Goal: Complete application form

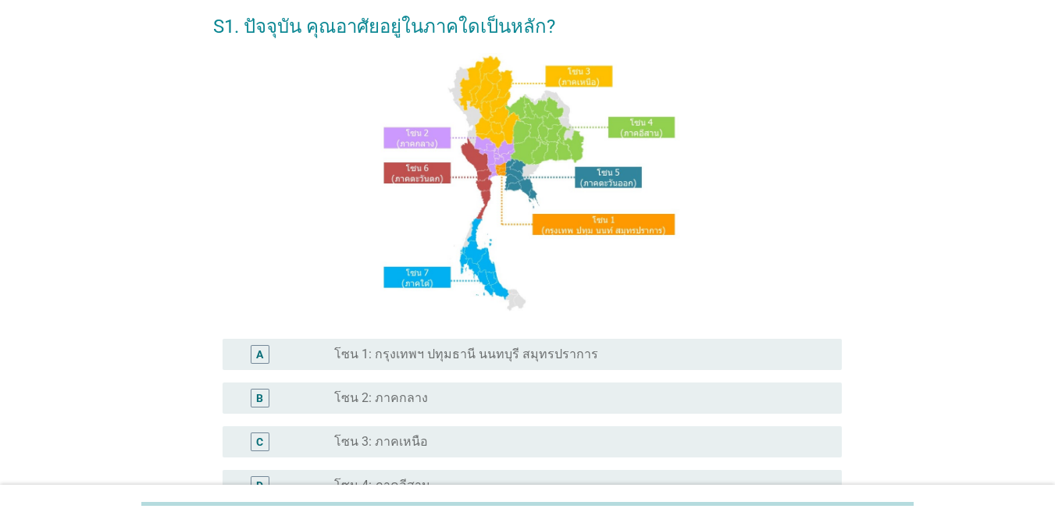
scroll to position [156, 0]
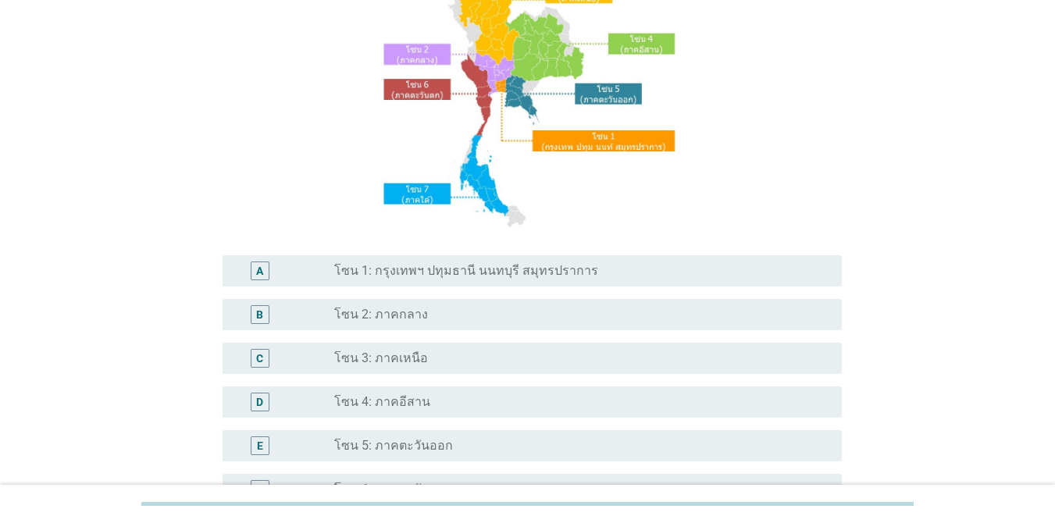
click at [739, 282] on div "A radio_button_unchecked โซน 1: กรุงเทพฯ ปทุมธานี นนทบุรี สมุทรปราการ" at bounding box center [531, 270] width 619 height 31
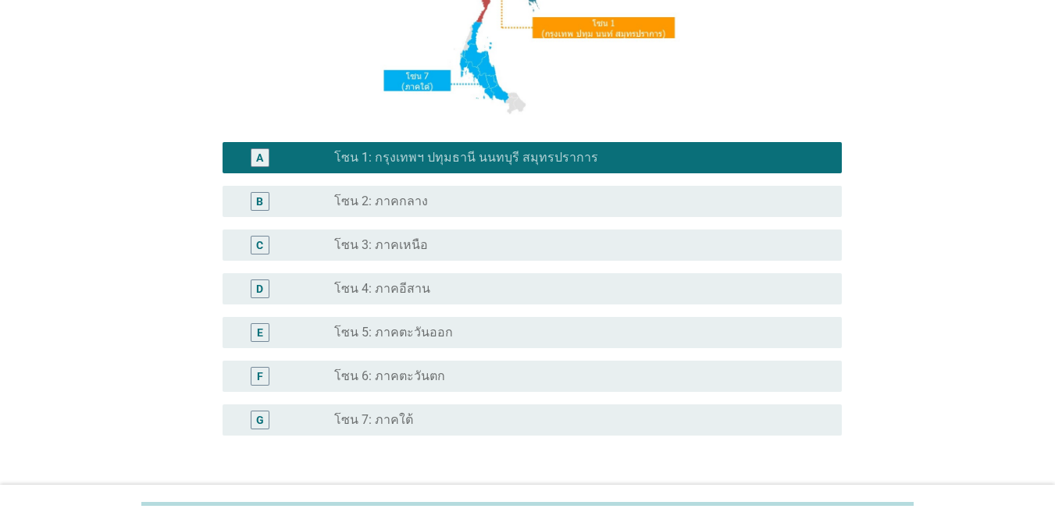
scroll to position [383, 0]
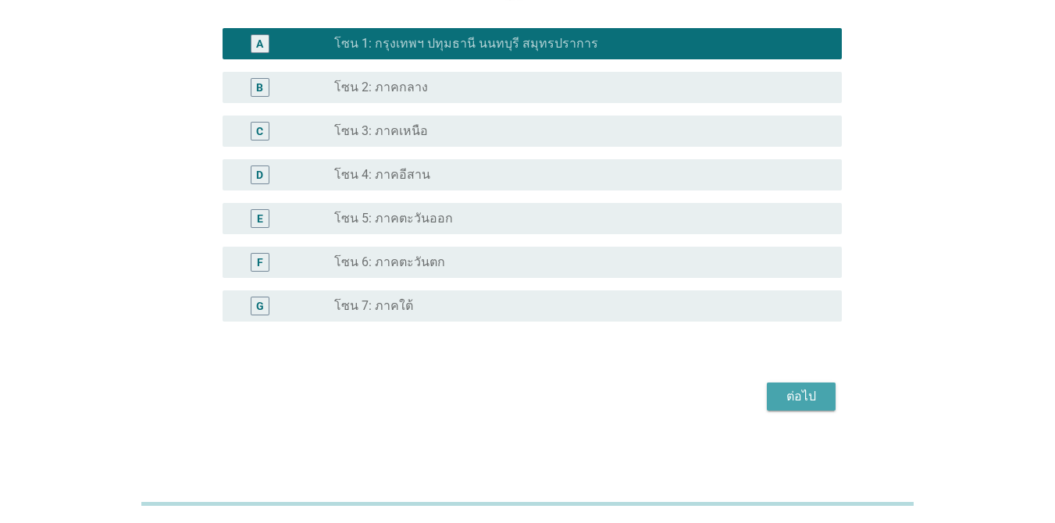
click at [812, 393] on div "ต่อไป" at bounding box center [801, 396] width 44 height 19
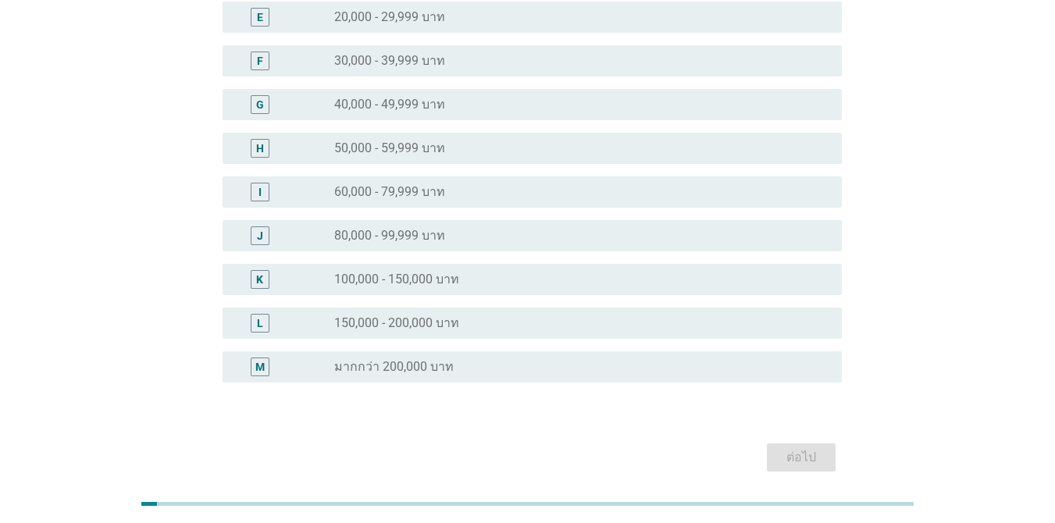
scroll to position [312, 0]
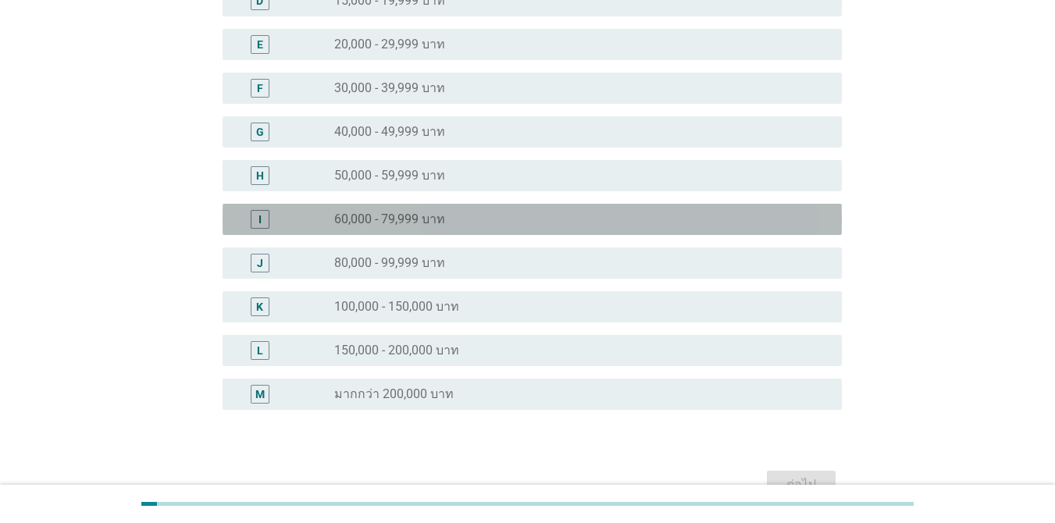
click at [559, 221] on div "radio_button_unchecked 60,000 - 79,999 บาท" at bounding box center [575, 220] width 482 height 16
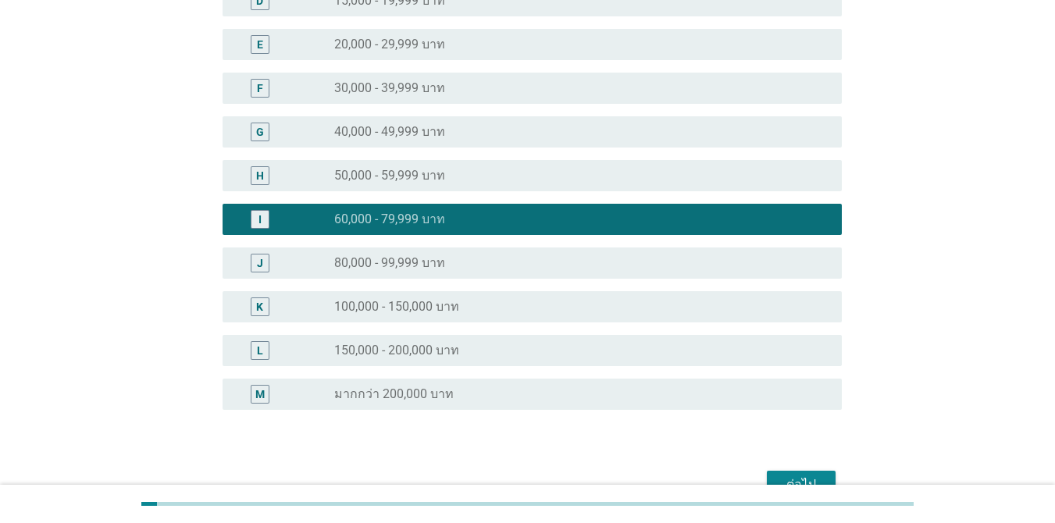
scroll to position [400, 0]
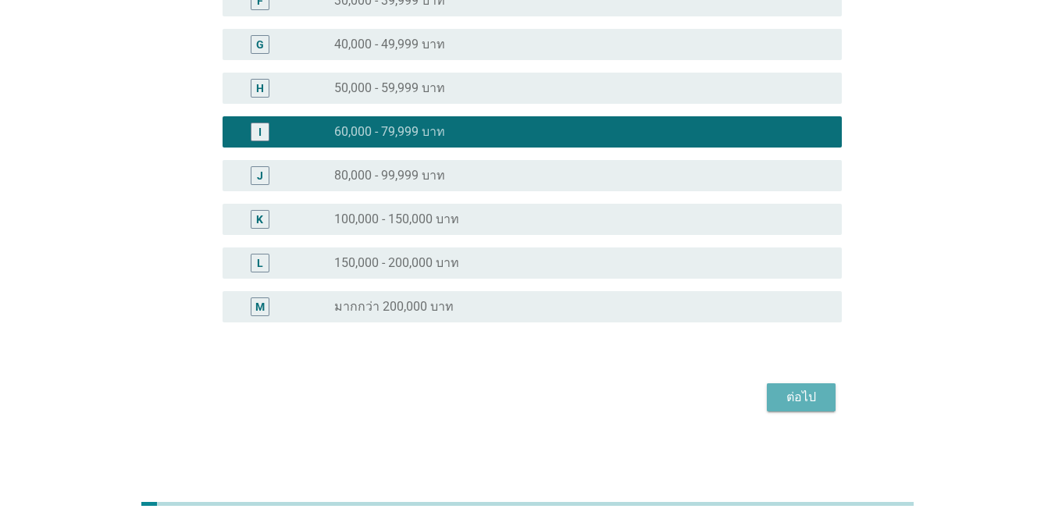
click at [831, 401] on button "ต่อไป" at bounding box center [801, 397] width 69 height 28
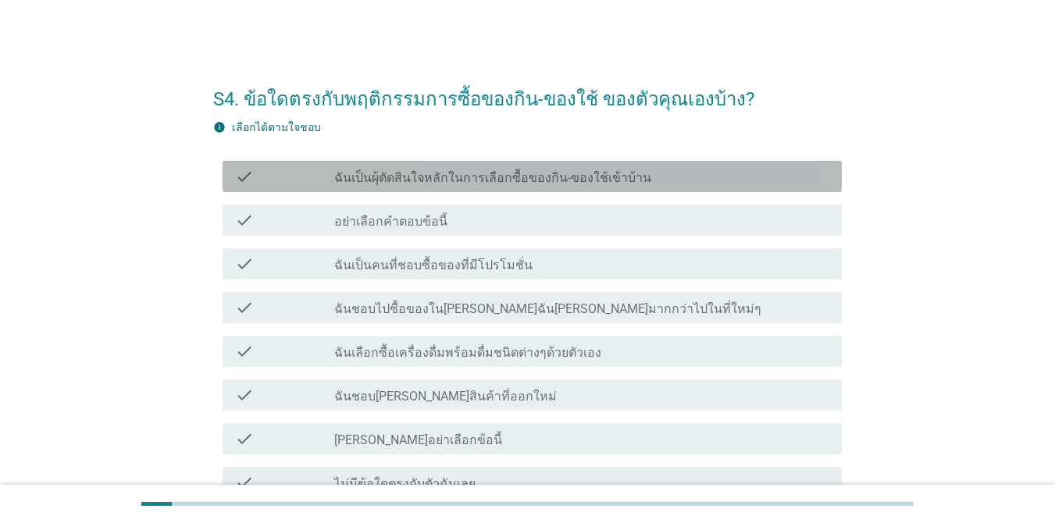
click at [535, 180] on label "ฉันเป็นผุ้ตัดสินใจหลักในการเลือกซื้อของกิน-ของใช้เข้าบ้าน" at bounding box center [492, 178] width 317 height 16
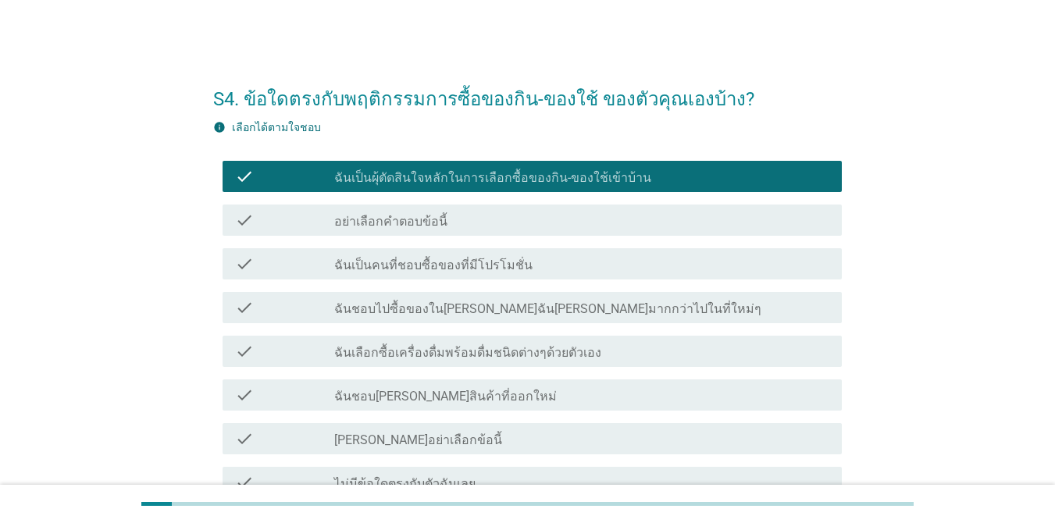
click at [555, 261] on div "check_box_outline_blank ฉันเป็นคนที่ชอบซื้อของที่มีโปรโมชั่น" at bounding box center [581, 263] width 495 height 19
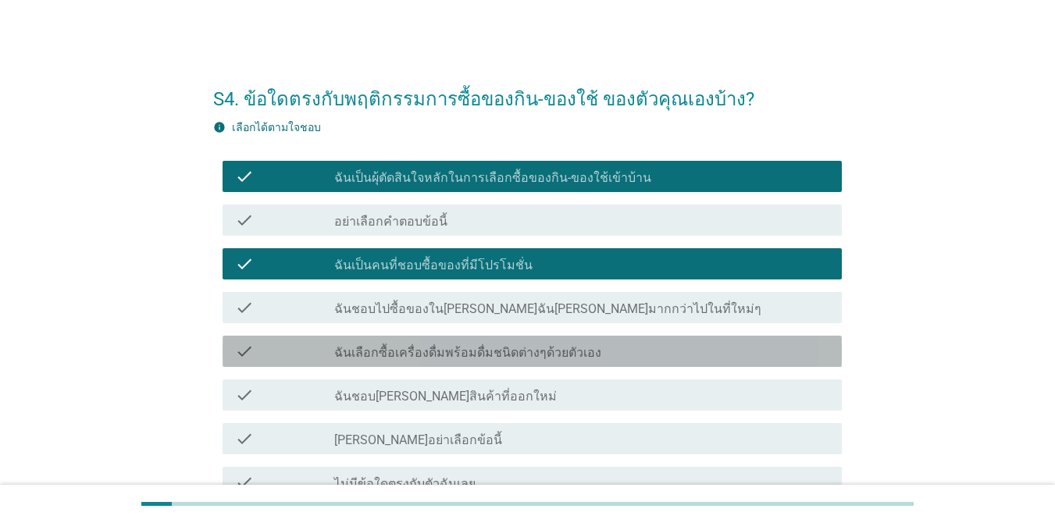
click at [633, 347] on div "check_box_outline_blank ฉันเลือกซื้อเครื่องดื่มพร้อมดื่มชนิดต่างๆด้วยตัวเอง" at bounding box center [581, 351] width 495 height 19
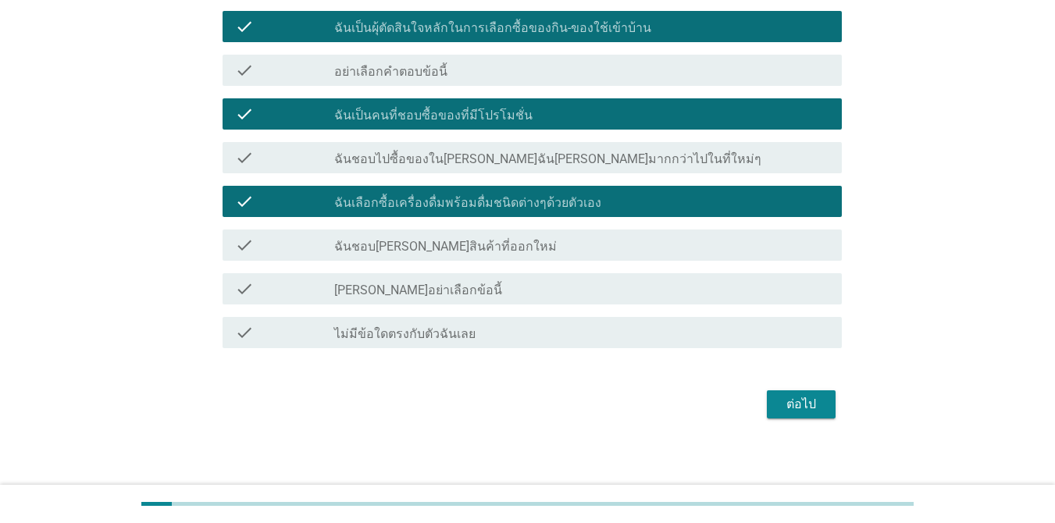
scroll to position [156, 0]
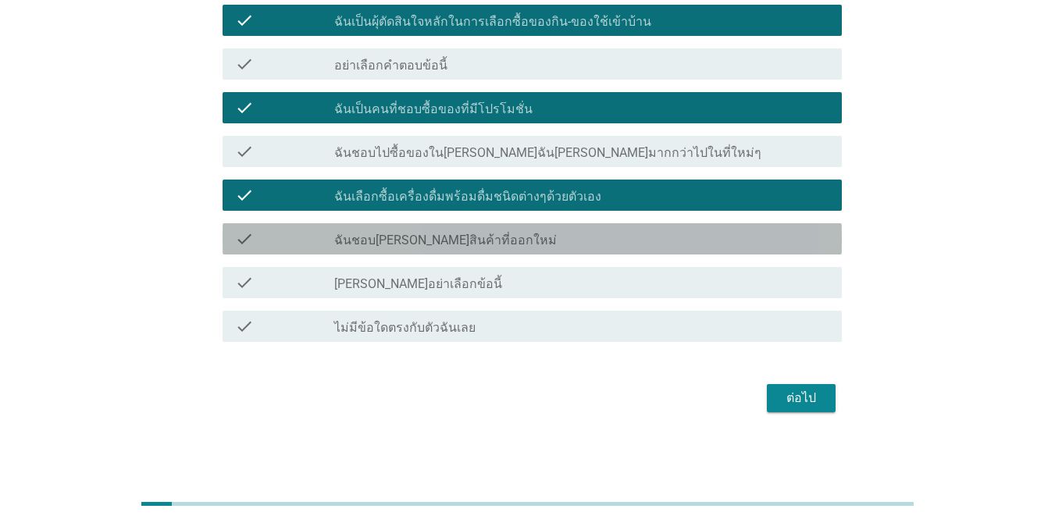
click at [564, 238] on div "check_box_outline_blank ฉันชอบ[PERSON_NAME]สินค้าที่ออกใหม่" at bounding box center [581, 238] width 495 height 19
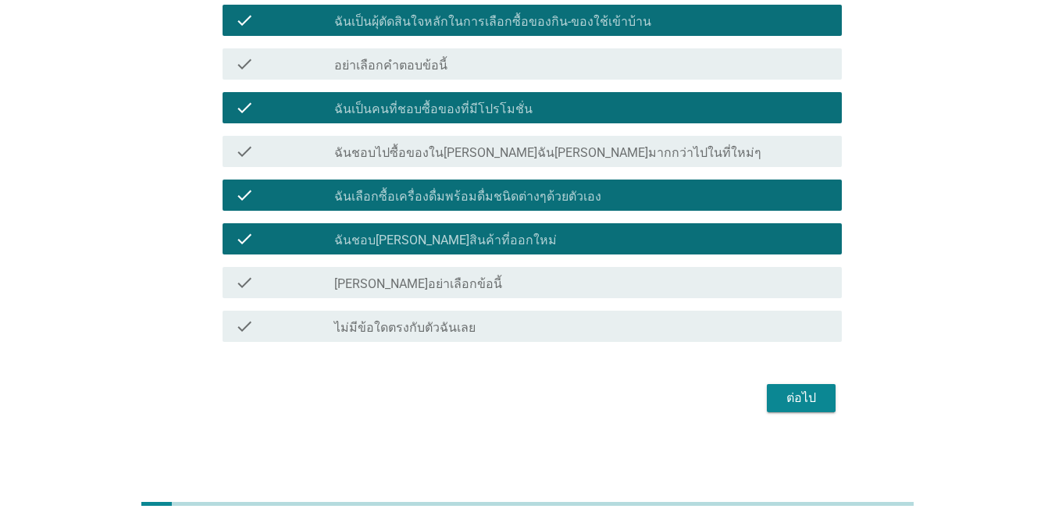
click at [780, 397] on div "ต่อไป" at bounding box center [801, 398] width 44 height 19
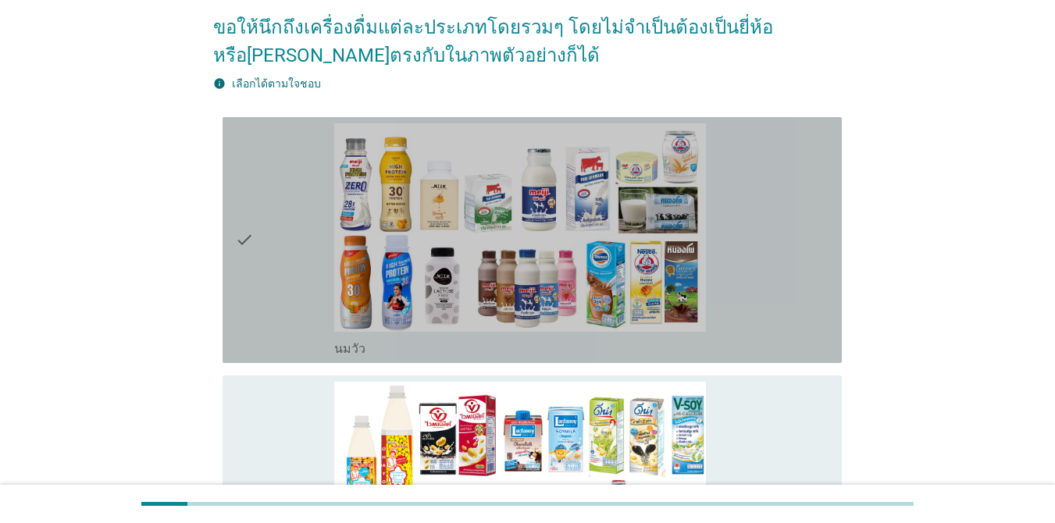
click at [293, 217] on div "check" at bounding box center [284, 239] width 99 height 233
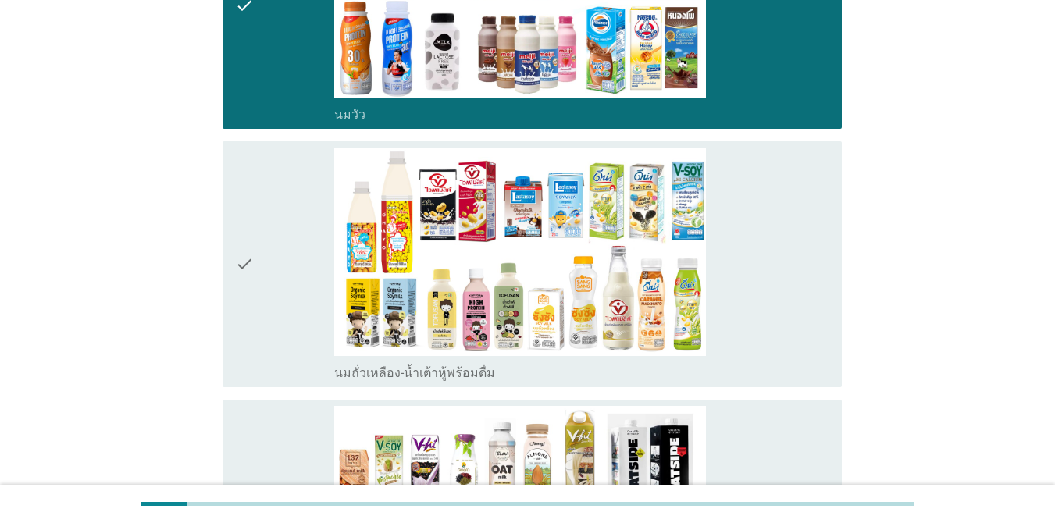
click at [311, 239] on div "check" at bounding box center [284, 264] width 99 height 233
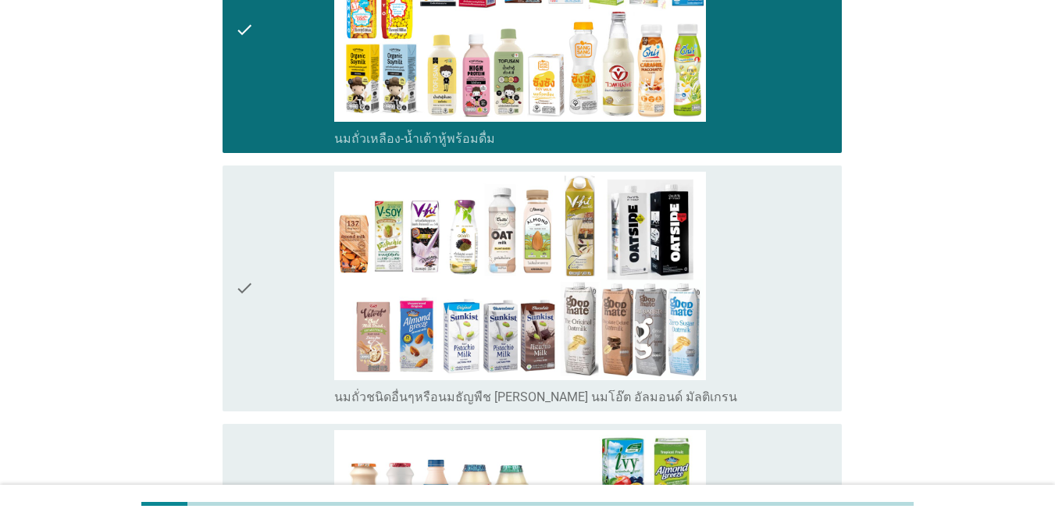
click at [308, 259] on div "check" at bounding box center [284, 288] width 99 height 233
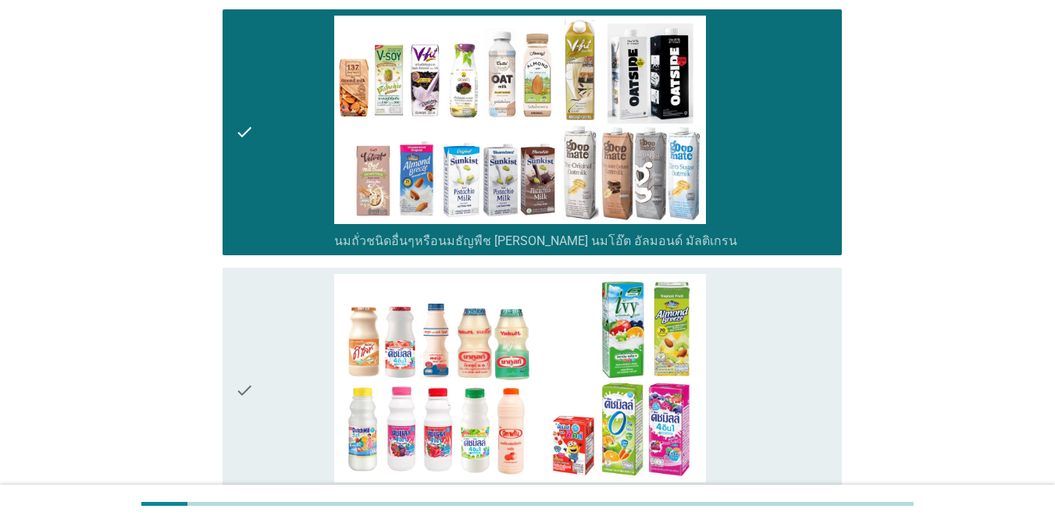
click at [289, 274] on div "check" at bounding box center [284, 390] width 99 height 233
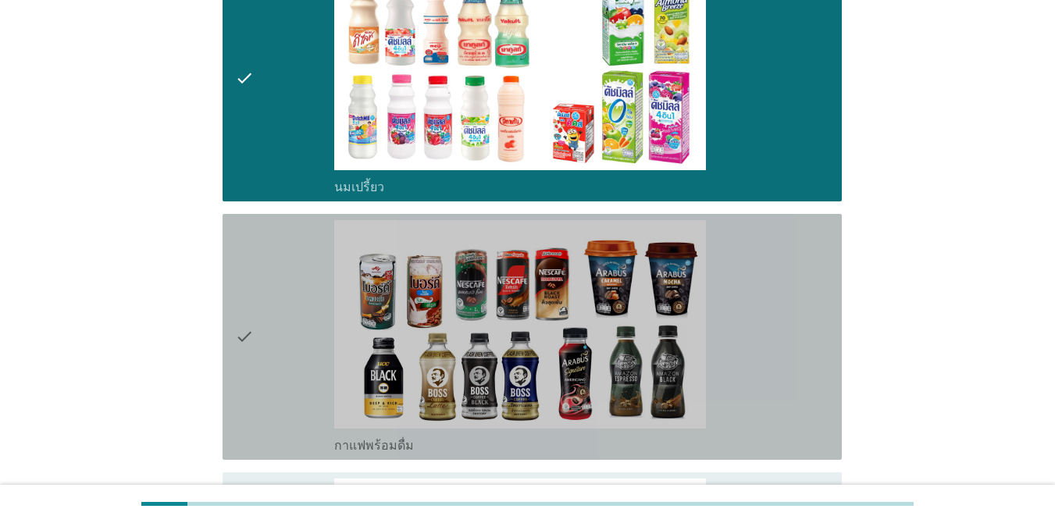
click at [291, 273] on div "check" at bounding box center [284, 336] width 99 height 233
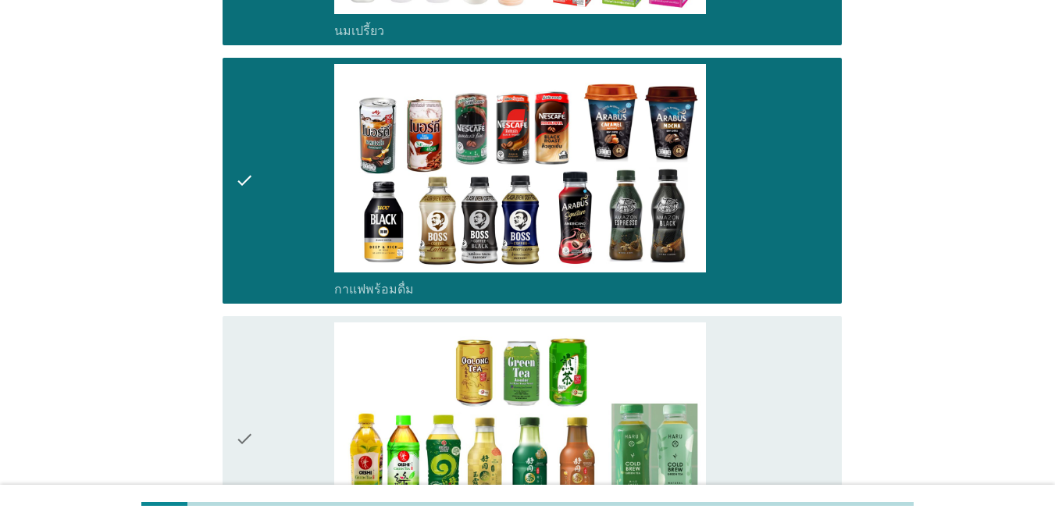
click at [292, 322] on div "check" at bounding box center [284, 438] width 99 height 233
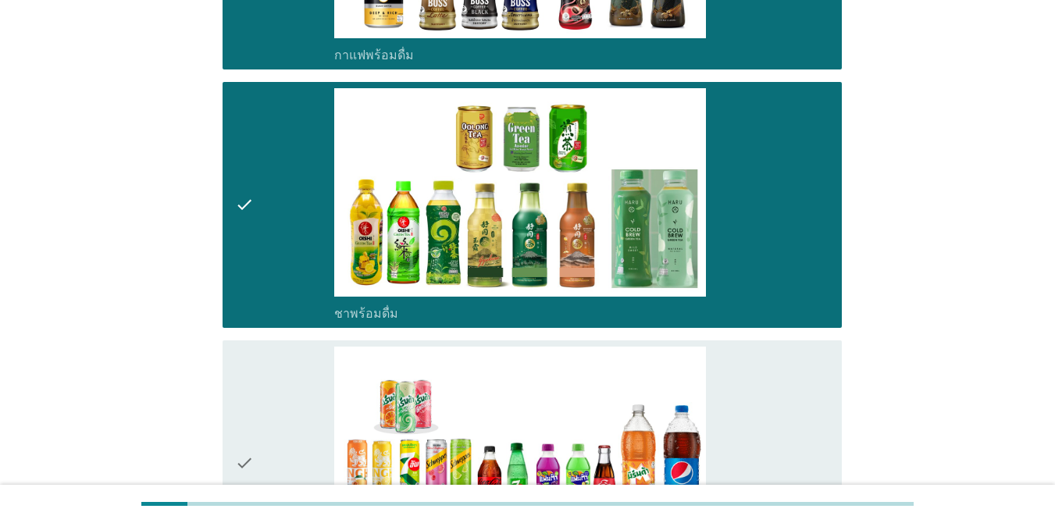
click at [295, 347] on div "check" at bounding box center [284, 463] width 99 height 233
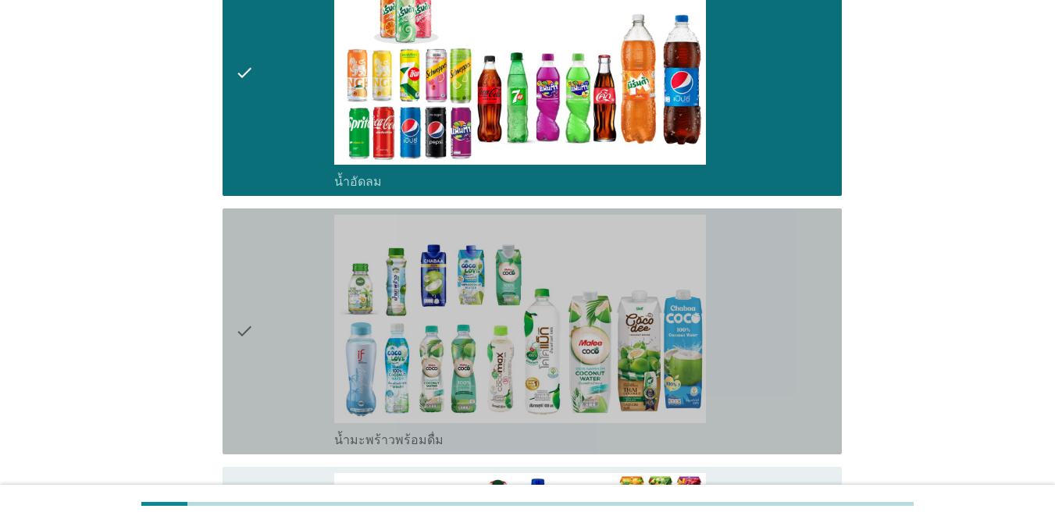
click at [295, 329] on div "check" at bounding box center [284, 331] width 99 height 233
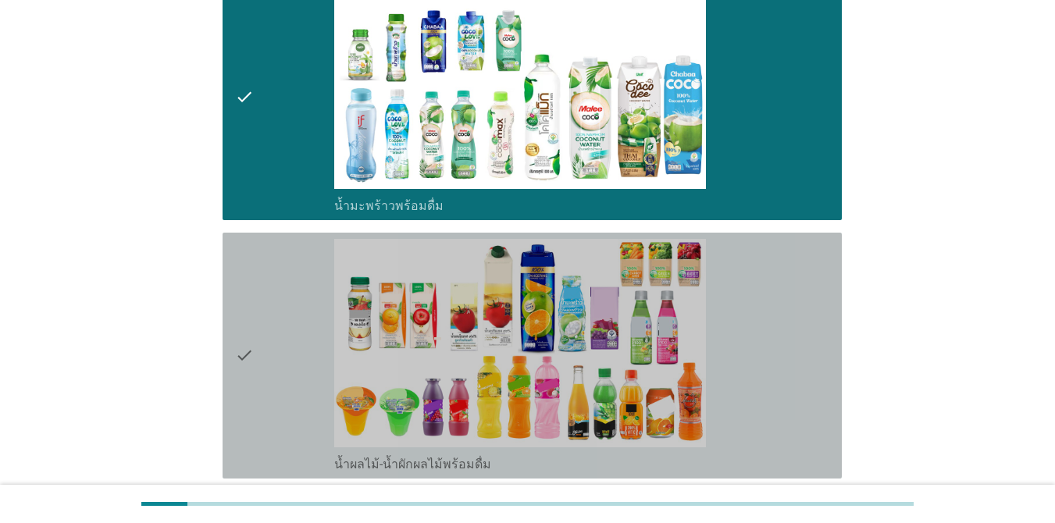
click at [285, 348] on div "check" at bounding box center [284, 355] width 99 height 233
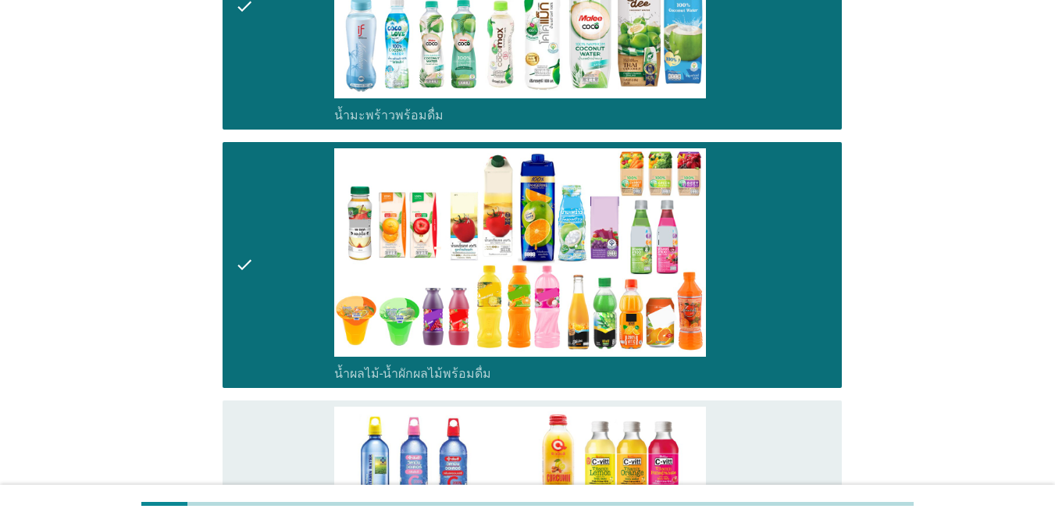
scroll to position [2420, 0]
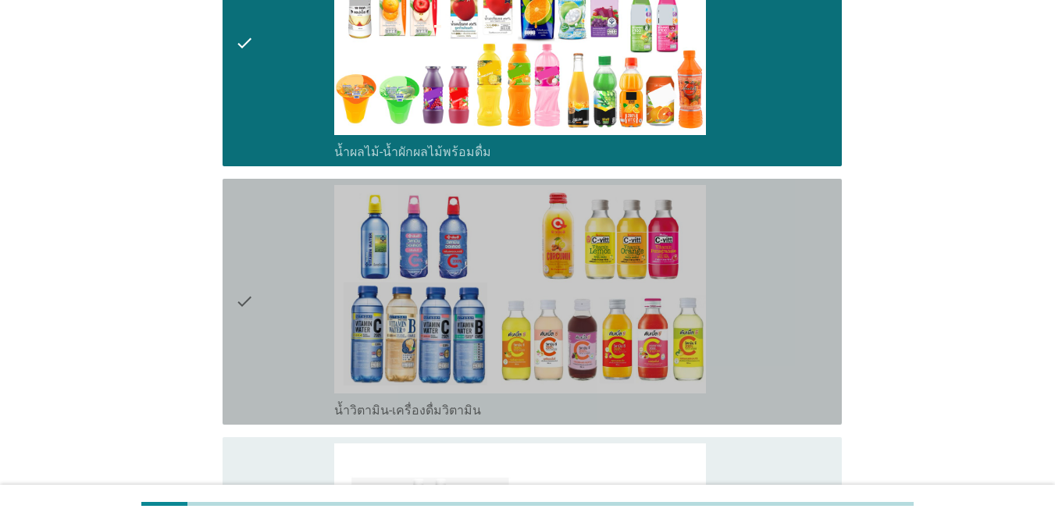
click at [276, 320] on div "check" at bounding box center [284, 301] width 99 height 233
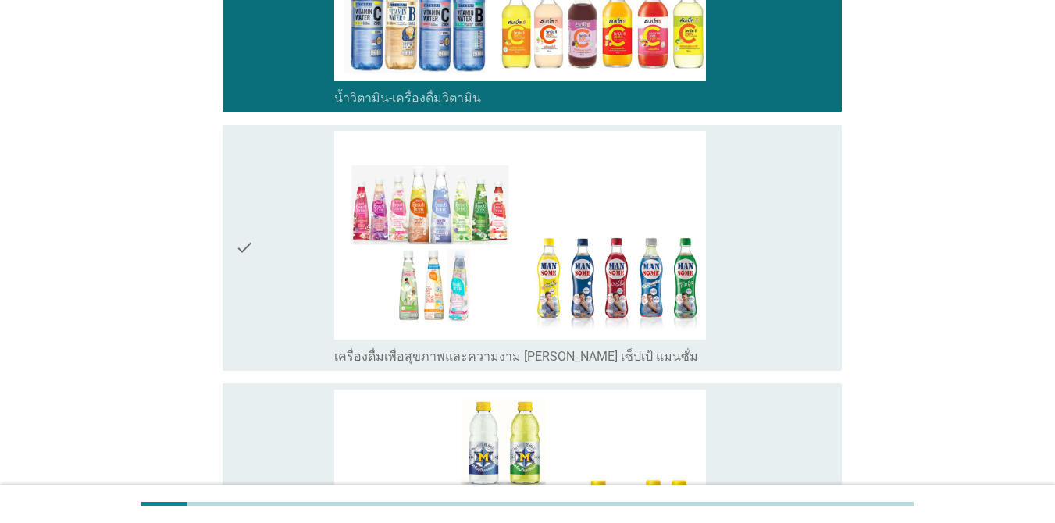
click at [265, 293] on div "check" at bounding box center [284, 247] width 99 height 233
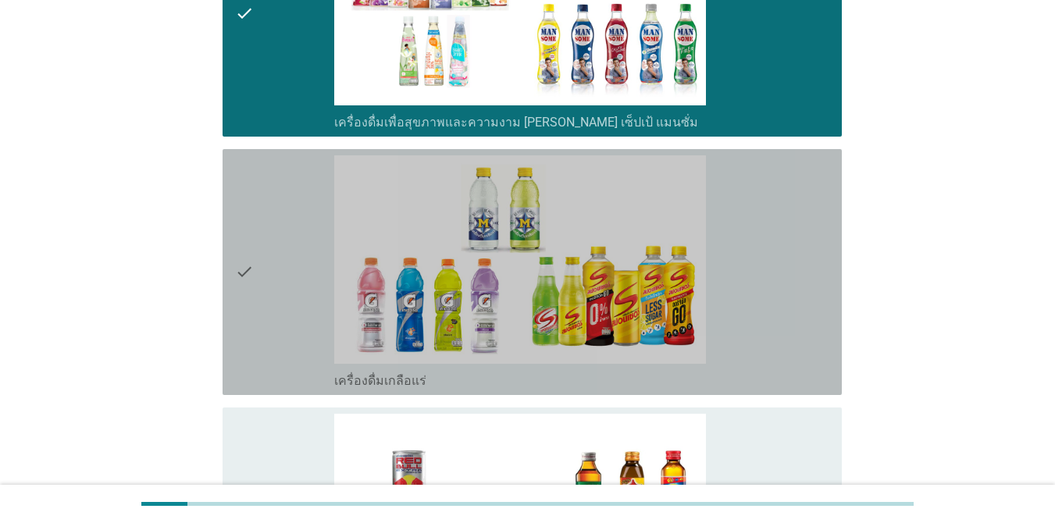
click at [270, 293] on div "check" at bounding box center [284, 271] width 99 height 233
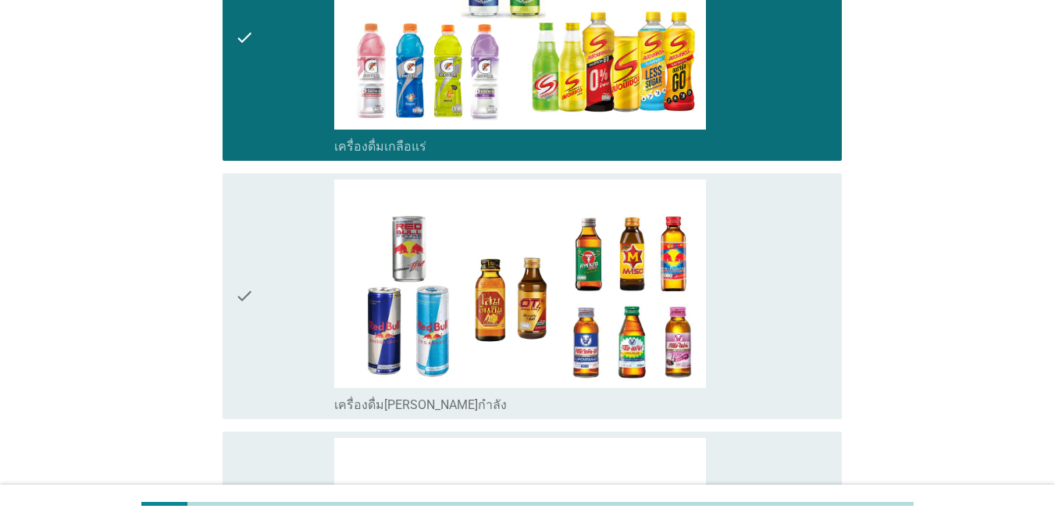
click at [272, 298] on div "check" at bounding box center [284, 296] width 99 height 233
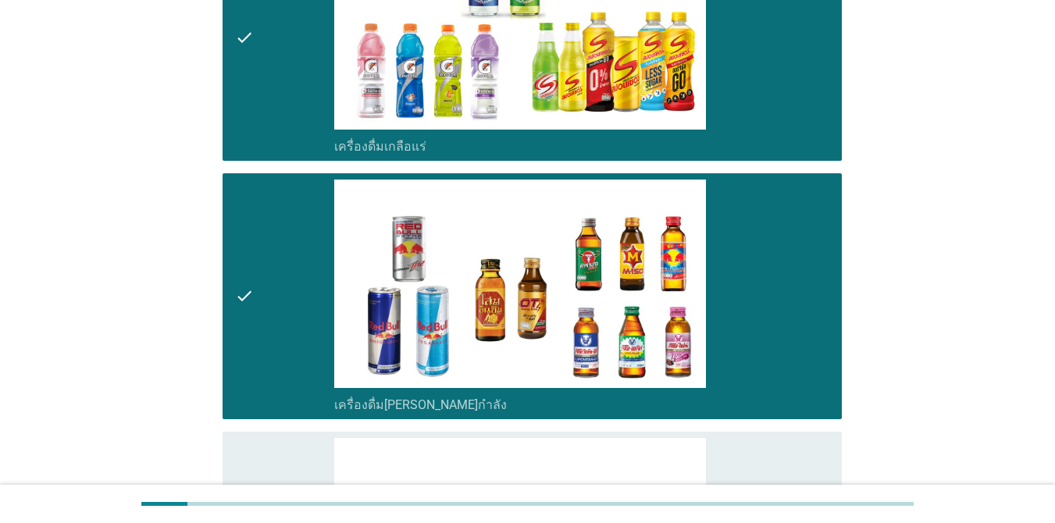
scroll to position [3356, 0]
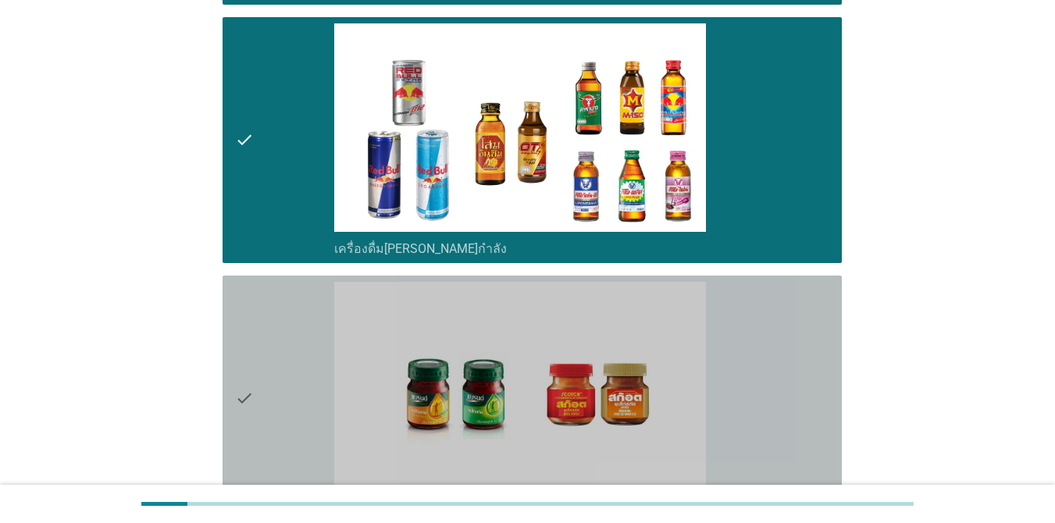
click at [273, 304] on div "check" at bounding box center [284, 398] width 99 height 233
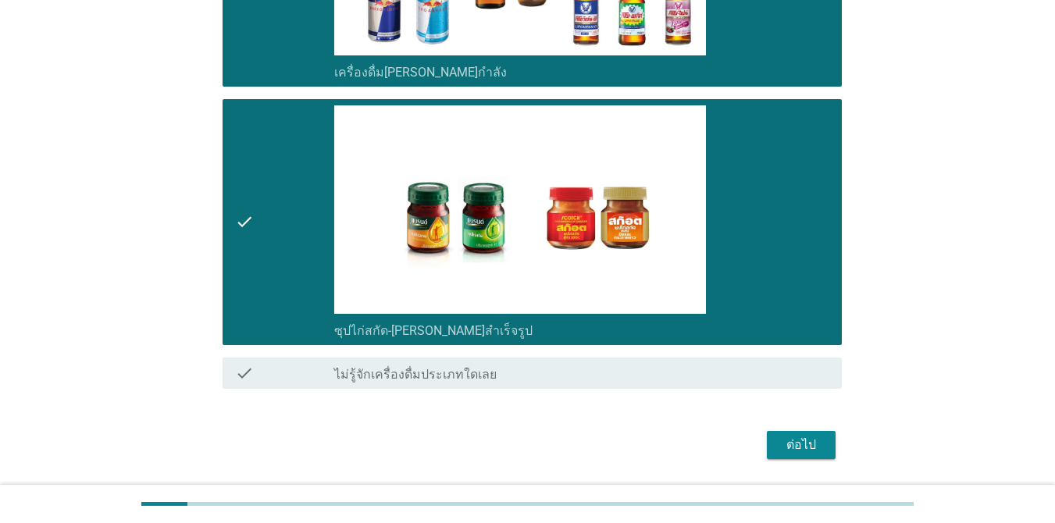
scroll to position [3552, 0]
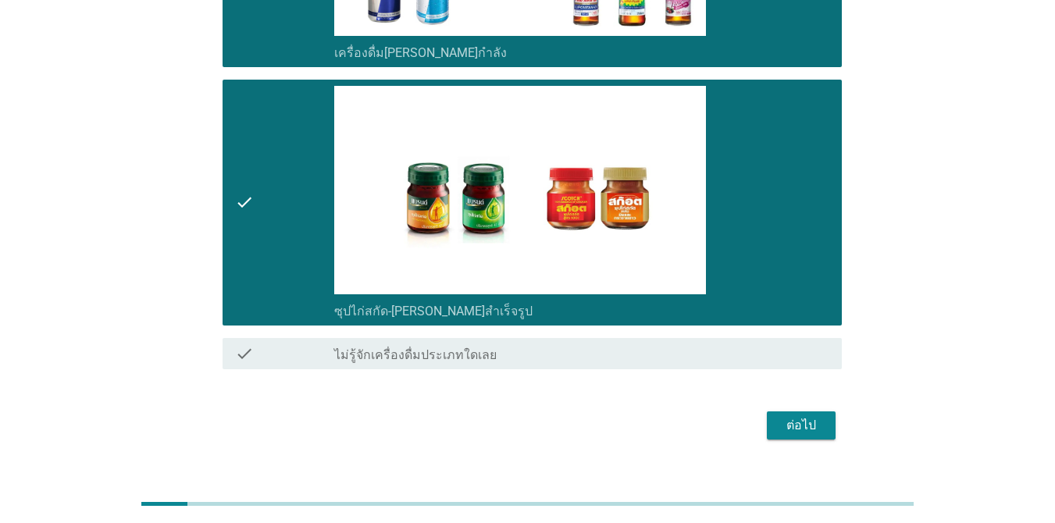
click at [777, 411] on button "ต่อไป" at bounding box center [801, 425] width 69 height 28
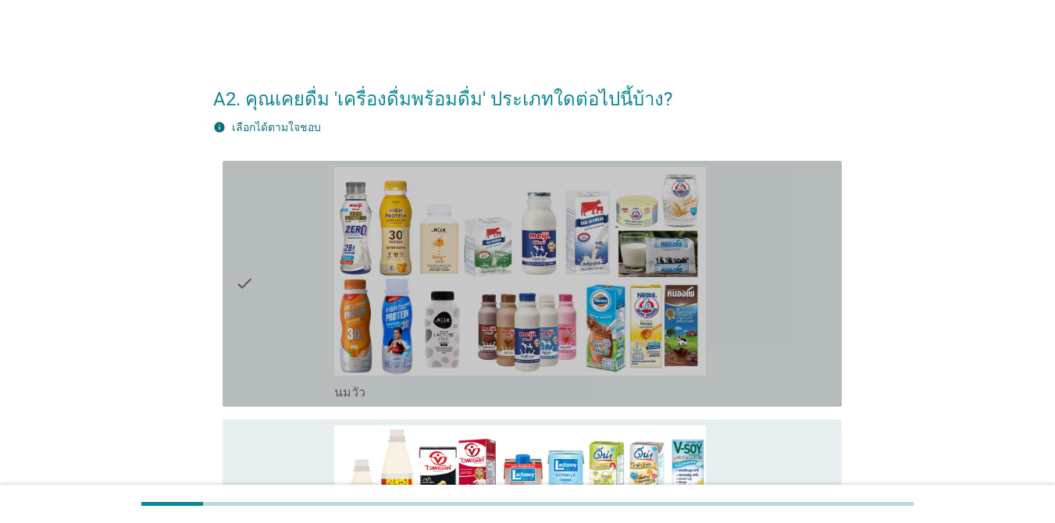
click at [255, 288] on div "check" at bounding box center [284, 283] width 99 height 233
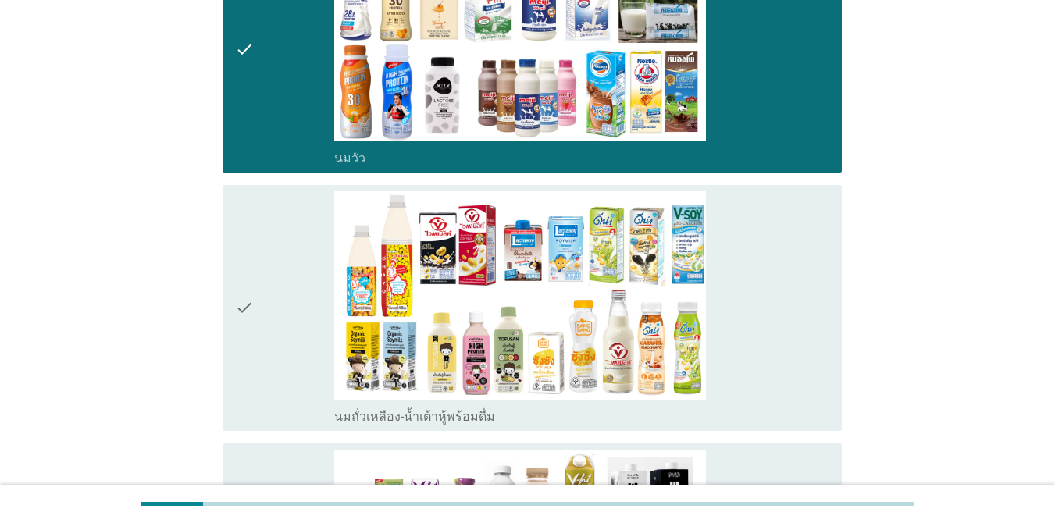
click at [270, 297] on div "check" at bounding box center [284, 307] width 99 height 233
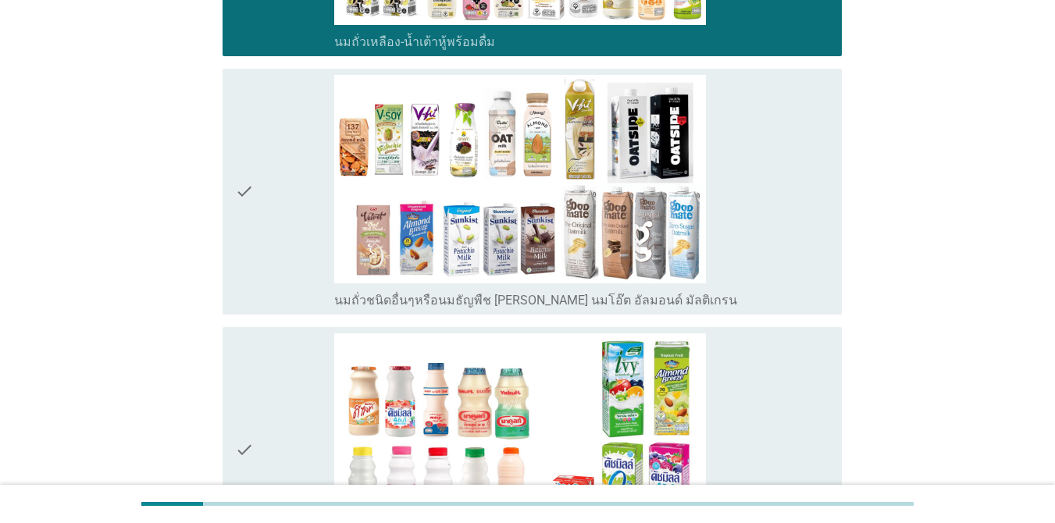
scroll to position [624, 0]
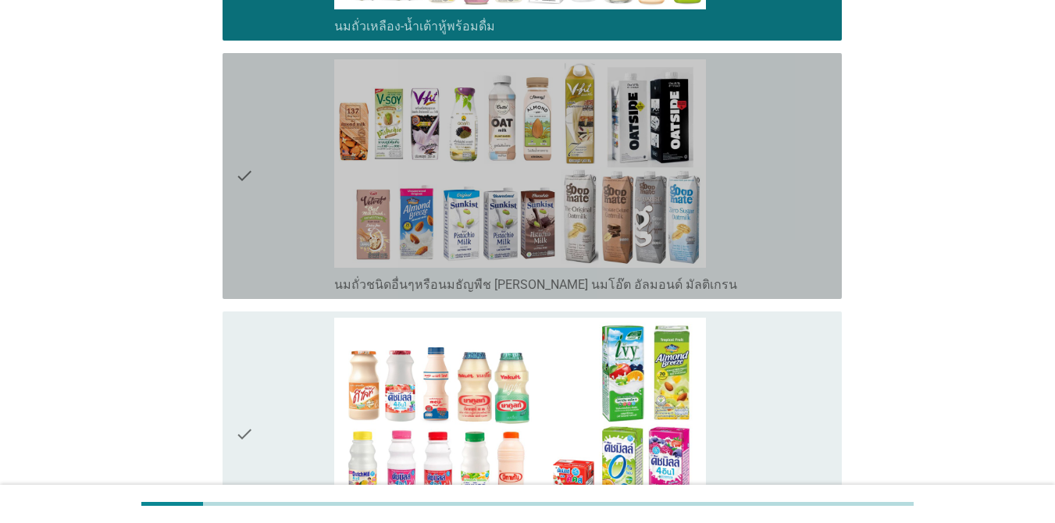
click at [245, 209] on icon "check" at bounding box center [244, 175] width 19 height 233
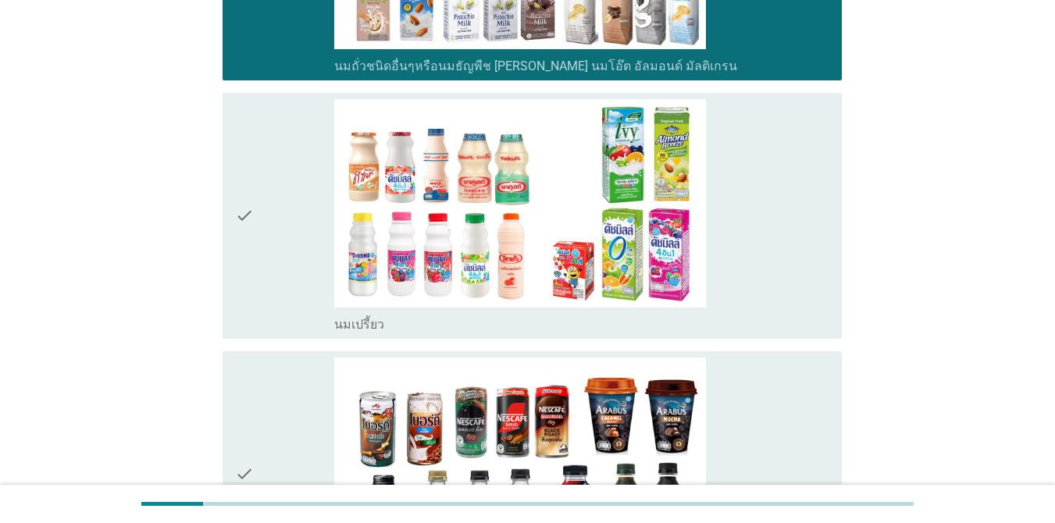
scroll to position [859, 0]
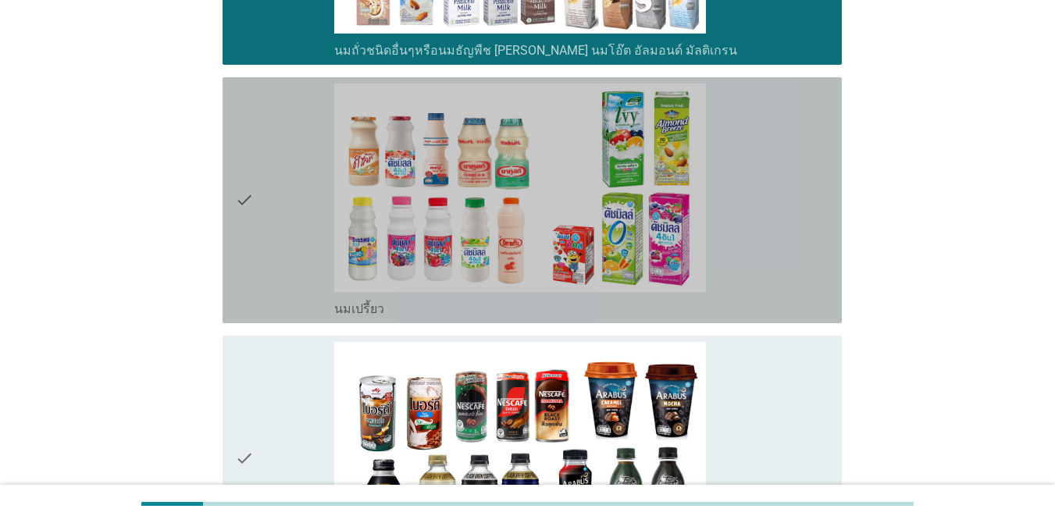
click at [246, 220] on icon "check" at bounding box center [244, 200] width 19 height 233
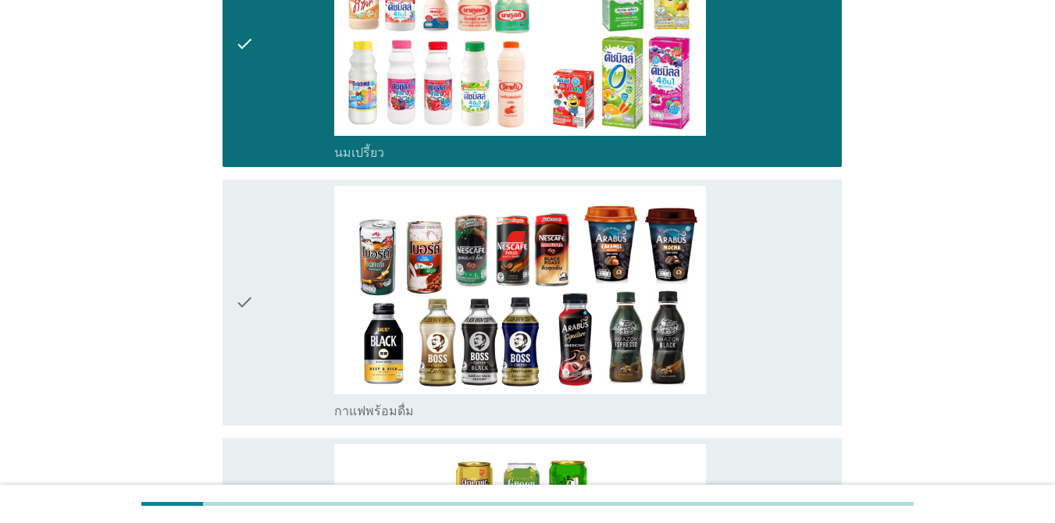
click at [259, 262] on div "check" at bounding box center [284, 302] width 99 height 233
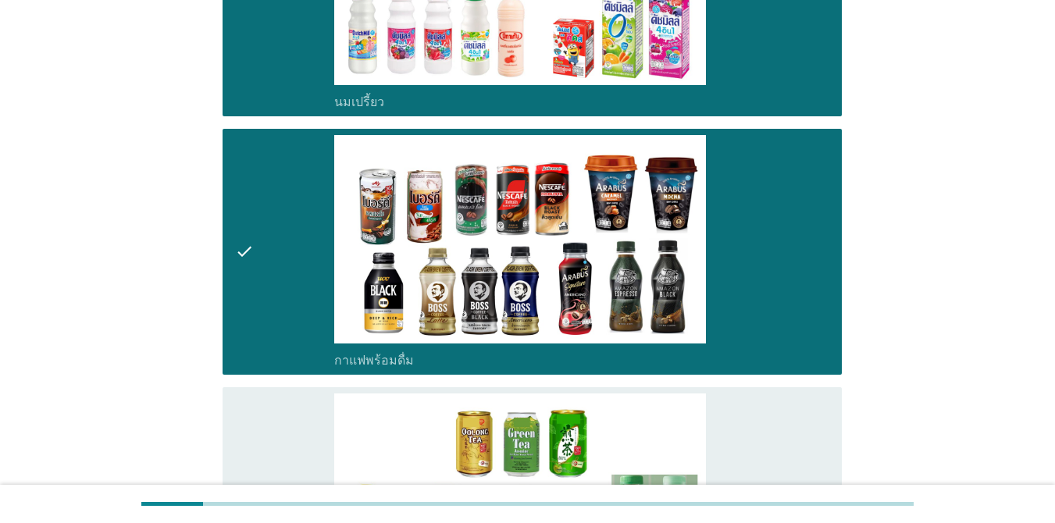
scroll to position [1093, 0]
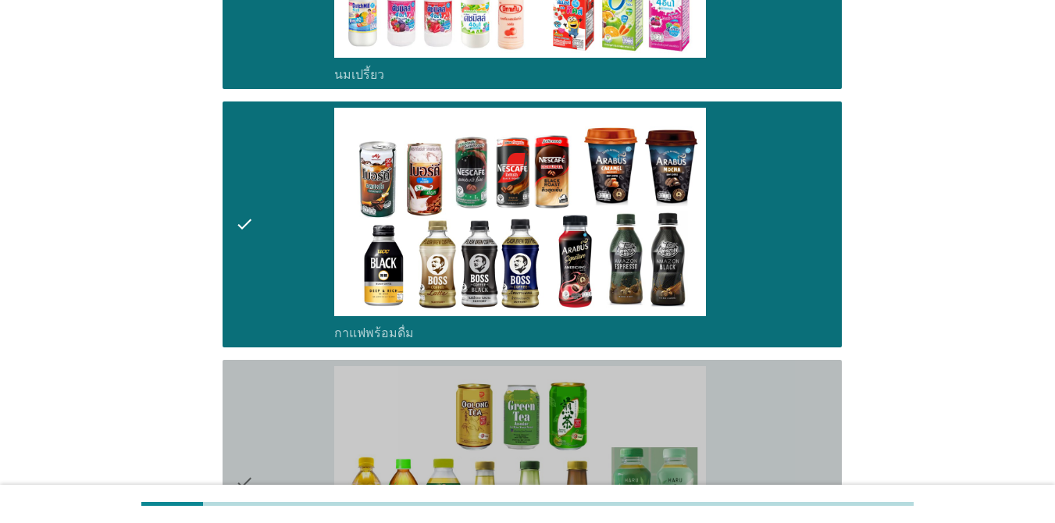
click at [266, 395] on div "check" at bounding box center [284, 482] width 99 height 233
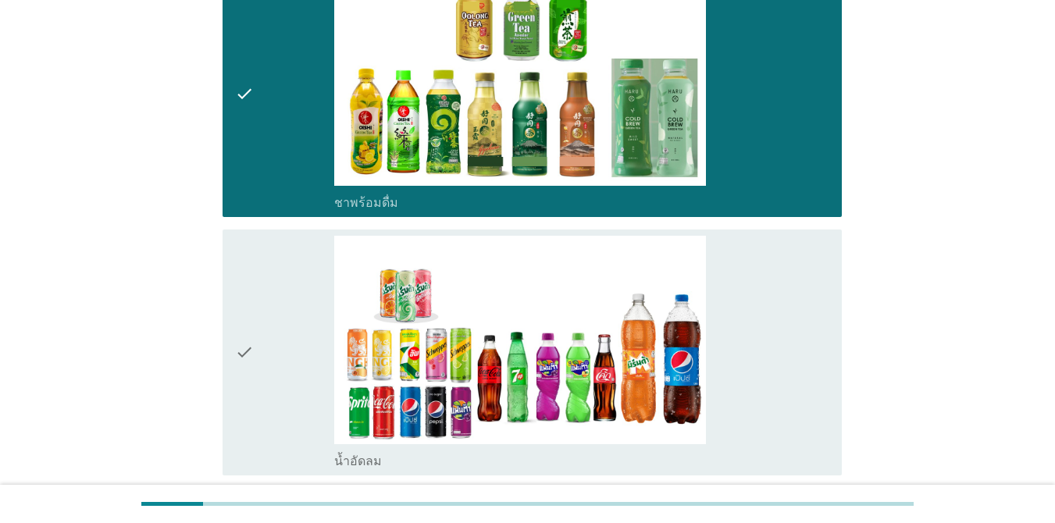
scroll to position [1483, 0]
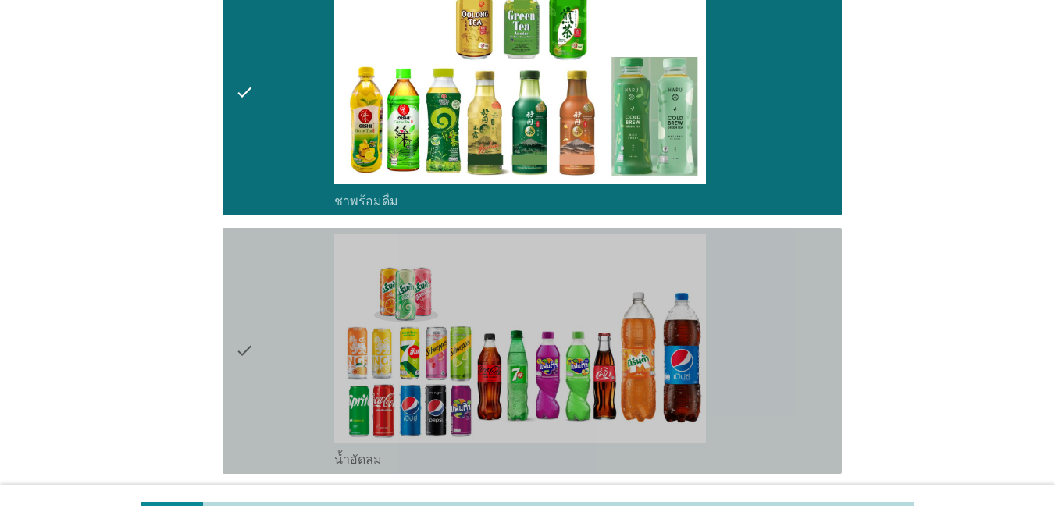
click at [279, 378] on div "check" at bounding box center [284, 350] width 99 height 233
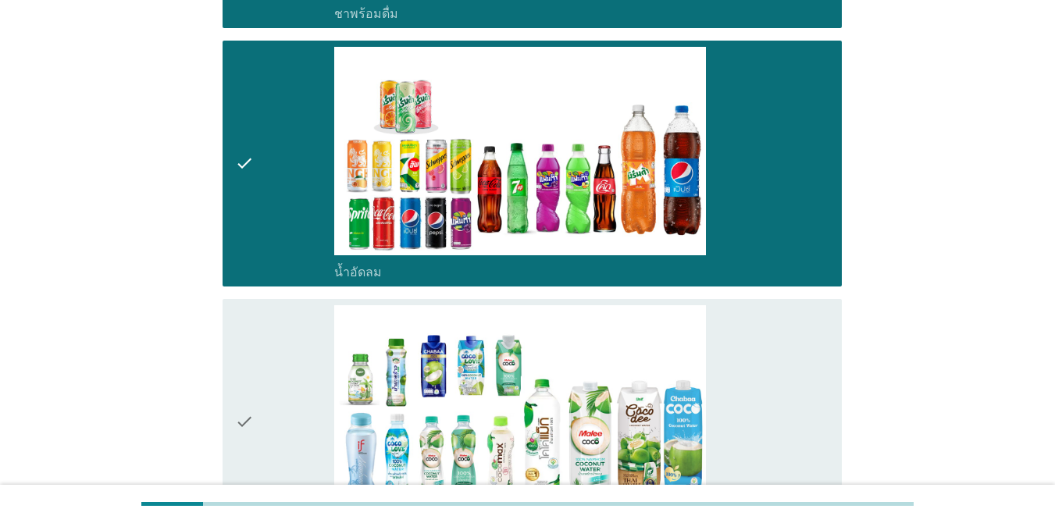
scroll to position [1717, 0]
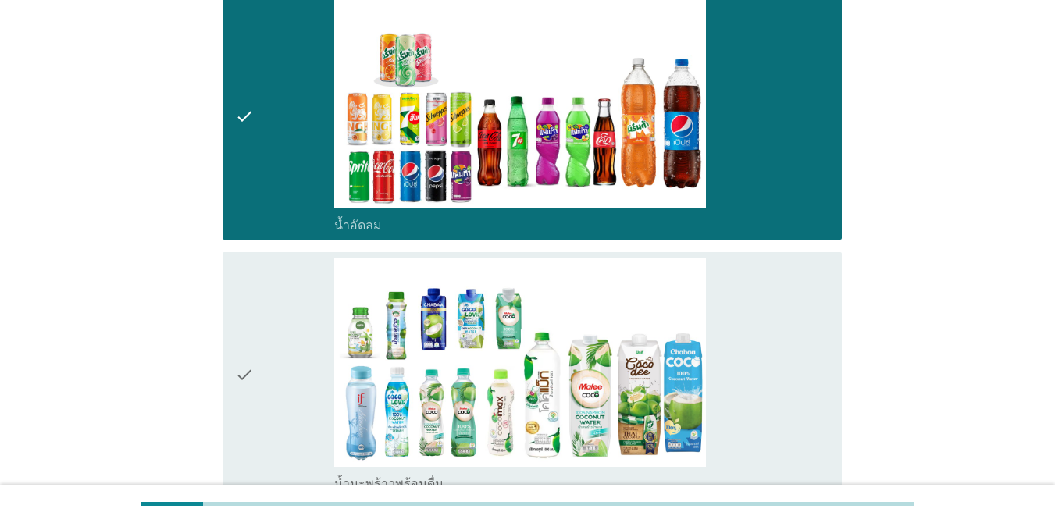
click at [283, 372] on div "check" at bounding box center [284, 374] width 99 height 233
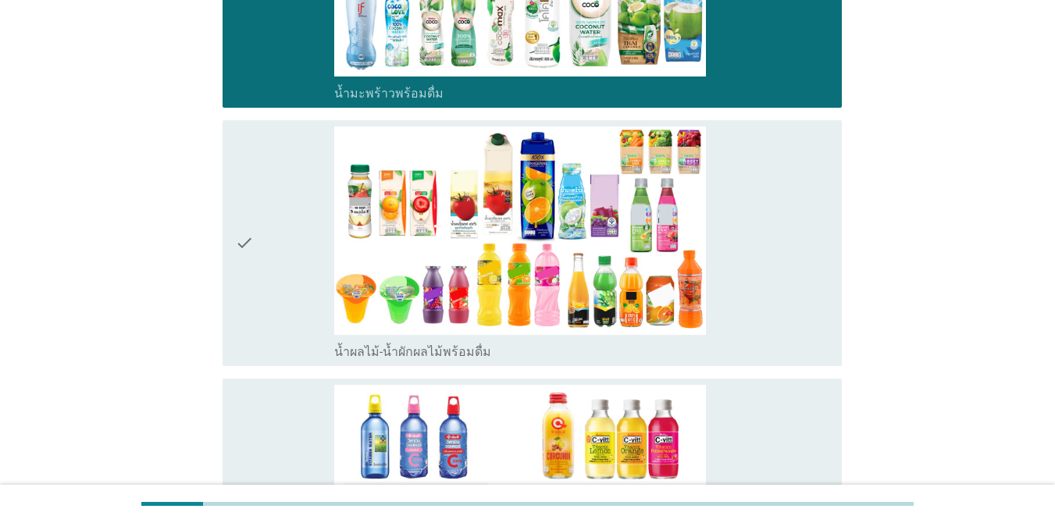
click at [273, 258] on div "check" at bounding box center [284, 242] width 99 height 233
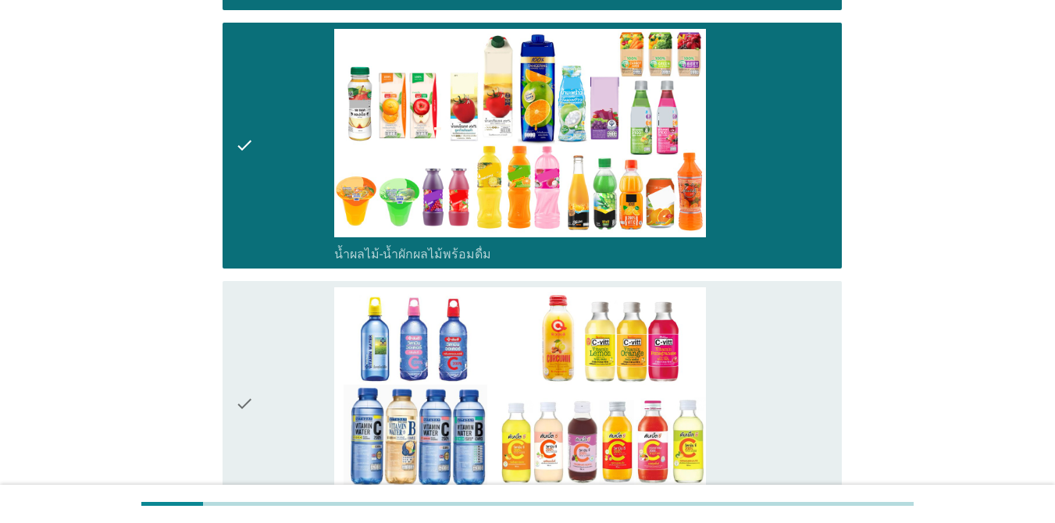
scroll to position [2342, 0]
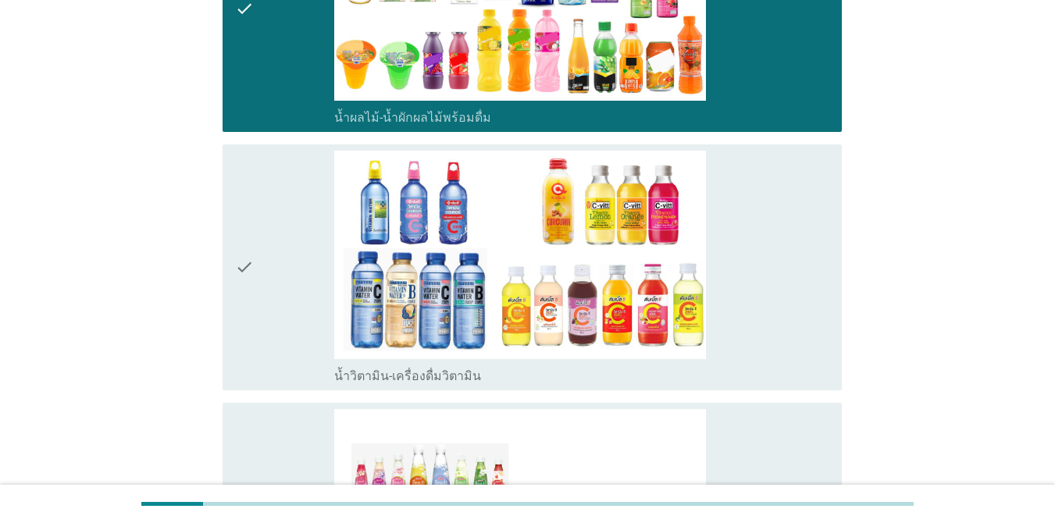
click at [269, 261] on div "check" at bounding box center [284, 267] width 99 height 233
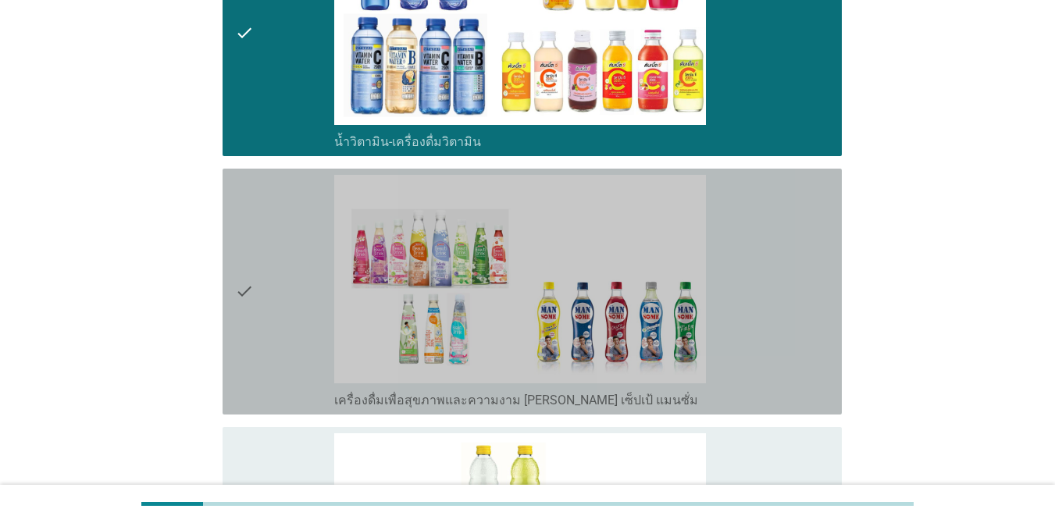
click at [267, 269] on div "check" at bounding box center [284, 291] width 99 height 233
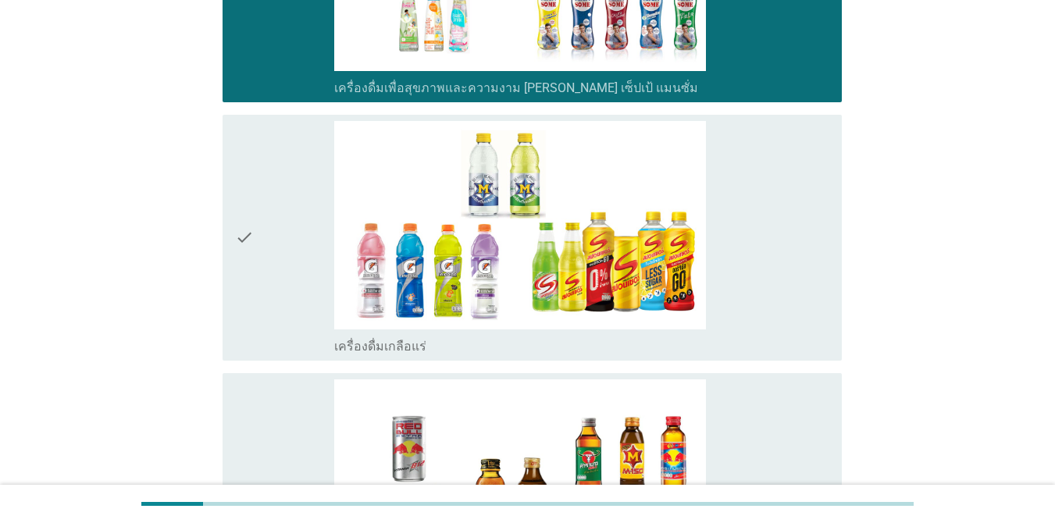
click at [266, 271] on div "check" at bounding box center [284, 237] width 99 height 233
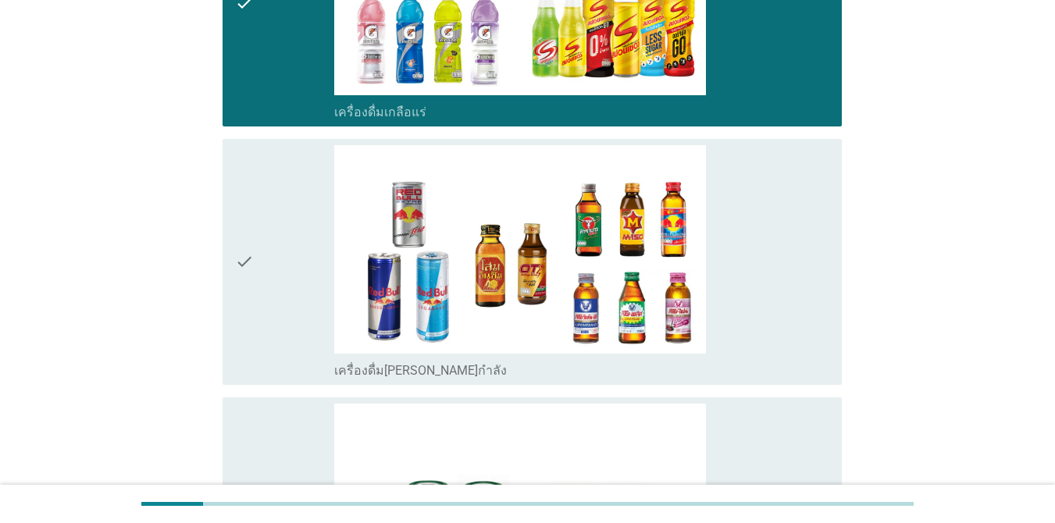
click at [268, 279] on div "check" at bounding box center [284, 261] width 99 height 233
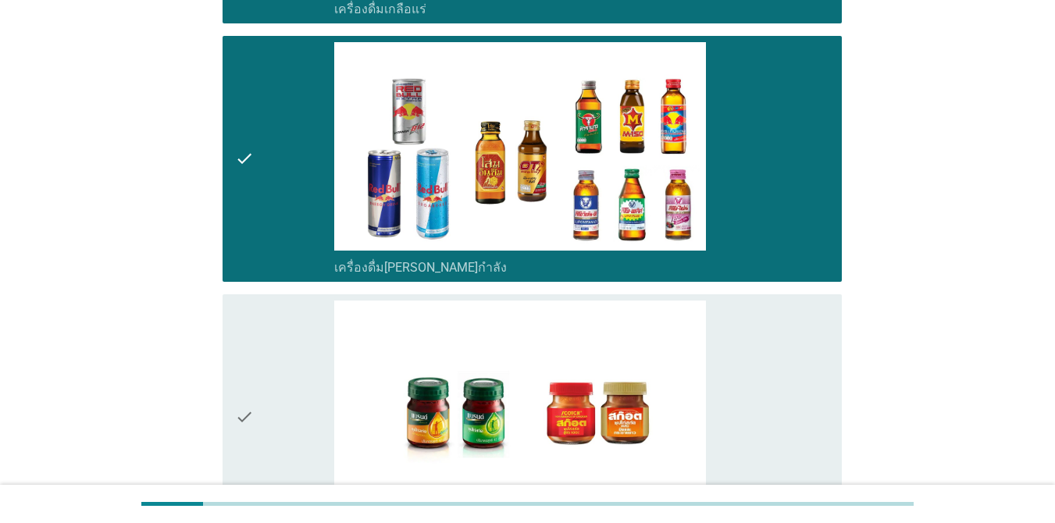
scroll to position [3278, 0]
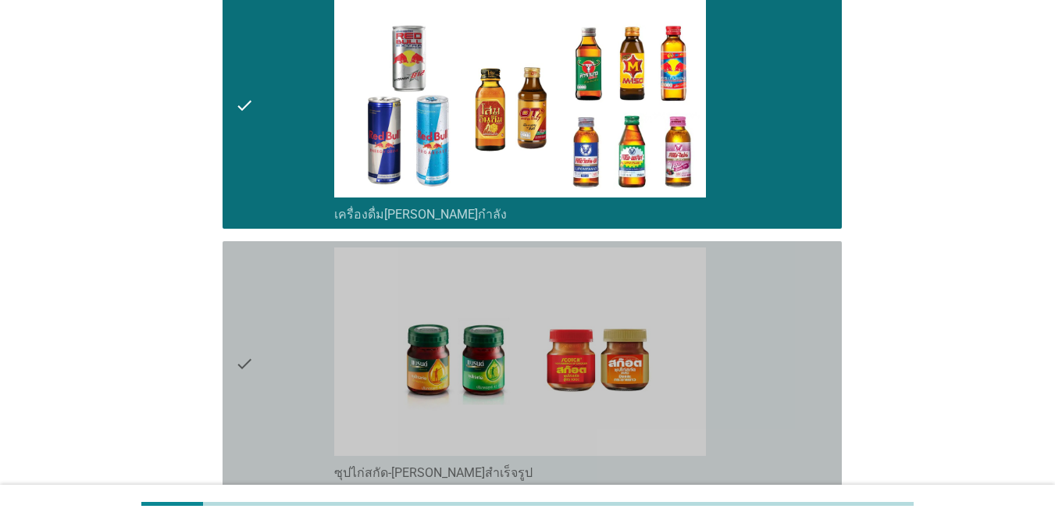
click at [268, 281] on div "check" at bounding box center [284, 363] width 99 height 233
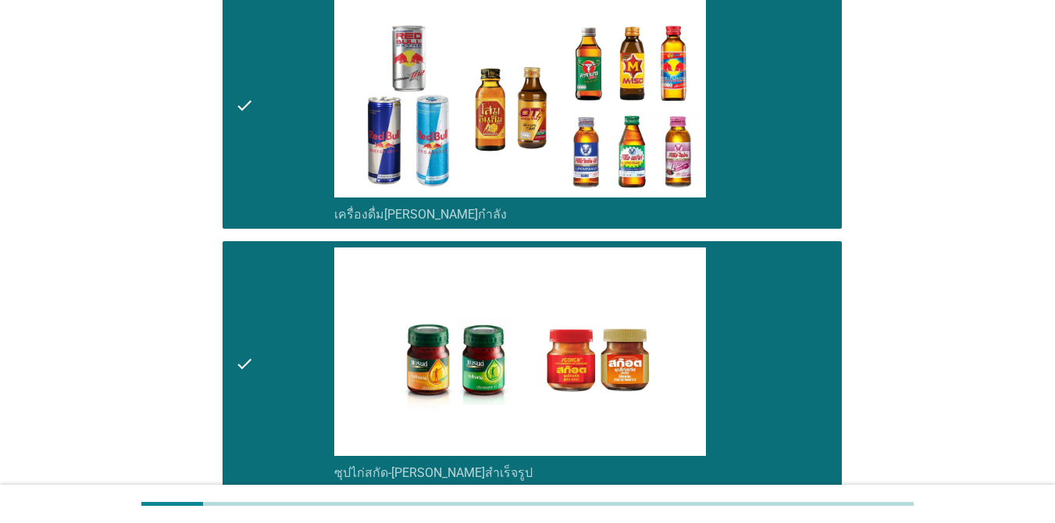
scroll to position [3434, 0]
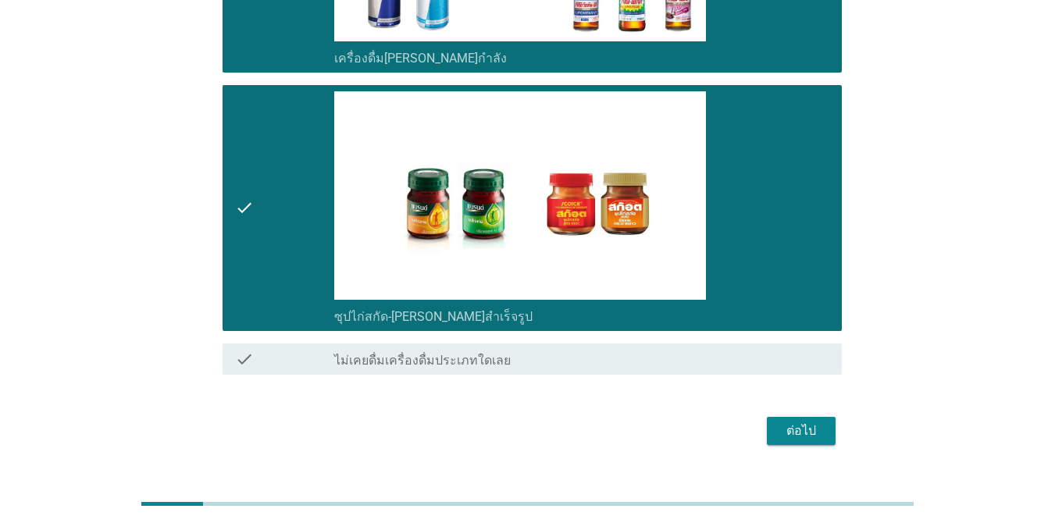
click at [794, 435] on div "ต่อไป" at bounding box center [801, 431] width 44 height 19
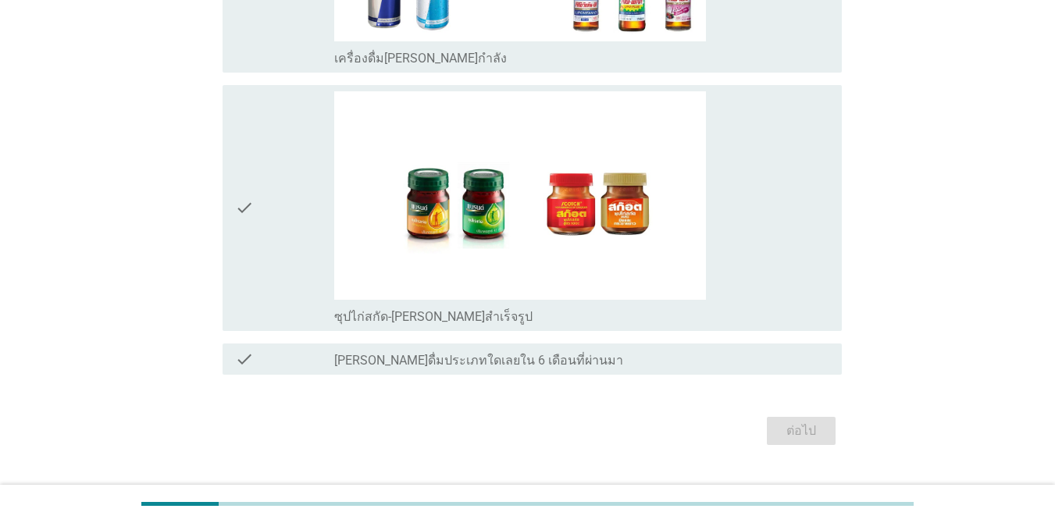
scroll to position [0, 0]
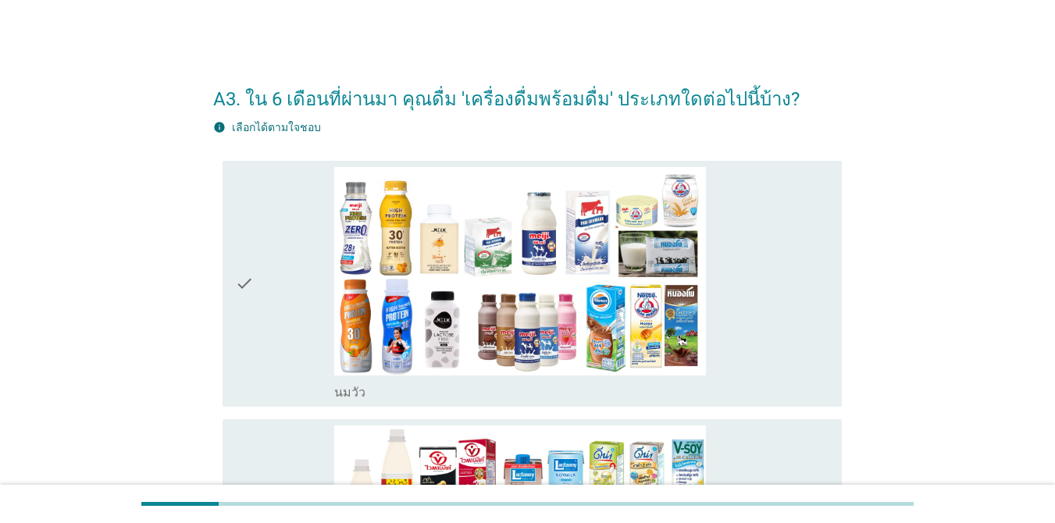
click at [258, 287] on div "check" at bounding box center [284, 283] width 99 height 233
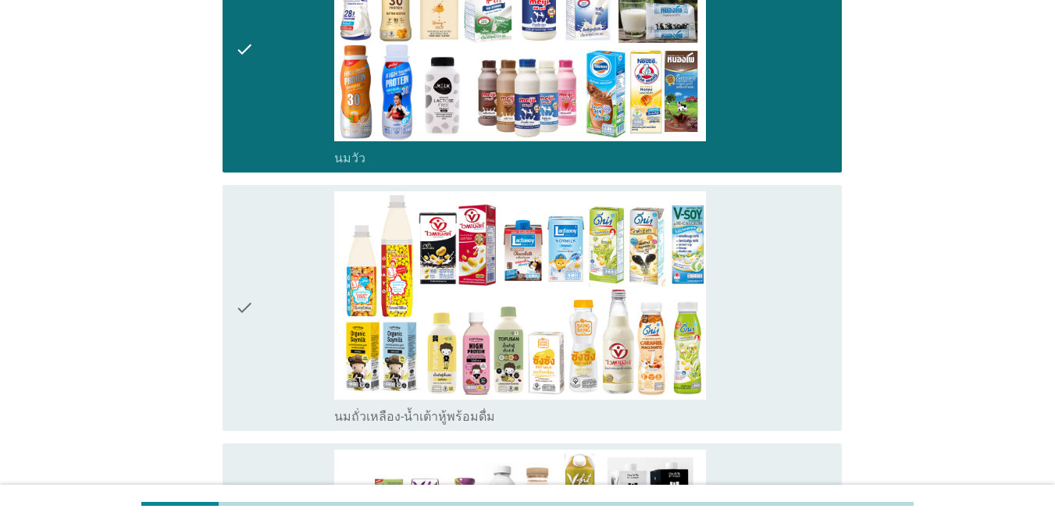
click at [240, 318] on icon "check" at bounding box center [244, 307] width 19 height 233
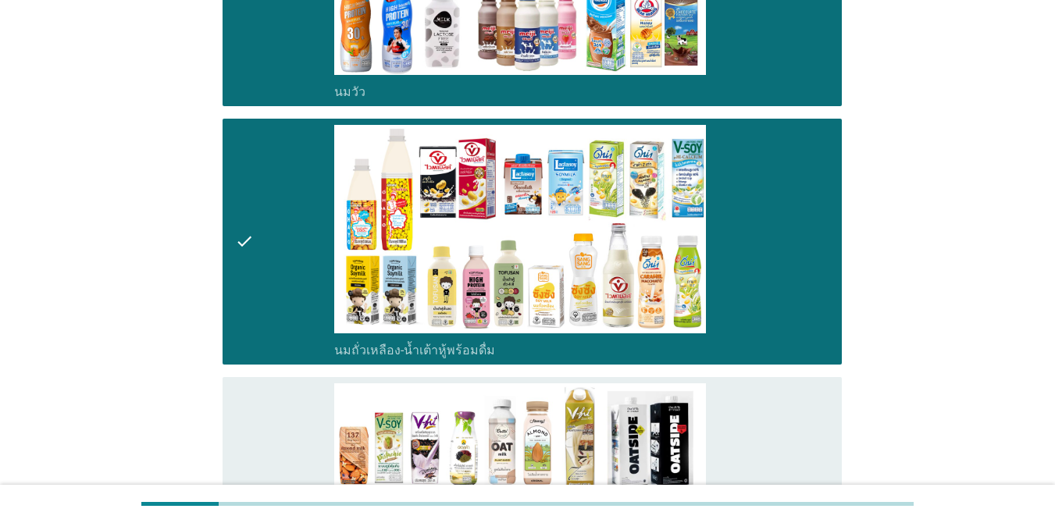
scroll to position [390, 0]
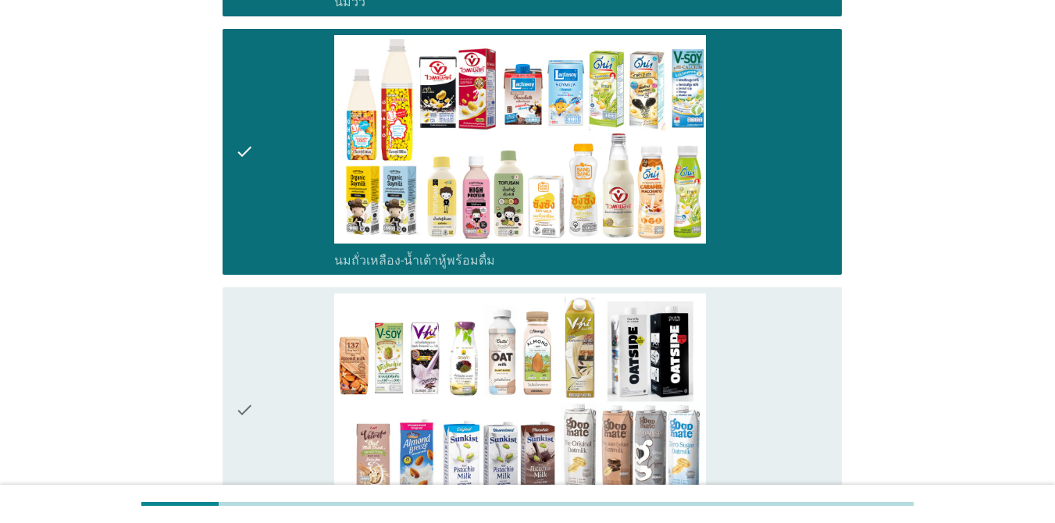
click at [241, 318] on icon "check" at bounding box center [244, 409] width 19 height 233
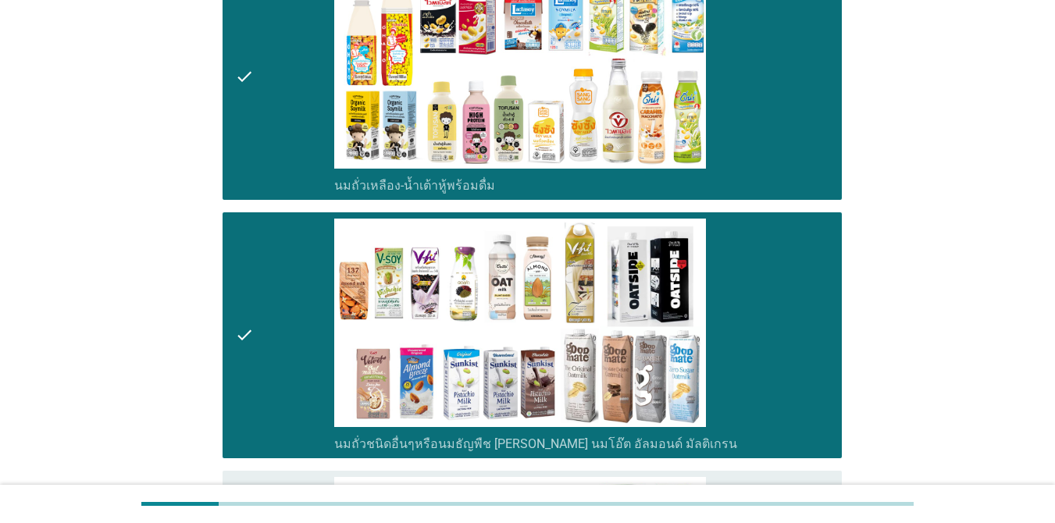
scroll to position [624, 0]
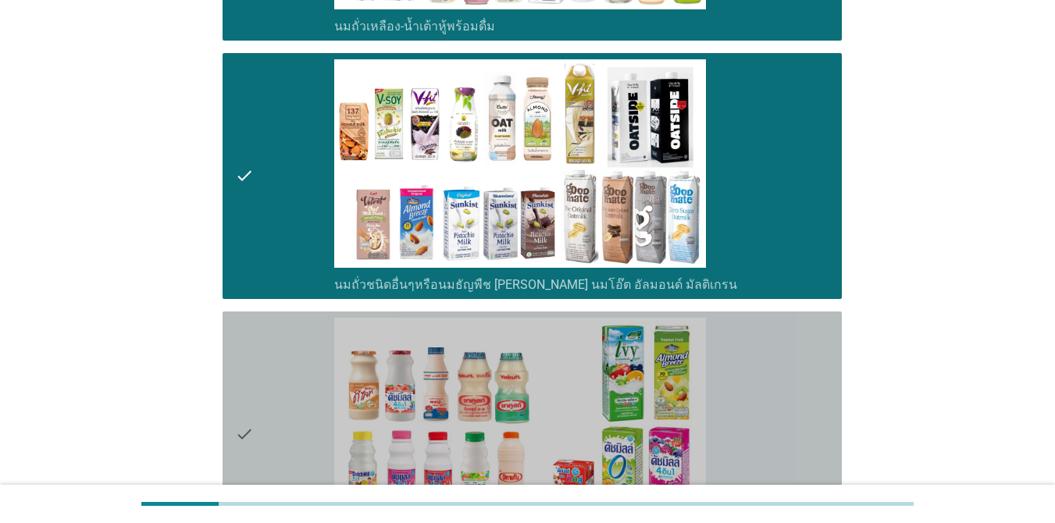
click at [263, 377] on div "check" at bounding box center [284, 434] width 99 height 233
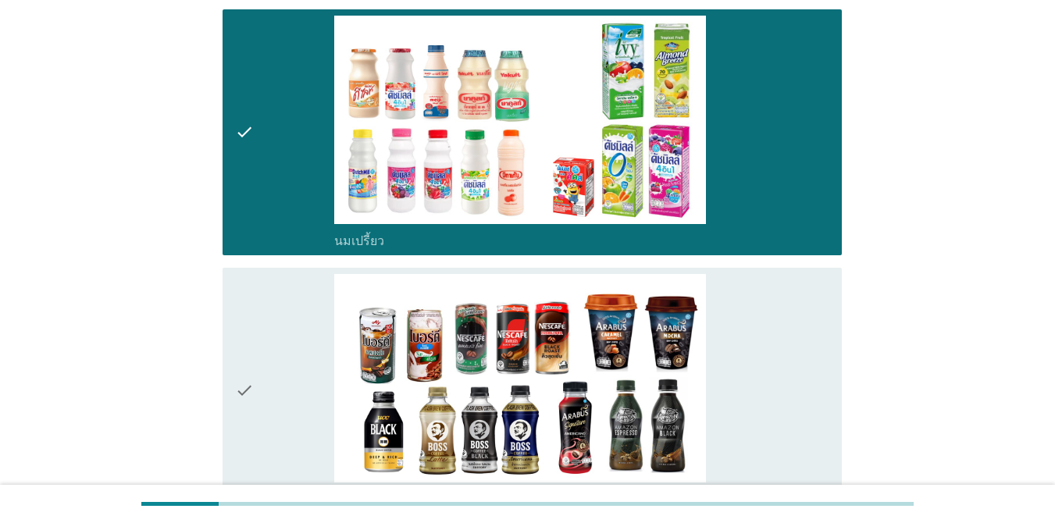
scroll to position [937, 0]
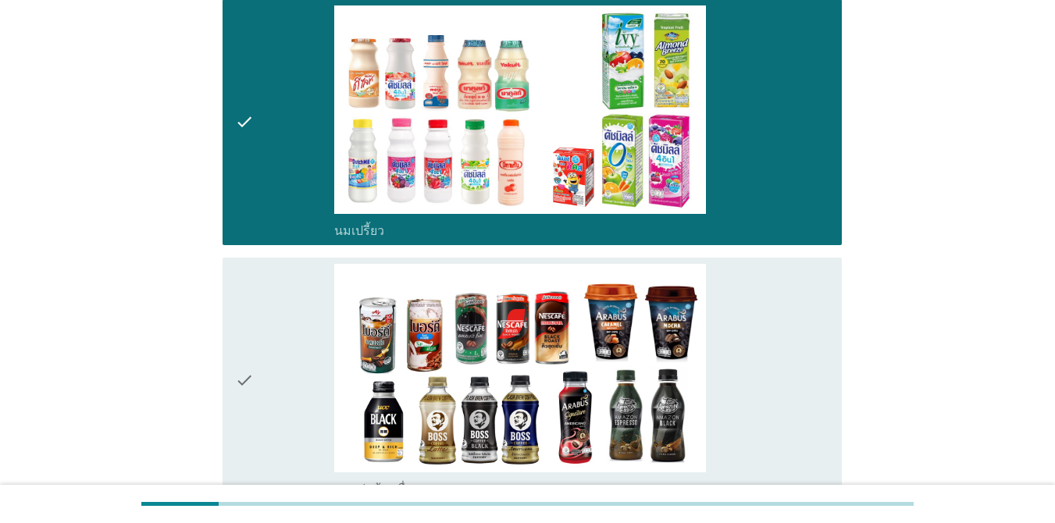
click at [281, 377] on div "check" at bounding box center [284, 380] width 99 height 233
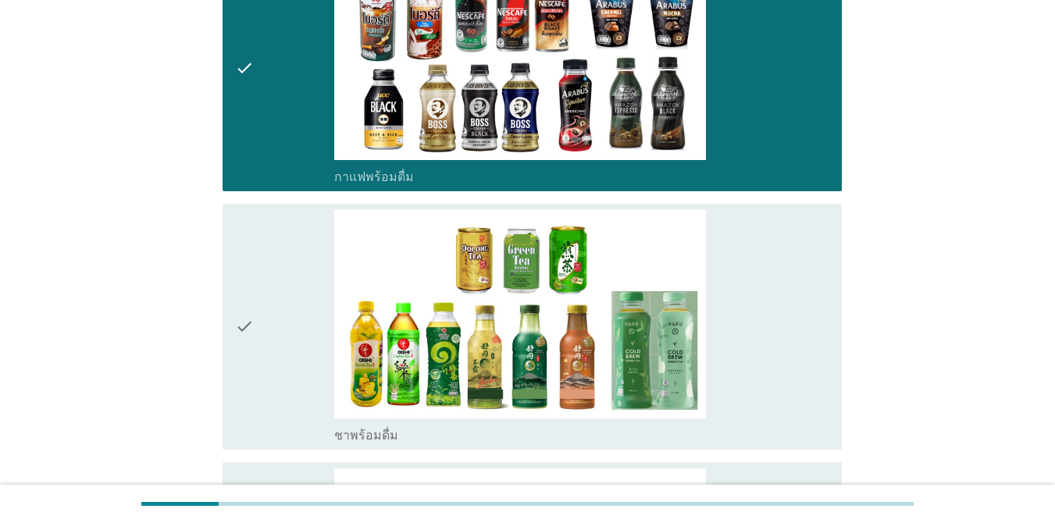
click at [282, 367] on div "check" at bounding box center [284, 326] width 99 height 233
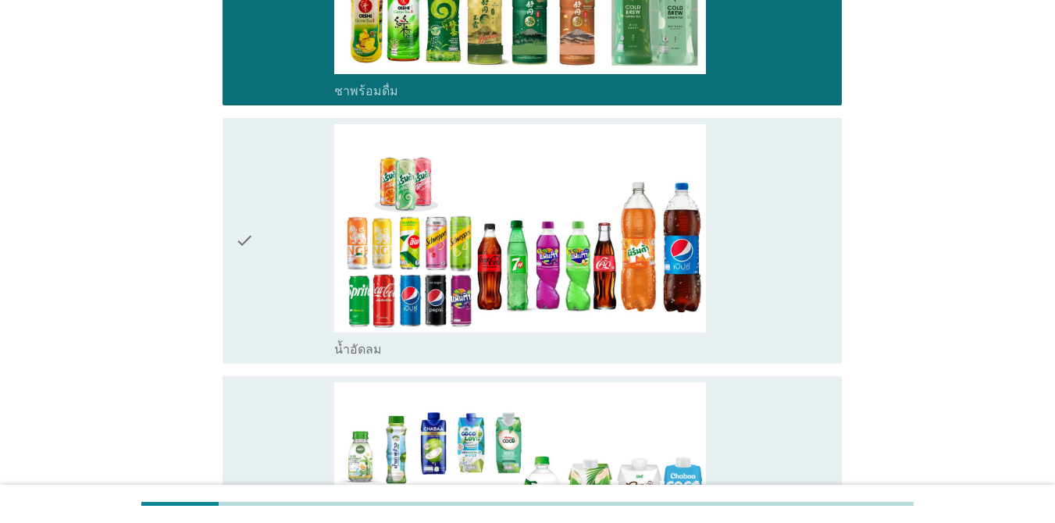
scroll to position [1639, 0]
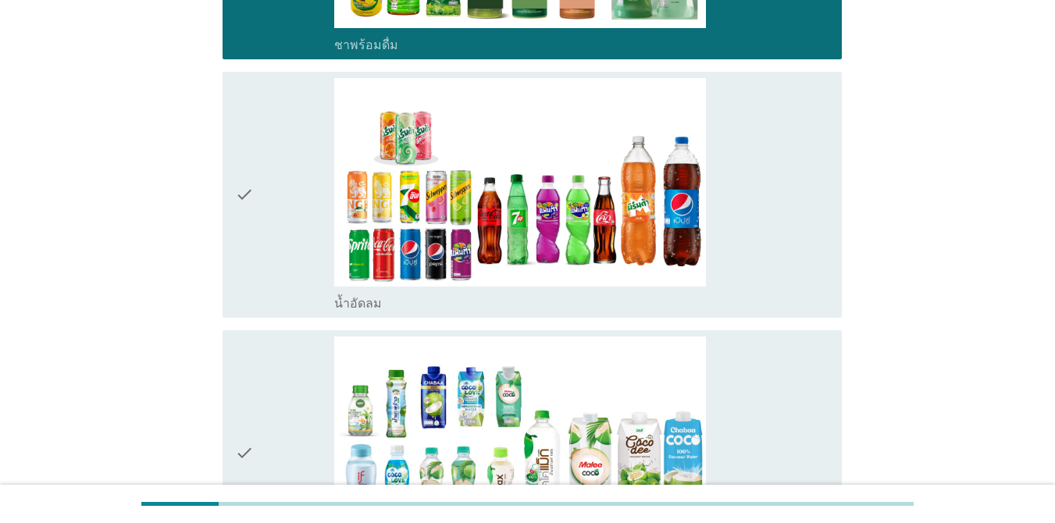
click at [289, 229] on div "check" at bounding box center [284, 194] width 99 height 233
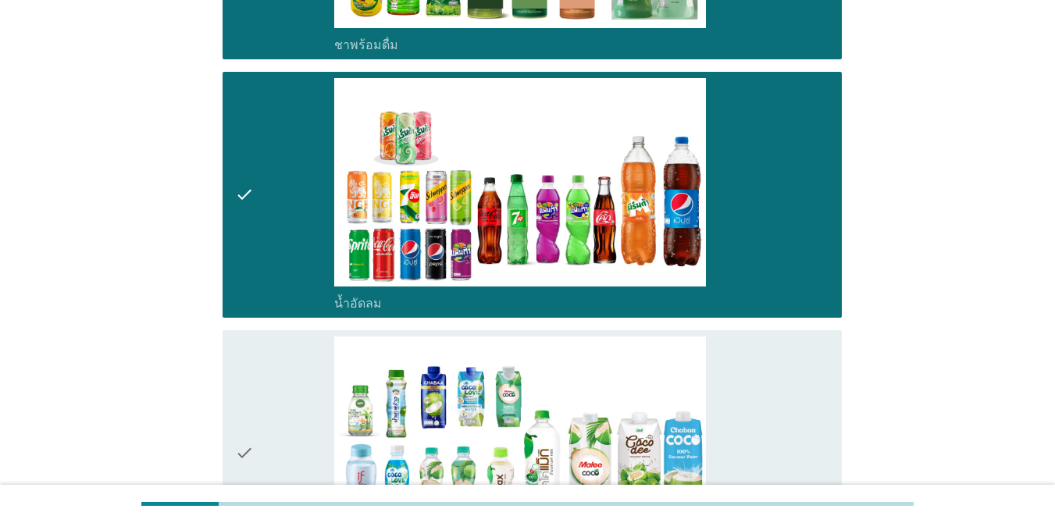
click at [291, 399] on div "check" at bounding box center [284, 452] width 99 height 233
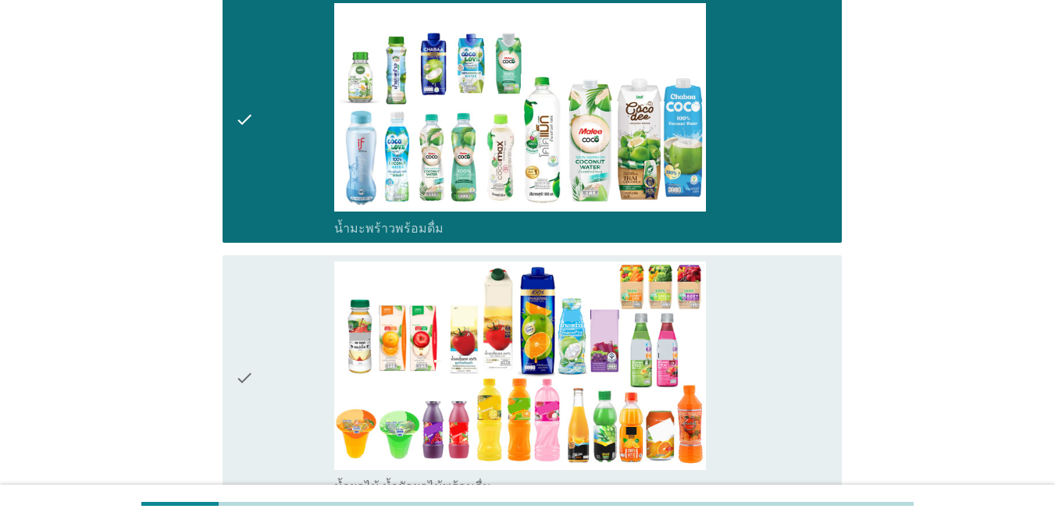
scroll to position [2186, 0]
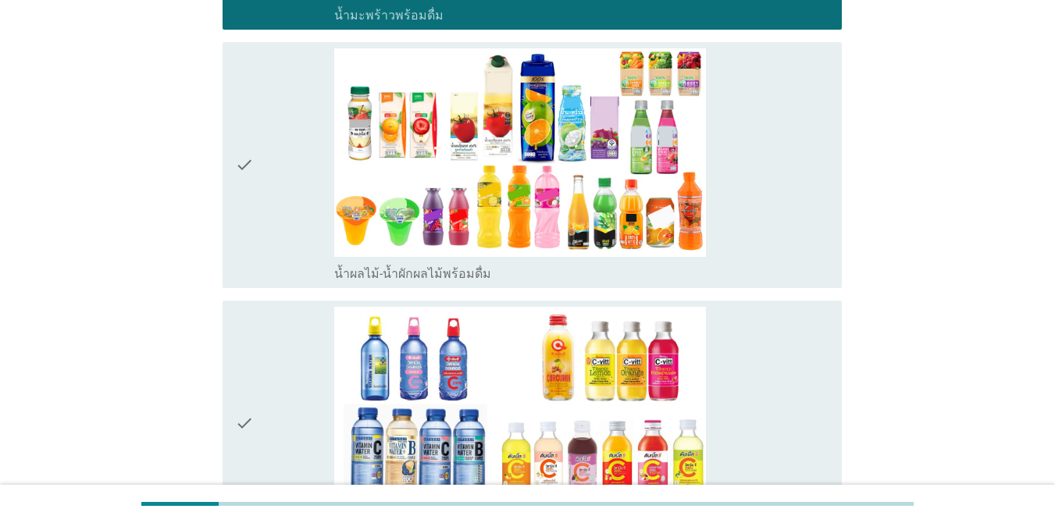
click at [283, 246] on div "check" at bounding box center [284, 164] width 99 height 233
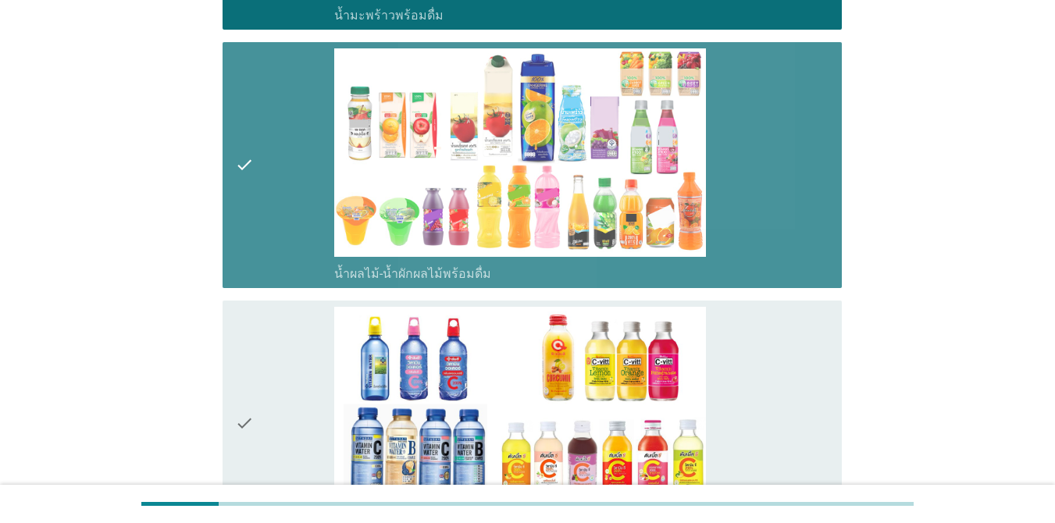
click at [272, 397] on div "check" at bounding box center [284, 423] width 99 height 233
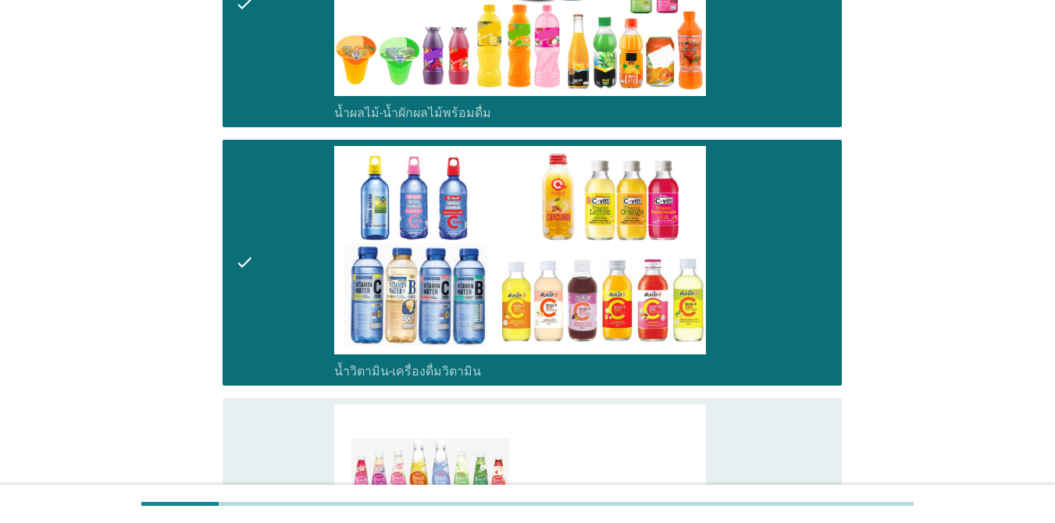
scroll to position [2498, 0]
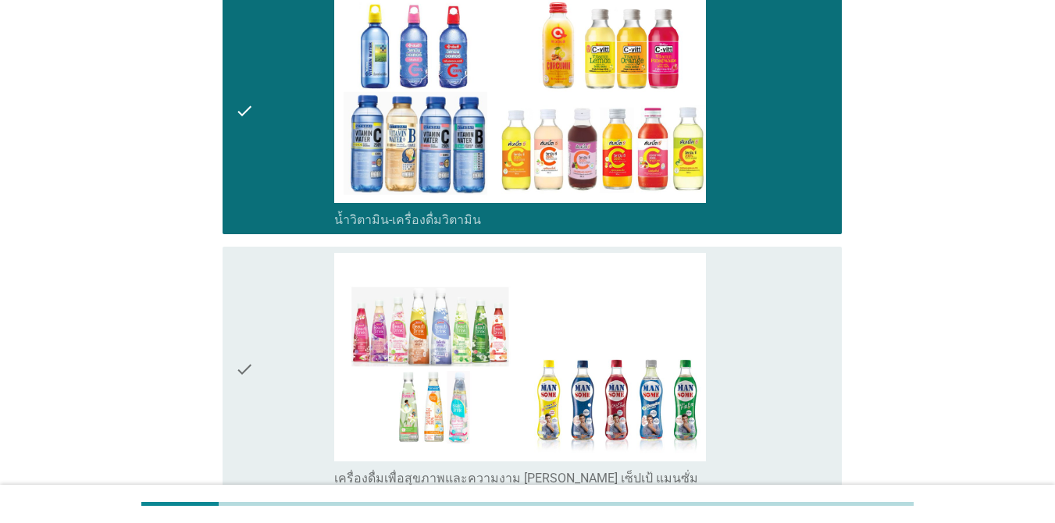
click at [276, 348] on div "check" at bounding box center [284, 369] width 99 height 233
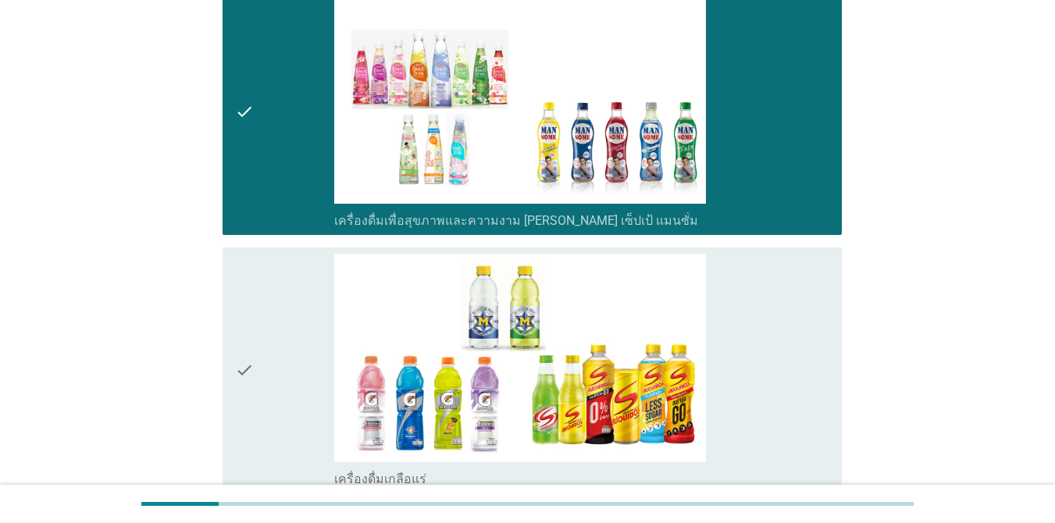
scroll to position [2810, 0]
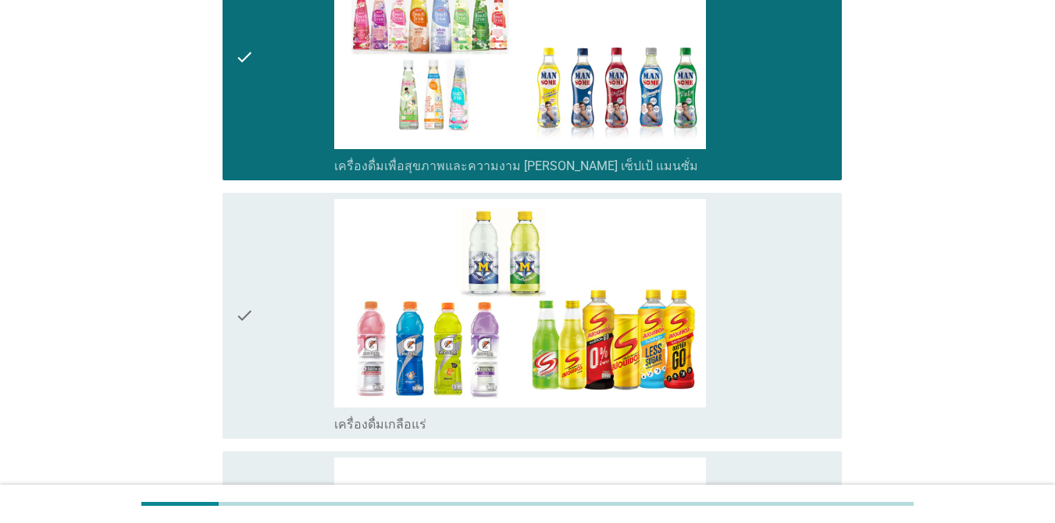
click at [274, 329] on div "check" at bounding box center [284, 315] width 99 height 233
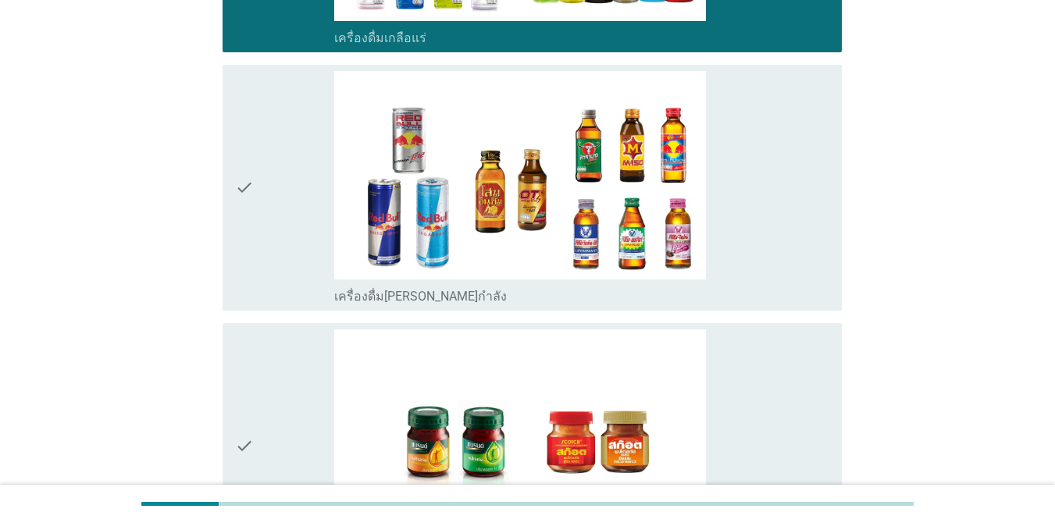
scroll to position [3200, 0]
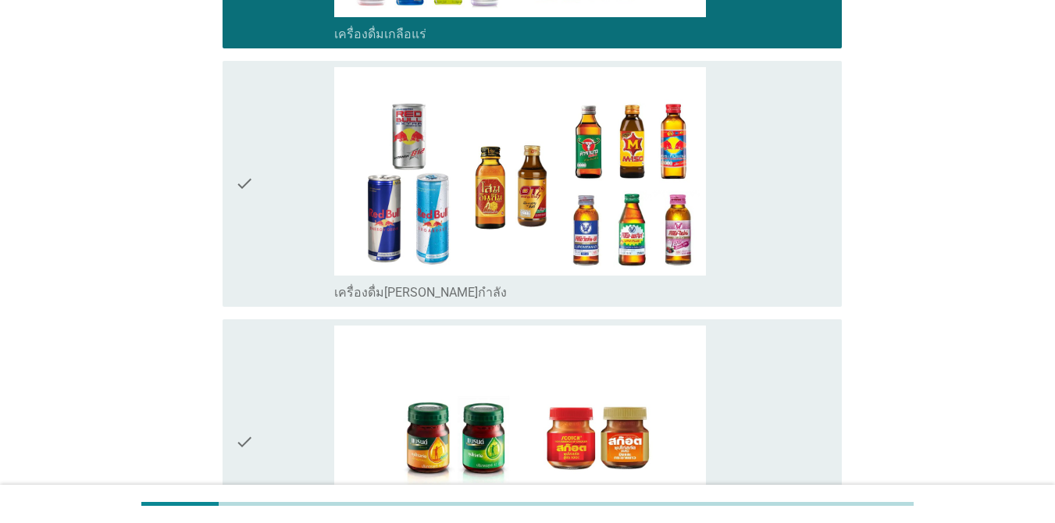
click at [273, 241] on div "check" at bounding box center [284, 183] width 99 height 233
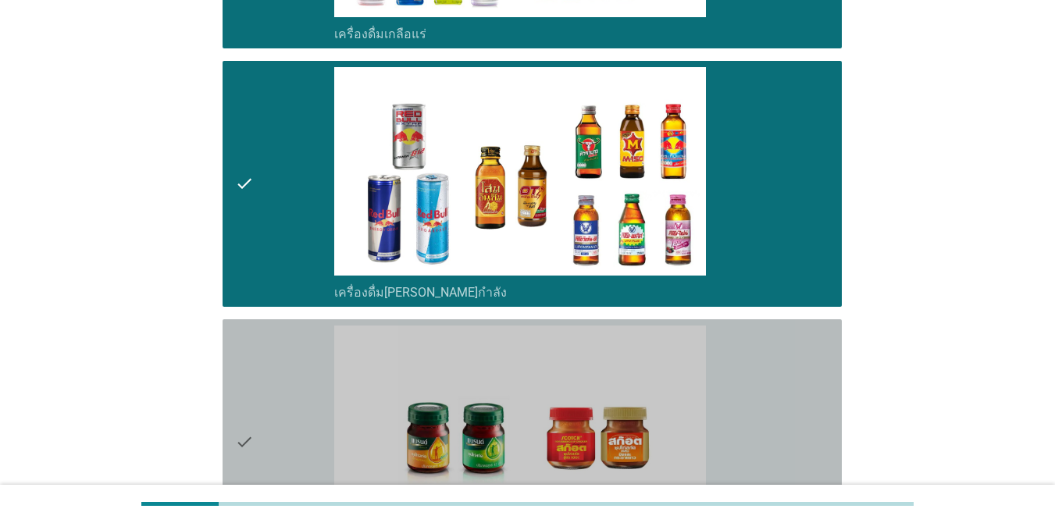
click at [250, 358] on icon "check" at bounding box center [244, 441] width 19 height 233
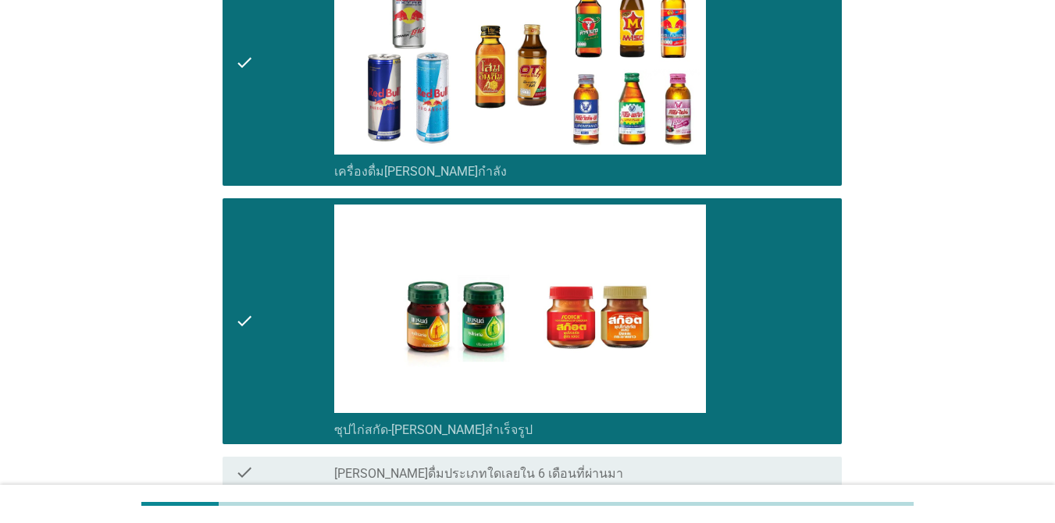
scroll to position [3468, 0]
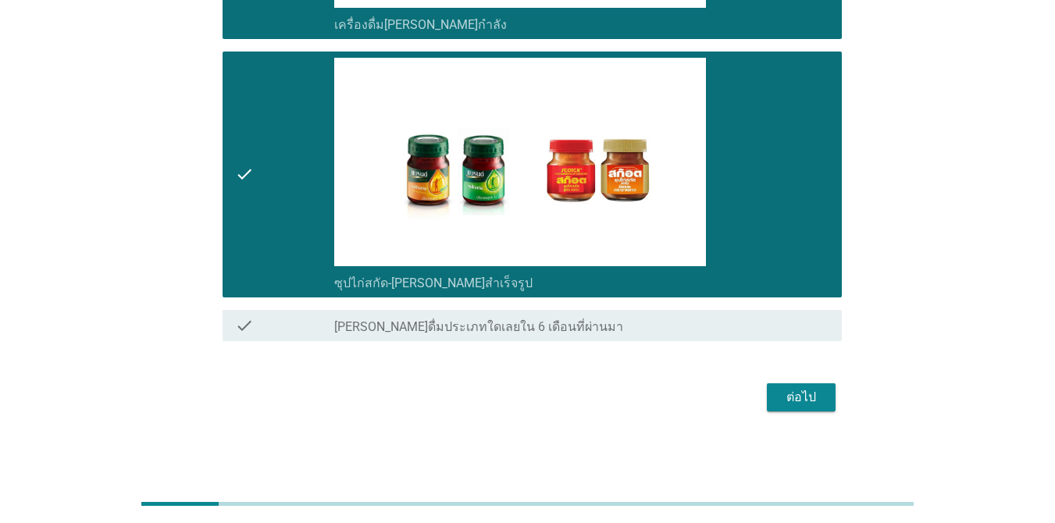
click at [781, 397] on div "ต่อไป" at bounding box center [801, 397] width 44 height 19
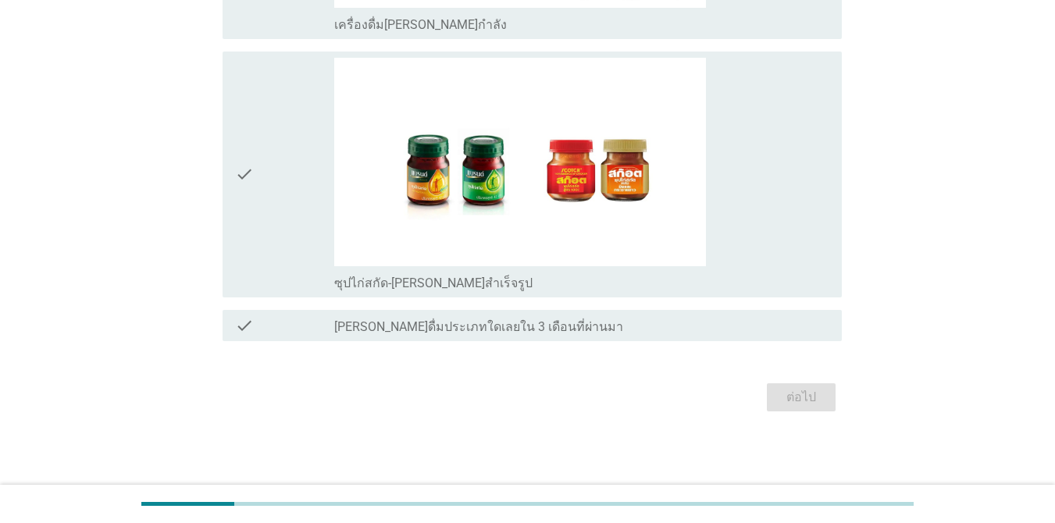
scroll to position [0, 0]
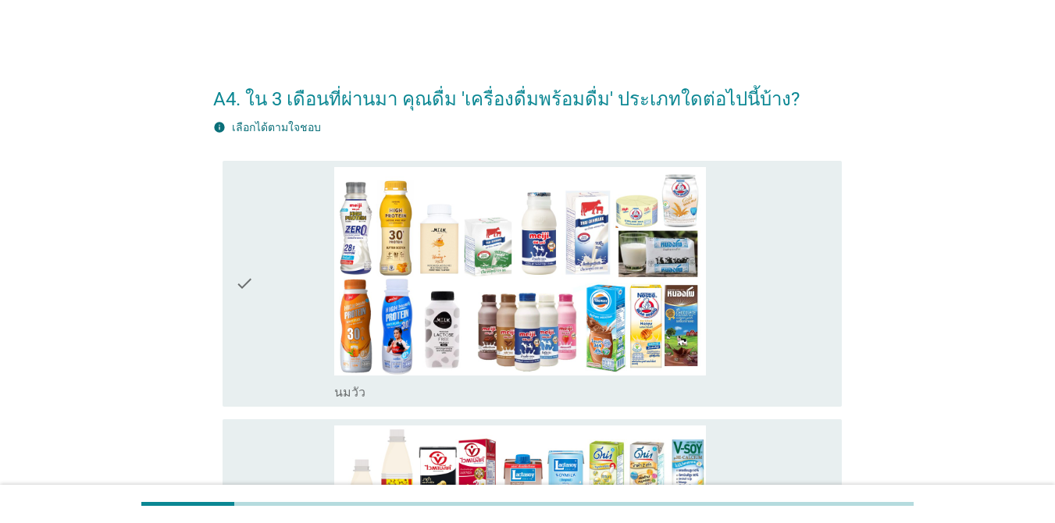
click at [253, 291] on icon "check" at bounding box center [244, 283] width 19 height 233
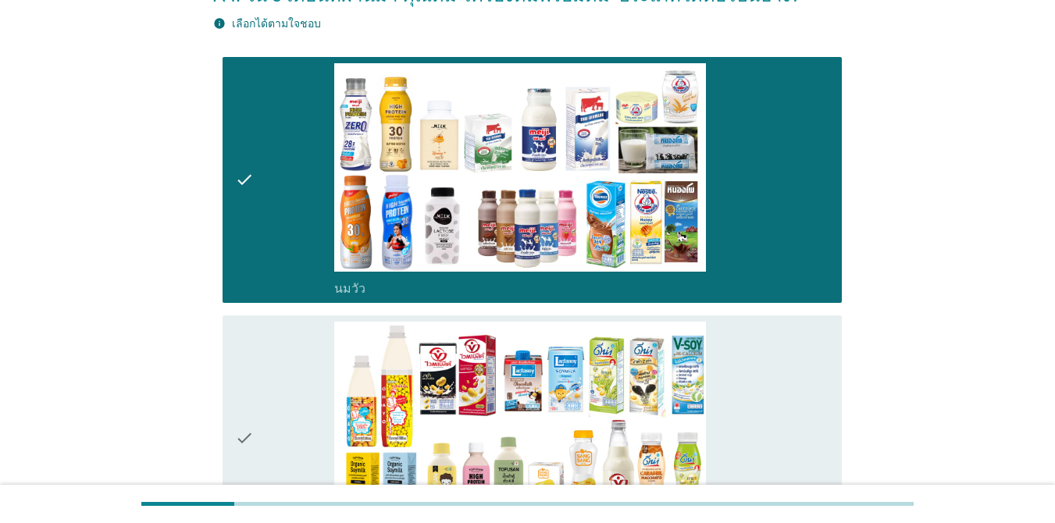
scroll to position [156, 0]
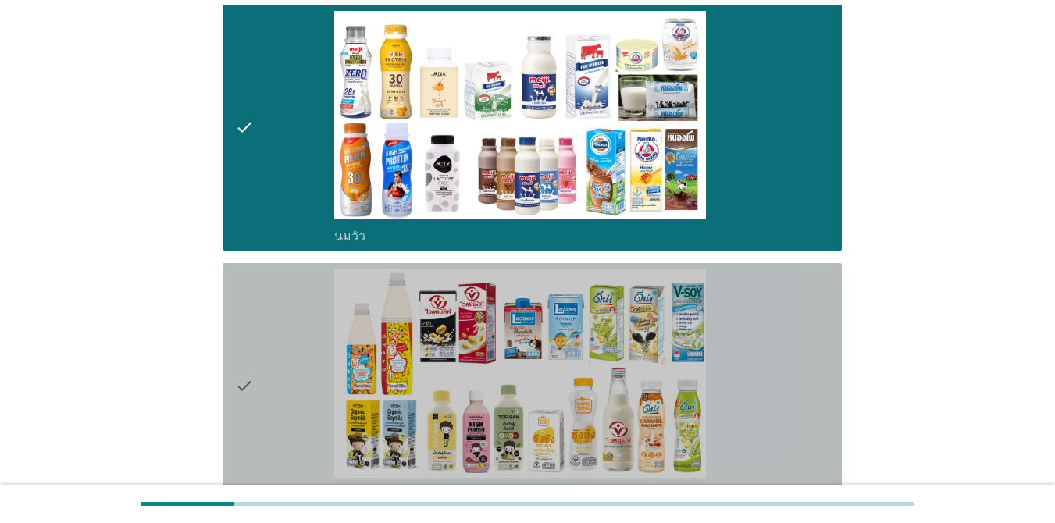
click at [259, 333] on div "check" at bounding box center [284, 385] width 99 height 233
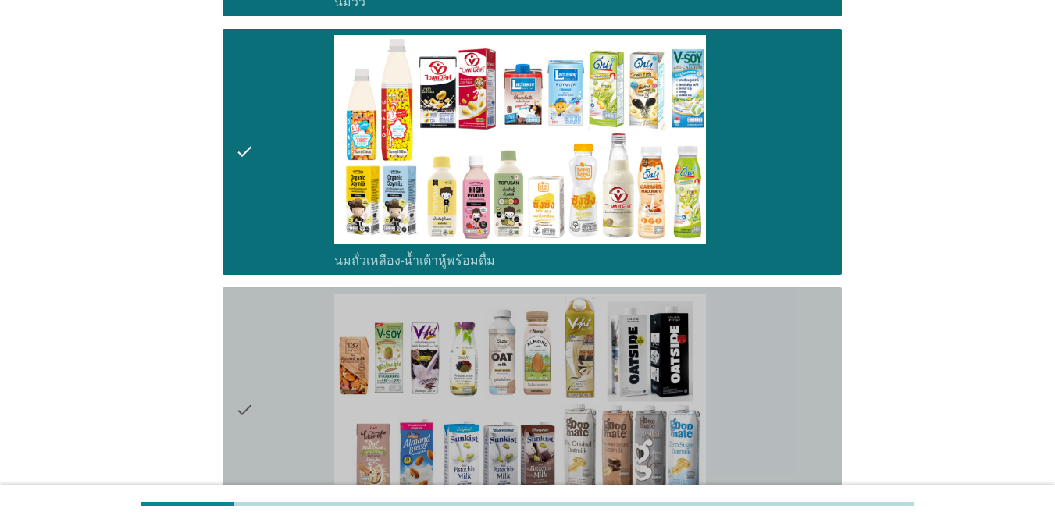
click at [265, 339] on div "check" at bounding box center [284, 409] width 99 height 233
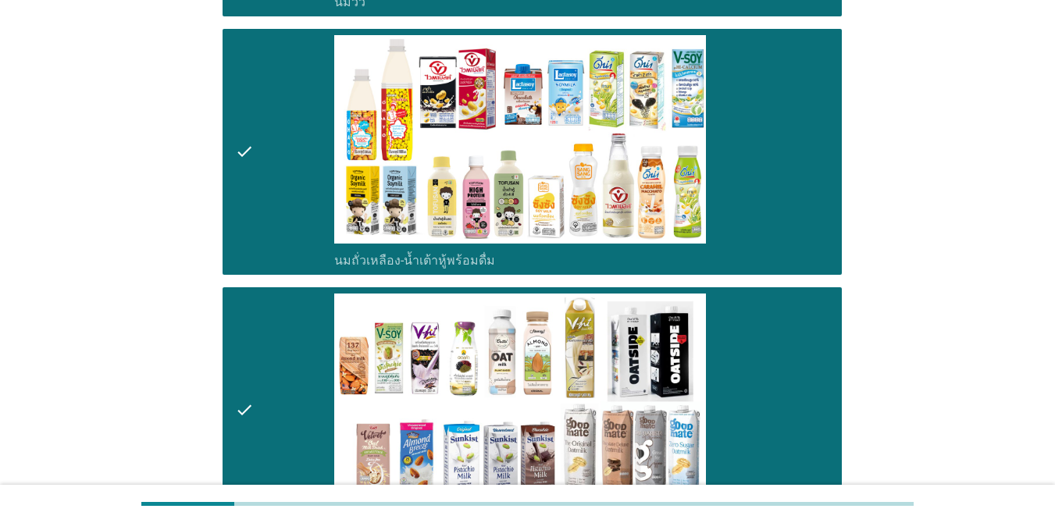
scroll to position [624, 0]
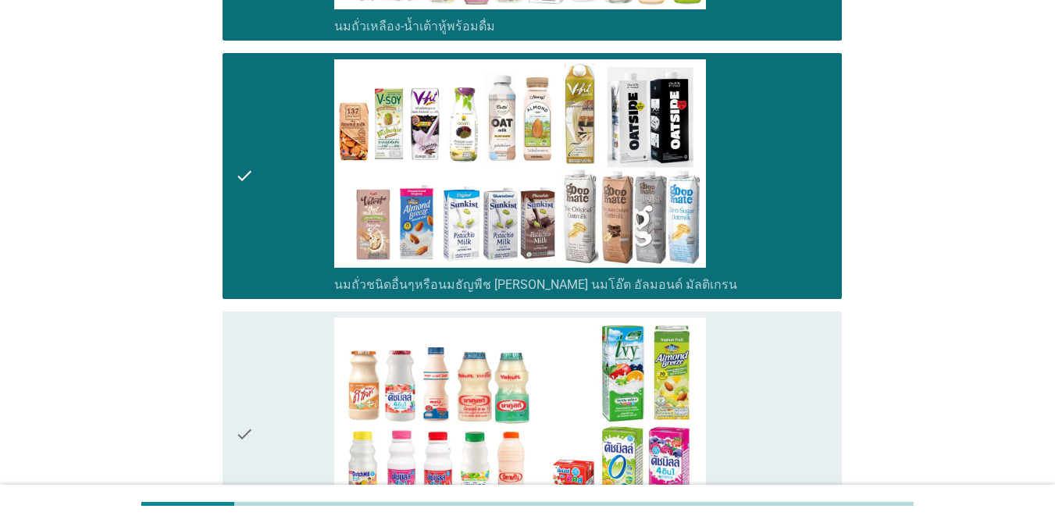
click at [265, 198] on div "check" at bounding box center [284, 175] width 99 height 233
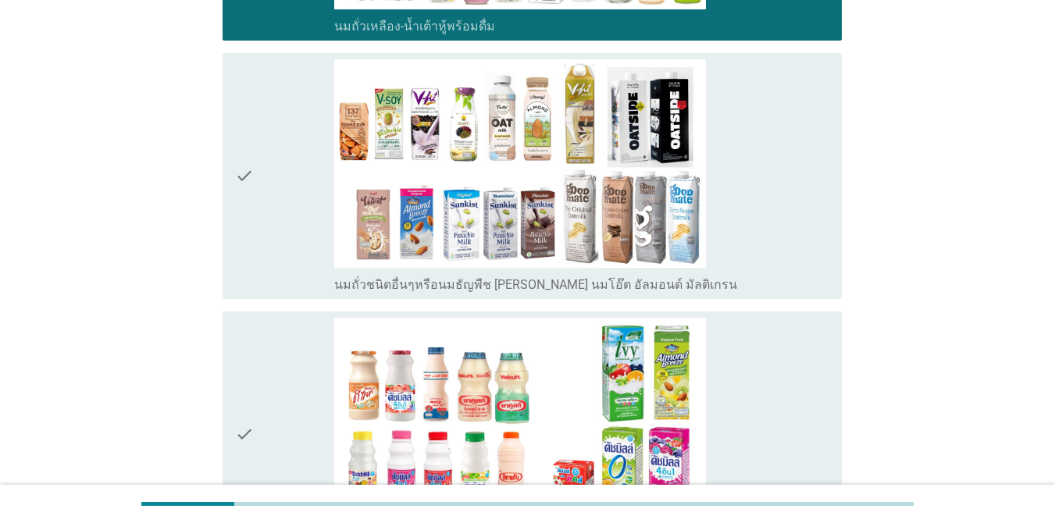
click at [271, 219] on div "check" at bounding box center [284, 175] width 99 height 233
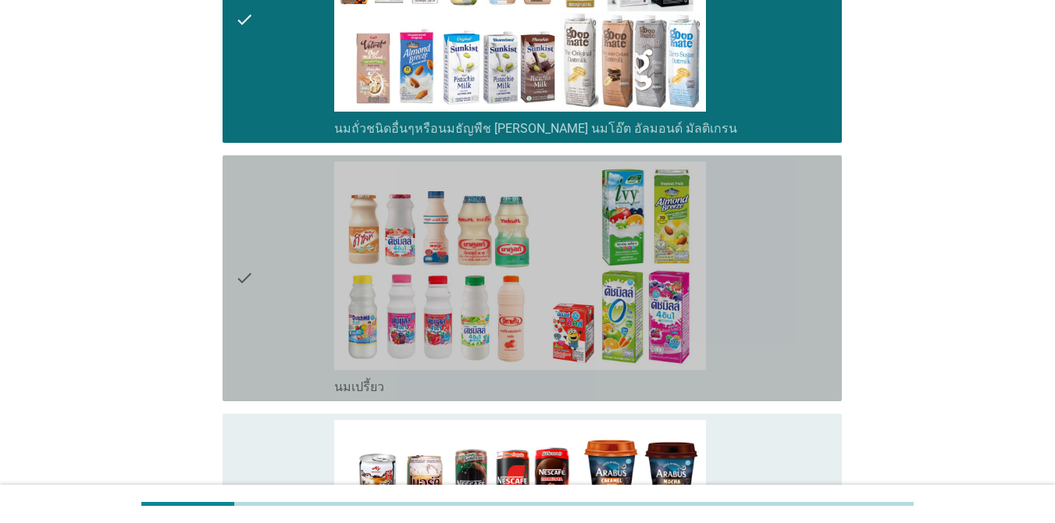
click at [274, 258] on div "check" at bounding box center [284, 278] width 99 height 233
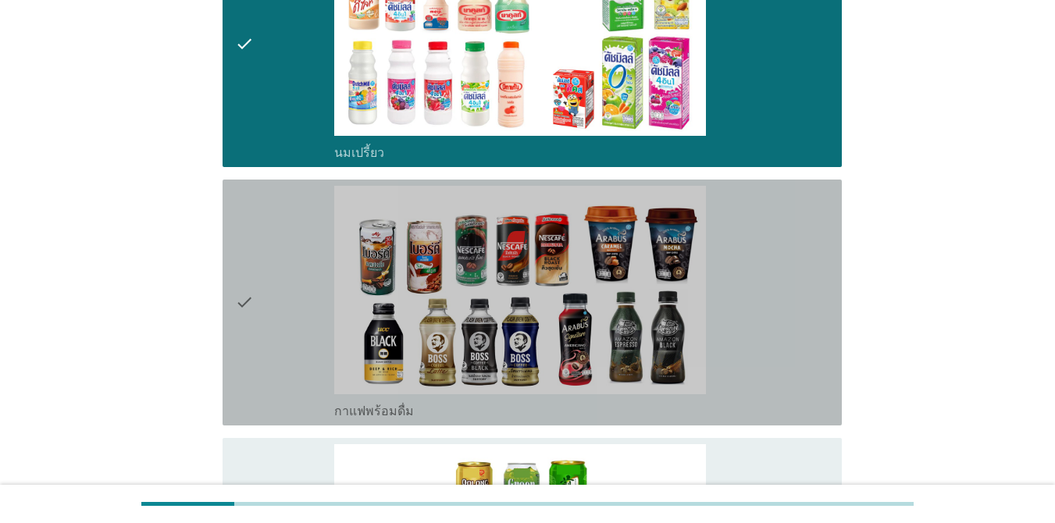
click at [272, 284] on div "check" at bounding box center [284, 302] width 99 height 233
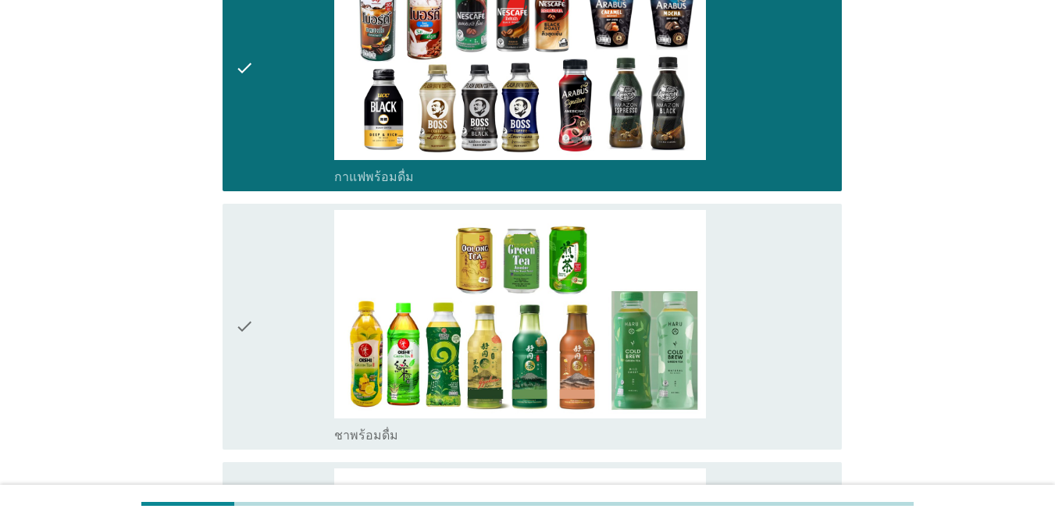
click at [272, 286] on div "check" at bounding box center [284, 326] width 99 height 233
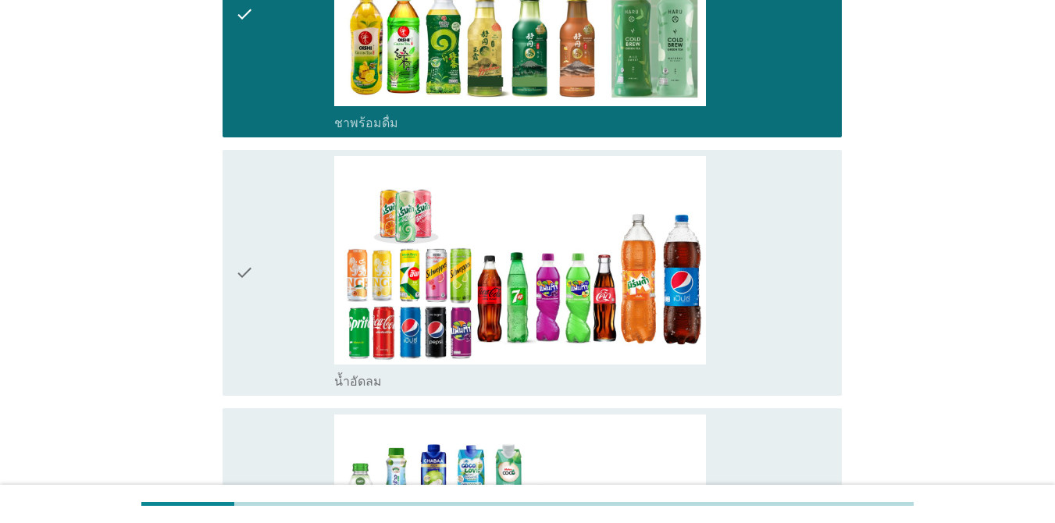
click at [273, 286] on div "check" at bounding box center [284, 272] width 99 height 233
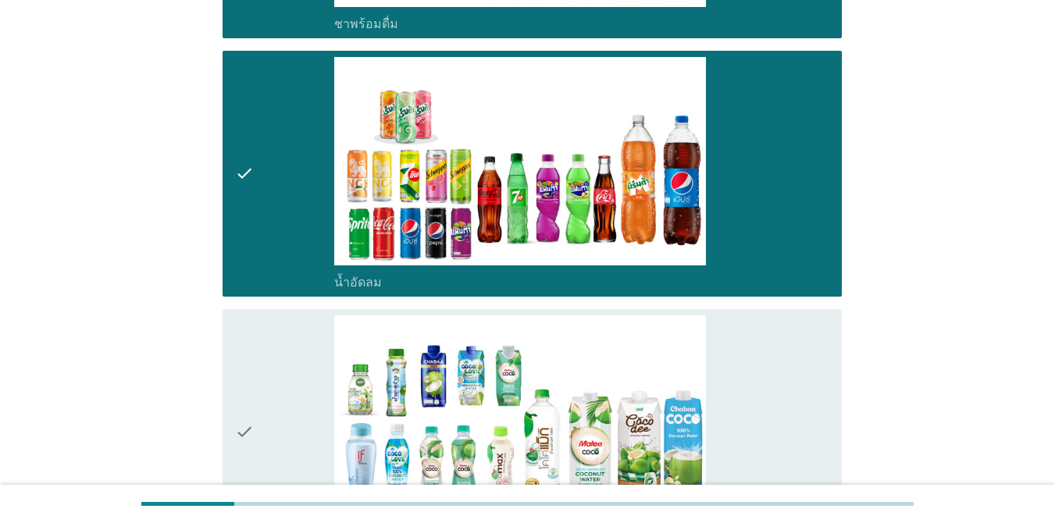
scroll to position [1873, 0]
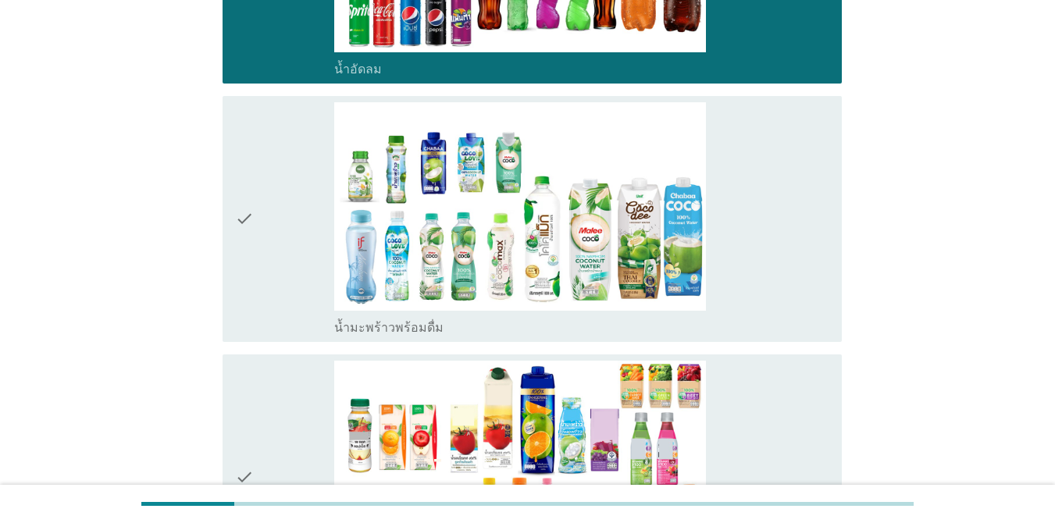
click at [273, 284] on div "check" at bounding box center [284, 218] width 99 height 233
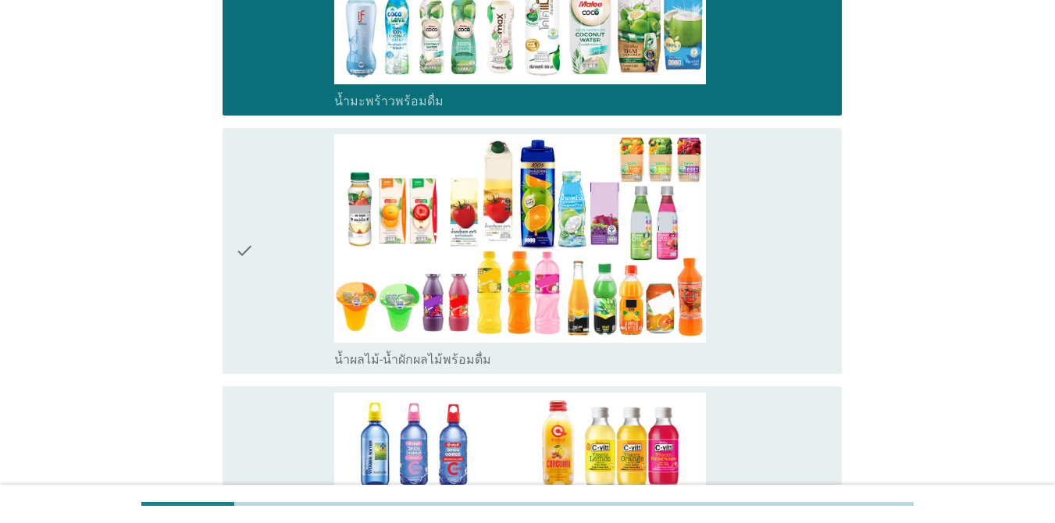
scroll to position [2108, 0]
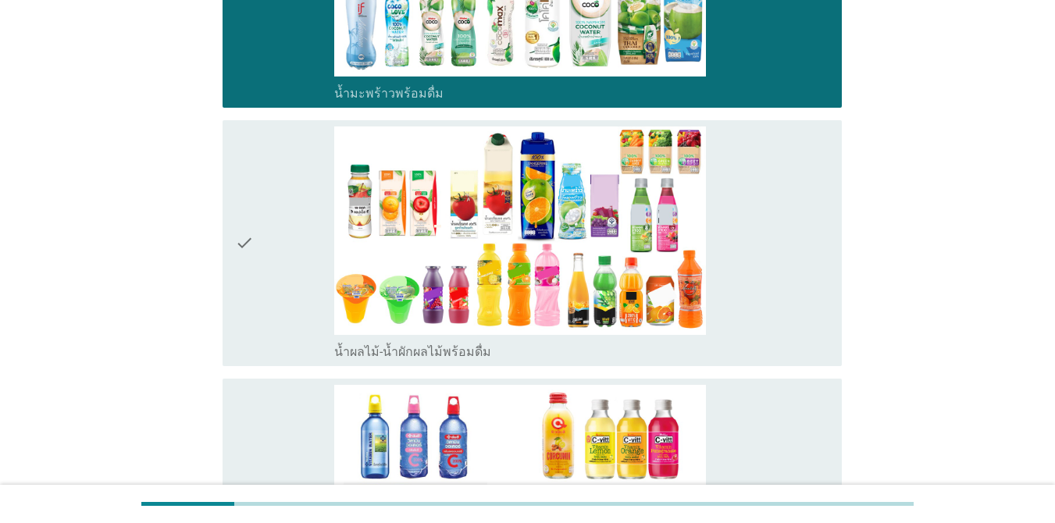
click at [267, 290] on div "check" at bounding box center [284, 242] width 99 height 233
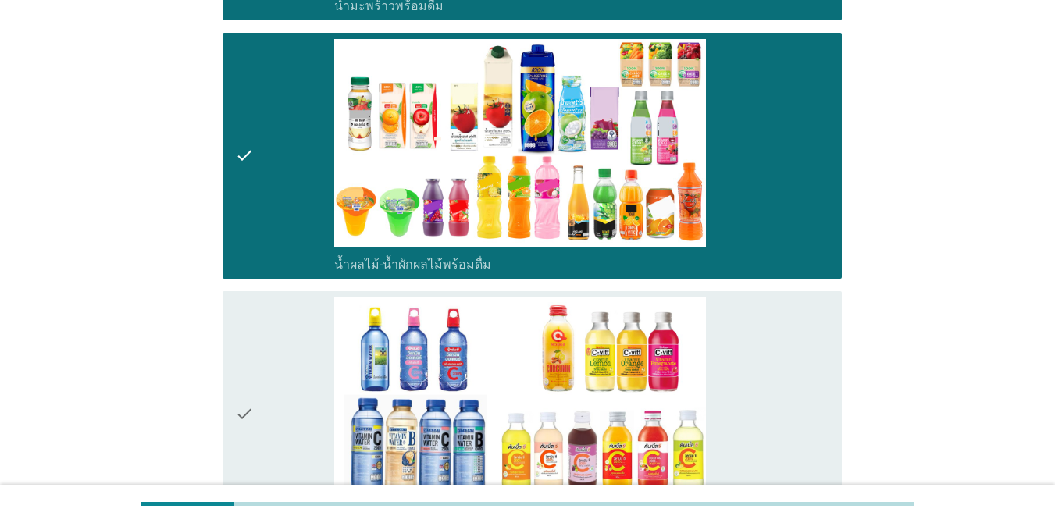
scroll to position [2342, 0]
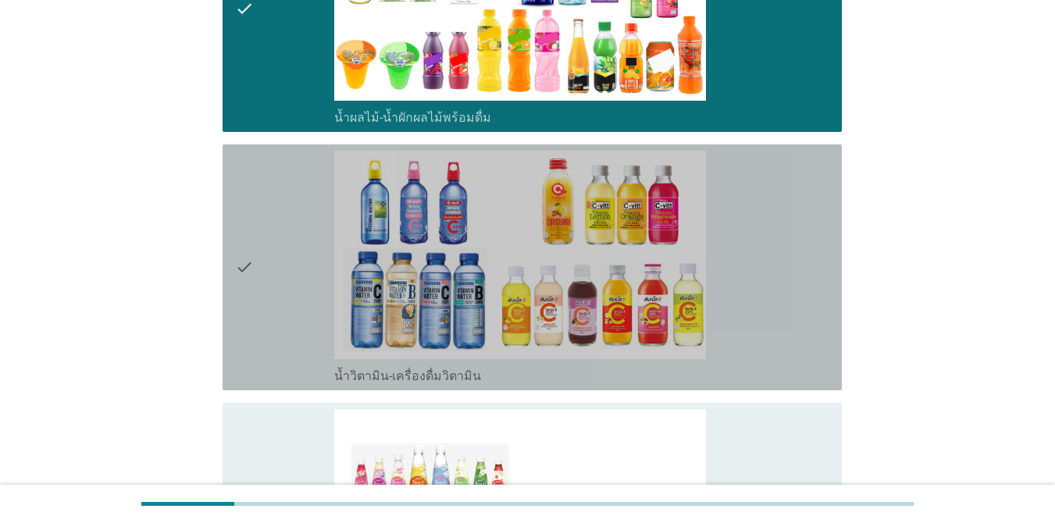
click at [271, 286] on div "check" at bounding box center [284, 267] width 99 height 233
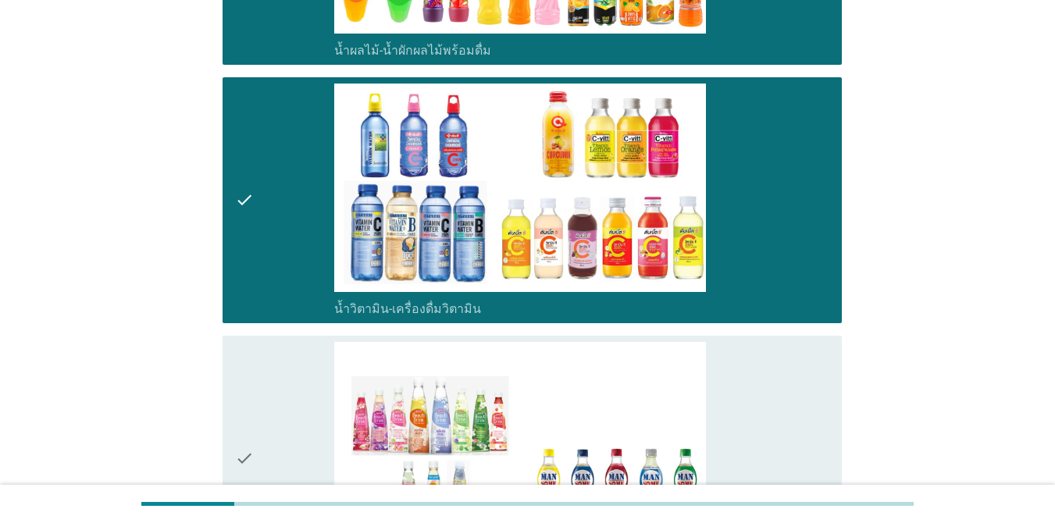
scroll to position [2498, 0]
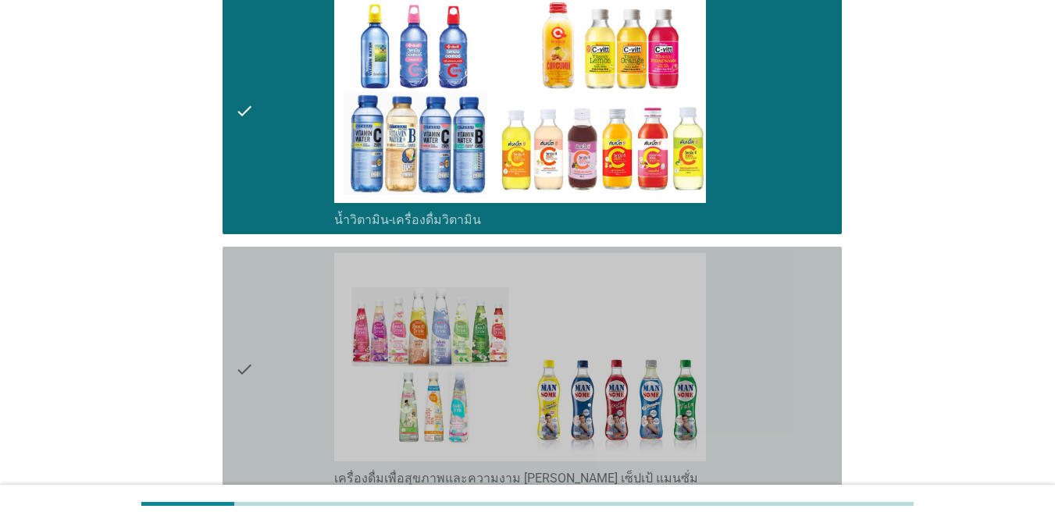
click at [272, 296] on div "check" at bounding box center [284, 369] width 99 height 233
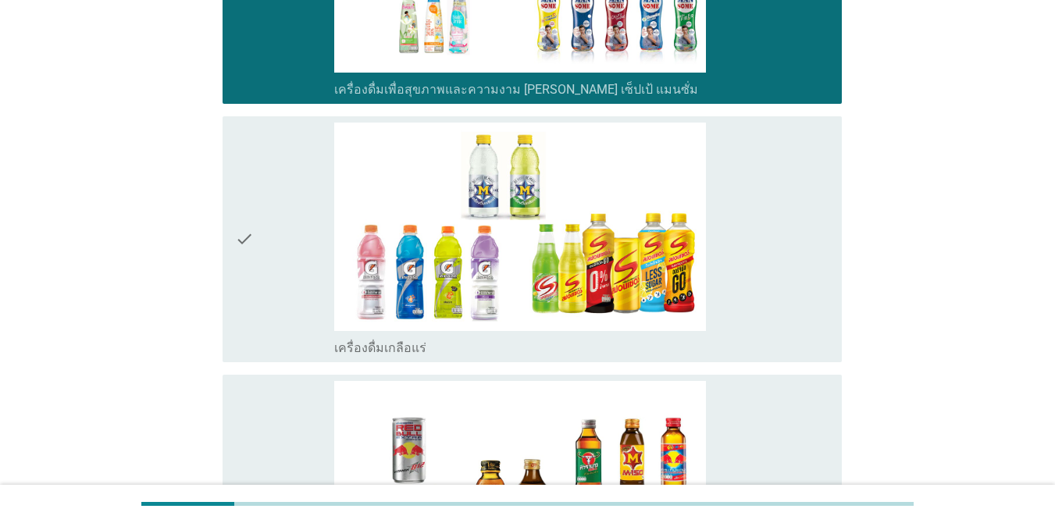
scroll to position [2888, 0]
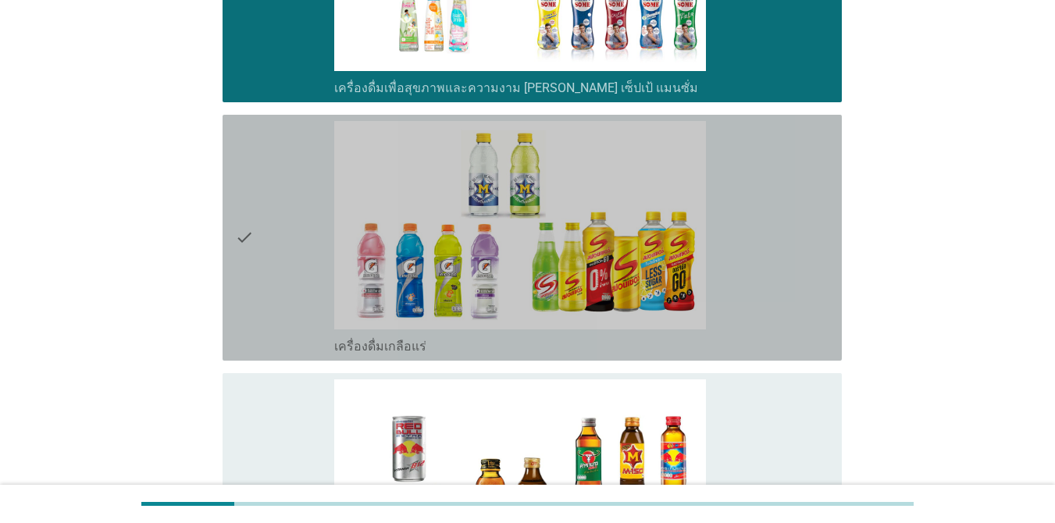
click at [272, 307] on div "check" at bounding box center [284, 237] width 99 height 233
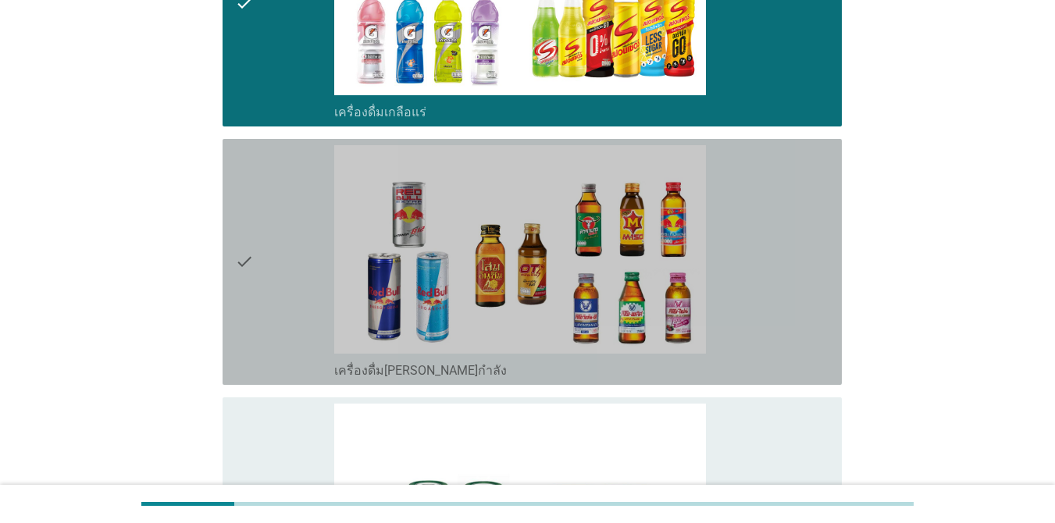
click at [272, 307] on div "check" at bounding box center [284, 261] width 99 height 233
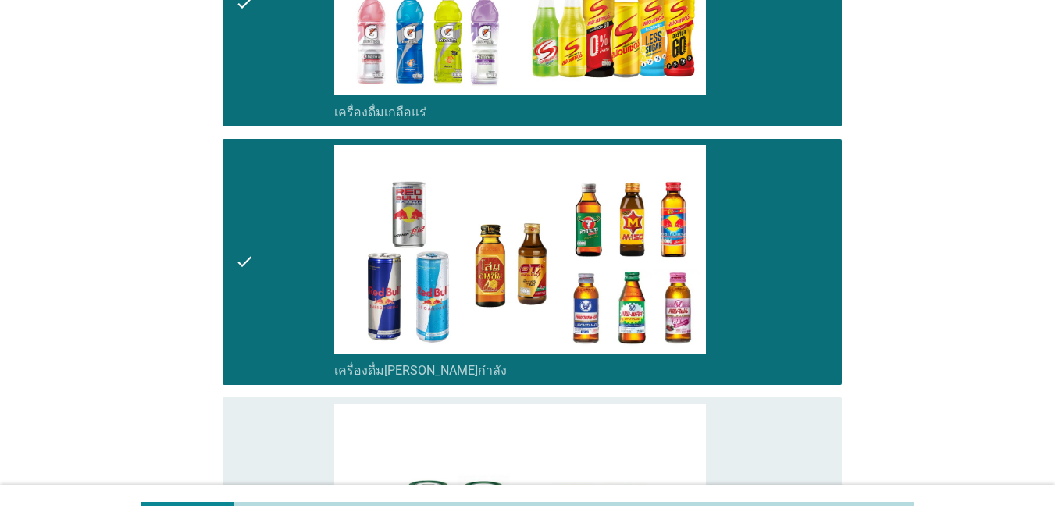
scroll to position [3278, 0]
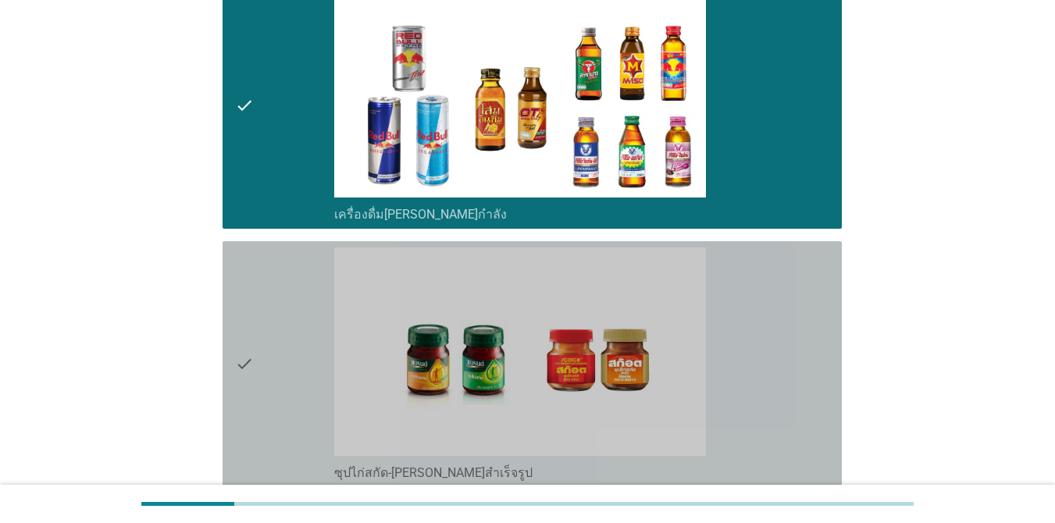
click at [272, 307] on div "check" at bounding box center [284, 363] width 99 height 233
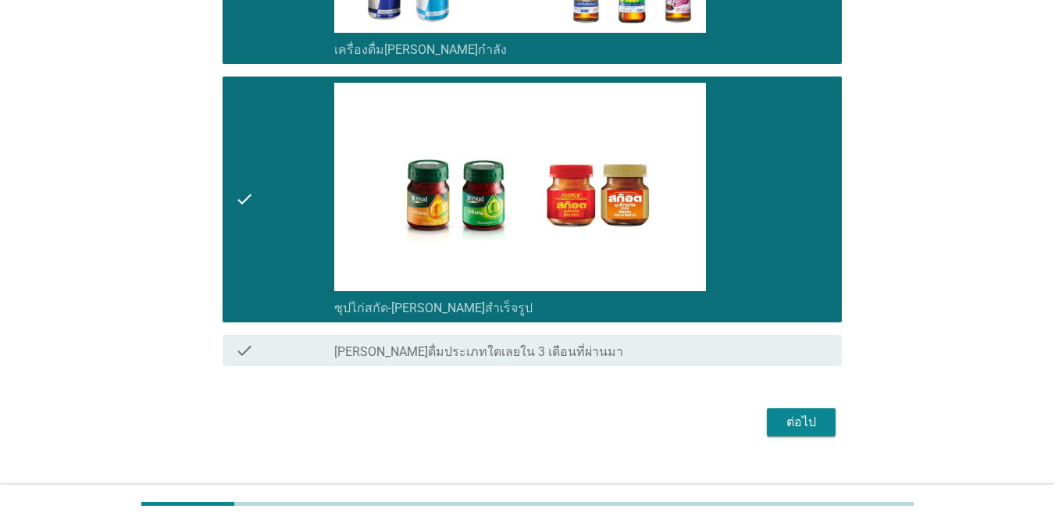
scroll to position [3468, 0]
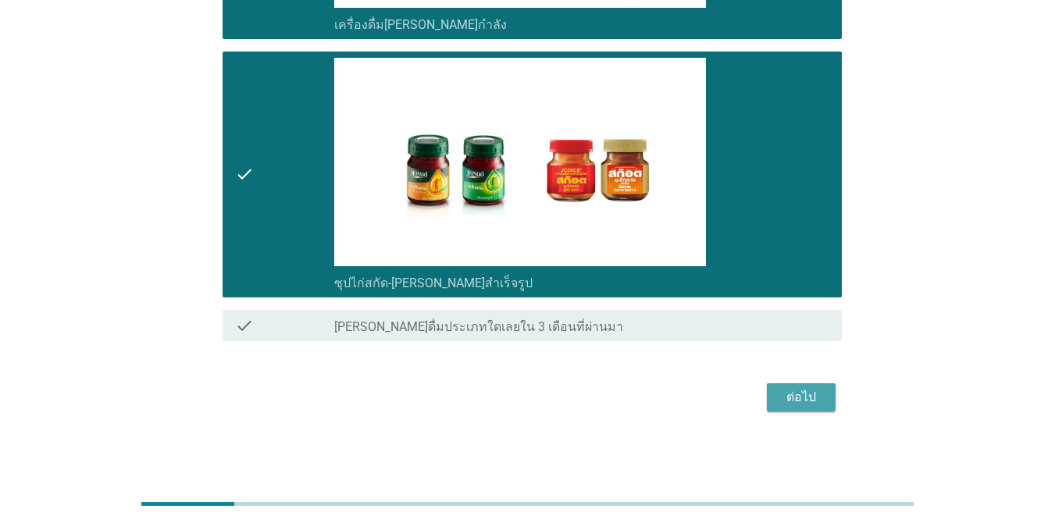
click at [779, 404] on div "ต่อไป" at bounding box center [801, 397] width 44 height 19
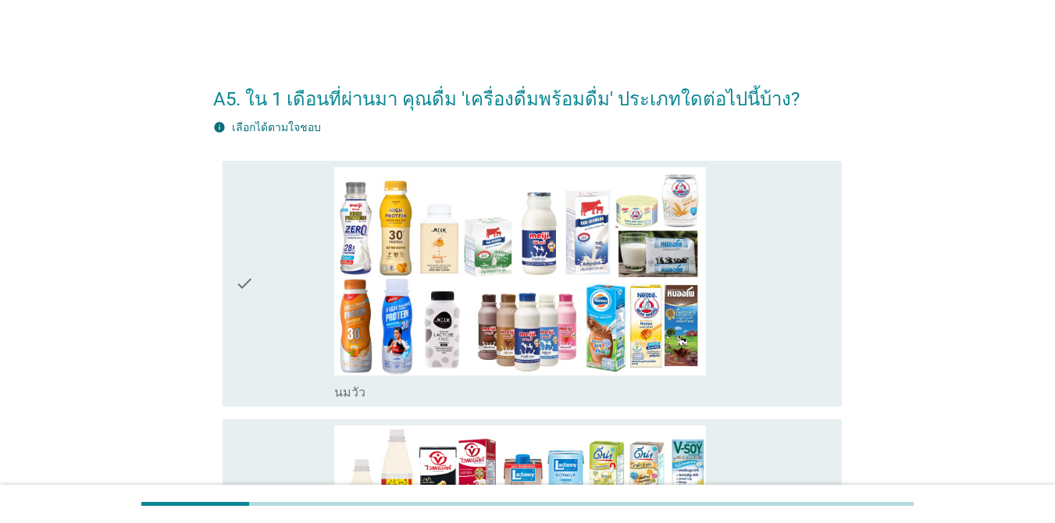
drag, startPoint x: 299, startPoint y: 279, endPoint x: 293, endPoint y: 269, distance: 10.8
click at [298, 278] on div "check" at bounding box center [284, 283] width 99 height 233
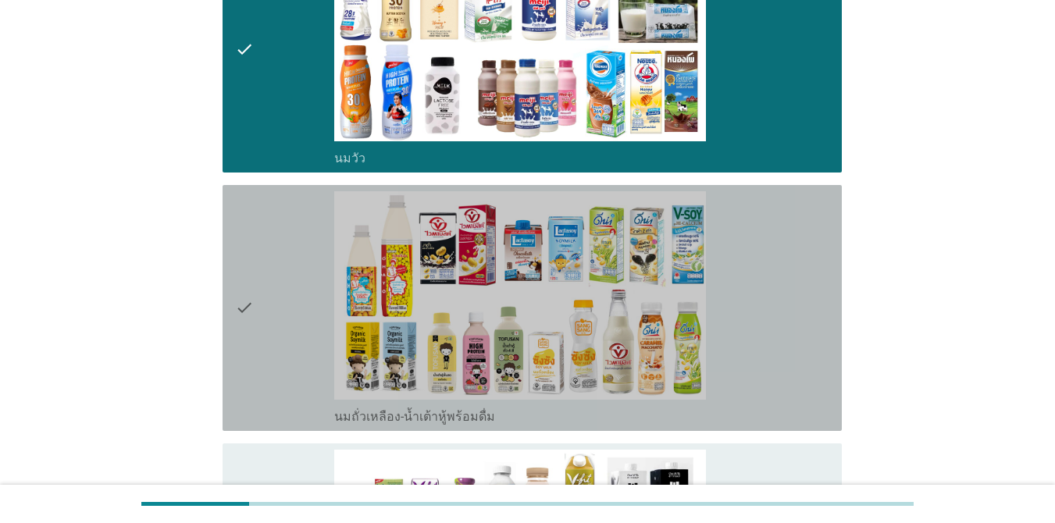
click at [269, 306] on div "check" at bounding box center [284, 307] width 99 height 233
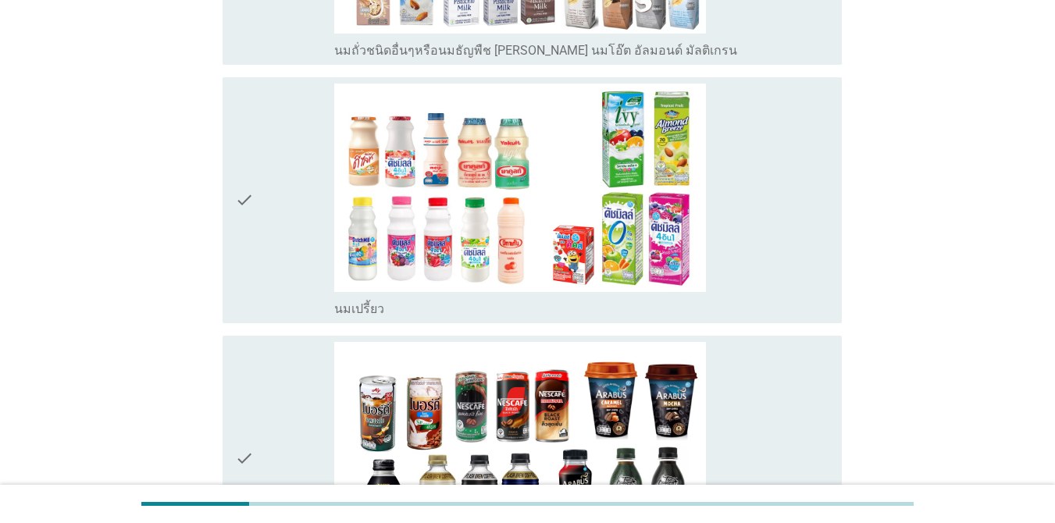
click at [272, 237] on div "check" at bounding box center [284, 200] width 99 height 233
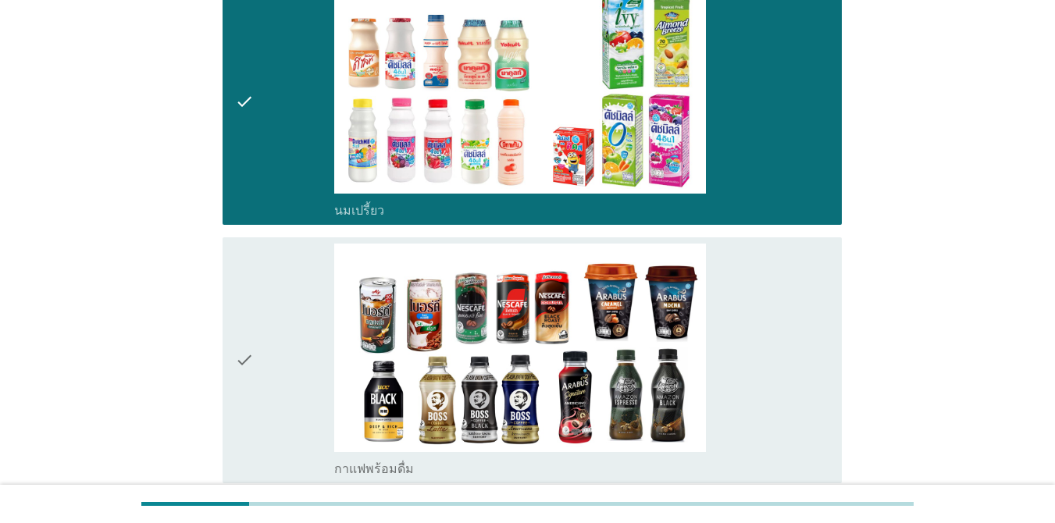
scroll to position [1171, 0]
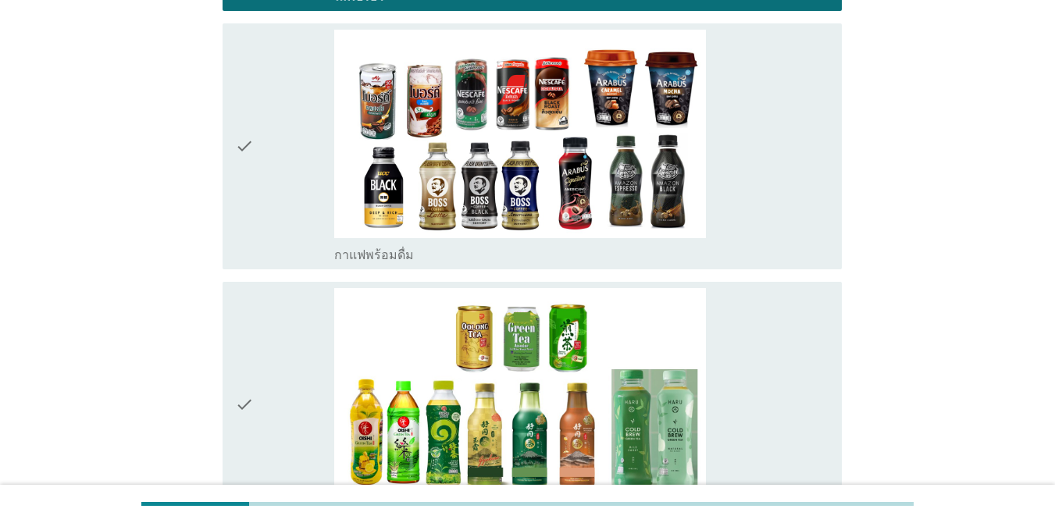
click at [268, 229] on div "check" at bounding box center [284, 146] width 99 height 233
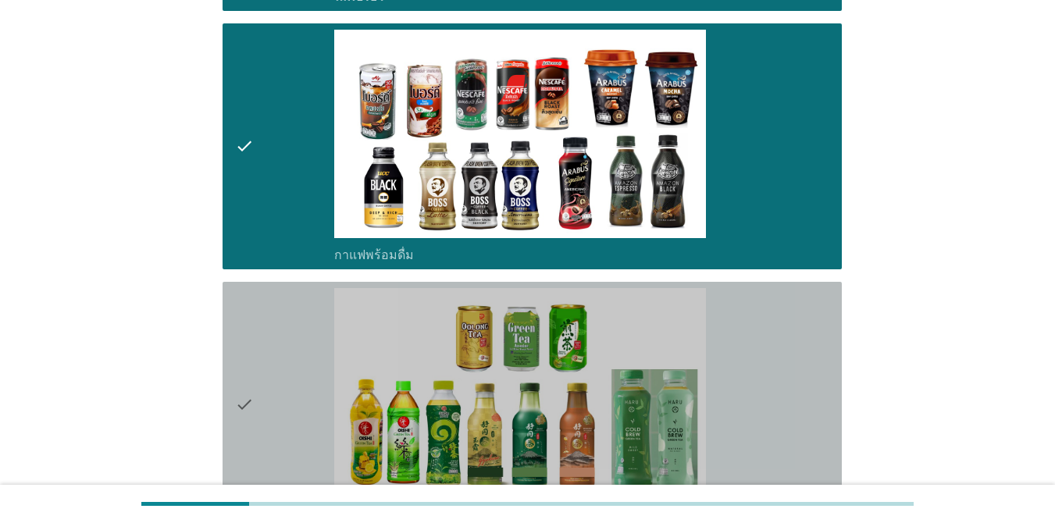
click at [282, 366] on div "check" at bounding box center [284, 404] width 99 height 233
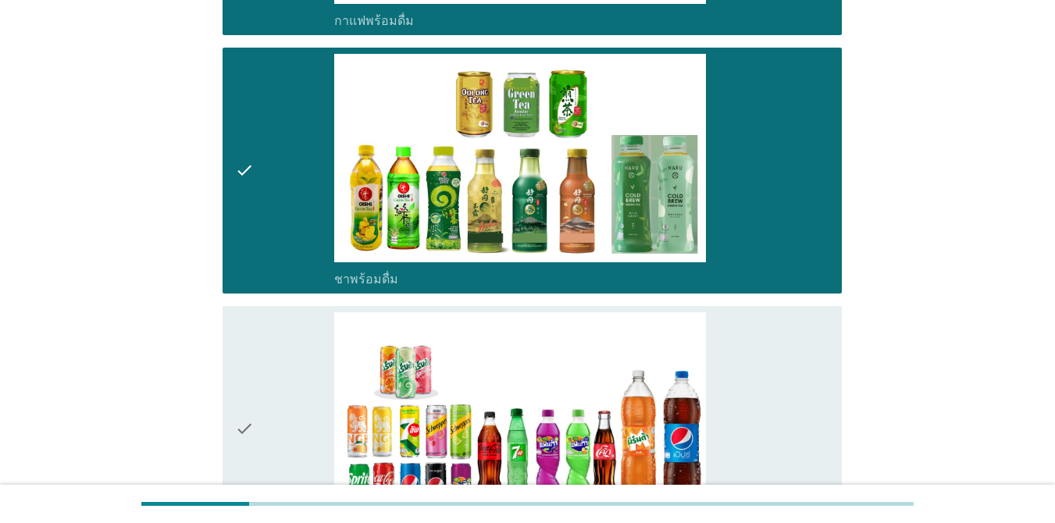
scroll to position [1639, 0]
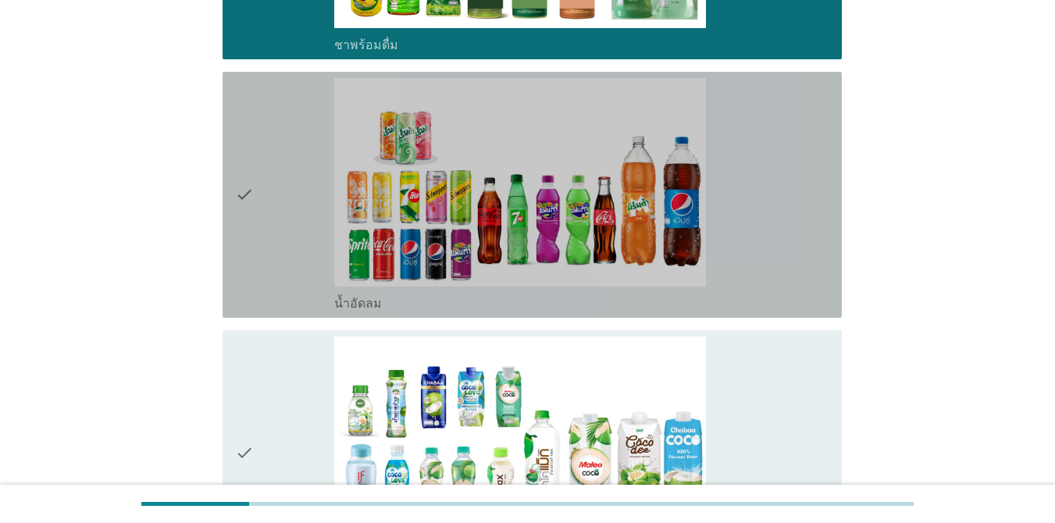
click at [265, 245] on div "check" at bounding box center [284, 194] width 99 height 233
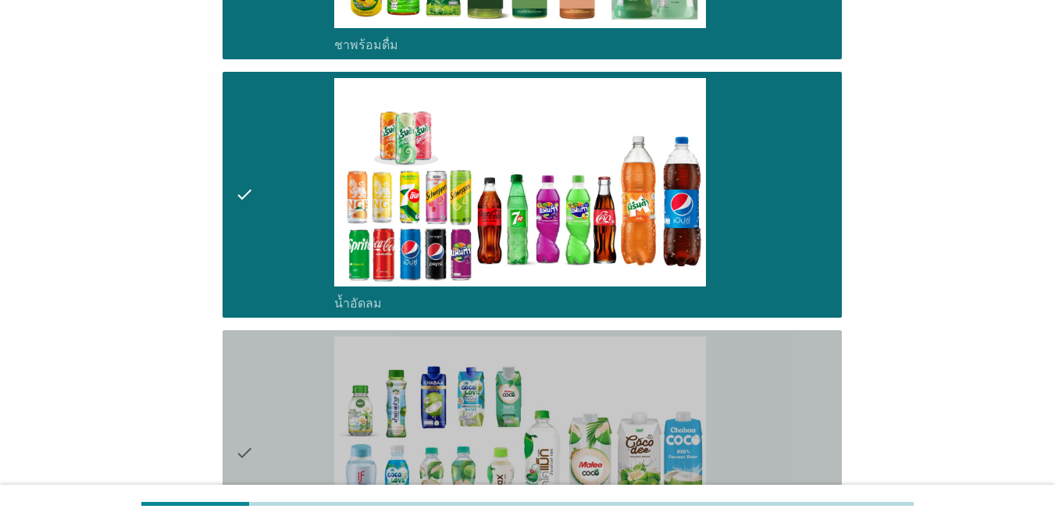
click at [270, 394] on div "check" at bounding box center [284, 452] width 99 height 233
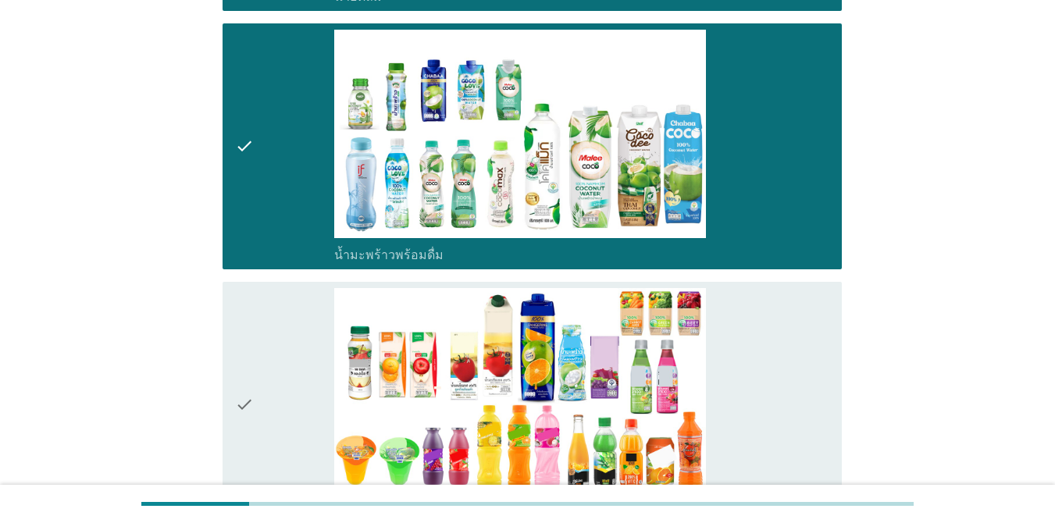
scroll to position [1951, 0]
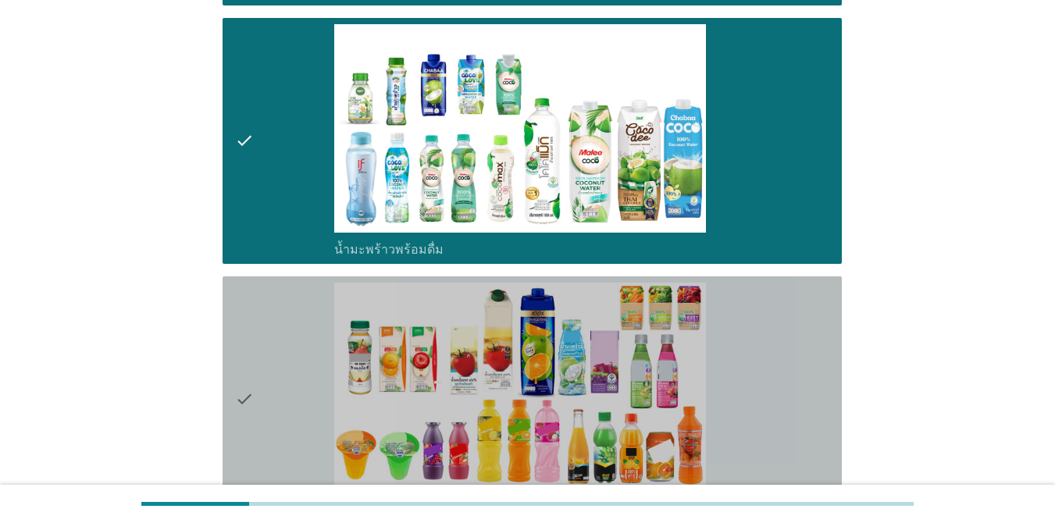
click at [319, 371] on div "check" at bounding box center [284, 399] width 99 height 233
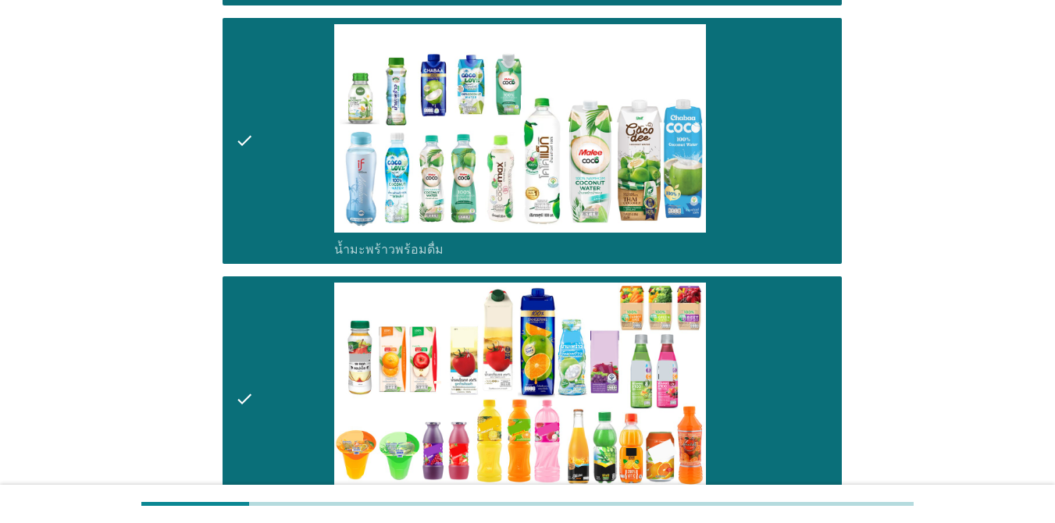
scroll to position [2186, 0]
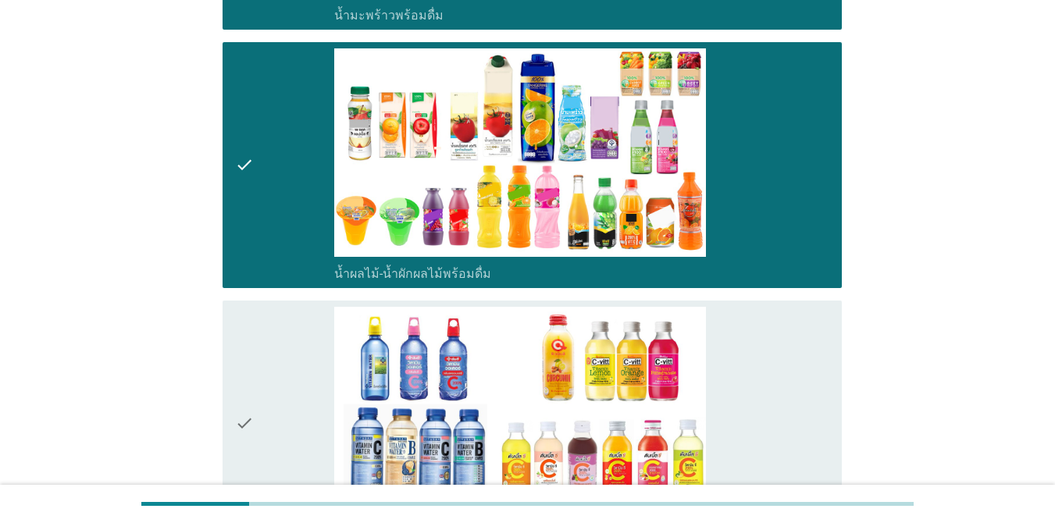
click at [296, 394] on div "check" at bounding box center [284, 423] width 99 height 233
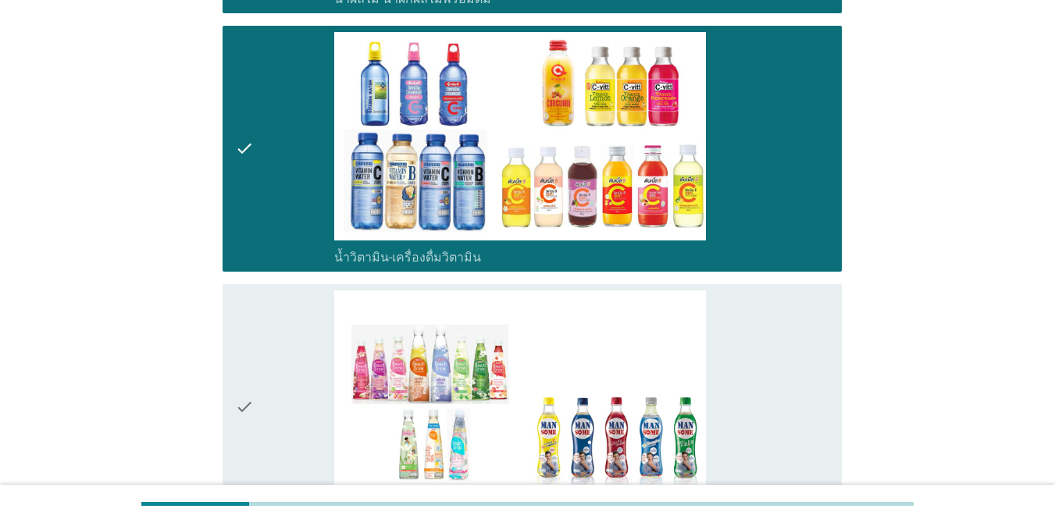
scroll to position [2498, 0]
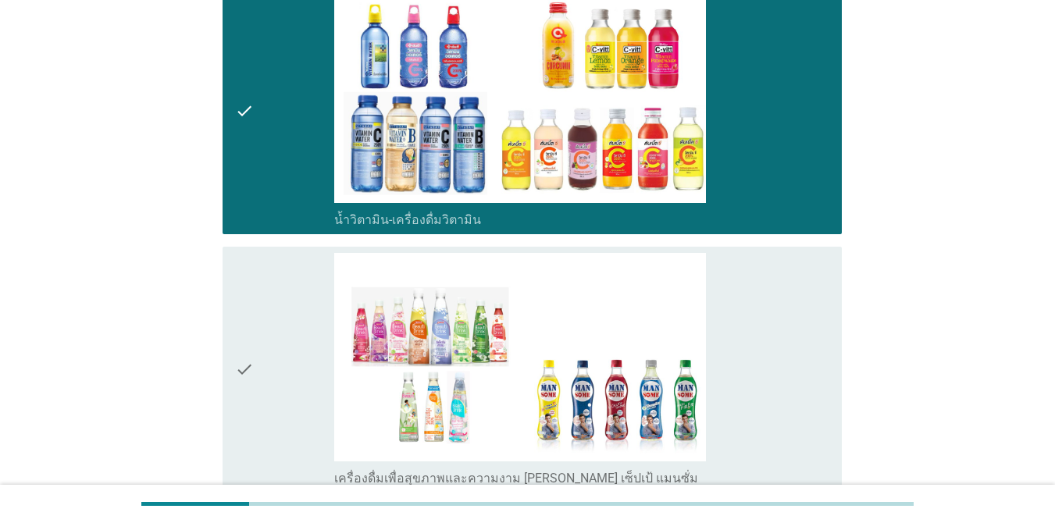
click at [308, 352] on div "check" at bounding box center [284, 369] width 99 height 233
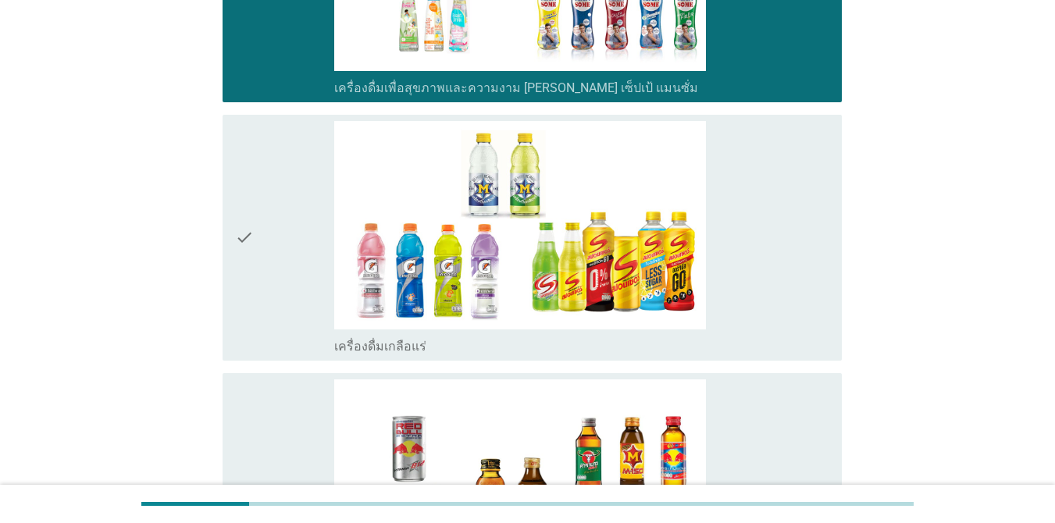
click at [283, 272] on div "check" at bounding box center [284, 237] width 99 height 233
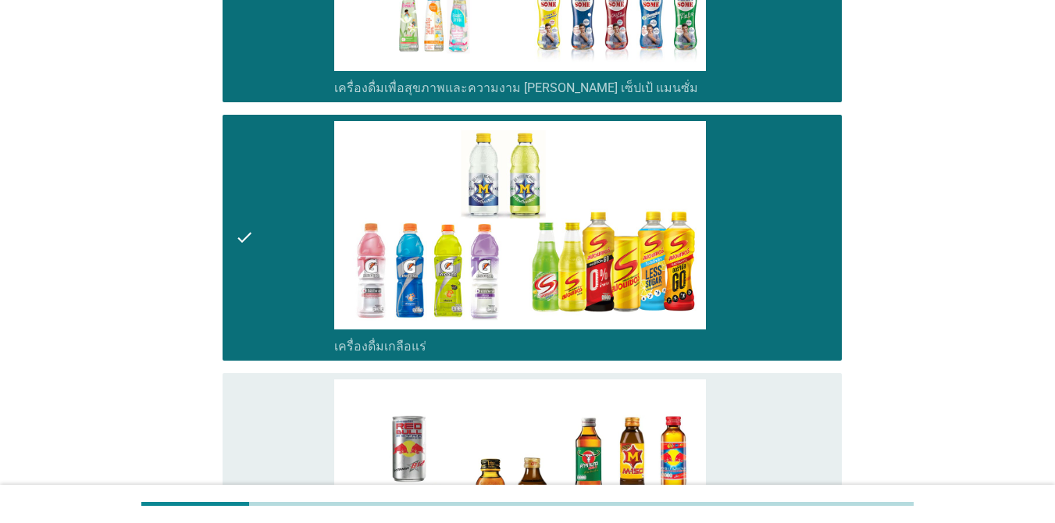
scroll to position [3122, 0]
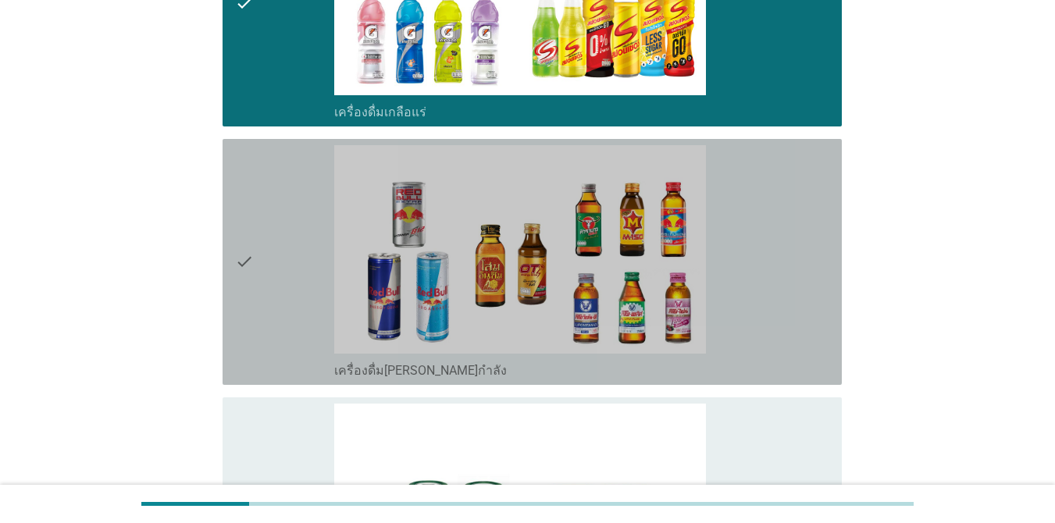
click at [281, 290] on div "check" at bounding box center [284, 261] width 99 height 233
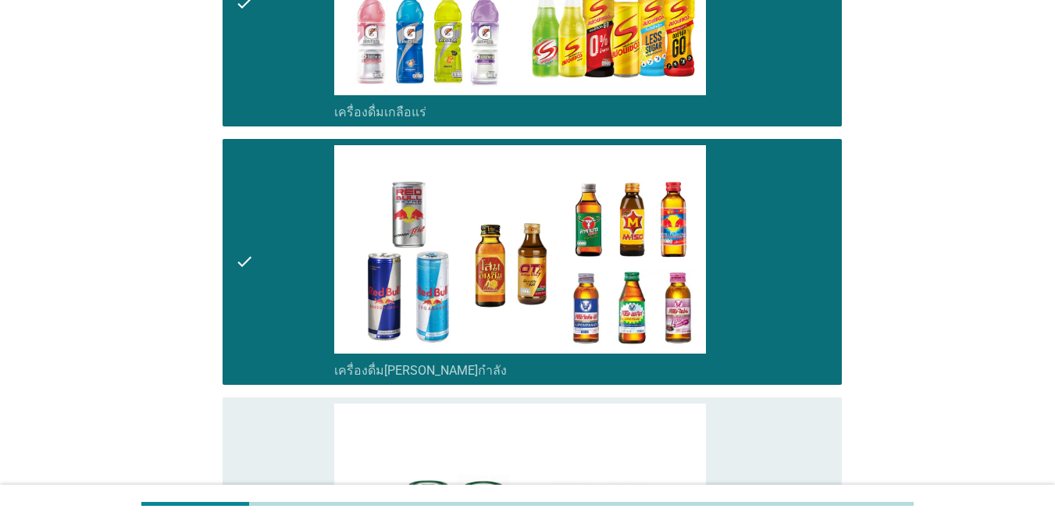
click at [274, 414] on div "check" at bounding box center [284, 520] width 99 height 233
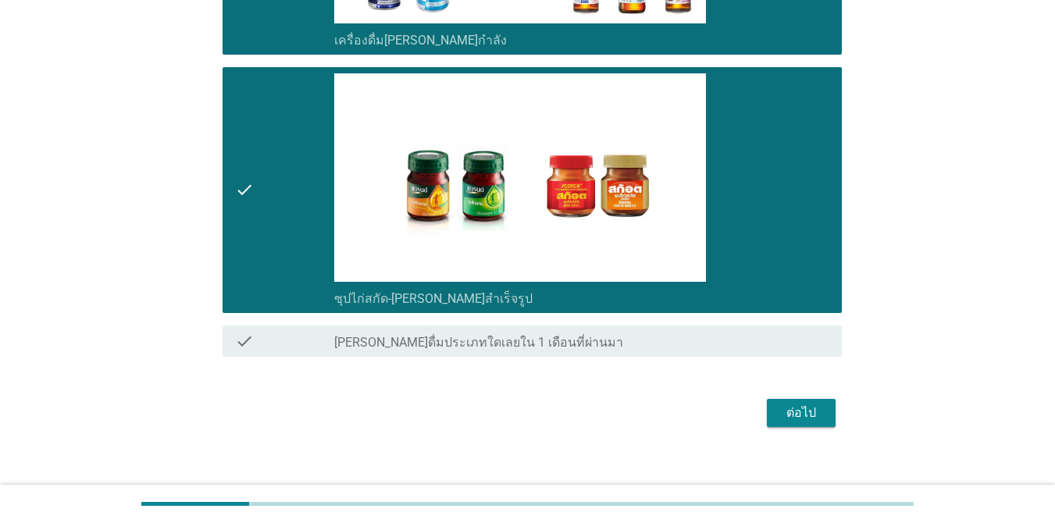
scroll to position [3468, 0]
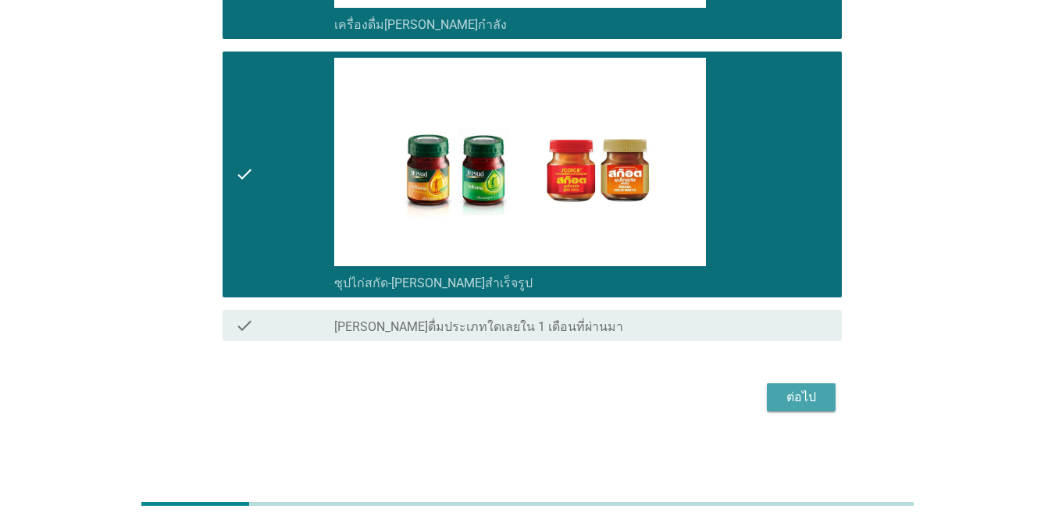
click at [791, 392] on div "ต่อไป" at bounding box center [801, 397] width 44 height 19
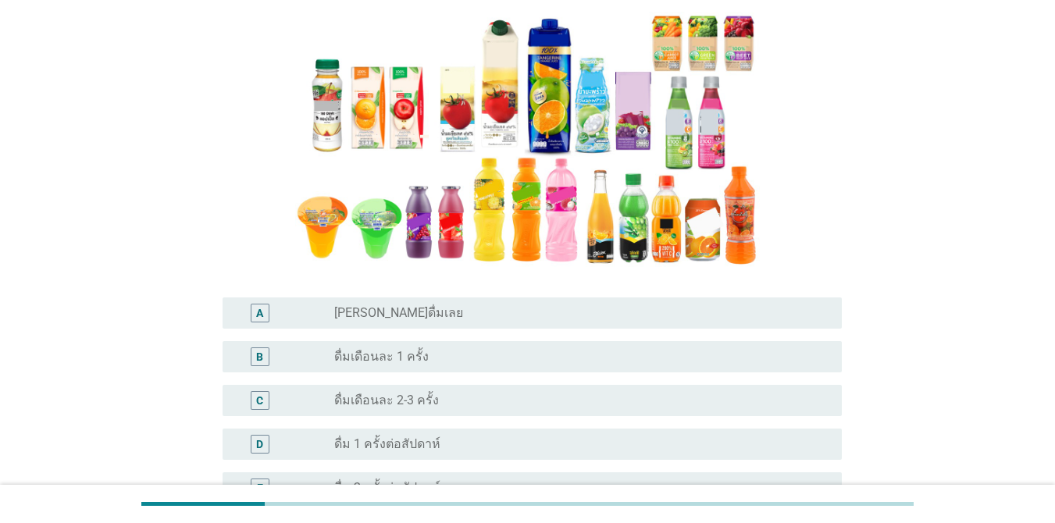
scroll to position [234, 0]
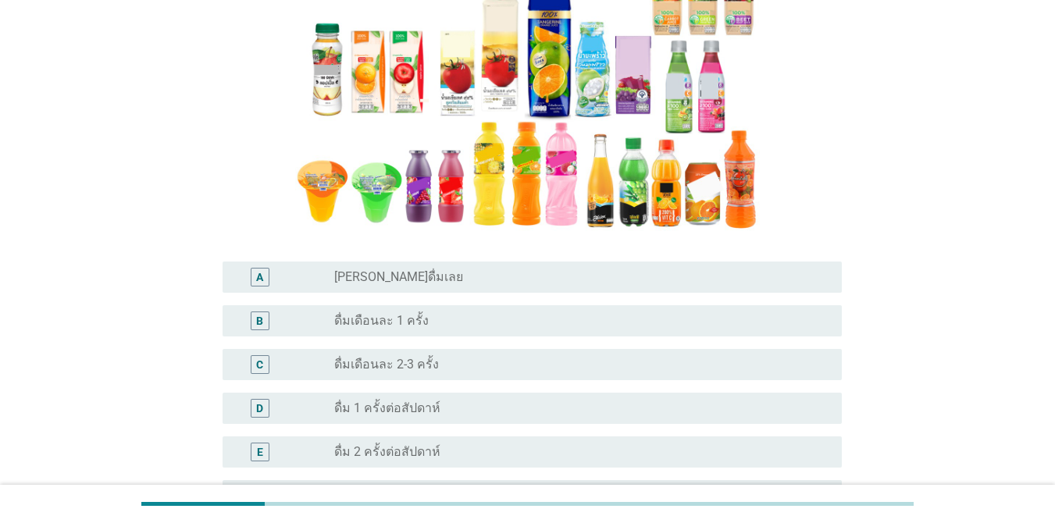
click at [414, 455] on label "ดื่ม 2 ครั้งต่อสัปดาห์" at bounding box center [387, 452] width 106 height 16
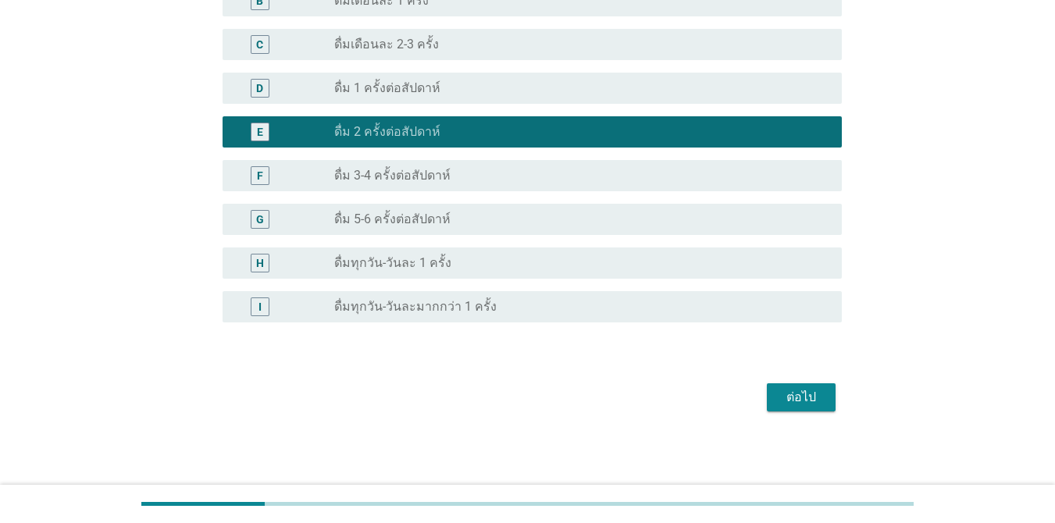
scroll to position [555, 0]
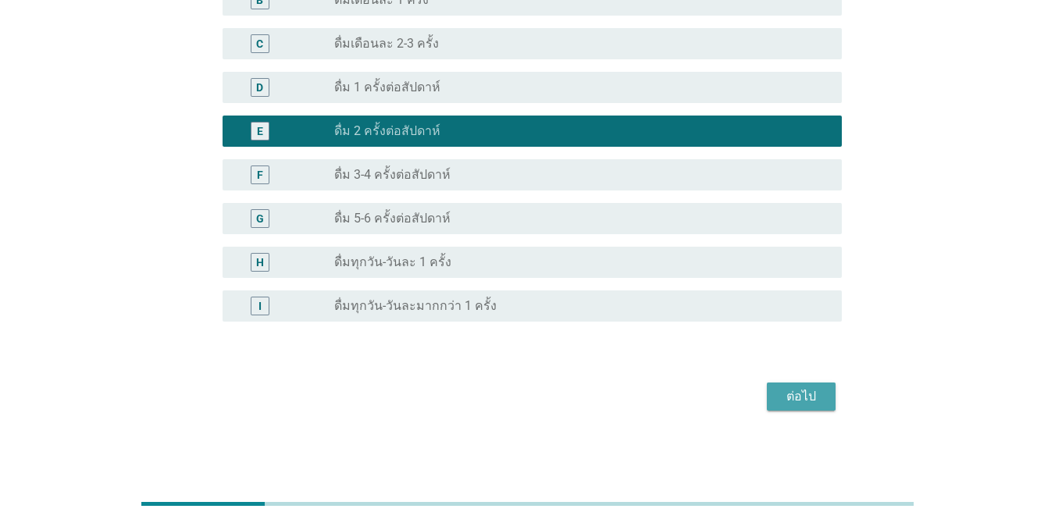
click at [809, 404] on div "ต่อไป" at bounding box center [801, 396] width 44 height 19
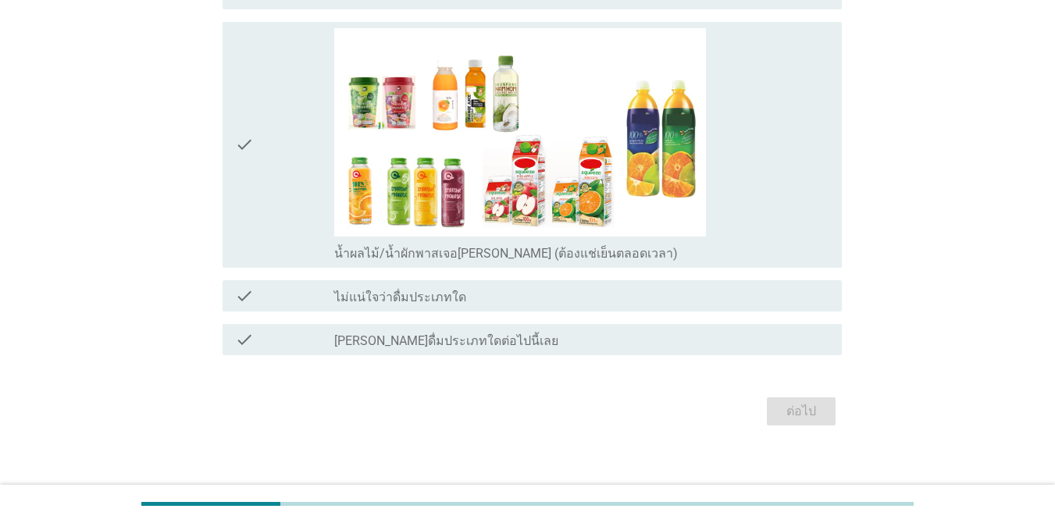
scroll to position [1015, 0]
click at [261, 214] on div "check" at bounding box center [284, 143] width 99 height 233
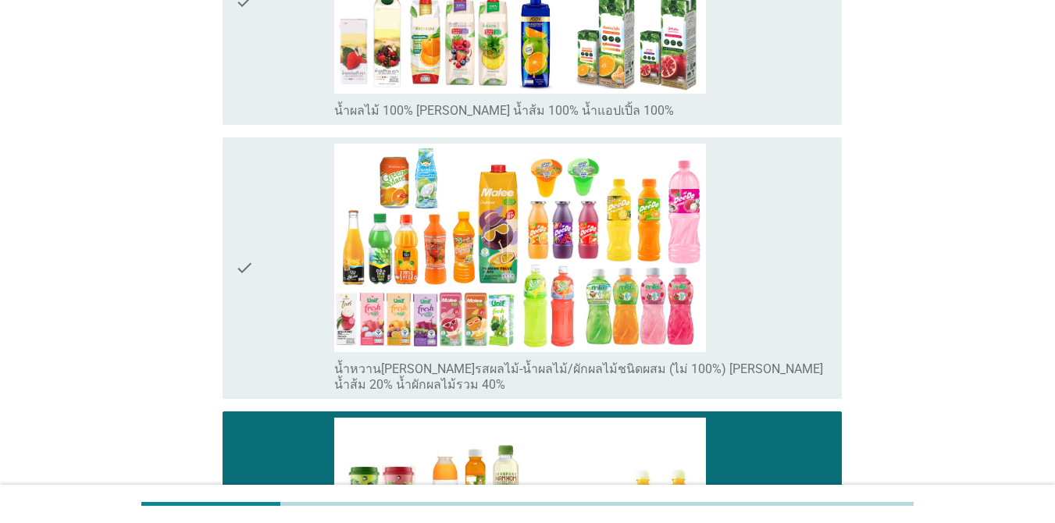
click at [290, 248] on div "check" at bounding box center [284, 268] width 99 height 249
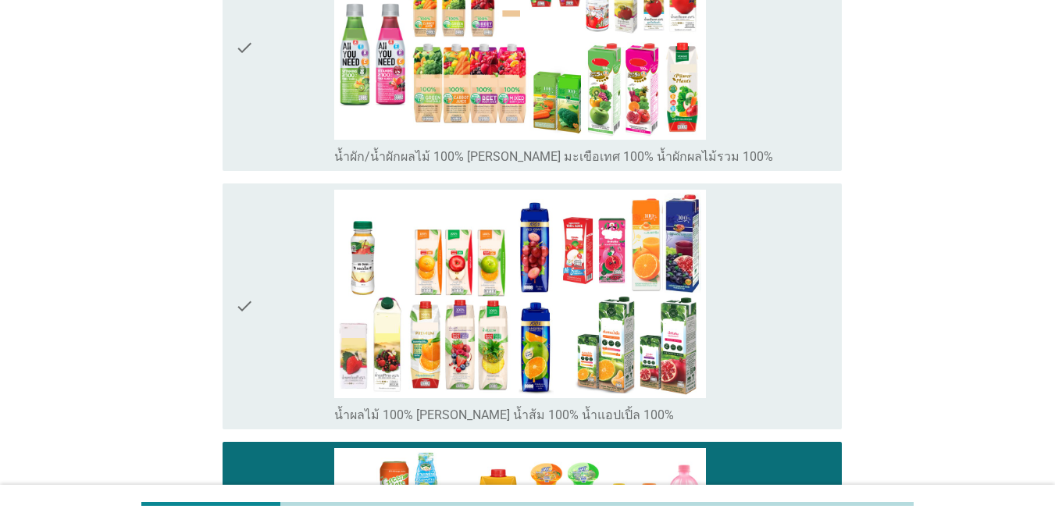
scroll to position [312, 0]
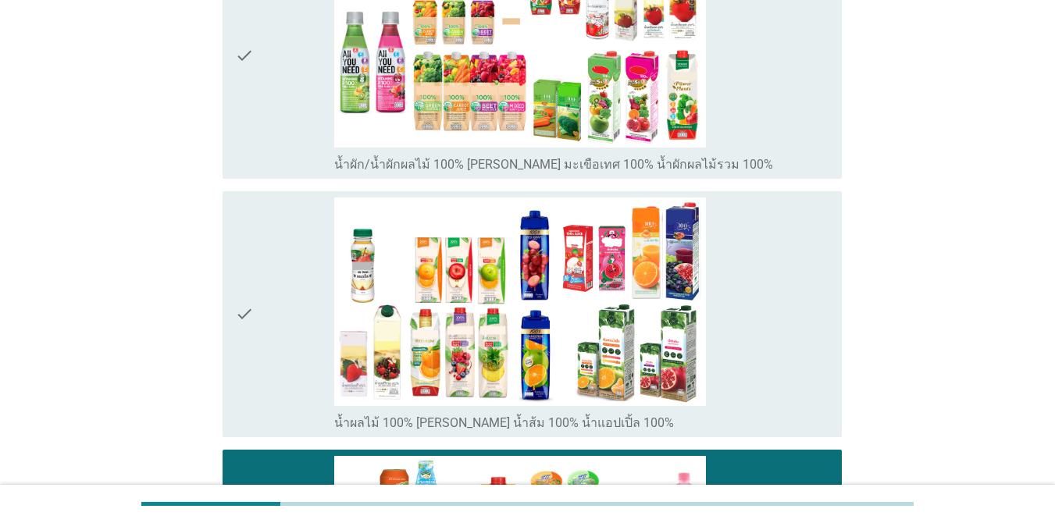
click at [273, 292] on div "check" at bounding box center [284, 313] width 99 height 233
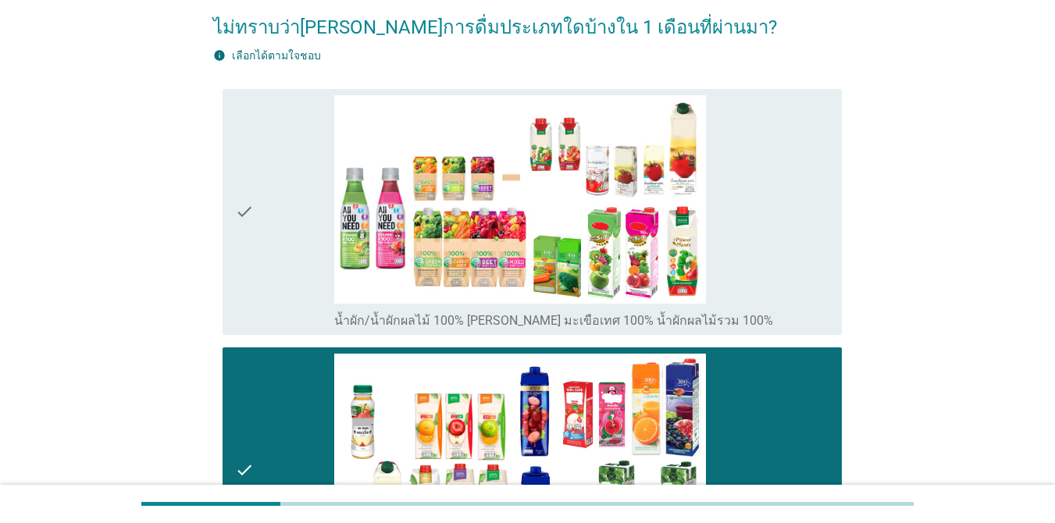
click at [265, 220] on div "check" at bounding box center [284, 211] width 99 height 233
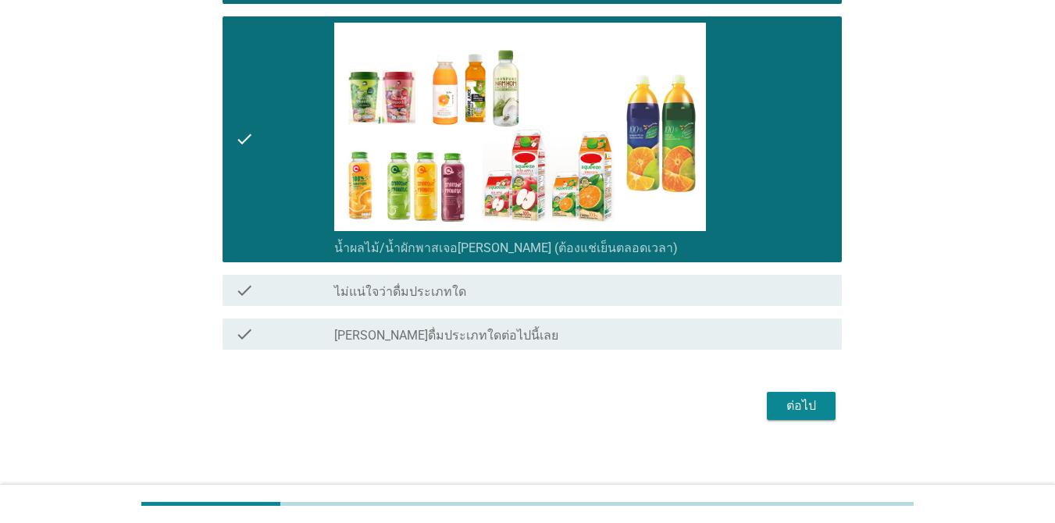
scroll to position [1028, 0]
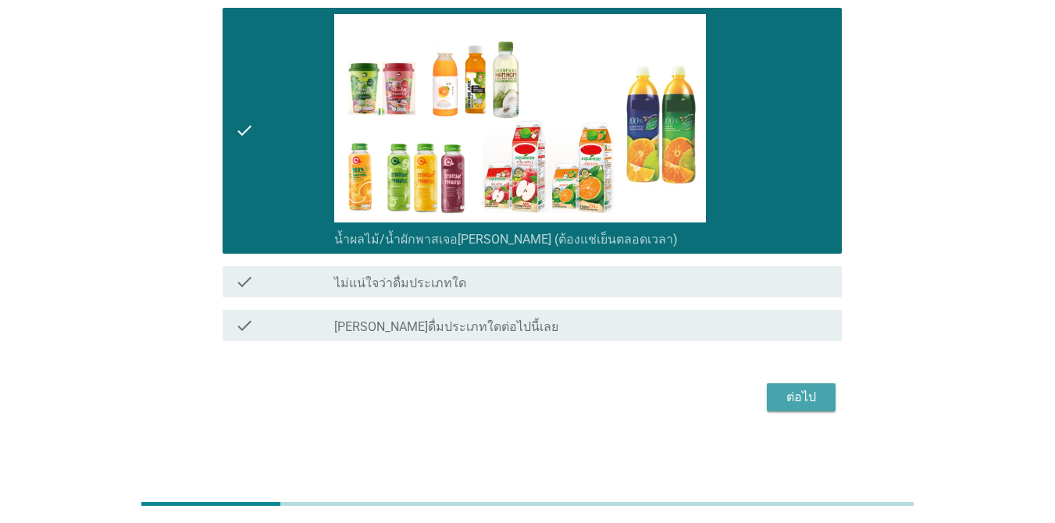
click at [806, 393] on div "ต่อไป" at bounding box center [801, 397] width 44 height 19
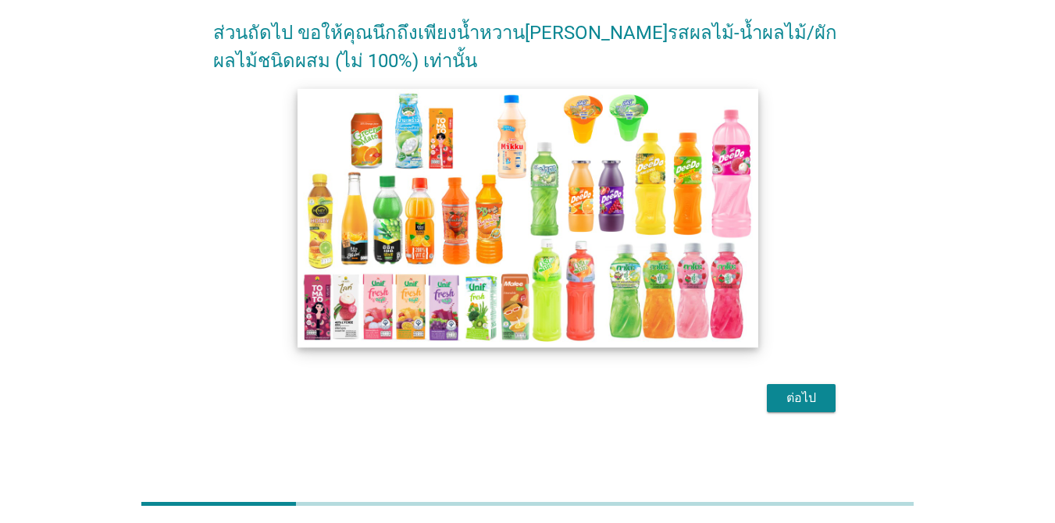
scroll to position [124, 0]
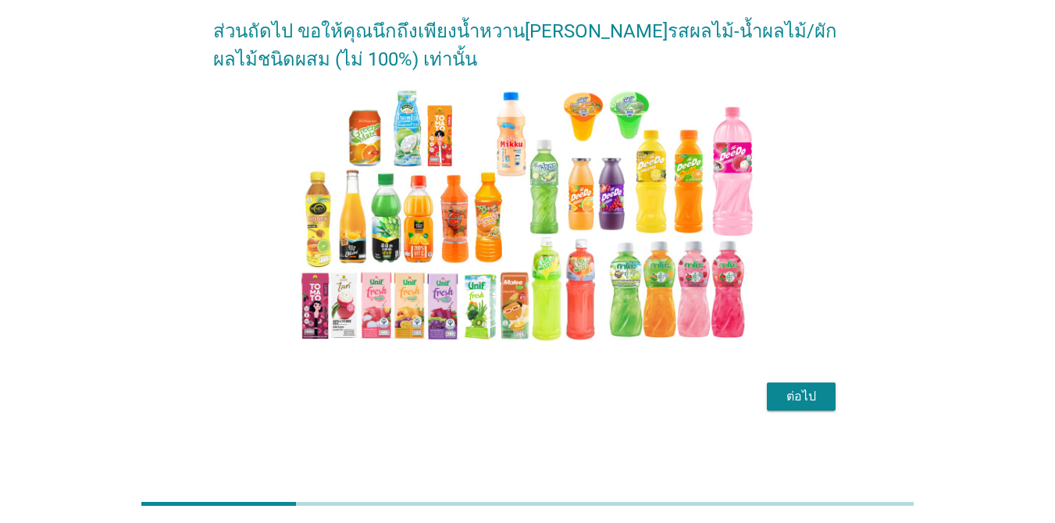
click at [827, 406] on button "ต่อไป" at bounding box center [801, 396] width 69 height 28
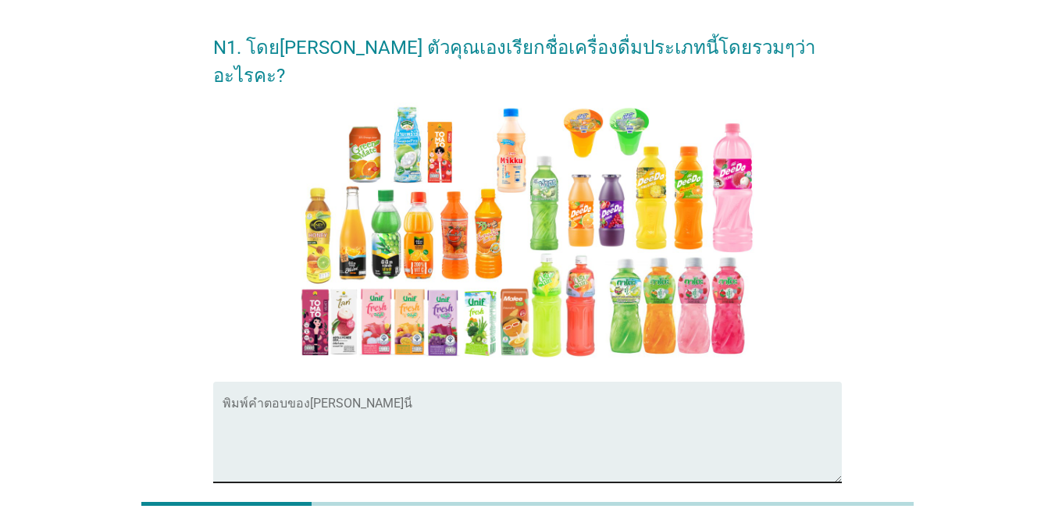
scroll to position [25, 0]
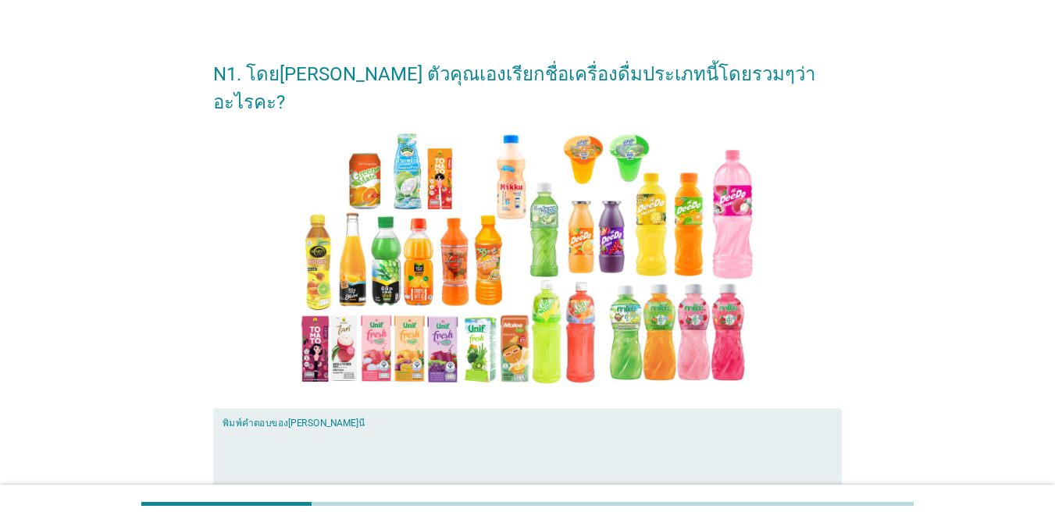
drag, startPoint x: 554, startPoint y: 422, endPoint x: 545, endPoint y: 414, distance: 12.2
click at [551, 427] on textarea "พิมพ์คำตอบของคุณ ที่นี่" at bounding box center [531, 468] width 619 height 82
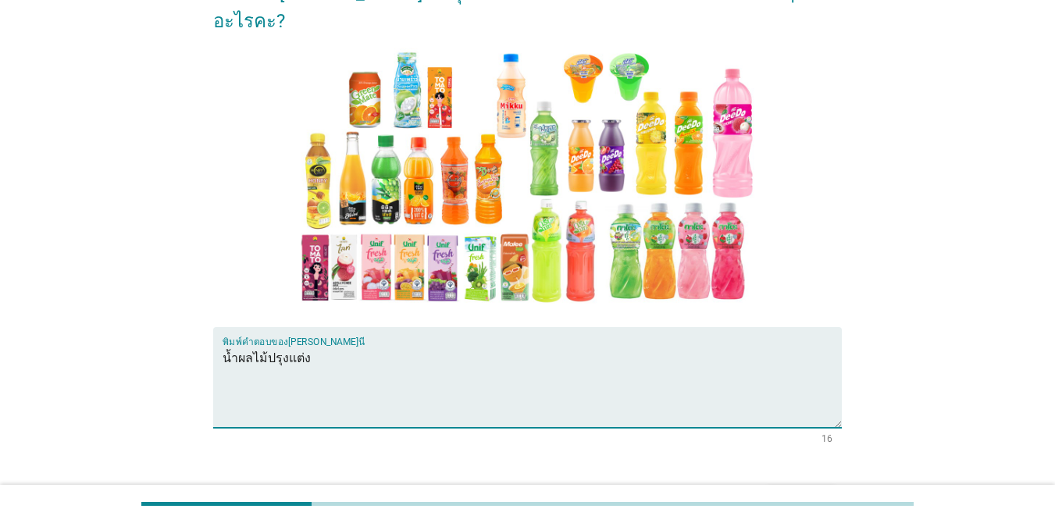
scroll to position [181, 0]
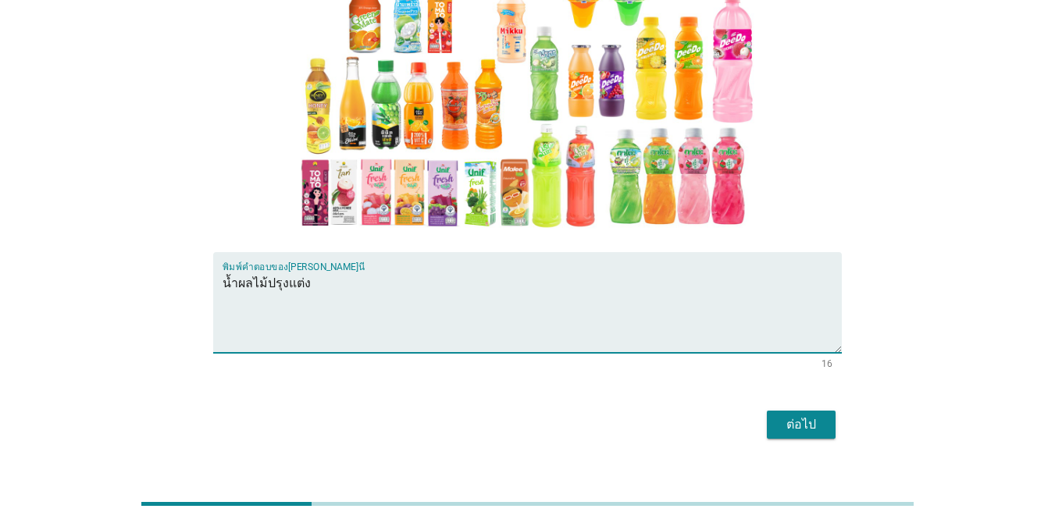
type textarea "น้ำผลไม้ปรุงแต่ง"
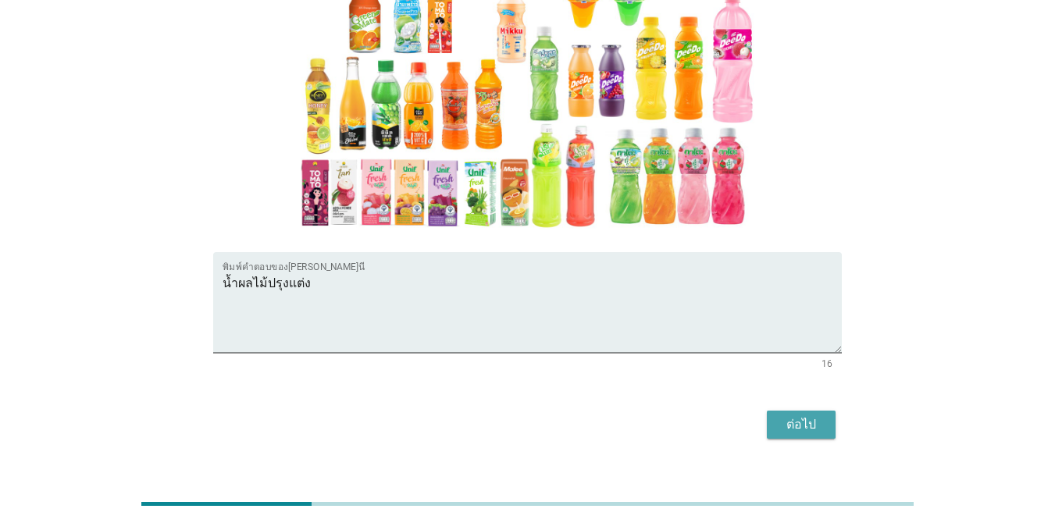
click at [788, 415] on div "ต่อไป" at bounding box center [801, 424] width 44 height 19
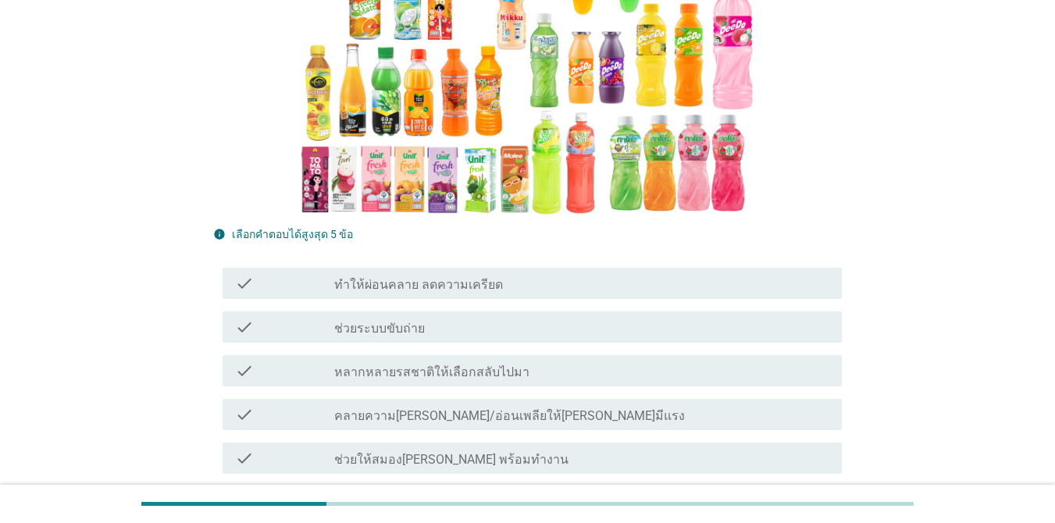
scroll to position [312, 0]
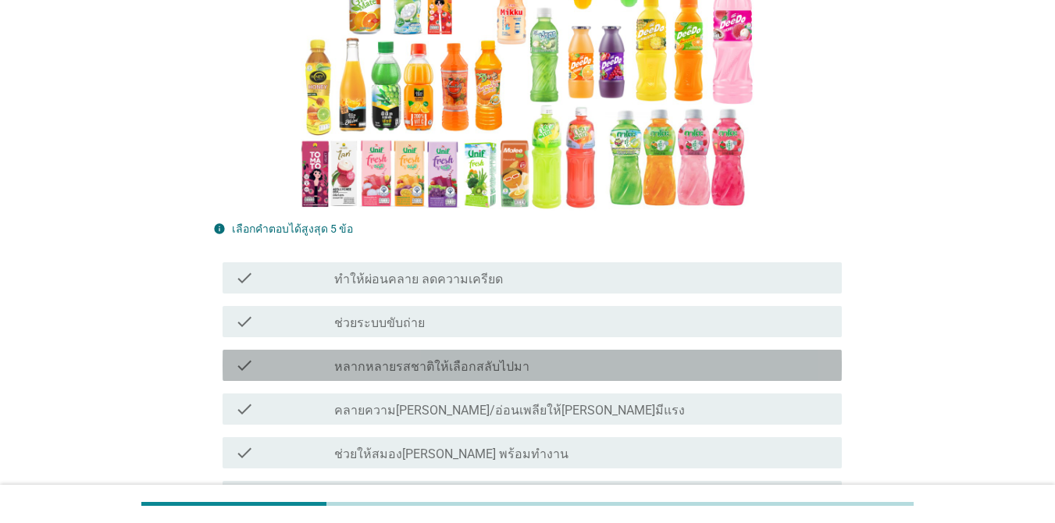
click at [749, 356] on div "check_box_outline_blank หลากหลายรสชาติให้เลือกสลับไปมา" at bounding box center [581, 365] width 495 height 19
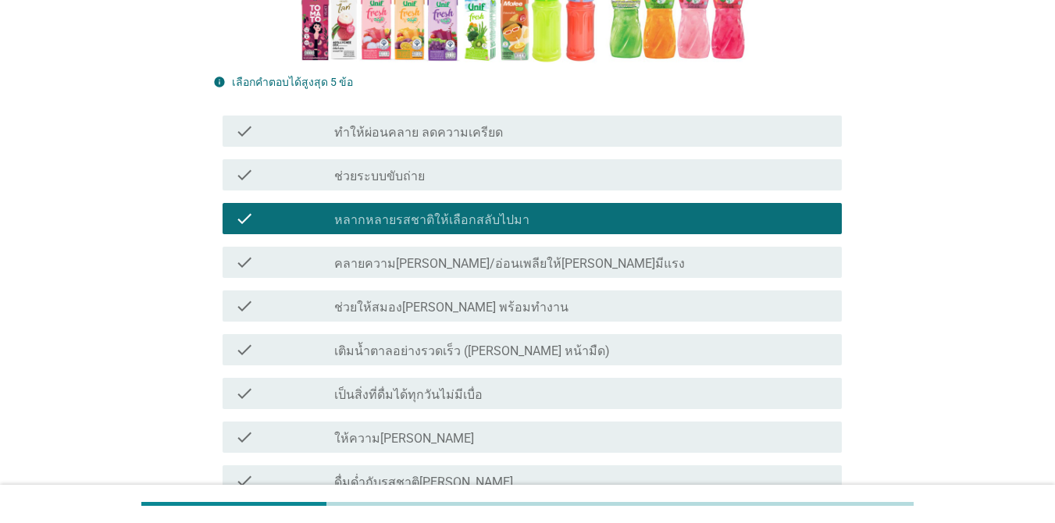
scroll to position [468, 0]
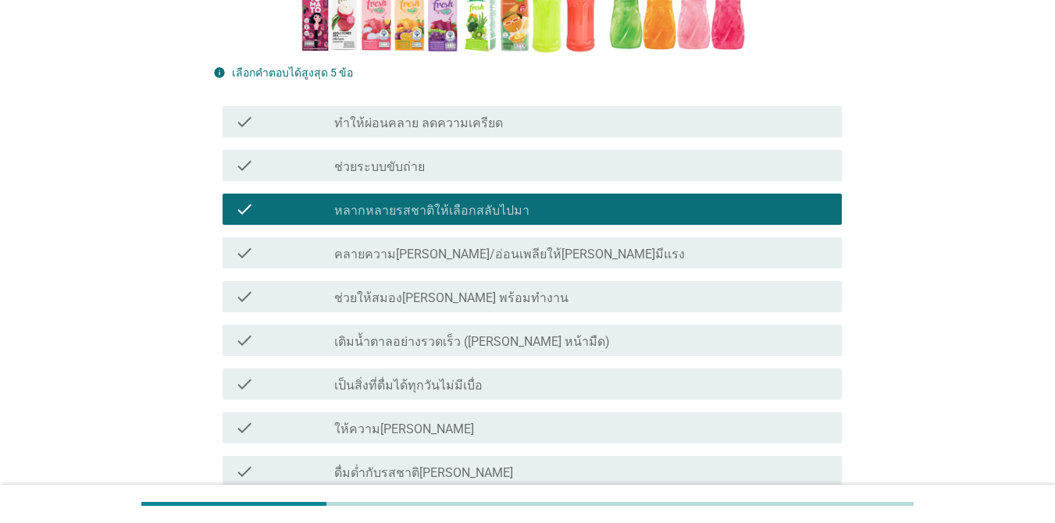
click at [535, 331] on div "check_box_outline_blank เติมน้ำตาลอย่างรวดเร็ว ([PERSON_NAME] หน้ามืด)" at bounding box center [581, 340] width 495 height 19
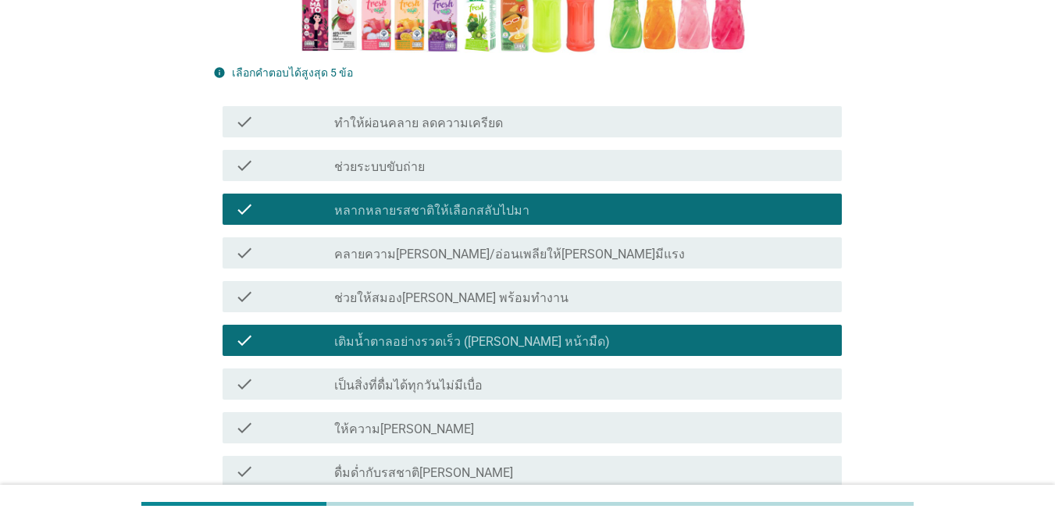
click at [535, 375] on div "check_box_outline_blank เป็นสิ่งที่ดื่มได้ทุกวันไม่มีเบื่อ" at bounding box center [581, 384] width 495 height 19
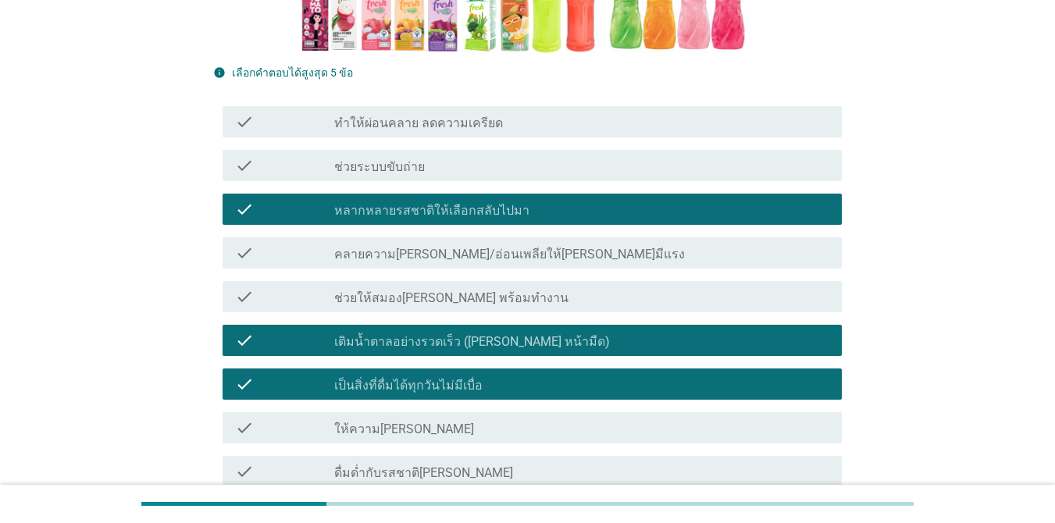
click at [545, 418] on div "check check_box_outline_blank ให้ความ[PERSON_NAME]" at bounding box center [527, 428] width 628 height 44
click at [550, 418] on div "check_box_outline_blank ให้ความ[PERSON_NAME]" at bounding box center [581, 427] width 495 height 19
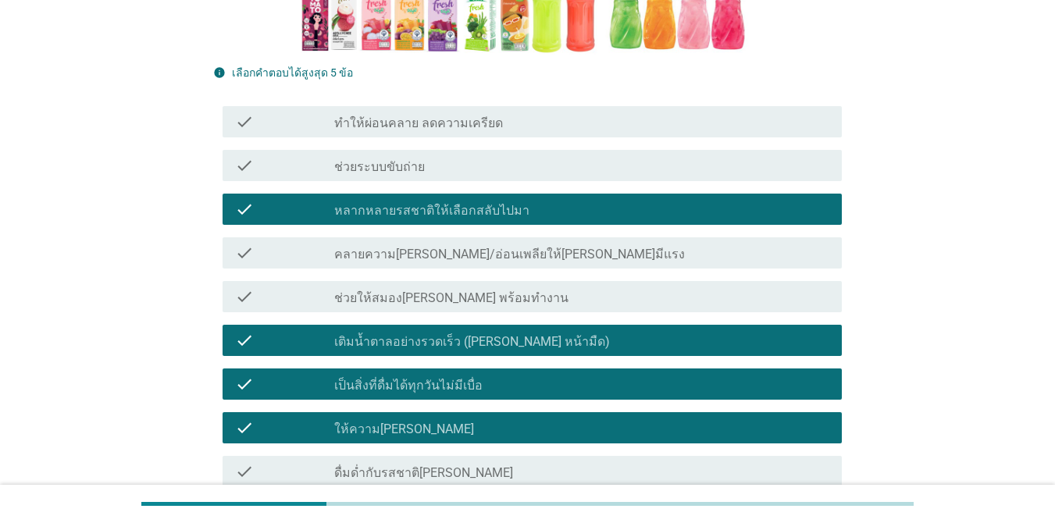
scroll to position [546, 0]
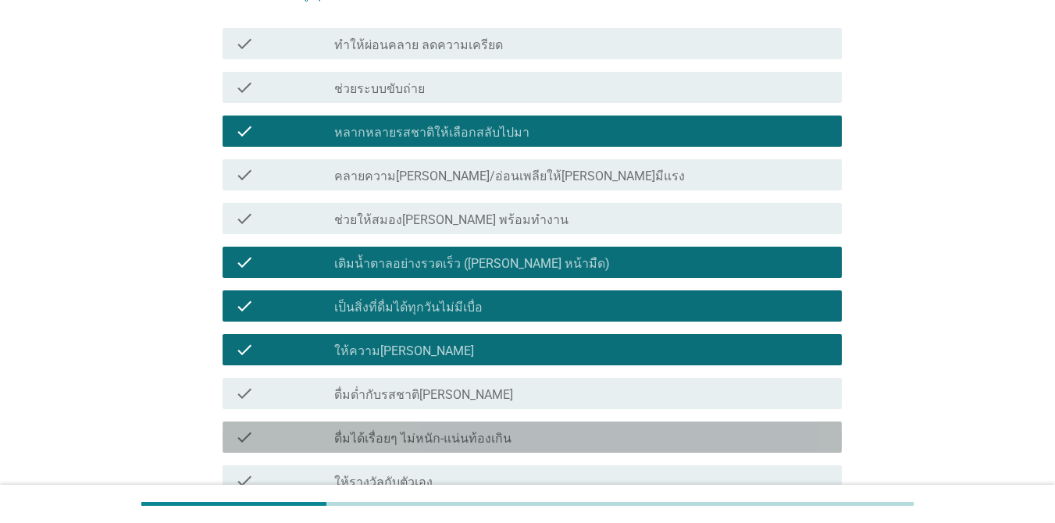
click at [624, 428] on div "check_box_outline_blank ดื่มได้เรื่อยๆ ไม่หนัก-แน่นท้องเกิน" at bounding box center [581, 437] width 495 height 19
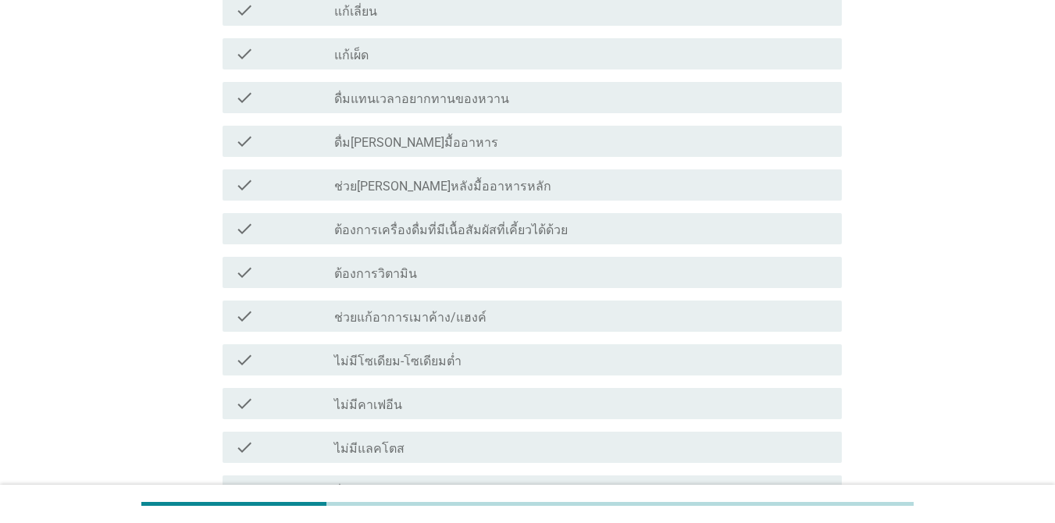
scroll to position [1571, 0]
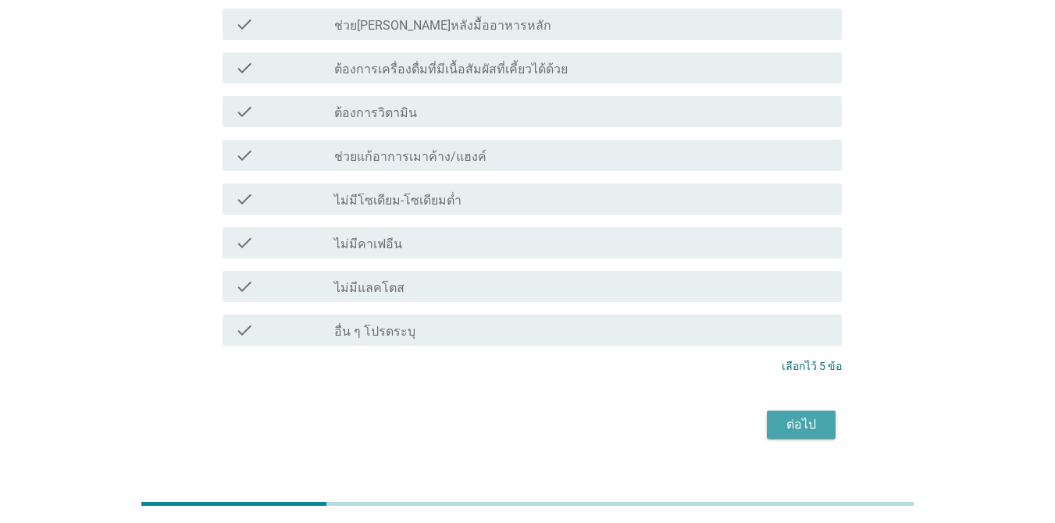
click at [792, 415] on div "ต่อไป" at bounding box center [801, 424] width 44 height 19
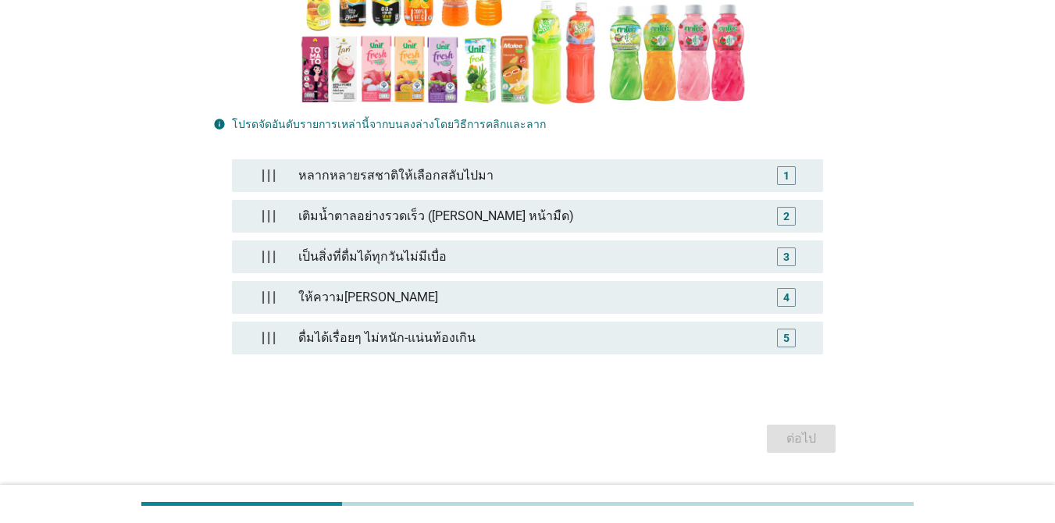
scroll to position [375, 0]
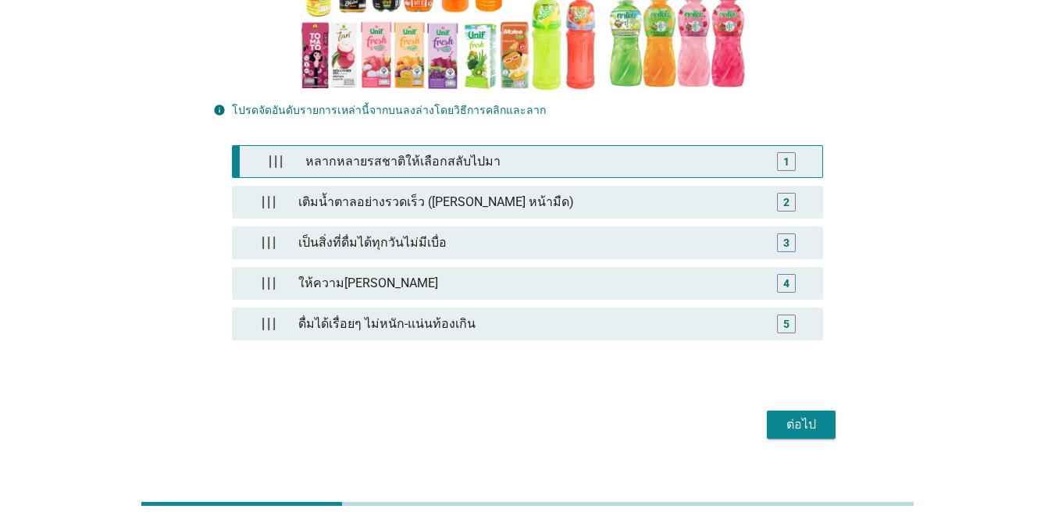
click at [710, 146] on div "หลากหลายรสชาติให้เลือกสลับไปมา" at bounding box center [531, 161] width 464 height 31
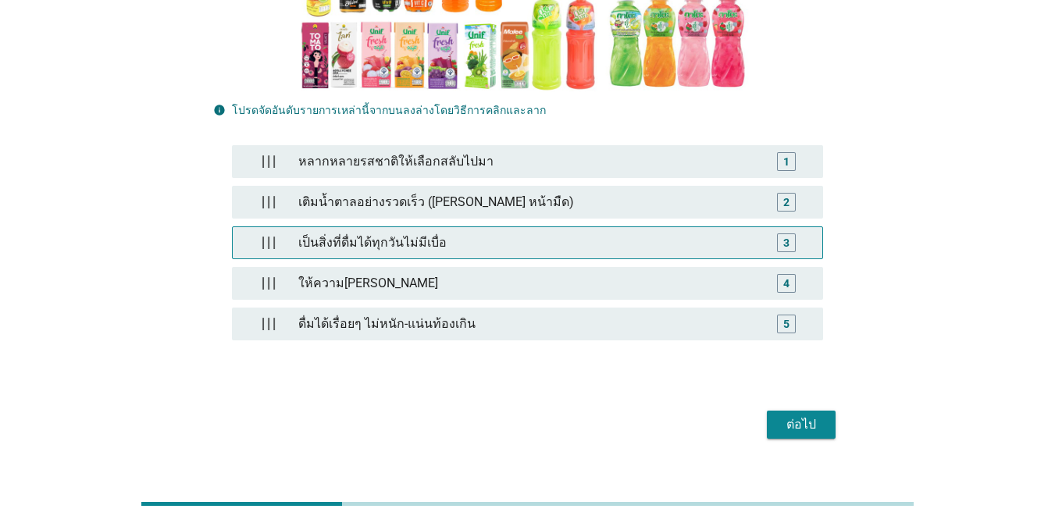
click at [681, 227] on div "เป็นสิ่งที่ดื่มได้ทุกวันไม่มีเบื่อ" at bounding box center [527, 242] width 470 height 31
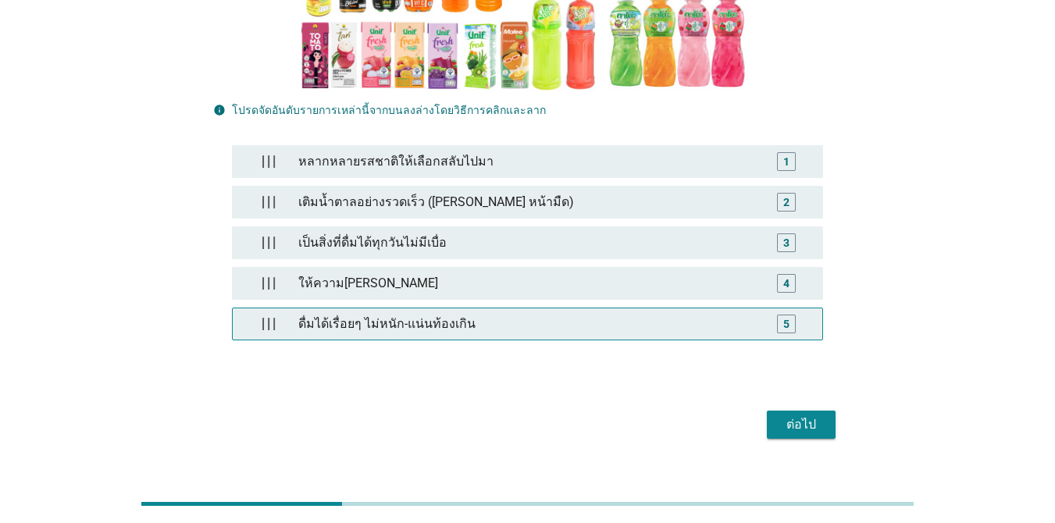
click at [675, 308] on div "ดื่มได้เรื่อยๆ ไม่หนัก-แน่นท้องเกิน" at bounding box center [527, 323] width 470 height 31
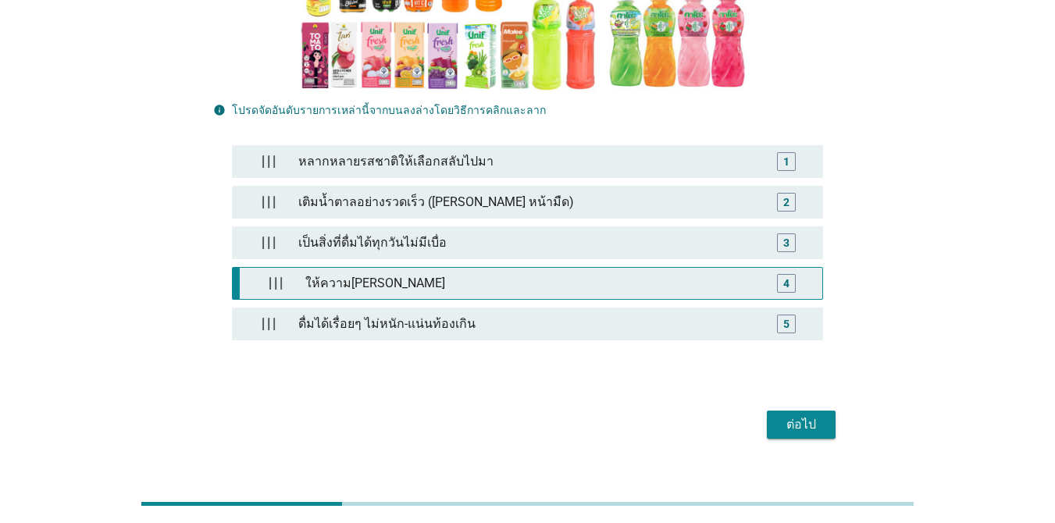
click at [670, 268] on div "ให้ความ[PERSON_NAME]" at bounding box center [531, 283] width 464 height 31
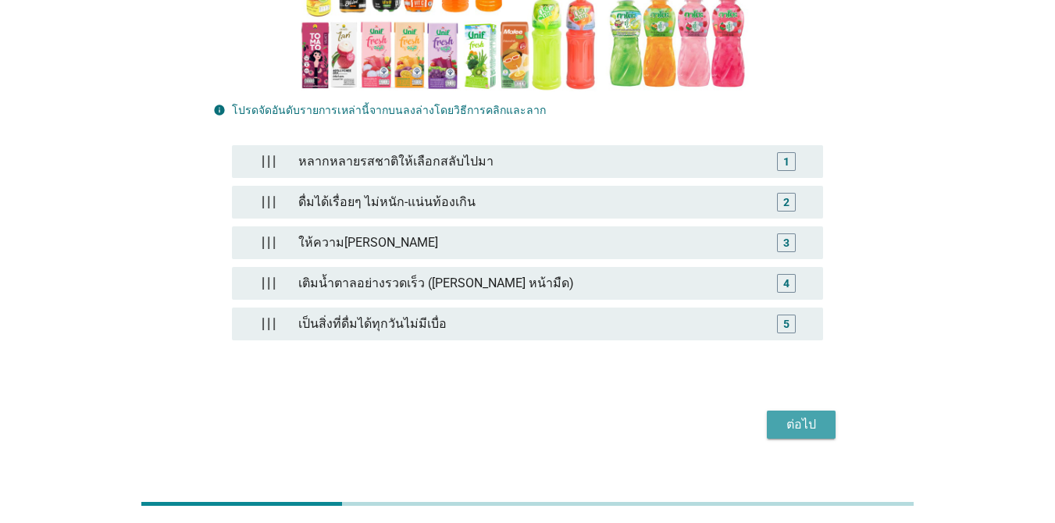
click at [827, 411] on button "ต่อไป" at bounding box center [801, 425] width 69 height 28
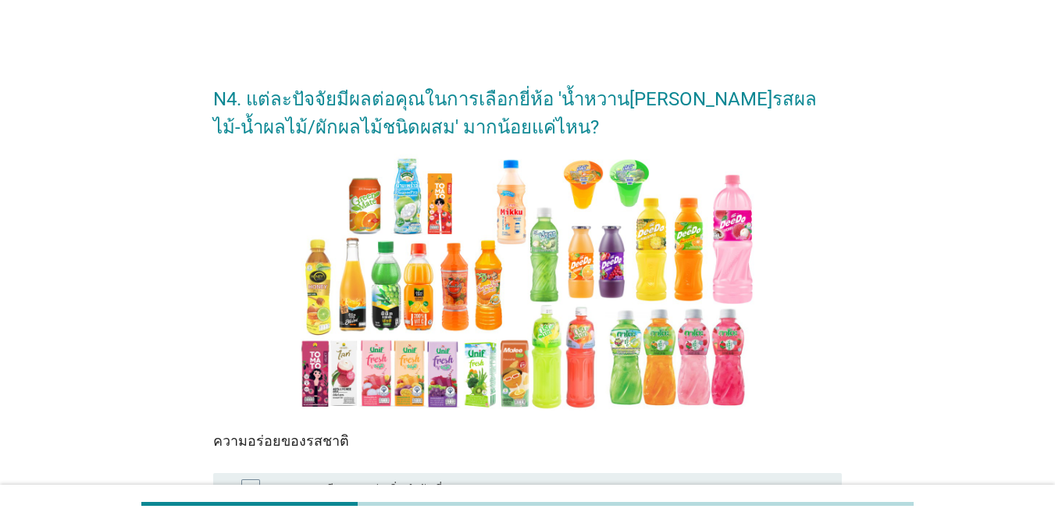
scroll to position [234, 0]
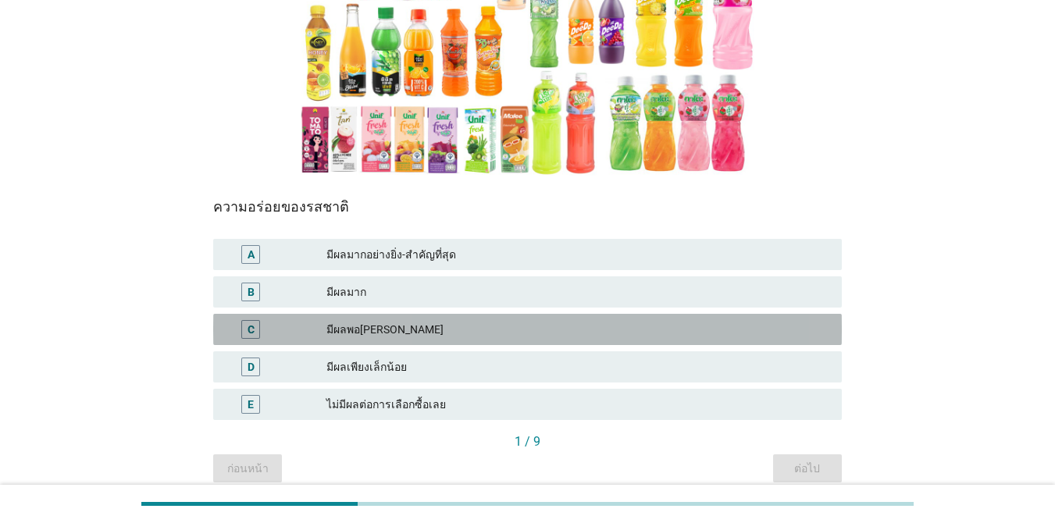
click at [441, 319] on div "C มีผลพอ[PERSON_NAME]" at bounding box center [527, 329] width 628 height 31
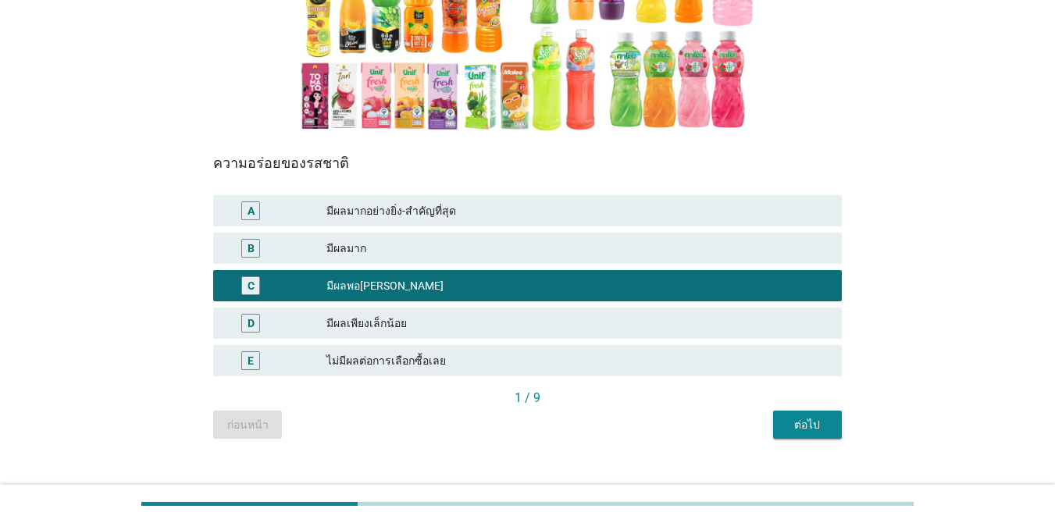
scroll to position [301, 0]
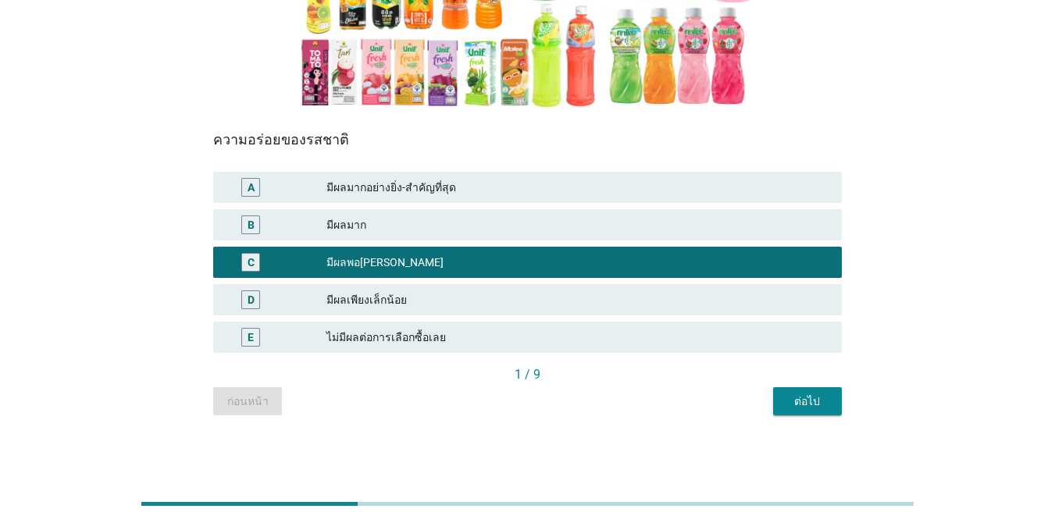
click at [833, 407] on button "ต่อไป" at bounding box center [807, 401] width 69 height 28
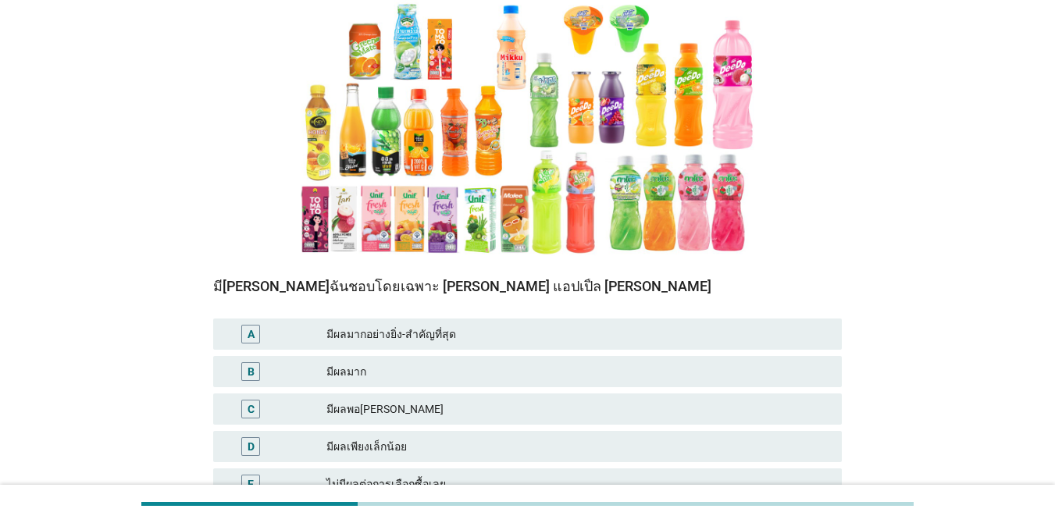
scroll to position [156, 0]
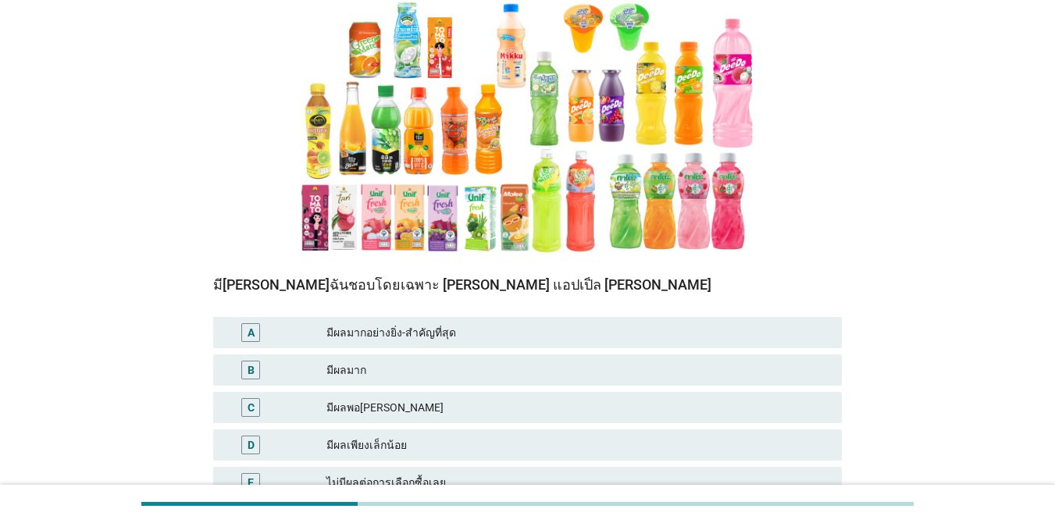
click at [583, 336] on div "มีผลมากอย่างยิ่ง-สำคัญที่สุด" at bounding box center [577, 332] width 503 height 19
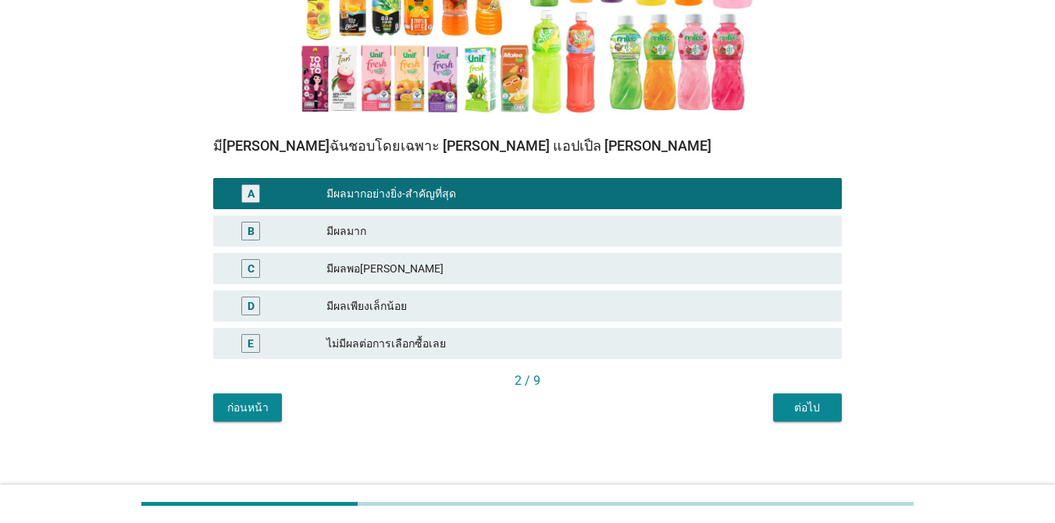
scroll to position [301, 0]
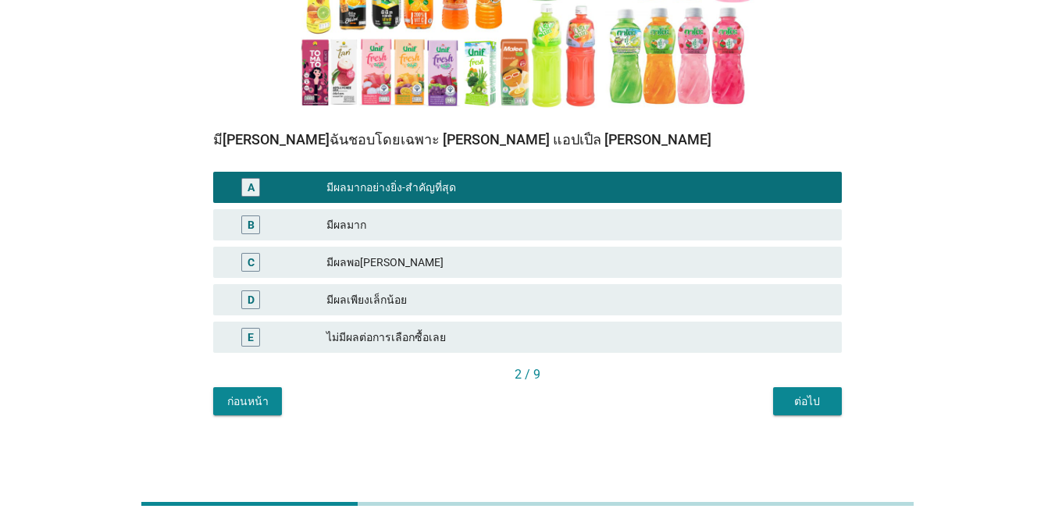
click at [827, 402] on div "ต่อไป" at bounding box center [807, 401] width 44 height 16
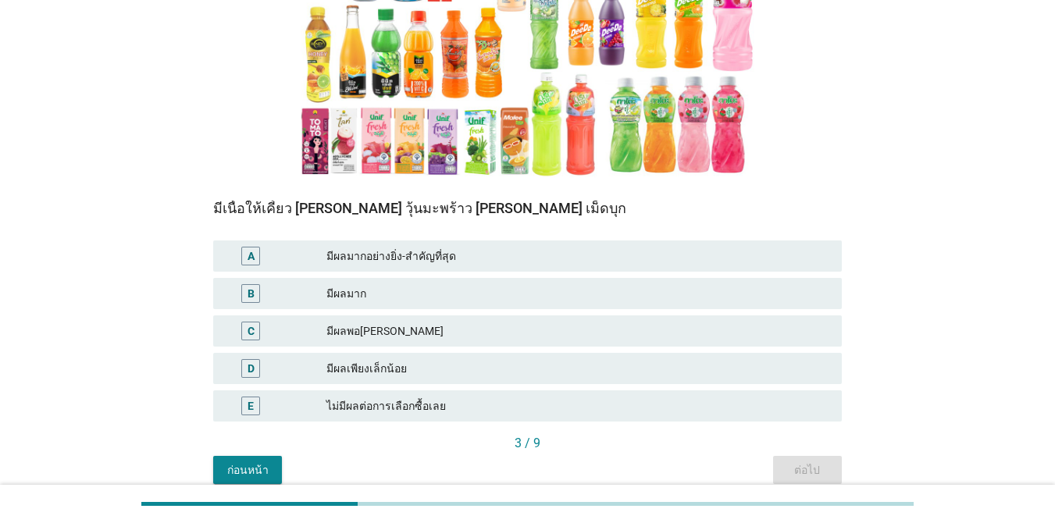
scroll to position [234, 0]
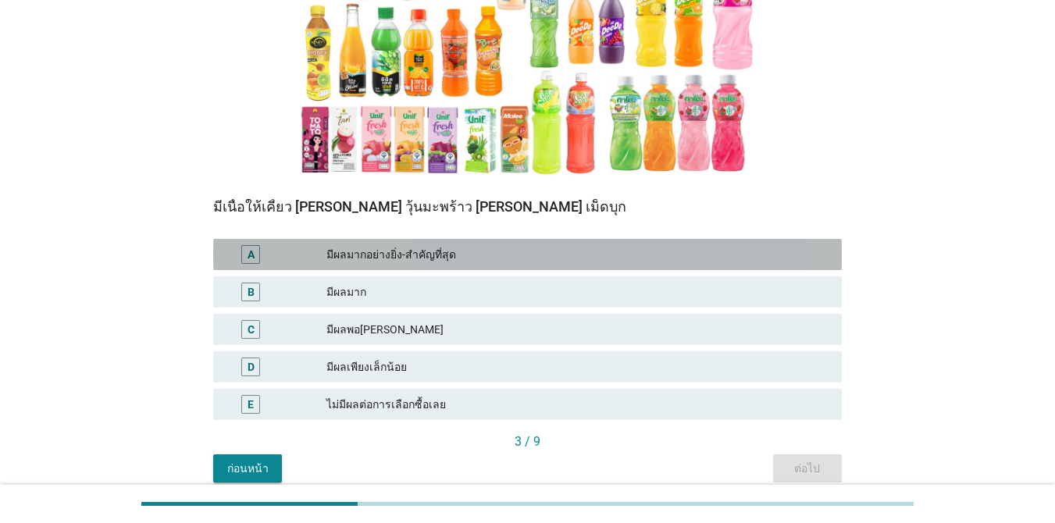
click at [480, 254] on div "มีผลมากอย่างยิ่ง-สำคัญที่สุด" at bounding box center [577, 254] width 503 height 19
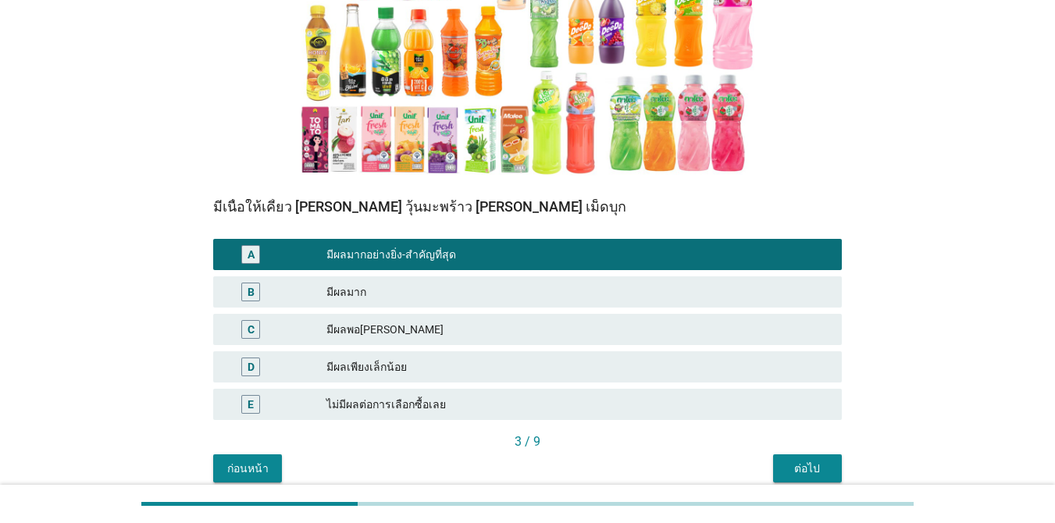
click at [817, 466] on div "ต่อไป" at bounding box center [807, 469] width 44 height 16
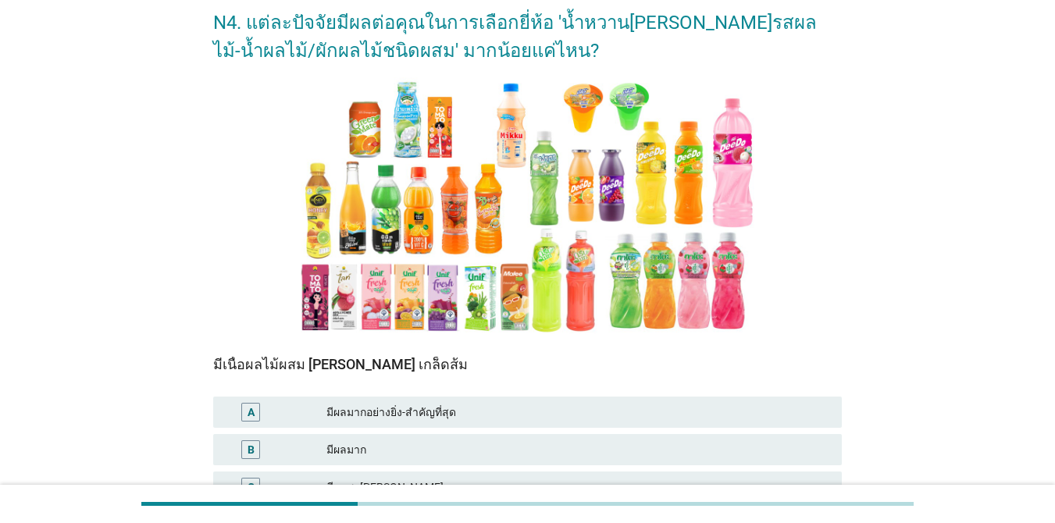
scroll to position [156, 0]
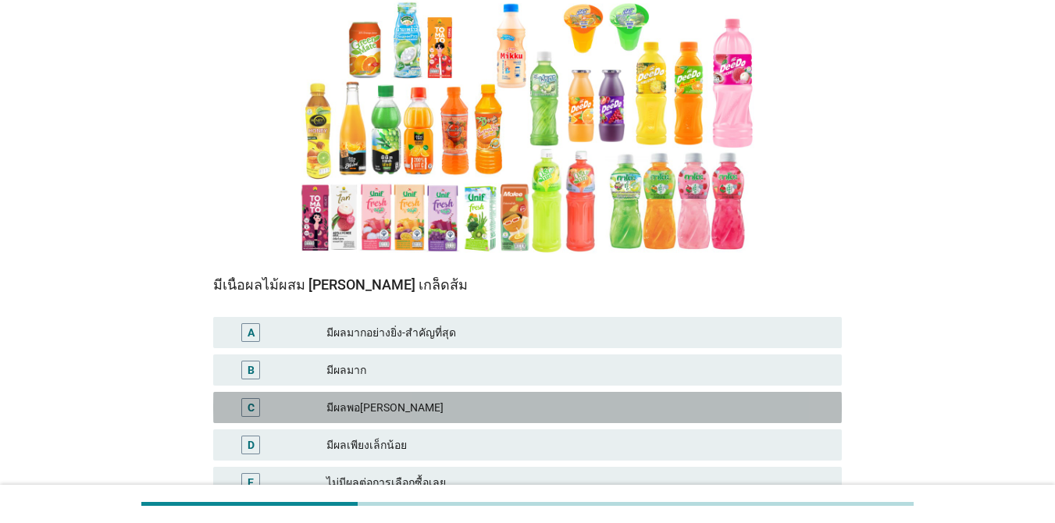
click at [505, 414] on div "มีผลพอ[PERSON_NAME]" at bounding box center [577, 407] width 503 height 19
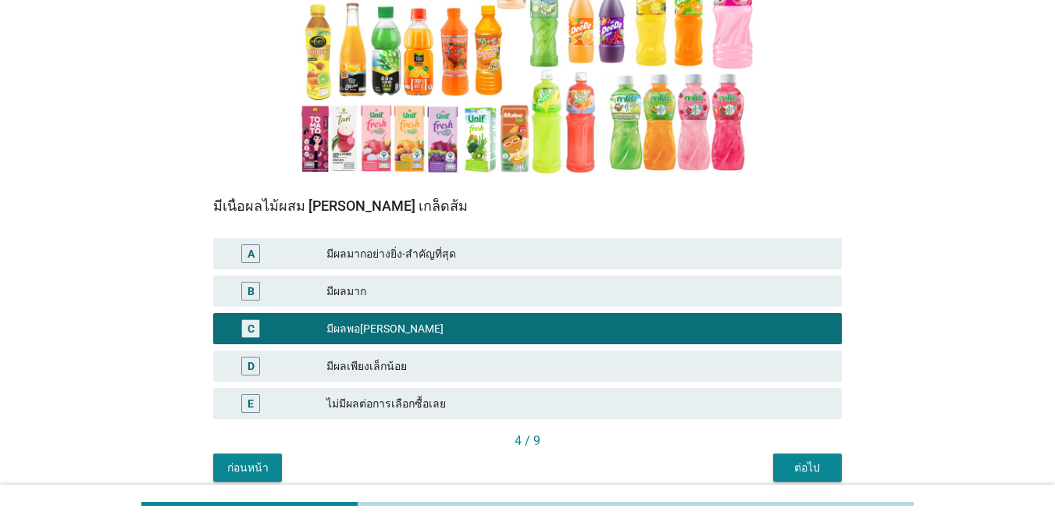
scroll to position [301, 0]
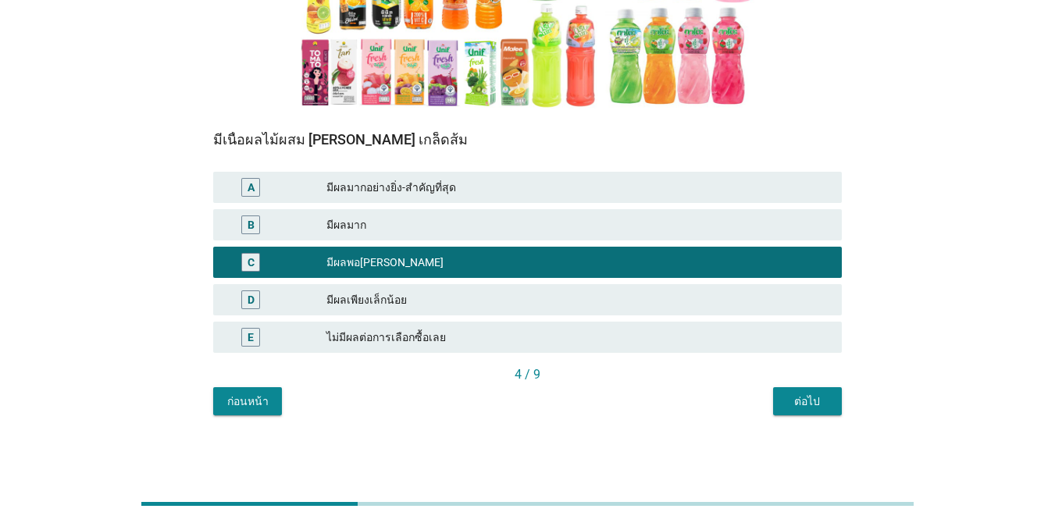
click at [786, 395] on div "ต่อไป" at bounding box center [807, 401] width 44 height 16
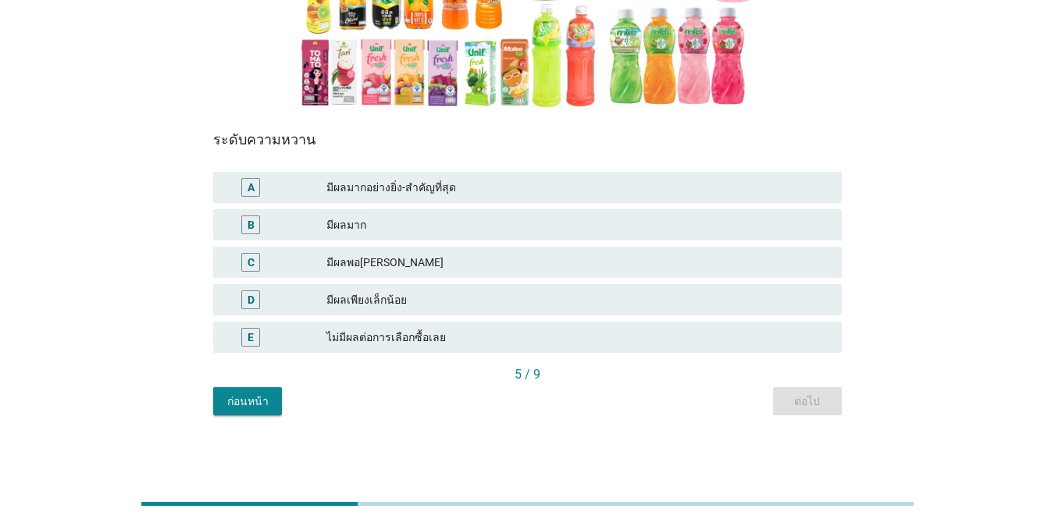
click at [594, 340] on div "ไม่มีผลต่อการเลือกซื้อเลย" at bounding box center [577, 337] width 503 height 19
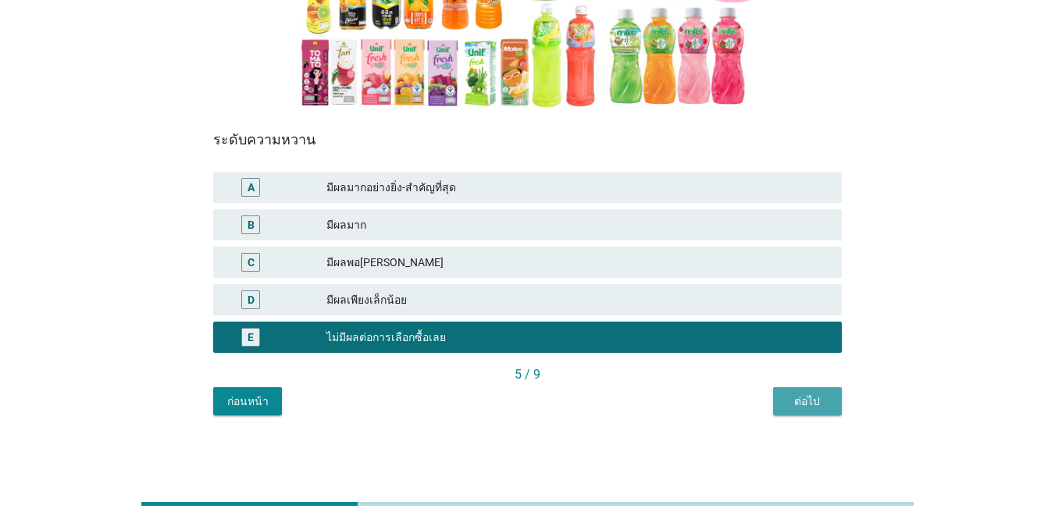
click at [803, 407] on div "ต่อไป" at bounding box center [807, 401] width 44 height 16
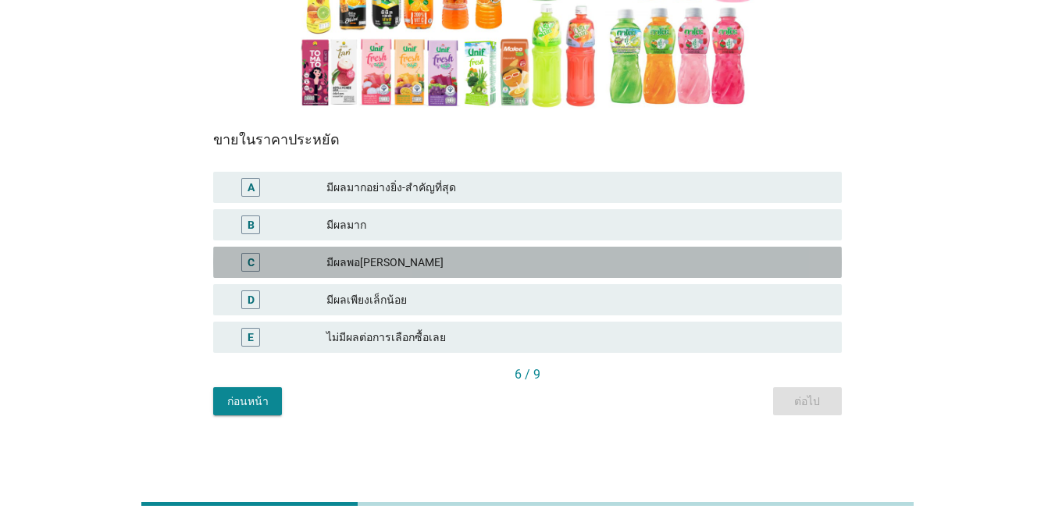
click at [545, 260] on div "มีผลพอ[PERSON_NAME]" at bounding box center [577, 262] width 503 height 19
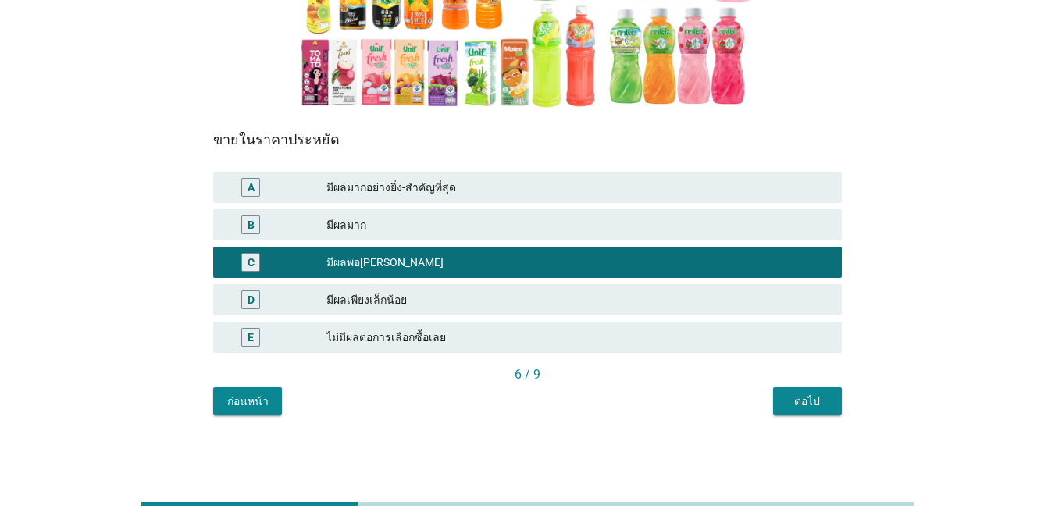
click at [816, 394] on div "ต่อไป" at bounding box center [807, 401] width 44 height 16
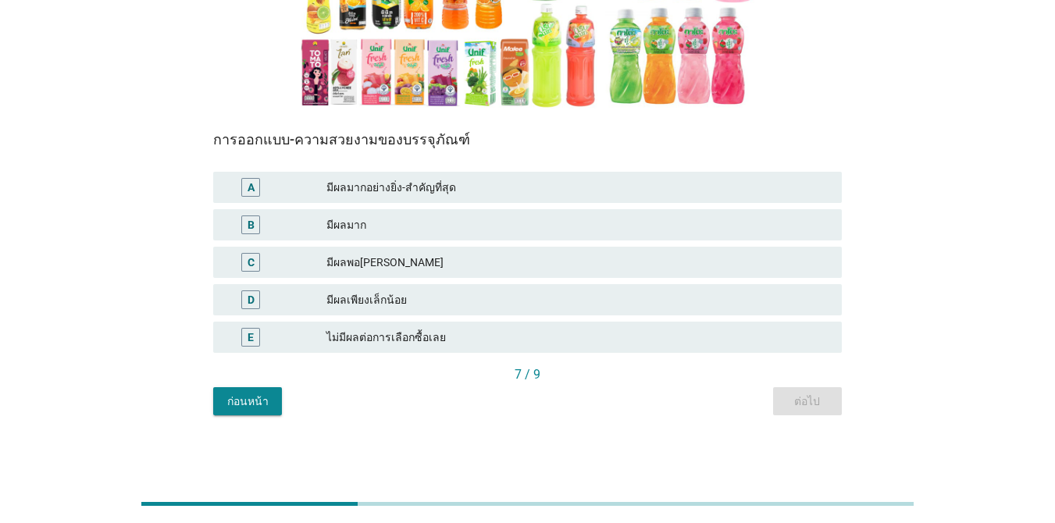
click at [710, 330] on div "ไม่มีผลต่อการเลือกซื้อเลย" at bounding box center [577, 337] width 503 height 19
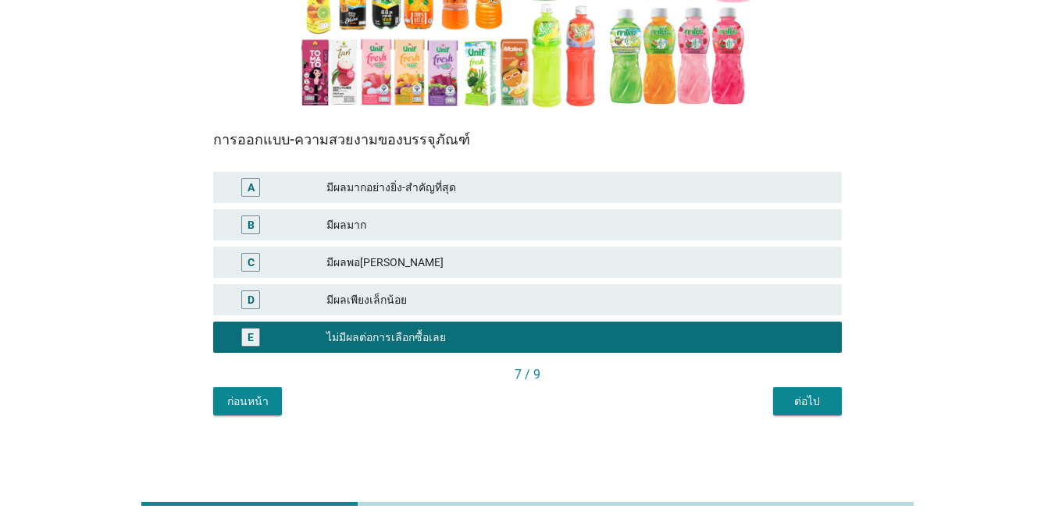
click at [832, 401] on button "ต่อไป" at bounding box center [807, 401] width 69 height 28
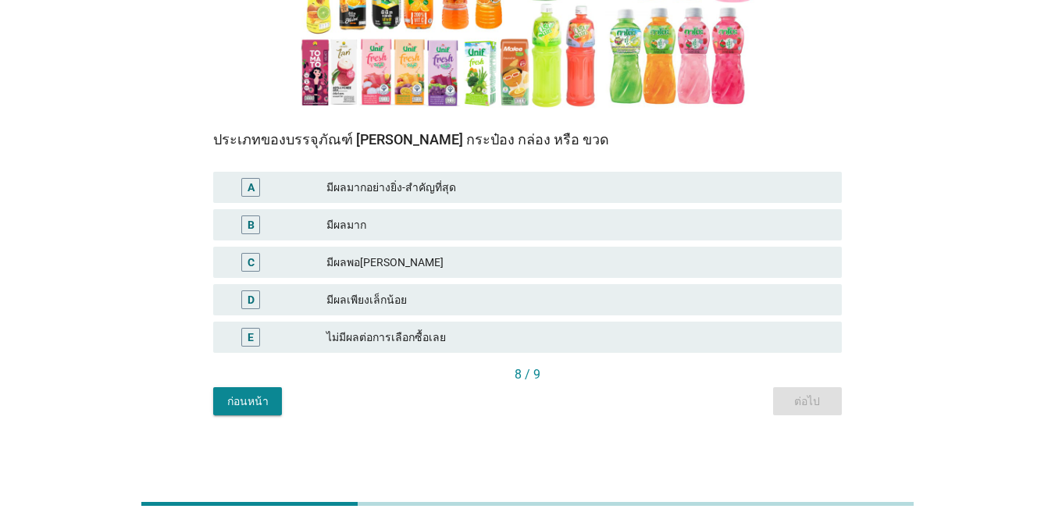
click at [605, 336] on div "ไม่มีผลต่อการเลือกซื้อเลย" at bounding box center [577, 337] width 503 height 19
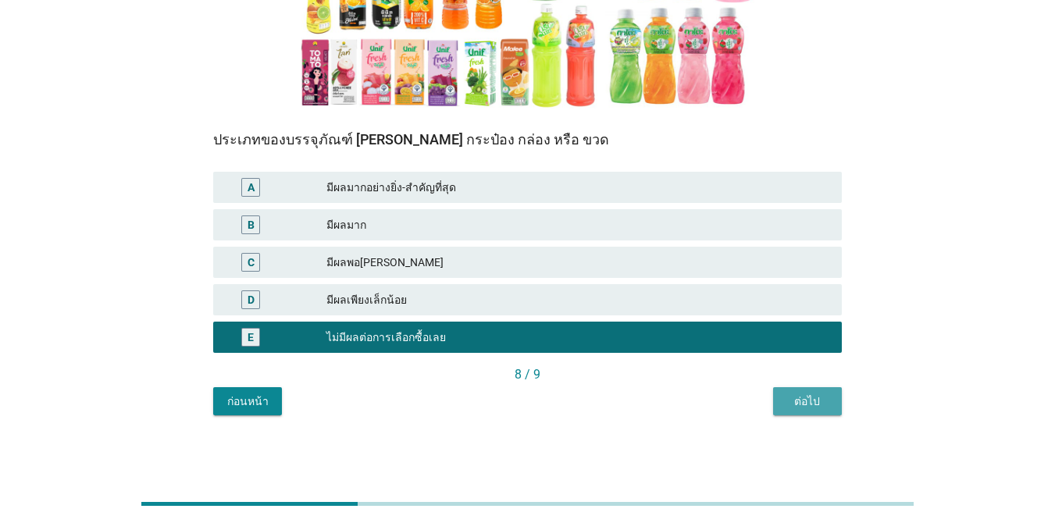
click at [803, 413] on button "ต่อไป" at bounding box center [807, 401] width 69 height 28
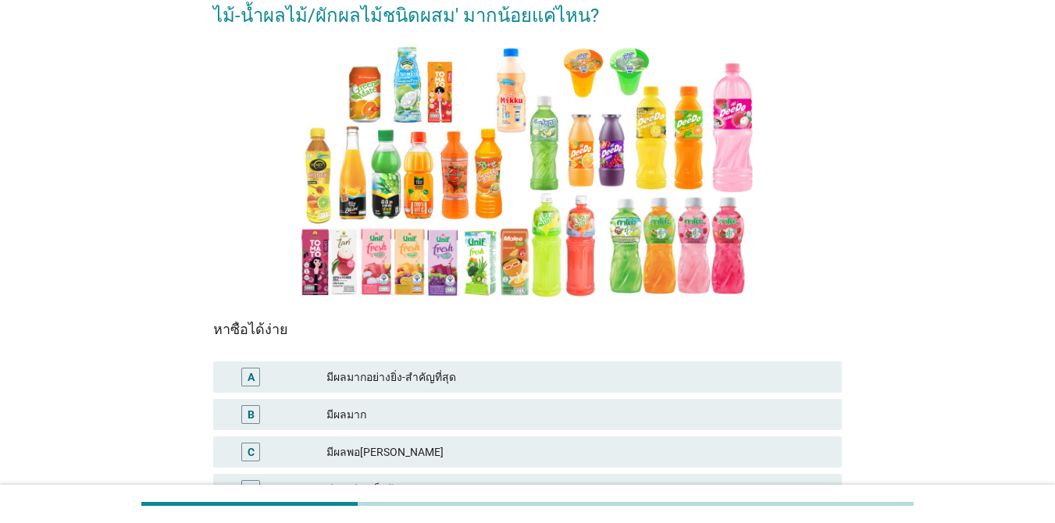
scroll to position [234, 0]
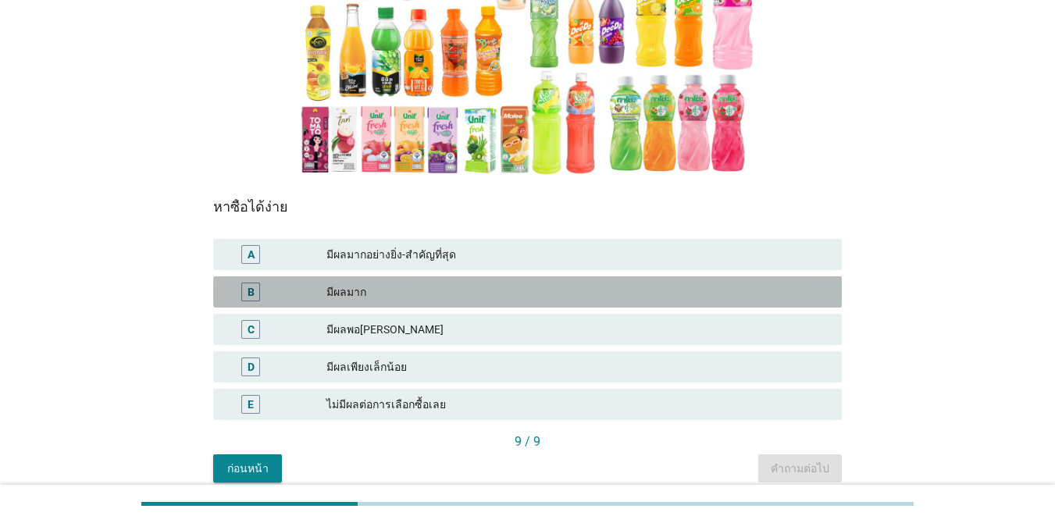
click at [558, 280] on div "B มีผลมาก" at bounding box center [527, 291] width 628 height 31
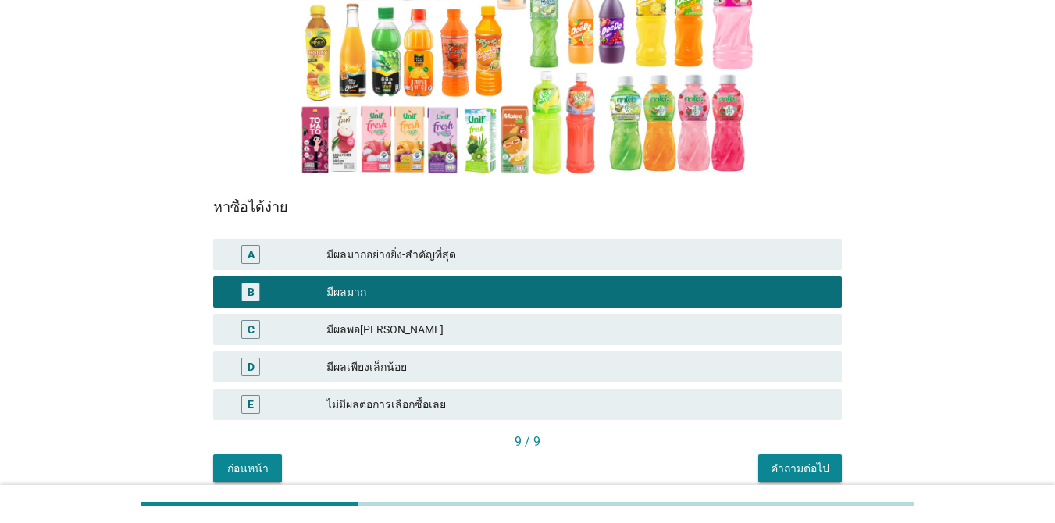
click at [836, 463] on button "คำถามต่อไป" at bounding box center [800, 468] width 84 height 28
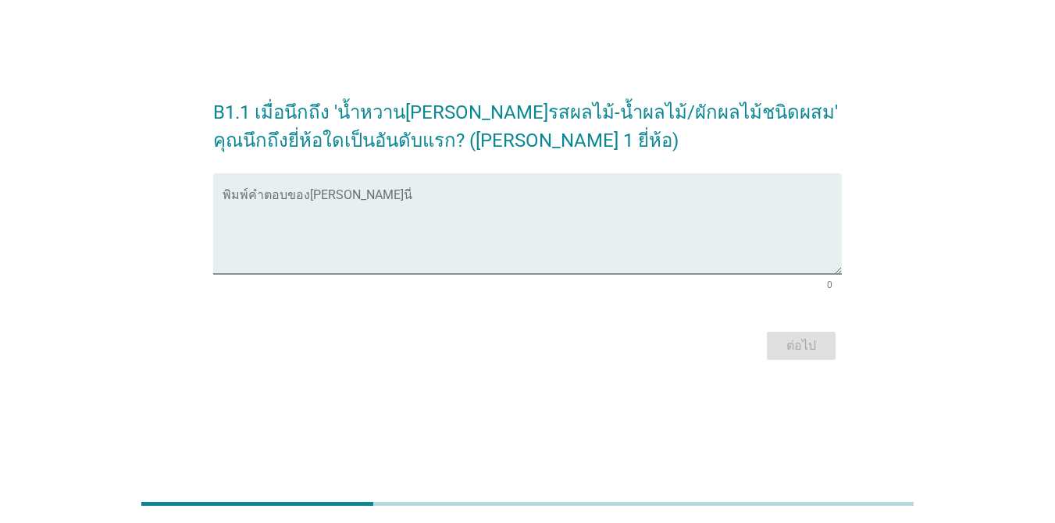
scroll to position [0, 0]
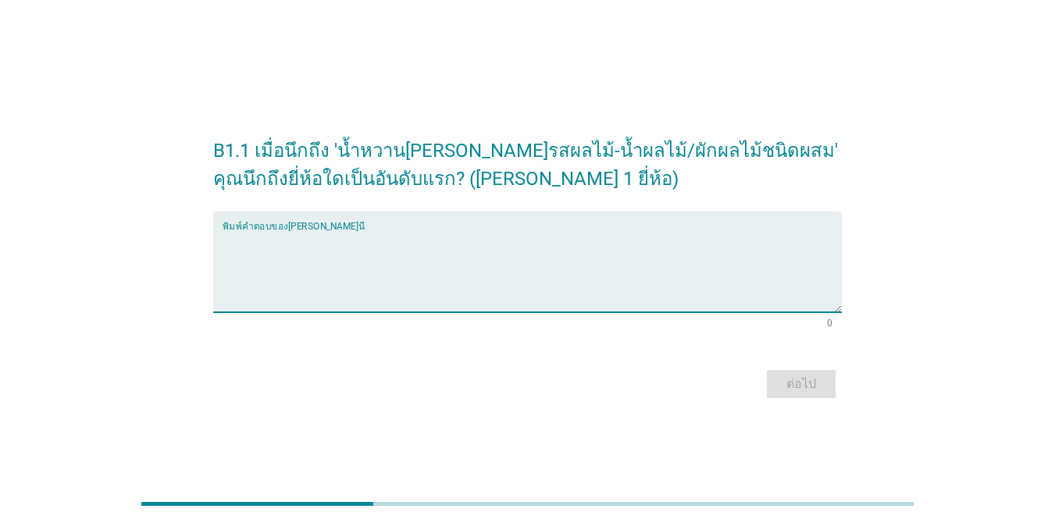
click at [740, 284] on textarea "พิมพ์คำตอบของคุณ ที่นี่" at bounding box center [531, 271] width 619 height 82
type textarea "[PERSON_NAME]"
click at [816, 380] on div "ต่อไป" at bounding box center [801, 384] width 44 height 19
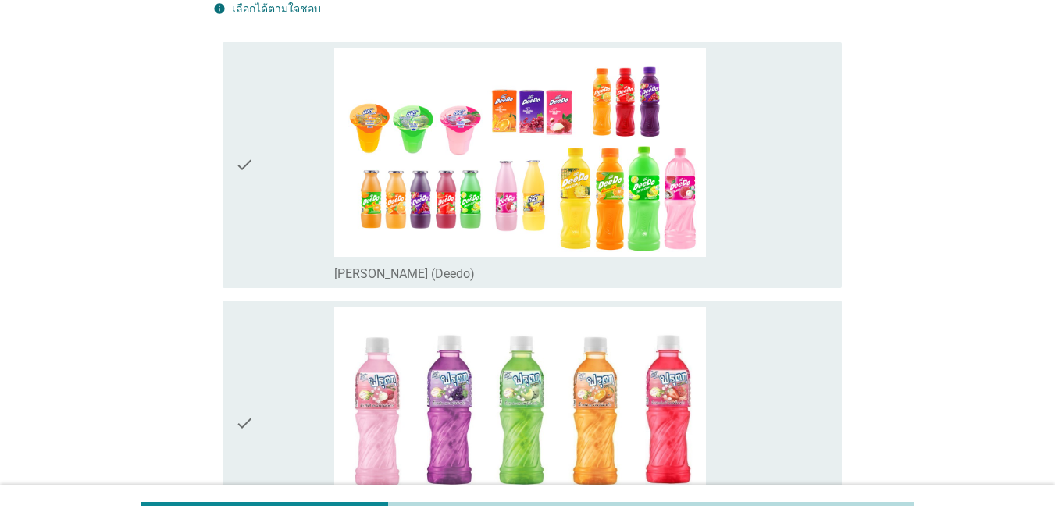
scroll to position [156, 0]
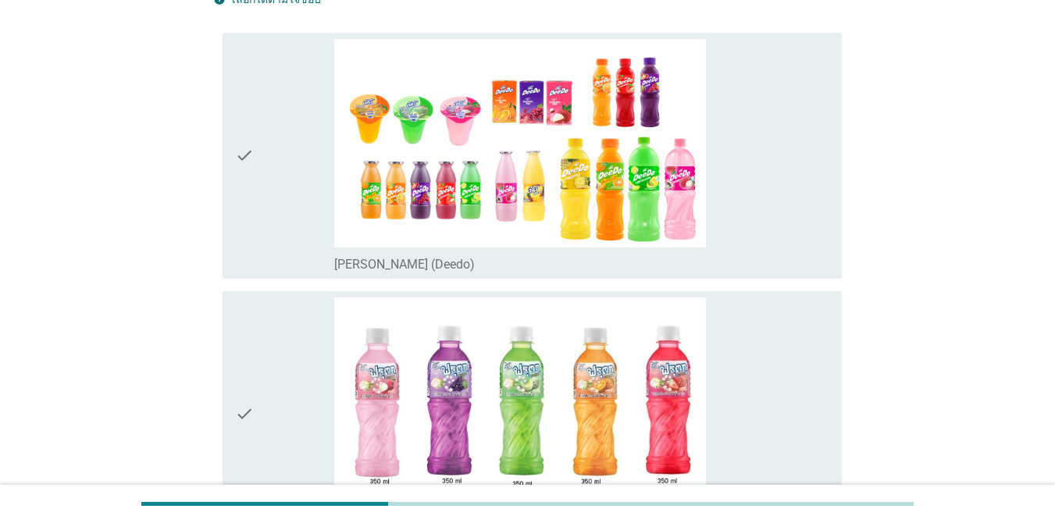
click at [240, 197] on icon "check" at bounding box center [244, 155] width 19 height 233
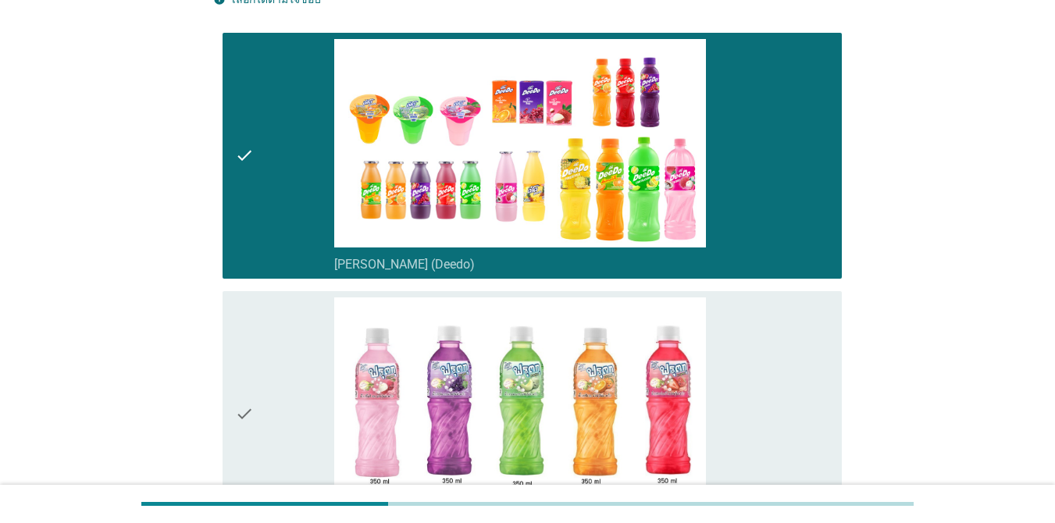
scroll to position [468, 0]
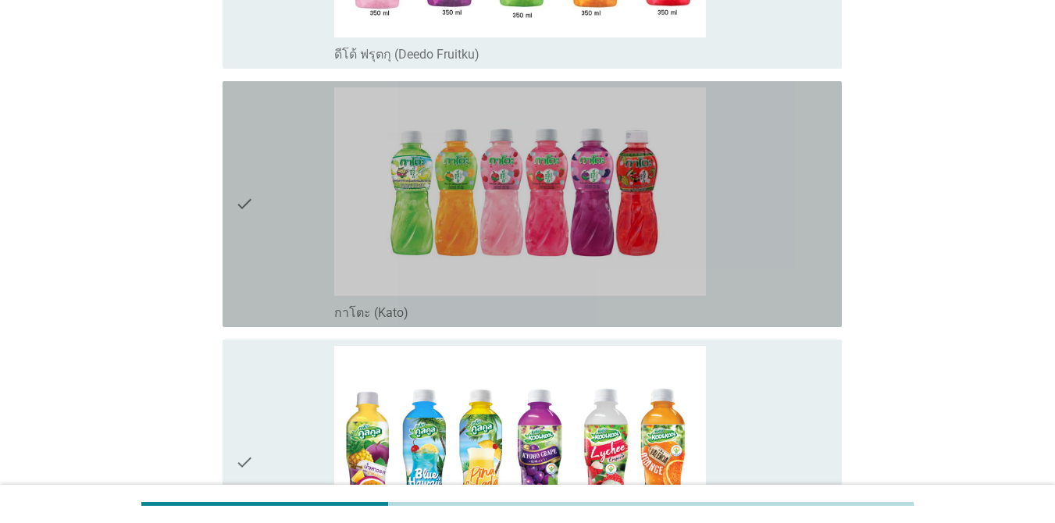
click at [247, 198] on icon "check" at bounding box center [244, 203] width 19 height 233
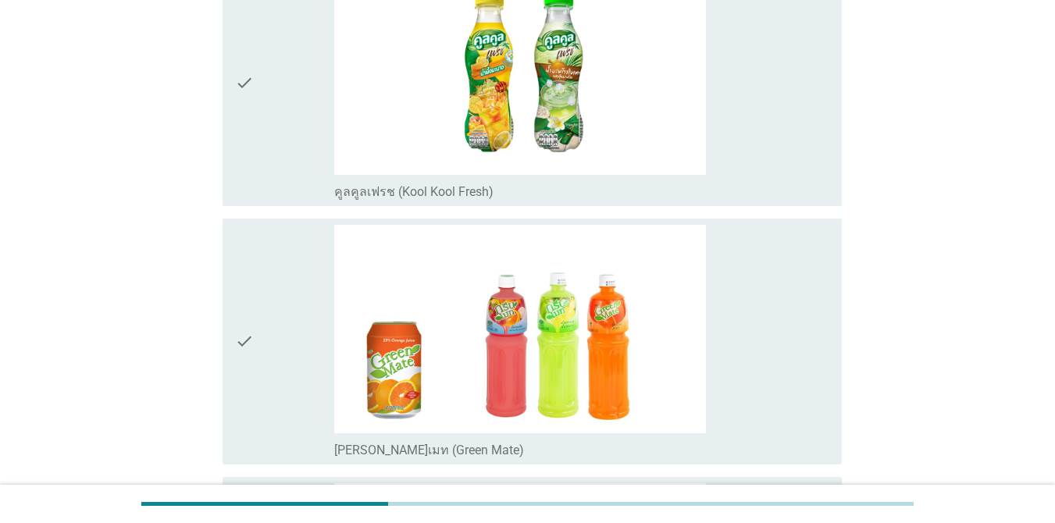
scroll to position [1405, 0]
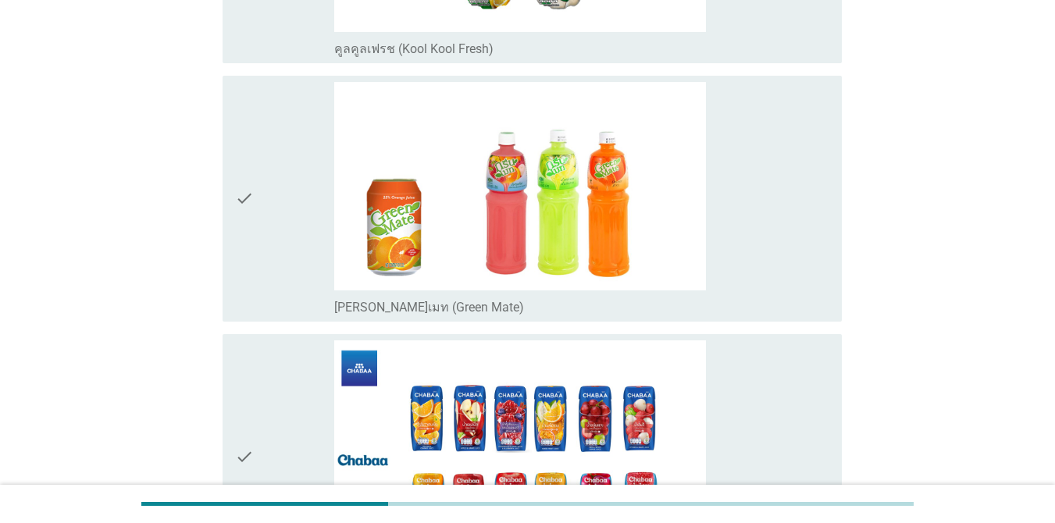
click at [257, 198] on div "check" at bounding box center [284, 198] width 99 height 233
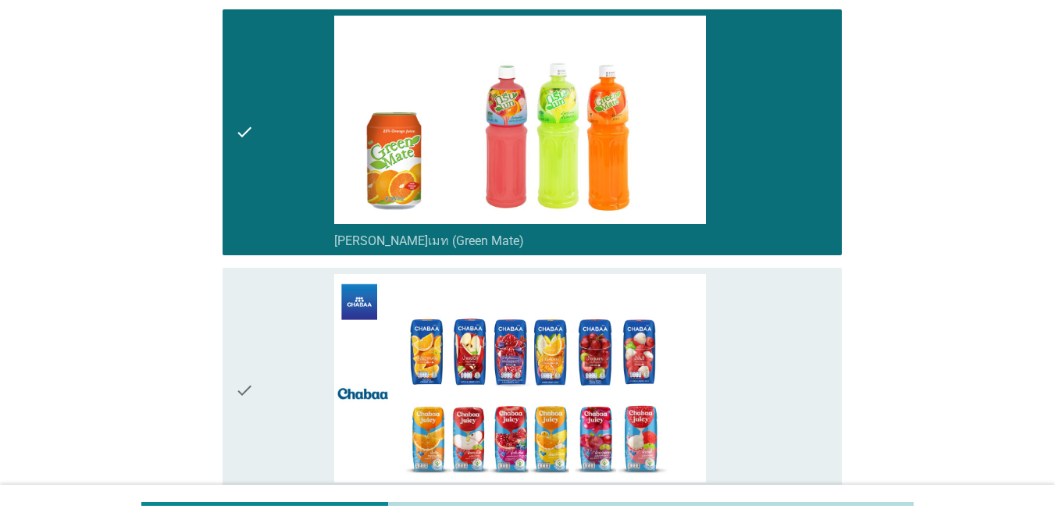
scroll to position [1561, 0]
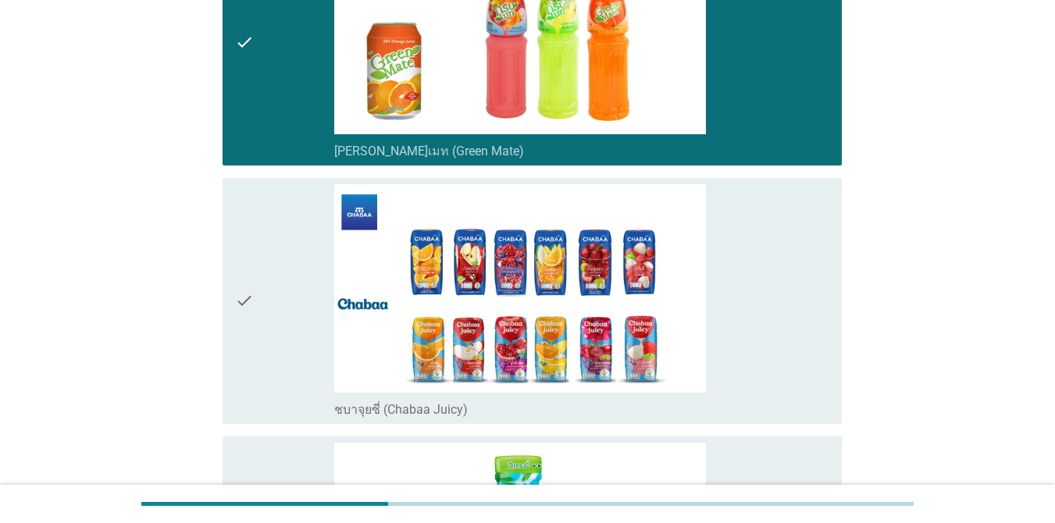
click at [259, 303] on div "check" at bounding box center [284, 300] width 99 height 233
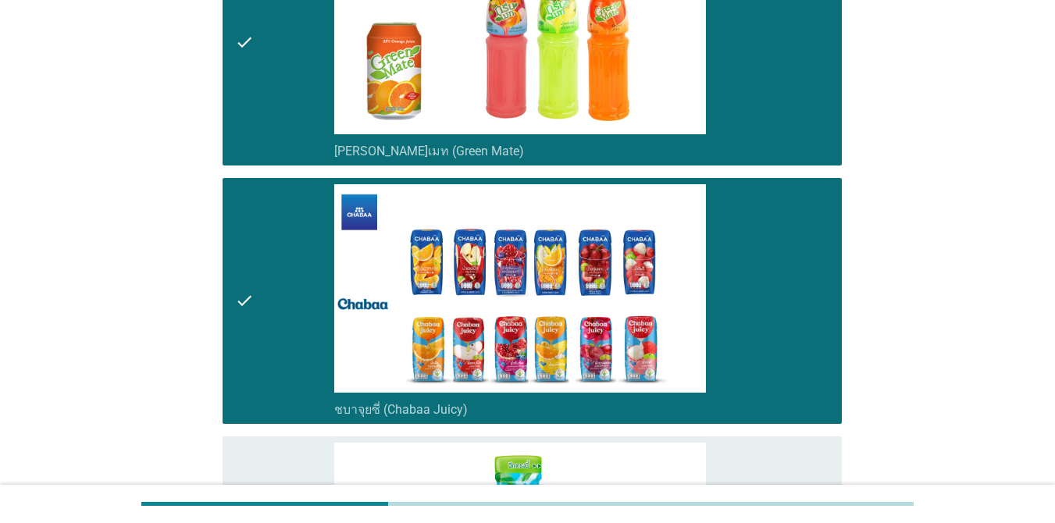
scroll to position [1795, 0]
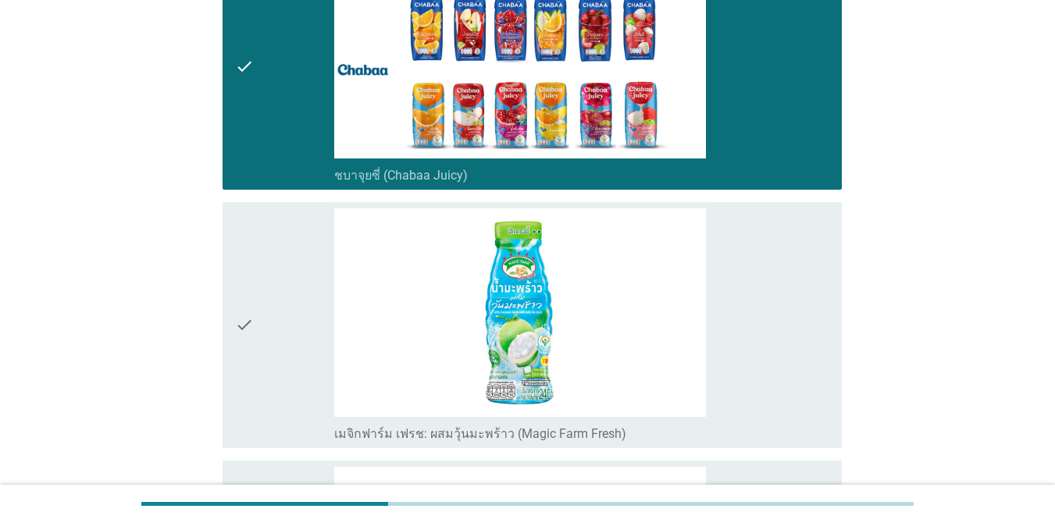
click at [259, 303] on div "check" at bounding box center [284, 324] width 99 height 233
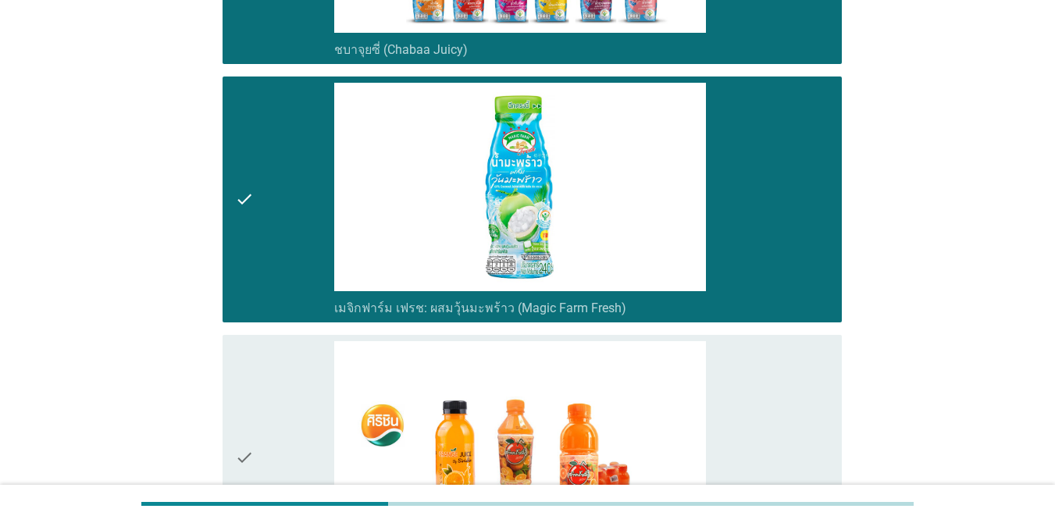
scroll to position [2108, 0]
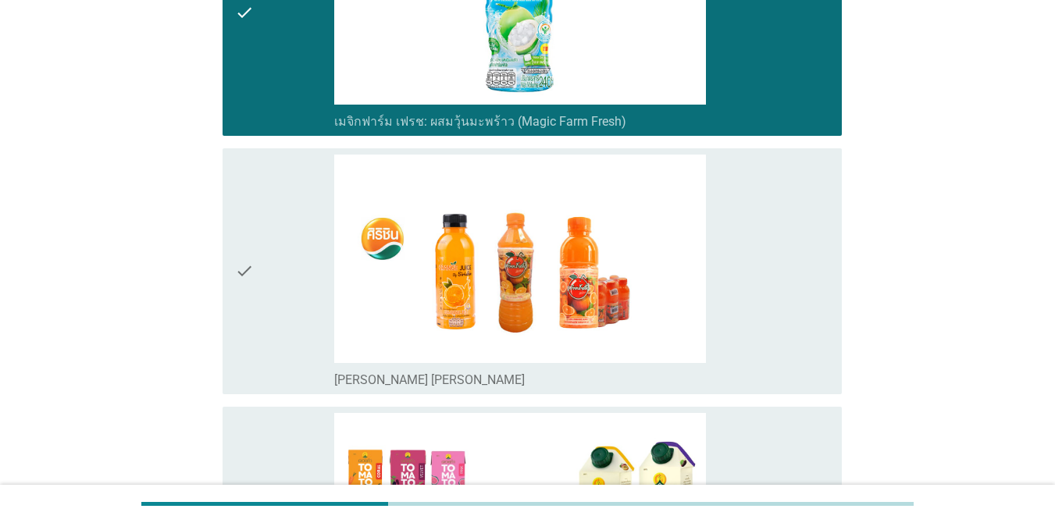
click at [259, 304] on div "check" at bounding box center [284, 271] width 99 height 233
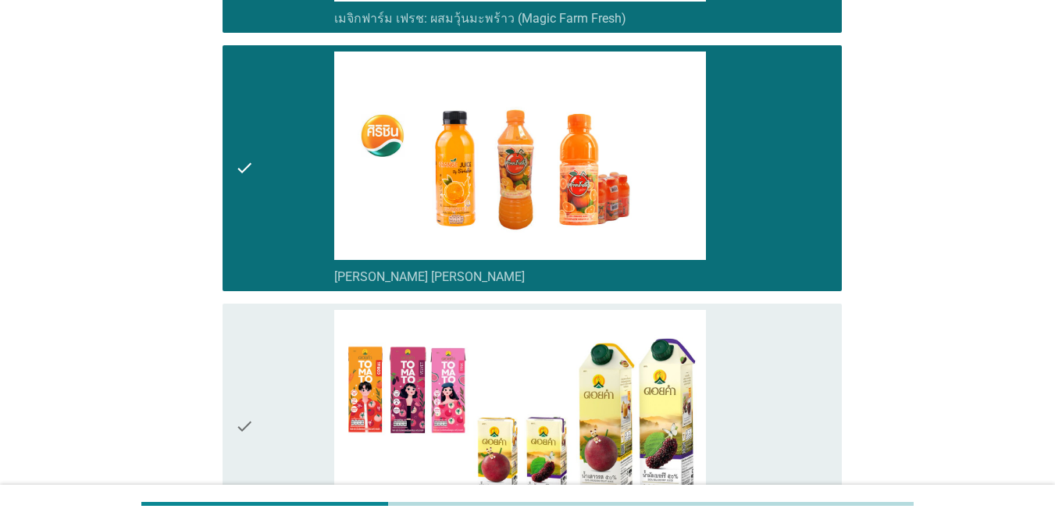
scroll to position [2264, 0]
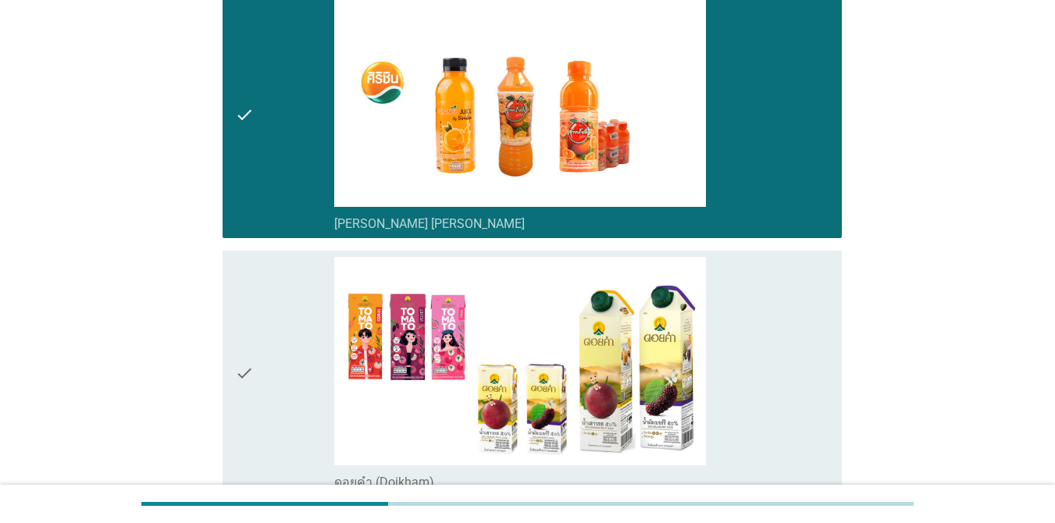
click at [259, 304] on div "check" at bounding box center [284, 373] width 99 height 233
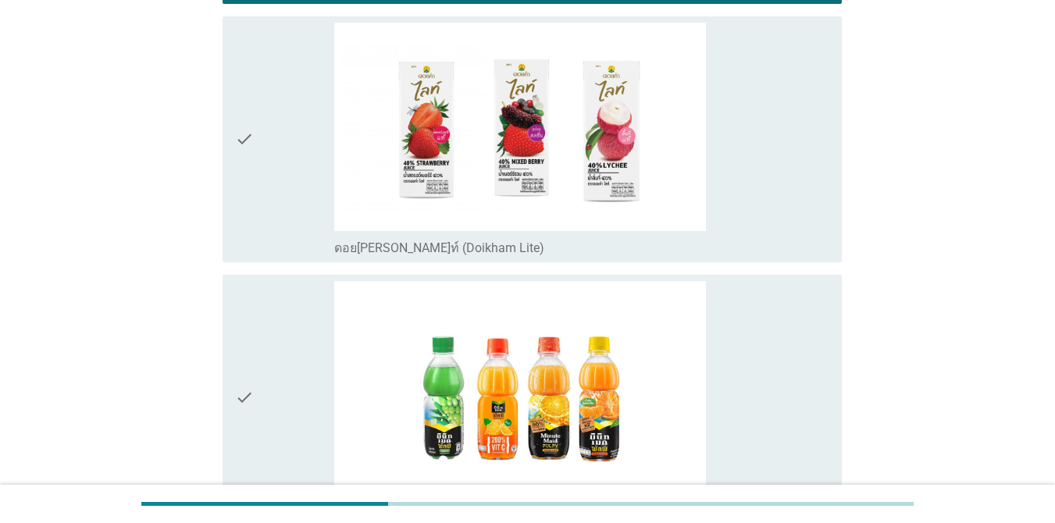
scroll to position [2888, 0]
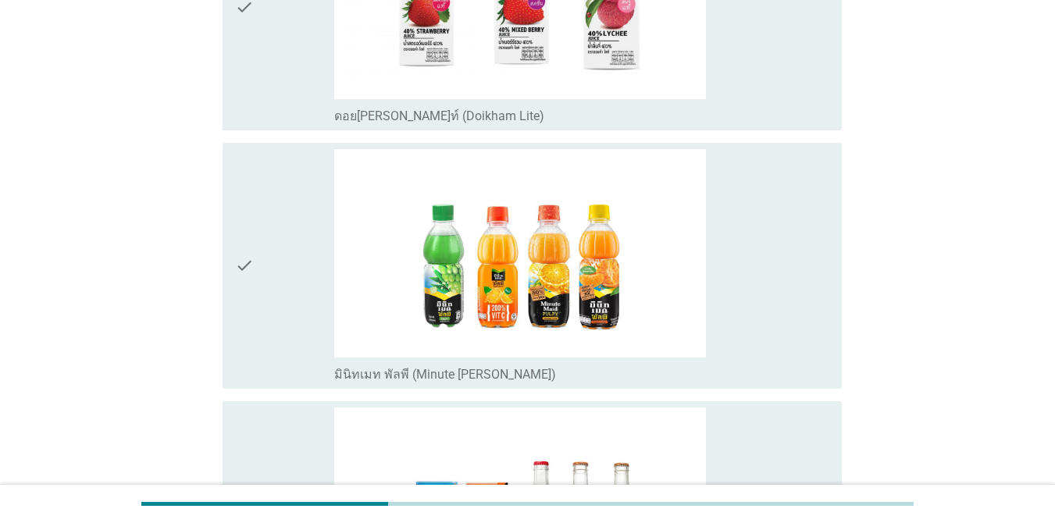
click at [259, 304] on div "check" at bounding box center [284, 265] width 99 height 233
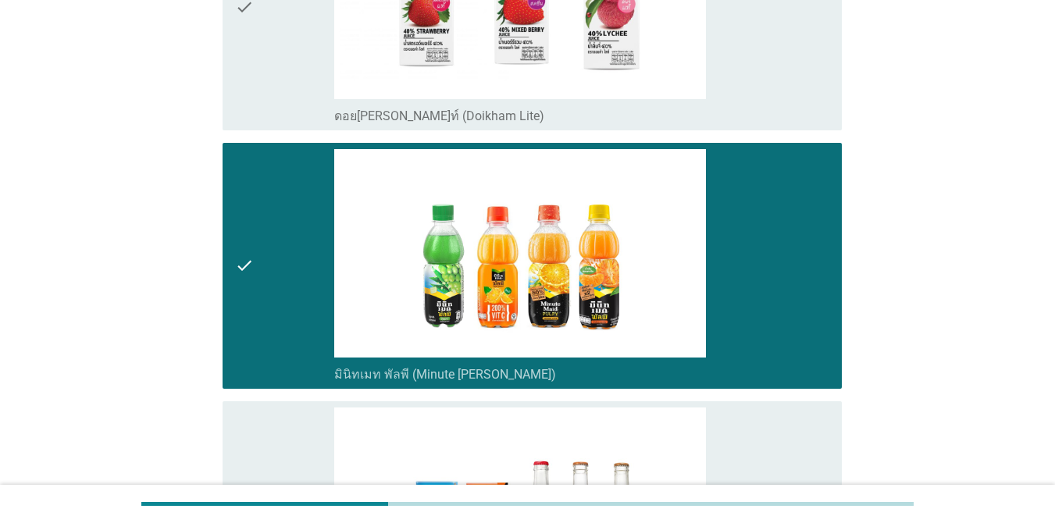
scroll to position [3122, 0]
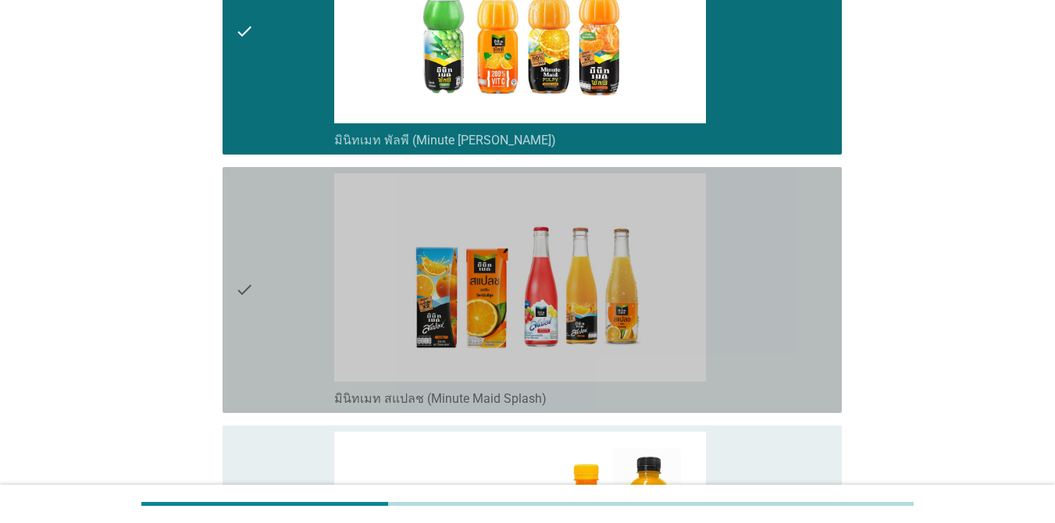
click at [259, 304] on div "check" at bounding box center [284, 289] width 99 height 233
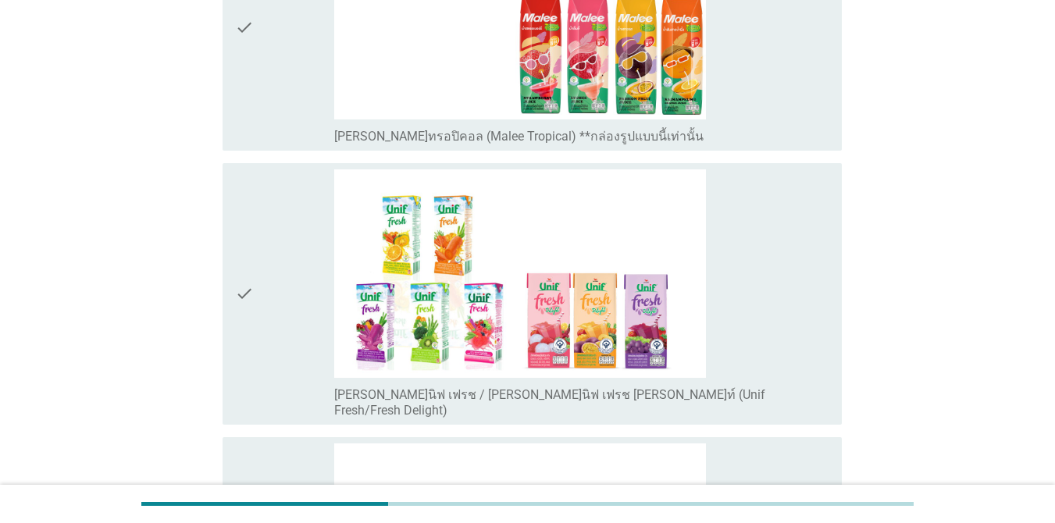
scroll to position [3903, 0]
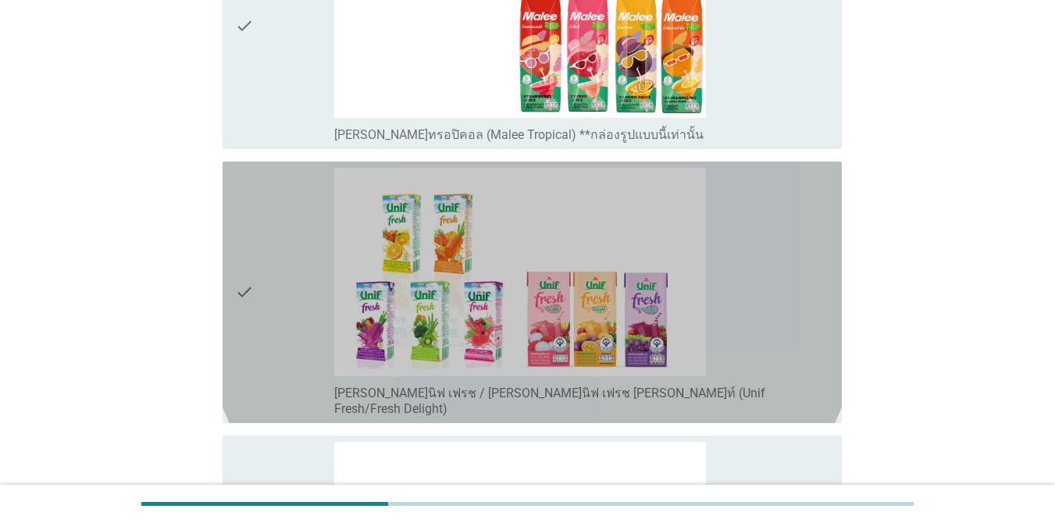
click at [251, 285] on icon "check" at bounding box center [244, 292] width 19 height 249
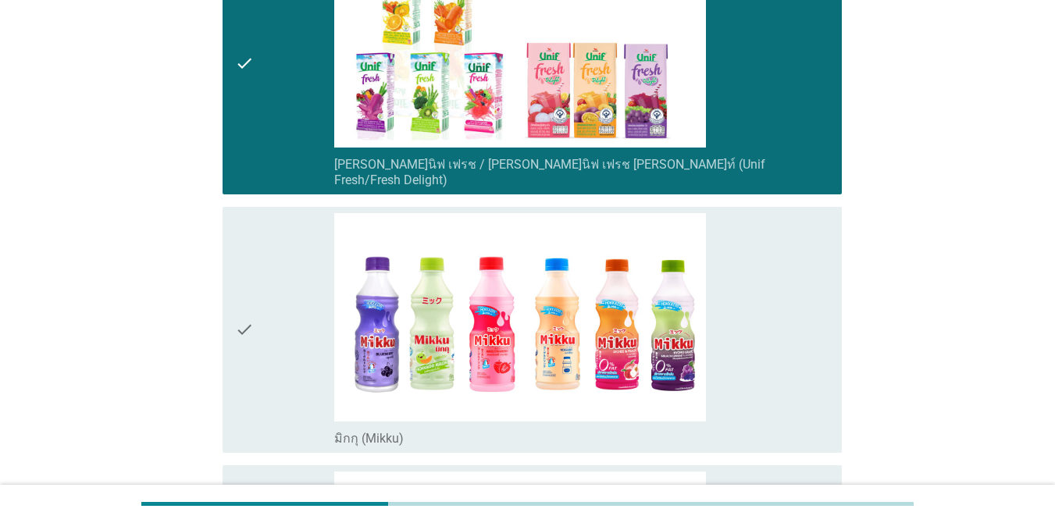
scroll to position [4137, 0]
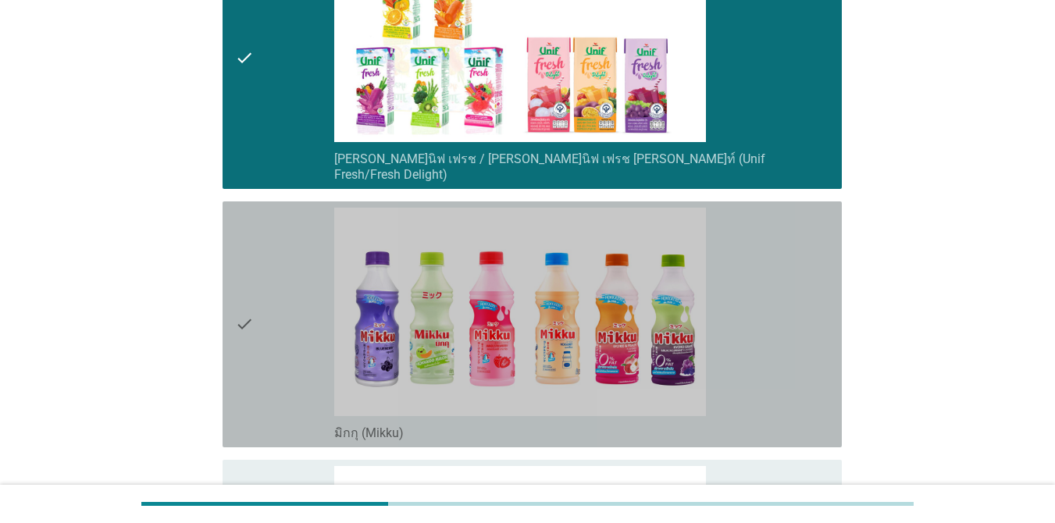
click at [251, 285] on icon "check" at bounding box center [244, 324] width 19 height 233
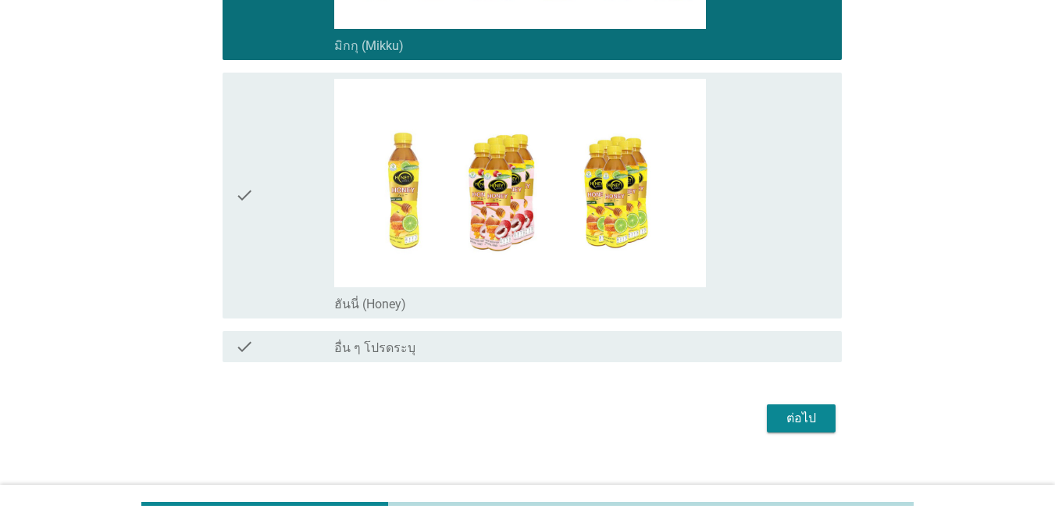
scroll to position [4530, 0]
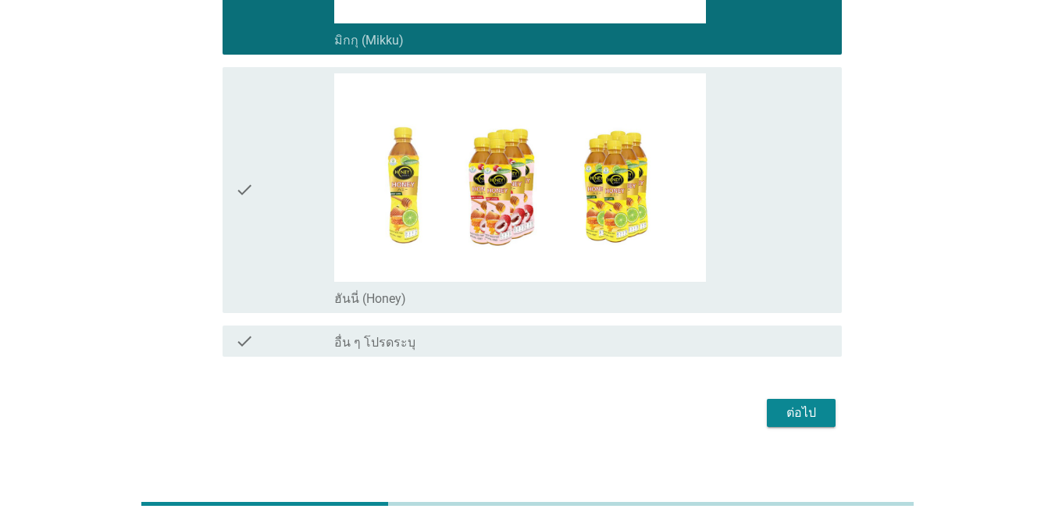
click at [822, 404] on div "ต่อไป" at bounding box center [801, 413] width 44 height 19
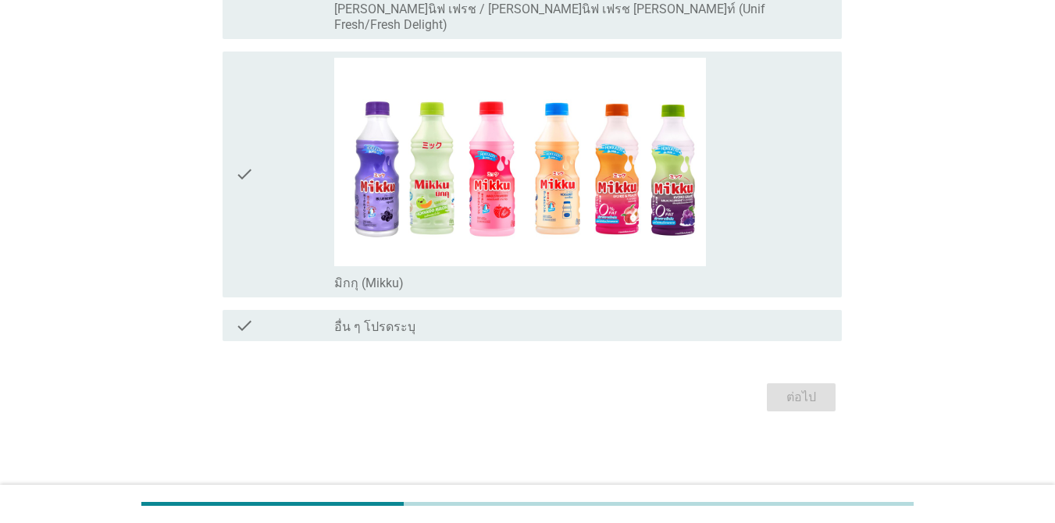
scroll to position [0, 0]
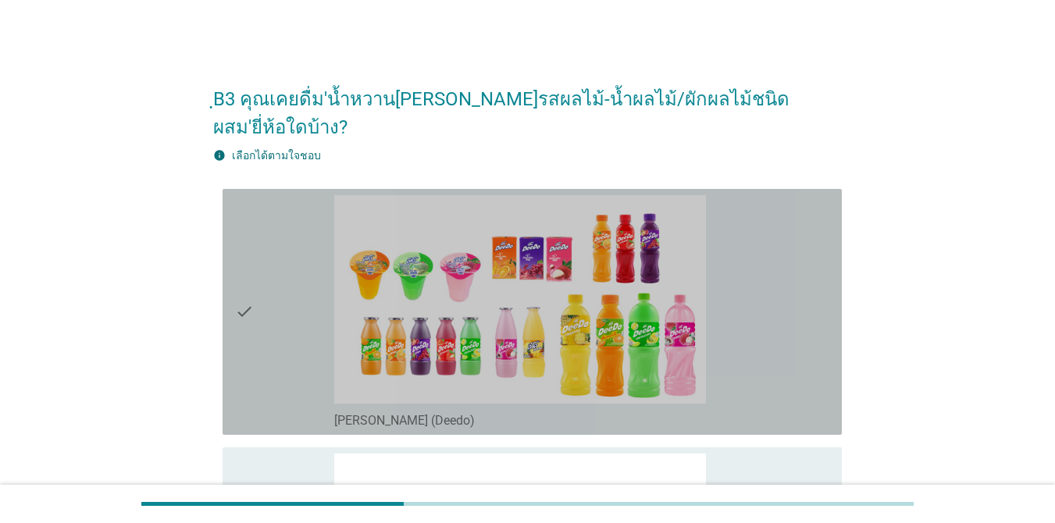
click at [308, 293] on div "check" at bounding box center [284, 311] width 99 height 233
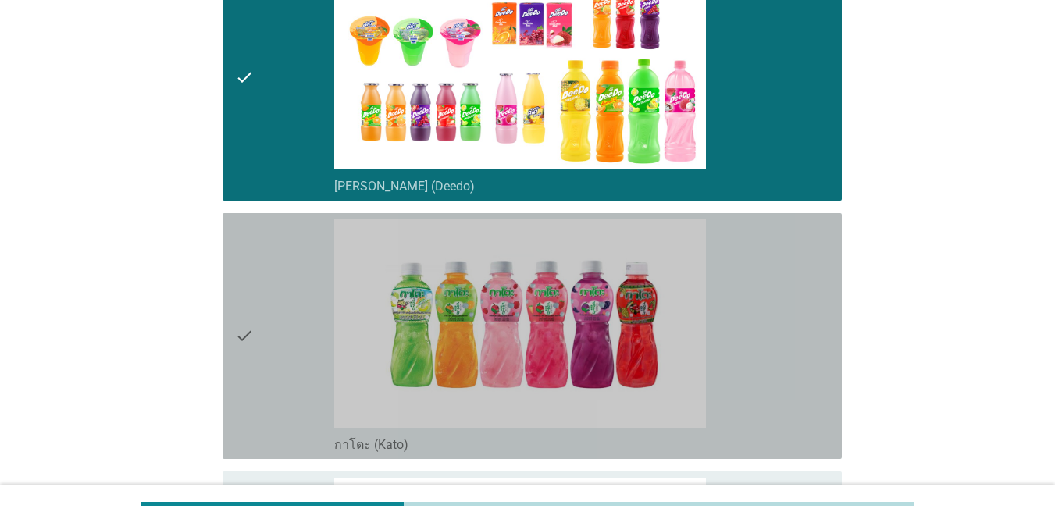
click at [293, 292] on div "check" at bounding box center [284, 335] width 99 height 233
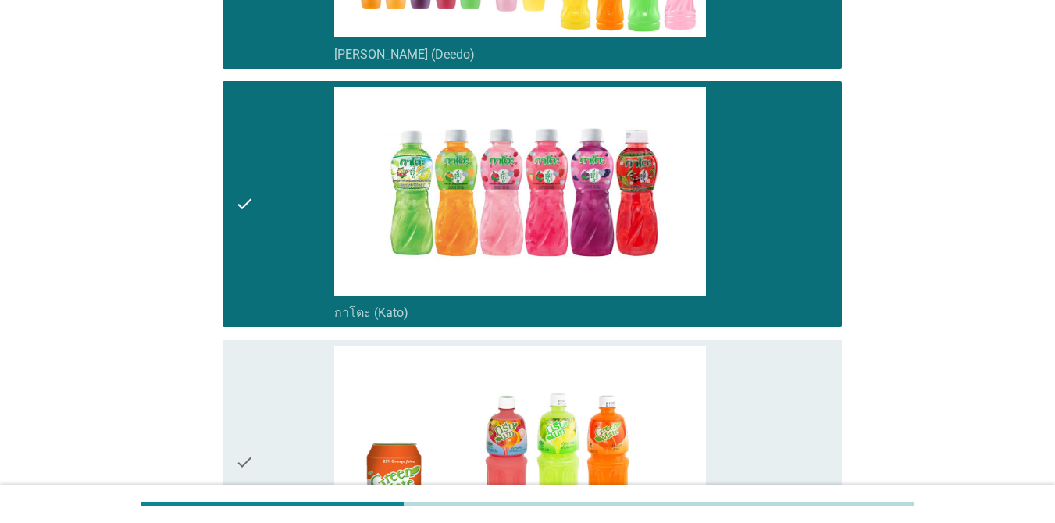
scroll to position [546, 0]
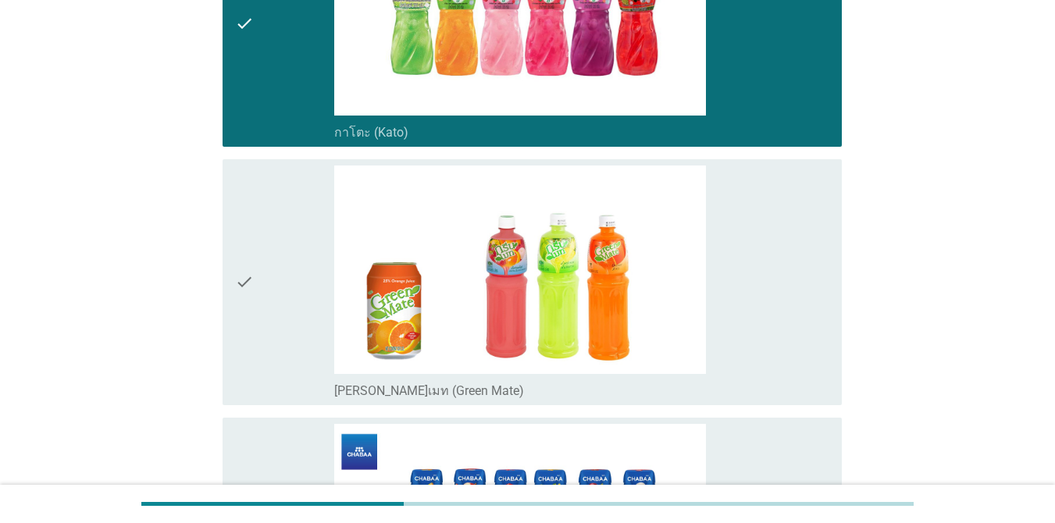
click at [292, 292] on div "check" at bounding box center [284, 281] width 99 height 233
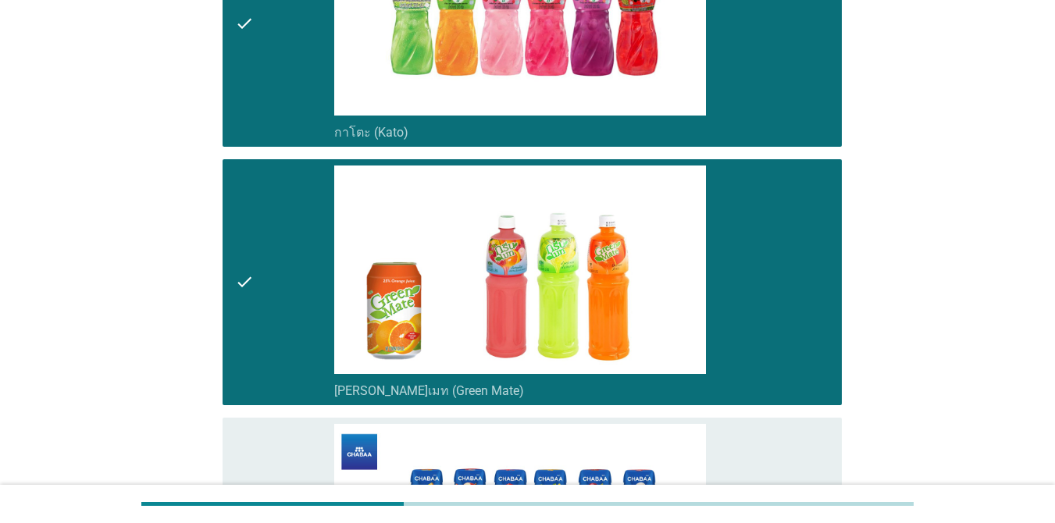
scroll to position [859, 0]
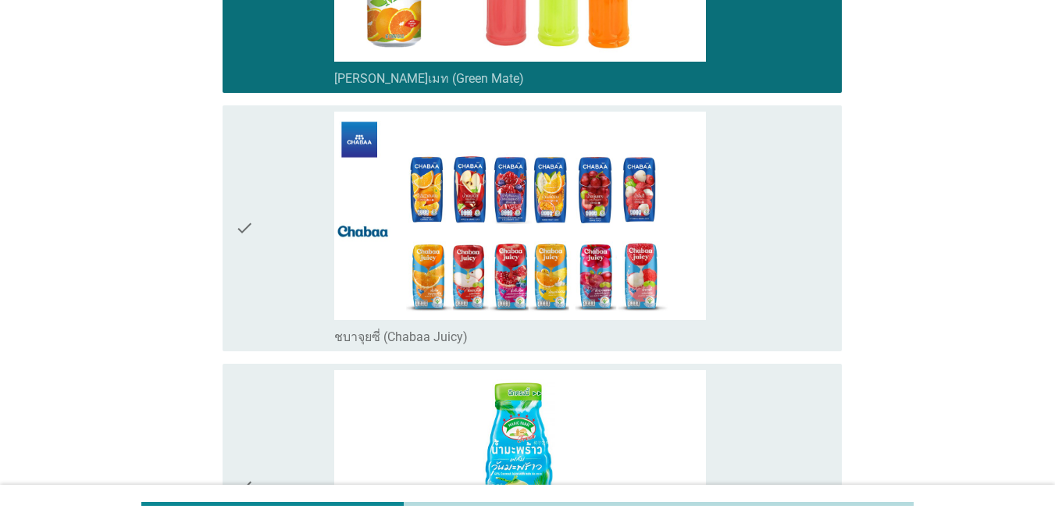
click at [291, 233] on div "check" at bounding box center [284, 228] width 99 height 233
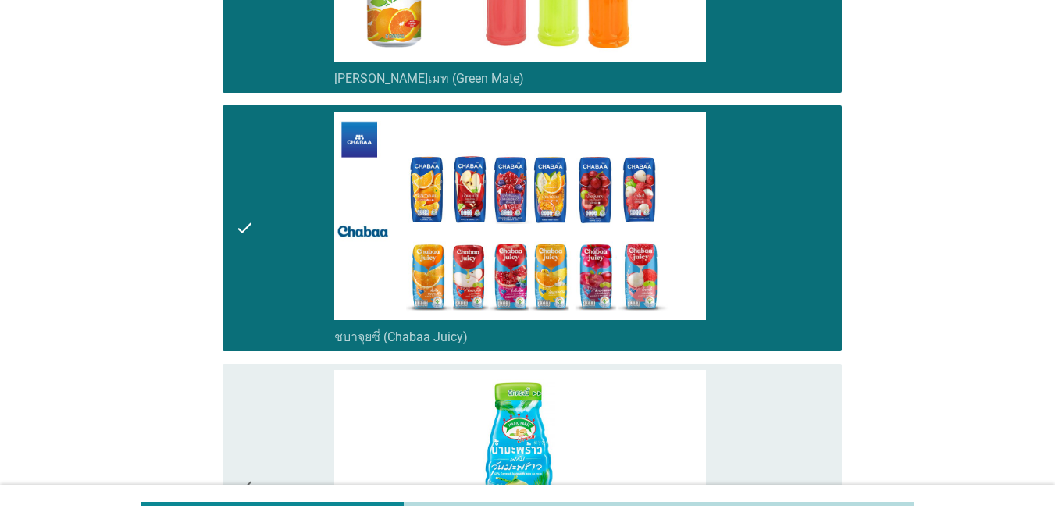
scroll to position [1093, 0]
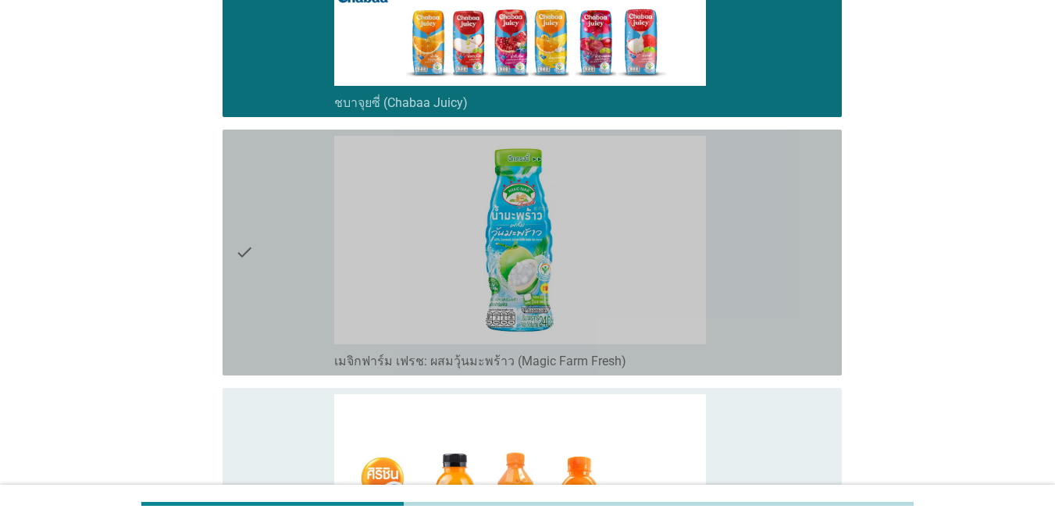
click at [290, 226] on div "check" at bounding box center [284, 252] width 99 height 233
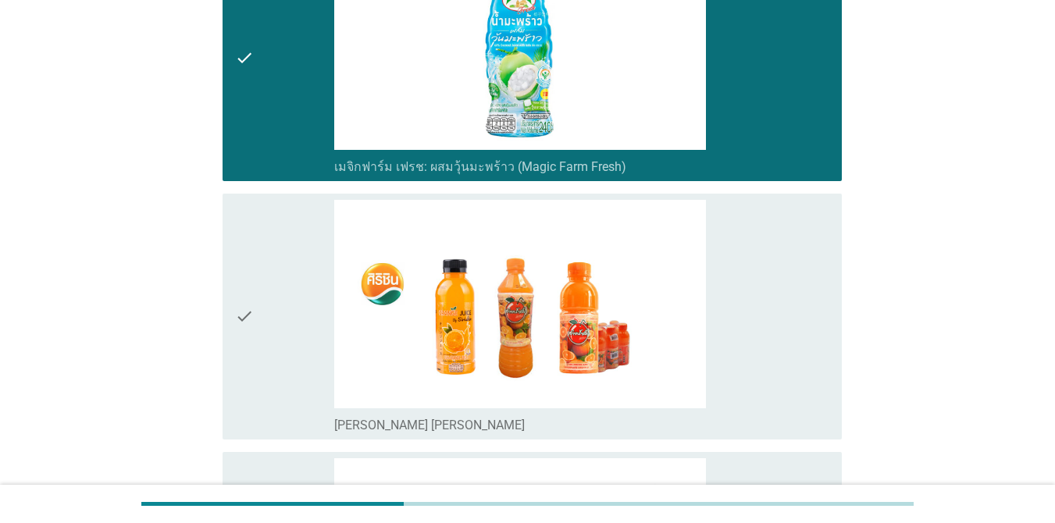
scroll to position [1327, 0]
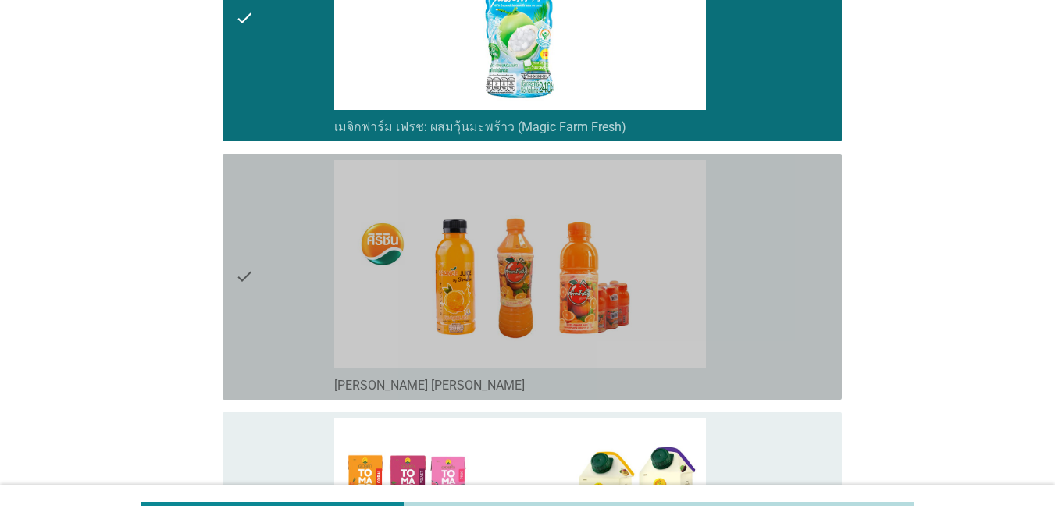
click at [287, 233] on div "check" at bounding box center [284, 276] width 99 height 233
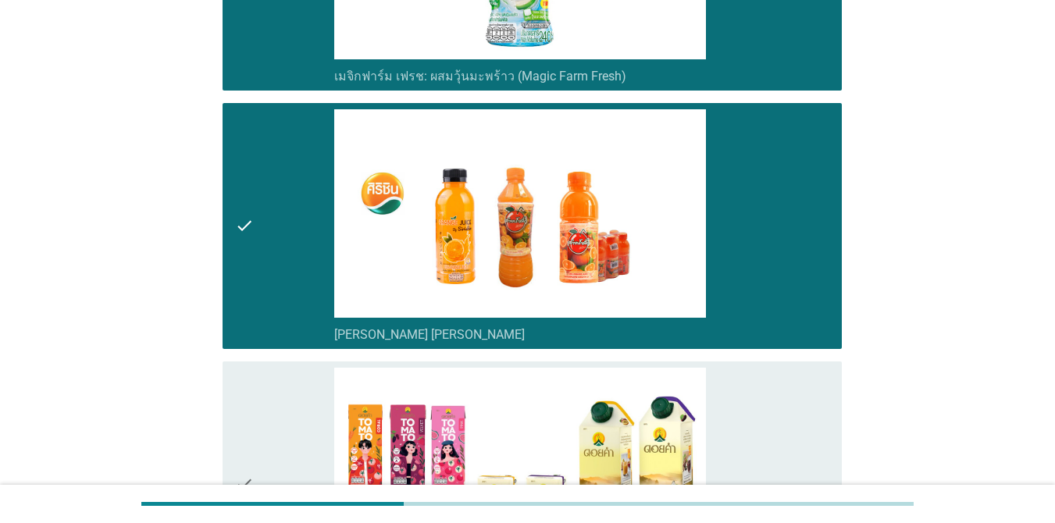
scroll to position [1405, 0]
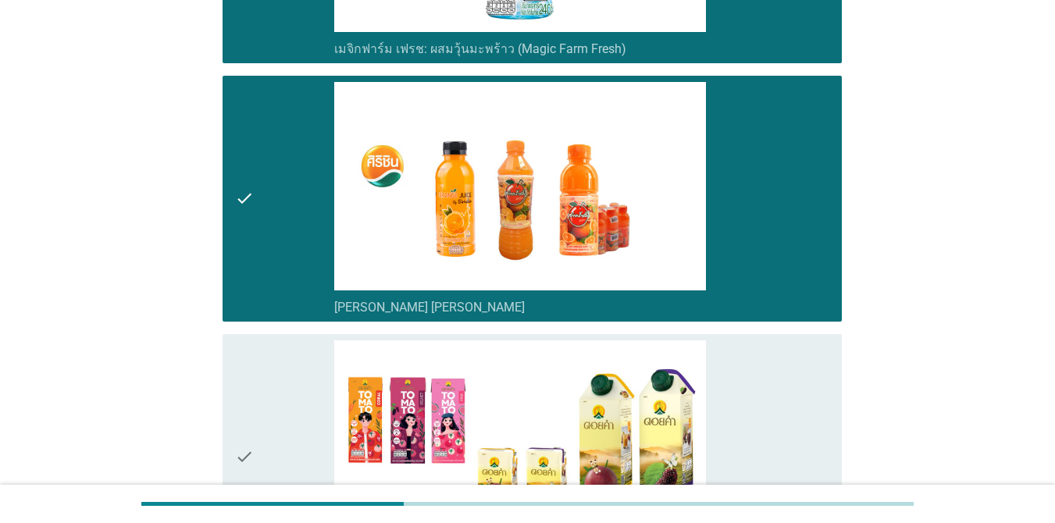
click at [281, 354] on div "check" at bounding box center [284, 456] width 99 height 233
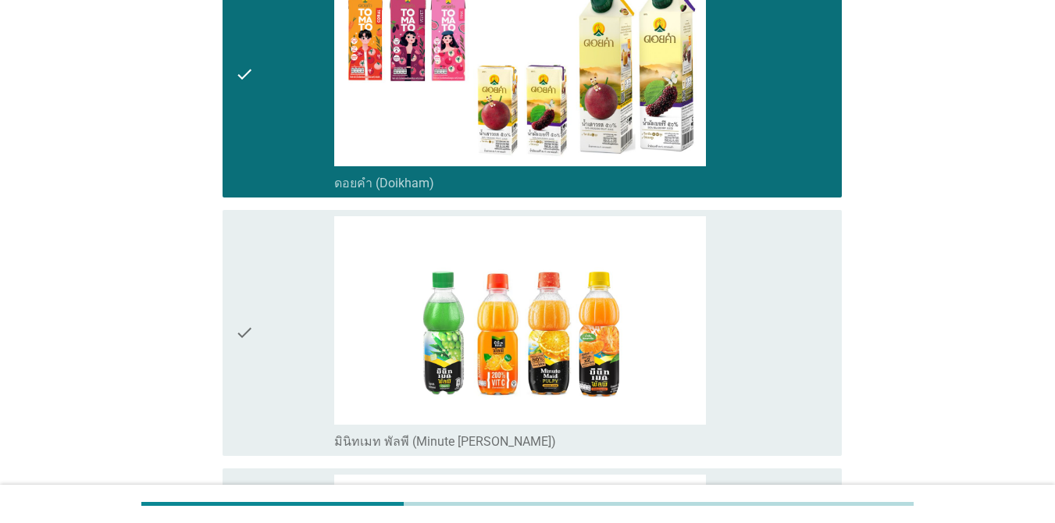
scroll to position [1873, 0]
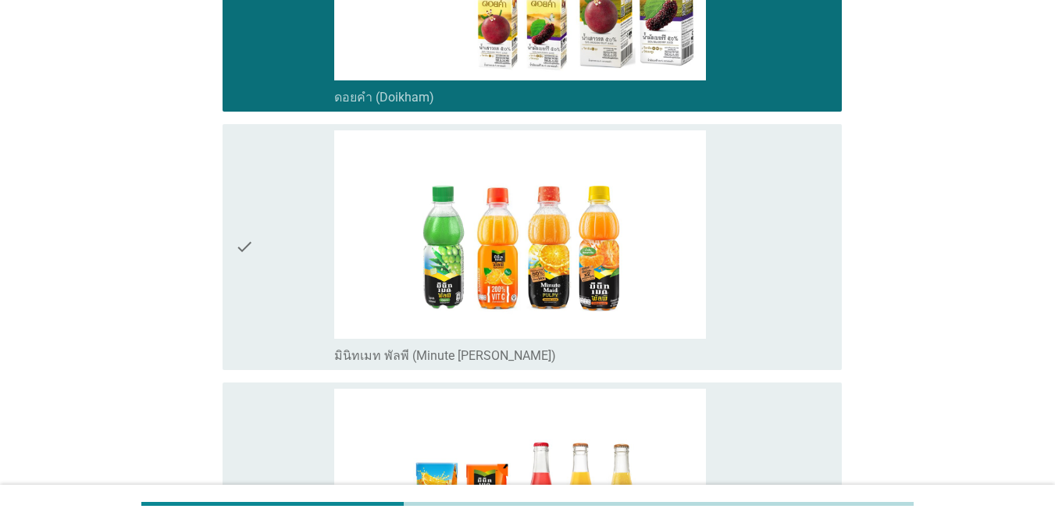
click at [272, 272] on div "check" at bounding box center [284, 246] width 99 height 233
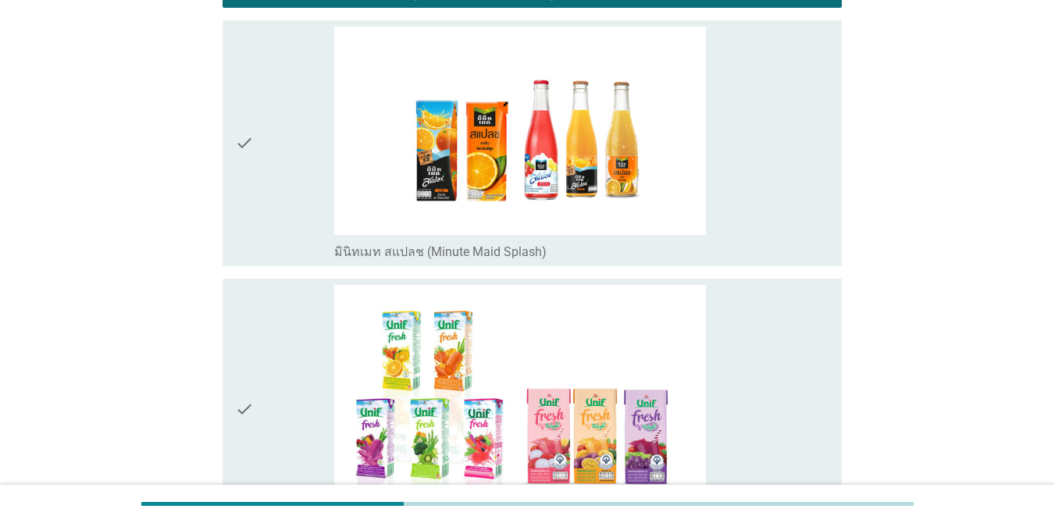
scroll to position [2264, 0]
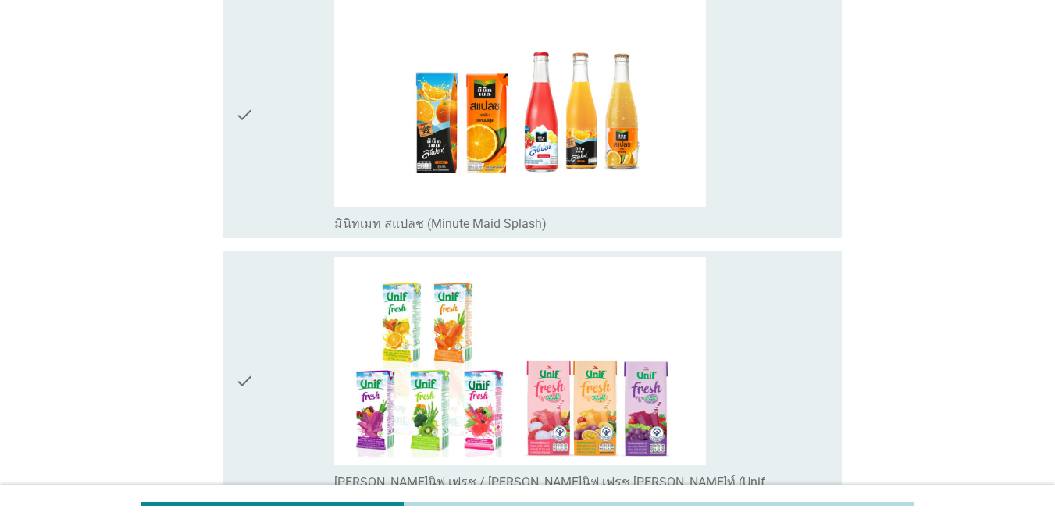
click at [237, 131] on icon "check" at bounding box center [244, 114] width 19 height 233
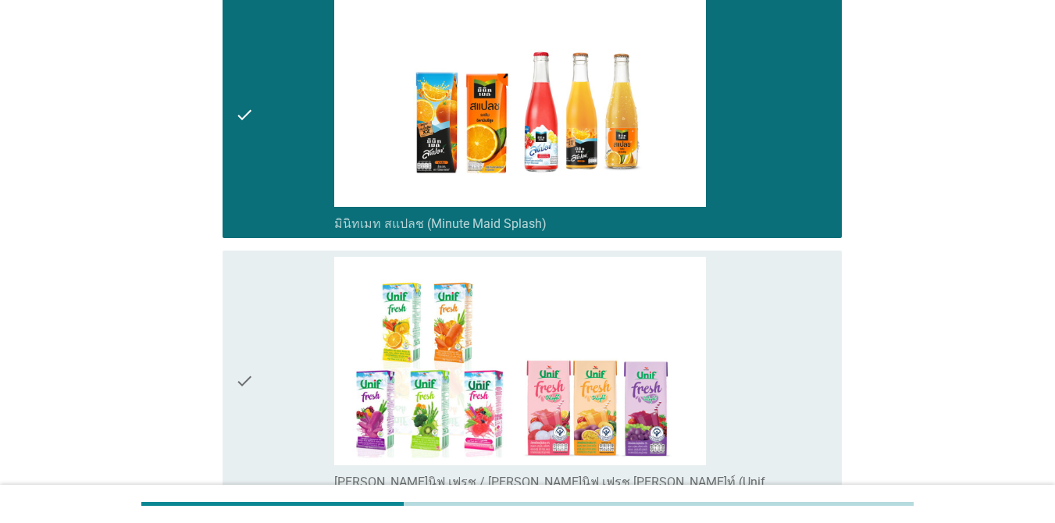
click at [247, 319] on icon "check" at bounding box center [244, 381] width 19 height 249
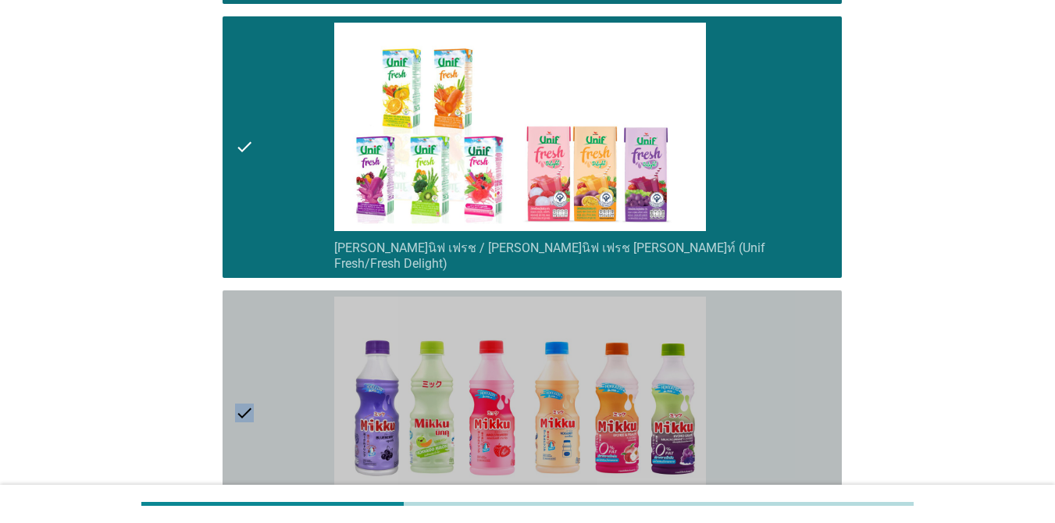
click at [247, 320] on icon "check" at bounding box center [244, 413] width 19 height 233
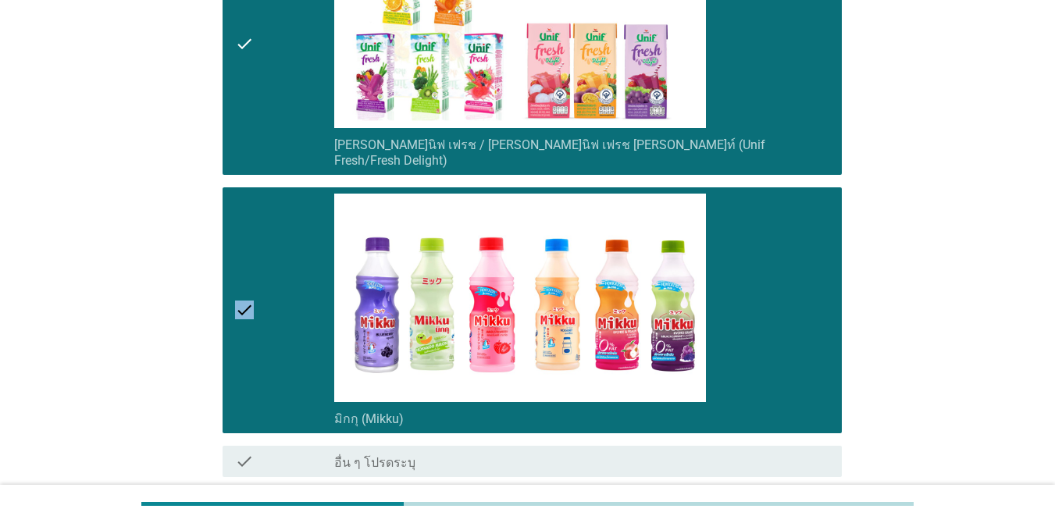
scroll to position [2693, 0]
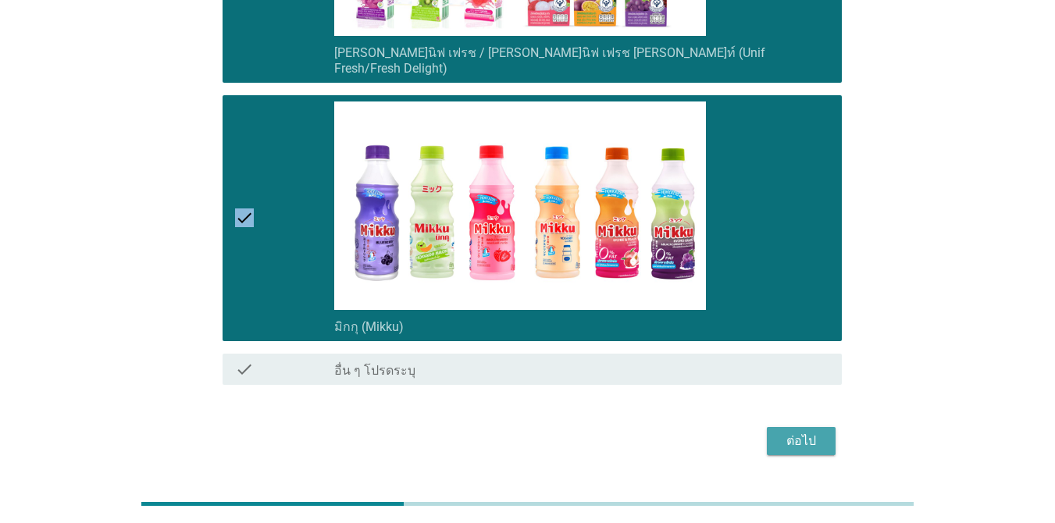
click at [790, 432] on div "ต่อไป" at bounding box center [801, 441] width 44 height 19
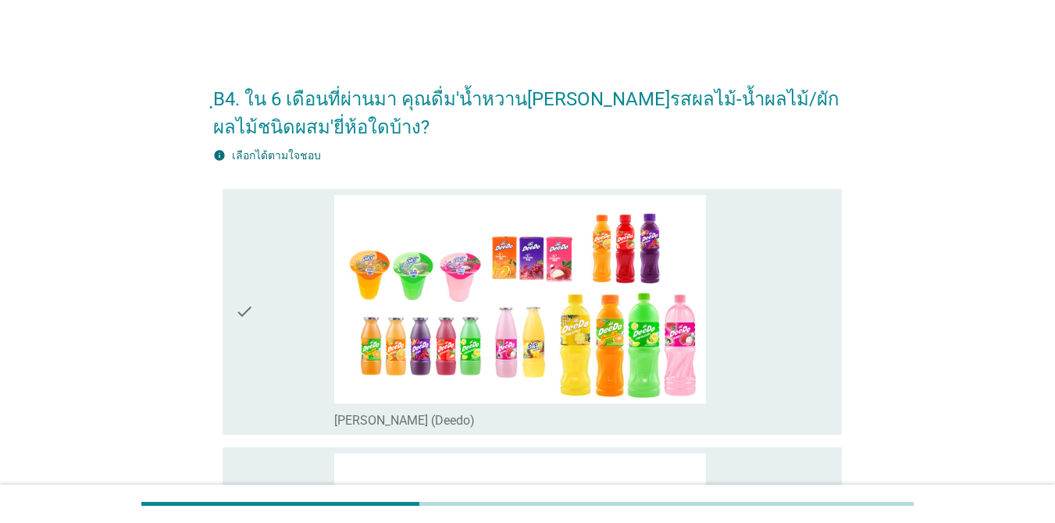
click at [293, 329] on div "check" at bounding box center [284, 311] width 99 height 233
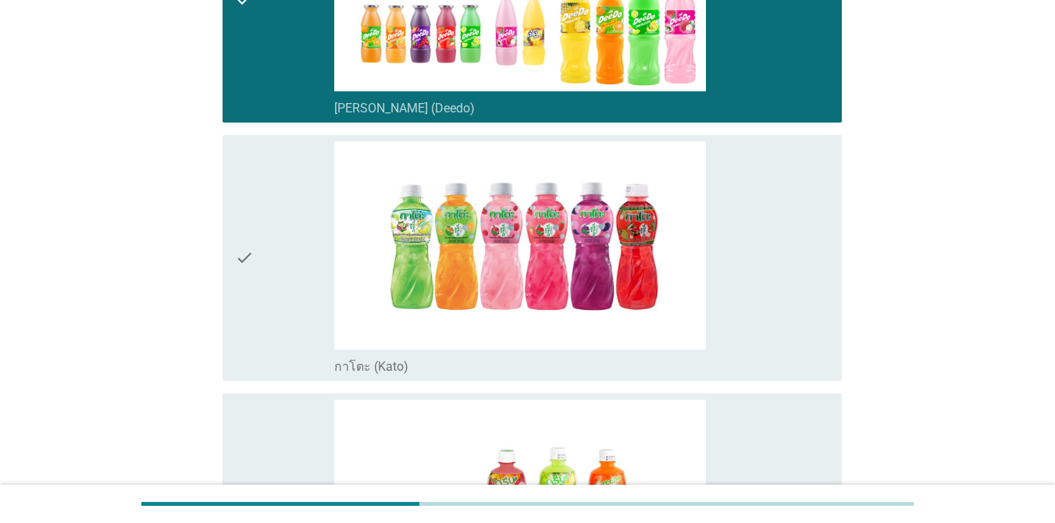
click at [275, 290] on div "check" at bounding box center [284, 257] width 99 height 233
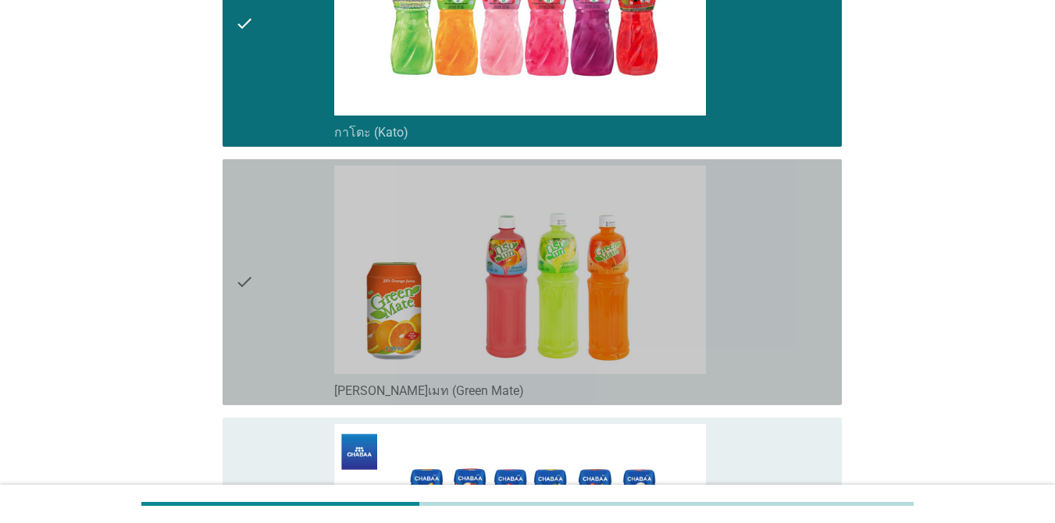
click at [275, 290] on div "check" at bounding box center [284, 281] width 99 height 233
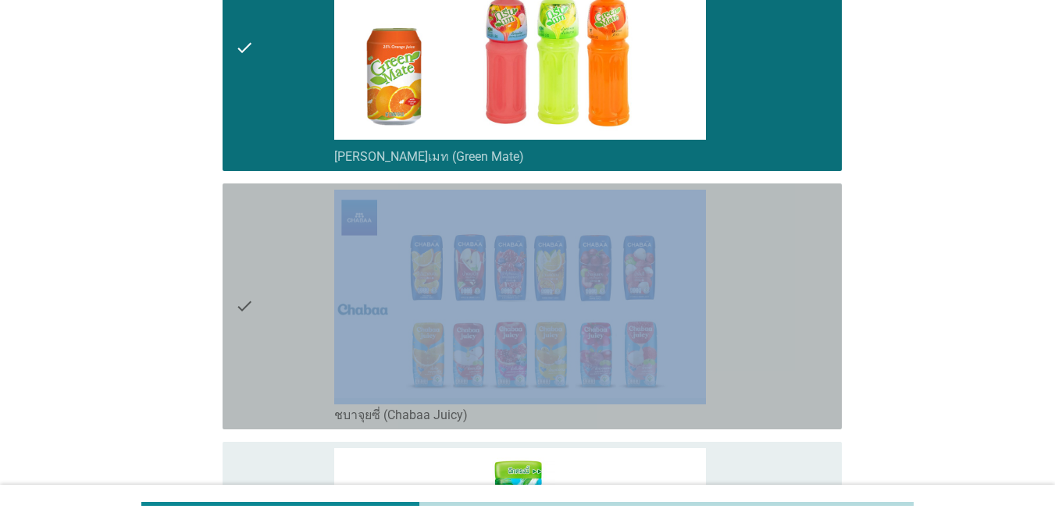
click at [275, 290] on div "check" at bounding box center [284, 306] width 99 height 233
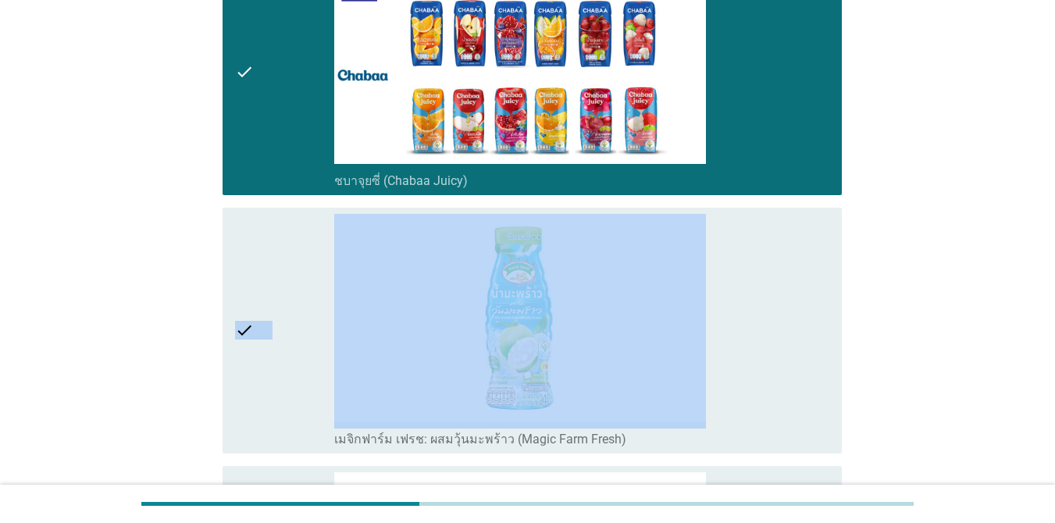
click at [275, 290] on div "check" at bounding box center [284, 330] width 99 height 233
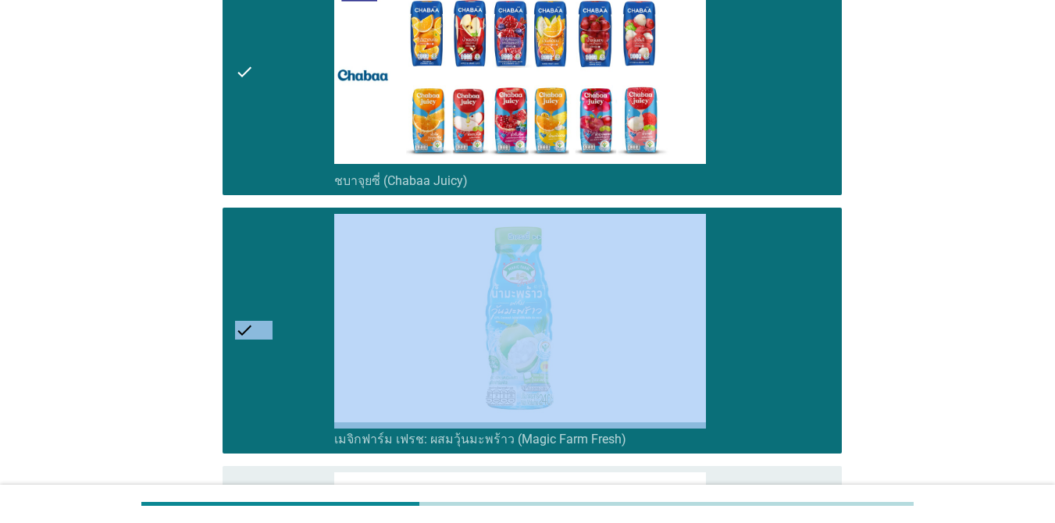
scroll to position [1327, 0]
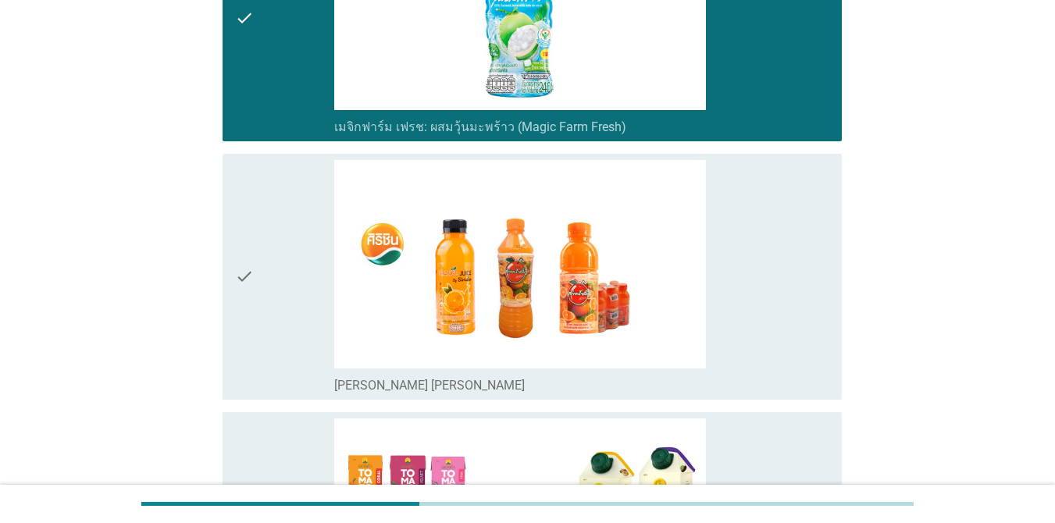
click at [275, 290] on div "check" at bounding box center [284, 276] width 99 height 233
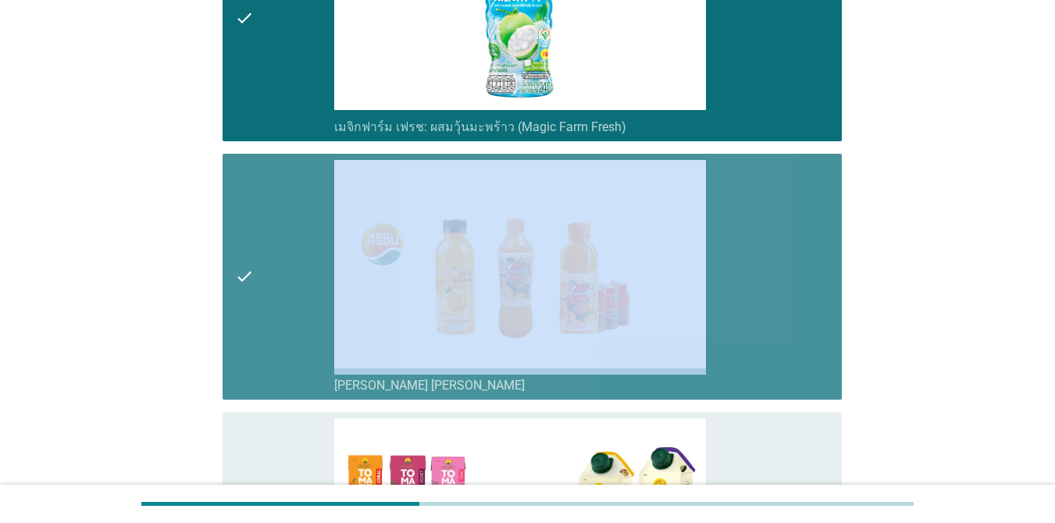
click at [275, 290] on div "check" at bounding box center [284, 276] width 99 height 233
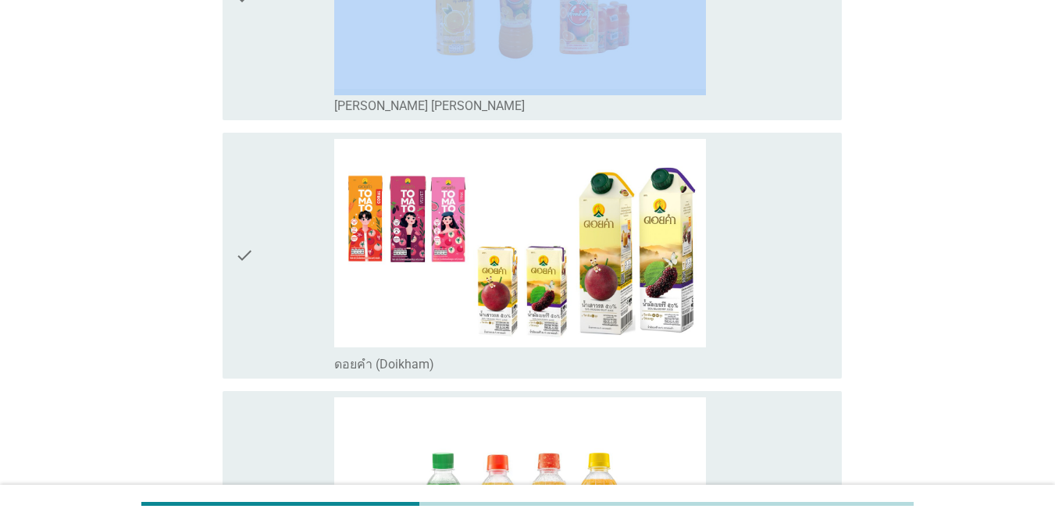
scroll to position [1717, 0]
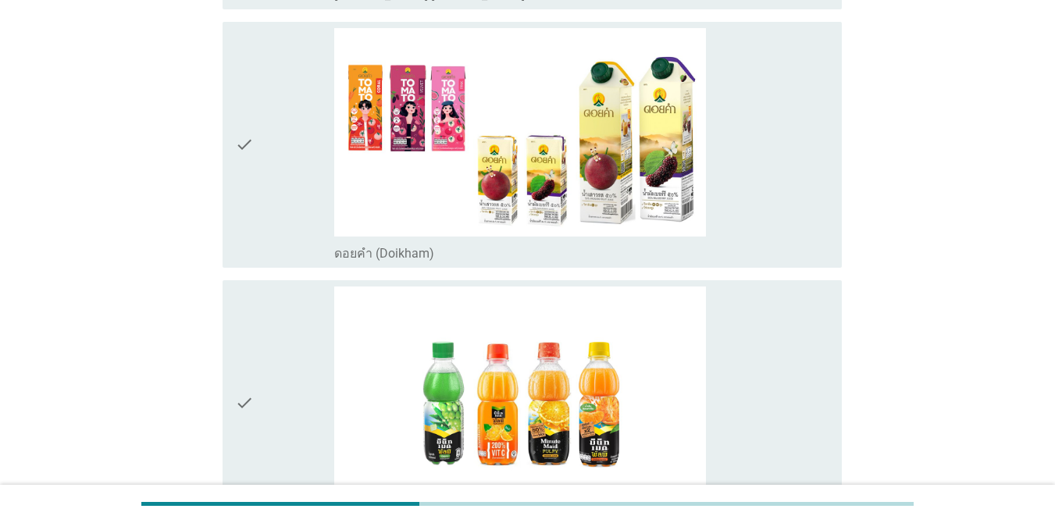
click at [279, 232] on div "check" at bounding box center [284, 144] width 99 height 233
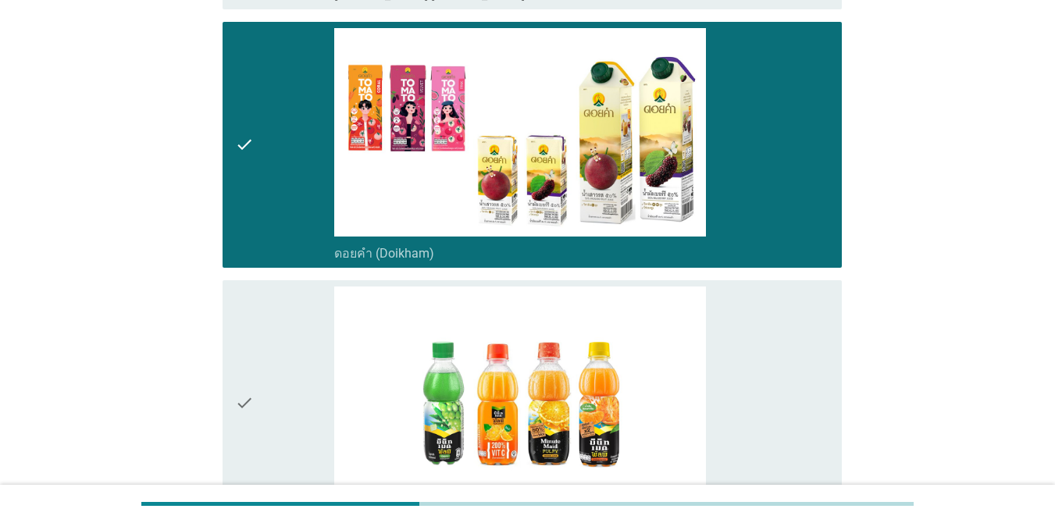
drag, startPoint x: 276, startPoint y: 323, endPoint x: 291, endPoint y: 327, distance: 15.3
click at [276, 325] on div "check" at bounding box center [284, 402] width 99 height 233
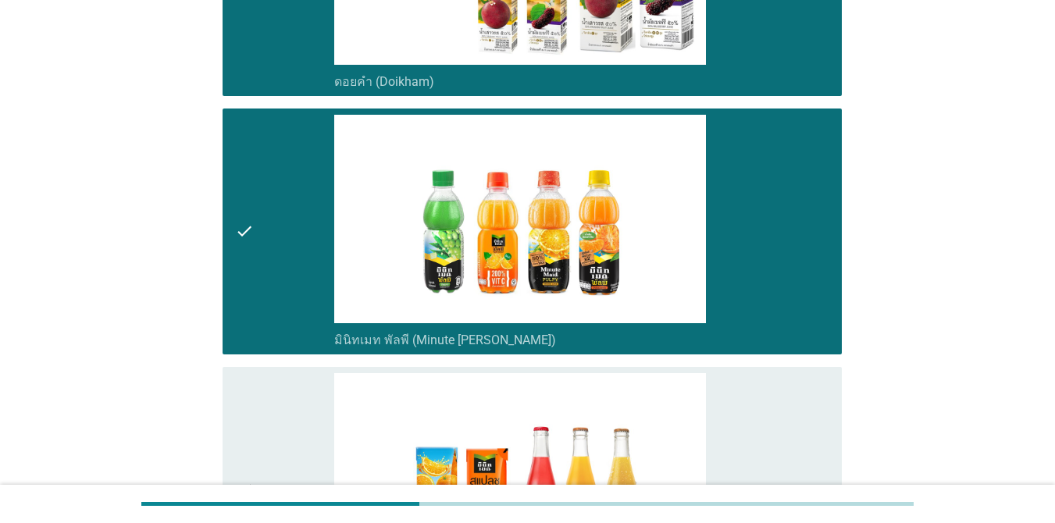
scroll to position [2108, 0]
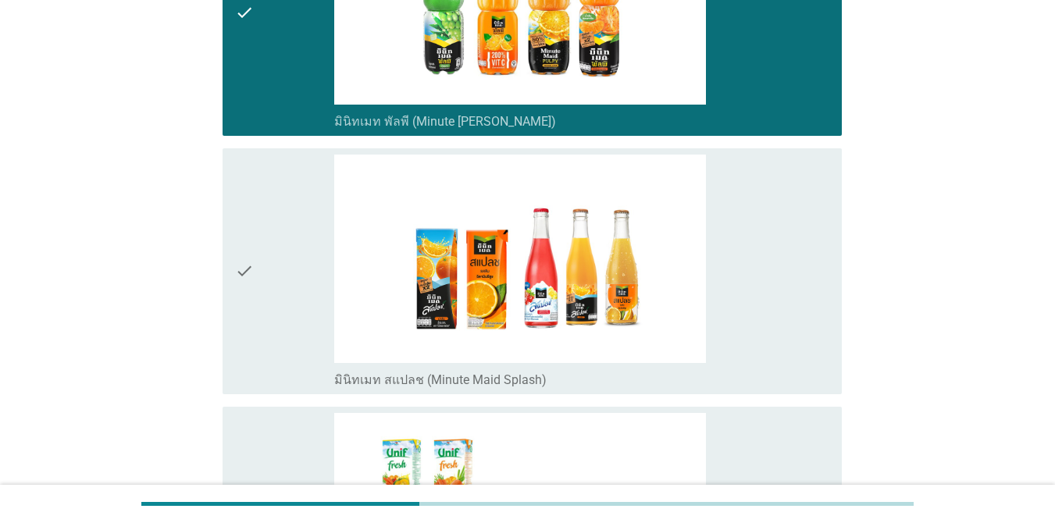
click at [276, 308] on div "check" at bounding box center [284, 271] width 99 height 233
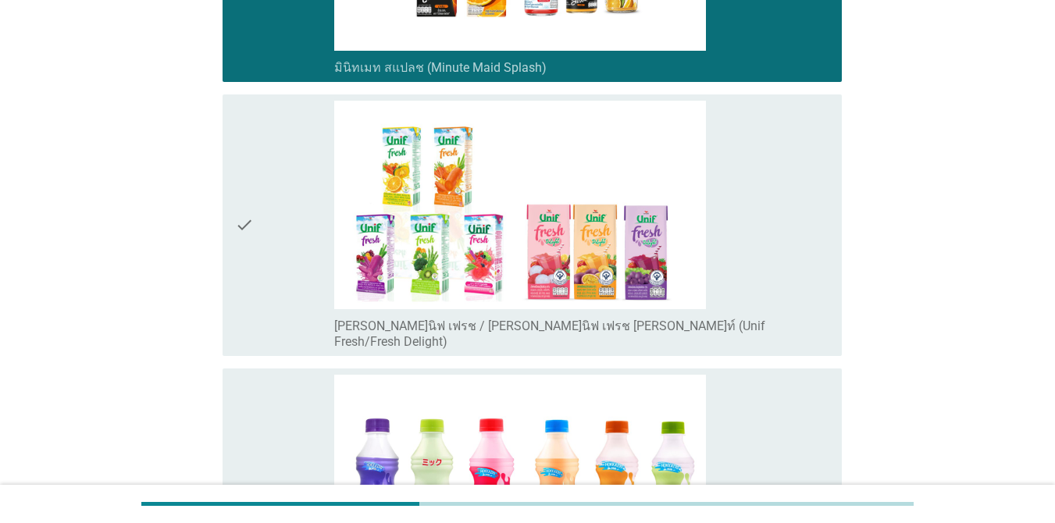
click at [283, 273] on div "check" at bounding box center [284, 225] width 99 height 249
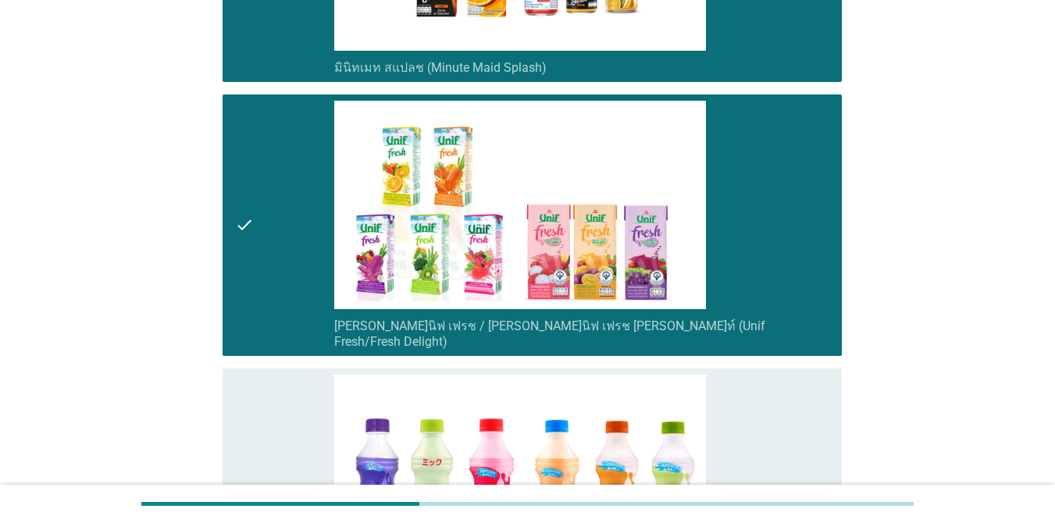
scroll to position [2721, 0]
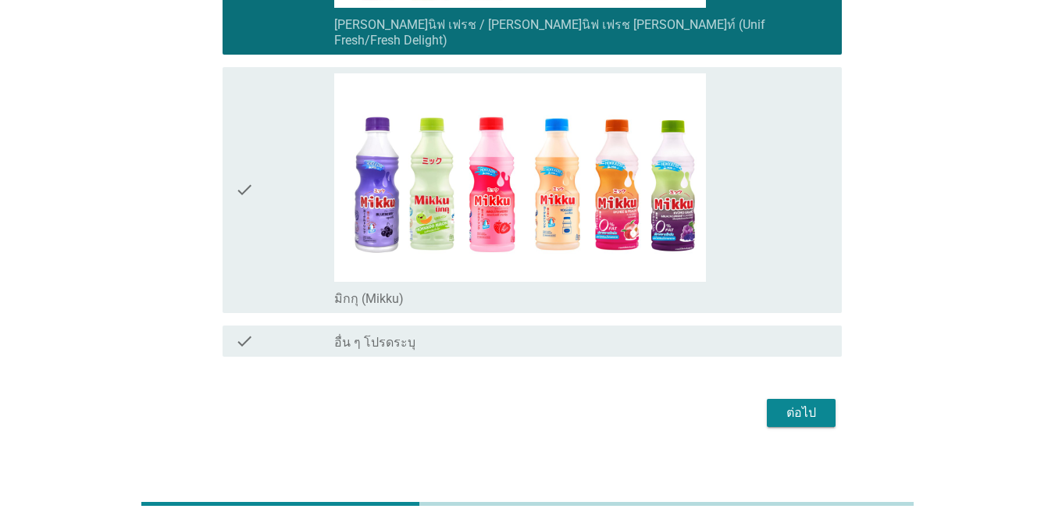
click at [818, 404] on div "ต่อไป" at bounding box center [801, 413] width 44 height 19
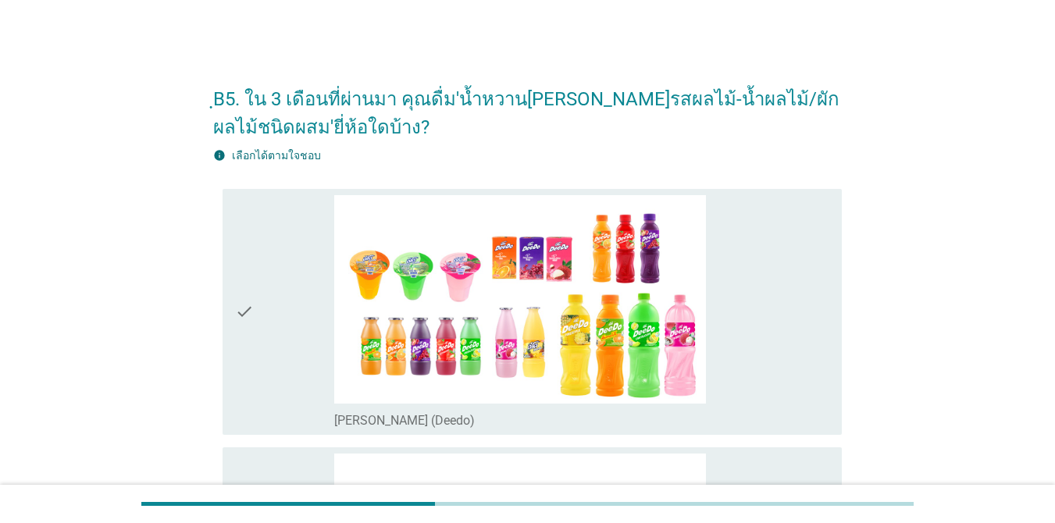
click at [251, 321] on icon "check" at bounding box center [244, 311] width 19 height 233
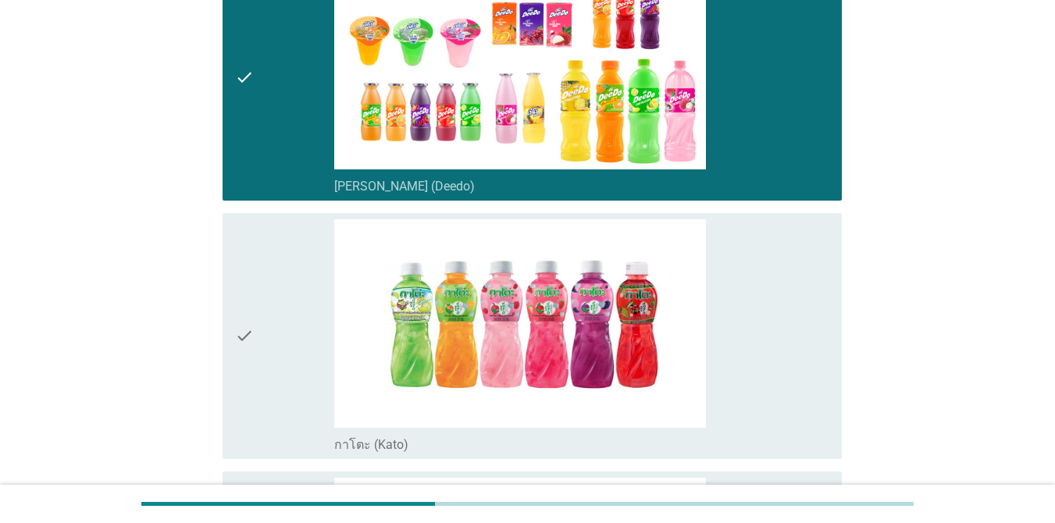
click at [259, 318] on div "check" at bounding box center [284, 335] width 99 height 233
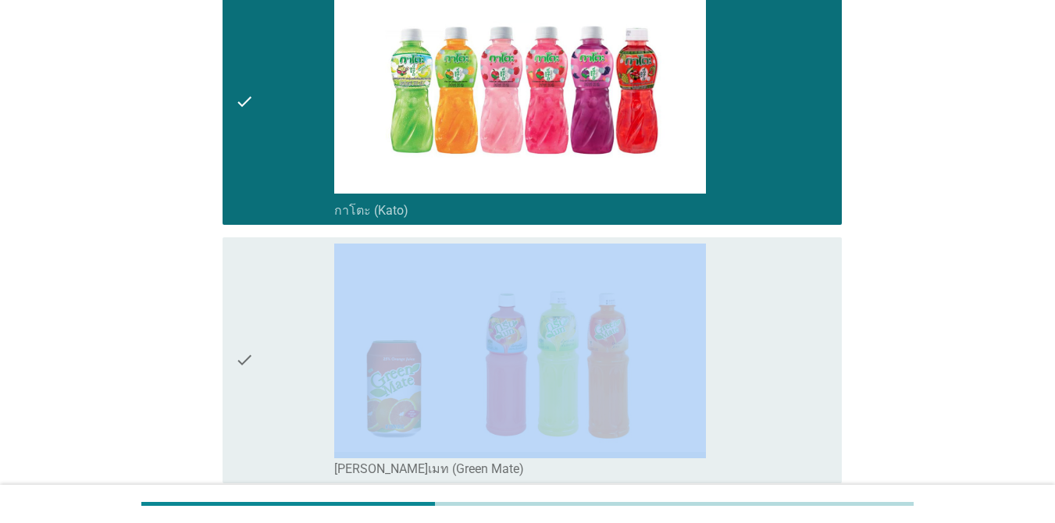
click at [259, 318] on div "check" at bounding box center [284, 360] width 99 height 233
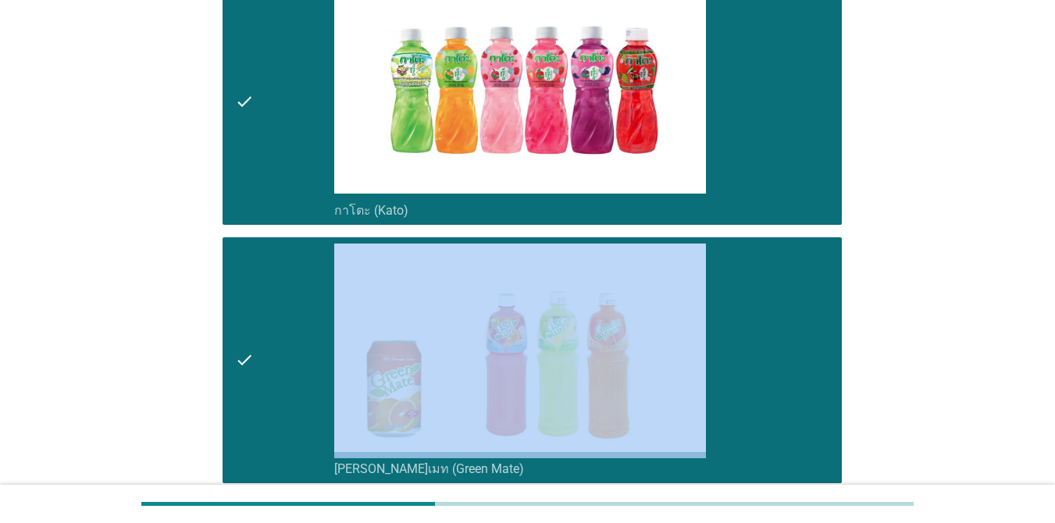
scroll to position [859, 0]
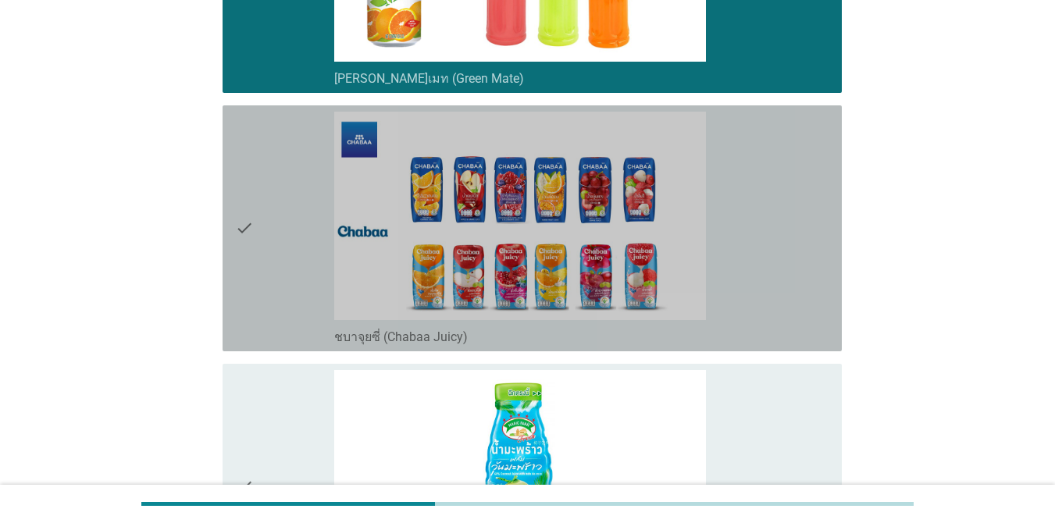
click at [268, 291] on div "check" at bounding box center [284, 228] width 99 height 233
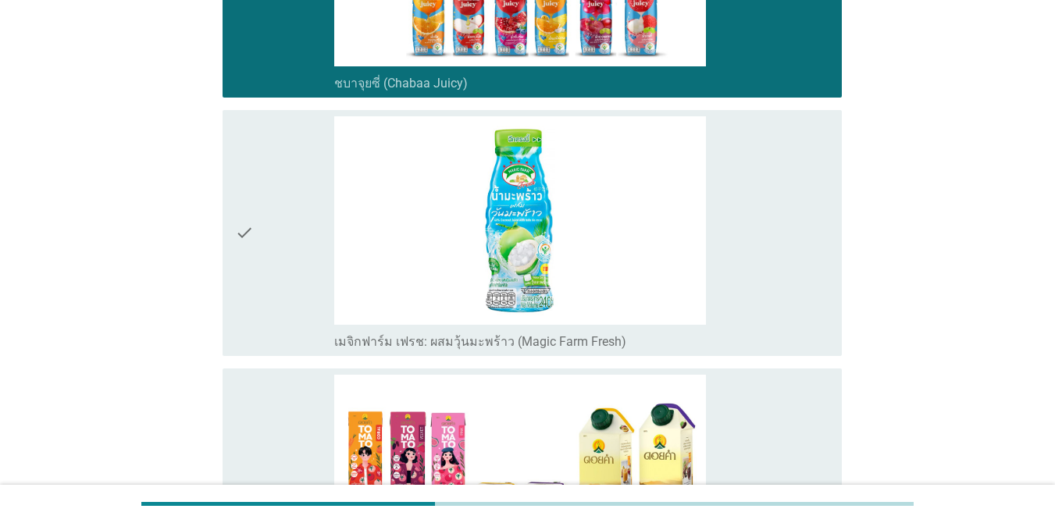
scroll to position [1171, 0]
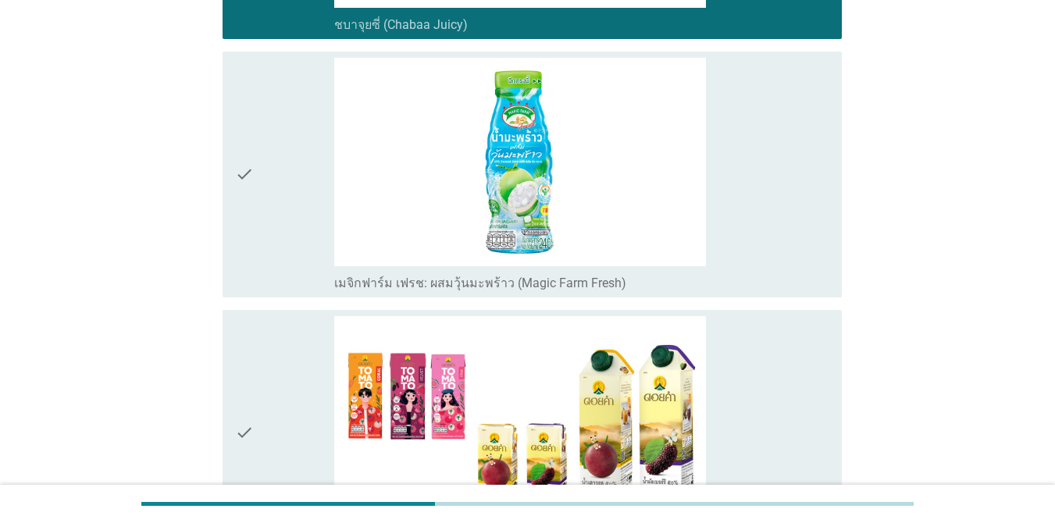
click at [270, 247] on div "check" at bounding box center [284, 174] width 99 height 233
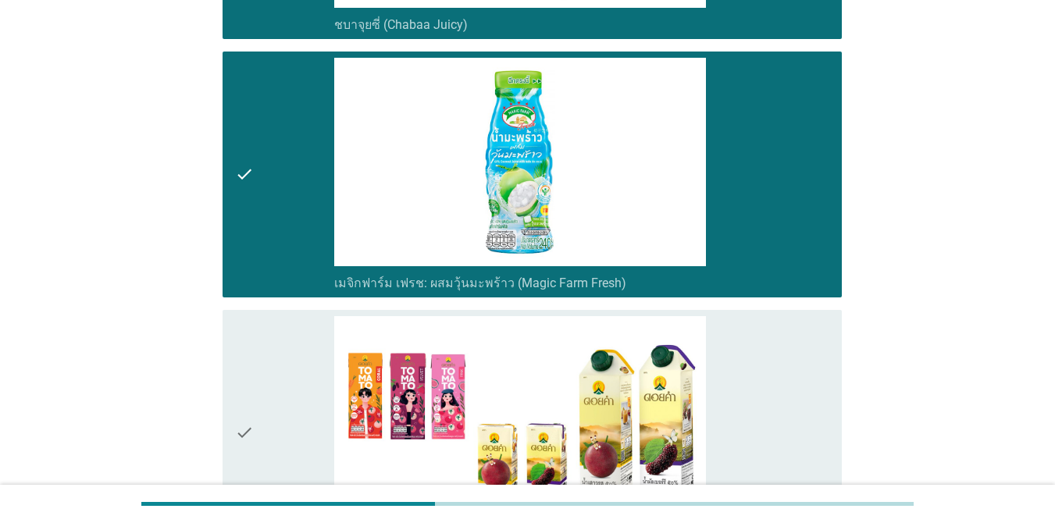
click at [272, 384] on div "check" at bounding box center [284, 432] width 99 height 233
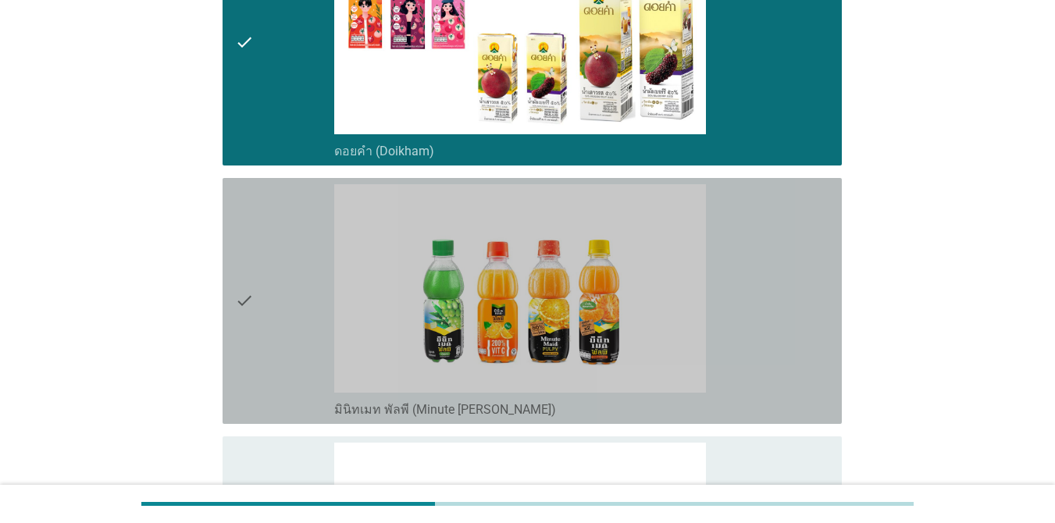
click at [270, 323] on div "check" at bounding box center [284, 300] width 99 height 233
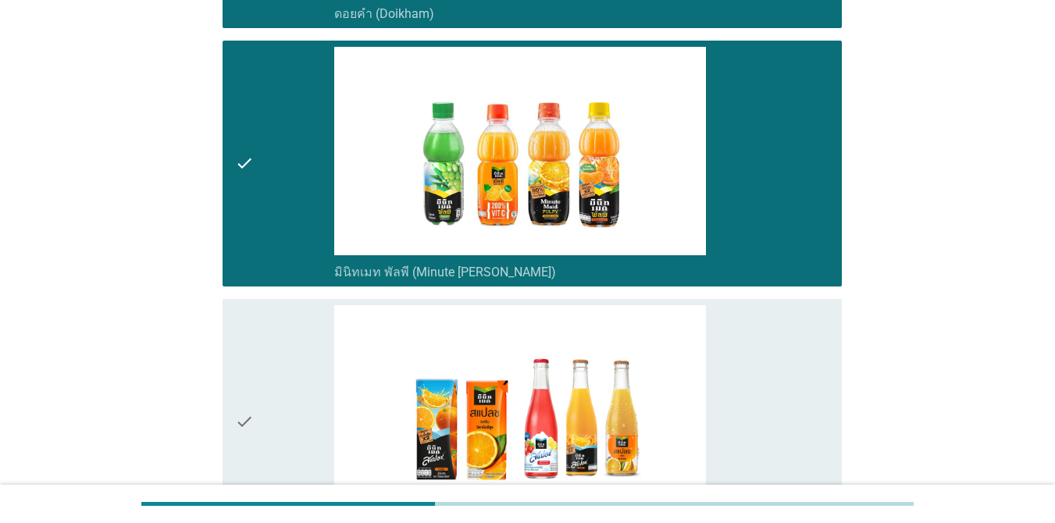
scroll to position [1951, 0]
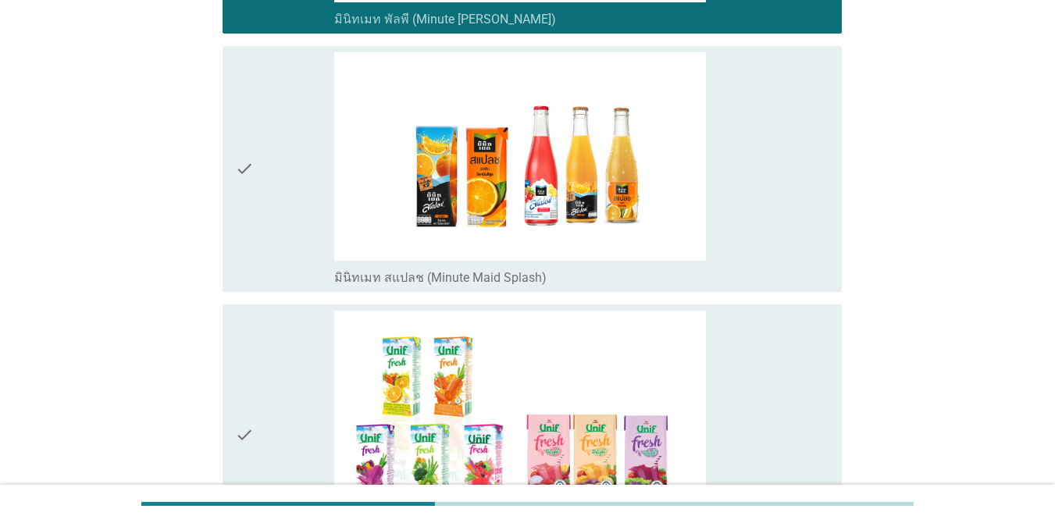
click at [258, 255] on div "check" at bounding box center [284, 168] width 99 height 233
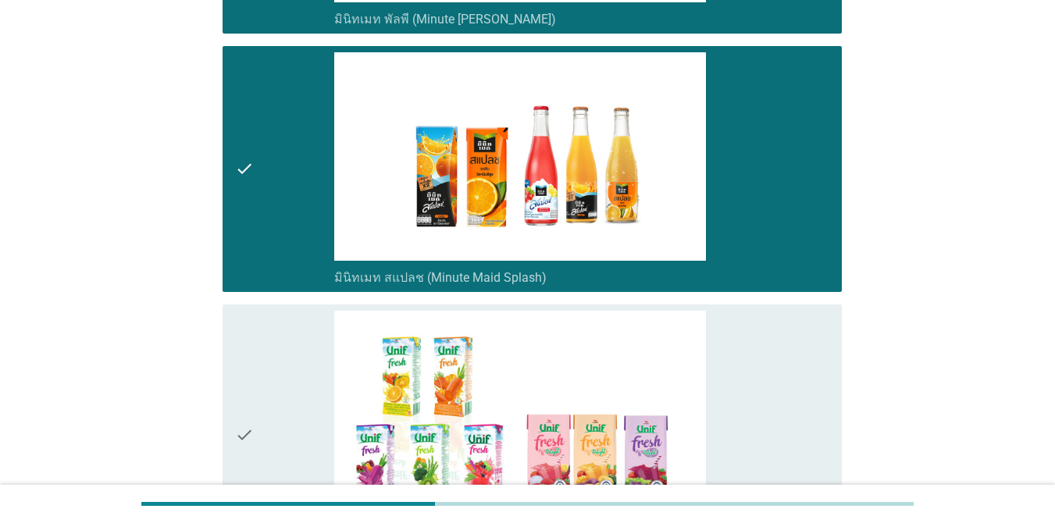
click at [262, 358] on div "check" at bounding box center [284, 435] width 99 height 249
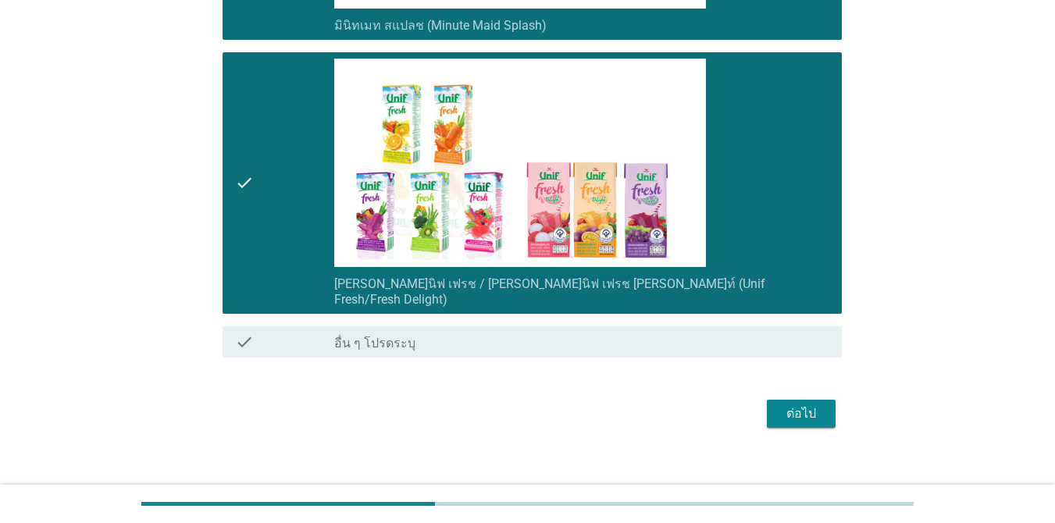
scroll to position [2204, 0]
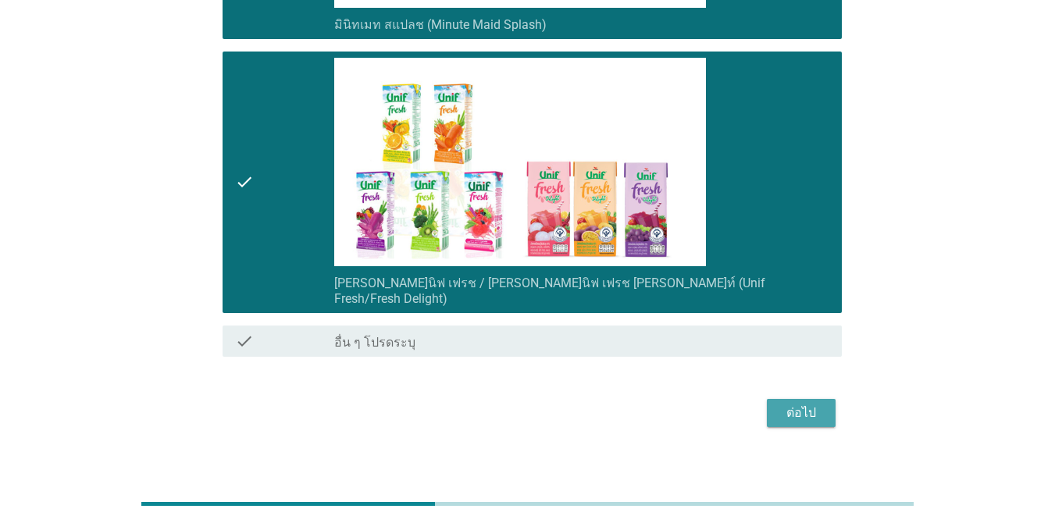
click at [806, 404] on div "ต่อไป" at bounding box center [801, 413] width 44 height 19
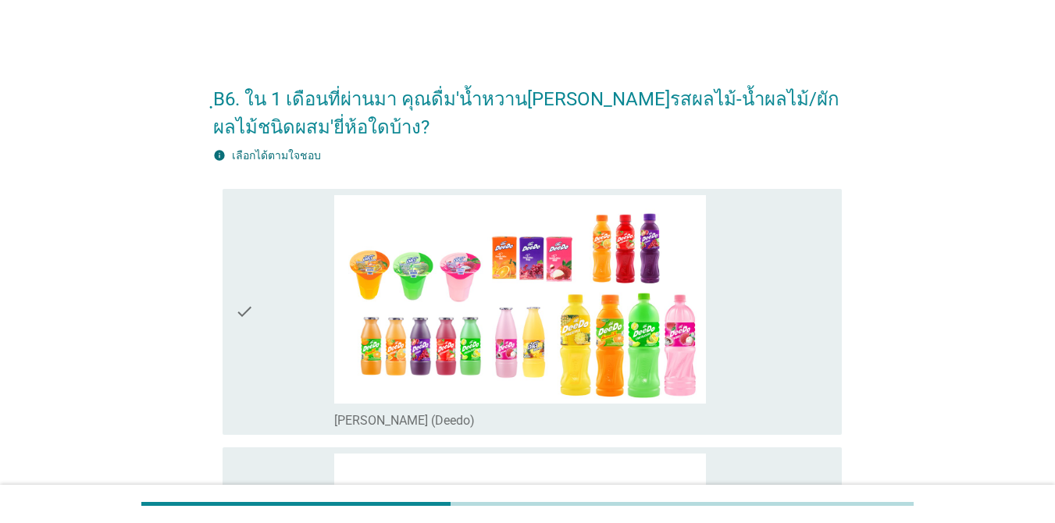
click at [251, 317] on icon "check" at bounding box center [244, 311] width 19 height 233
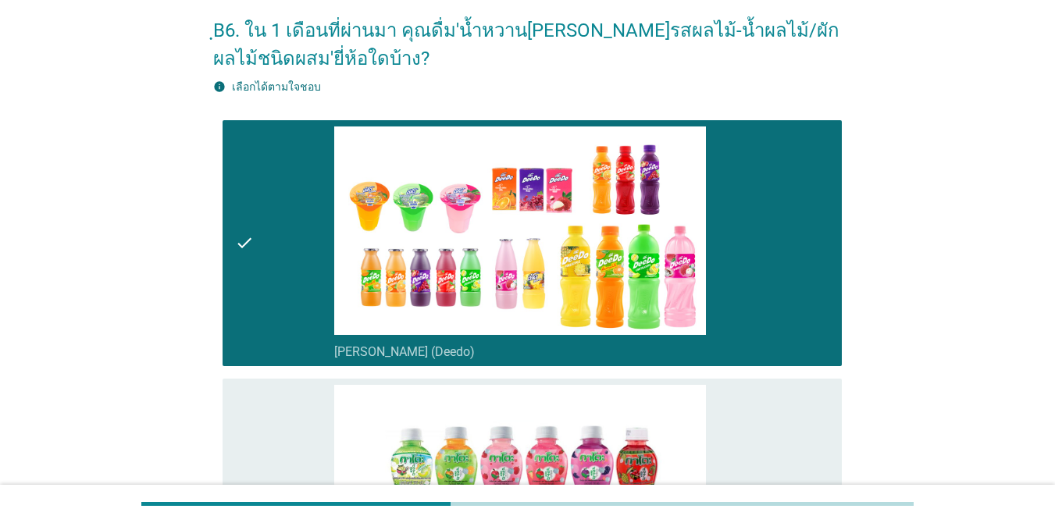
scroll to position [156, 0]
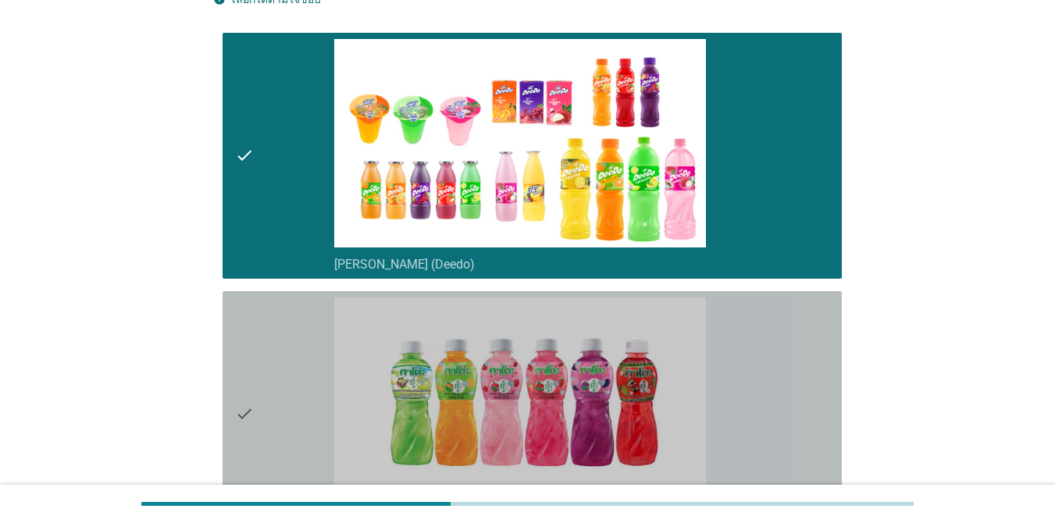
click at [258, 327] on div "check" at bounding box center [284, 413] width 99 height 233
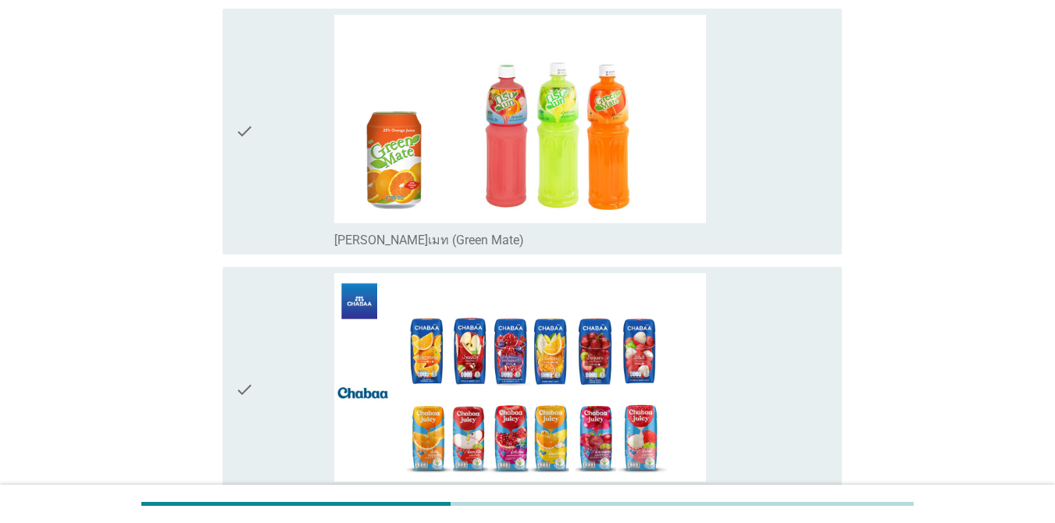
scroll to position [703, 0]
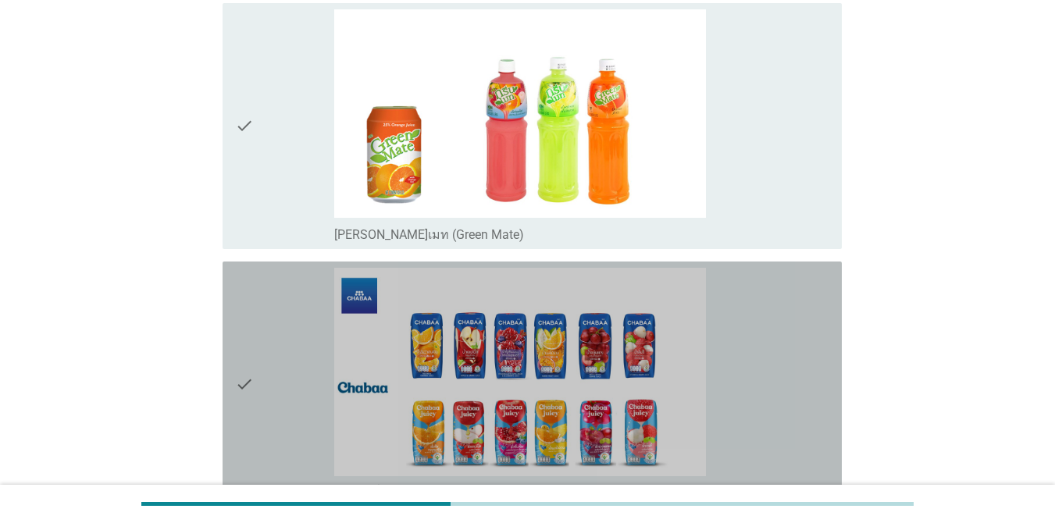
click at [268, 333] on div "check" at bounding box center [284, 384] width 99 height 233
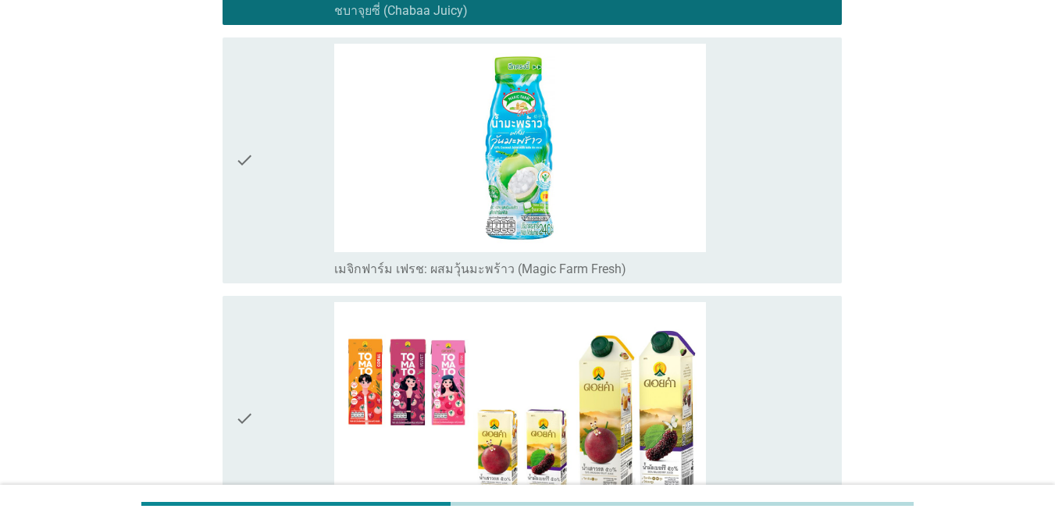
scroll to position [1327, 0]
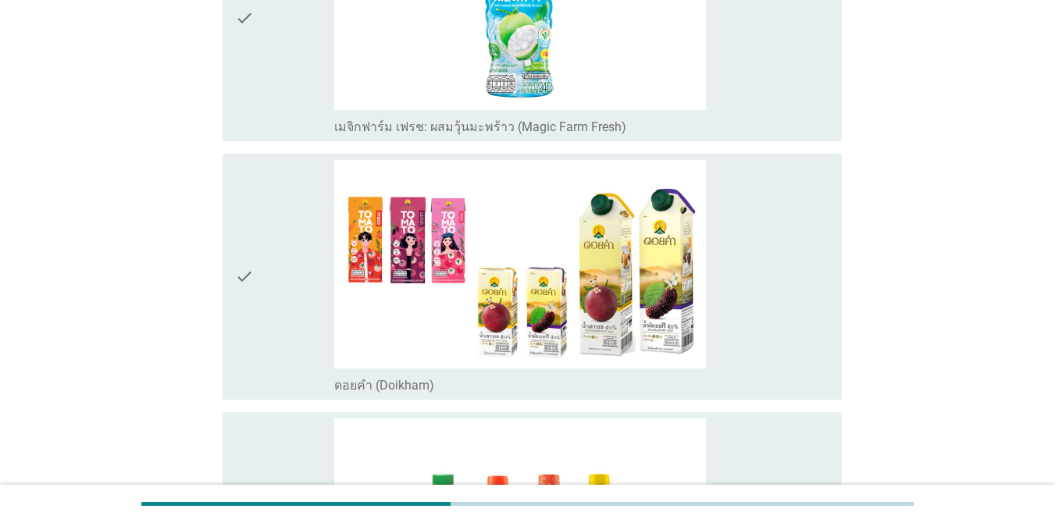
click at [283, 281] on div "check" at bounding box center [284, 276] width 99 height 233
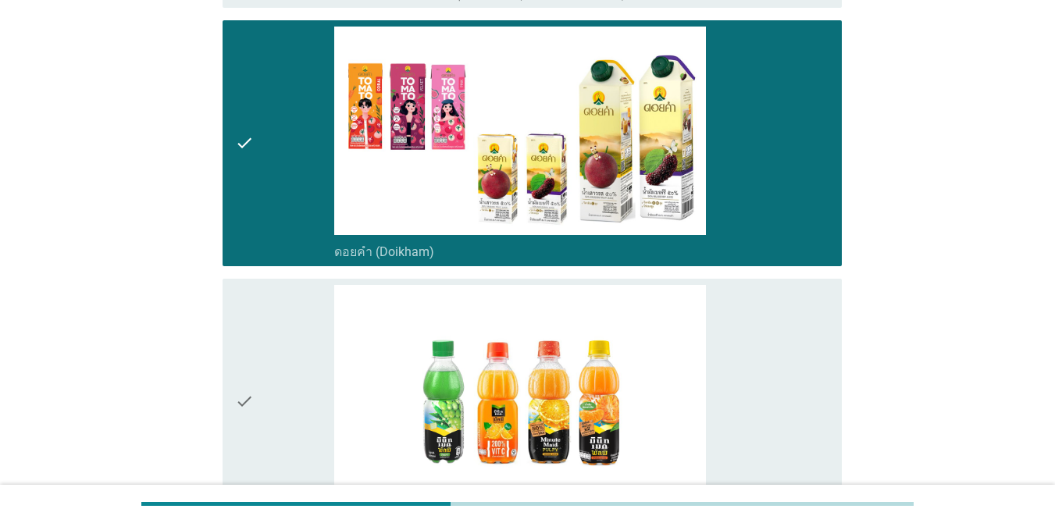
scroll to position [1561, 0]
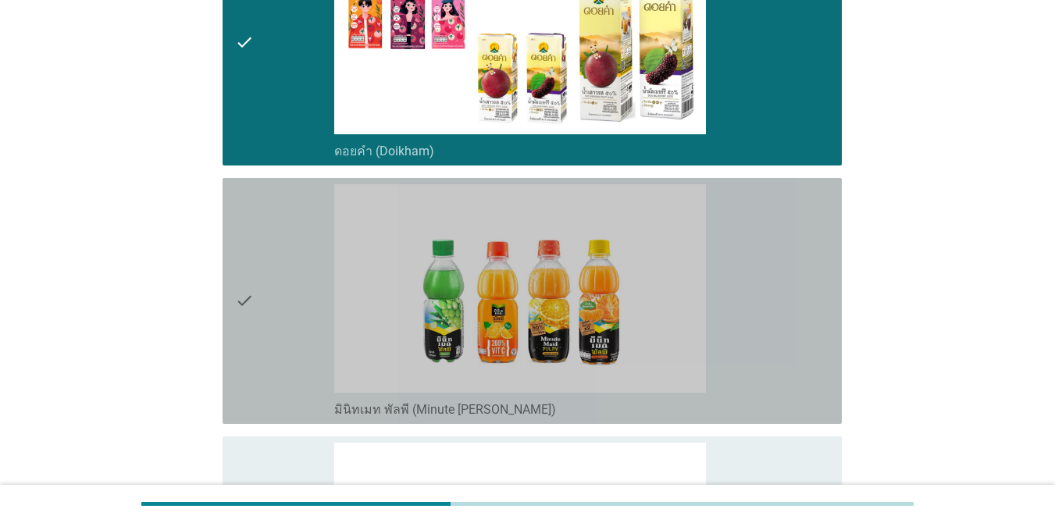
click at [283, 281] on div "check" at bounding box center [284, 300] width 99 height 233
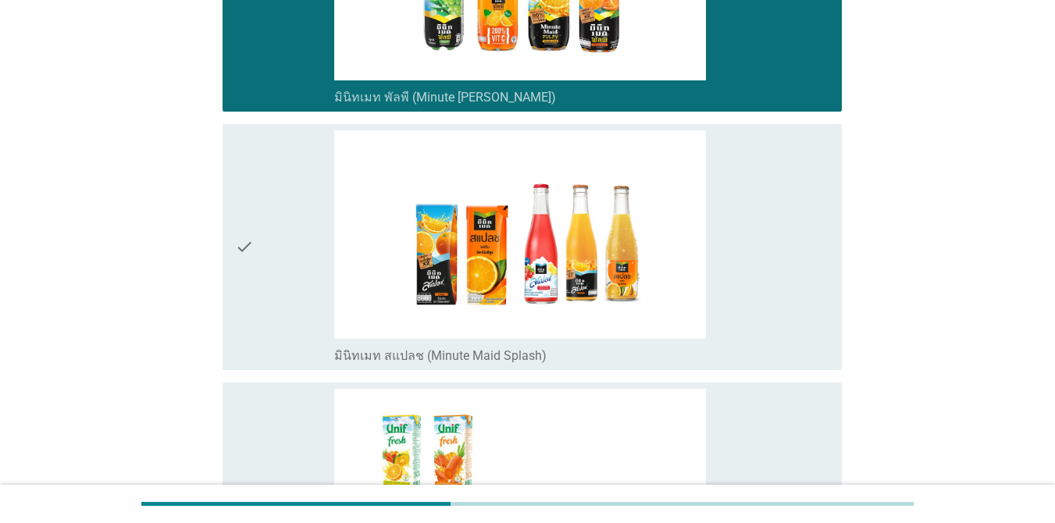
click at [283, 282] on div "check" at bounding box center [284, 246] width 99 height 233
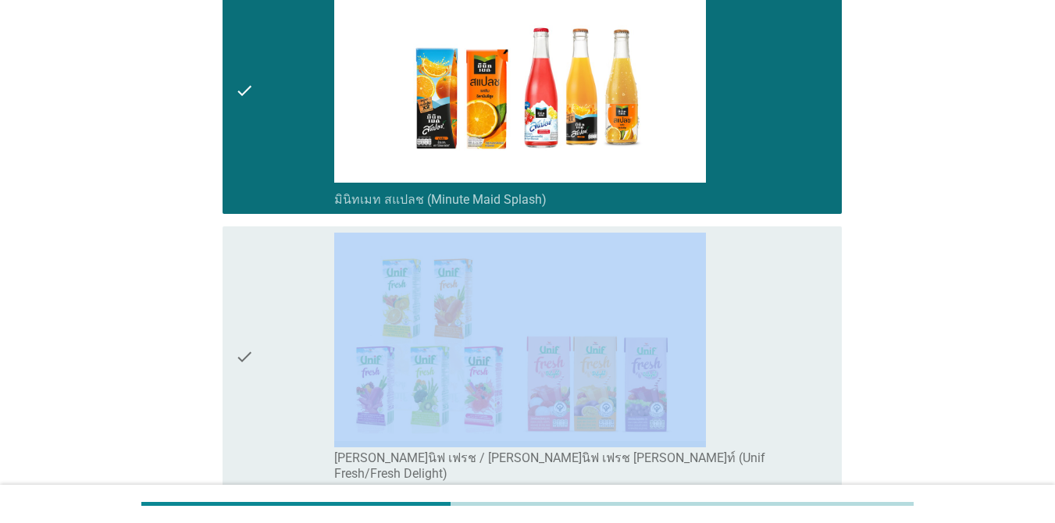
click at [282, 282] on div "check" at bounding box center [284, 357] width 99 height 249
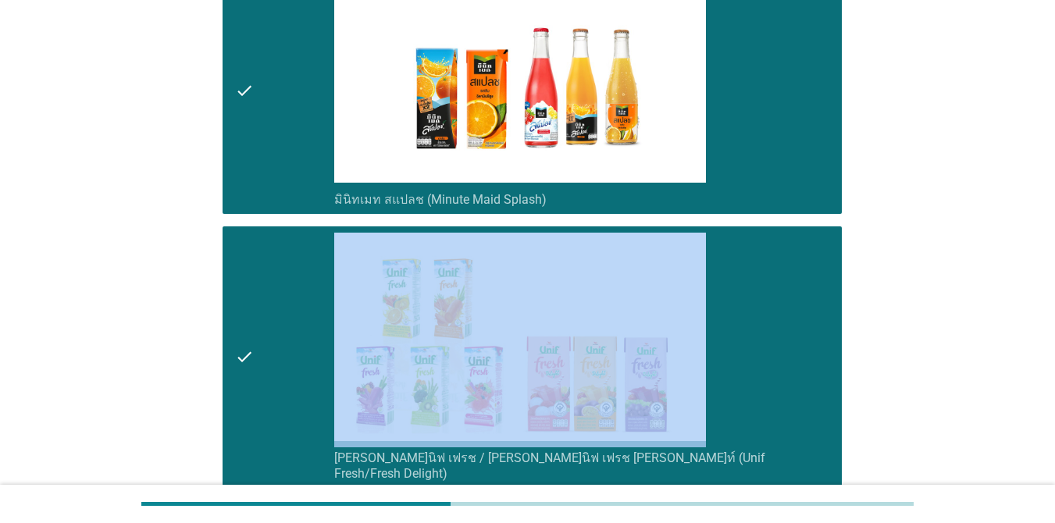
scroll to position [2204, 0]
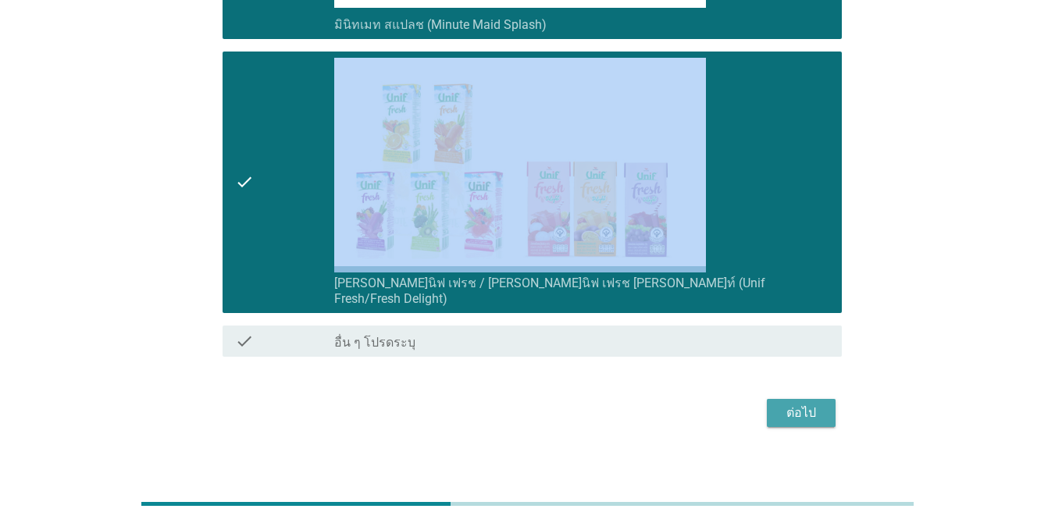
click at [793, 404] on div "ต่อไป" at bounding box center [801, 413] width 44 height 19
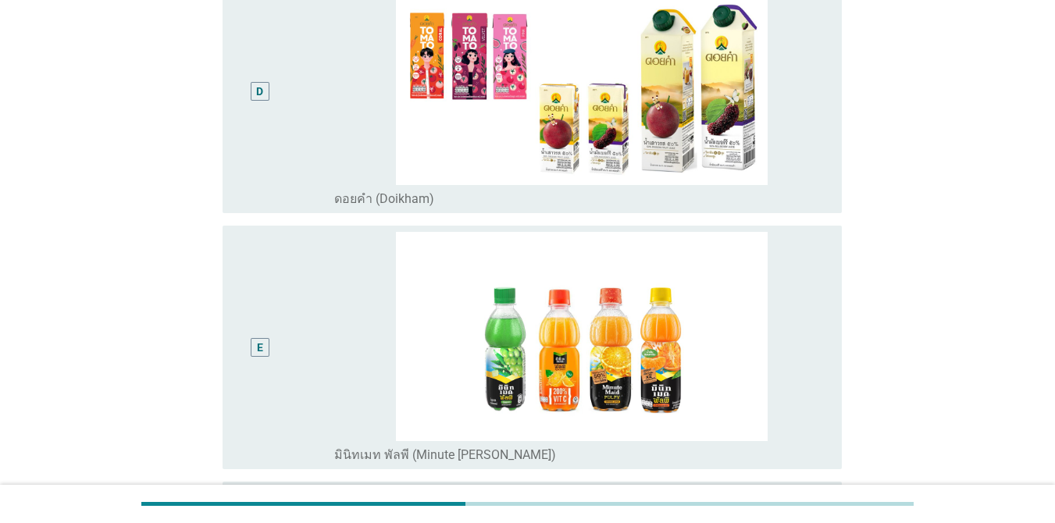
scroll to position [1043, 0]
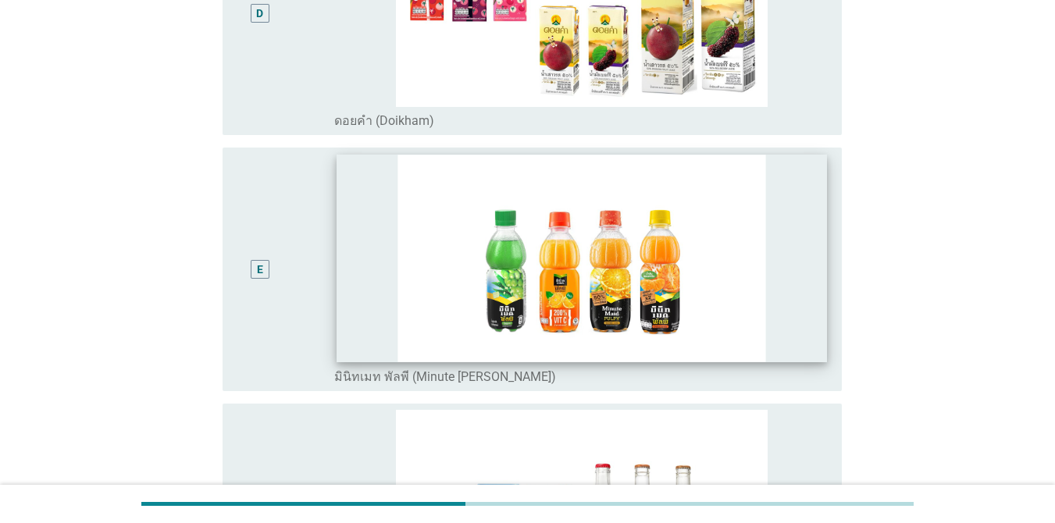
click at [365, 324] on img at bounding box center [581, 258] width 490 height 207
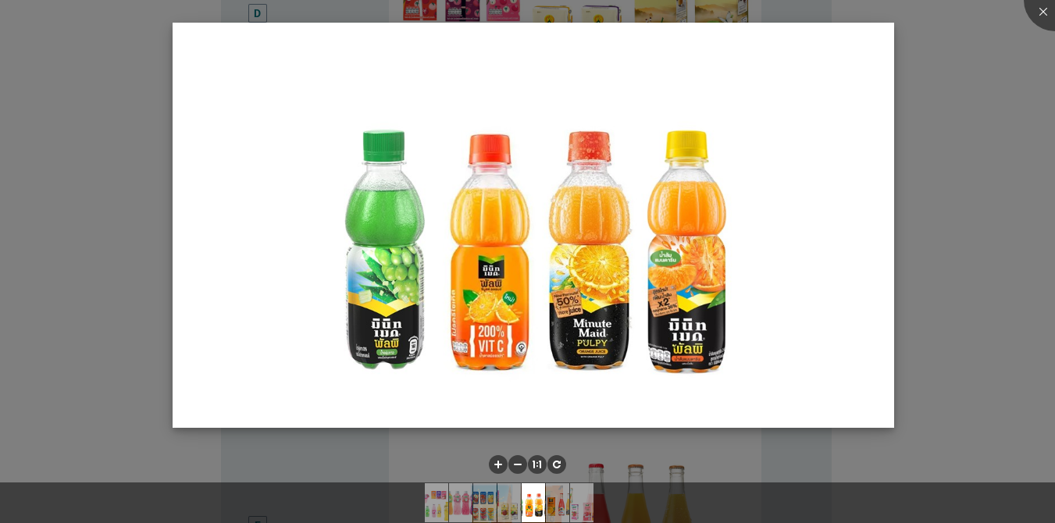
scroll to position [1199, 0]
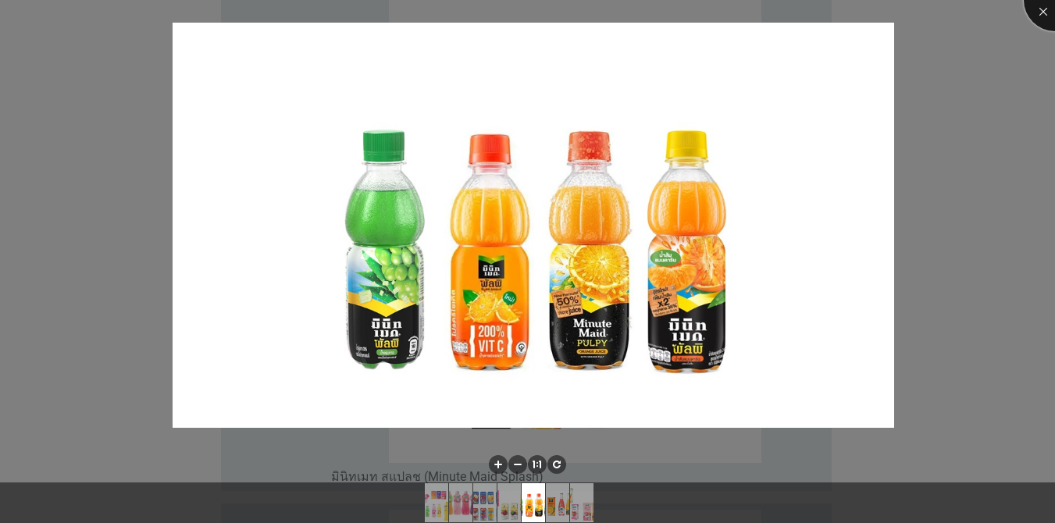
click at [1036, 5] on div at bounding box center [1054, 0] width 62 height 62
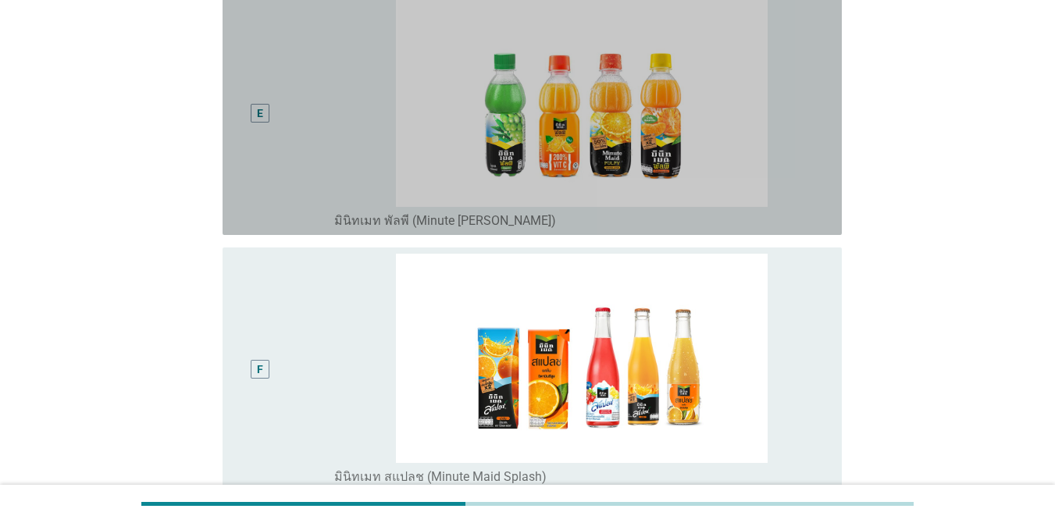
click at [279, 158] on div "E" at bounding box center [259, 113] width 49 height 231
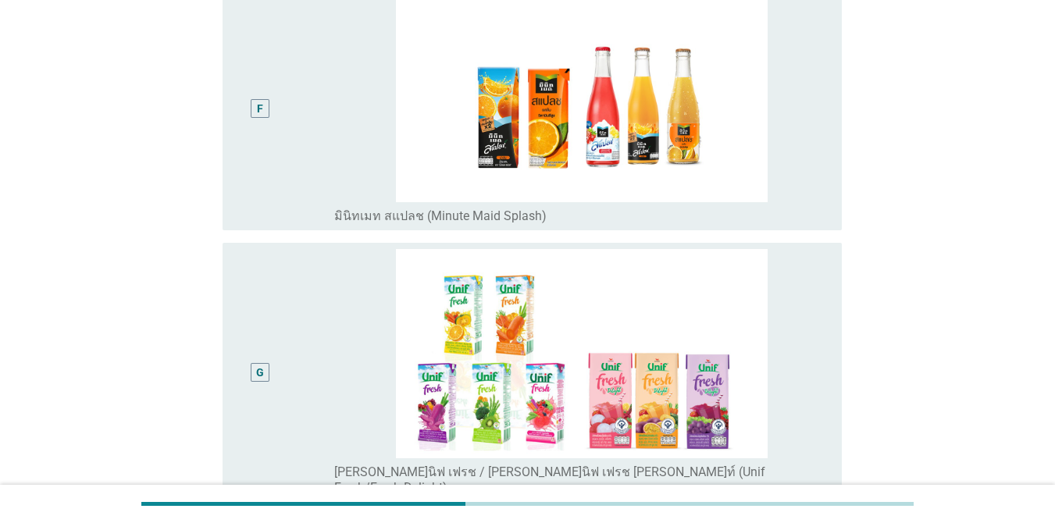
scroll to position [1667, 0]
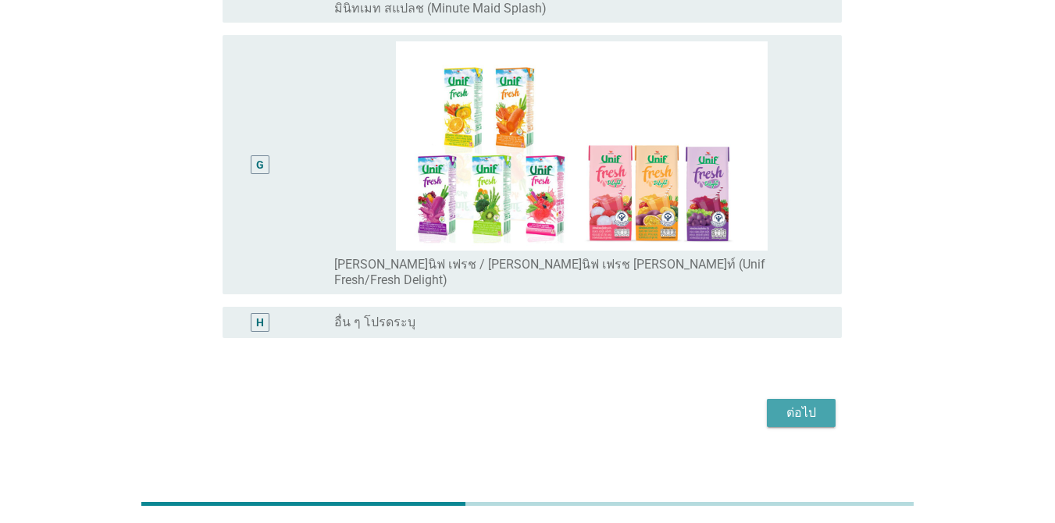
click at [827, 399] on button "ต่อไป" at bounding box center [801, 413] width 69 height 28
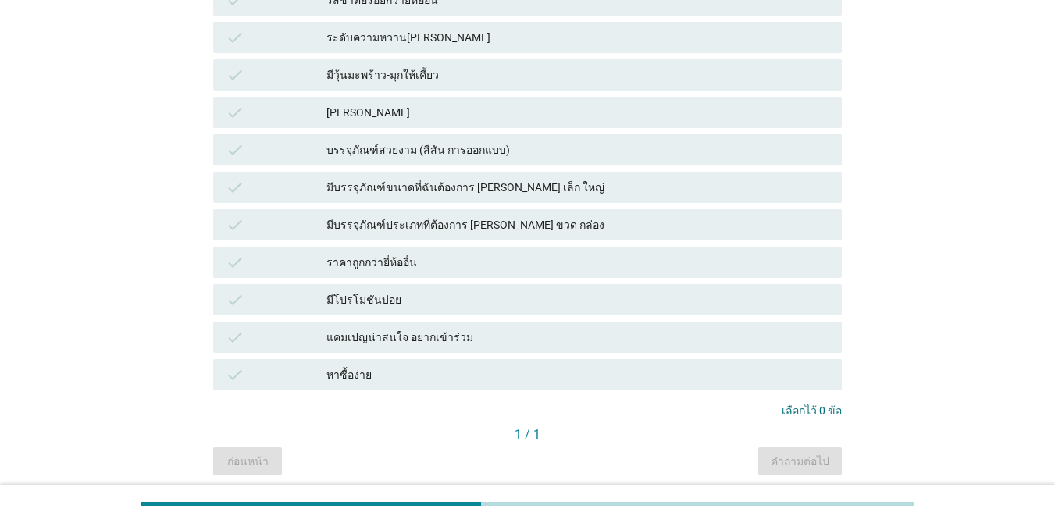
scroll to position [926, 0]
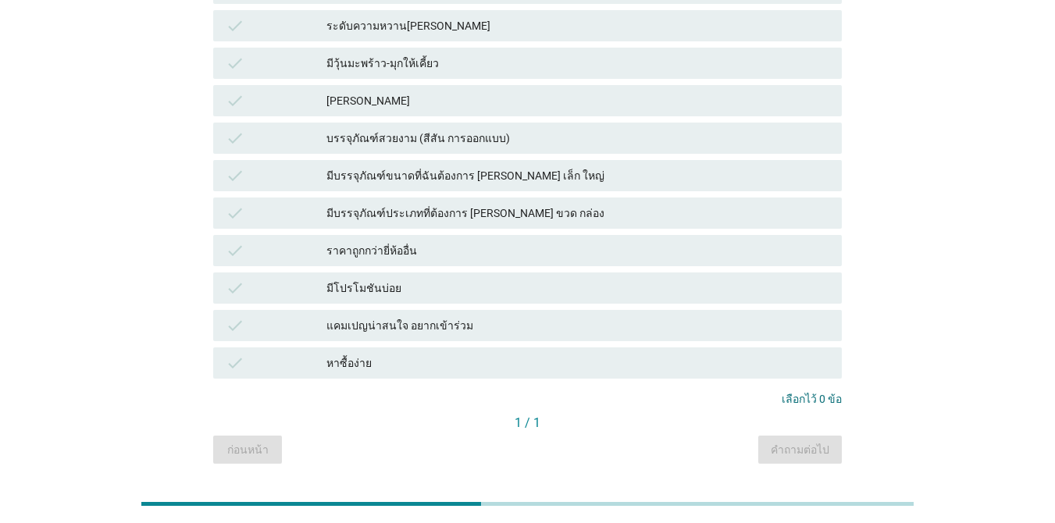
click at [404, 354] on div "หาซื้อง่าย" at bounding box center [577, 363] width 503 height 19
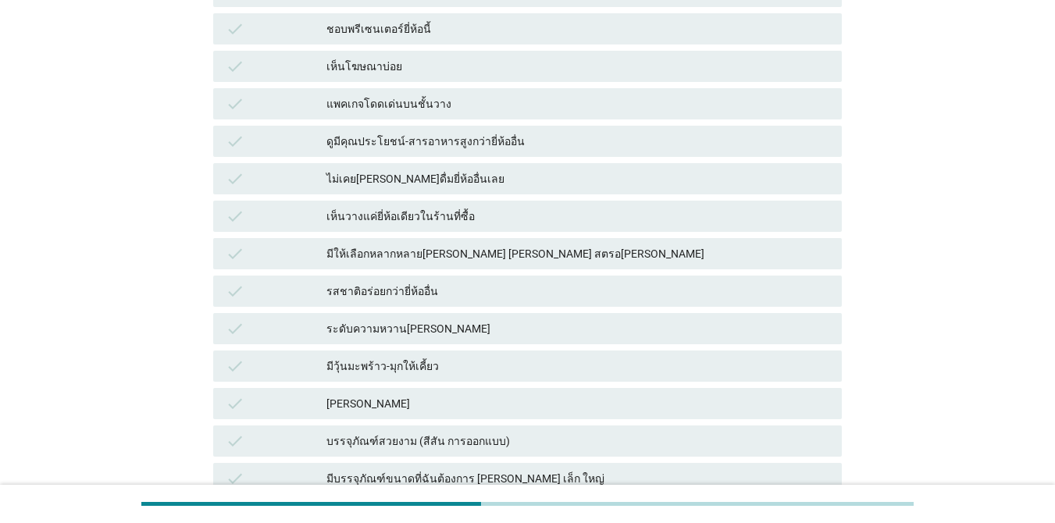
scroll to position [614, 0]
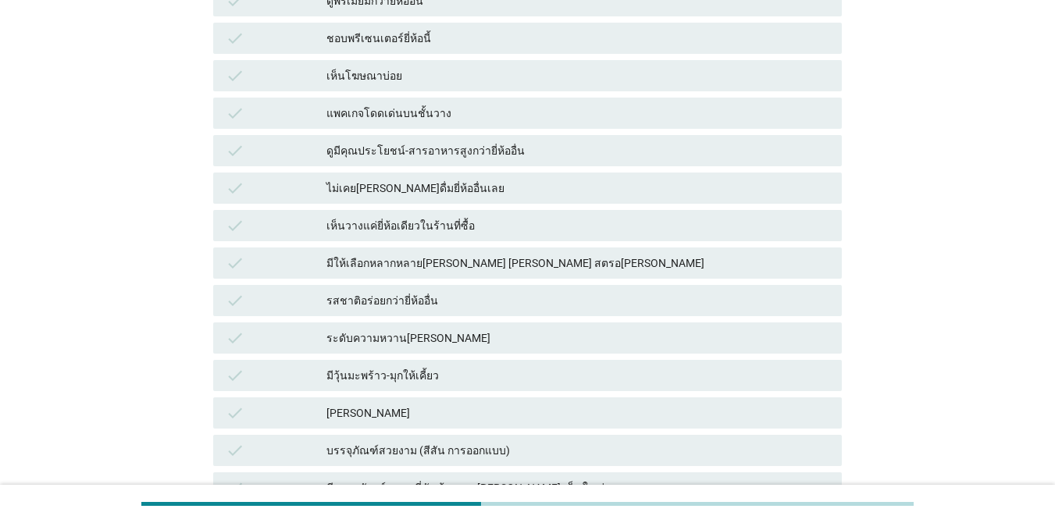
click at [496, 329] on div "ระดับความหวาน[PERSON_NAME]" at bounding box center [577, 338] width 503 height 19
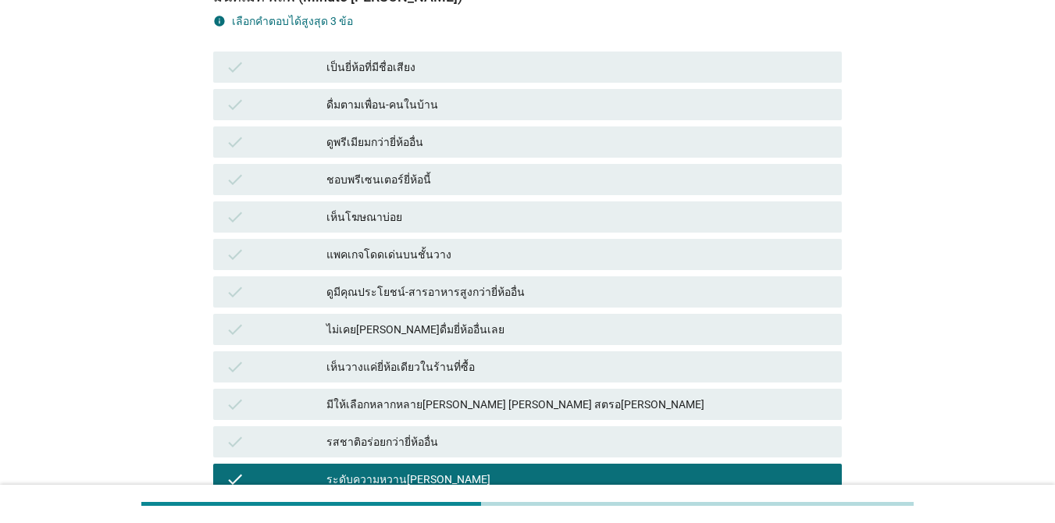
scroll to position [457, 0]
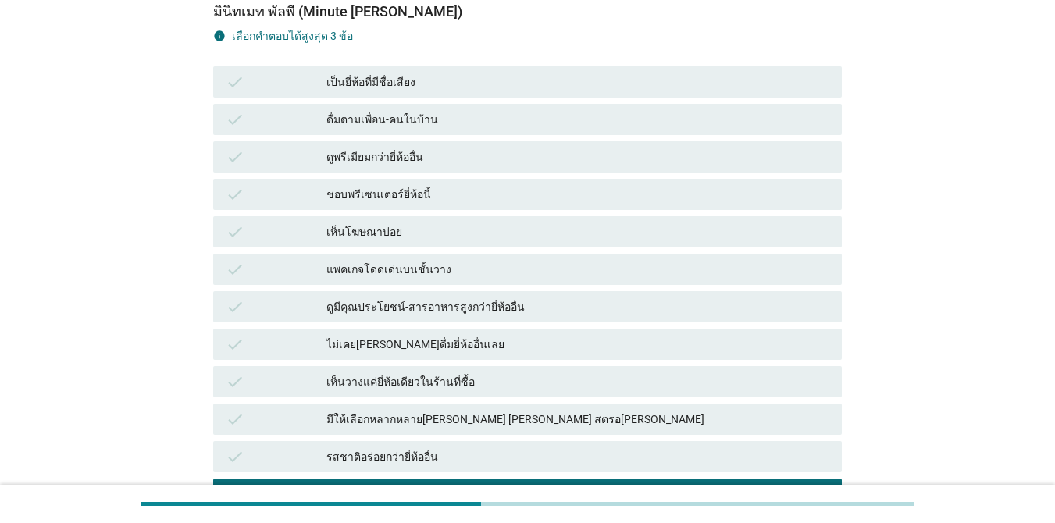
click at [491, 447] on div "รสชาติอร่อยกว่ายี่ห้ออื่น" at bounding box center [577, 456] width 503 height 19
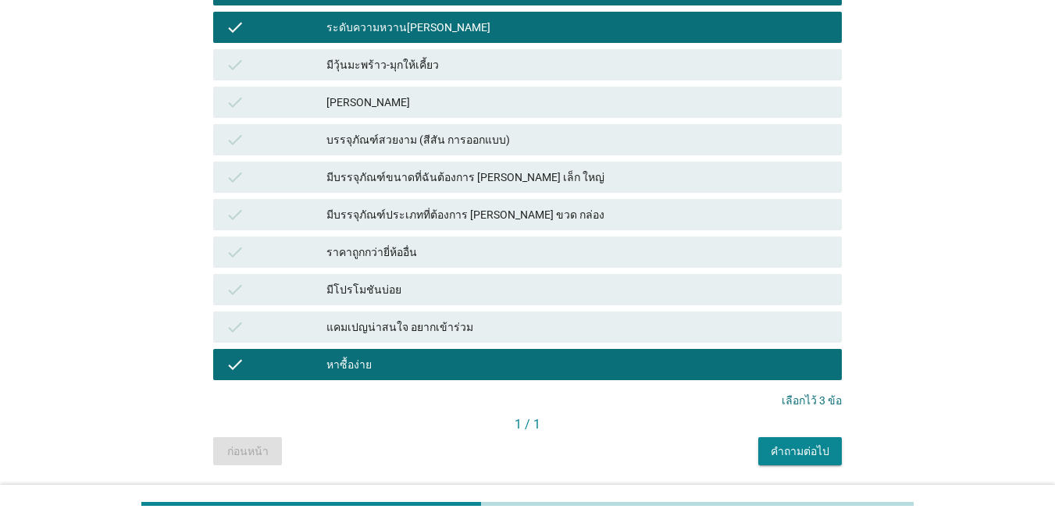
scroll to position [926, 0]
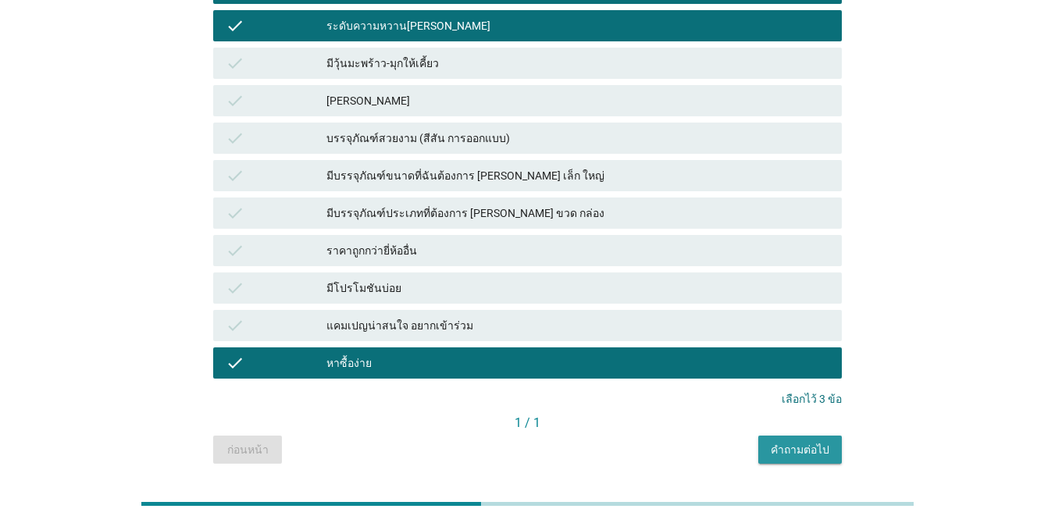
click at [794, 442] on div "คำถามต่อไป" at bounding box center [799, 450] width 59 height 16
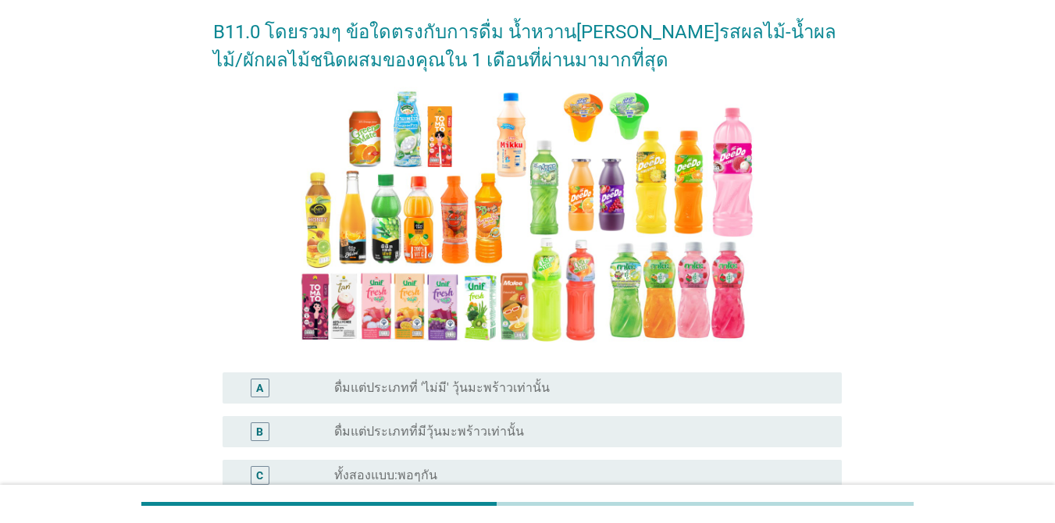
scroll to position [156, 0]
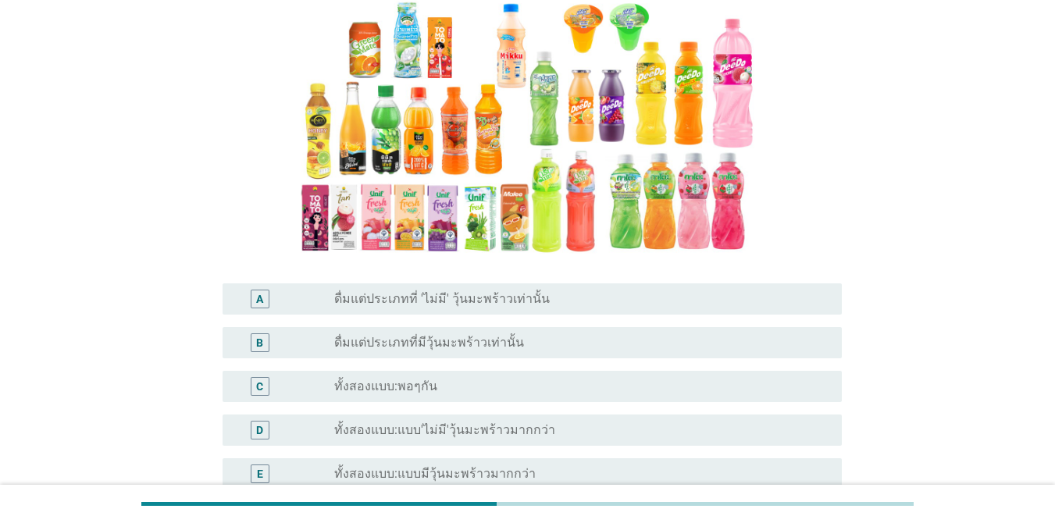
click at [277, 379] on div "C" at bounding box center [259, 386] width 49 height 19
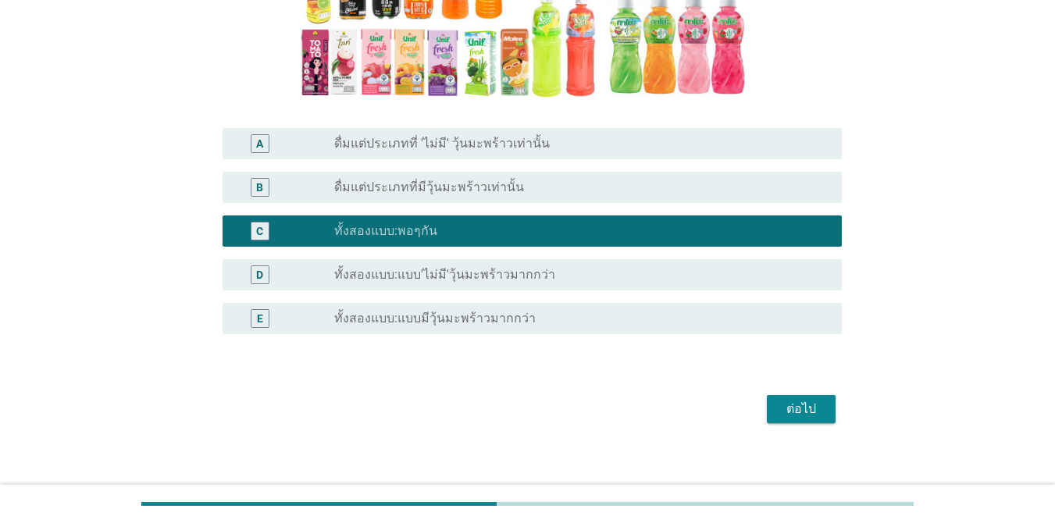
scroll to position [324, 0]
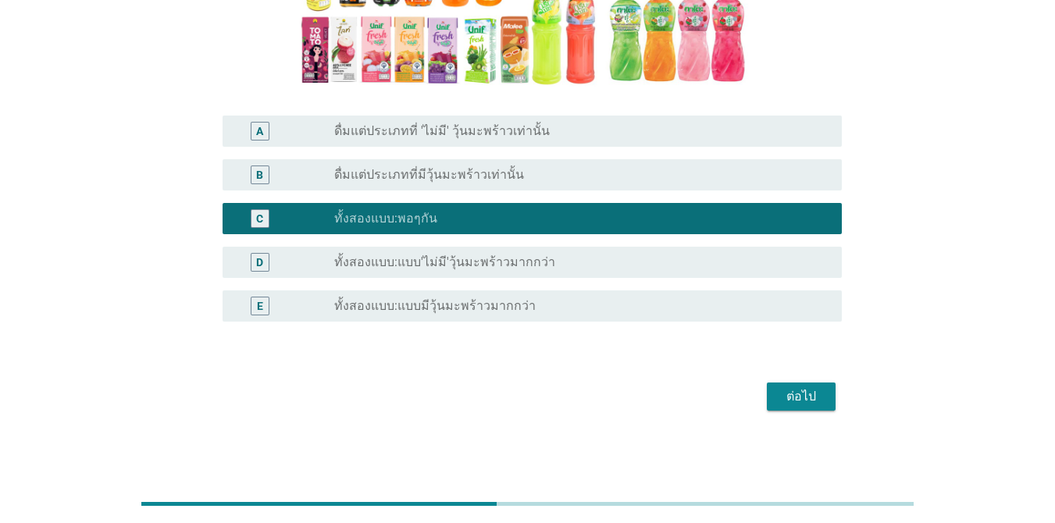
click at [791, 397] on div "ต่อไป" at bounding box center [801, 396] width 44 height 19
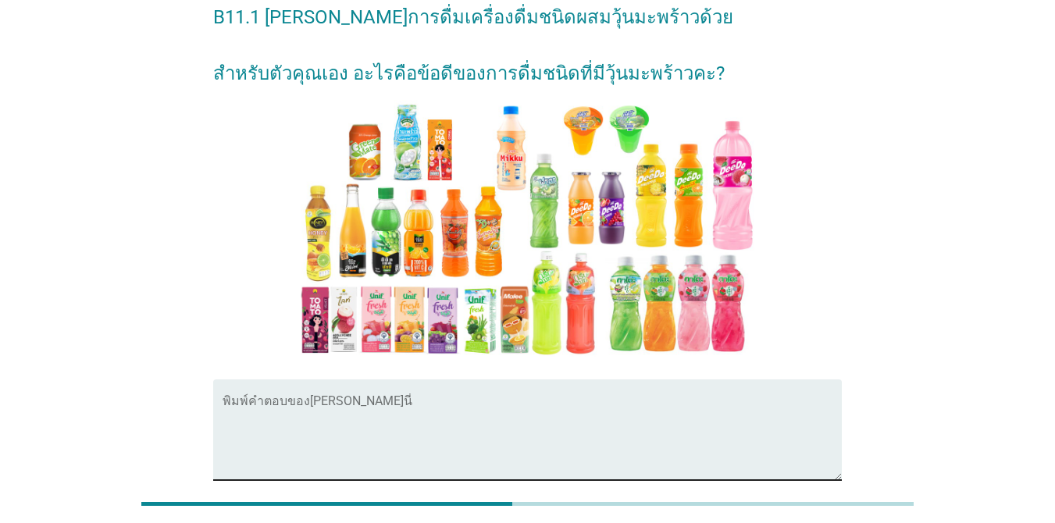
scroll to position [81, 0]
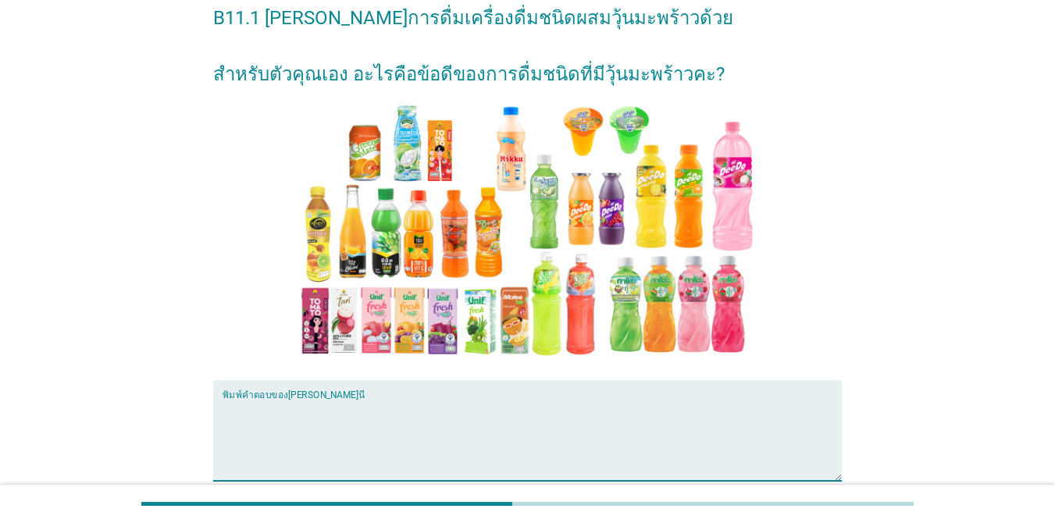
click at [617, 404] on textarea "พิมพ์คำตอบของคุณ ที่นี่" at bounding box center [531, 440] width 619 height 82
type textarea "ห"
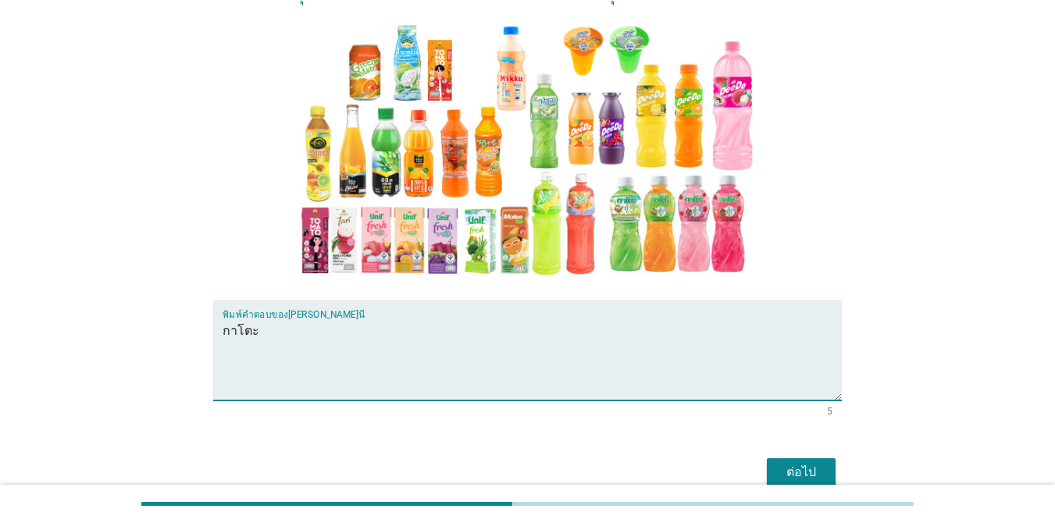
scroll to position [237, 0]
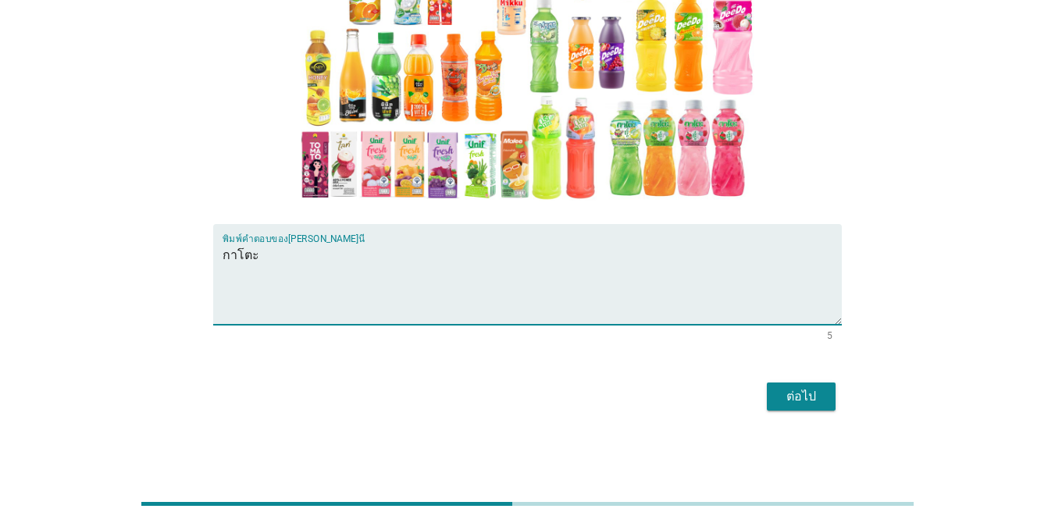
type textarea "กาโตะ"
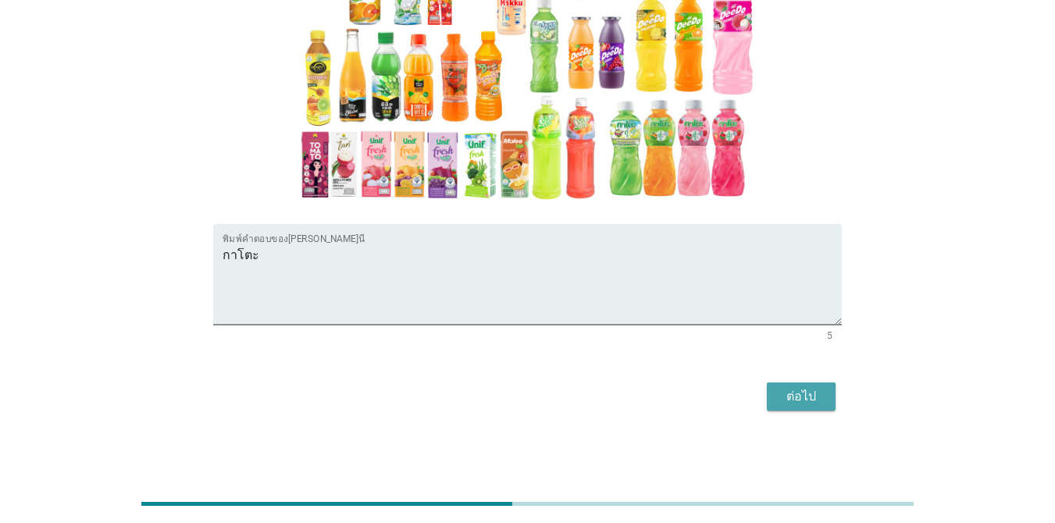
click at [802, 403] on div "ต่อไป" at bounding box center [801, 396] width 44 height 19
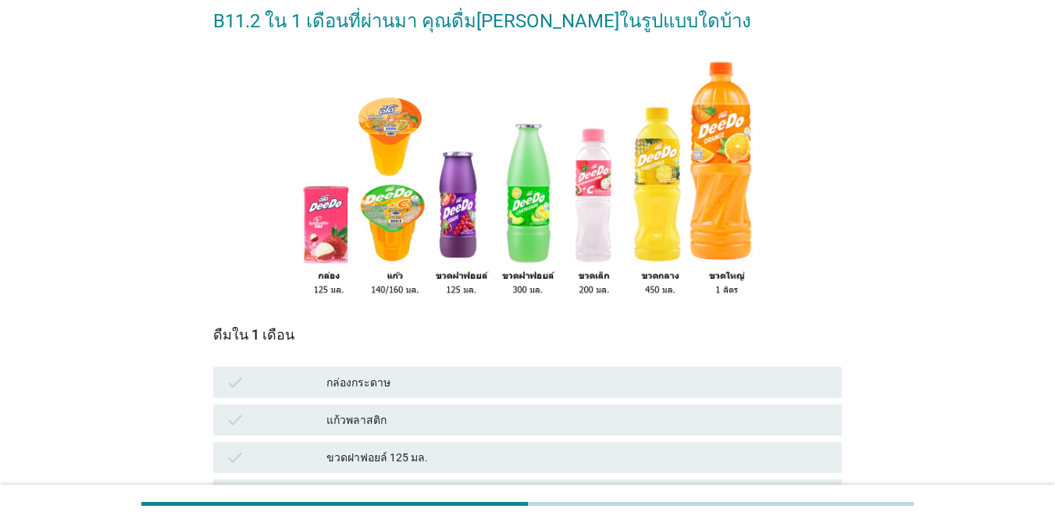
scroll to position [234, 0]
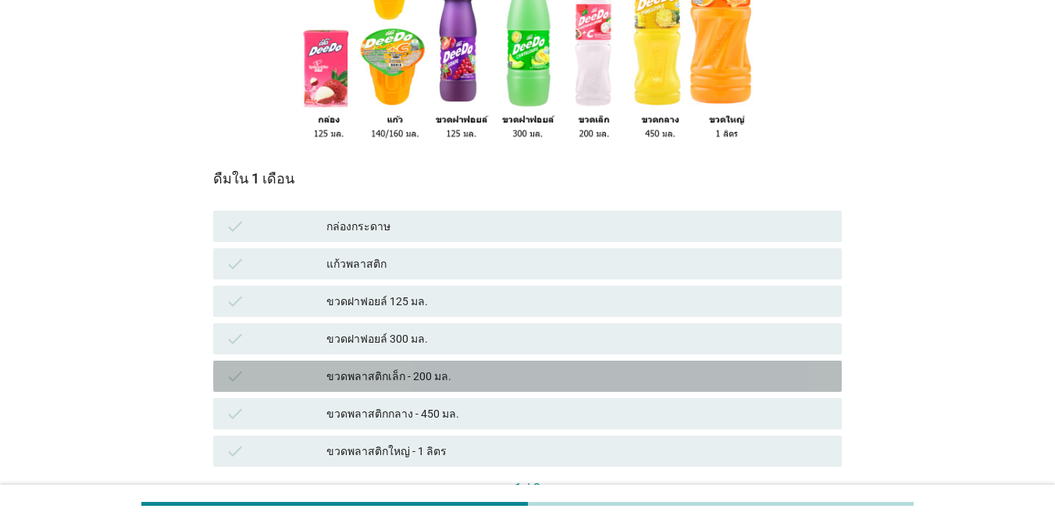
click at [527, 369] on div "ขวดพลาสติกเล็ก - 200 มล." at bounding box center [577, 376] width 503 height 19
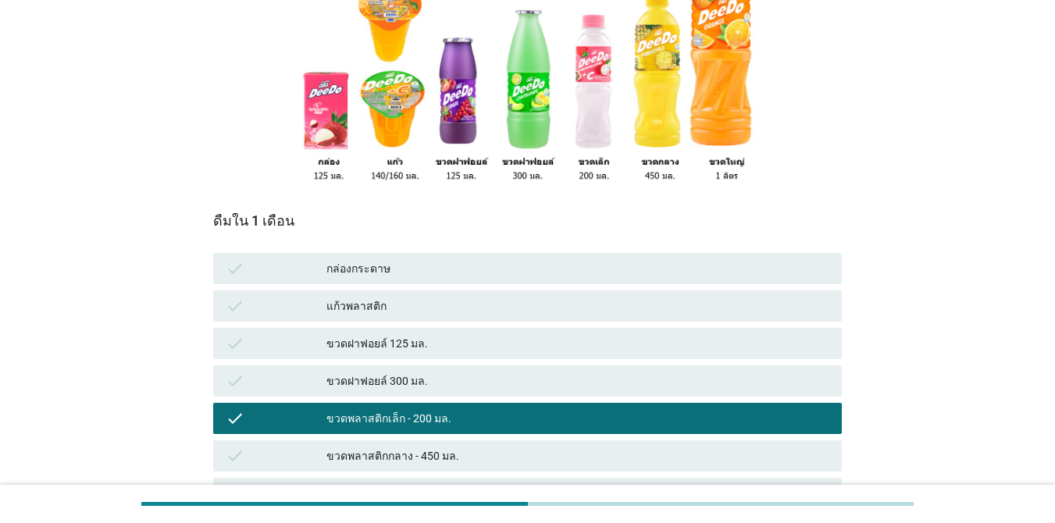
scroll to position [348, 0]
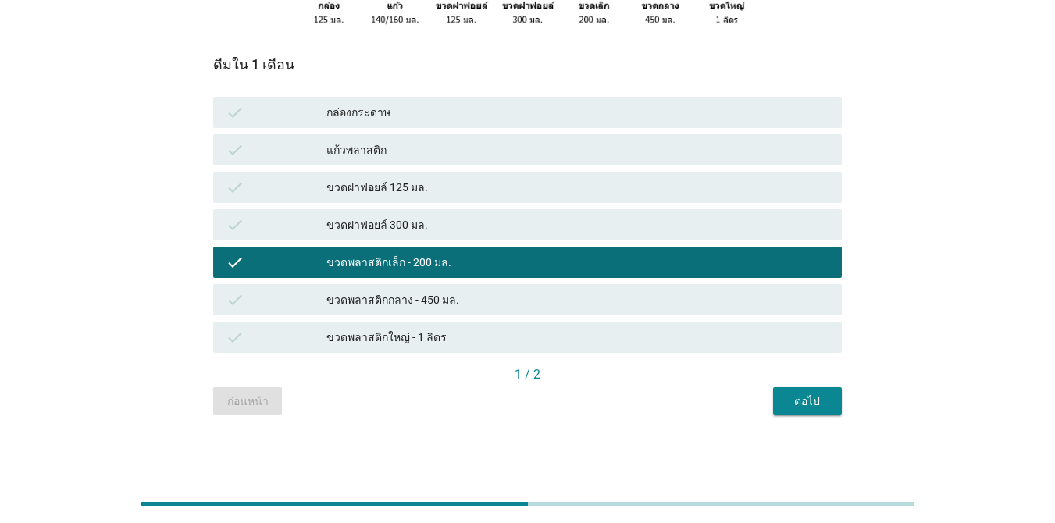
click at [808, 408] on div "ต่อไป" at bounding box center [807, 401] width 44 height 16
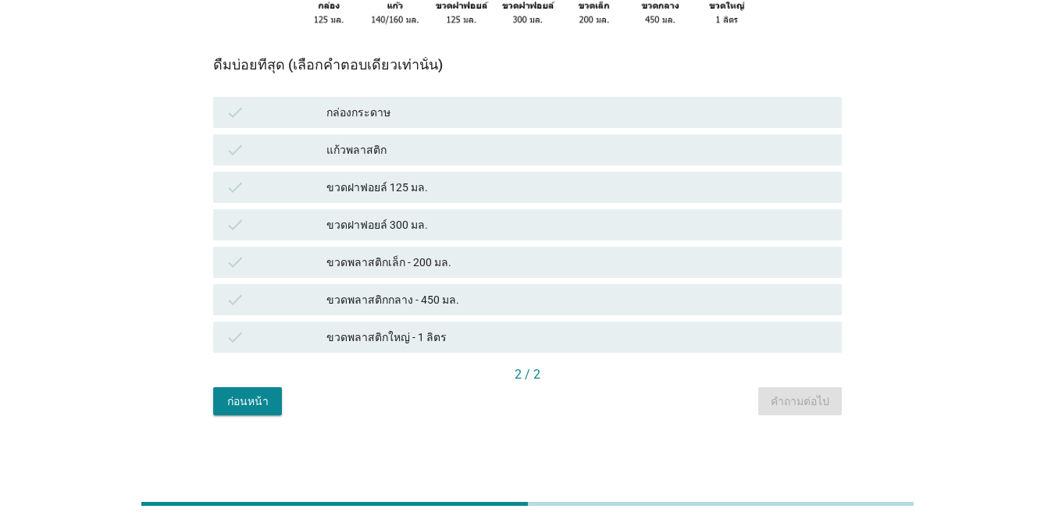
click at [498, 264] on div "ขวดพลาสติกเล็ก - 200 มล." at bounding box center [577, 262] width 503 height 19
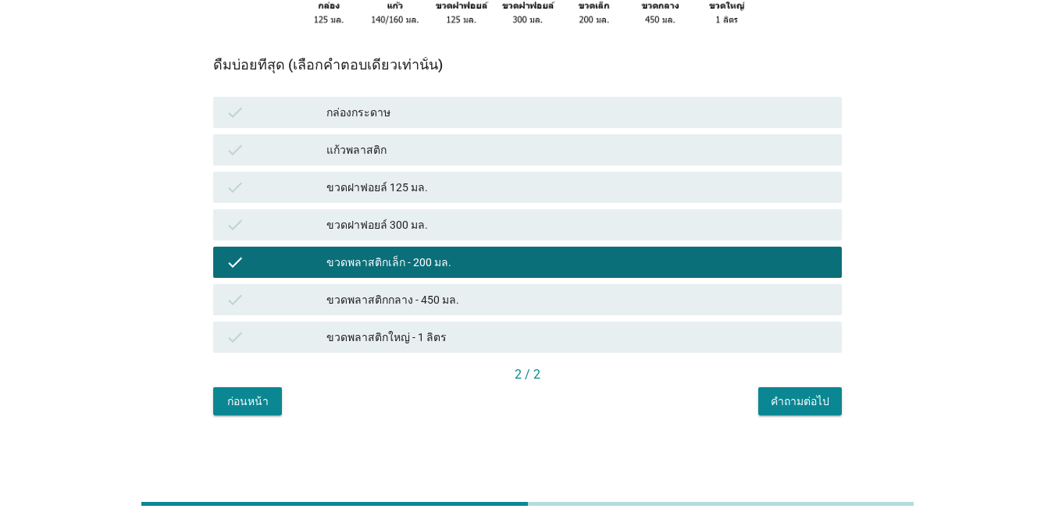
click at [786, 401] on div "คำถามต่อไป" at bounding box center [799, 401] width 59 height 16
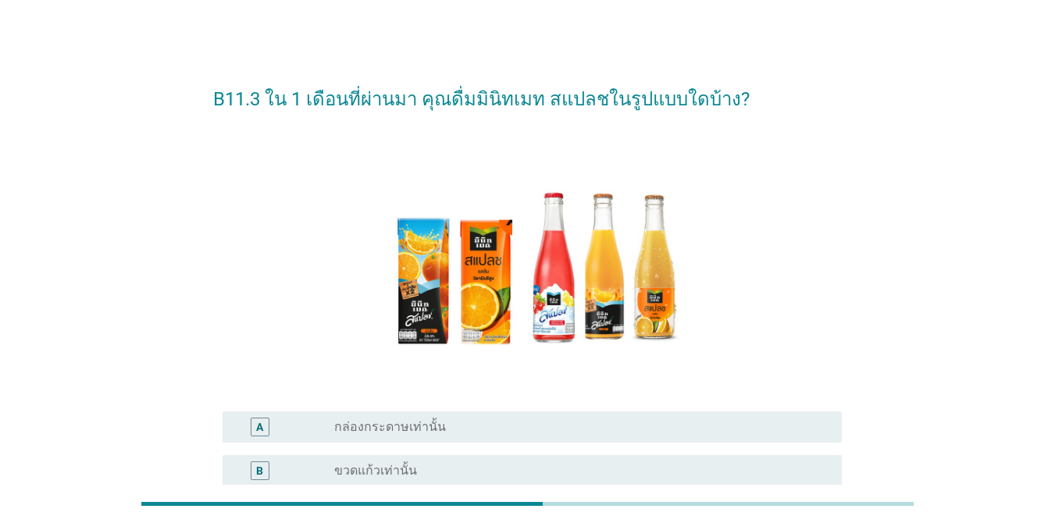
scroll to position [234, 0]
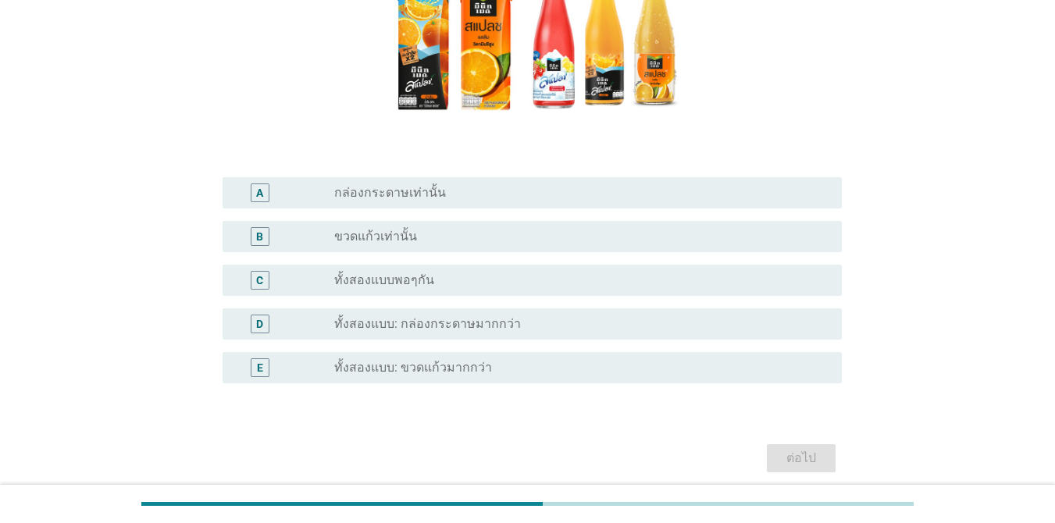
click at [503, 249] on div "B radio_button_unchecked ขวดแก้วเท่านั้น" at bounding box center [531, 236] width 619 height 31
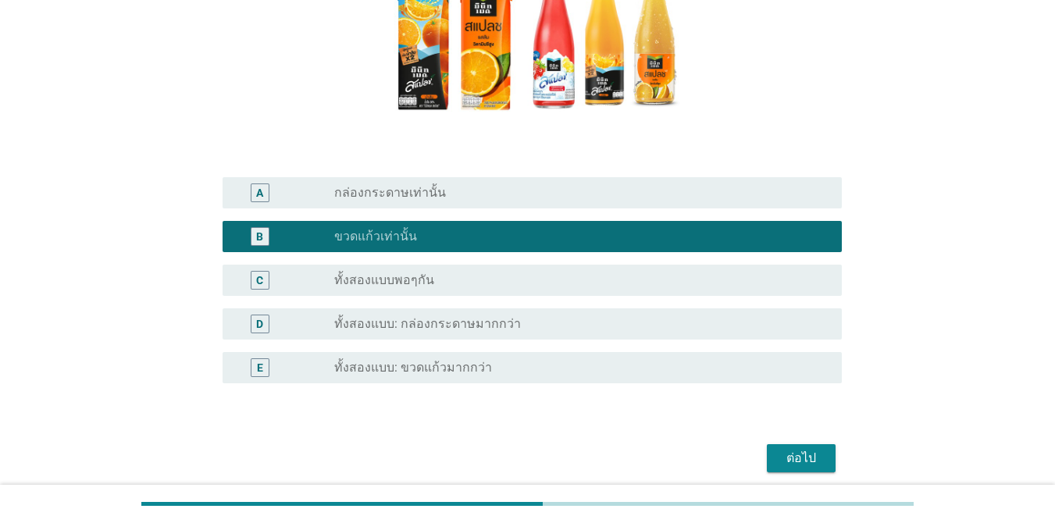
click at [797, 464] on div "ต่อไป" at bounding box center [801, 458] width 44 height 19
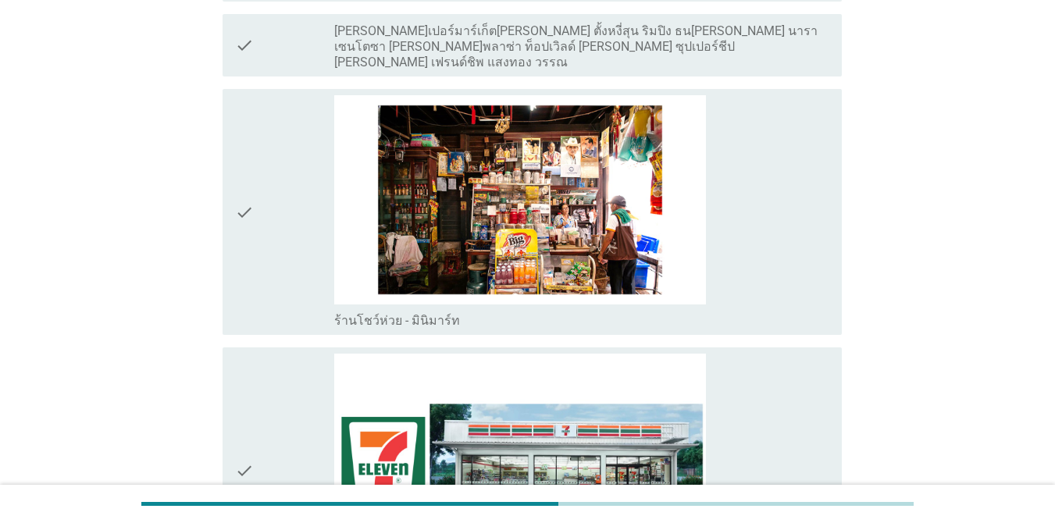
scroll to position [3044, 0]
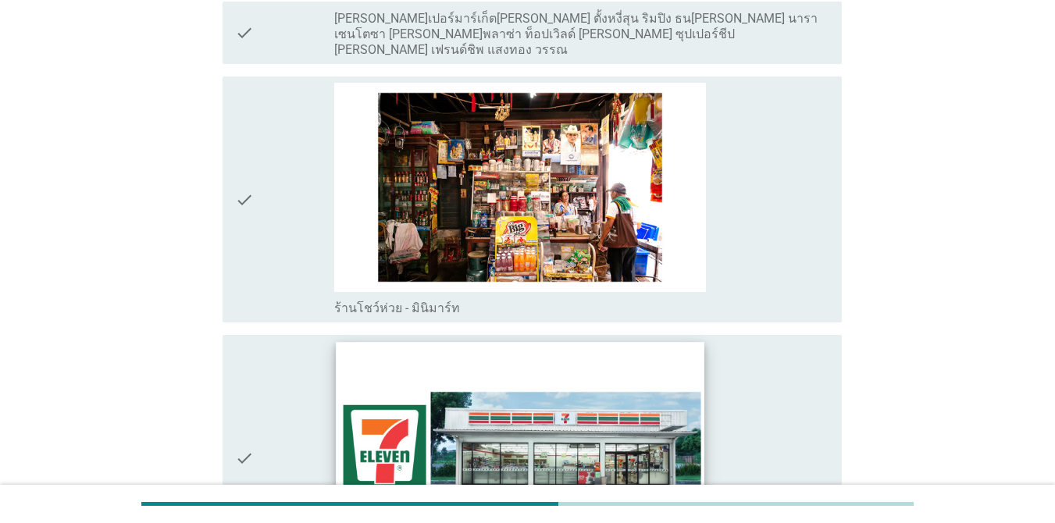
click at [585, 376] on img at bounding box center [520, 446] width 368 height 207
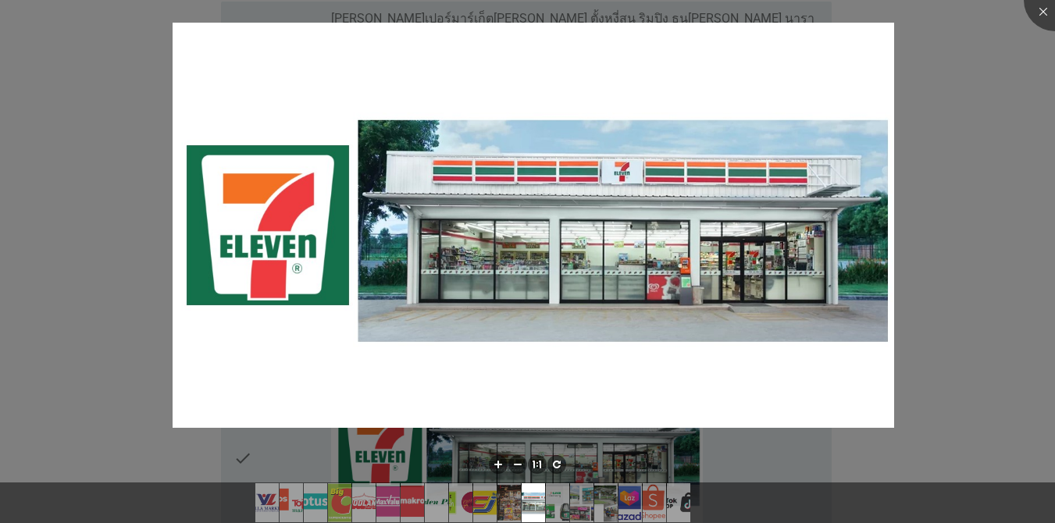
scroll to position [3356, 0]
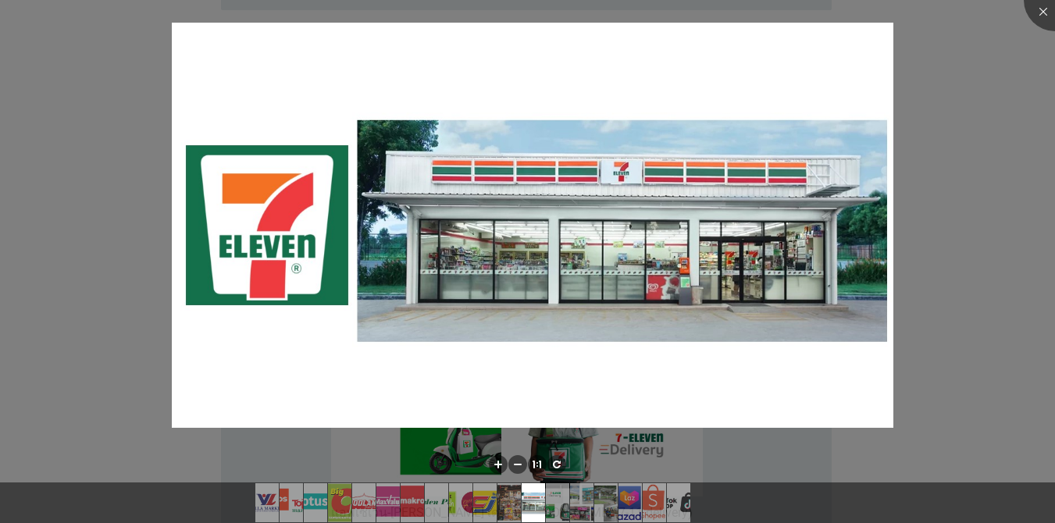
click at [69, 250] on div at bounding box center [527, 261] width 1055 height 523
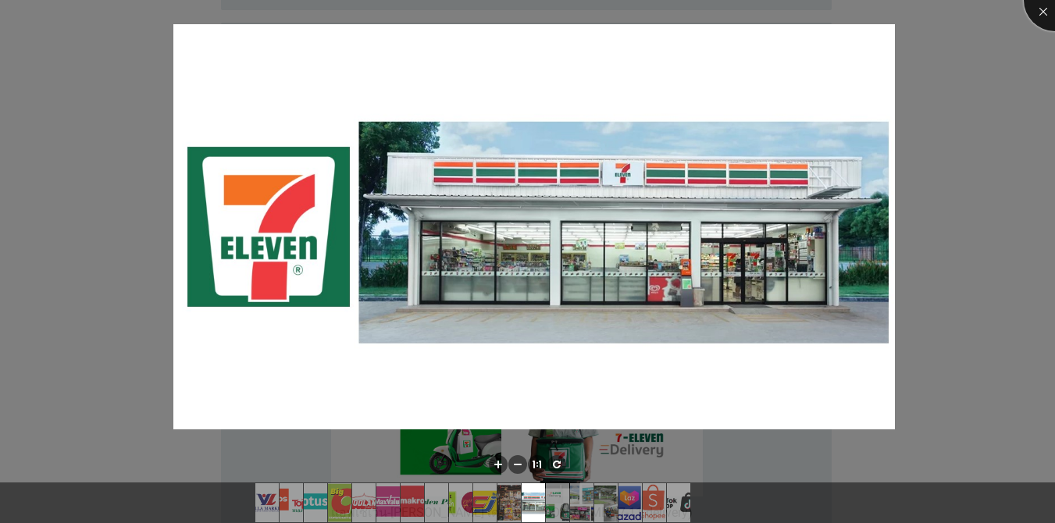
click at [1044, 3] on div at bounding box center [1054, 0] width 62 height 62
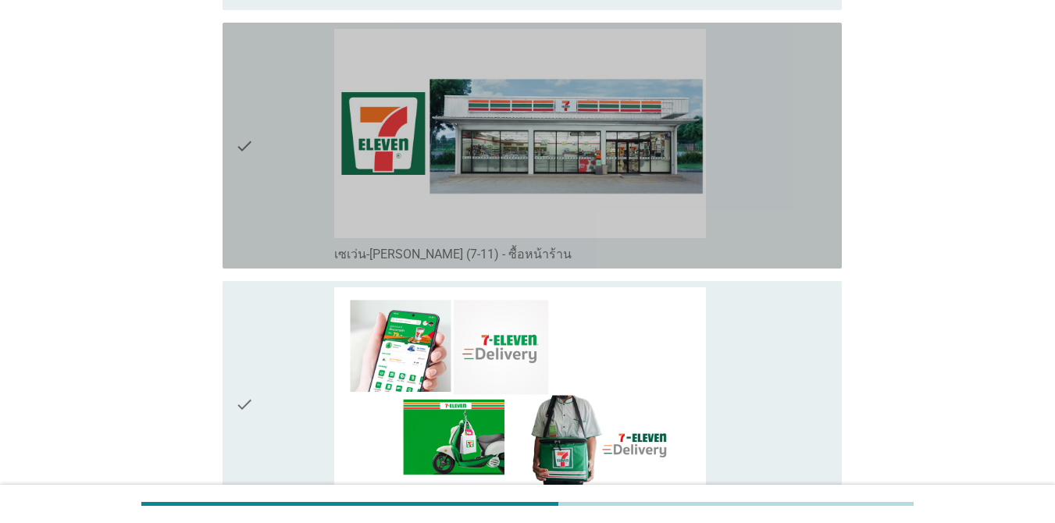
click at [265, 157] on div "check" at bounding box center [284, 145] width 99 height 233
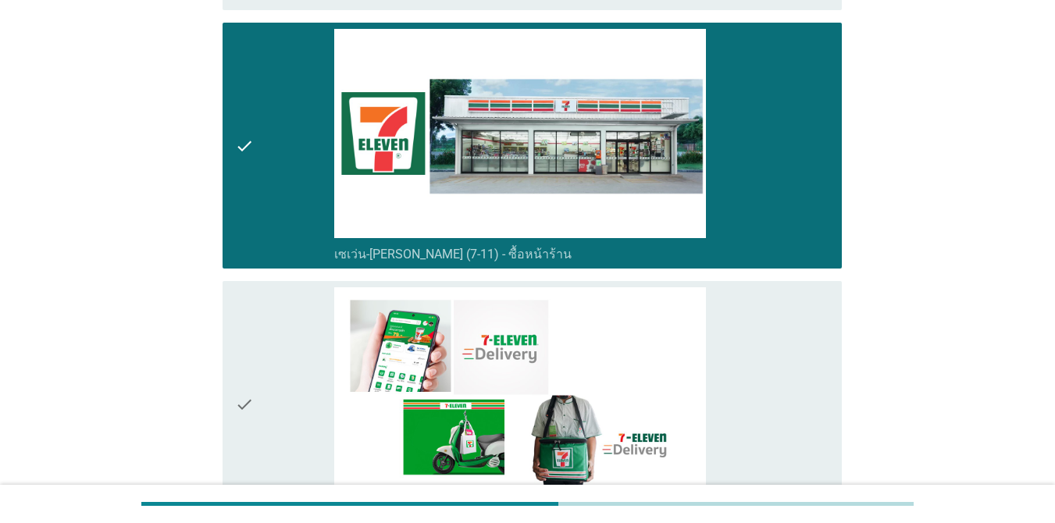
click at [249, 333] on icon "check" at bounding box center [244, 403] width 19 height 233
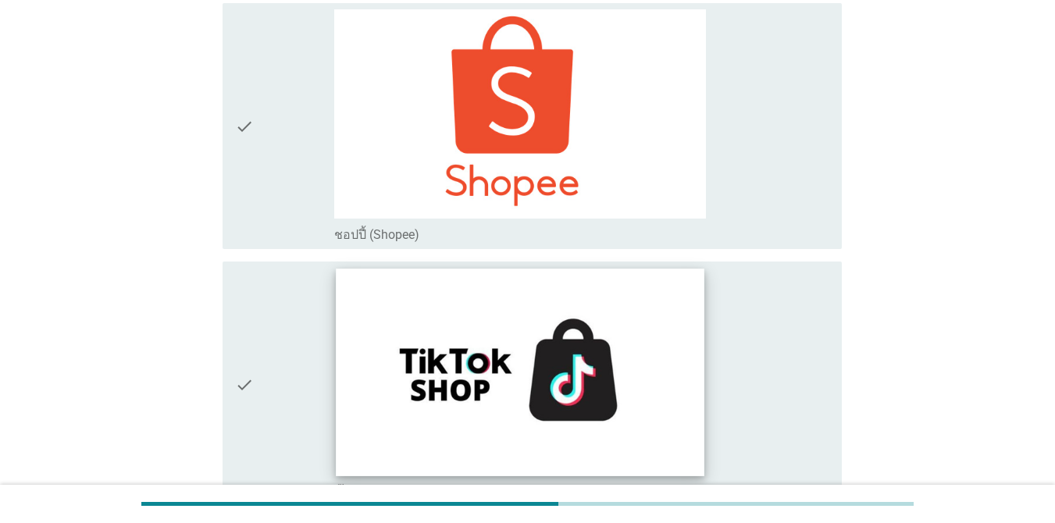
scroll to position [4842, 0]
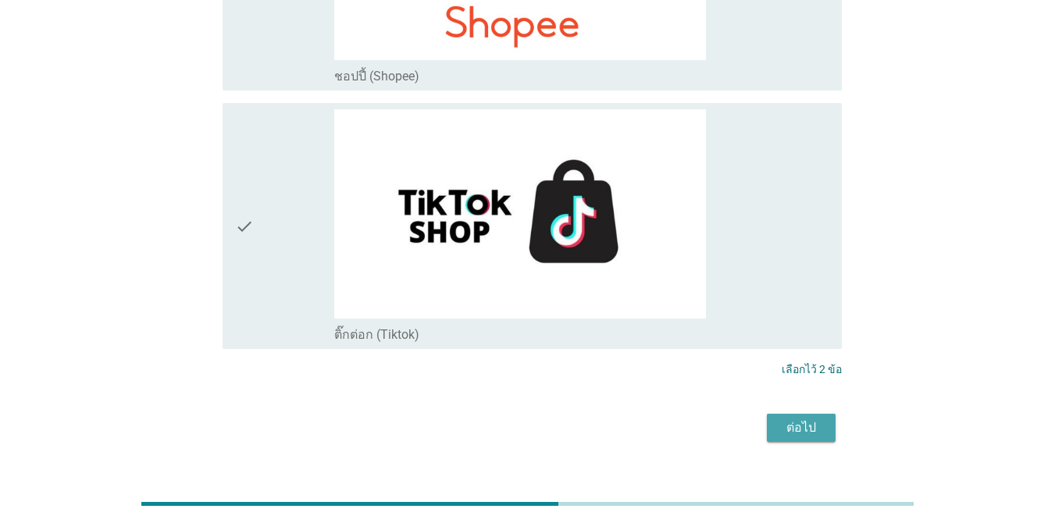
click at [788, 418] on div "ต่อไป" at bounding box center [801, 427] width 44 height 19
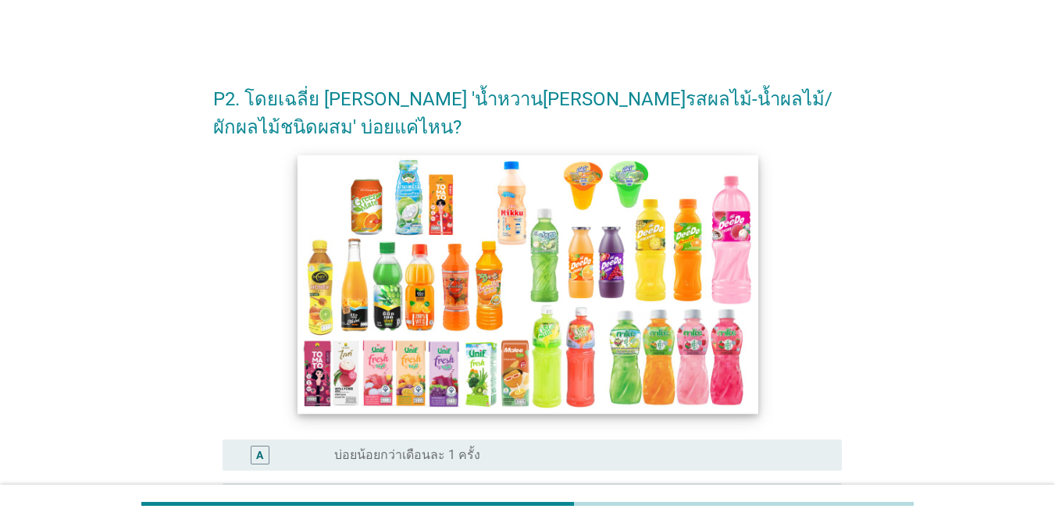
scroll to position [312, 0]
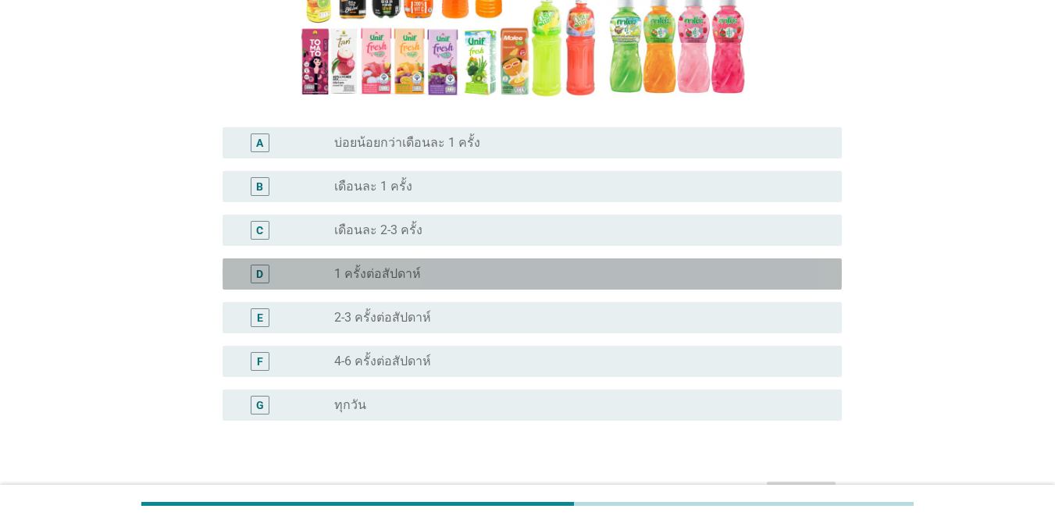
click at [404, 278] on label "1 ครั้งต่อสัปดาห์" at bounding box center [377, 274] width 87 height 16
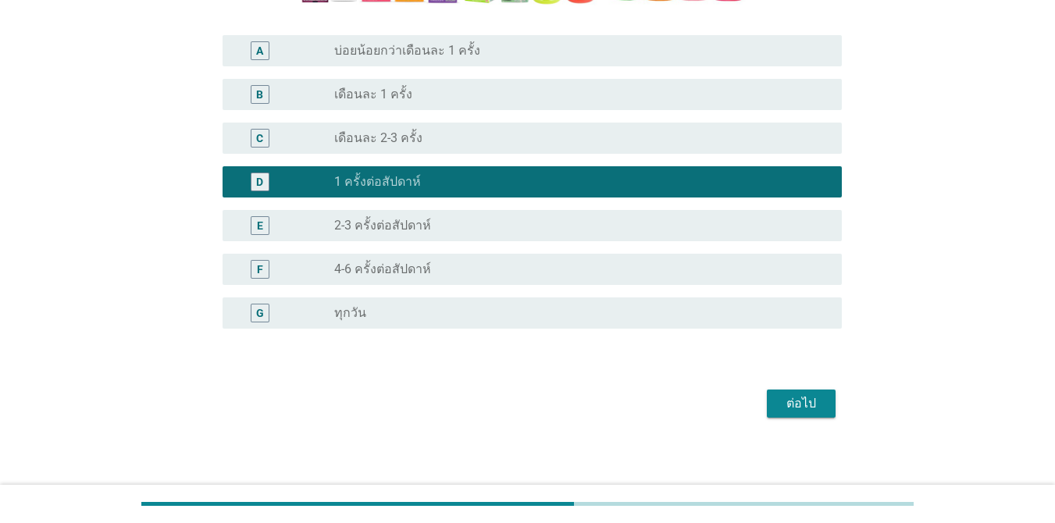
scroll to position [411, 0]
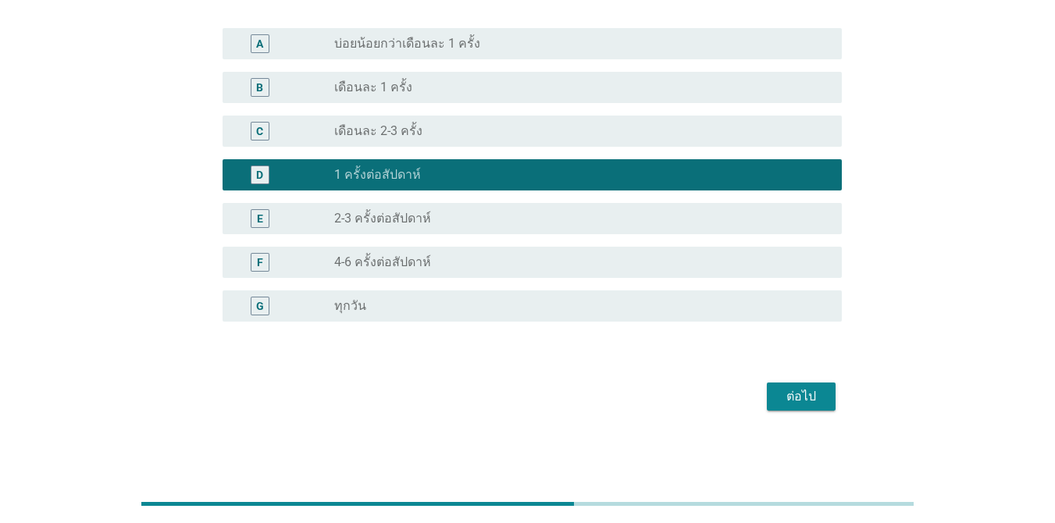
click at [810, 399] on div "ต่อไป" at bounding box center [801, 396] width 44 height 19
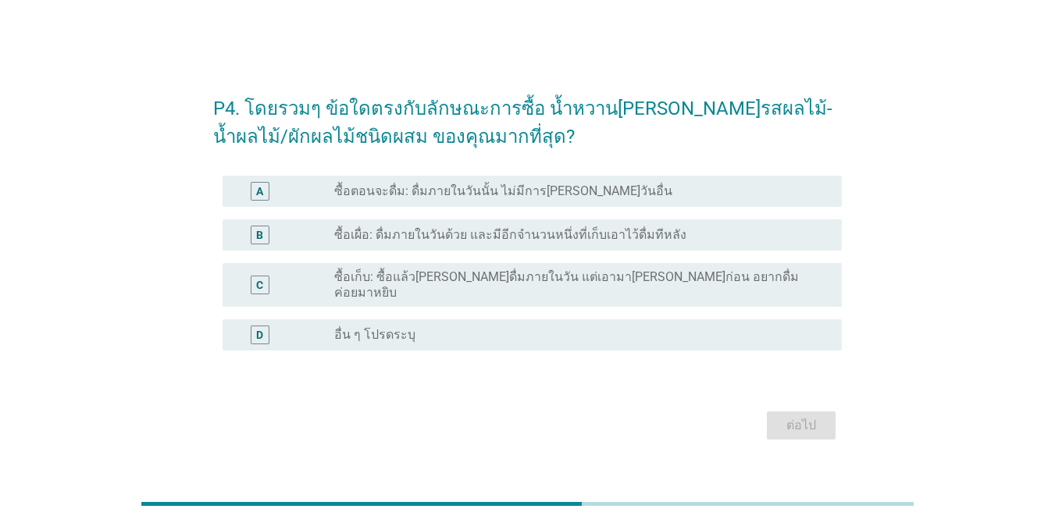
click at [560, 233] on div "radio_button_unchecked ซื้อเผื่อ: ดื่มภายในวันด้วย และมีอีกจำนวนหนึ่งที่เก็บเอา…" at bounding box center [581, 235] width 495 height 19
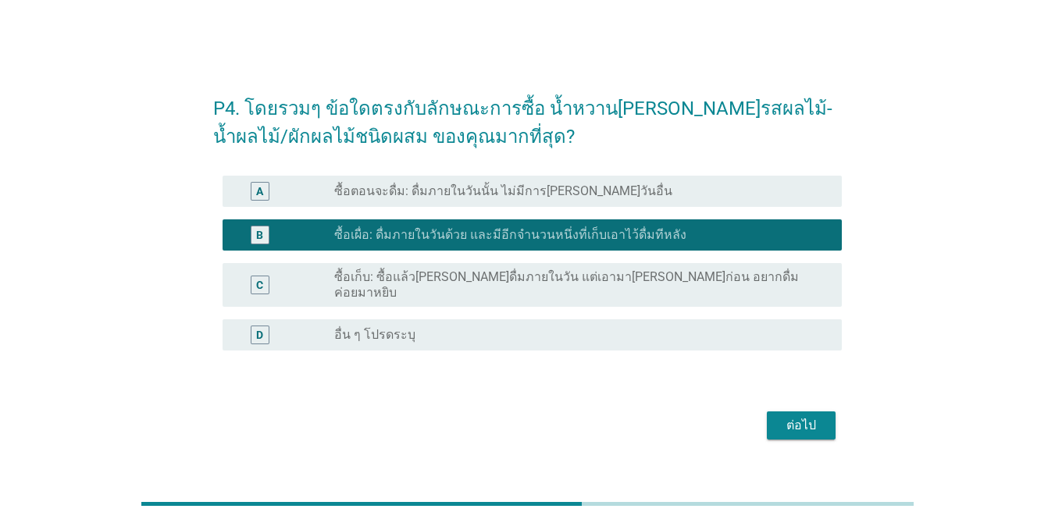
click at [795, 424] on div "ต่อไป" at bounding box center [801, 425] width 44 height 19
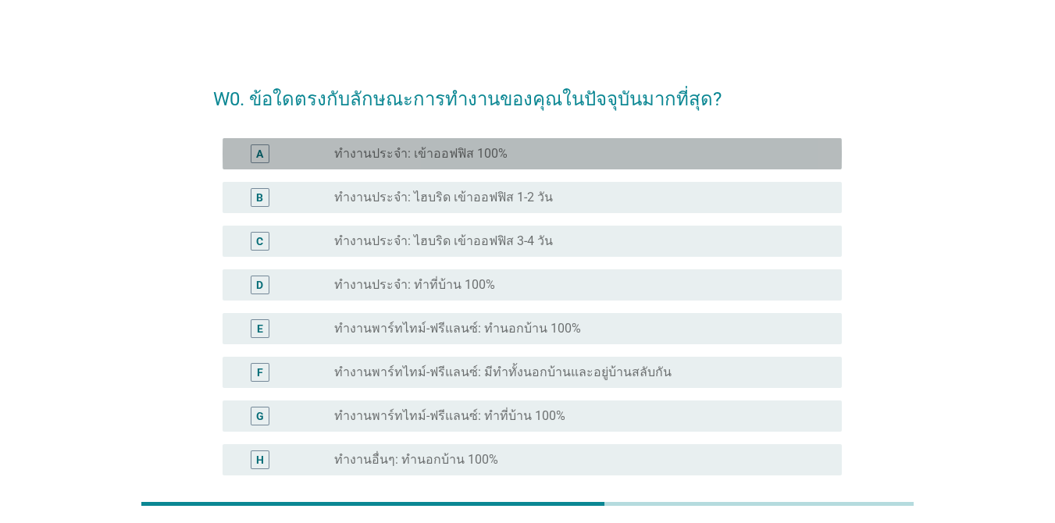
click at [564, 151] on div "radio_button_unchecked ทำงานประจำ: เข้าออฟฟิส 100%" at bounding box center [575, 154] width 482 height 16
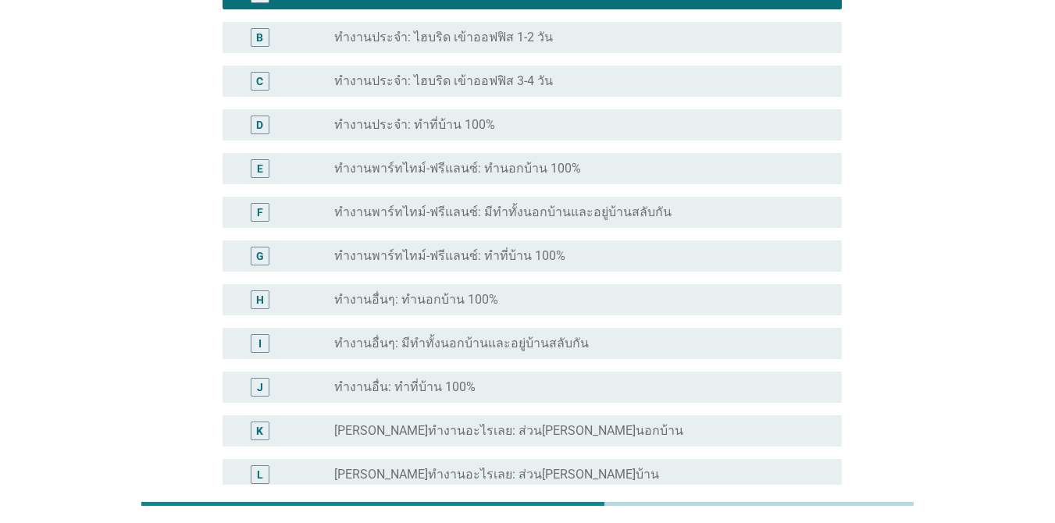
scroll to position [312, 0]
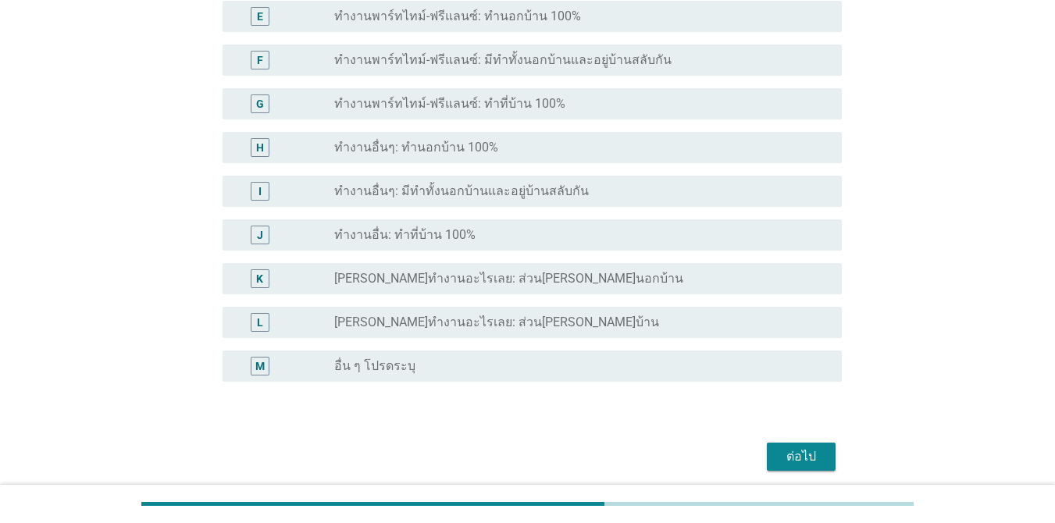
click at [803, 452] on div "ต่อไป" at bounding box center [801, 456] width 44 height 19
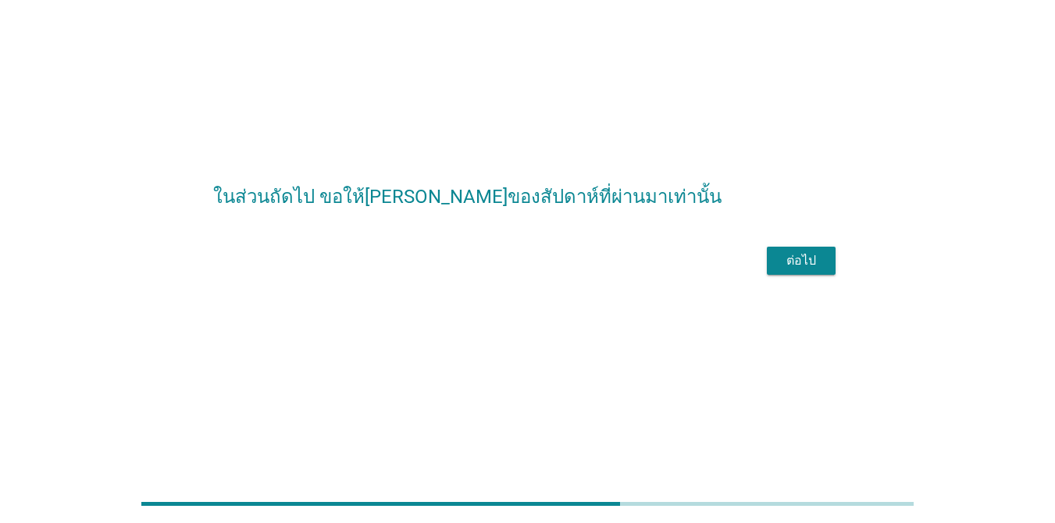
scroll to position [0, 0]
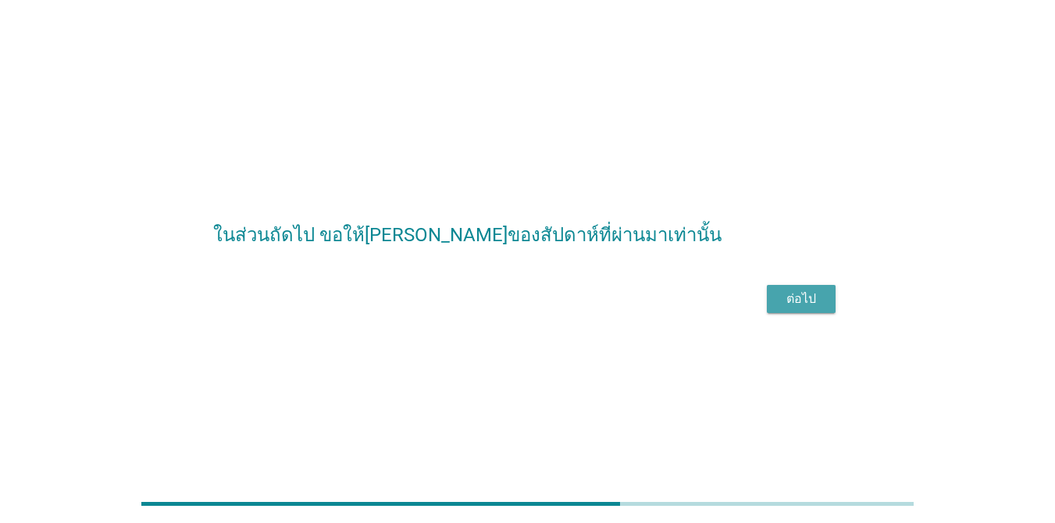
click at [779, 308] on div "ต่อไป" at bounding box center [801, 299] width 44 height 19
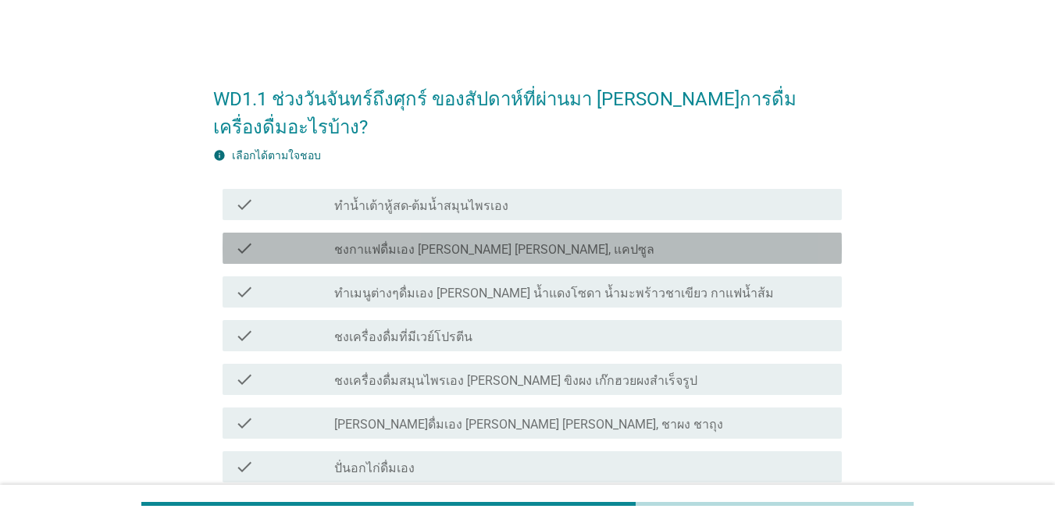
click at [592, 239] on div "check_box_outline_blank ชงกาแฟดื่มเอง [PERSON_NAME] [PERSON_NAME], แคปซูล" at bounding box center [581, 248] width 495 height 19
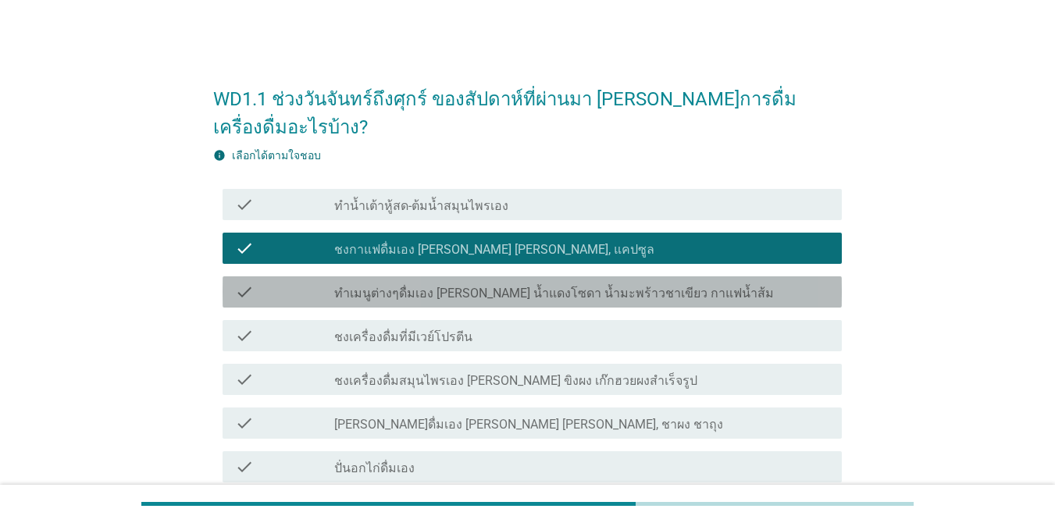
click at [601, 286] on label "ทำเมนูต่างๆดื่มเอง [PERSON_NAME] น้ำแดงโซดา น้ำมะพร้าวชาเขียว กาแฟน้ำส้ม" at bounding box center [553, 294] width 439 height 16
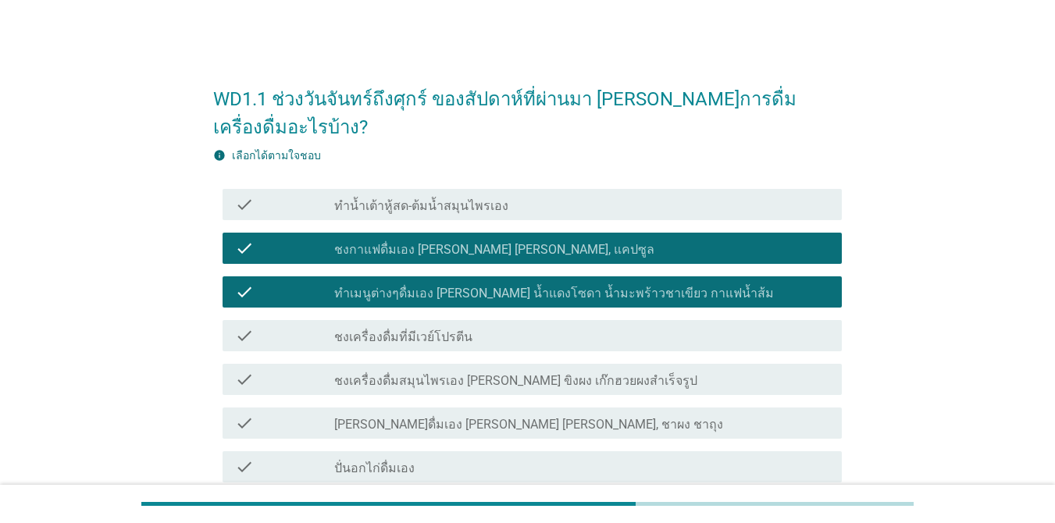
click at [660, 370] on div "check_box_outline_blank ชงเครื่องดื่มสมุนไพรเอง [PERSON_NAME] ขิงผง เก๊กฮวยผงสำ…" at bounding box center [581, 379] width 495 height 19
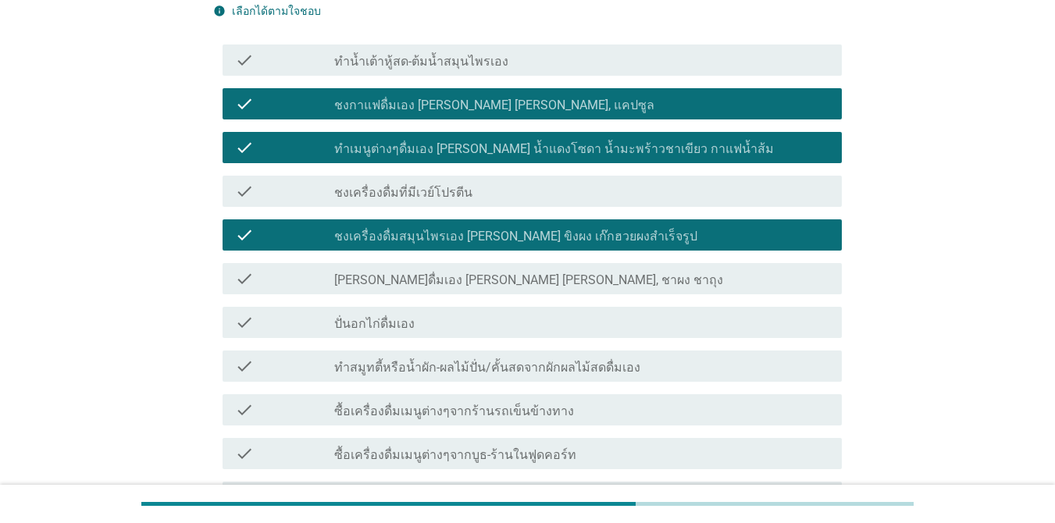
scroll to position [234, 0]
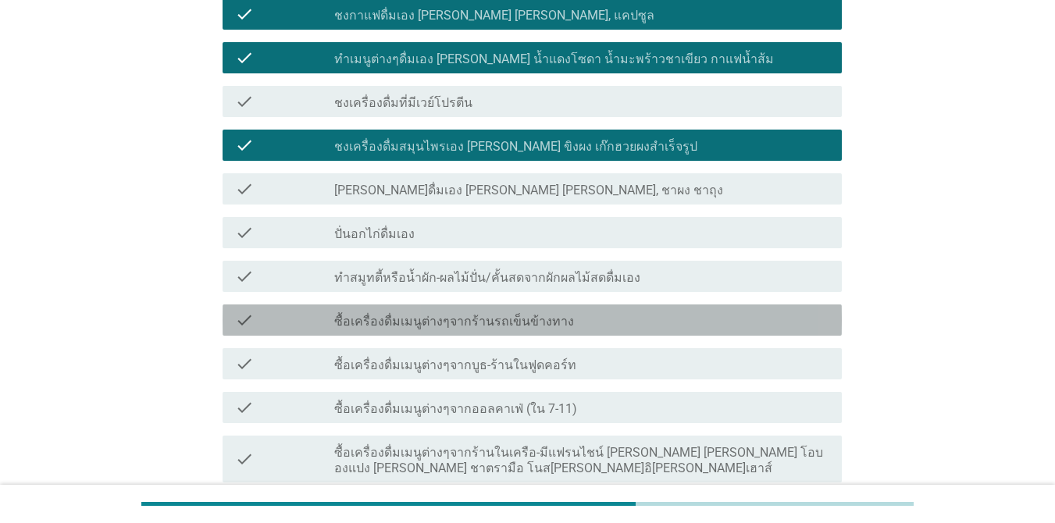
click at [636, 311] on div "check_box_outline_blank ซื้อเครื่องดื่มเมนูต่างๆจากร้านรถเข็นข้างทาง" at bounding box center [581, 320] width 495 height 19
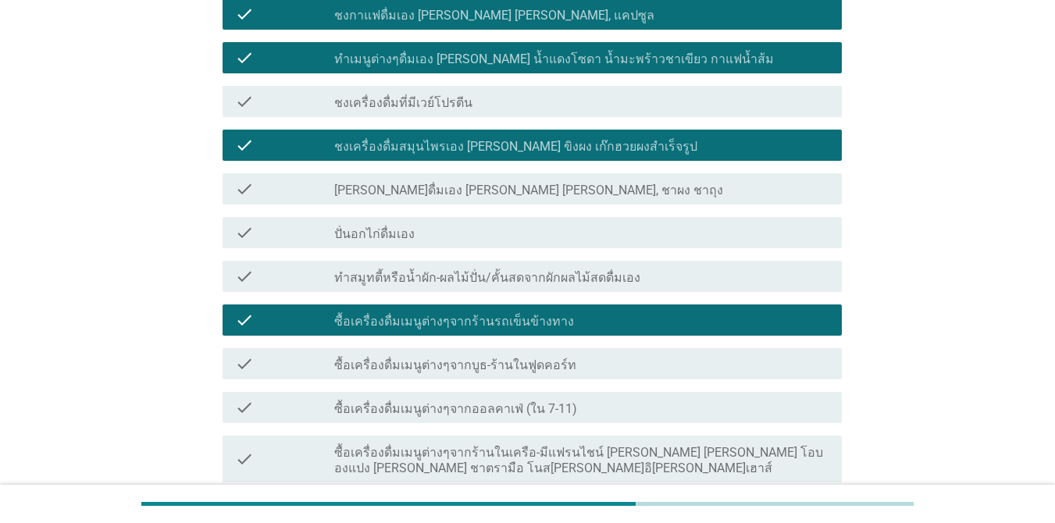
click at [635, 354] on div "check_box_outline_blank ซื้อเครื่องดื่มเมนูต่างๆจากบูธ-ร้านในฟูดคอร์ท" at bounding box center [581, 363] width 495 height 19
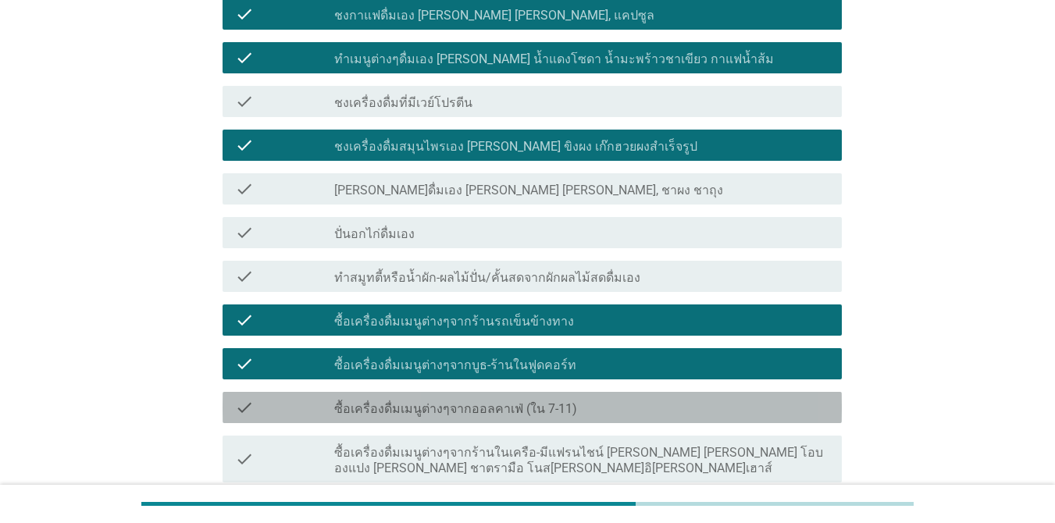
click at [635, 398] on div "check_box_outline_blank ซื้อเครื่องดื่มเมนูต่างๆจากออลคาเฟ่ (ใน 7-11)" at bounding box center [581, 407] width 495 height 19
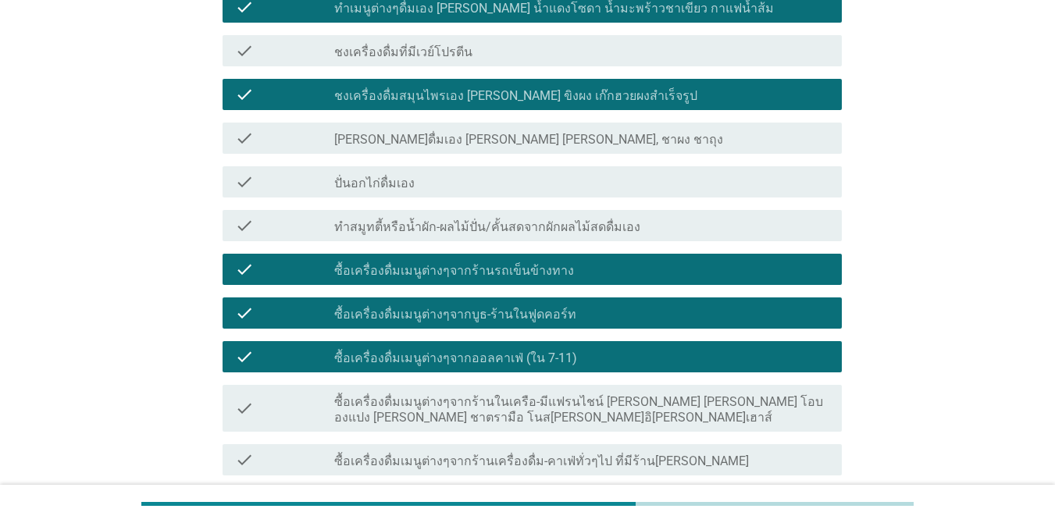
scroll to position [312, 0]
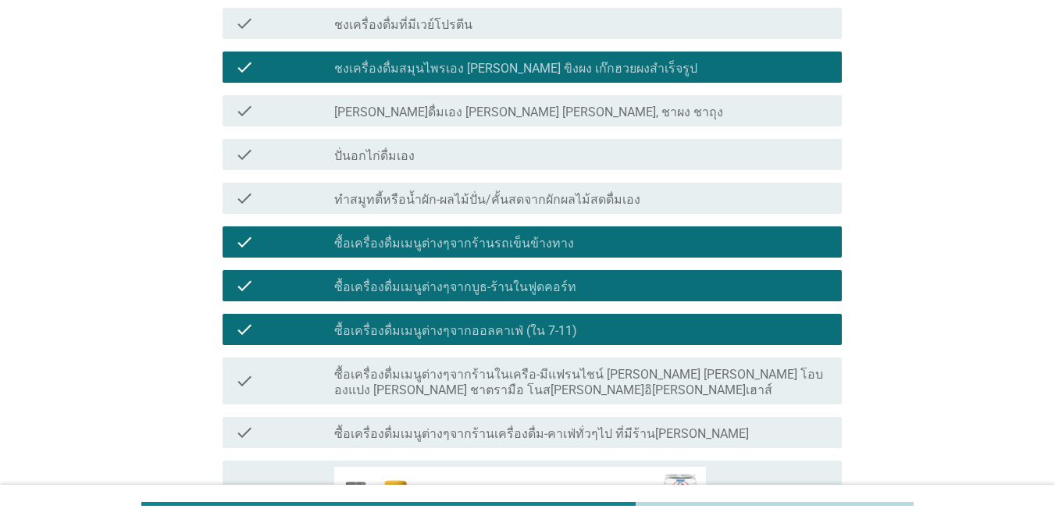
click at [715, 368] on label "ซื้อเครื่องดื่มเมนูต่างๆจากร้านในเครือ-มีแฟรนไชน์ [PERSON_NAME] [PERSON_NAME] โ…" at bounding box center [581, 382] width 495 height 31
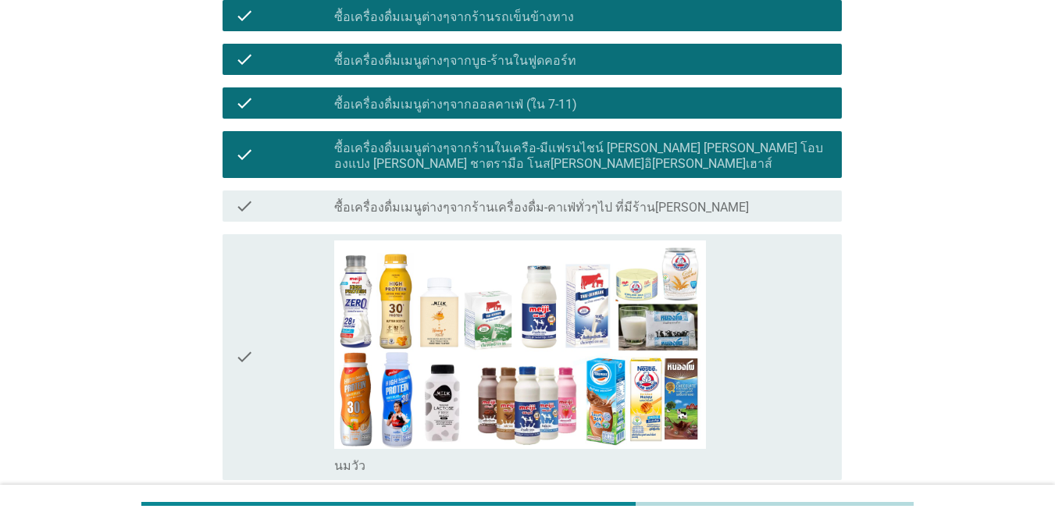
scroll to position [546, 0]
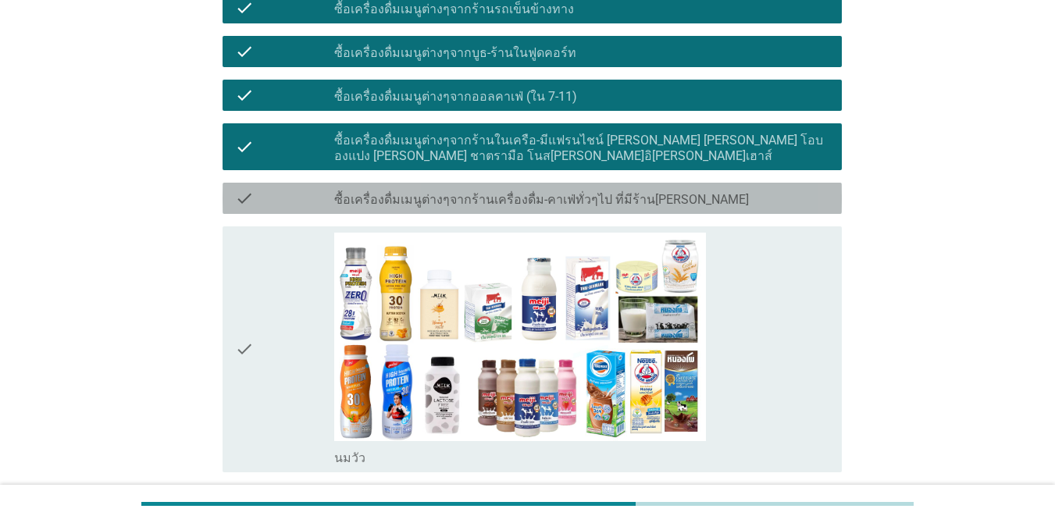
click at [688, 189] on div "check_box_outline_blank ซื้อเครื่องดื่มเมนูต่างๆจากร้านเครื่องดื่ม-คาเฟ่ทั่วๆไป…" at bounding box center [581, 198] width 495 height 19
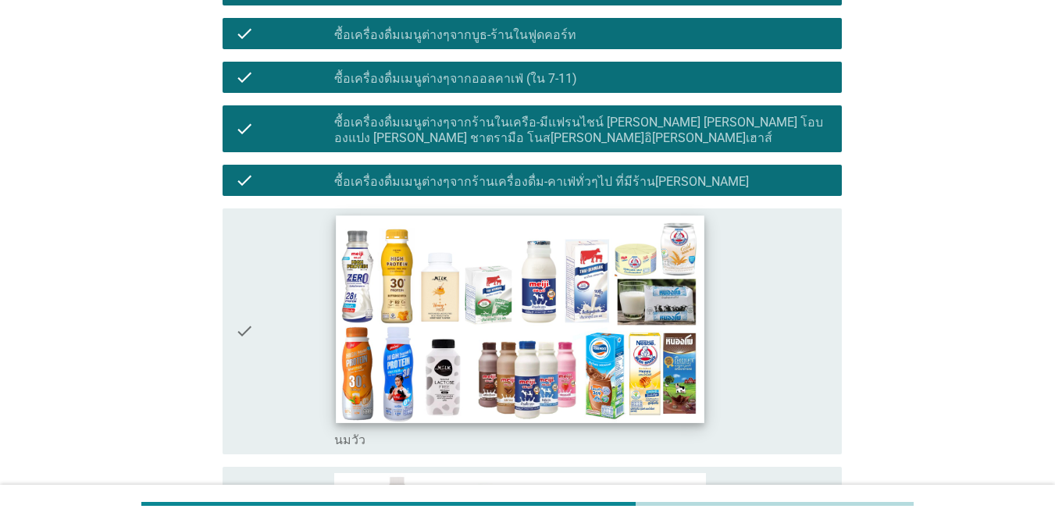
scroll to position [703, 0]
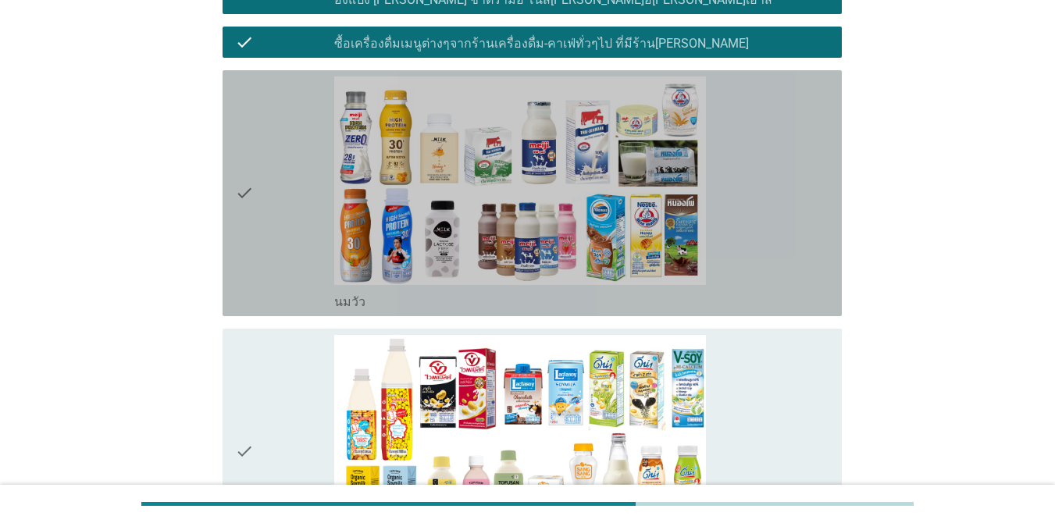
click at [234, 225] on div "check check_box_outline_blank [PERSON_NAME]" at bounding box center [531, 193] width 619 height 246
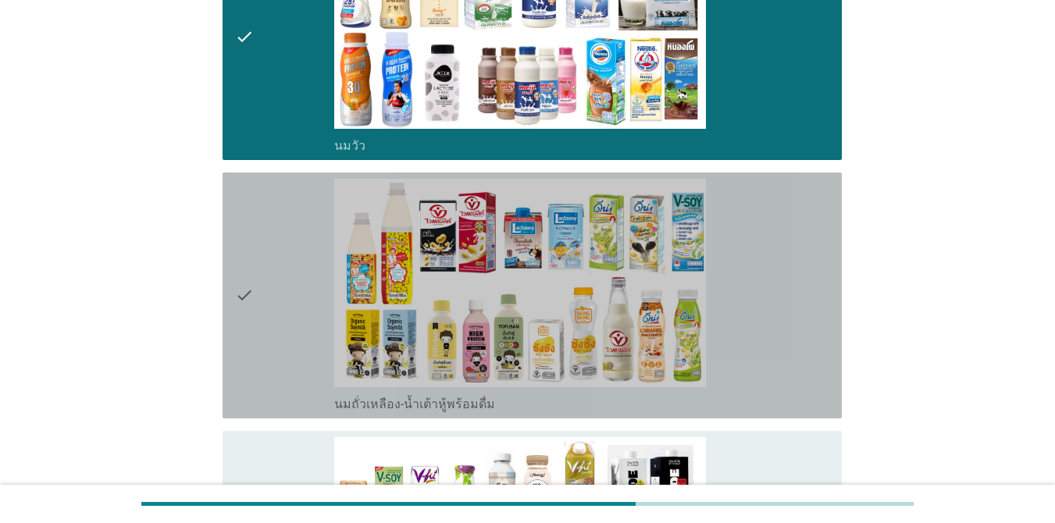
click at [236, 228] on icon "check" at bounding box center [244, 295] width 19 height 233
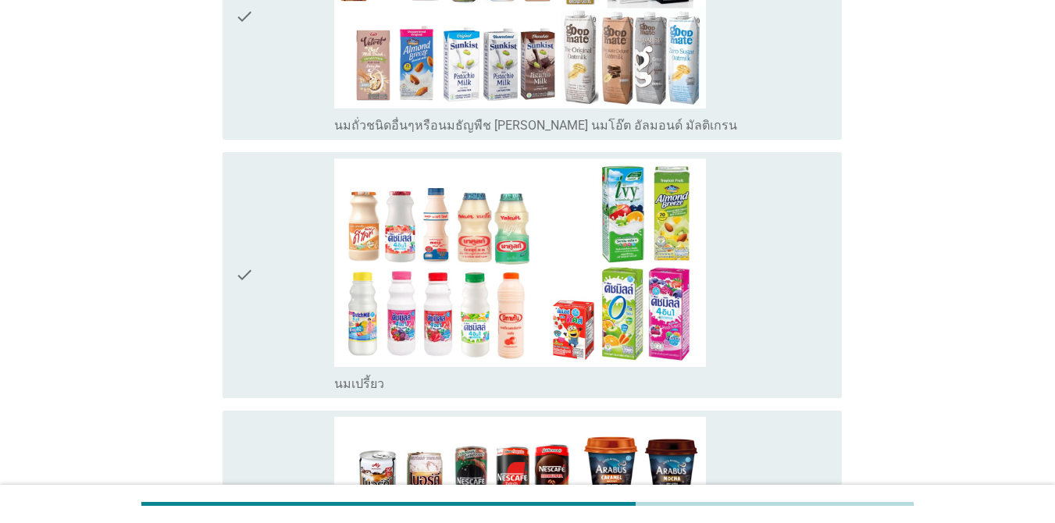
scroll to position [1405, 0]
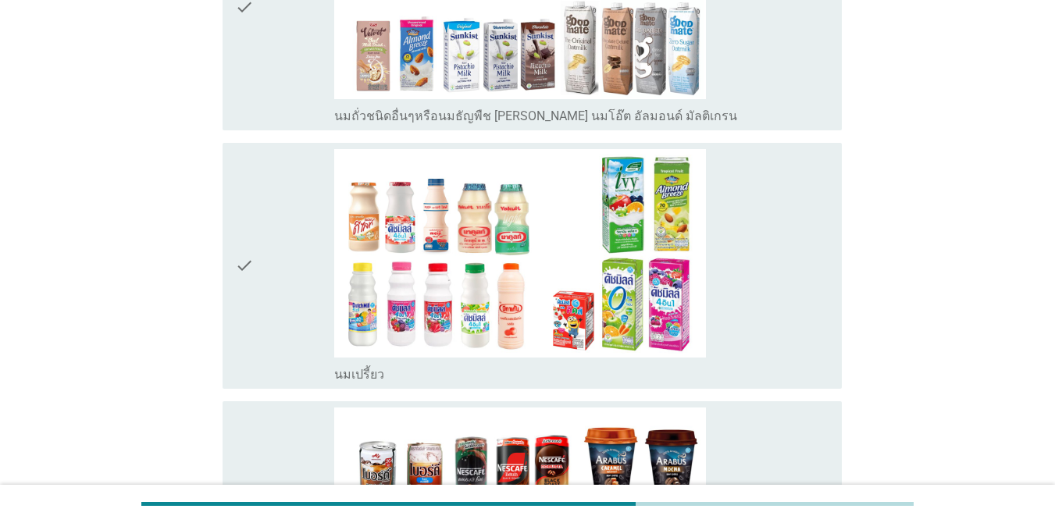
click at [236, 230] on icon "check" at bounding box center [244, 265] width 19 height 233
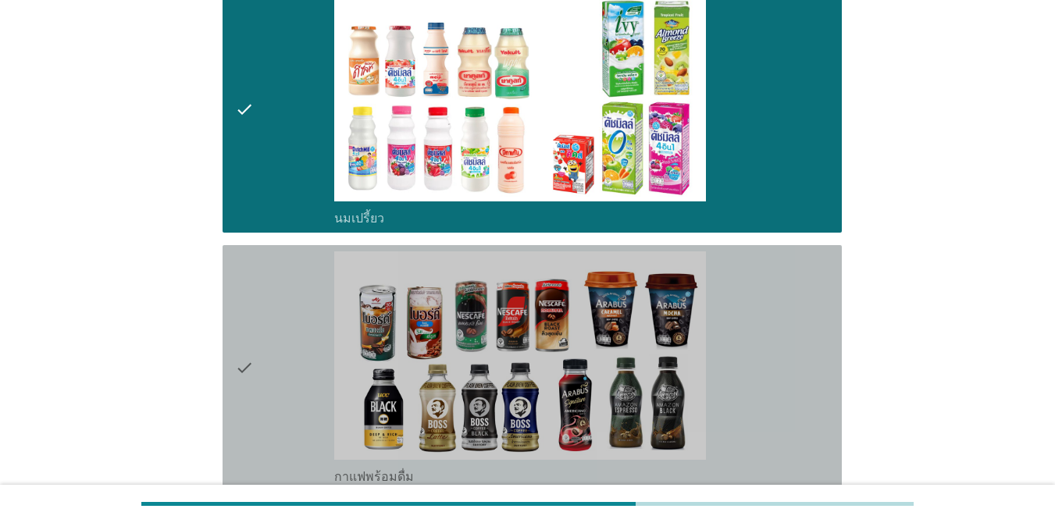
click at [250, 257] on icon "check" at bounding box center [244, 367] width 19 height 233
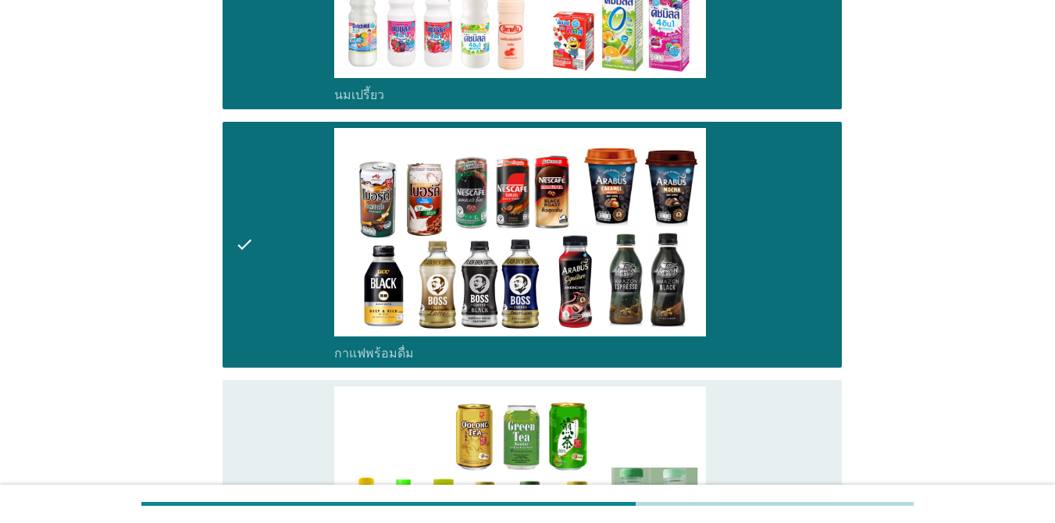
scroll to position [1873, 0]
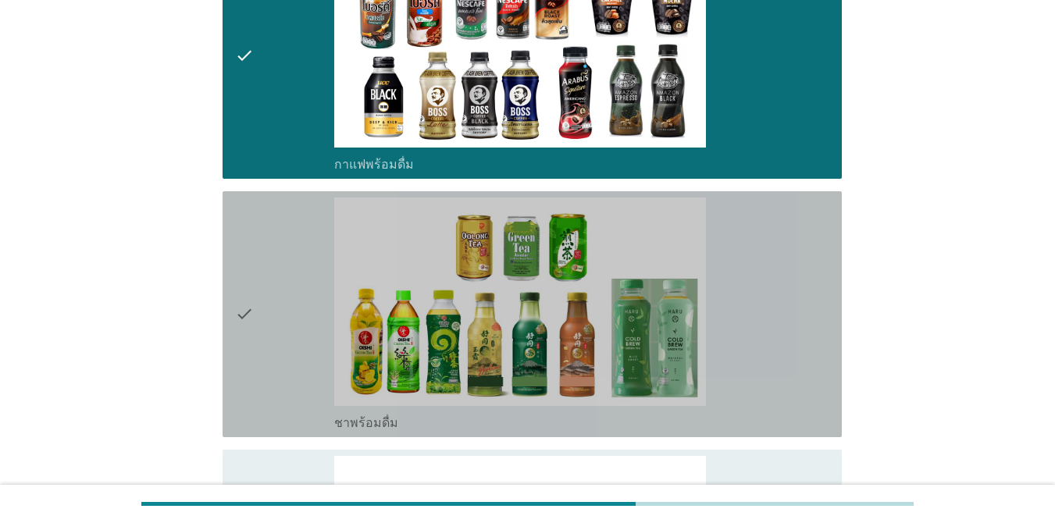
click at [250, 257] on icon "check" at bounding box center [244, 313] width 19 height 233
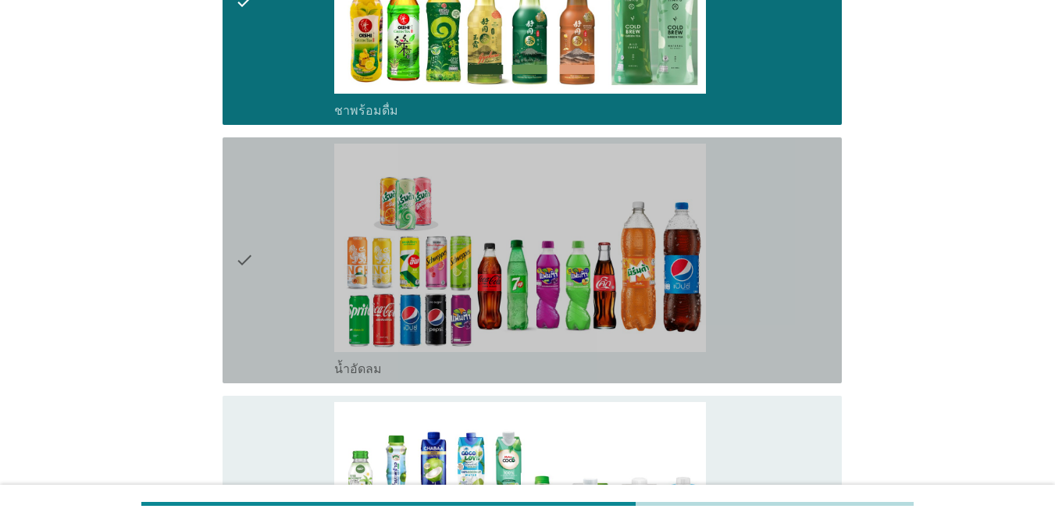
click at [250, 257] on icon "check" at bounding box center [244, 260] width 19 height 233
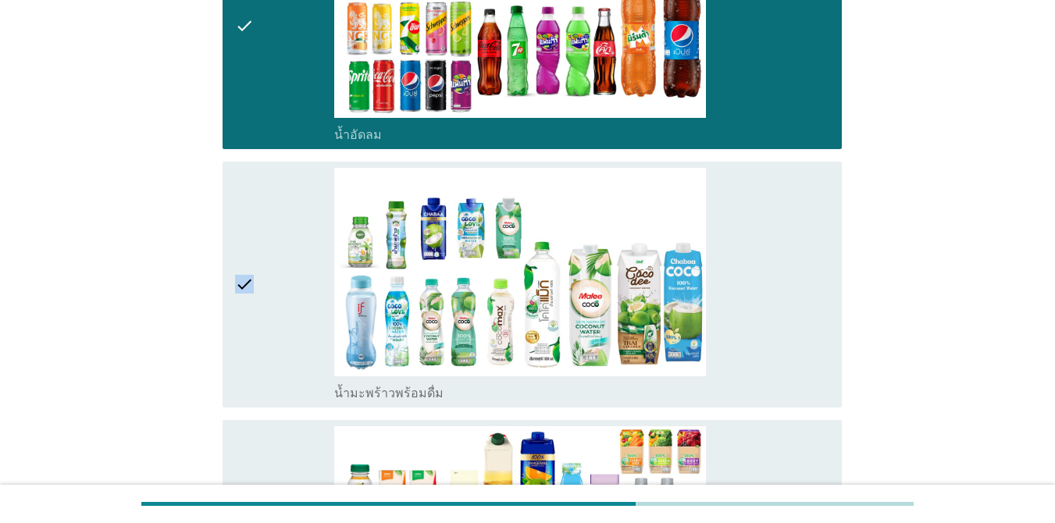
click at [250, 257] on icon "check" at bounding box center [244, 284] width 19 height 233
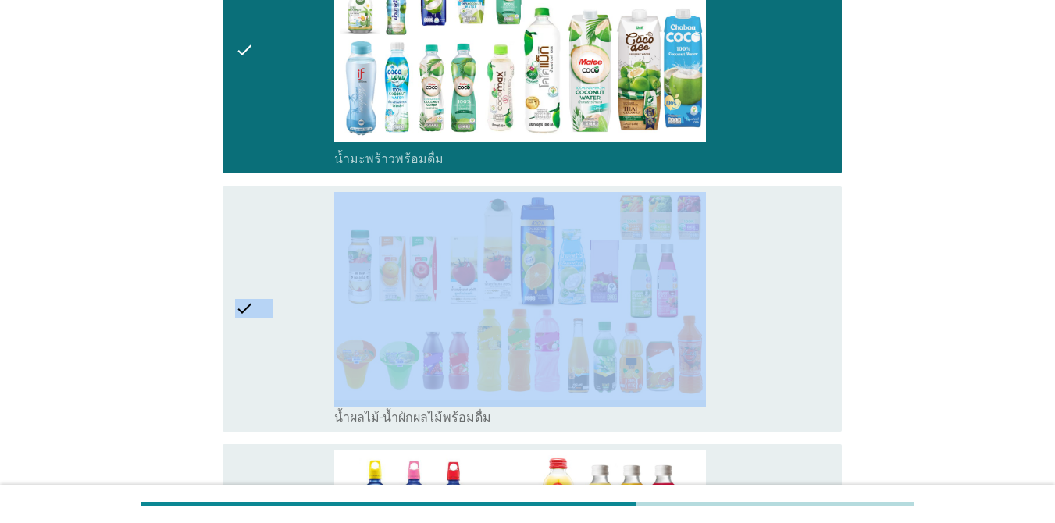
click at [250, 257] on icon "check" at bounding box center [244, 308] width 19 height 233
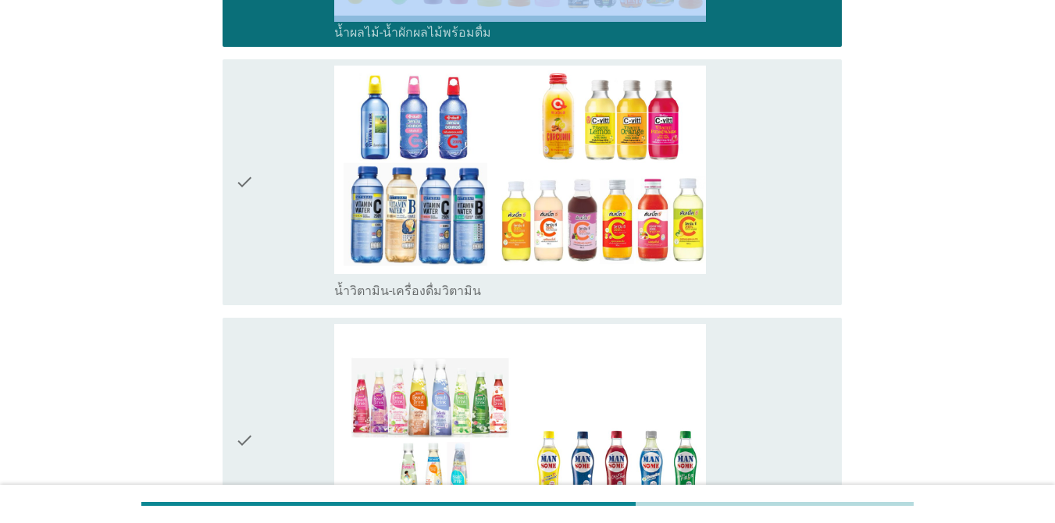
scroll to position [3044, 0]
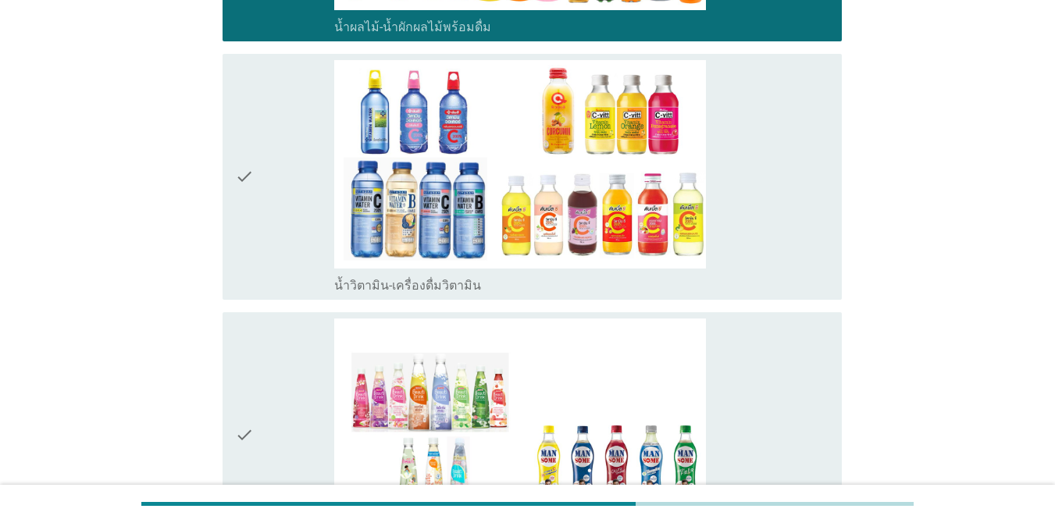
click at [254, 195] on icon "check" at bounding box center [244, 176] width 19 height 233
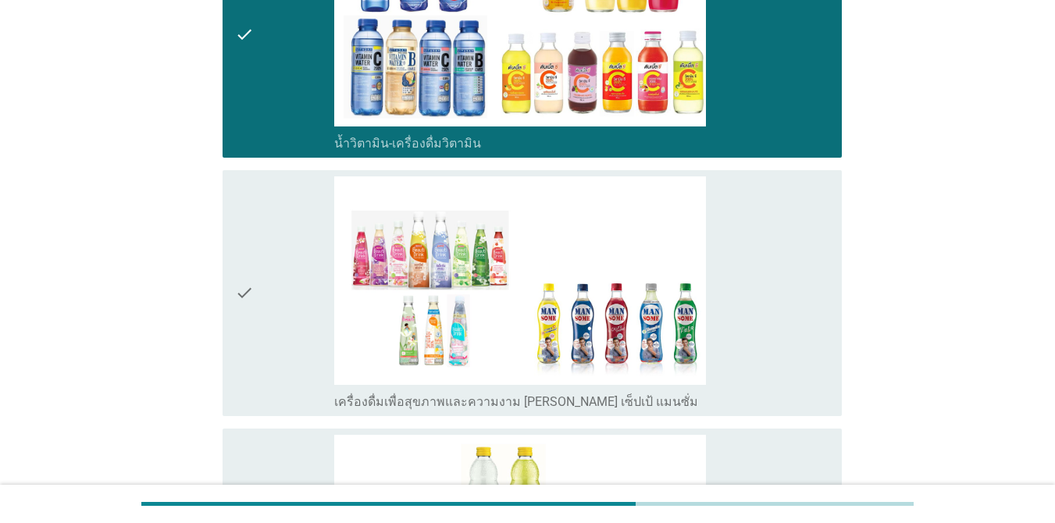
scroll to position [3434, 0]
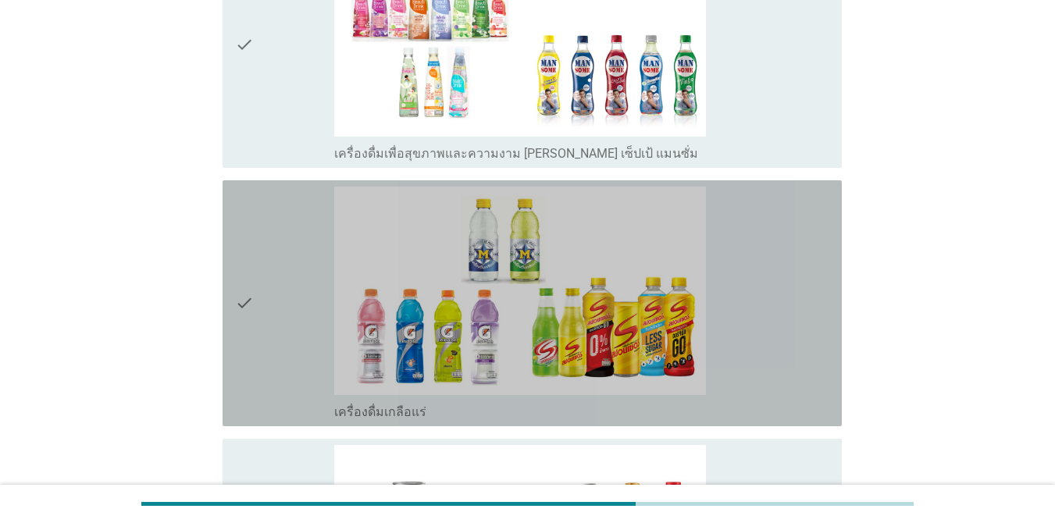
click at [273, 258] on div "check" at bounding box center [284, 303] width 99 height 233
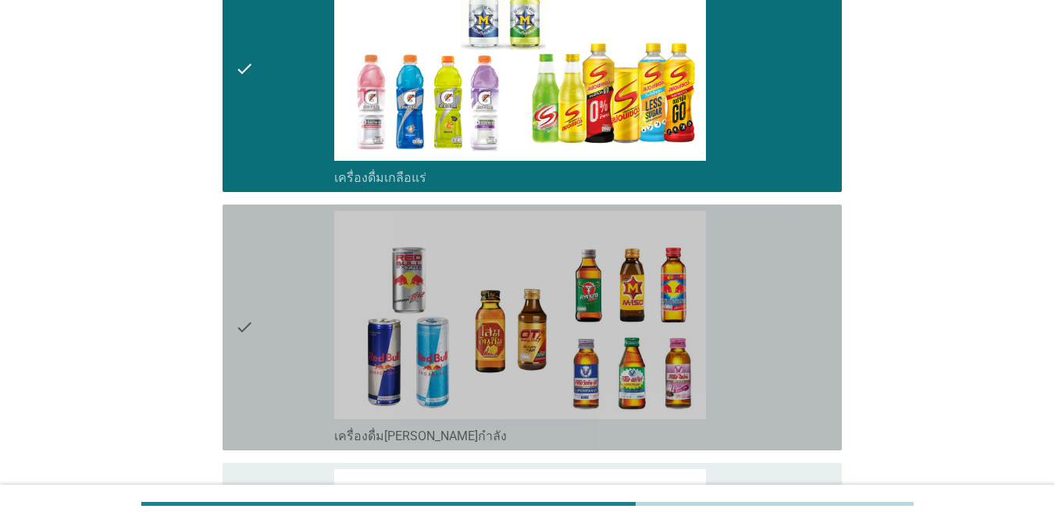
click at [272, 272] on div "check" at bounding box center [284, 327] width 99 height 233
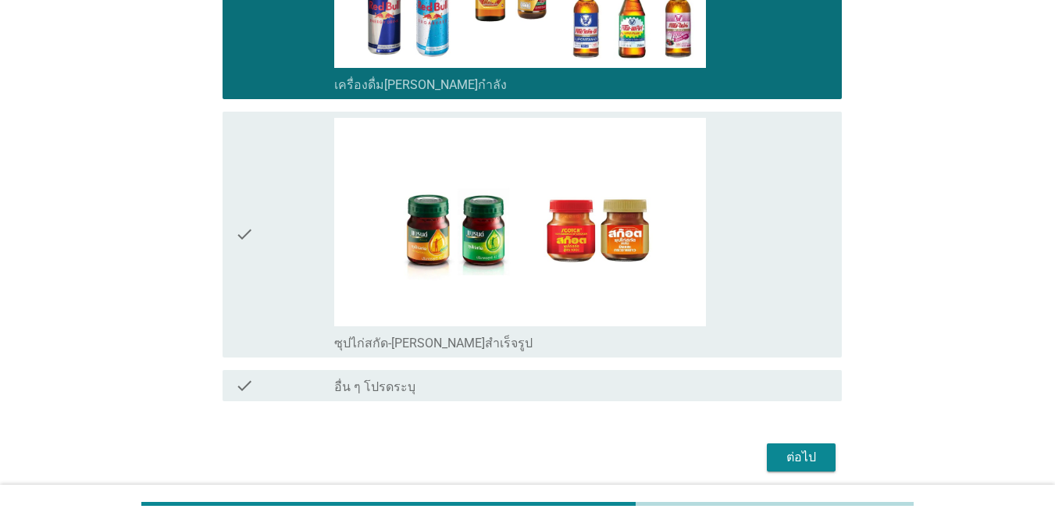
scroll to position [4052, 0]
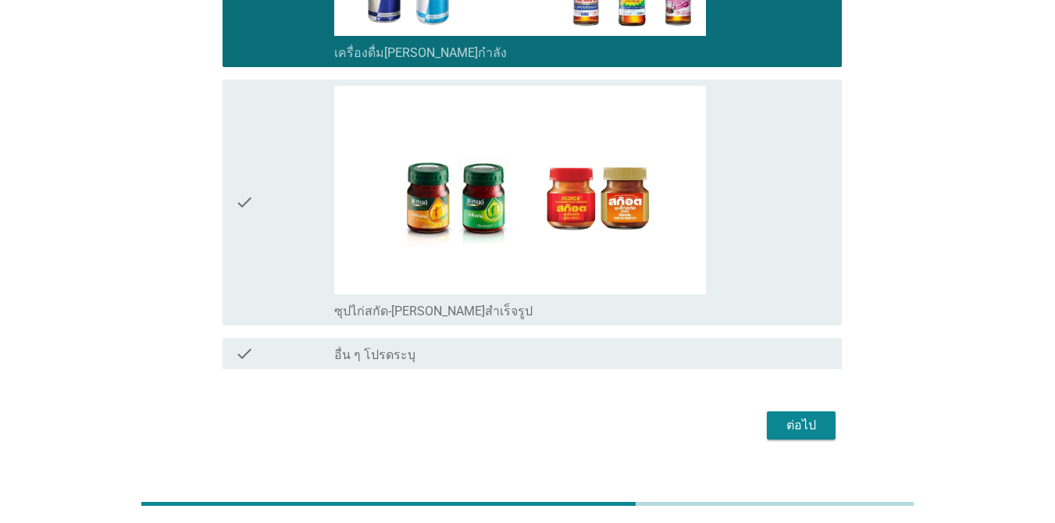
click at [804, 416] on div "ต่อไป" at bounding box center [801, 425] width 44 height 19
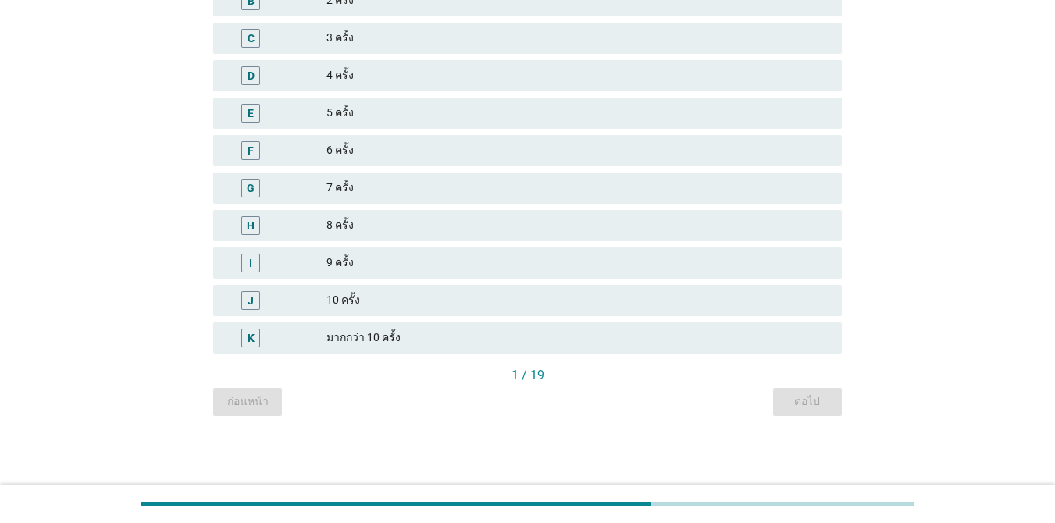
scroll to position [0, 0]
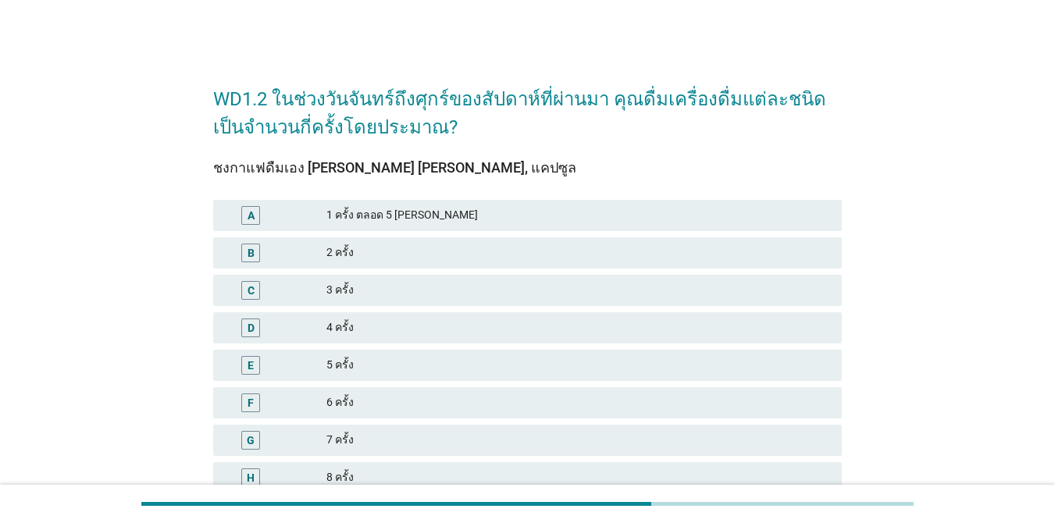
click at [562, 249] on div "2 ครั้ง" at bounding box center [577, 253] width 503 height 19
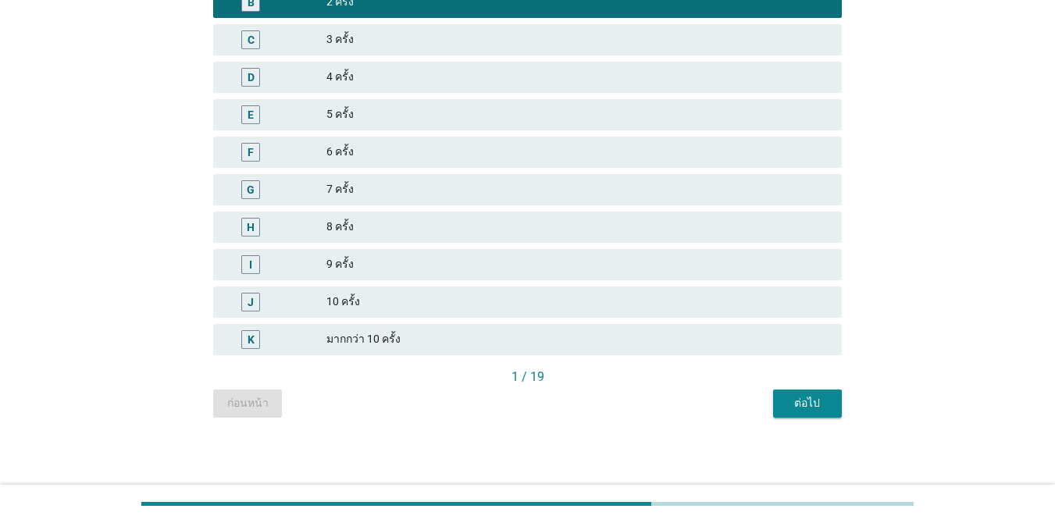
scroll to position [252, 0]
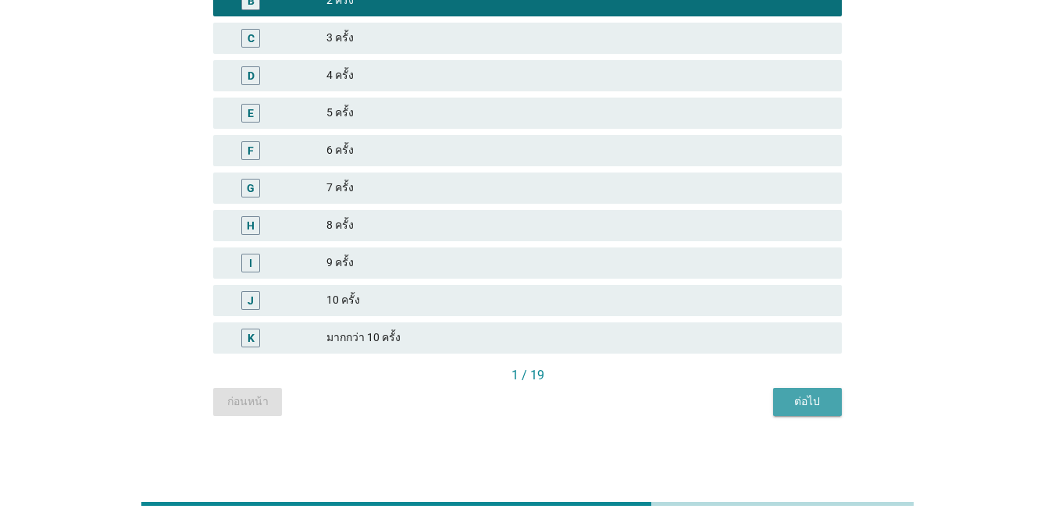
click at [809, 408] on div "ต่อไป" at bounding box center [807, 401] width 44 height 16
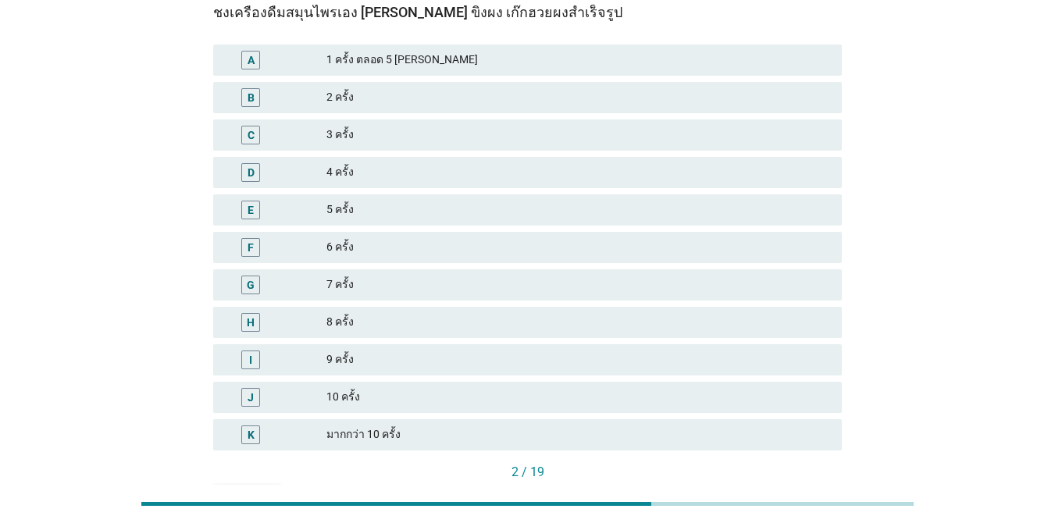
scroll to position [0, 0]
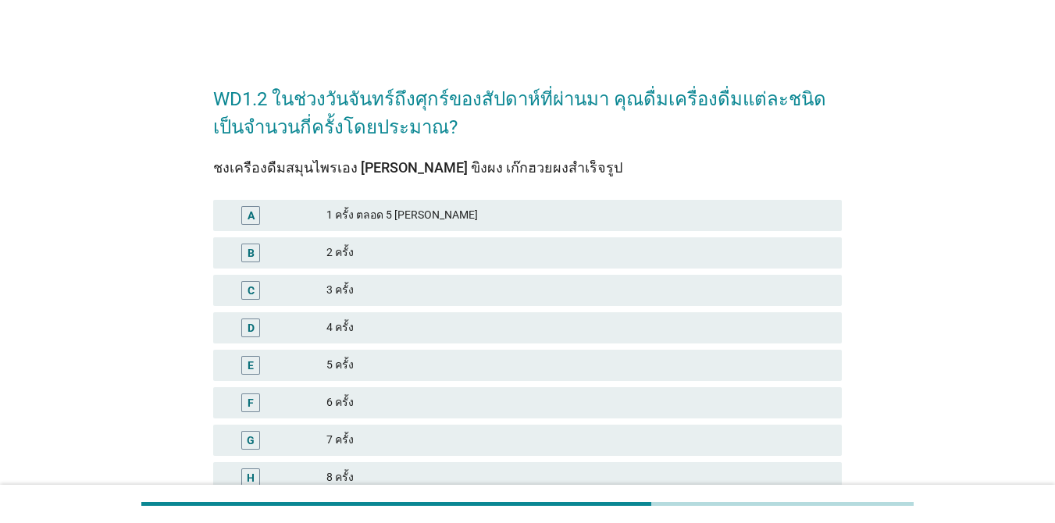
click at [511, 206] on div "1 ครั้ง ตลอด 5 [PERSON_NAME]" at bounding box center [577, 215] width 503 height 19
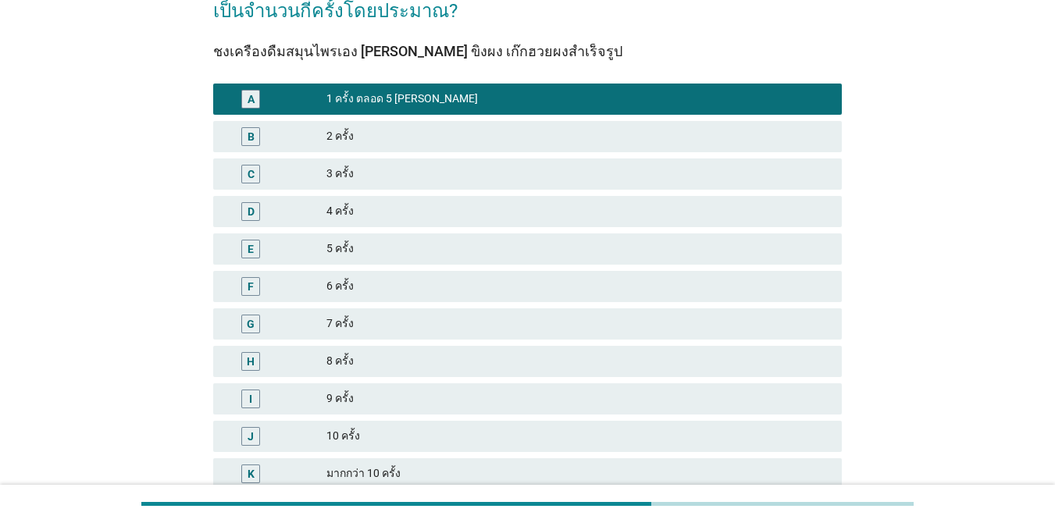
scroll to position [252, 0]
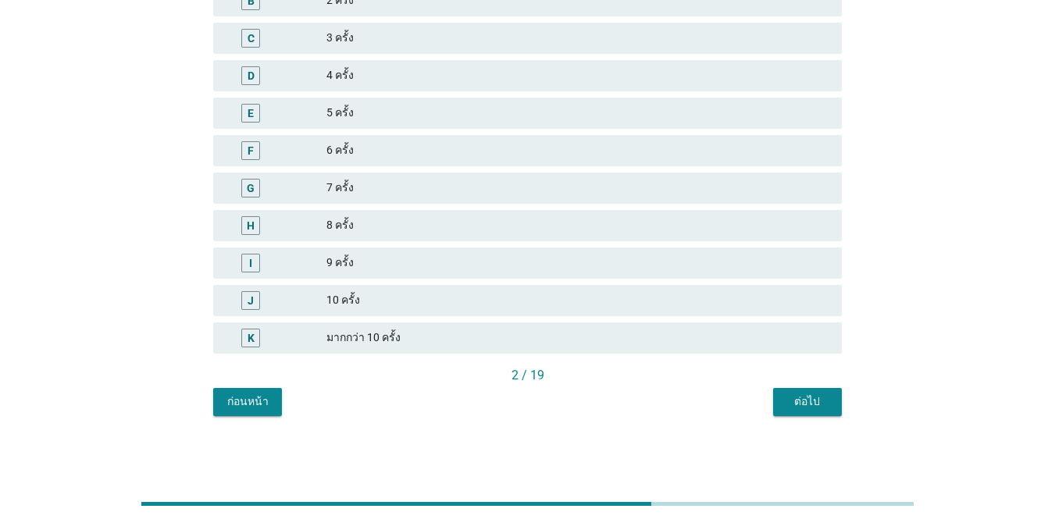
click at [791, 386] on div "2 / 19" at bounding box center [527, 377] width 628 height 22
click at [795, 397] on div "ต่อไป" at bounding box center [807, 401] width 44 height 16
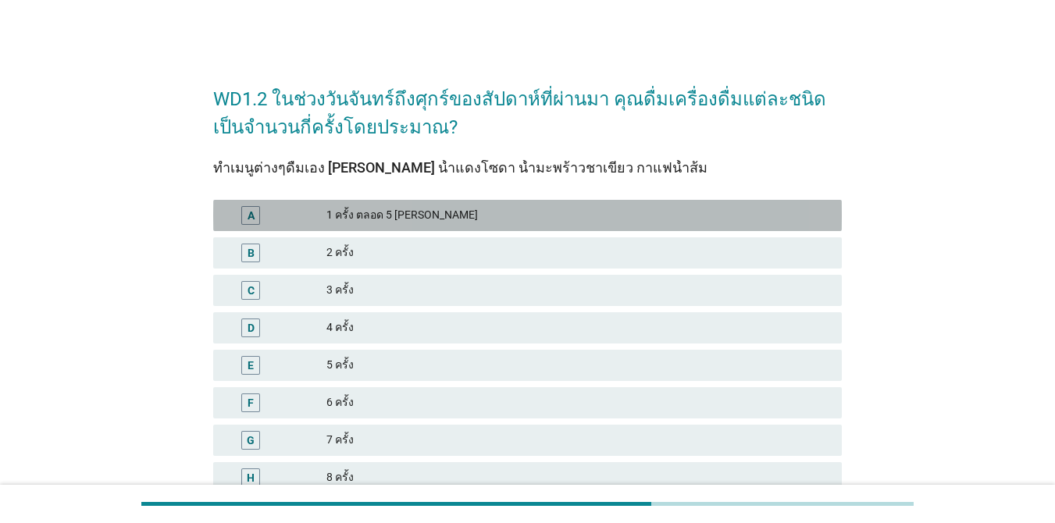
click at [608, 228] on div "A 1 ครั้ง ตลอด 5 [PERSON_NAME]" at bounding box center [527, 215] width 628 height 31
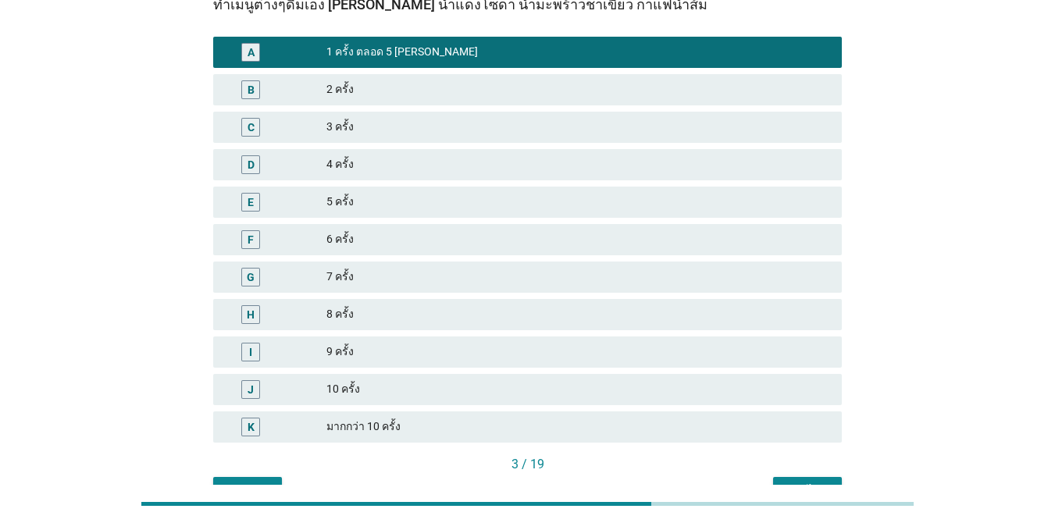
scroll to position [18, 0]
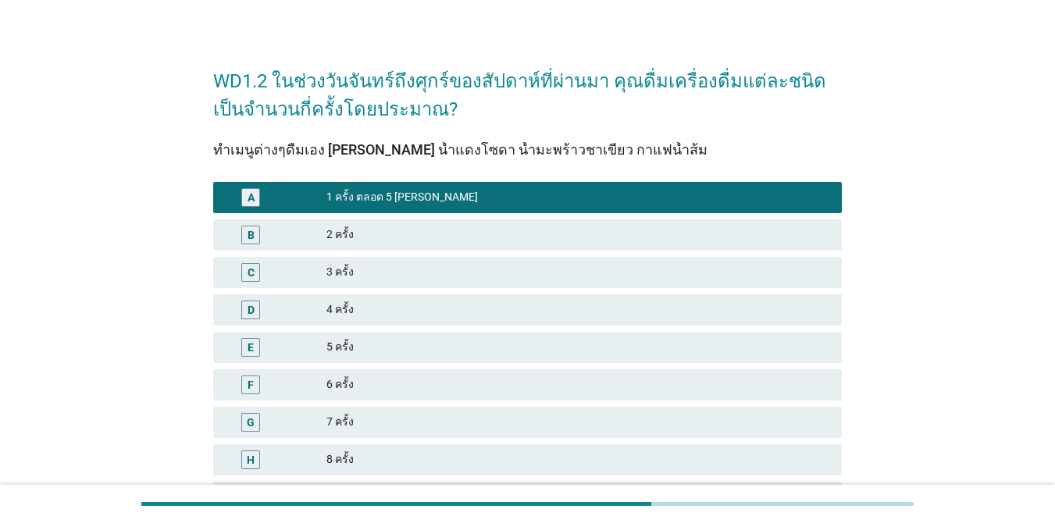
click at [563, 235] on div "2 ครั้ง" at bounding box center [577, 235] width 503 height 19
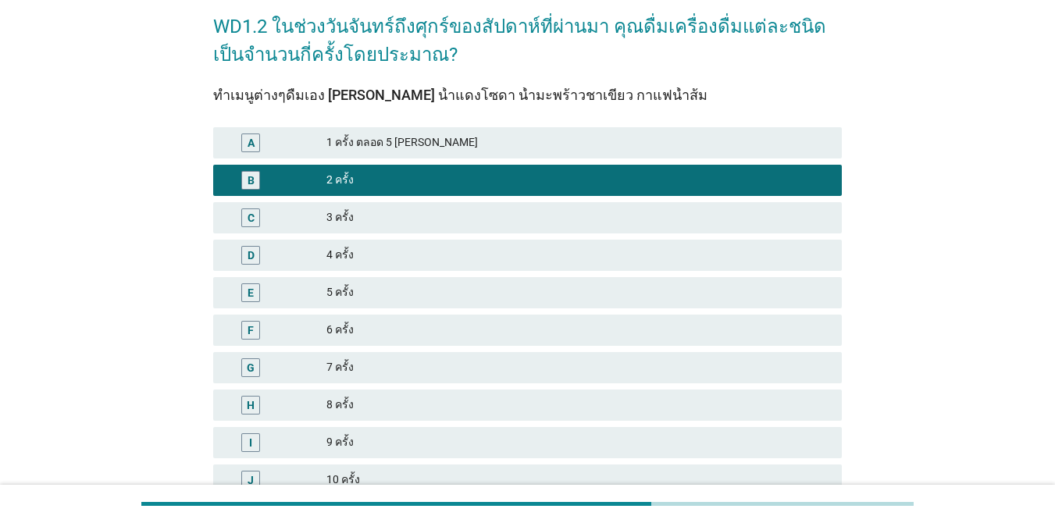
scroll to position [252, 0]
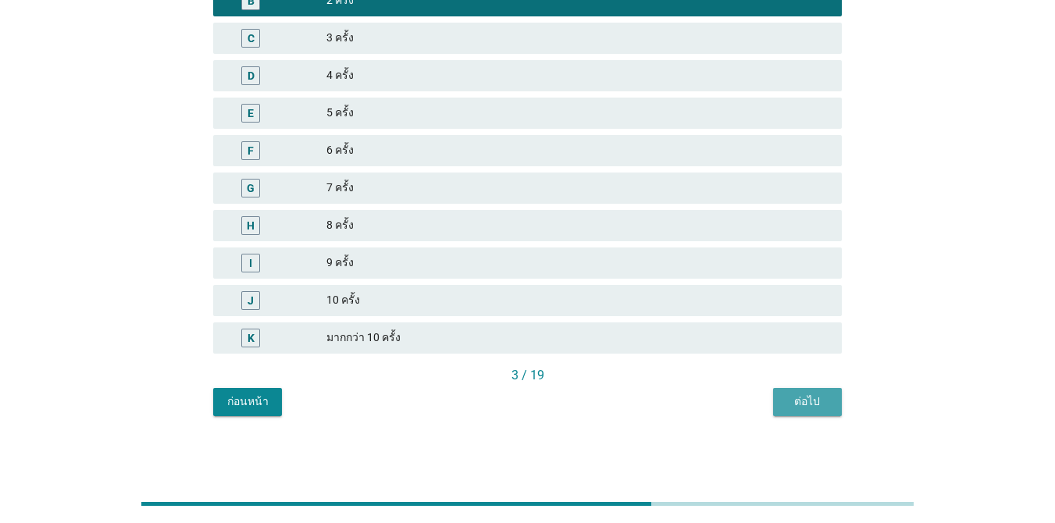
click at [810, 399] on div "ต่อไป" at bounding box center [807, 401] width 44 height 16
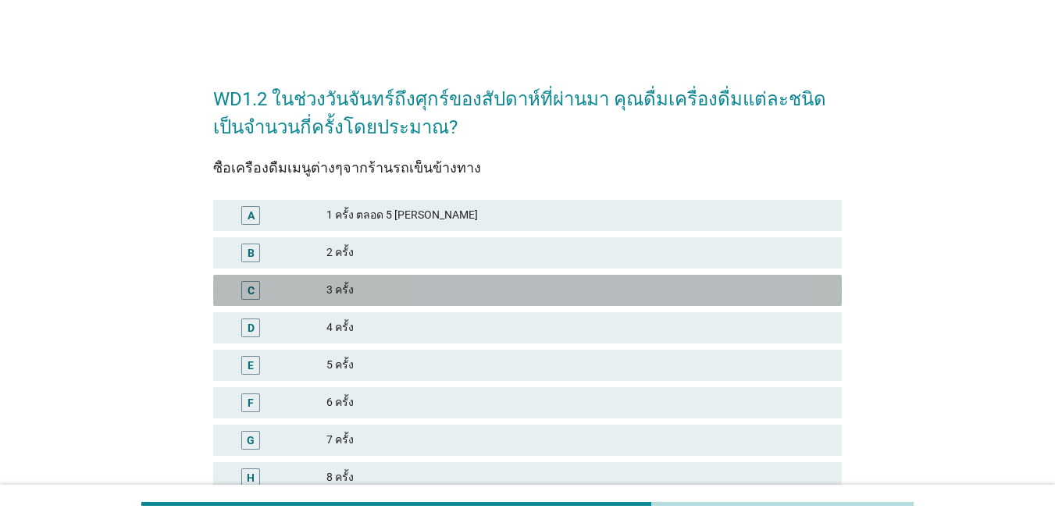
click at [634, 286] on div "3 ครั้ง" at bounding box center [577, 290] width 503 height 19
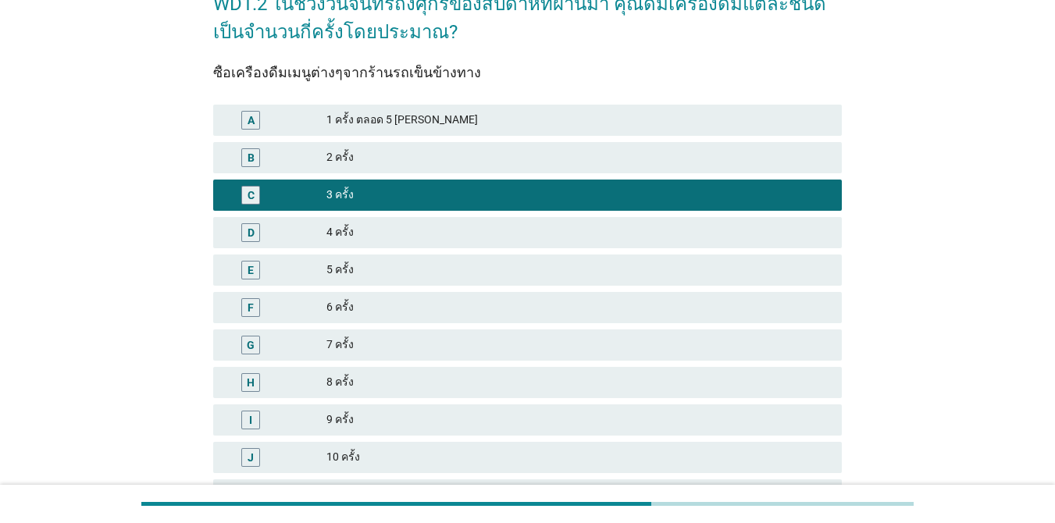
scroll to position [252, 0]
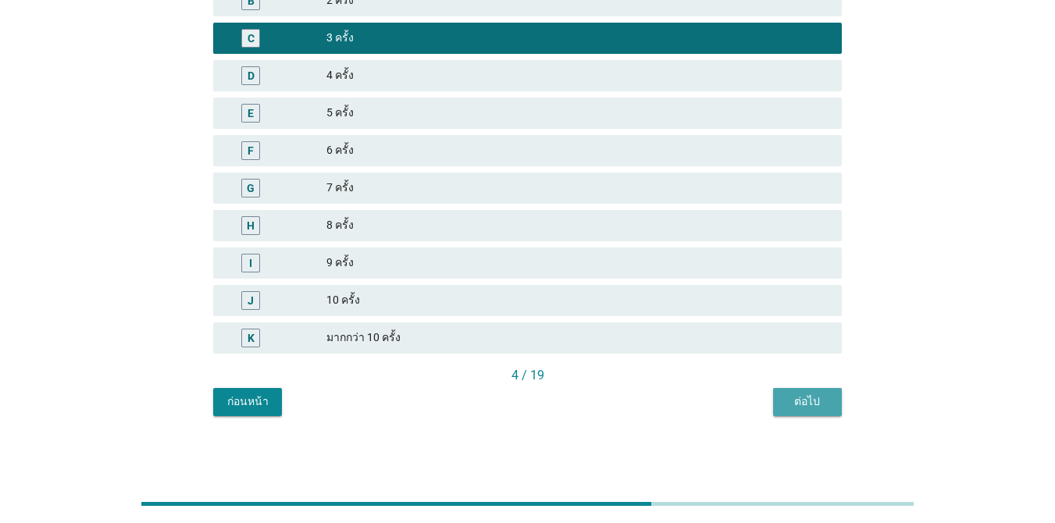
click at [810, 400] on div "ต่อไป" at bounding box center [807, 401] width 44 height 16
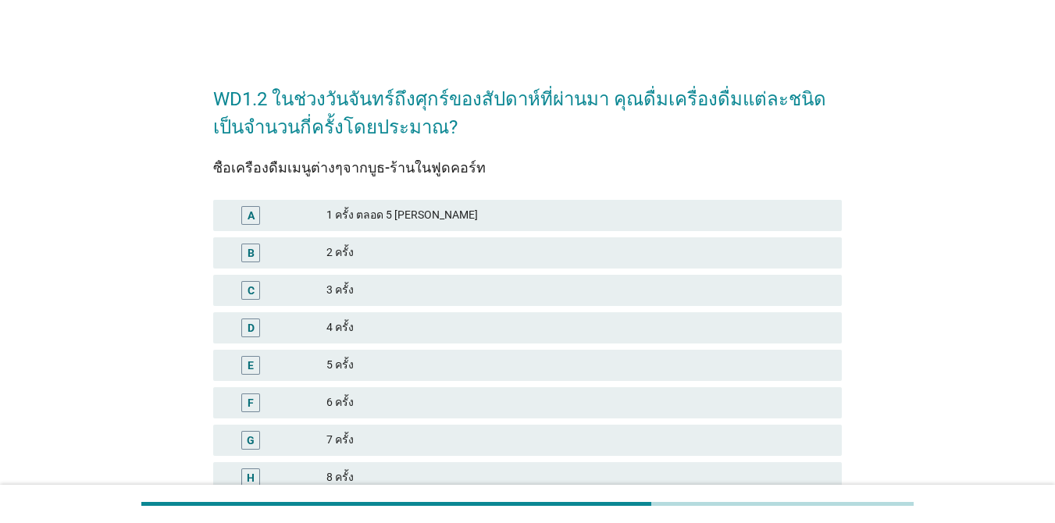
click at [622, 227] on div "A 1 ครั้ง ตลอด 5 [PERSON_NAME]" at bounding box center [527, 215] width 628 height 31
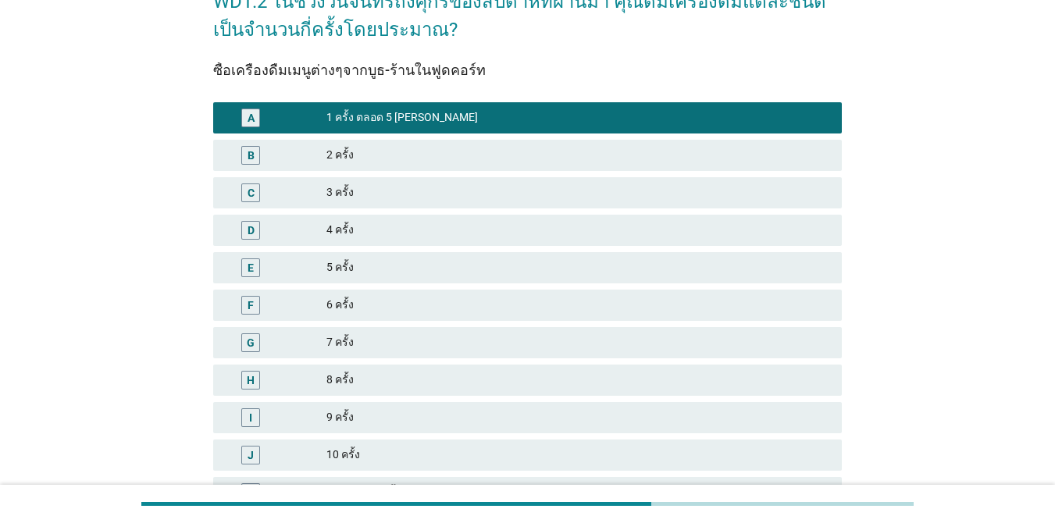
scroll to position [252, 0]
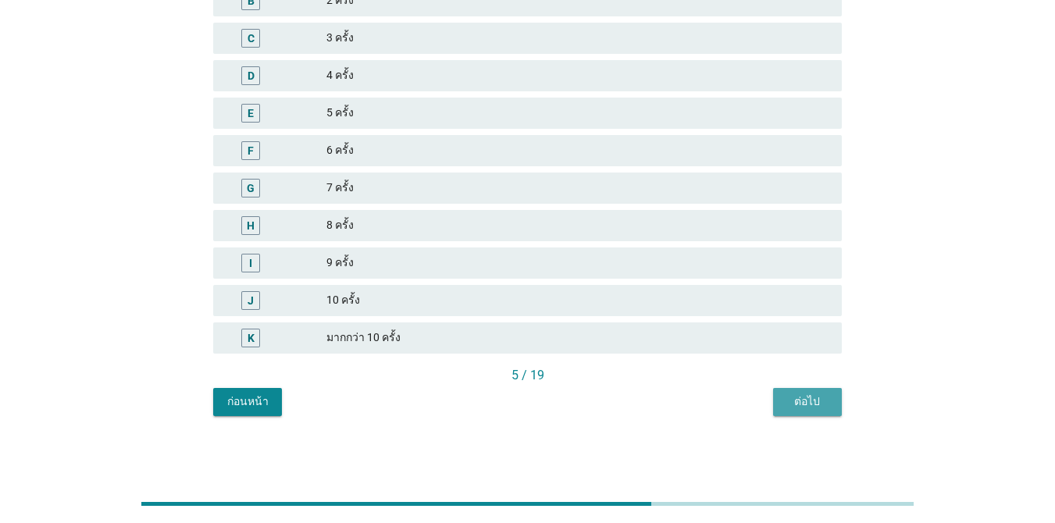
click at [813, 400] on div "ต่อไป" at bounding box center [807, 401] width 44 height 16
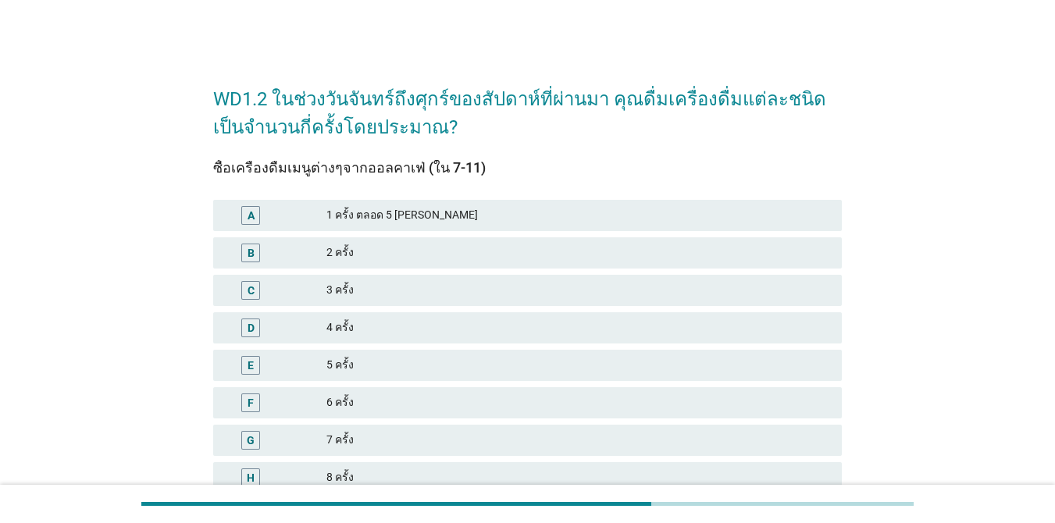
click at [598, 217] on div "1 ครั้ง ตลอด 5 [PERSON_NAME]" at bounding box center [577, 215] width 503 height 19
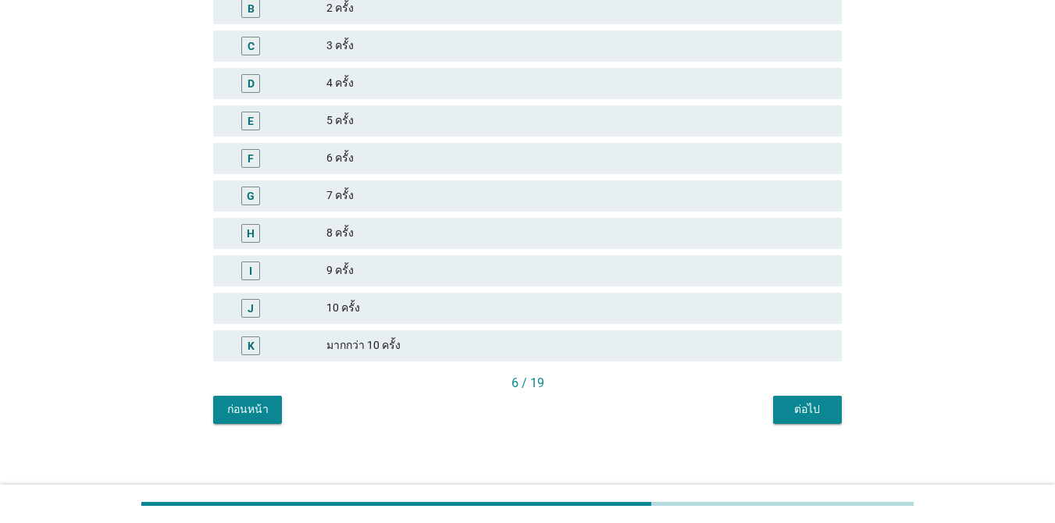
scroll to position [252, 0]
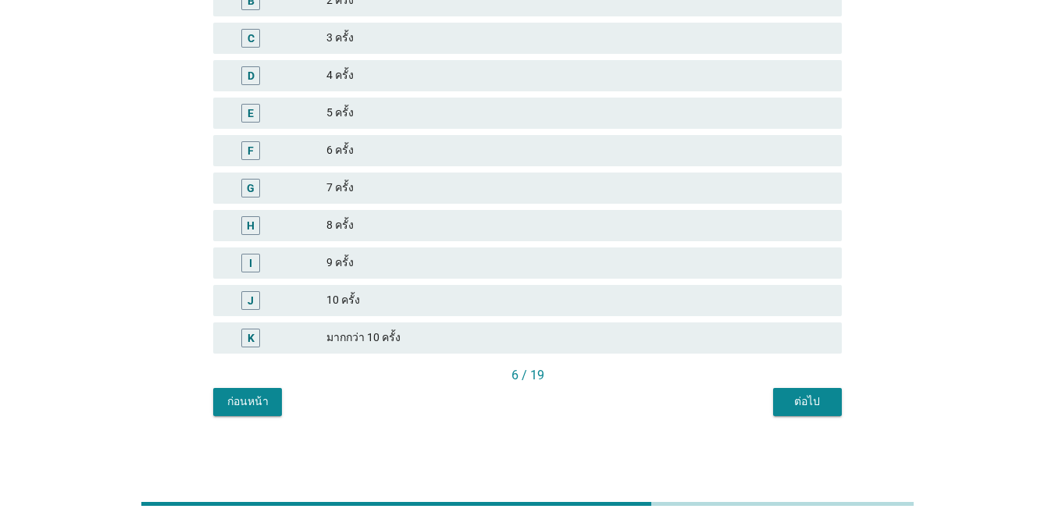
click at [838, 398] on button "ต่อไป" at bounding box center [807, 402] width 69 height 28
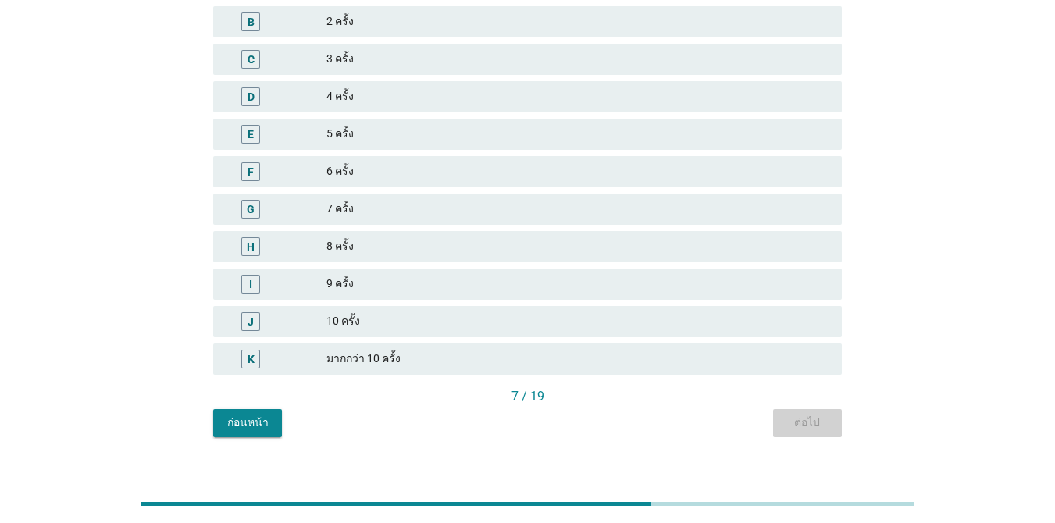
scroll to position [0, 0]
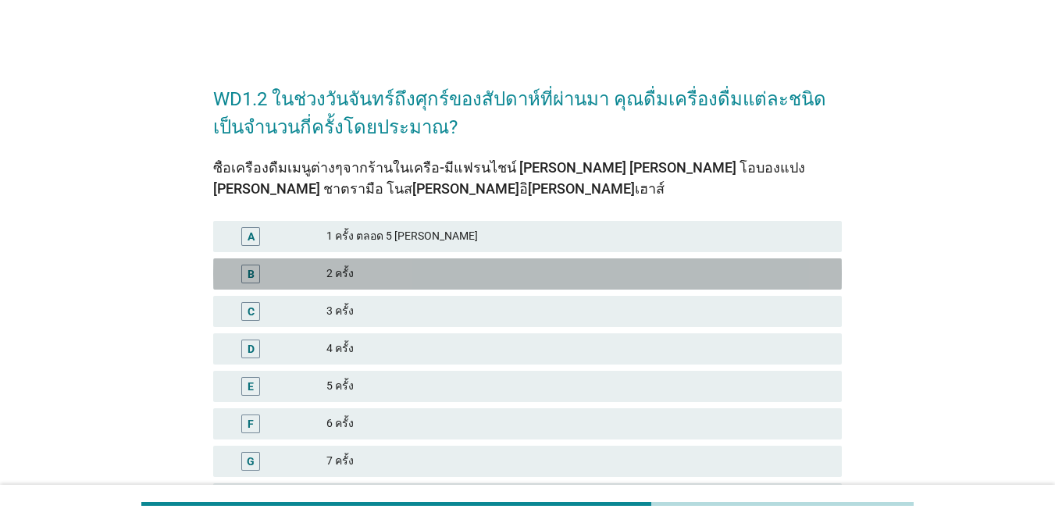
click at [457, 286] on div "B 2 ครั้ง" at bounding box center [527, 273] width 628 height 31
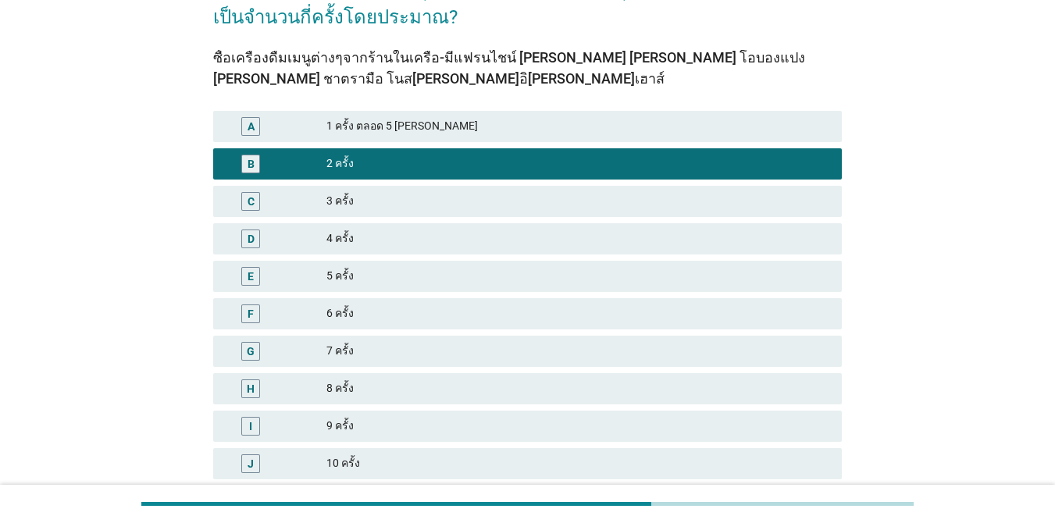
scroll to position [273, 0]
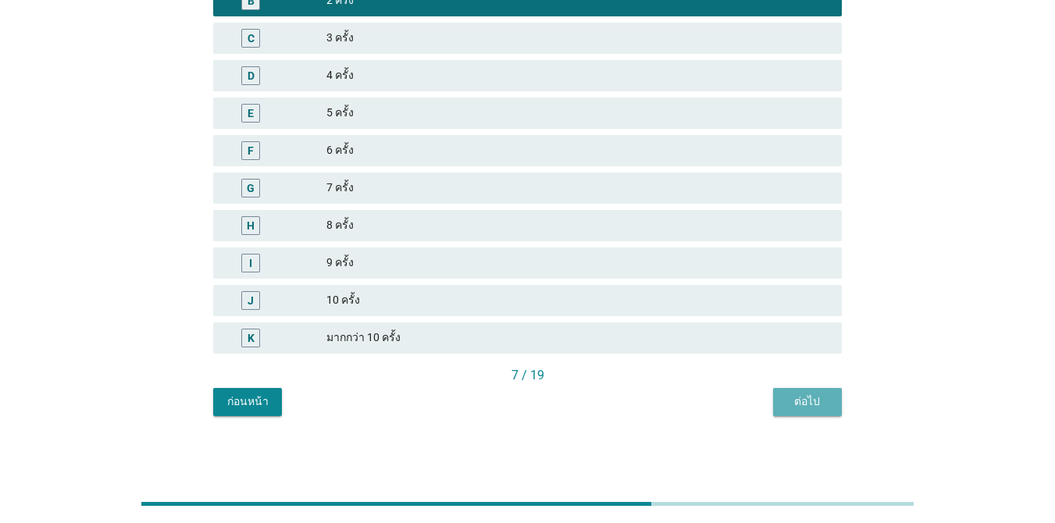
click at [794, 400] on div "ต่อไป" at bounding box center [807, 401] width 44 height 16
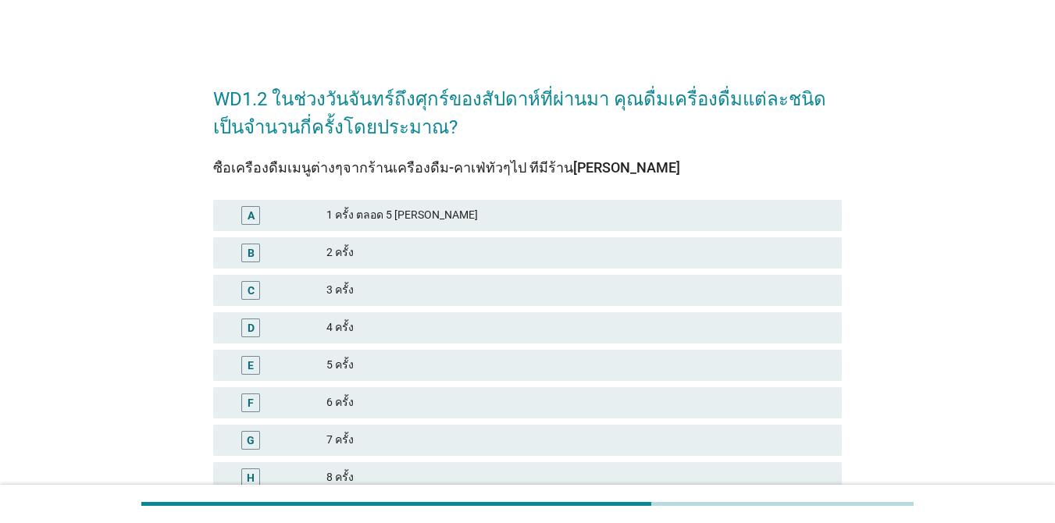
click at [414, 215] on div "1 ครั้ง ตลอด 5 [PERSON_NAME]" at bounding box center [577, 215] width 503 height 19
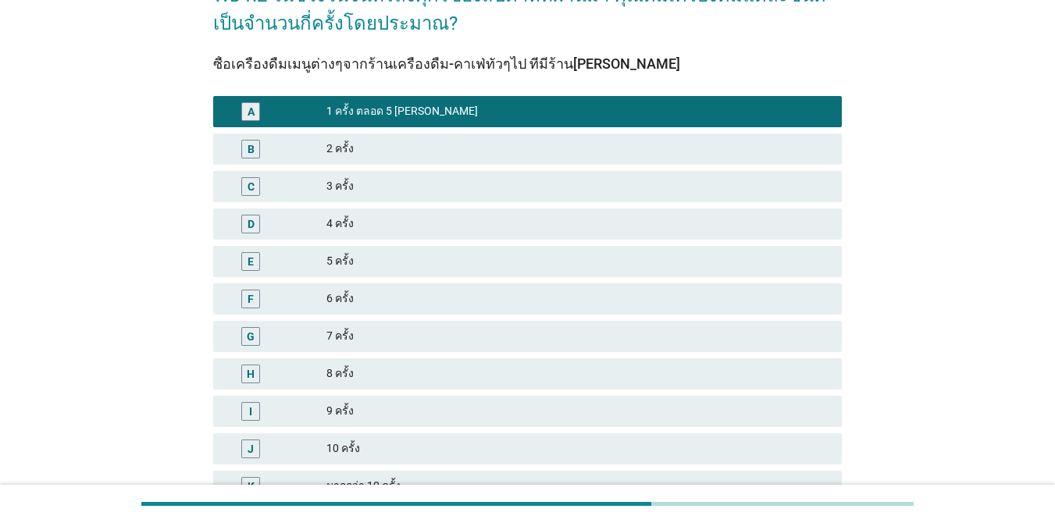
scroll to position [252, 0]
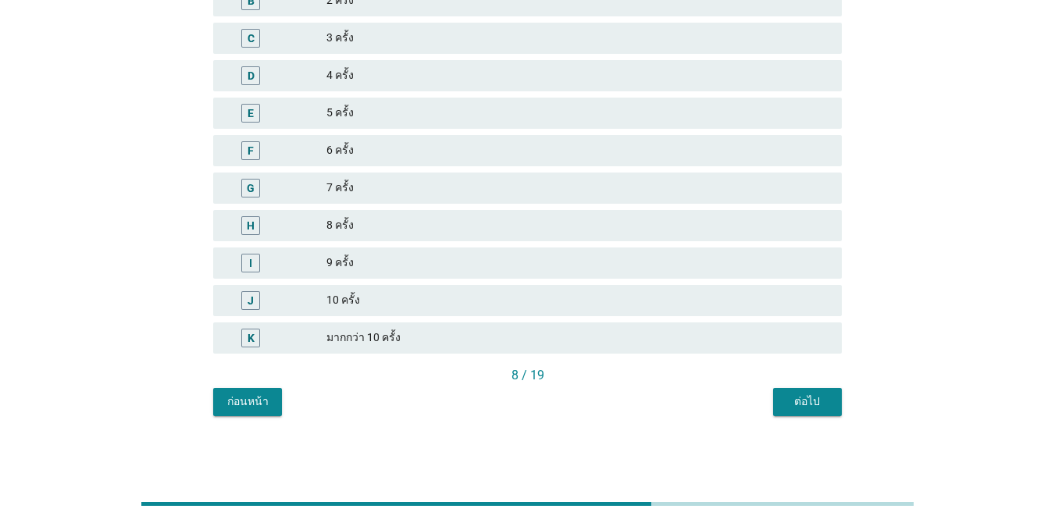
click at [810, 399] on div "ต่อไป" at bounding box center [807, 401] width 44 height 16
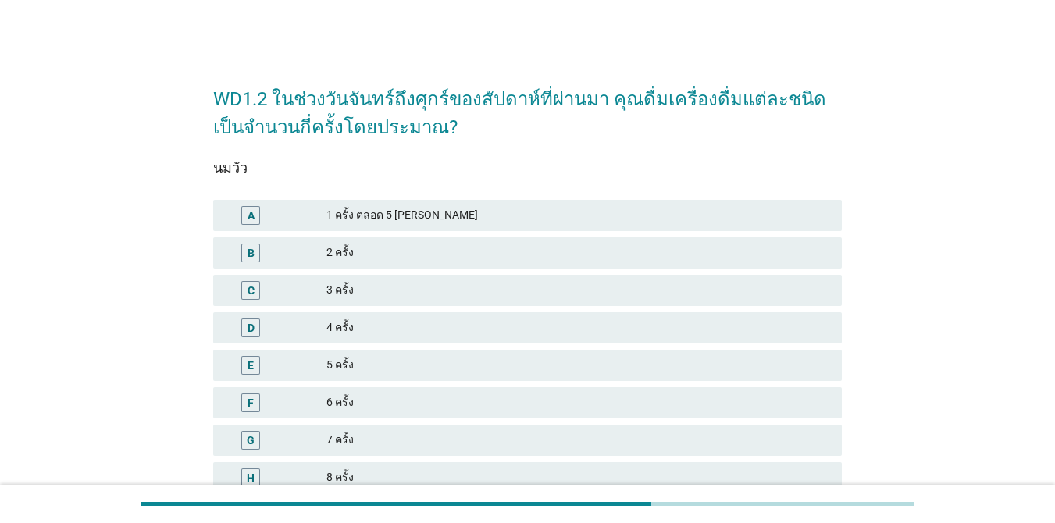
click at [468, 215] on div "1 ครั้ง ตลอด 5 [PERSON_NAME]" at bounding box center [577, 215] width 503 height 19
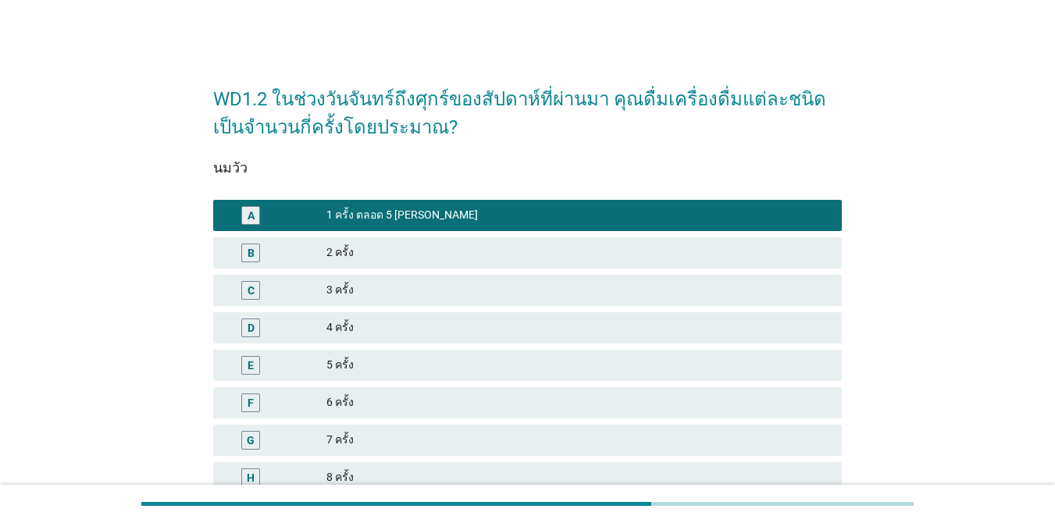
scroll to position [252, 0]
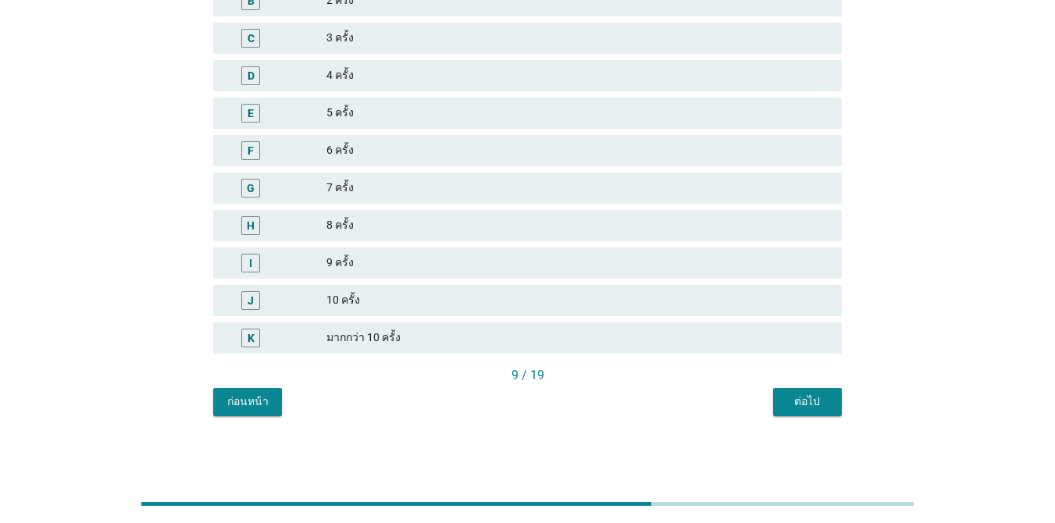
click at [797, 400] on div "ต่อไป" at bounding box center [807, 401] width 44 height 16
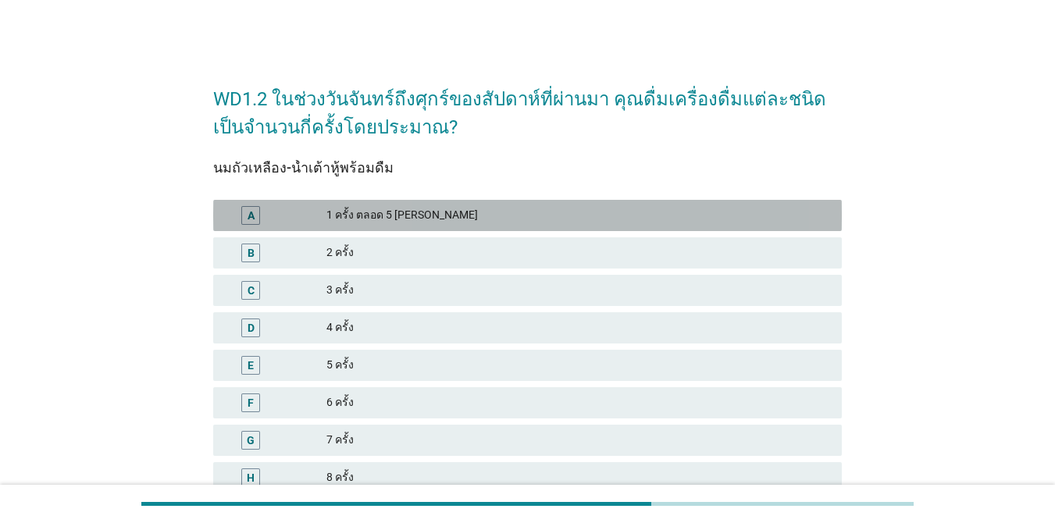
click at [645, 223] on div "1 ครั้ง ตลอด 5 [PERSON_NAME]" at bounding box center [577, 215] width 503 height 19
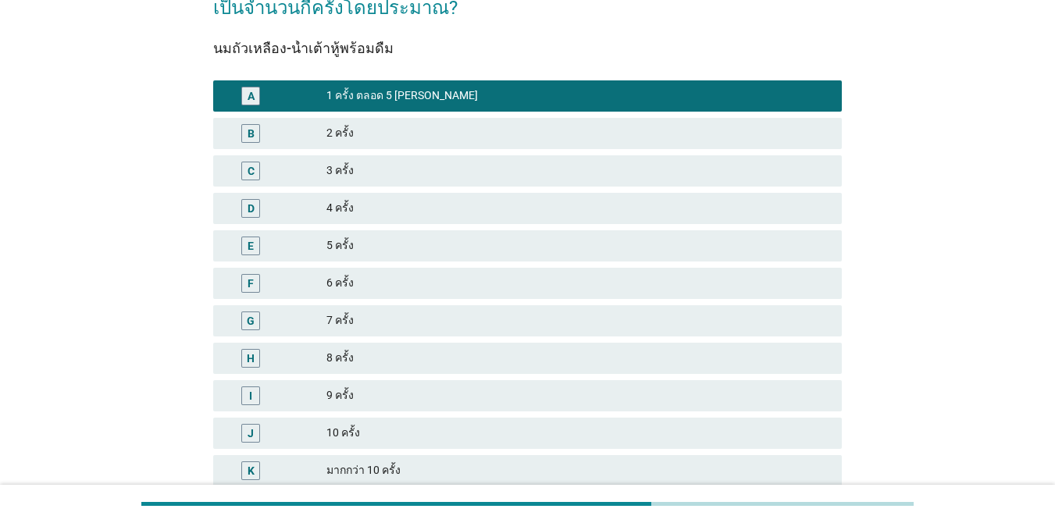
scroll to position [252, 0]
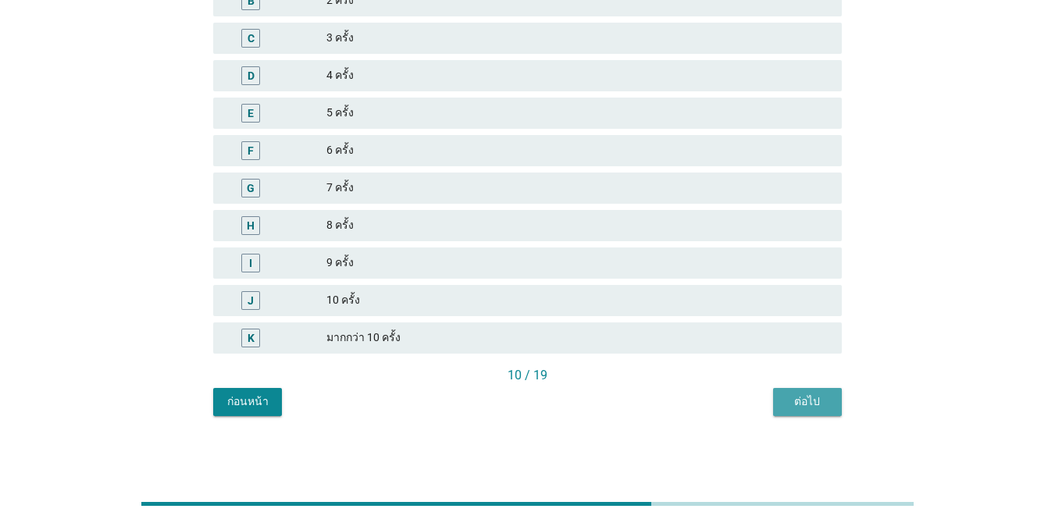
click at [790, 393] on div "ต่อไป" at bounding box center [807, 401] width 44 height 16
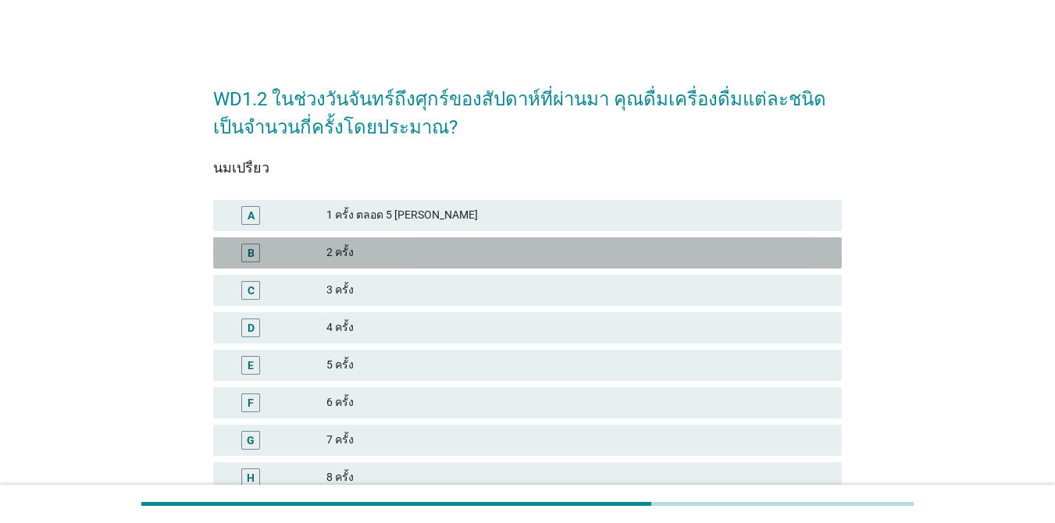
click at [541, 254] on div "2 ครั้ง" at bounding box center [577, 253] width 503 height 19
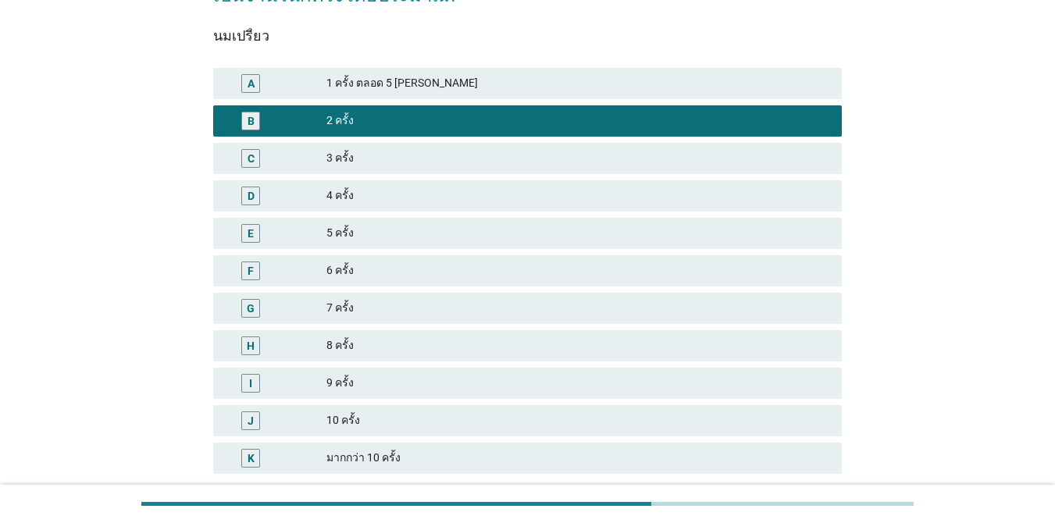
scroll to position [252, 0]
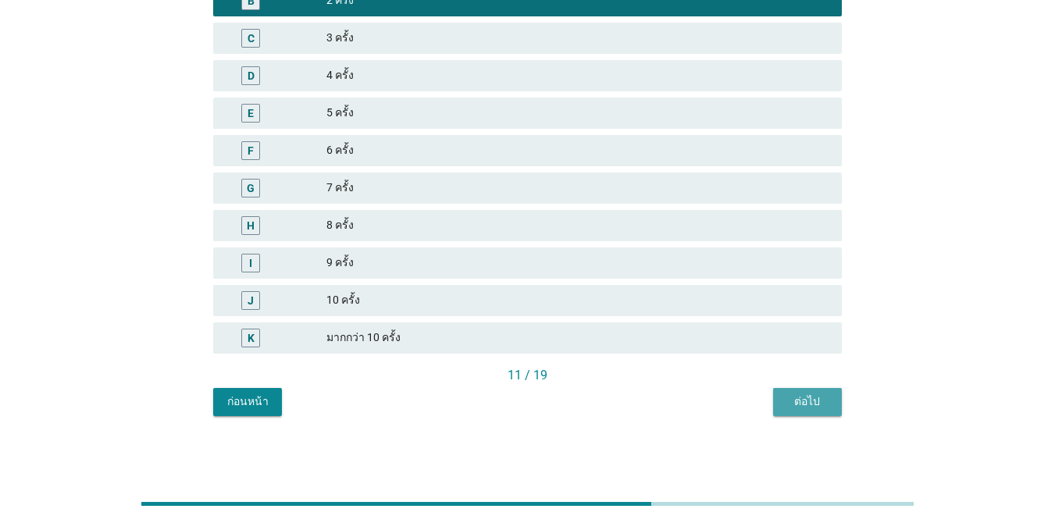
click at [784, 412] on button "ต่อไป" at bounding box center [807, 402] width 69 height 28
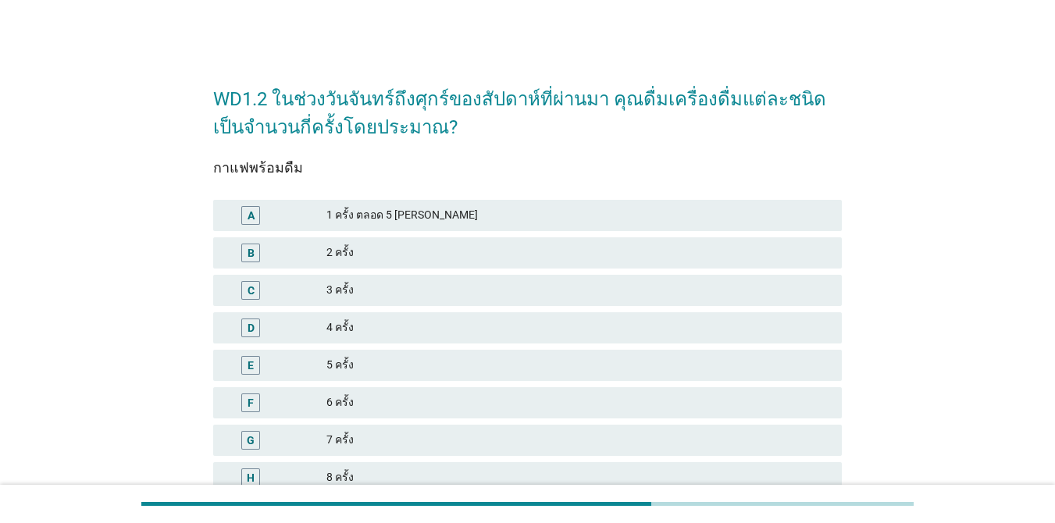
click at [496, 210] on div "1 ครั้ง ตลอด 5 [PERSON_NAME]" at bounding box center [577, 215] width 503 height 19
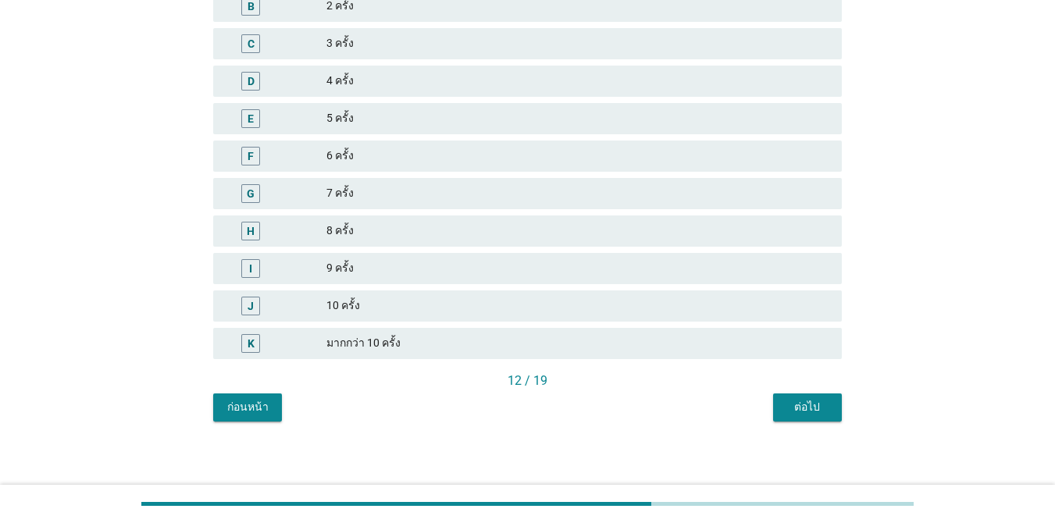
scroll to position [252, 0]
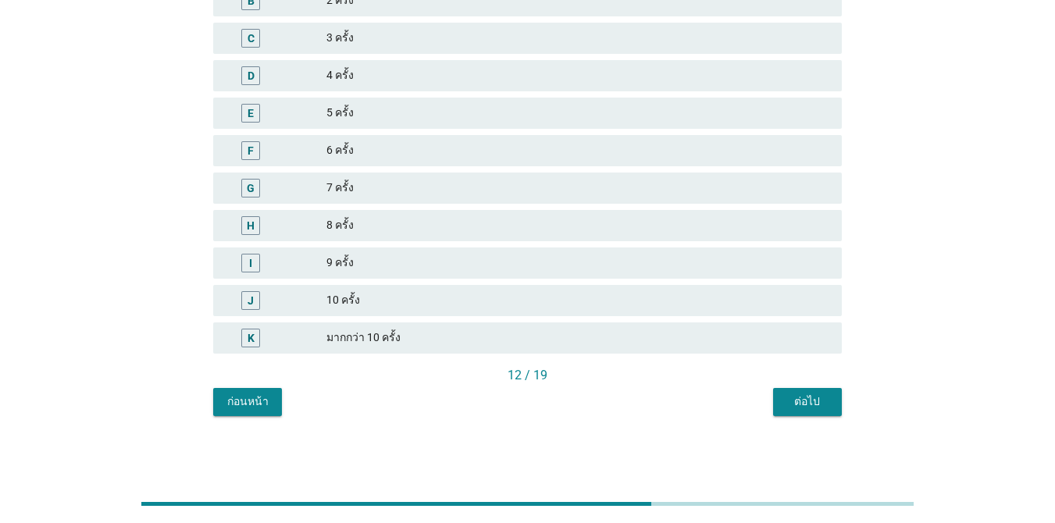
click at [803, 393] on div "ต่อไป" at bounding box center [807, 401] width 44 height 16
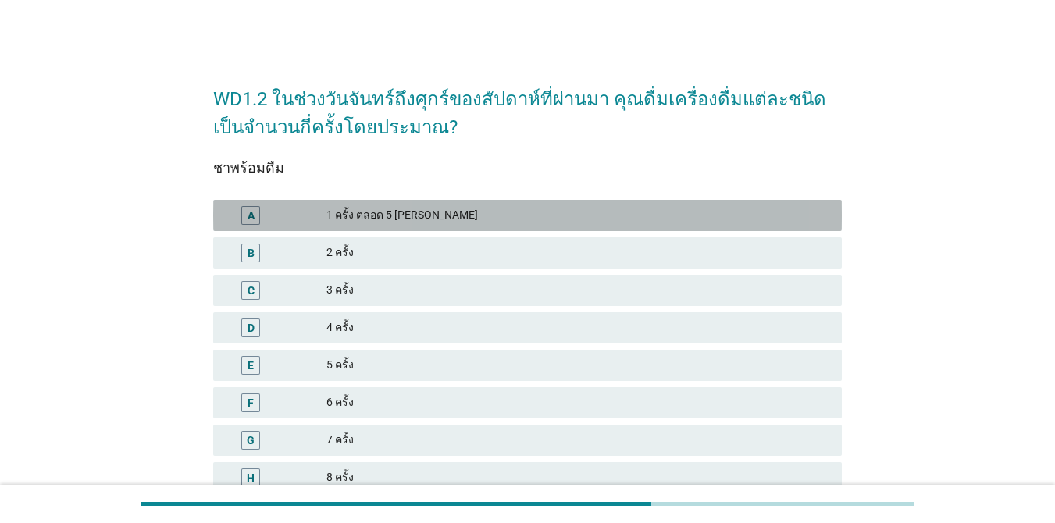
click at [562, 207] on div "1 ครั้ง ตลอด 5 [PERSON_NAME]" at bounding box center [577, 215] width 503 height 19
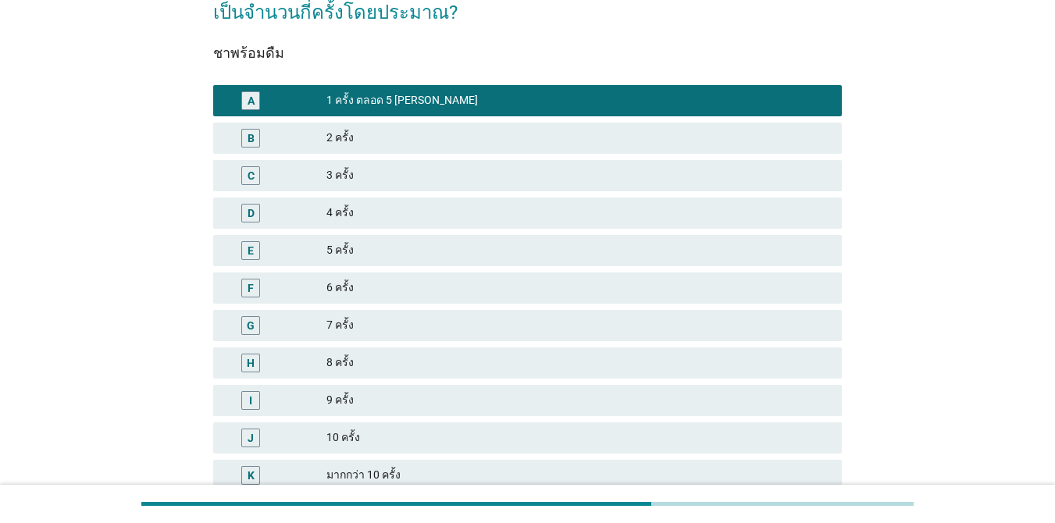
scroll to position [252, 0]
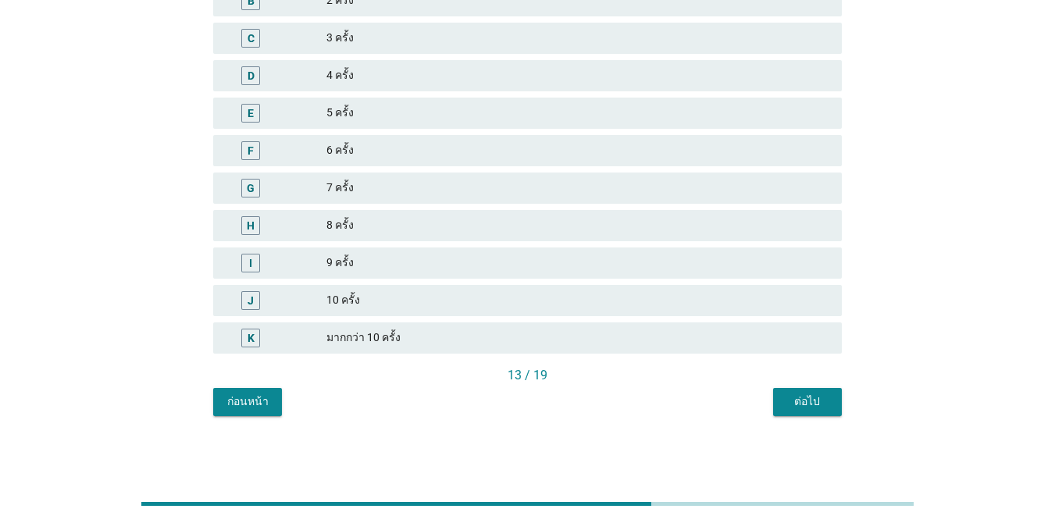
click at [788, 401] on div "ต่อไป" at bounding box center [807, 401] width 44 height 16
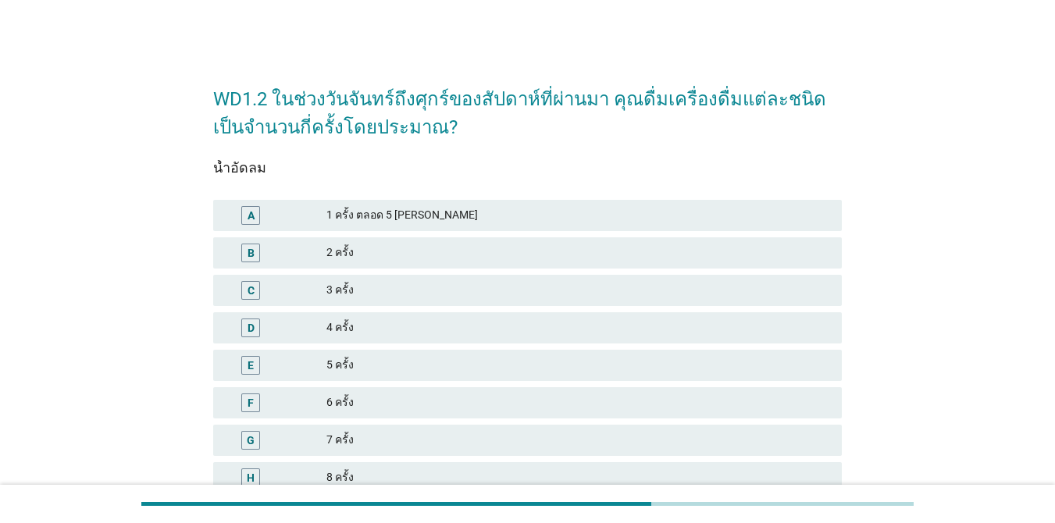
click at [588, 365] on div "5 ครั้ง" at bounding box center [577, 365] width 503 height 19
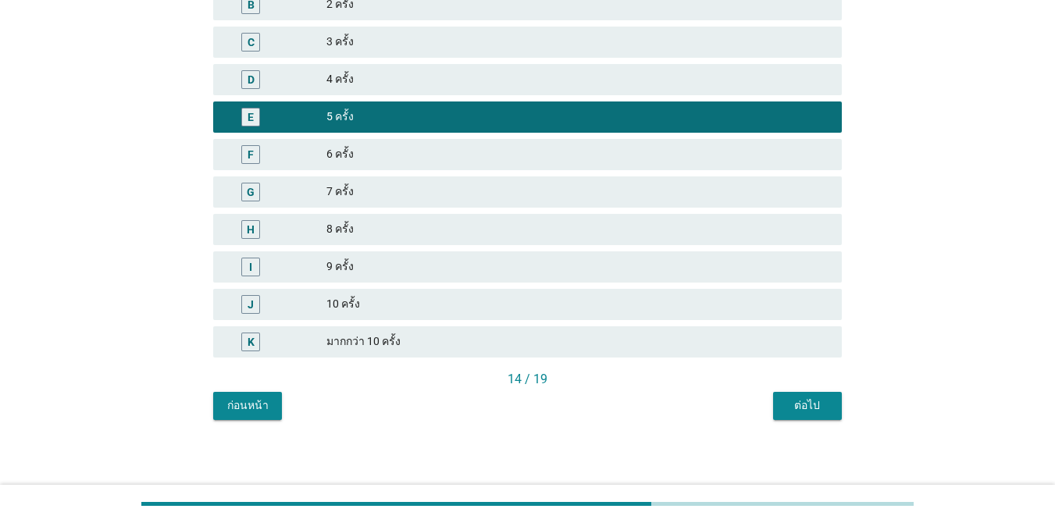
scroll to position [252, 0]
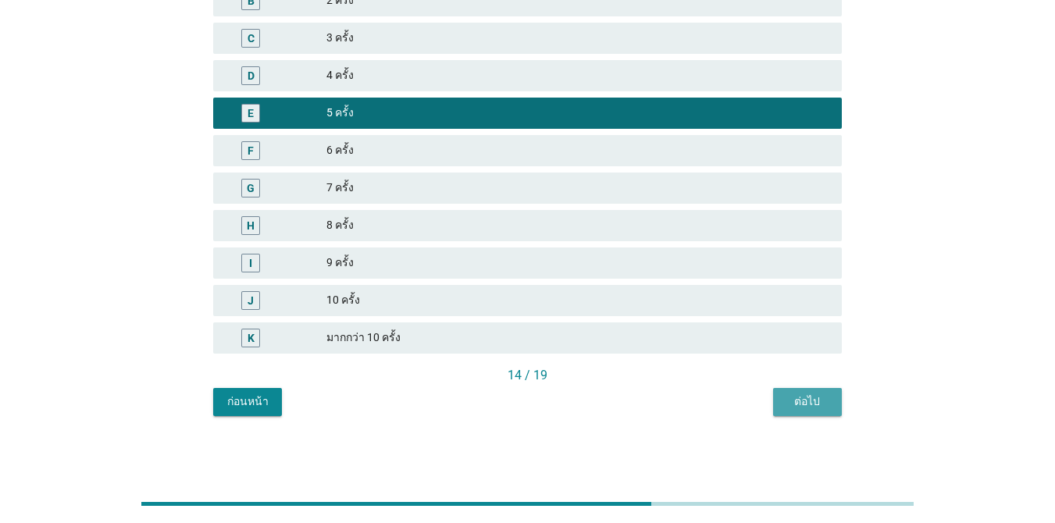
click at [811, 394] on div "ต่อไป" at bounding box center [807, 401] width 44 height 16
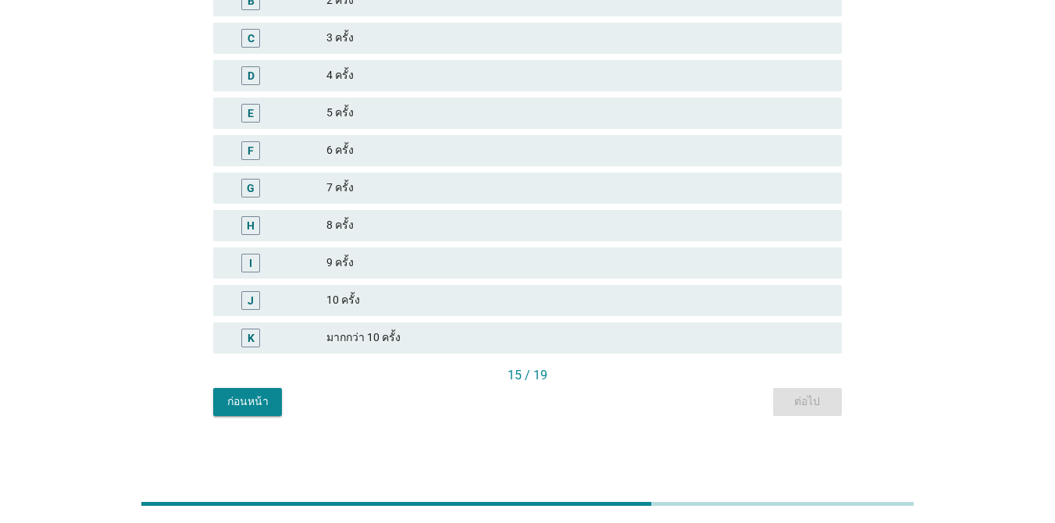
scroll to position [0, 0]
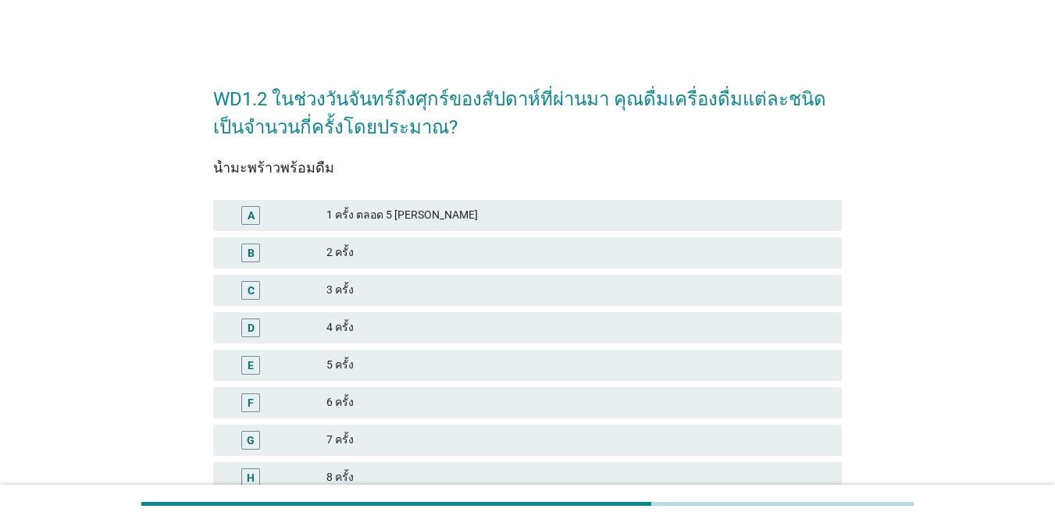
click at [525, 218] on div "1 ครั้ง ตลอด 5 [PERSON_NAME]" at bounding box center [577, 215] width 503 height 19
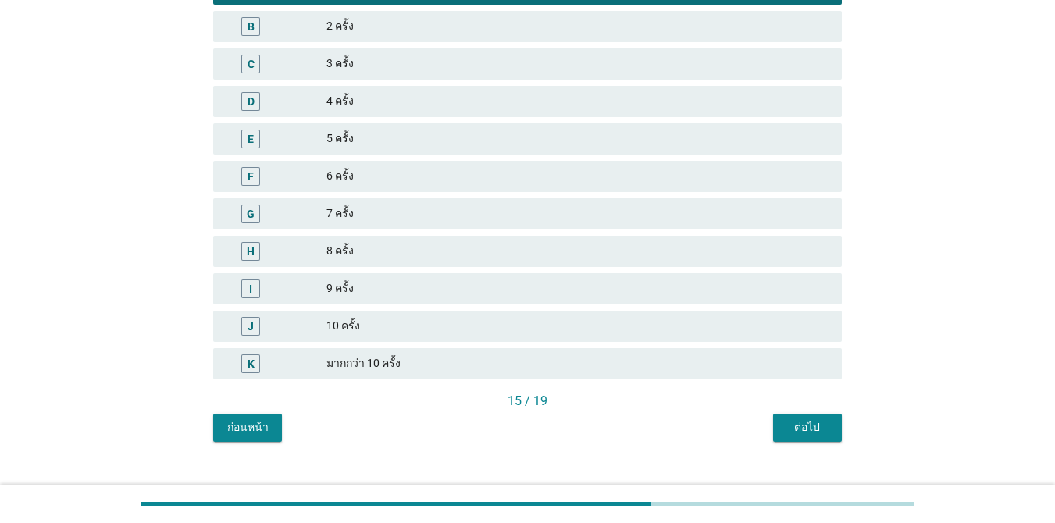
scroll to position [234, 0]
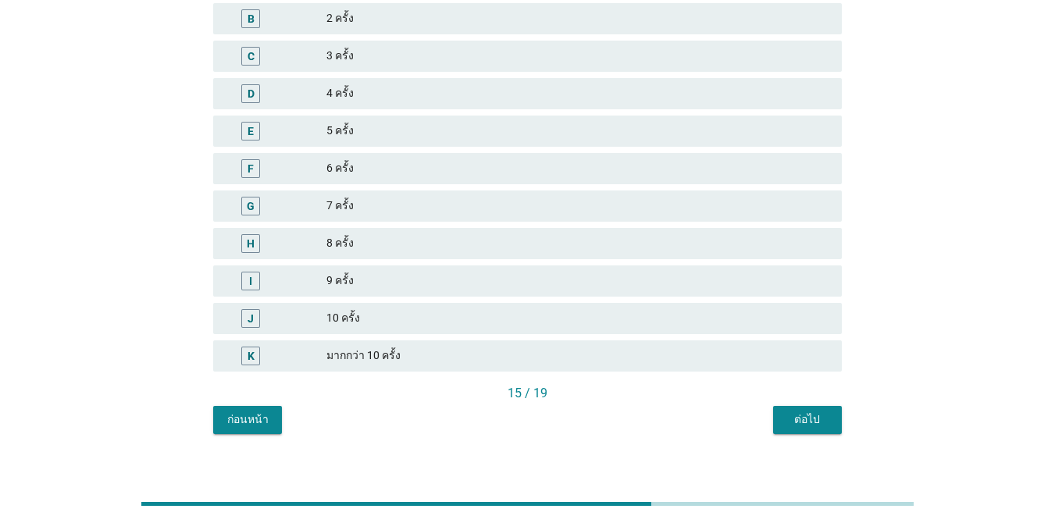
click at [823, 421] on div "ต่อไป" at bounding box center [807, 419] width 44 height 16
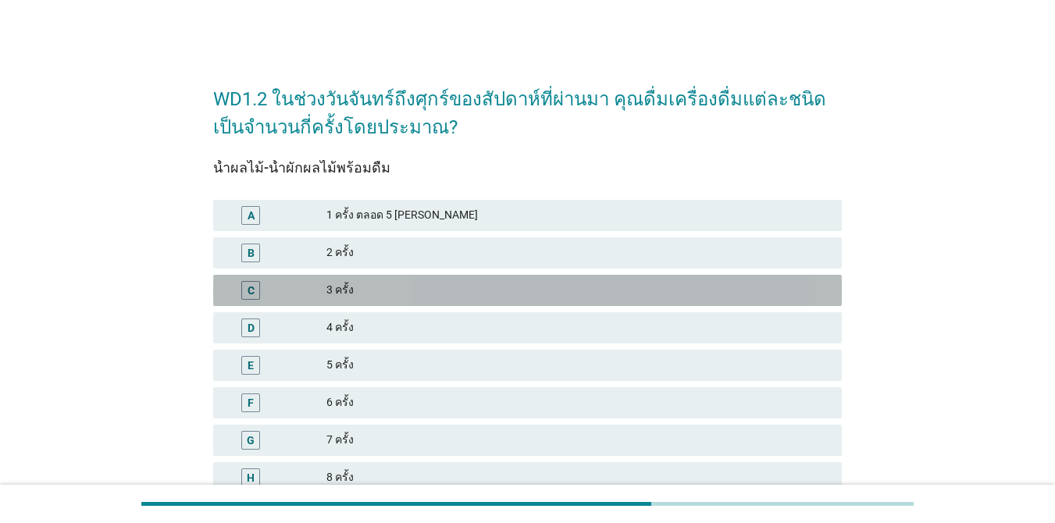
click at [468, 301] on div "C 3 ครั้ง" at bounding box center [527, 290] width 628 height 31
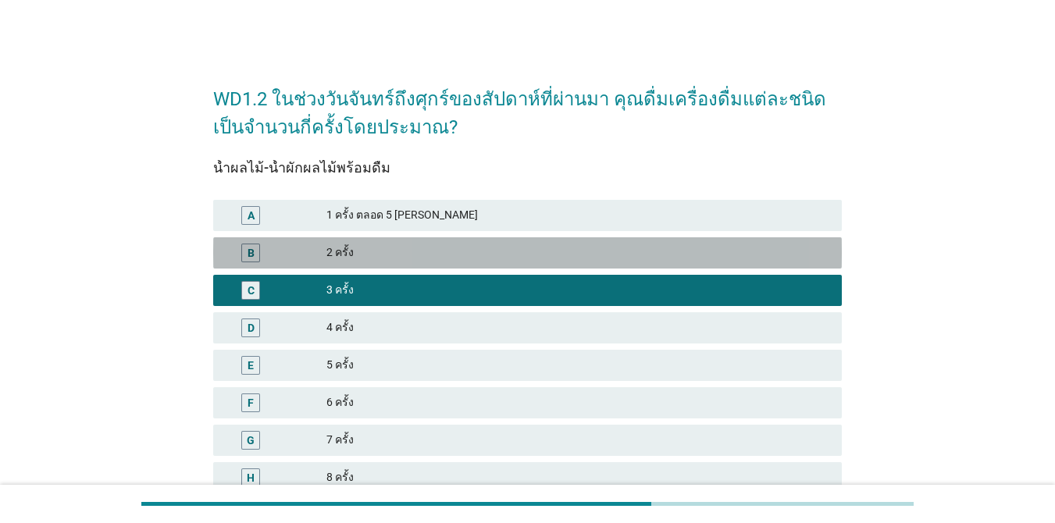
click at [486, 251] on div "2 ครั้ง" at bounding box center [577, 253] width 503 height 19
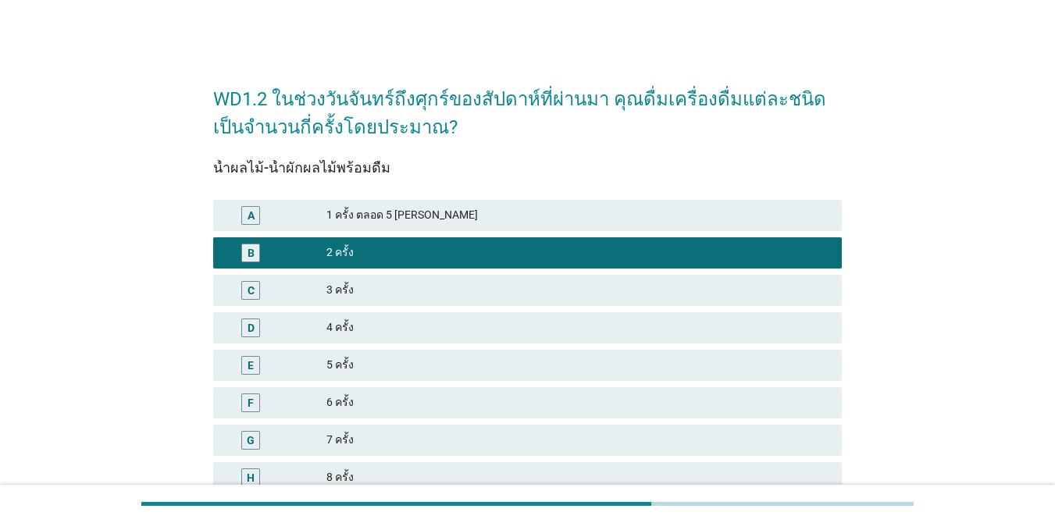
scroll to position [252, 0]
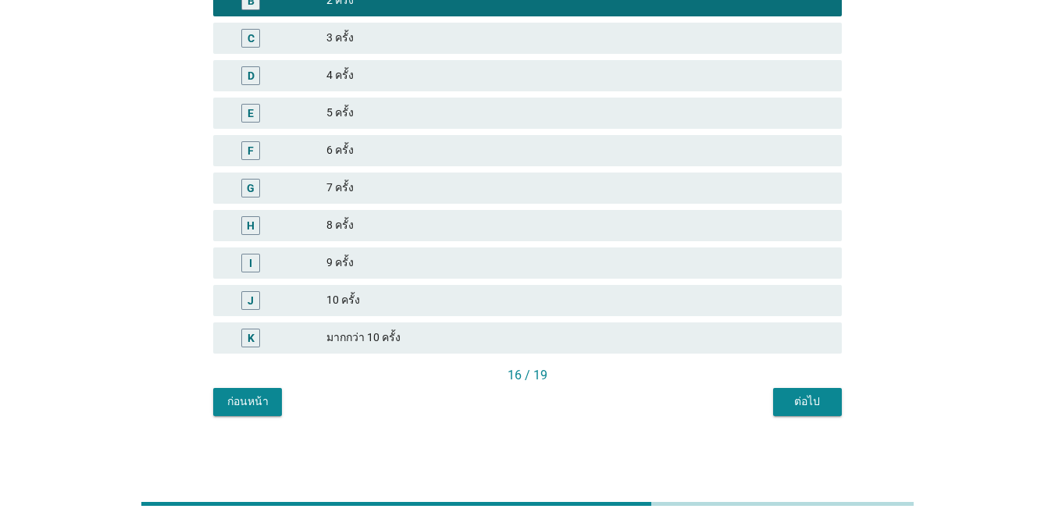
click at [832, 391] on button "ต่อไป" at bounding box center [807, 402] width 69 height 28
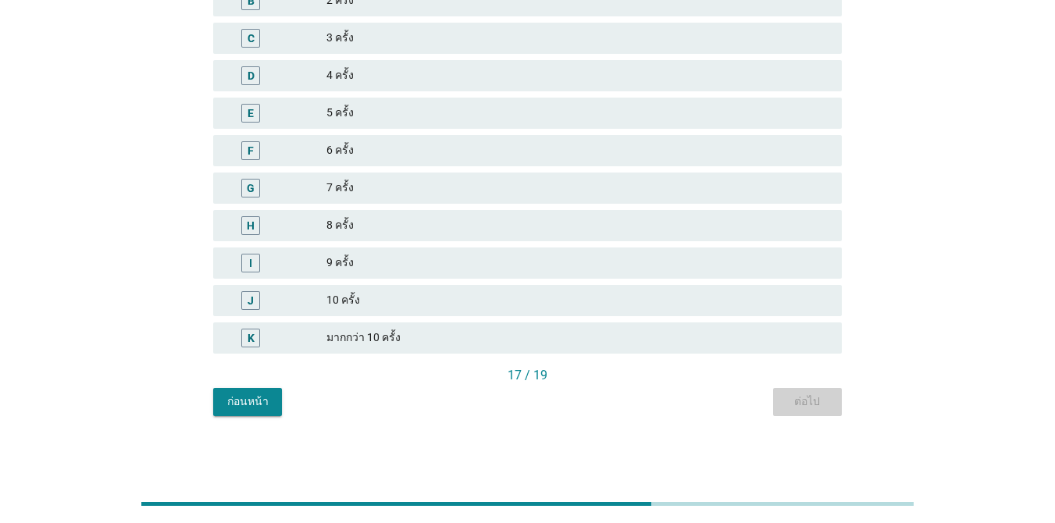
scroll to position [0, 0]
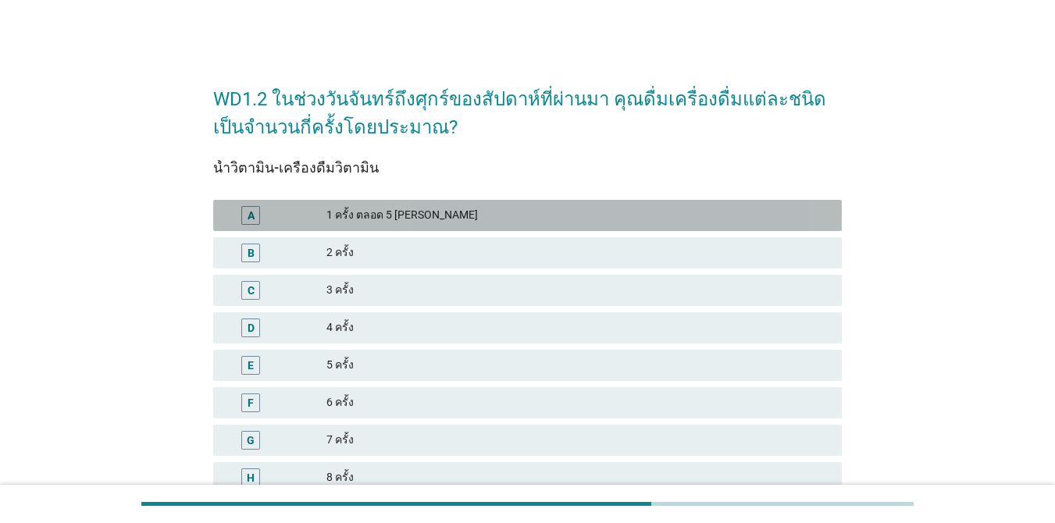
click at [456, 219] on div "1 ครั้ง ตลอด 5 [PERSON_NAME]" at bounding box center [577, 215] width 503 height 19
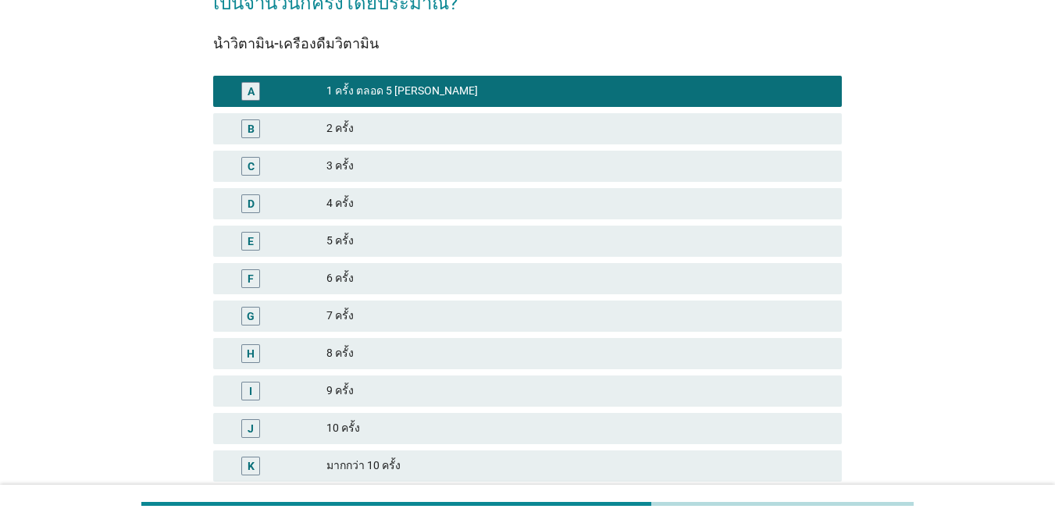
scroll to position [252, 0]
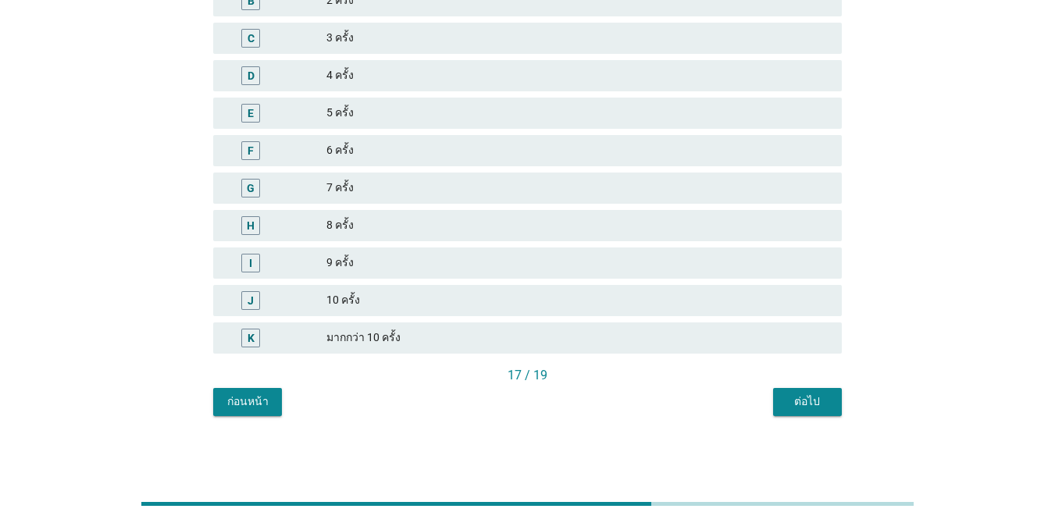
click at [791, 400] on div "ต่อไป" at bounding box center [807, 401] width 44 height 16
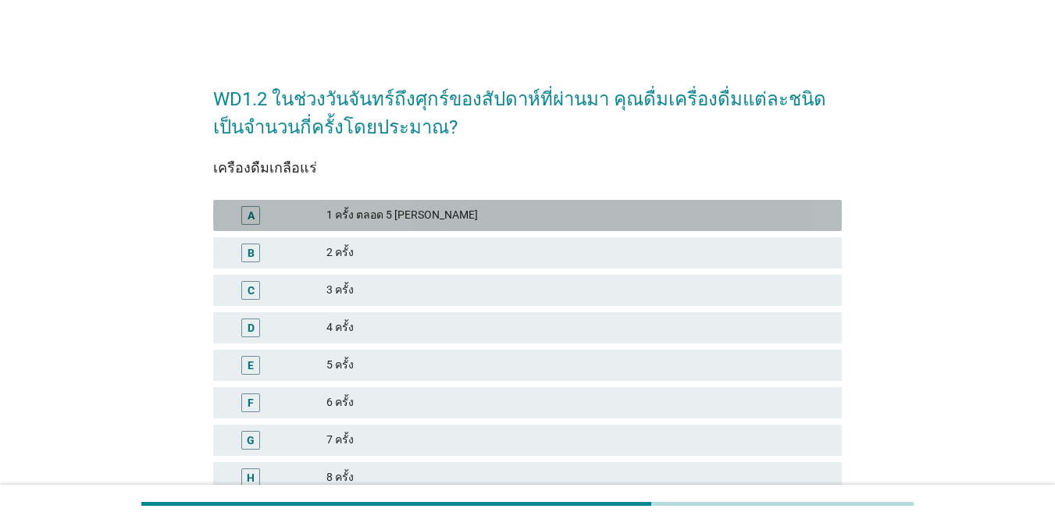
drag, startPoint x: 431, startPoint y: 211, endPoint x: 607, endPoint y: 261, distance: 183.6
click at [430, 211] on div "1 ครั้ง ตลอด 5 [PERSON_NAME]" at bounding box center [577, 215] width 503 height 19
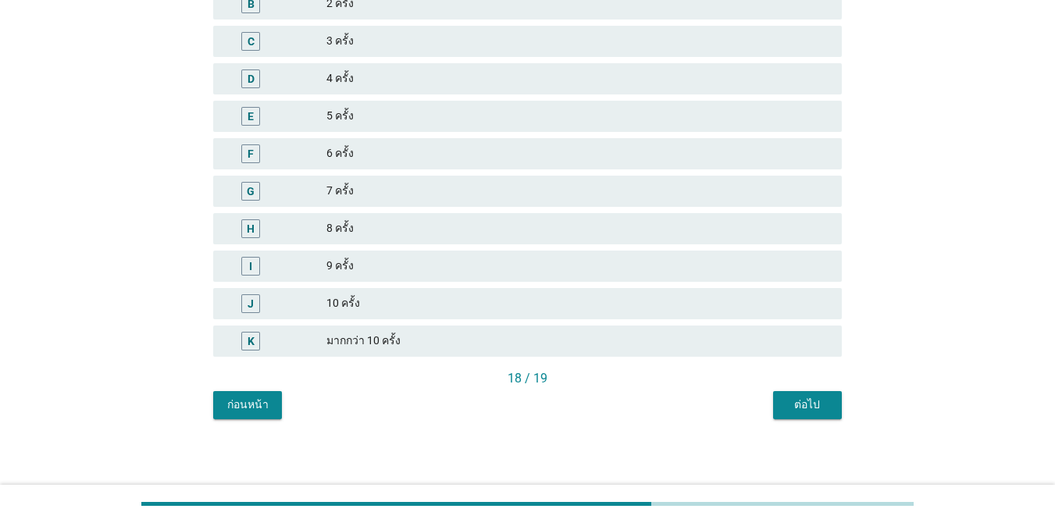
scroll to position [252, 0]
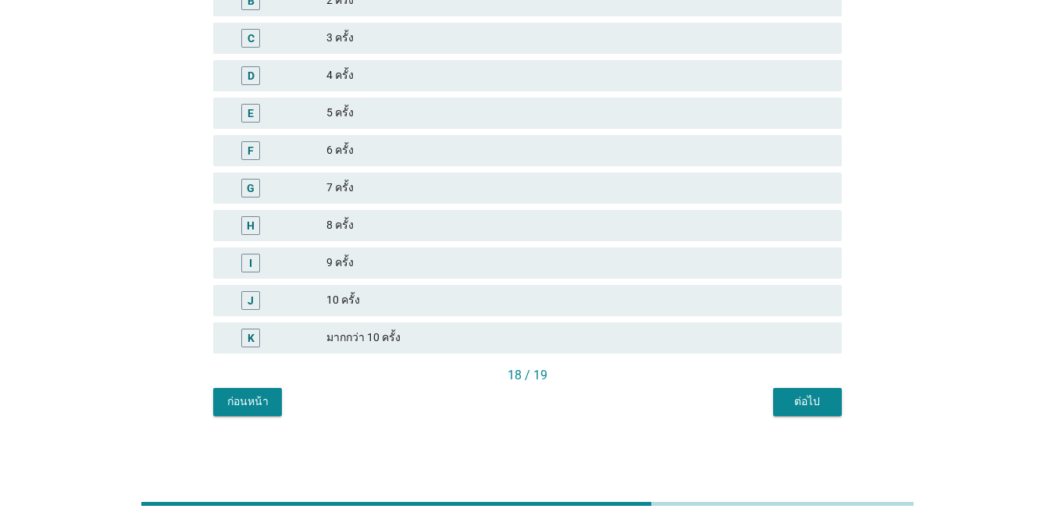
click at [787, 404] on div "ต่อไป" at bounding box center [807, 401] width 44 height 16
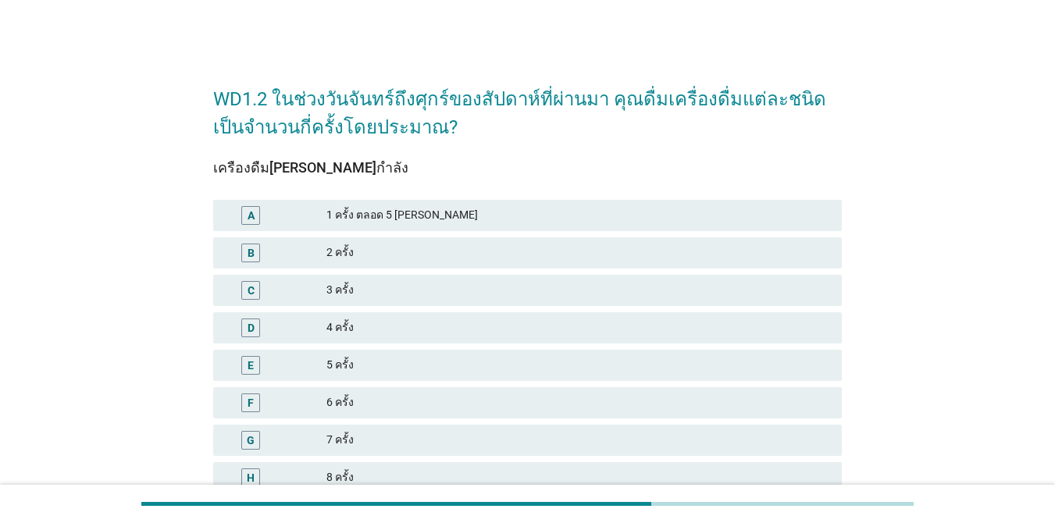
click at [478, 207] on div "1 ครั้ง ตลอด 5 [PERSON_NAME]" at bounding box center [577, 215] width 503 height 19
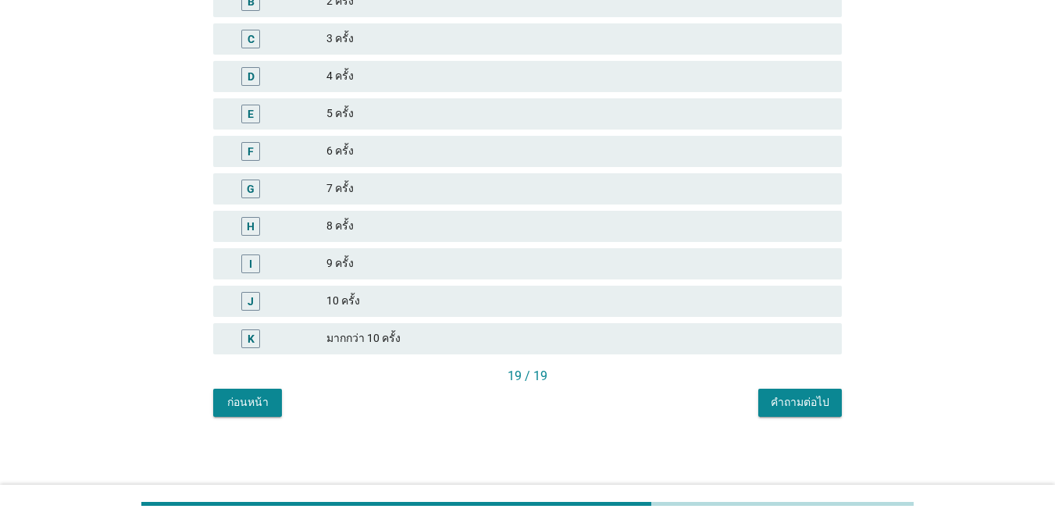
scroll to position [252, 0]
click at [834, 400] on button "คำถามต่อไป" at bounding box center [800, 402] width 84 height 28
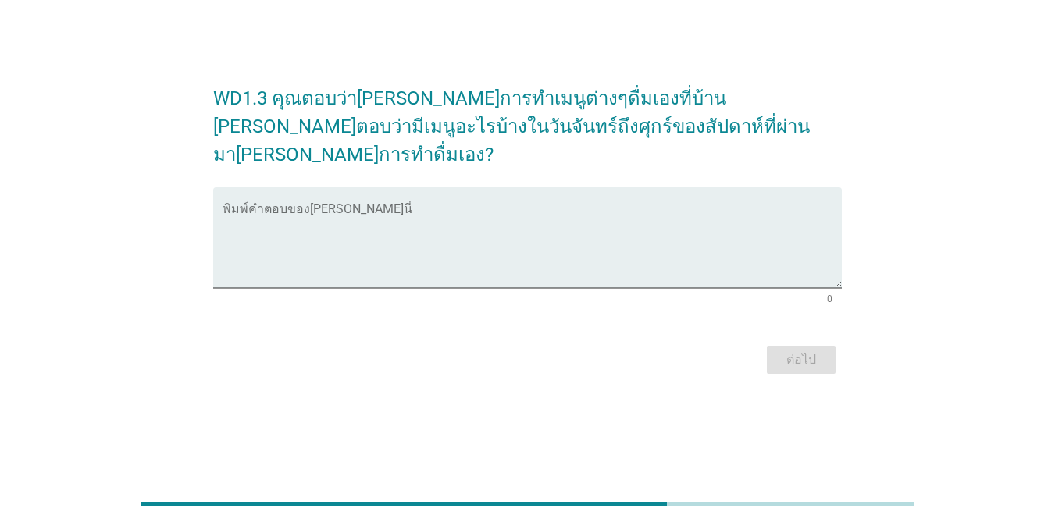
scroll to position [0, 0]
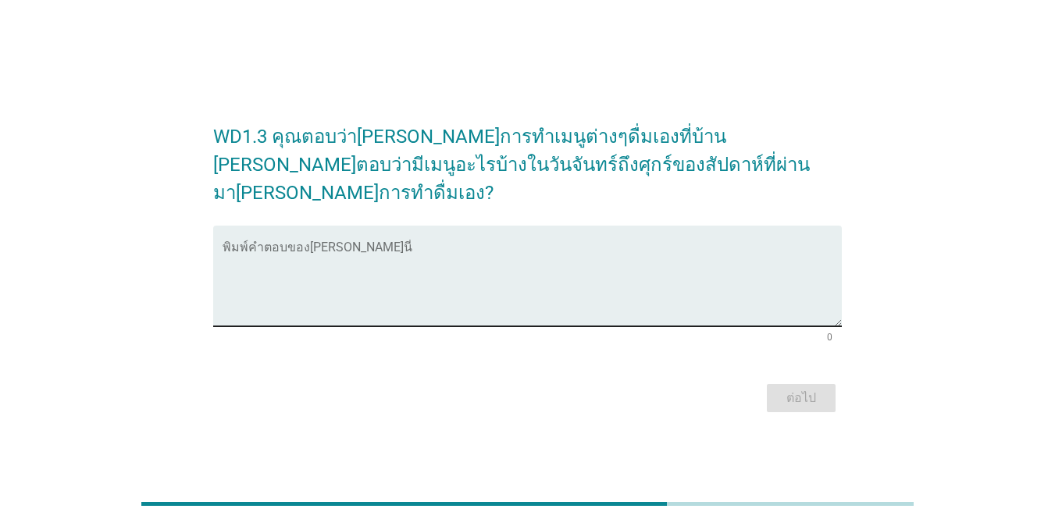
click at [649, 251] on textarea "พิมพ์คำตอบของคุณ ที่นี่" at bounding box center [531, 285] width 619 height 82
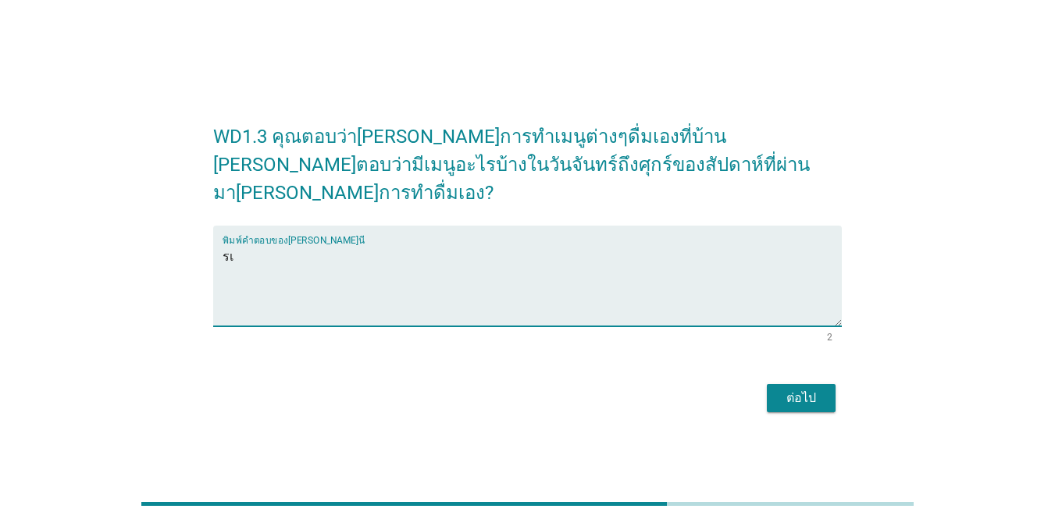
type textarea "ร"
type textarea "น้ำแดงโซดา"
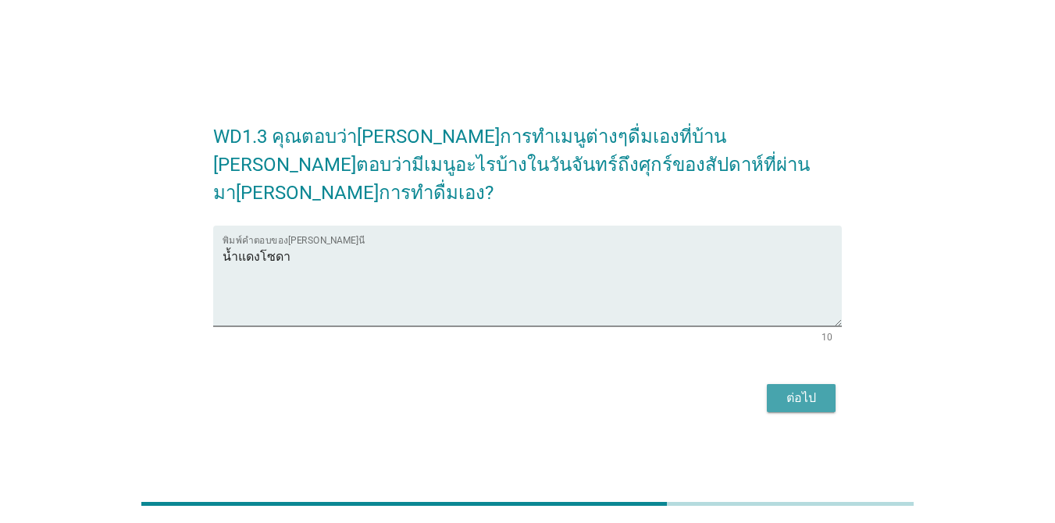
click at [814, 389] on div "ต่อไป" at bounding box center [801, 398] width 44 height 19
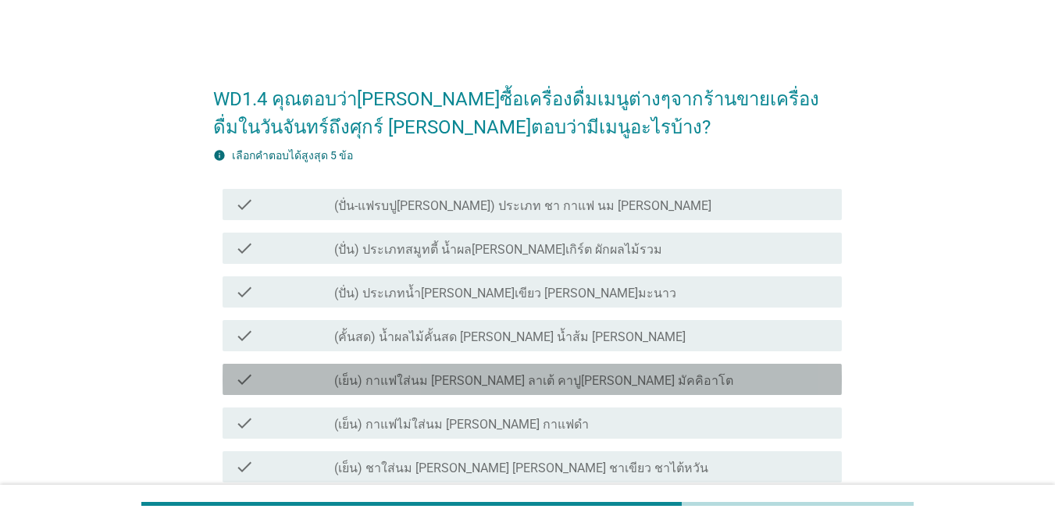
click at [670, 384] on div "check_box_outline_blank (เย็น) กาแฟใส่นม [PERSON_NAME] ลาเต้ คาปู[PERSON_NAME] …" at bounding box center [581, 379] width 495 height 19
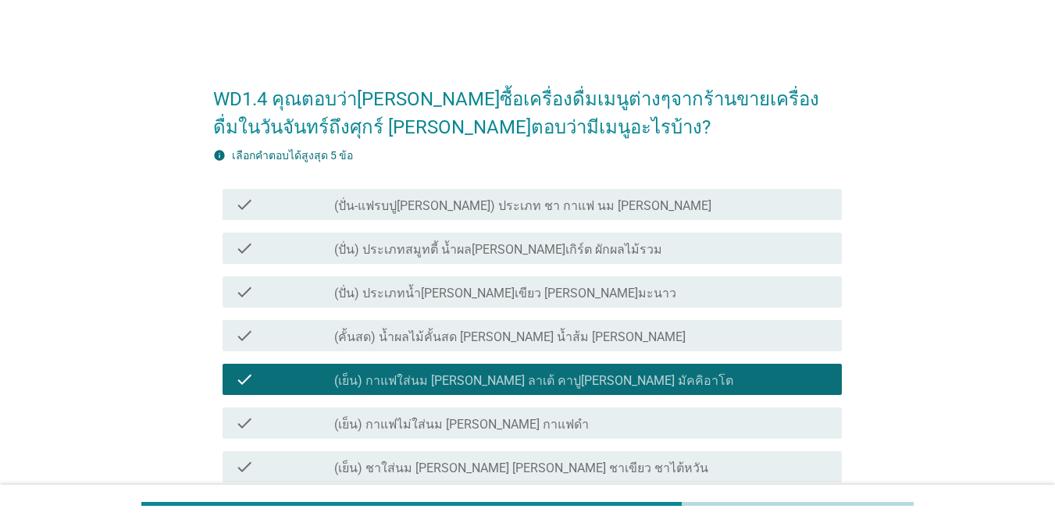
click at [644, 441] on div "check check_box_outline_blank (เย็น) กาแฟไม่ใส่นม [PERSON_NAME] กาแฟดำ" at bounding box center [527, 423] width 628 height 44
click at [644, 432] on div "check check_box_outline_blank (เย็น) กาแฟไม่ใส่นม [PERSON_NAME] กาแฟดำ" at bounding box center [531, 422] width 619 height 31
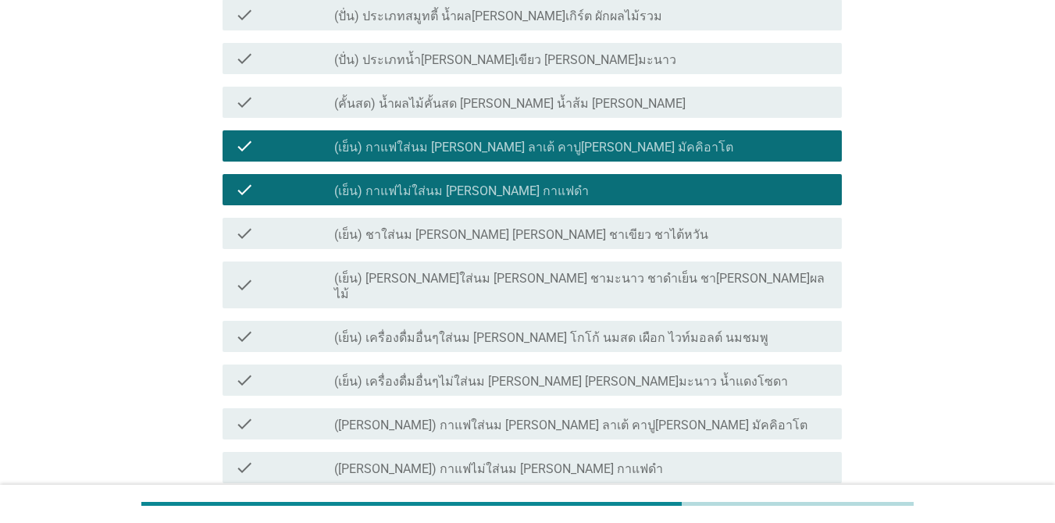
scroll to position [234, 0]
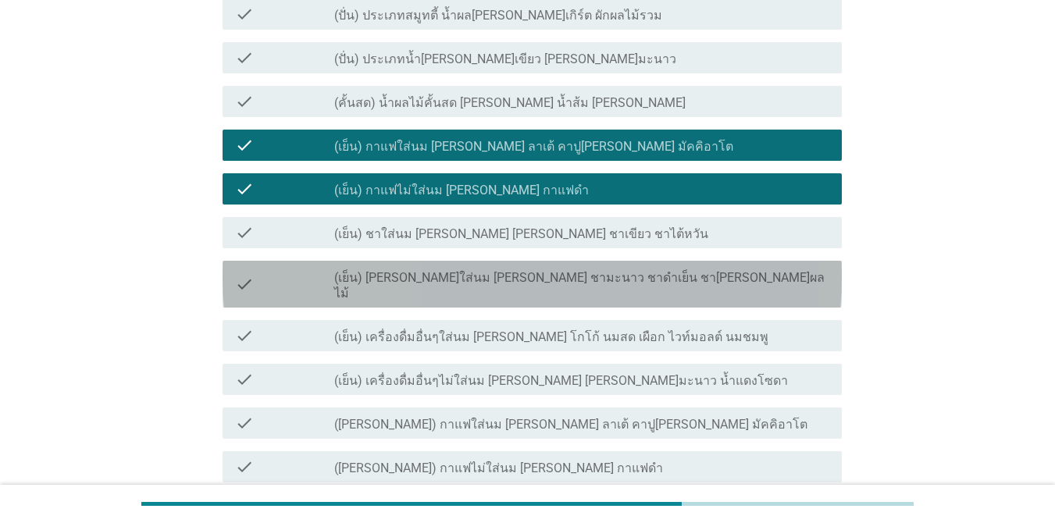
click at [631, 281] on div "check_box_outline_blank (เย็น) [PERSON_NAME]ใส่นม [PERSON_NAME] ชามะนาว ชาดำเย็…" at bounding box center [581, 284] width 495 height 34
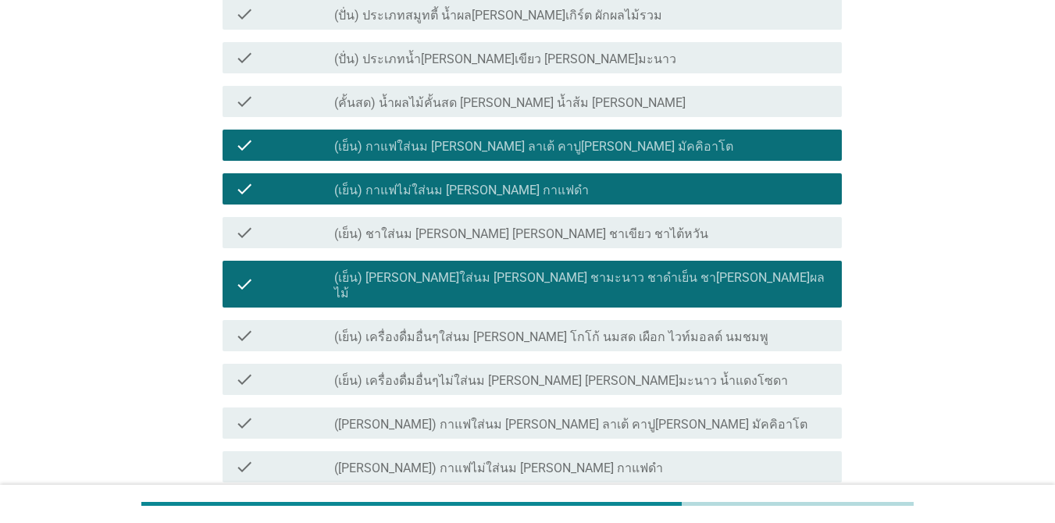
click at [616, 373] on label "(เย็น) เครื่องดื่มอื่นๆไม่ใส่นม [PERSON_NAME] [PERSON_NAME]มะนาว น้ำแดงโซดา" at bounding box center [561, 381] width 454 height 16
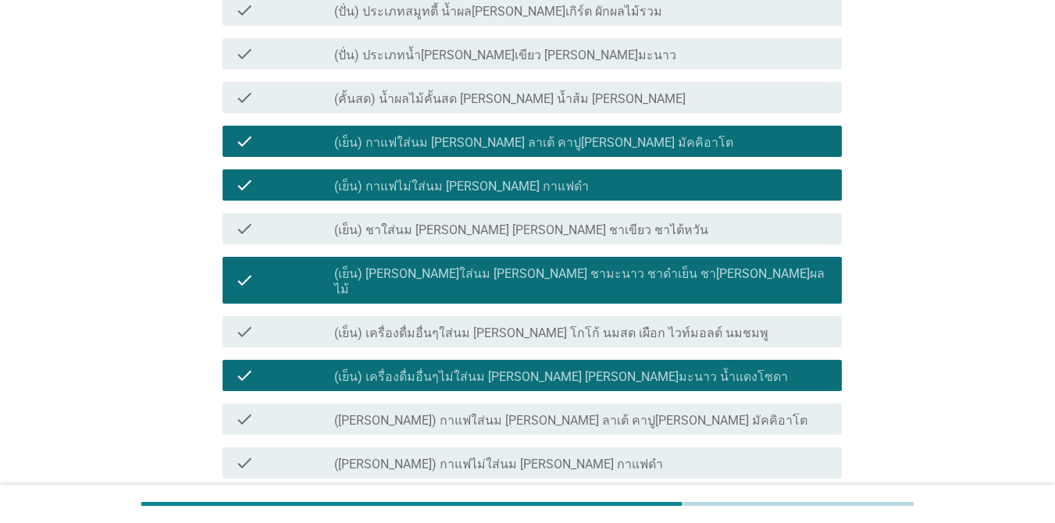
scroll to position [211, 0]
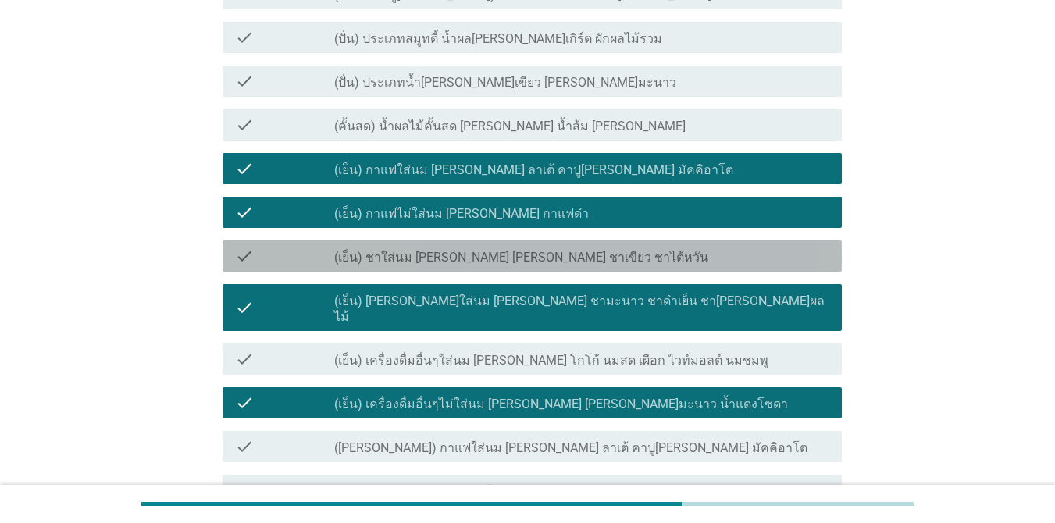
click at [585, 264] on div "check_box_outline_blank (เย็น) ชาใส่นม [PERSON_NAME] [PERSON_NAME] ชาเขียว ชาไต…" at bounding box center [581, 256] width 495 height 19
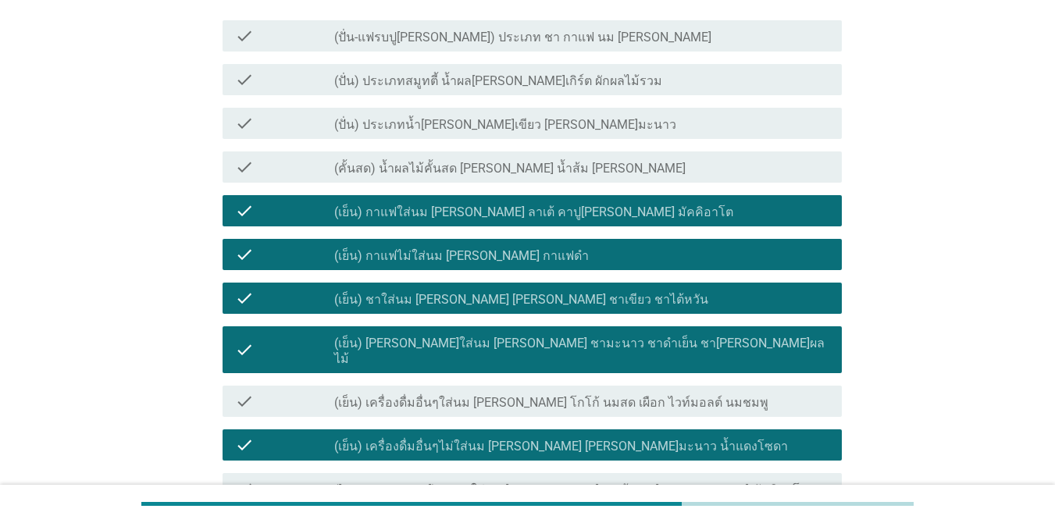
scroll to position [133, 0]
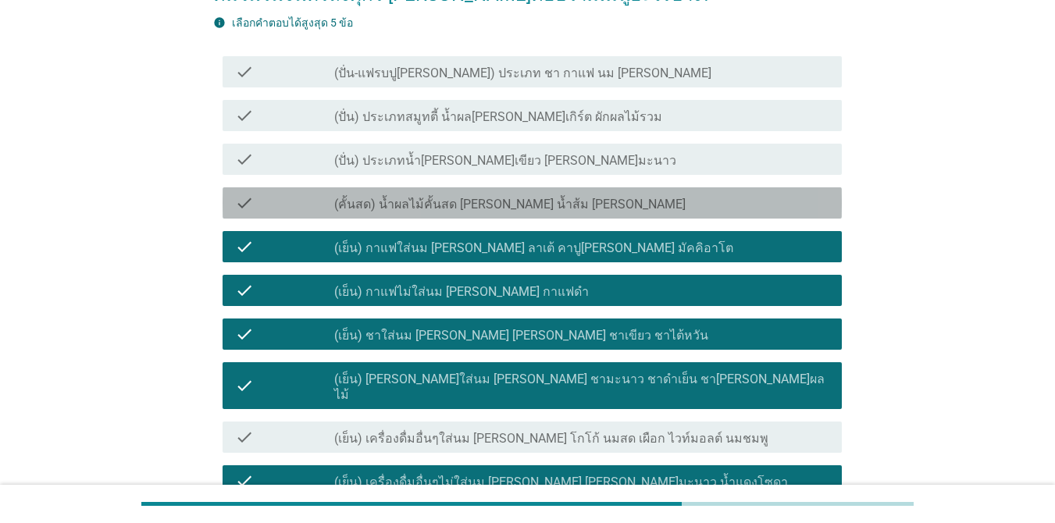
click at [632, 210] on div "check_box_outline_blank (คั้นสด) น้ำผลไม้คั้นสด [PERSON_NAME] น้ำส้ม [PERSON_NA…" at bounding box center [581, 203] width 495 height 19
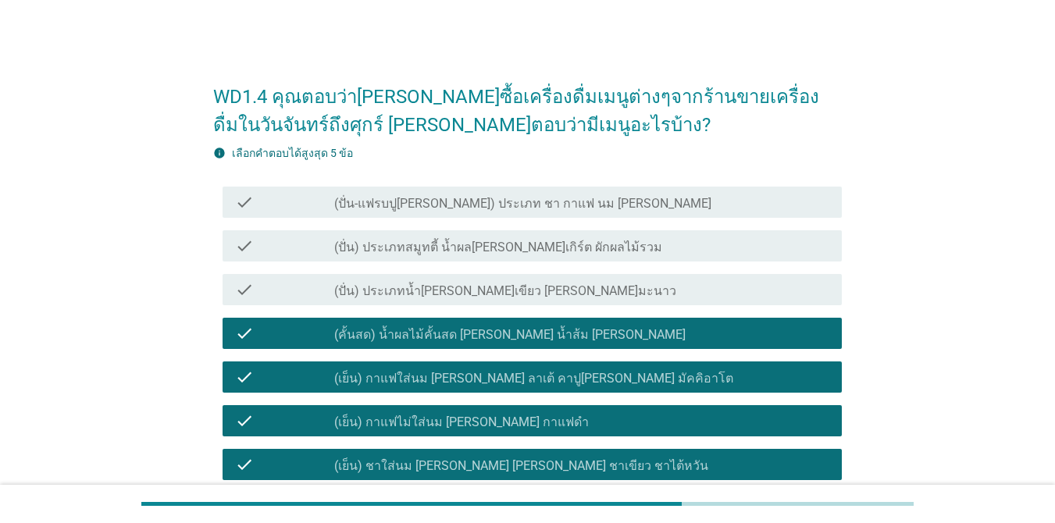
scroll to position [0, 0]
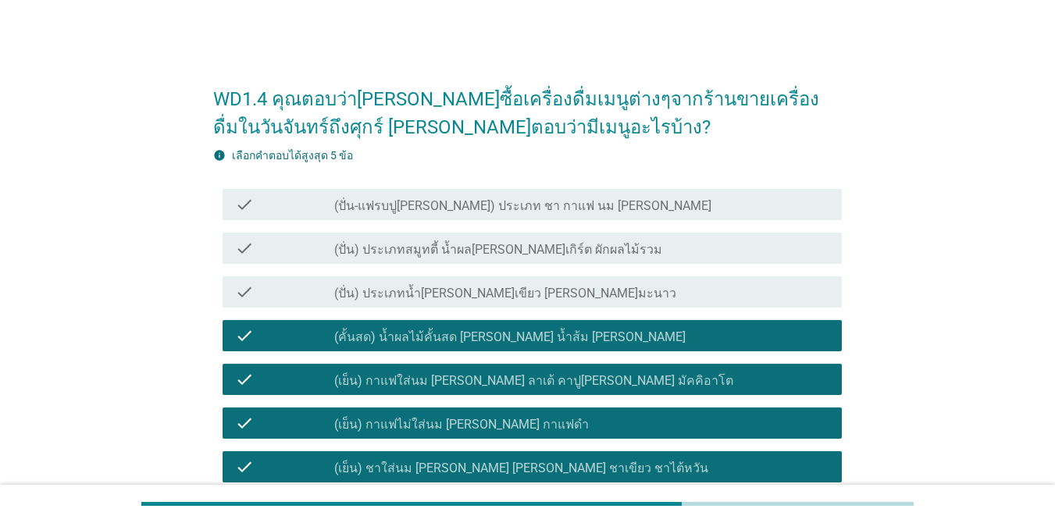
click at [606, 340] on div "check_box_outline_blank (คั้นสด) น้ำผลไม้คั้นสด [PERSON_NAME] น้ำส้ม [PERSON_NA…" at bounding box center [581, 335] width 495 height 19
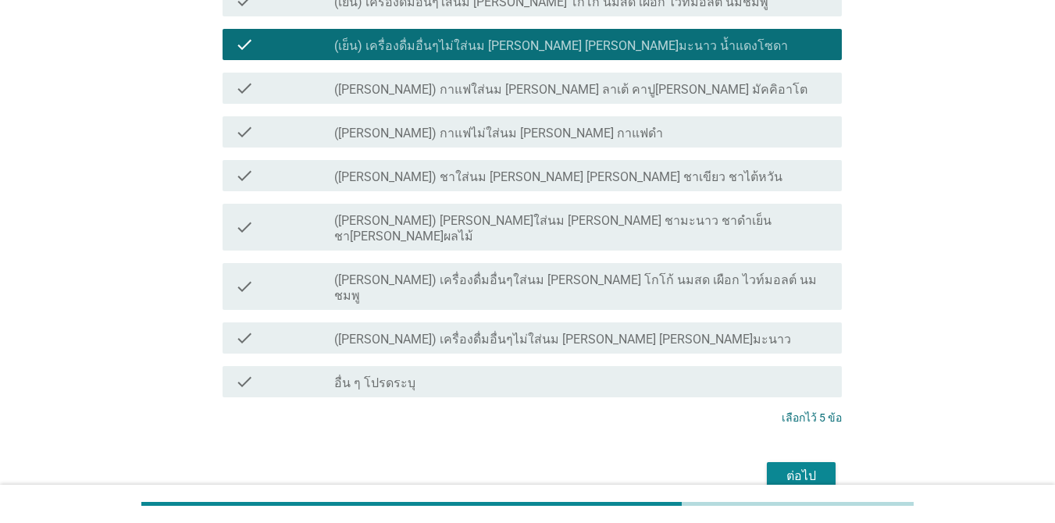
scroll to position [601, 0]
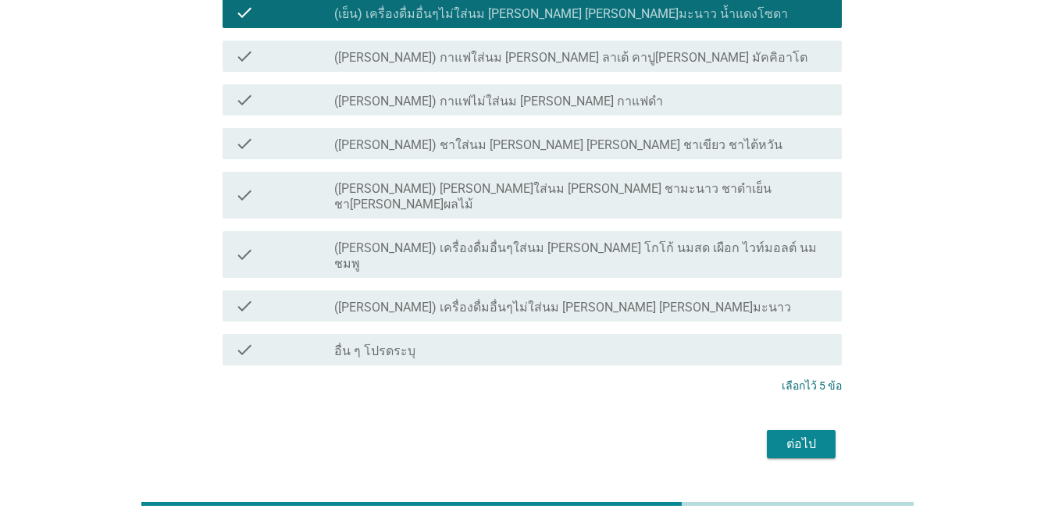
click at [809, 435] on div "ต่อไป" at bounding box center [801, 444] width 44 height 19
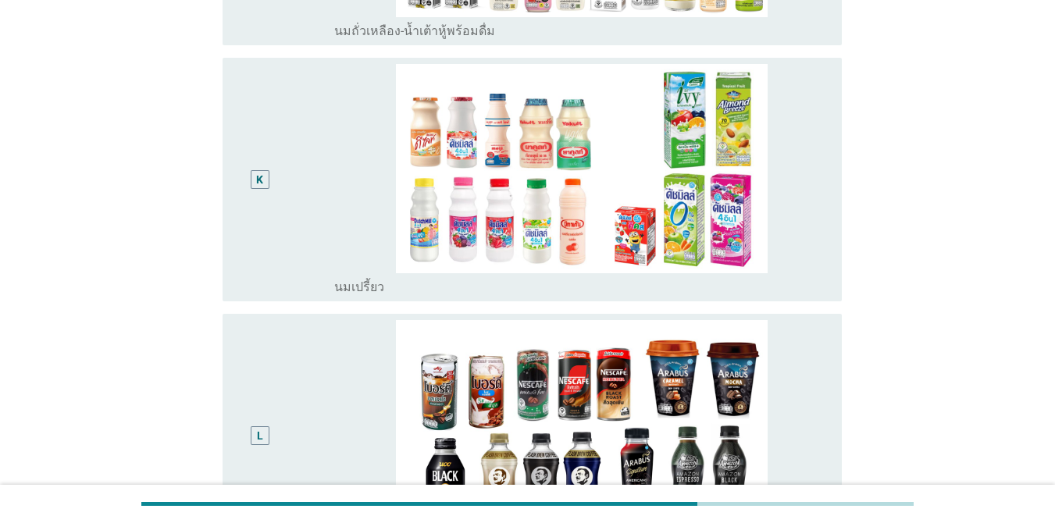
scroll to position [1102, 0]
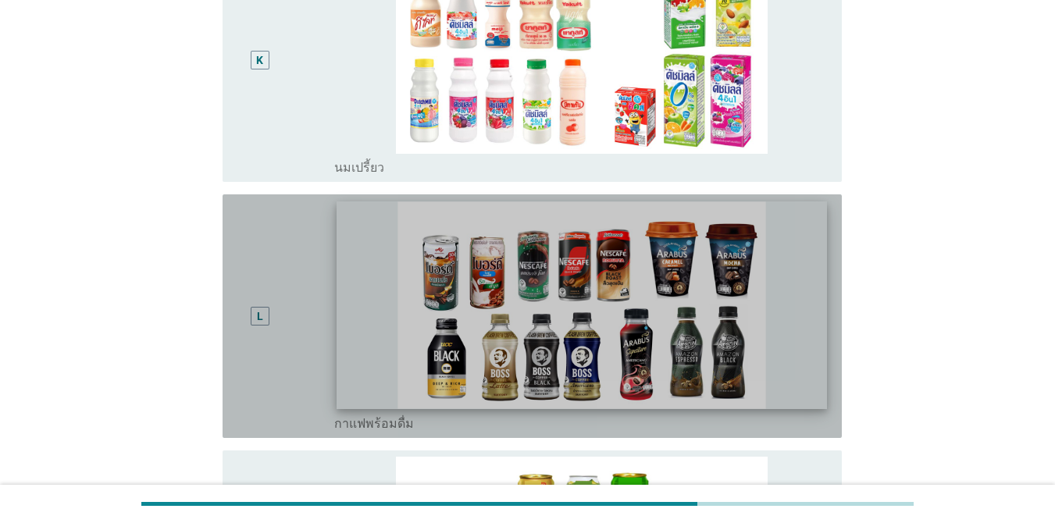
click at [357, 331] on img at bounding box center [581, 304] width 490 height 207
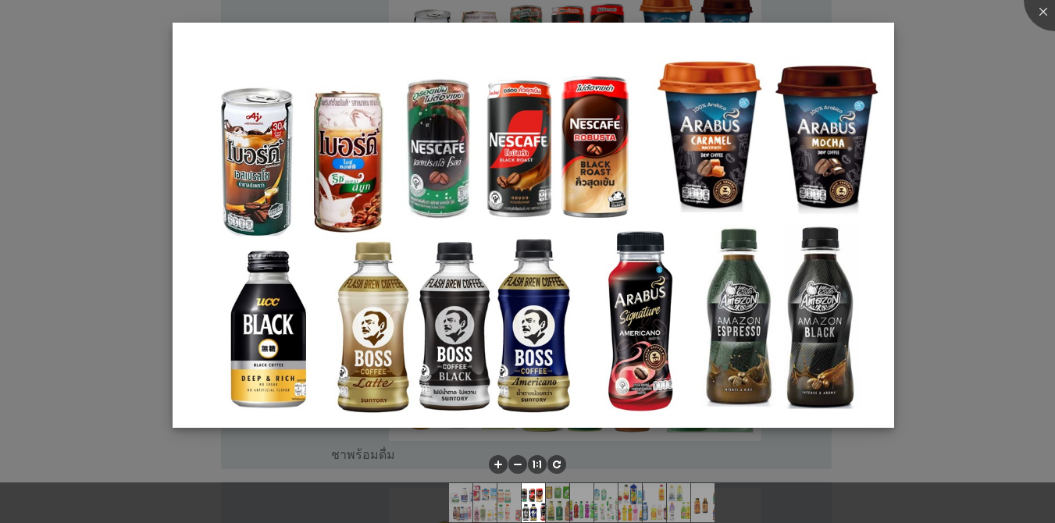
scroll to position [1492, 0]
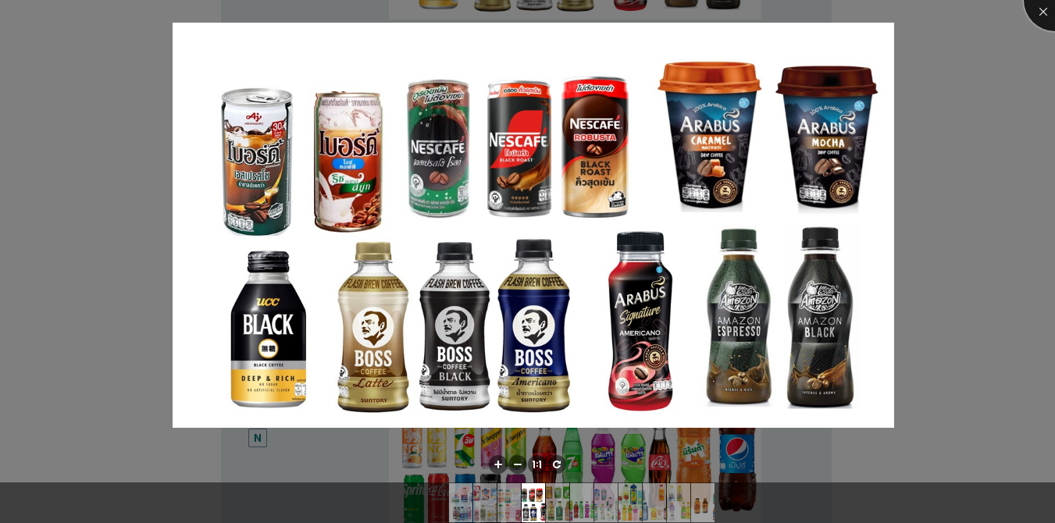
click at [1032, 7] on div at bounding box center [1054, 0] width 62 height 62
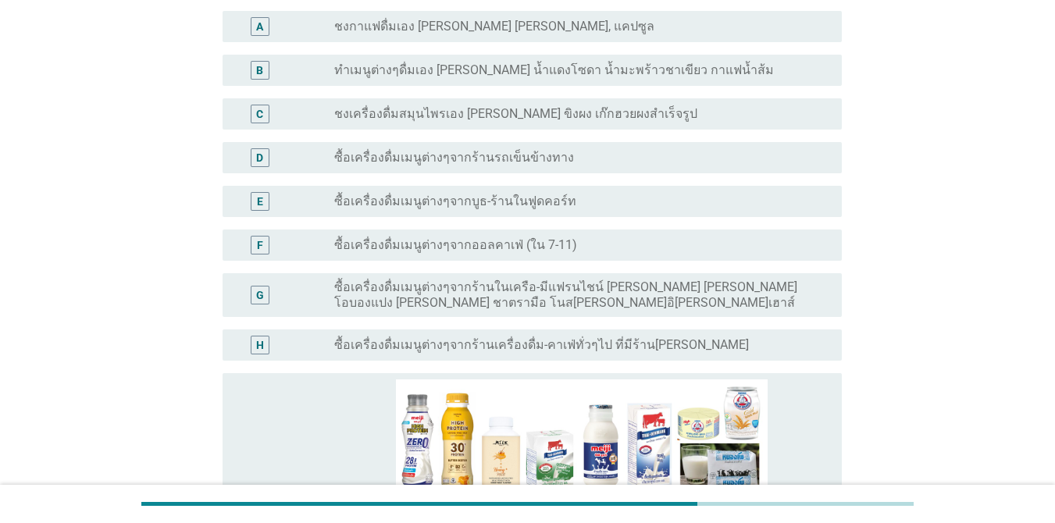
scroll to position [156, 0]
drag, startPoint x: 424, startPoint y: 286, endPoint x: 437, endPoint y: 290, distance: 13.8
click at [424, 285] on label "ซื้อเครื่องดื่มเมนูต่างๆจากร้านในเครือ-มีแฟรนไชน์ [PERSON_NAME] [PERSON_NAME] โ…" at bounding box center [575, 294] width 482 height 31
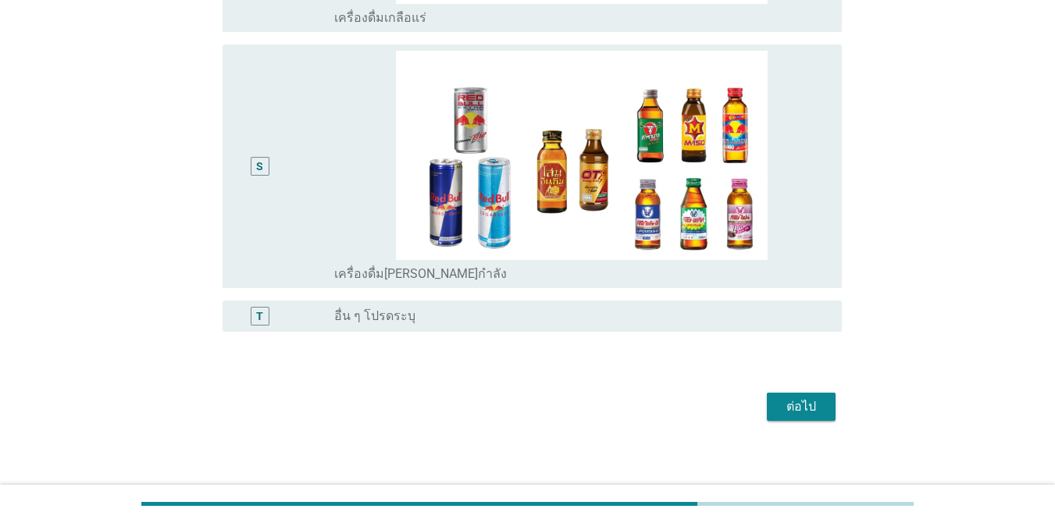
scroll to position [3054, 0]
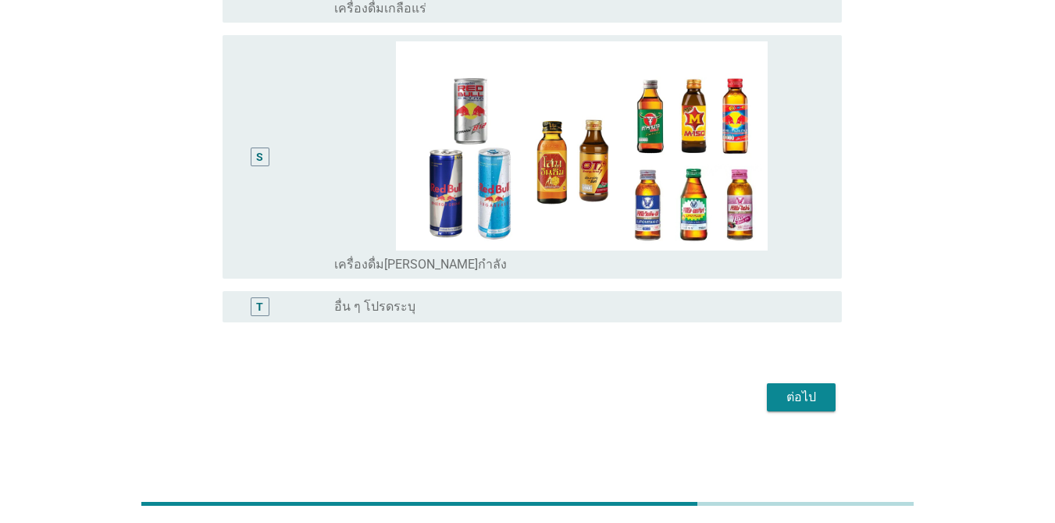
click at [820, 404] on div "ต่อไป" at bounding box center [801, 397] width 44 height 19
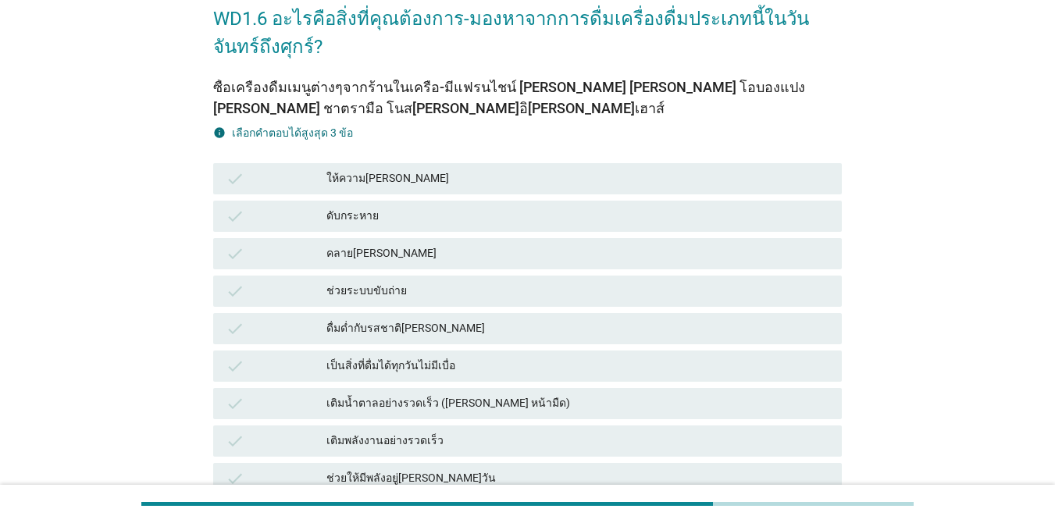
scroll to position [156, 0]
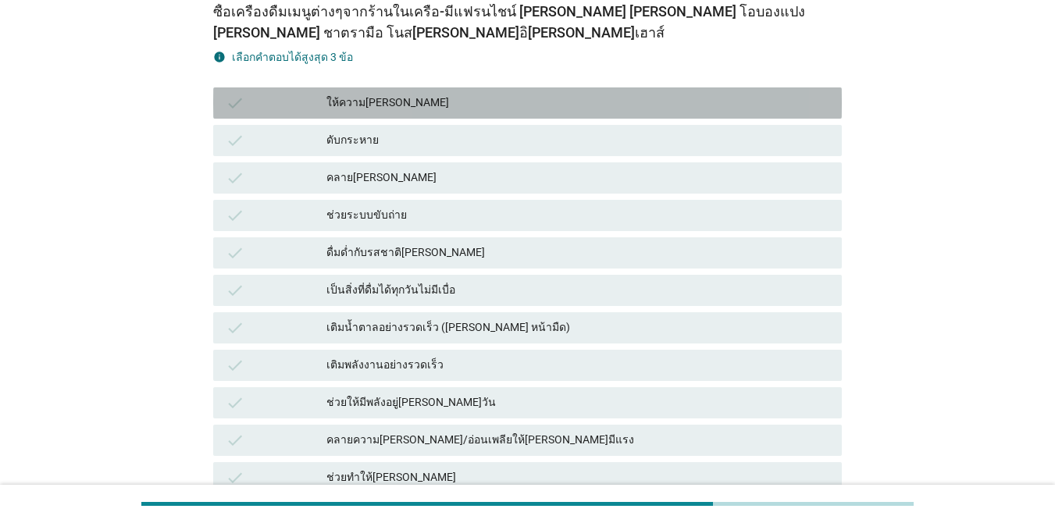
click at [457, 106] on div "ให้ความ[PERSON_NAME]" at bounding box center [577, 103] width 503 height 19
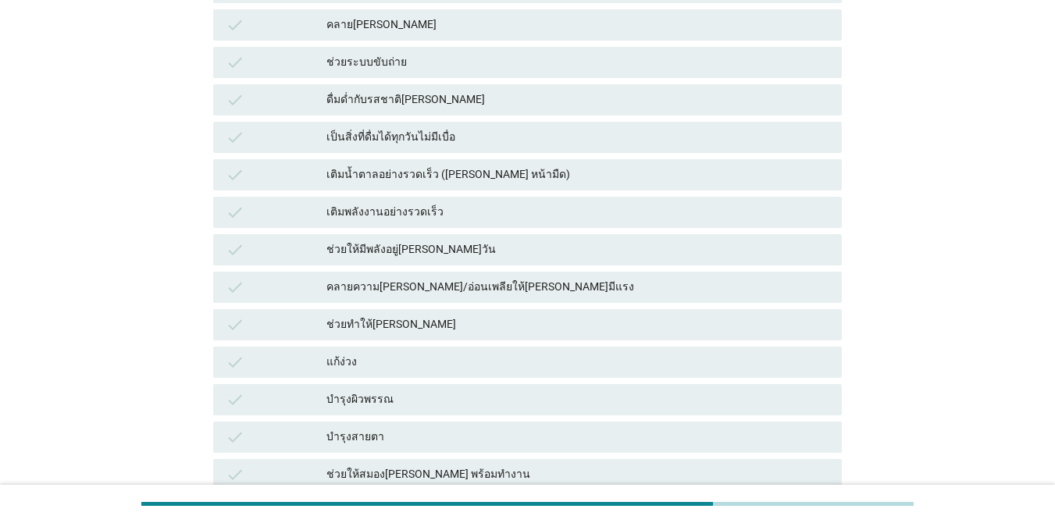
scroll to position [312, 0]
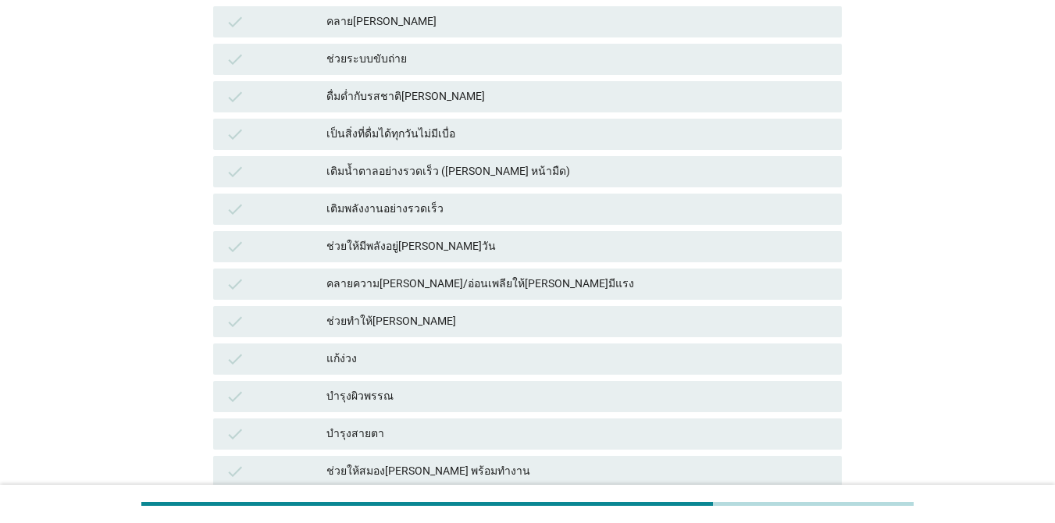
click at [525, 326] on div "ช่วยทำให้[PERSON_NAME]" at bounding box center [577, 321] width 503 height 19
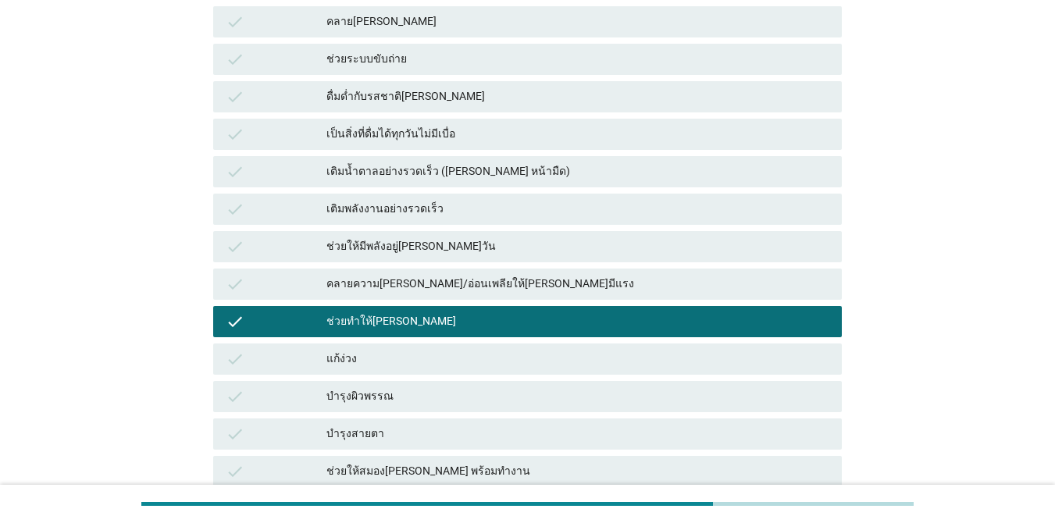
click at [500, 375] on div "check แก้ง่วง" at bounding box center [527, 358] width 635 height 37
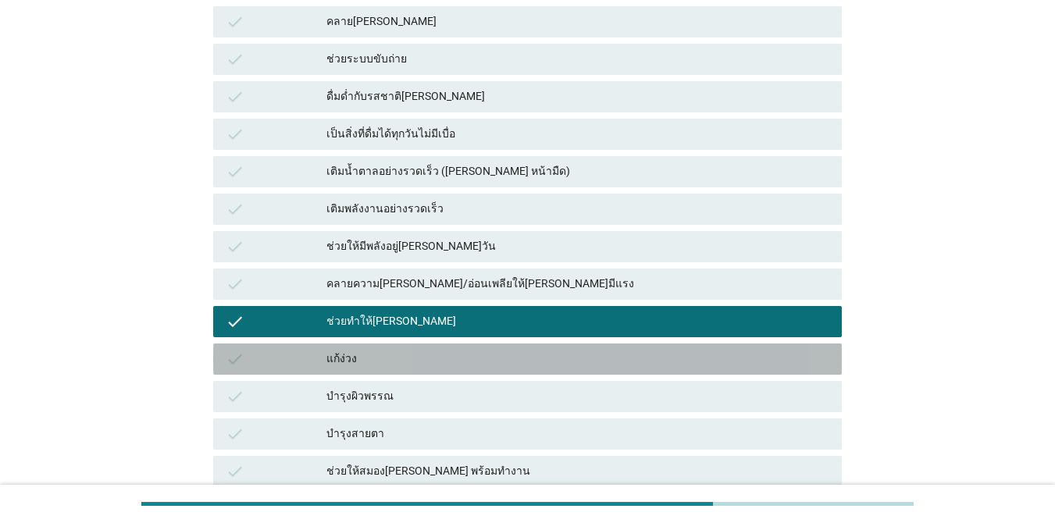
click at [528, 358] on div "แก้ง่วง" at bounding box center [577, 359] width 503 height 19
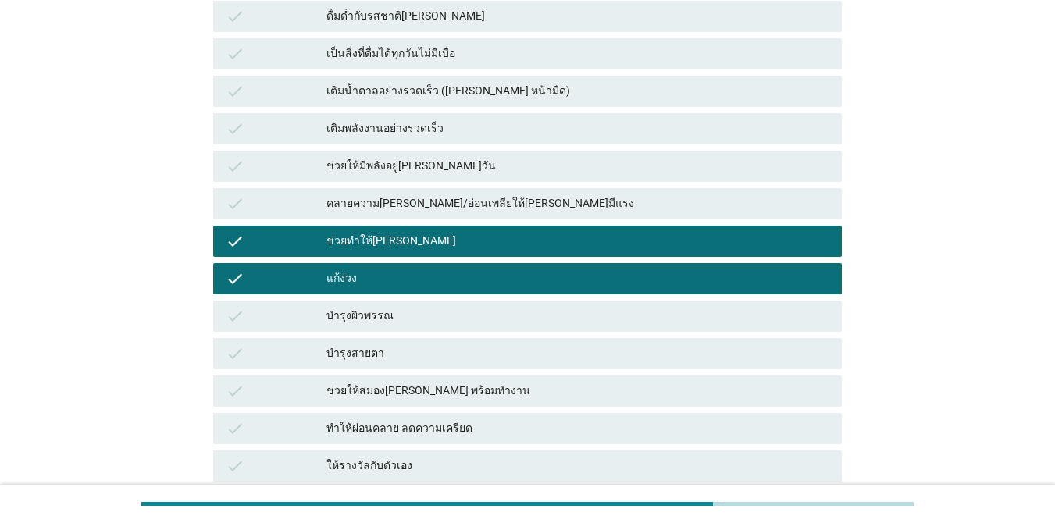
scroll to position [468, 0]
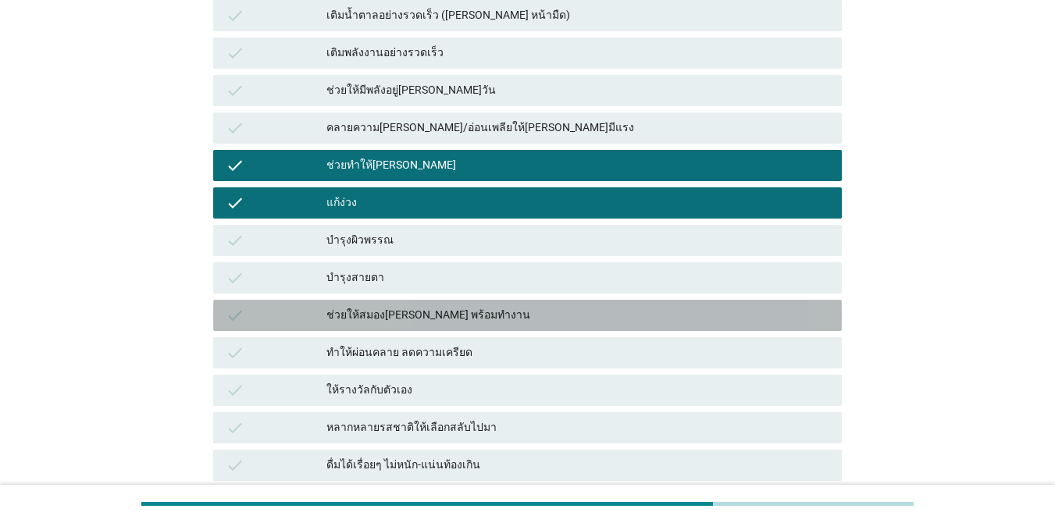
click at [550, 306] on div "ช่วยให้สมอง[PERSON_NAME] พร้อมทำงาน" at bounding box center [577, 315] width 503 height 19
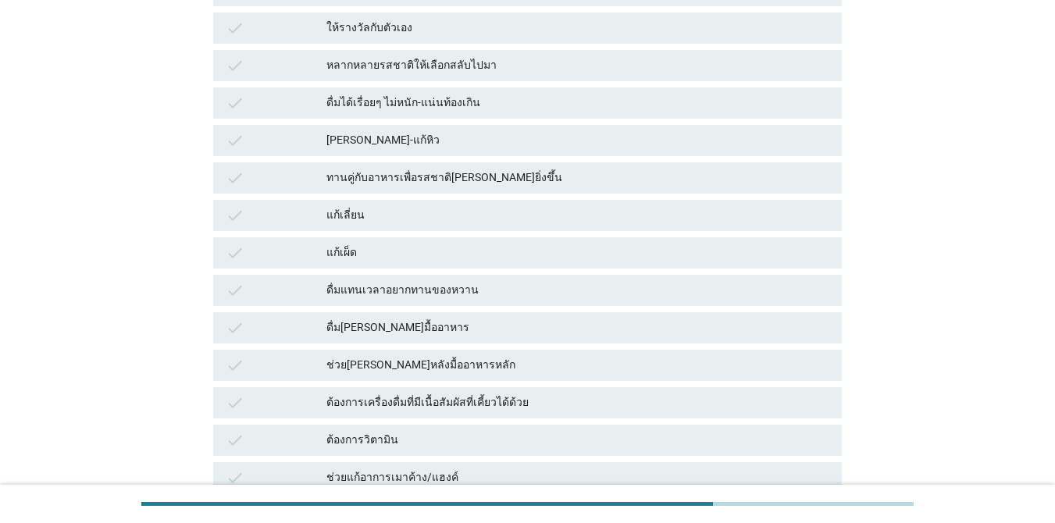
scroll to position [440, 0]
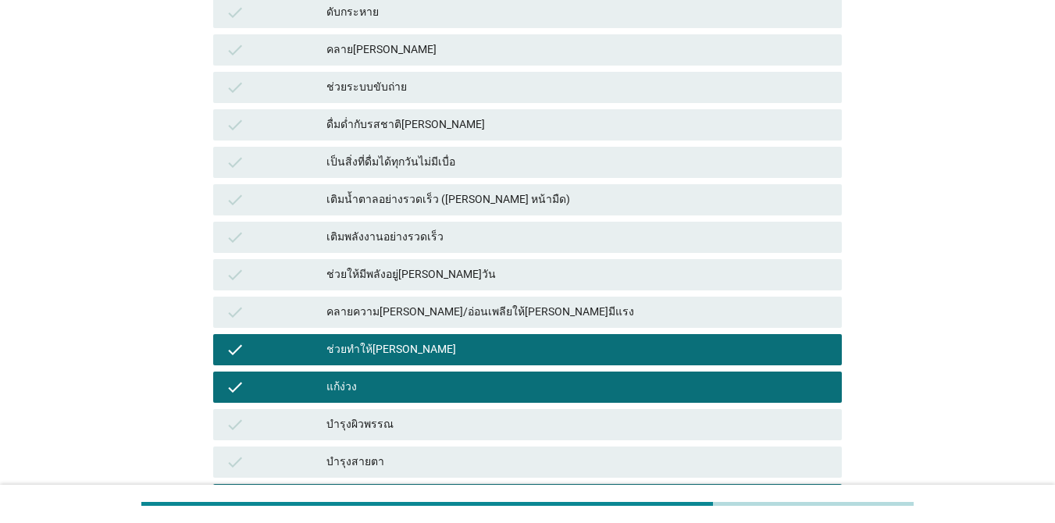
click at [688, 334] on div "check ช่วยทำให้[PERSON_NAME]" at bounding box center [527, 349] width 628 height 31
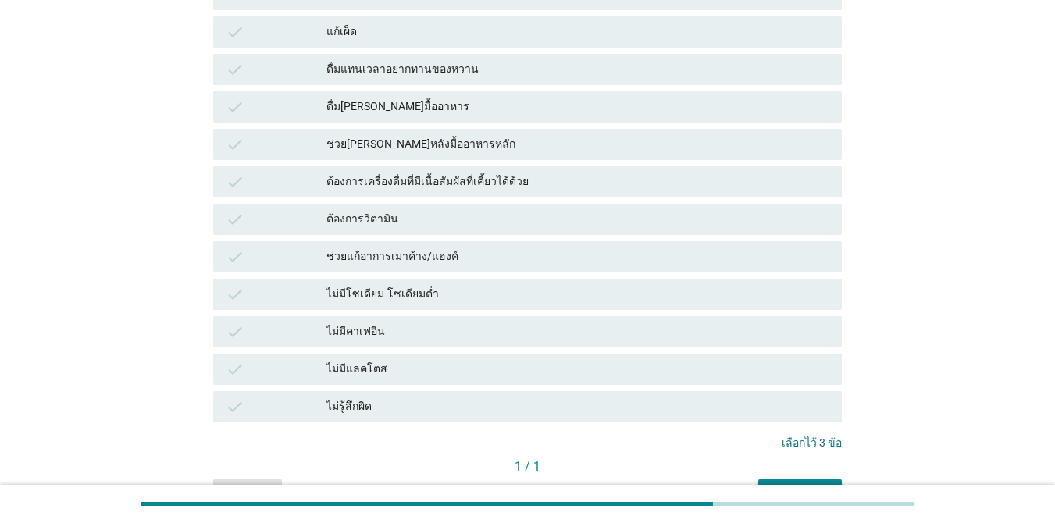
scroll to position [1143, 0]
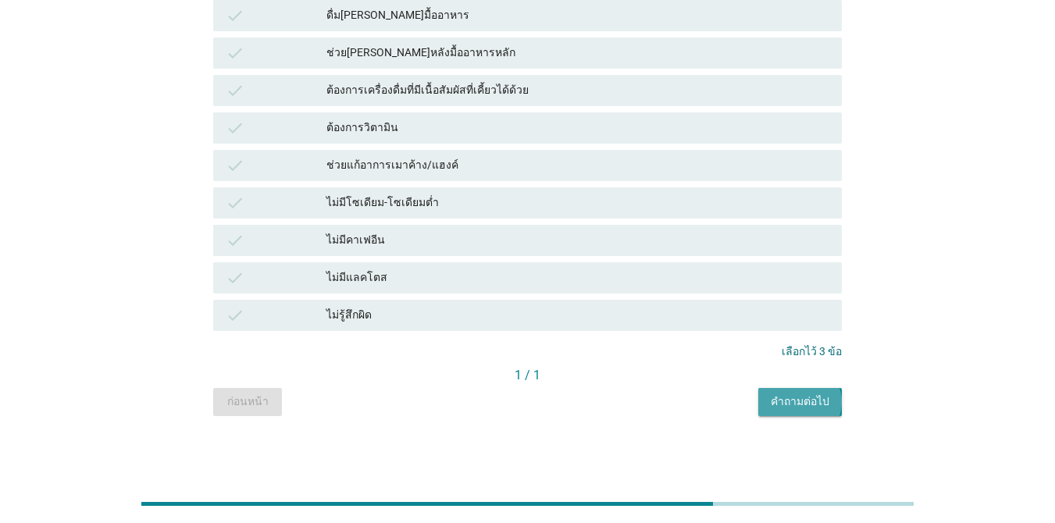
click at [809, 396] on div "คำถามต่อไป" at bounding box center [799, 401] width 59 height 16
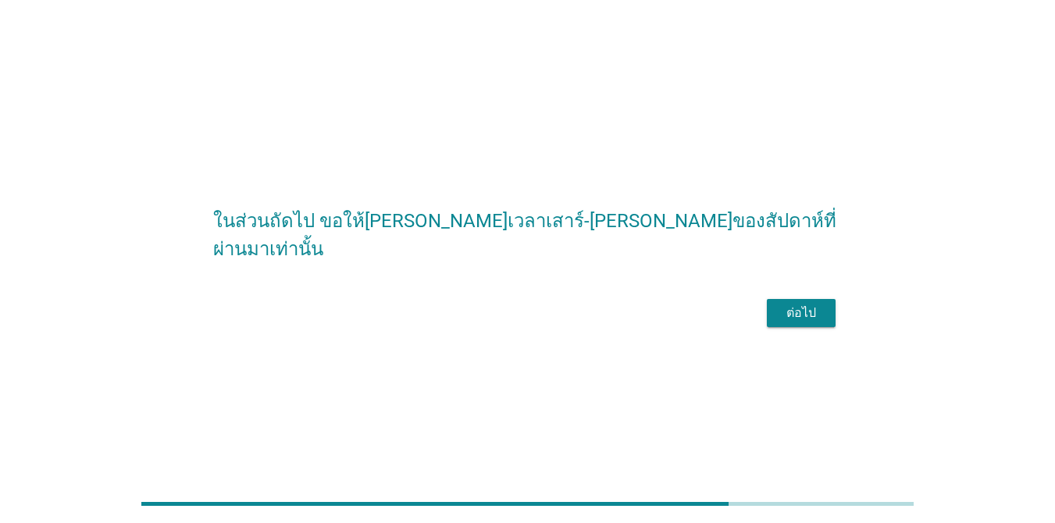
click at [796, 311] on div "ต่อไป" at bounding box center [527, 312] width 628 height 37
click at [773, 327] on button "ต่อไป" at bounding box center [801, 313] width 69 height 28
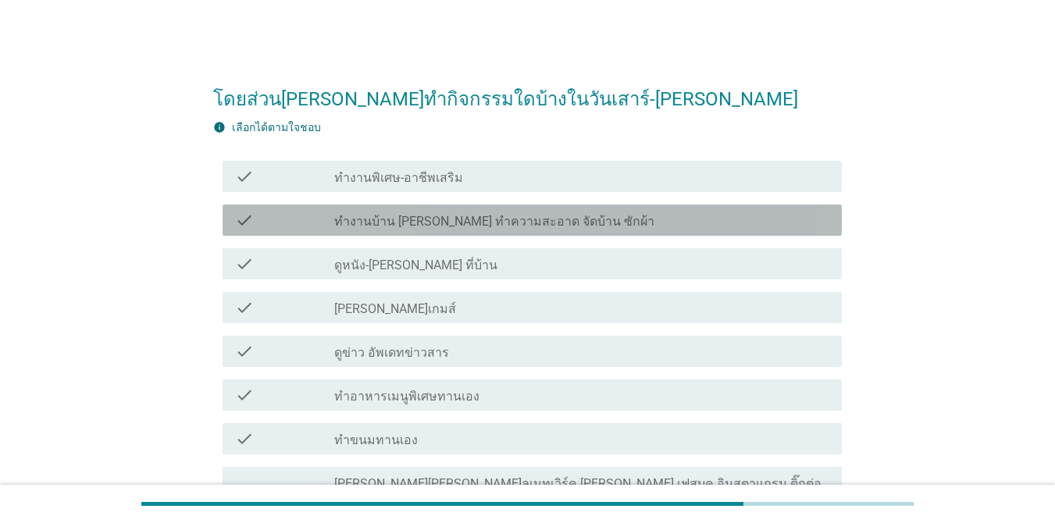
click at [532, 224] on label "ทำงานบ้าน [PERSON_NAME] ทำความสะอาด จัดบ้าน ซักผ้า" at bounding box center [494, 222] width 320 height 16
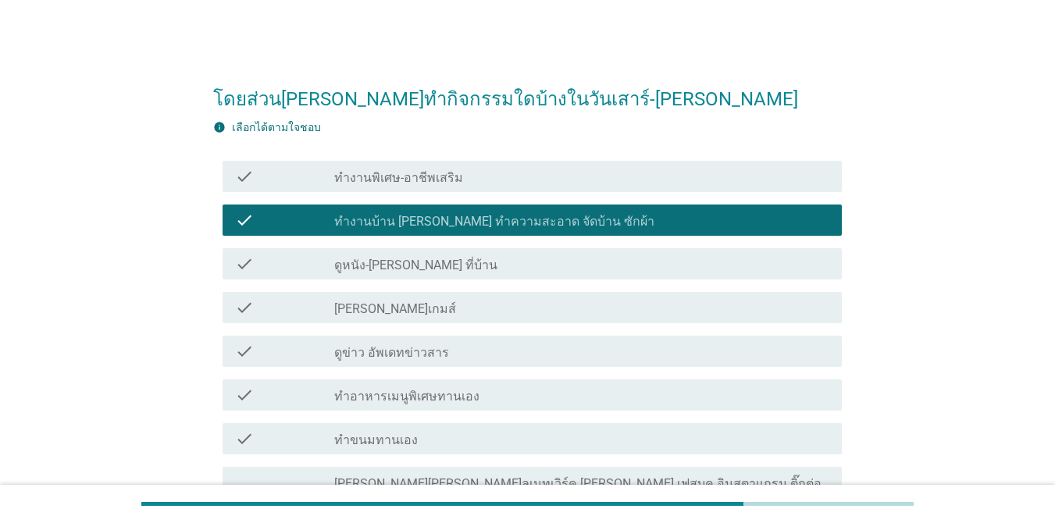
click at [541, 261] on div "check_box_outline_blank ดูหนัง-[PERSON_NAME] ที่บ้าน" at bounding box center [581, 263] width 495 height 19
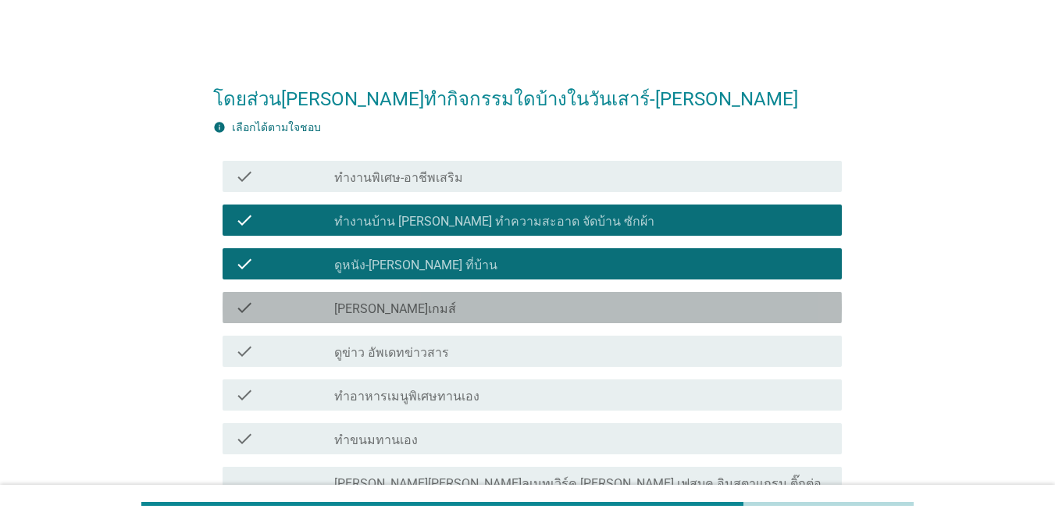
click at [541, 308] on div "check_box_outline_blank [PERSON_NAME]เกมส์" at bounding box center [581, 307] width 495 height 19
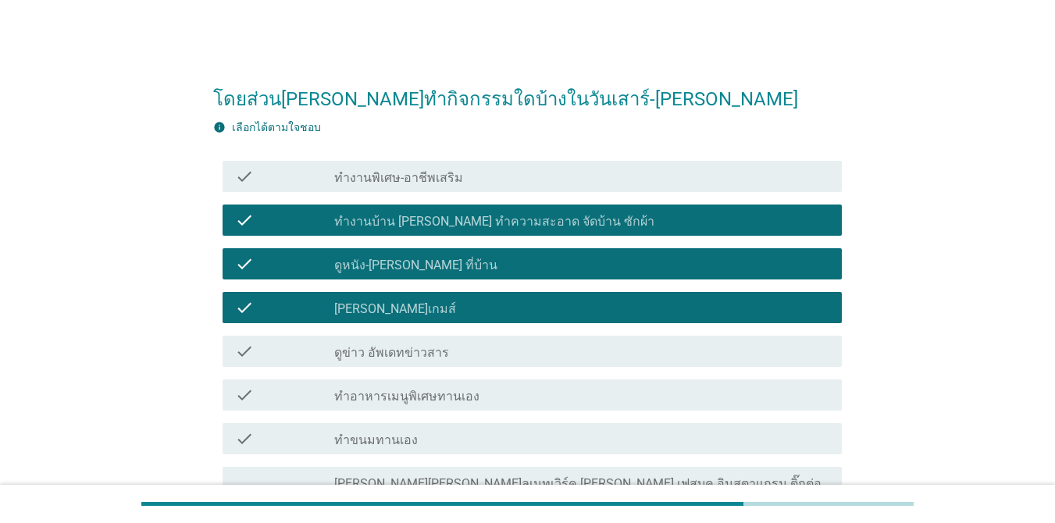
click at [546, 357] on div "check_box_outline_blank ดูข่าว อัพเดทข่าวสาร" at bounding box center [581, 351] width 495 height 19
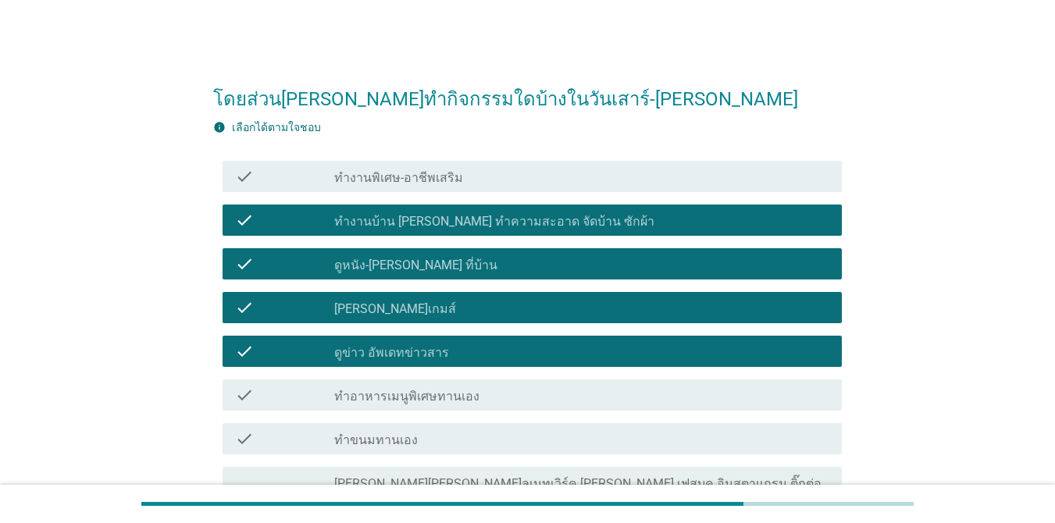
click at [549, 386] on div "check_box_outline_blank ทำอาหารเมนูพิเศษทานเอง" at bounding box center [581, 395] width 495 height 19
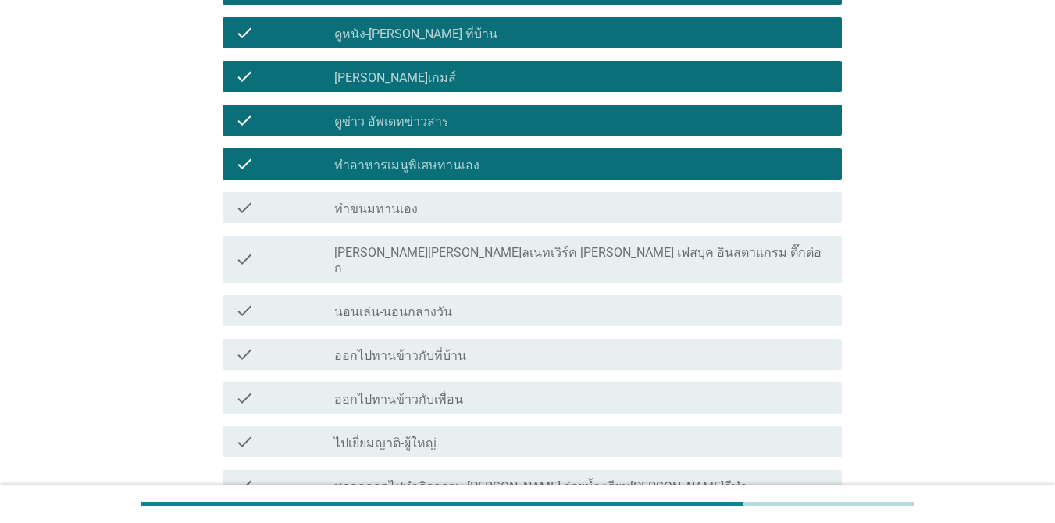
scroll to position [234, 0]
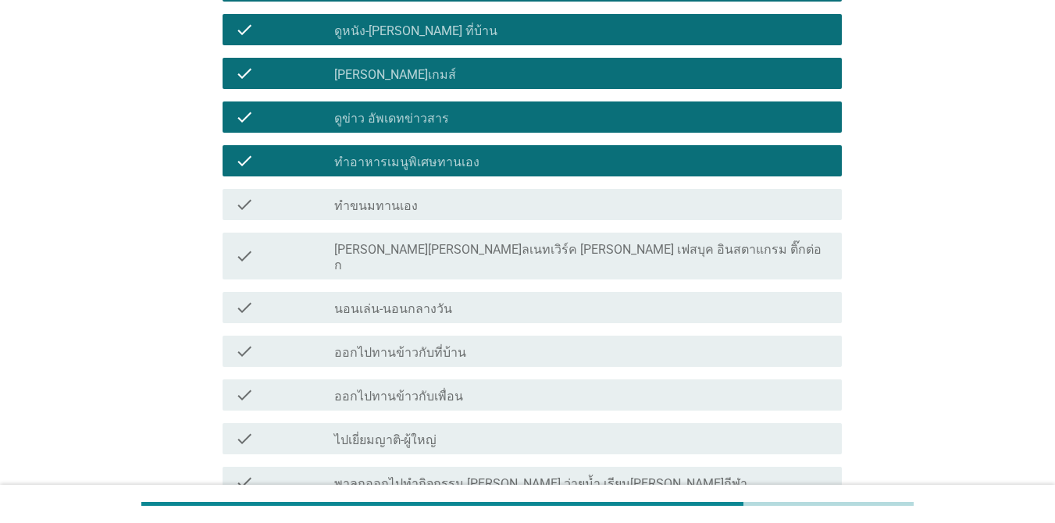
click at [551, 247] on label "[PERSON_NAME][PERSON_NAME]ลเนทเวิร์ค [PERSON_NAME] เฟสบุค อินสตาแกรม ติ๊กต่อก" at bounding box center [581, 257] width 495 height 31
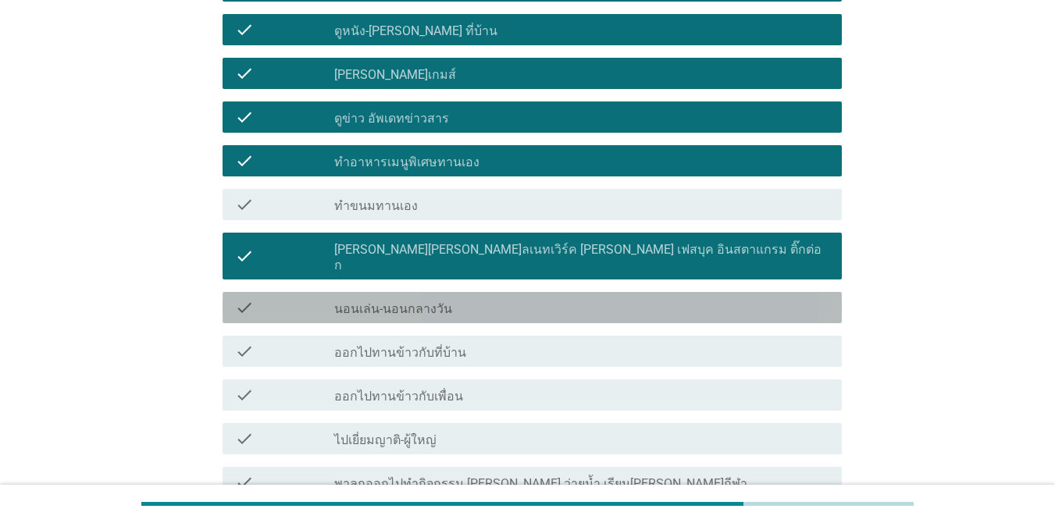
click at [546, 292] on div "check check_box_outline_blank นอนเล่น-นอนกลางวัน" at bounding box center [531, 307] width 619 height 31
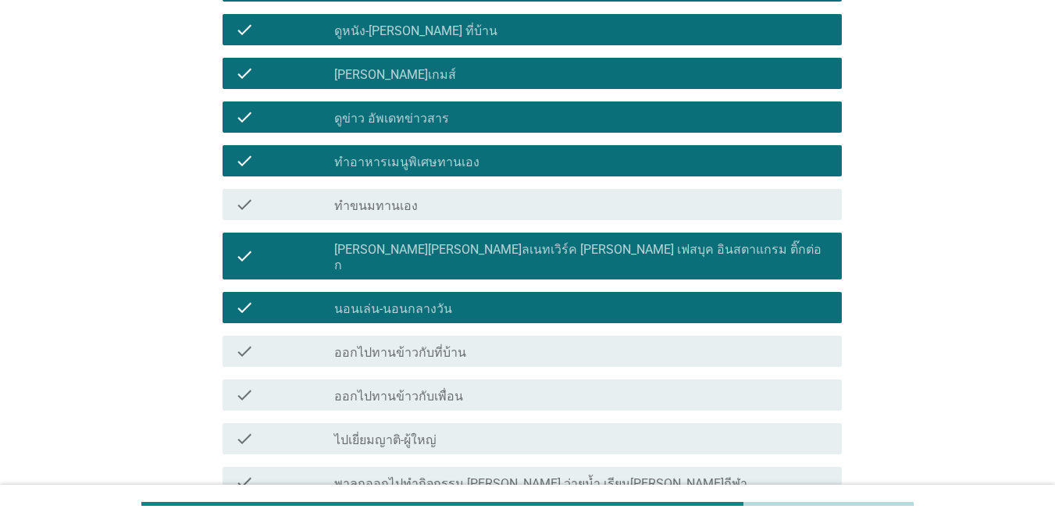
drag, startPoint x: 550, startPoint y: 330, endPoint x: 556, endPoint y: 351, distance: 21.8
click at [550, 342] on div "check_box_outline_blank ออกไปทานข้าวกับที่บ้าน" at bounding box center [581, 351] width 495 height 19
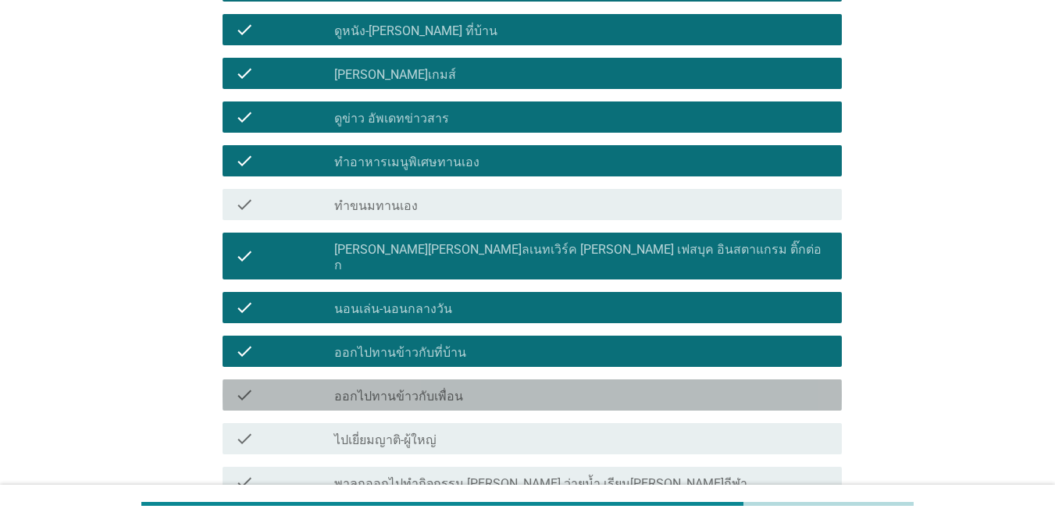
click at [561, 386] on div "check_box_outline_blank ออกไปทานข้าวกับเพื่อน" at bounding box center [581, 395] width 495 height 19
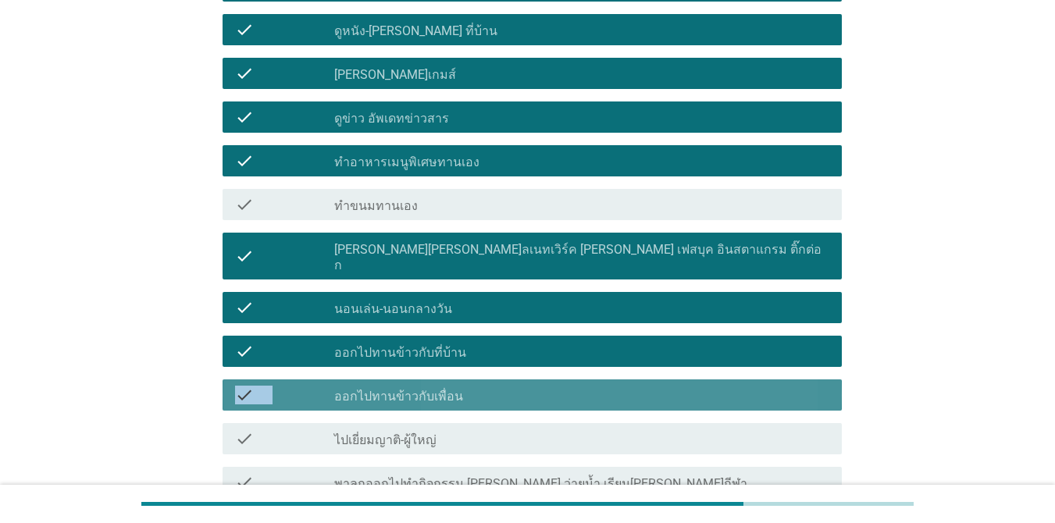
click at [561, 386] on div "check_box_outline_blank ออกไปทานข้าวกับเพื่อน" at bounding box center [581, 395] width 495 height 19
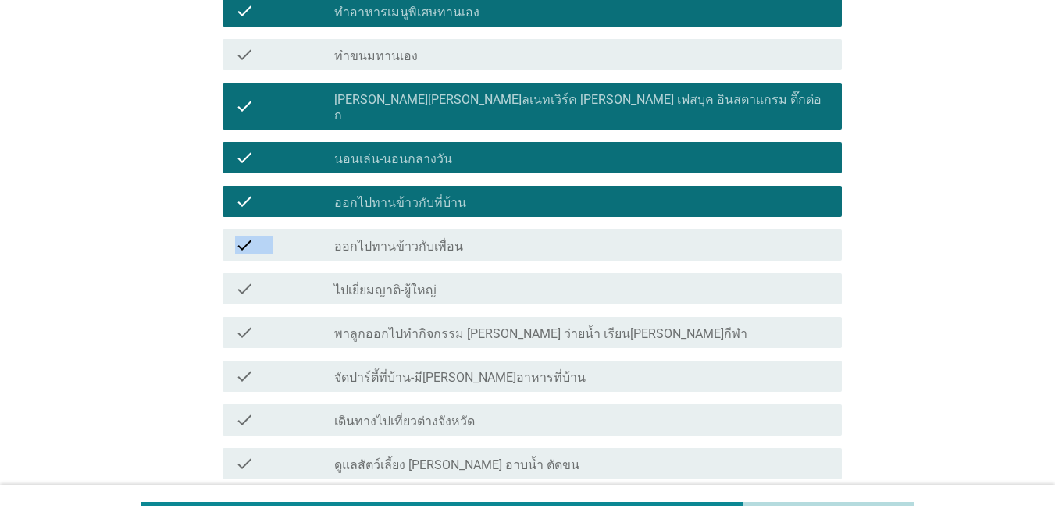
scroll to position [390, 0]
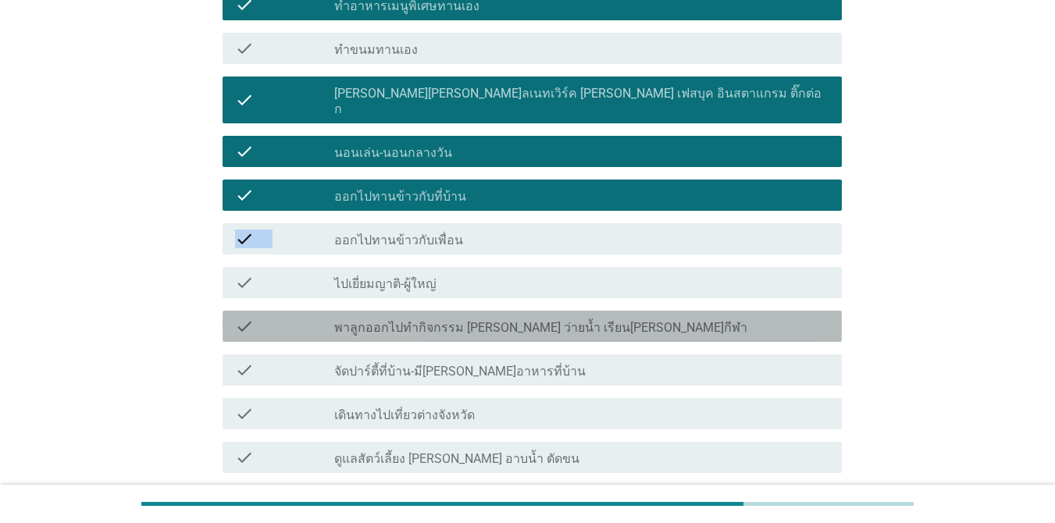
click at [532, 320] on label "พาลูกออกไปทำกิจกรรม [PERSON_NAME] ว่ายน้ำ เรียน[PERSON_NAME]กีฬา" at bounding box center [540, 328] width 413 height 16
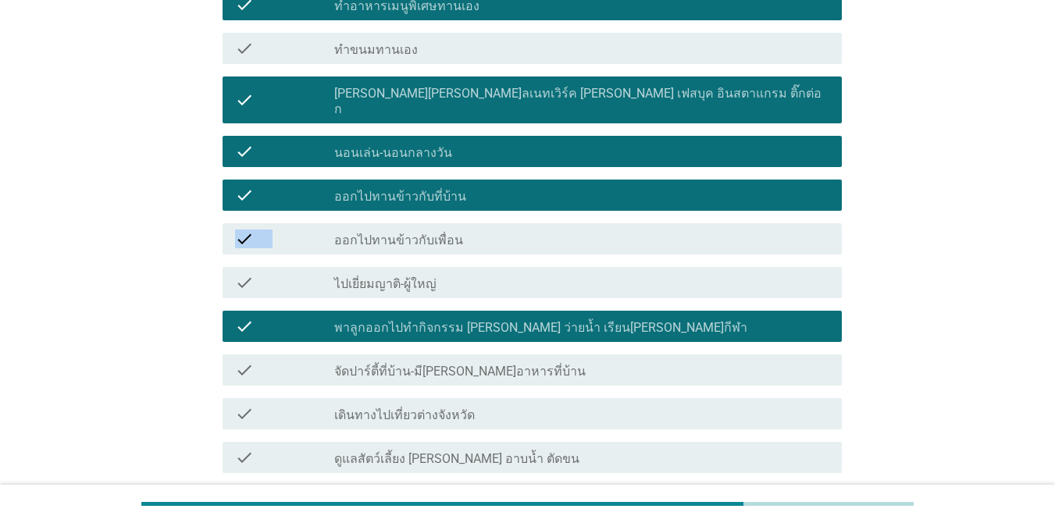
scroll to position [546, 0]
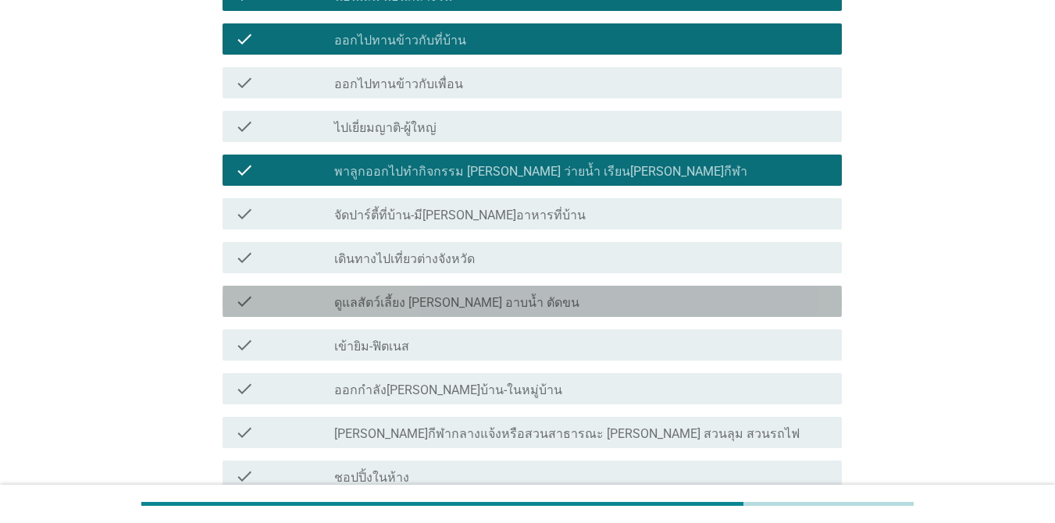
click at [511, 292] on div "check_box_outline_blank ดูแลสัตว์เลี้ยง [PERSON_NAME] อาบน้ำ ตัดขน" at bounding box center [581, 301] width 495 height 19
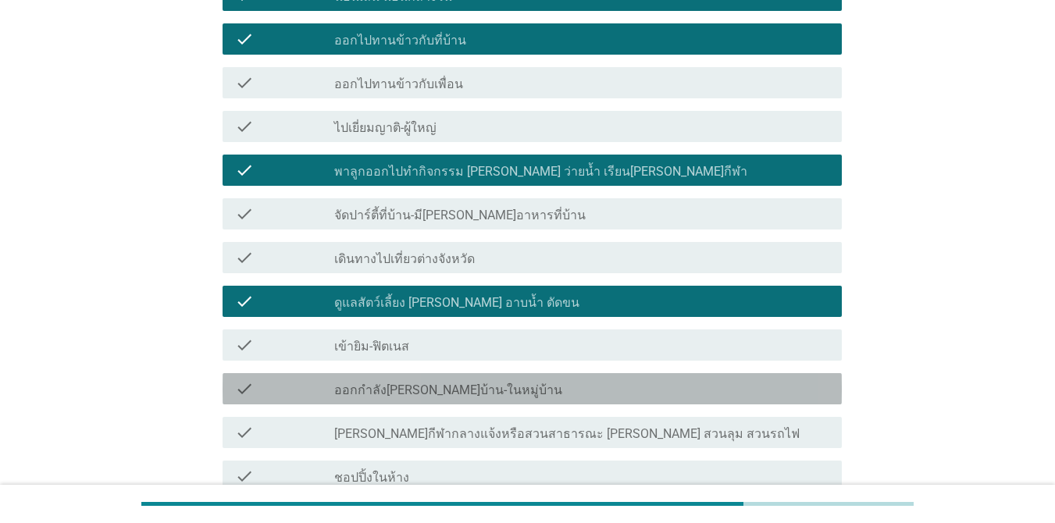
click at [525, 379] on div "check_box_outline_blank ออกกำลัง[PERSON_NAME]บ้าน-ในหมู่บ้าน" at bounding box center [581, 388] width 495 height 19
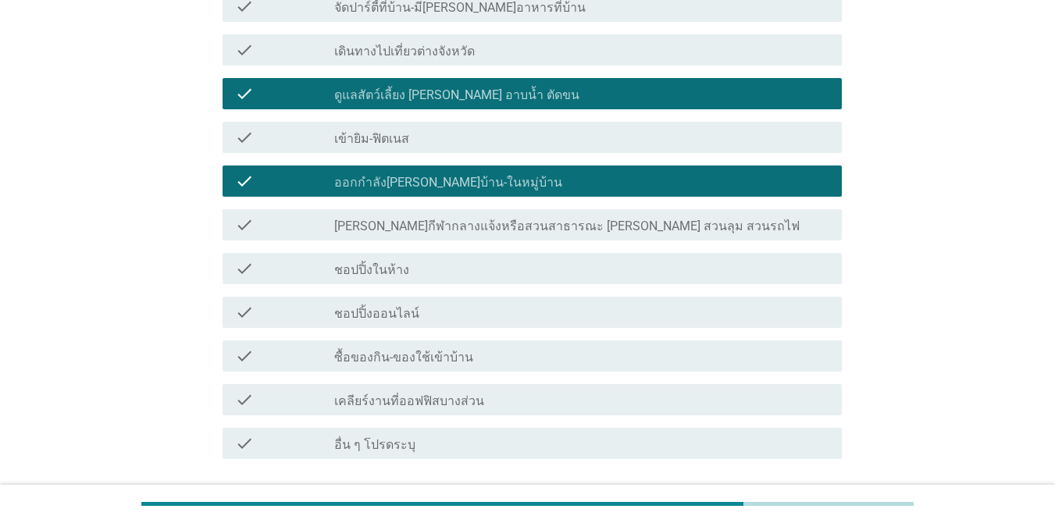
scroll to position [781, 0]
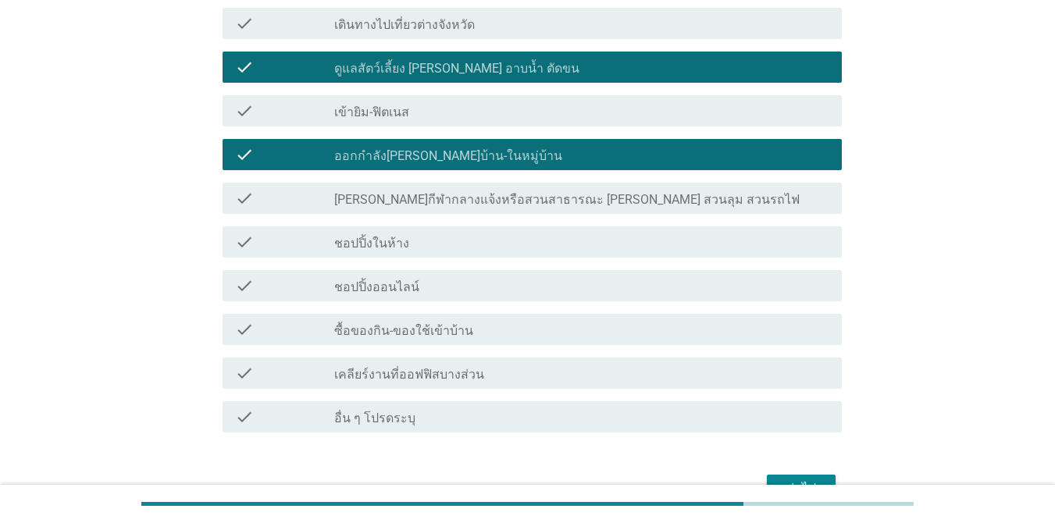
click at [514, 320] on div "check_box_outline_blank ซื้อของกิน-ของใช้เข้าบ้าน" at bounding box center [581, 329] width 495 height 19
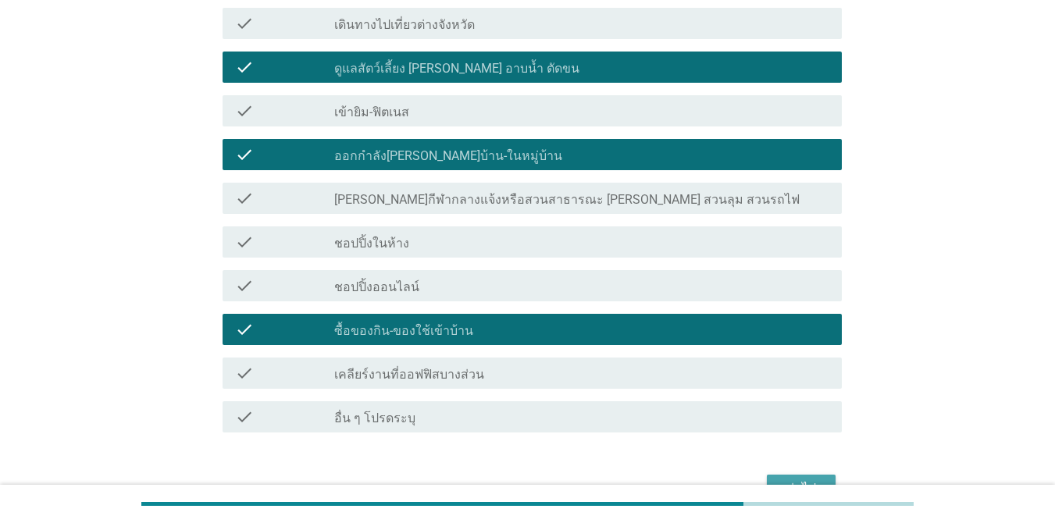
click at [791, 479] on div "ต่อไป" at bounding box center [801, 488] width 44 height 19
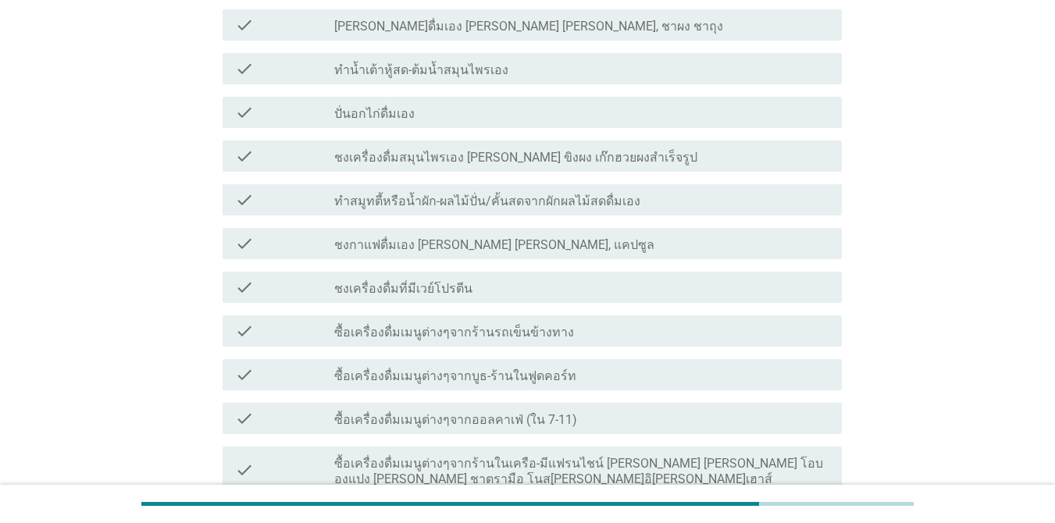
scroll to position [312, 0]
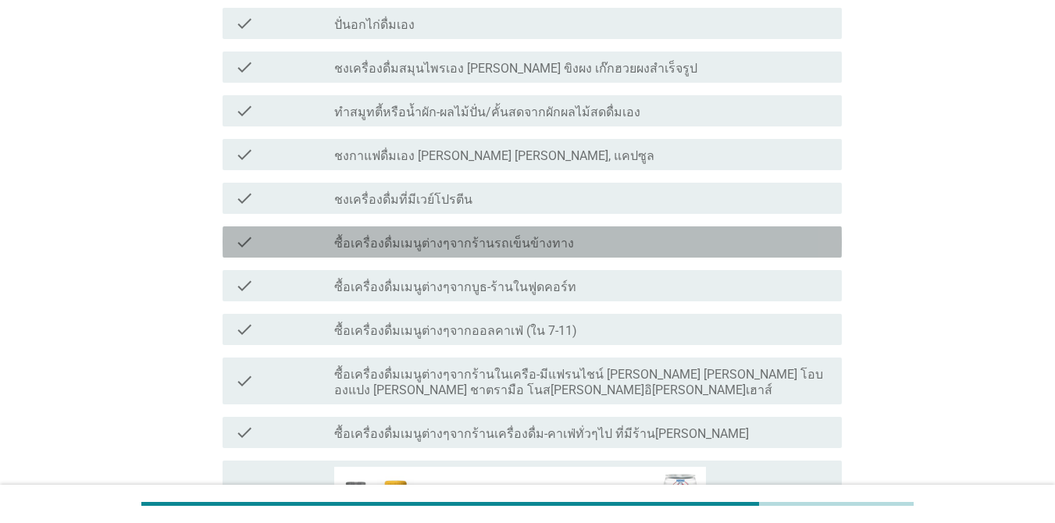
click at [590, 233] on div "check_box_outline_blank ซื้อเครื่องดื่มเมนูต่างๆจากร้านรถเข็นข้างทาง" at bounding box center [581, 242] width 495 height 19
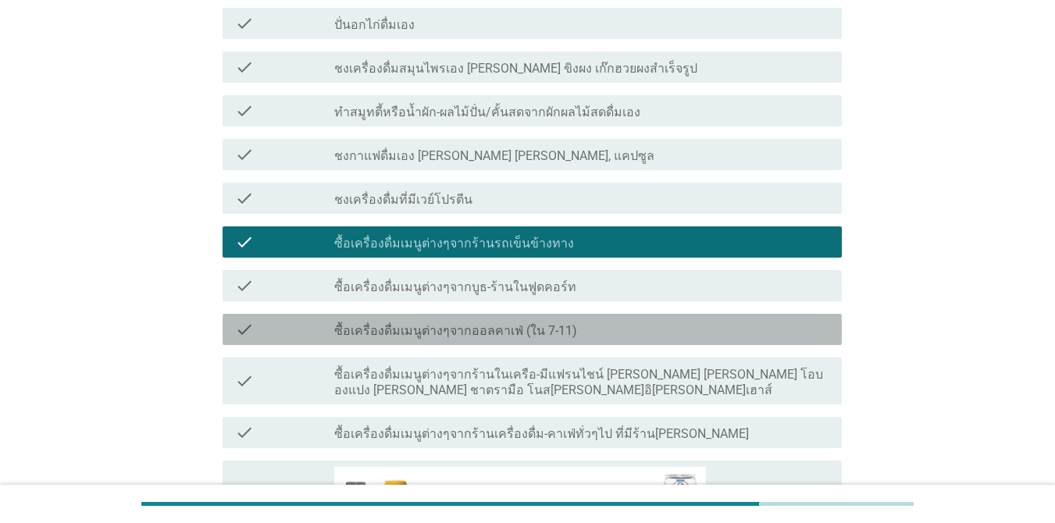
click at [621, 320] on div "check_box_outline_blank ซื้อเครื่องดื่มเมนูต่างๆจากออลคาเฟ่ (ใน 7-11)" at bounding box center [581, 329] width 495 height 19
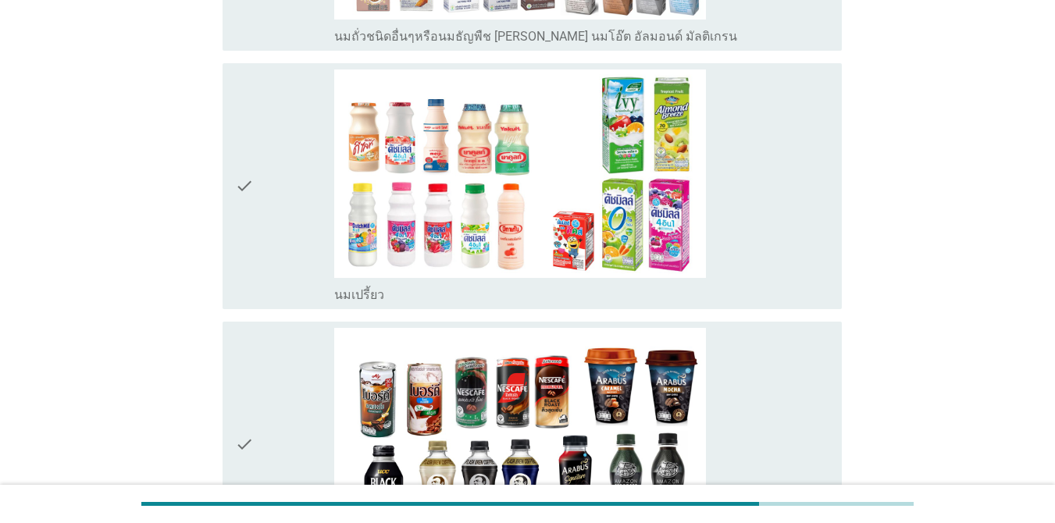
scroll to position [1483, 0]
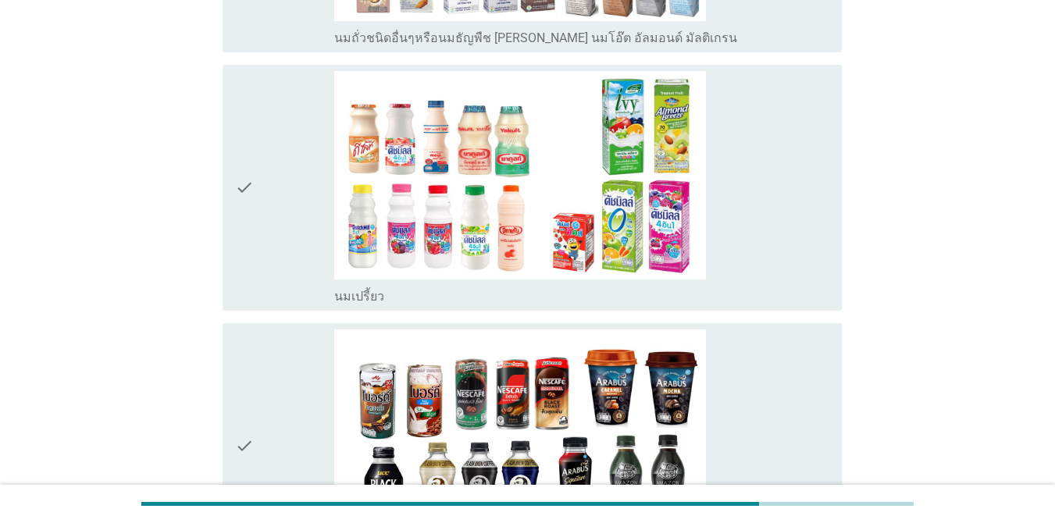
click at [322, 237] on div "check" at bounding box center [284, 187] width 99 height 233
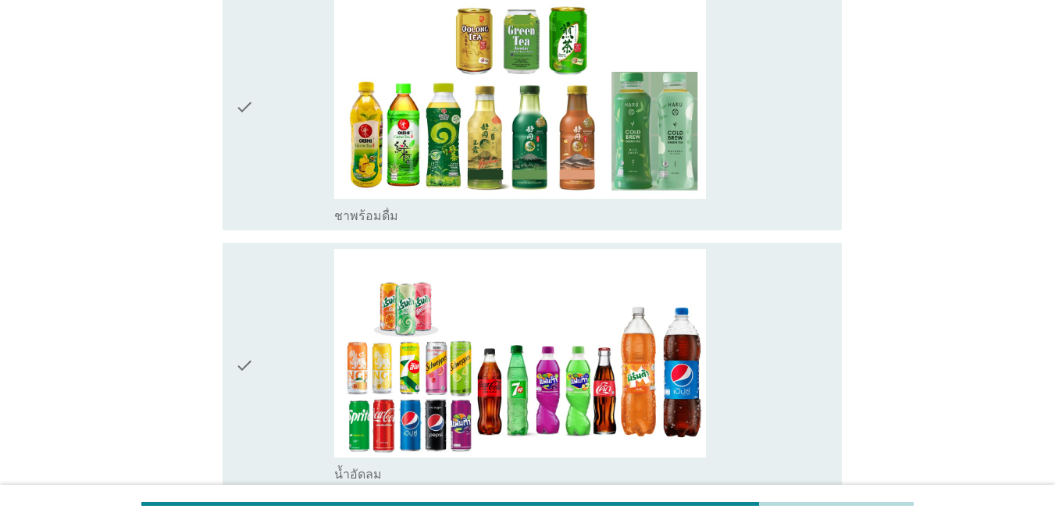
scroll to position [2108, 0]
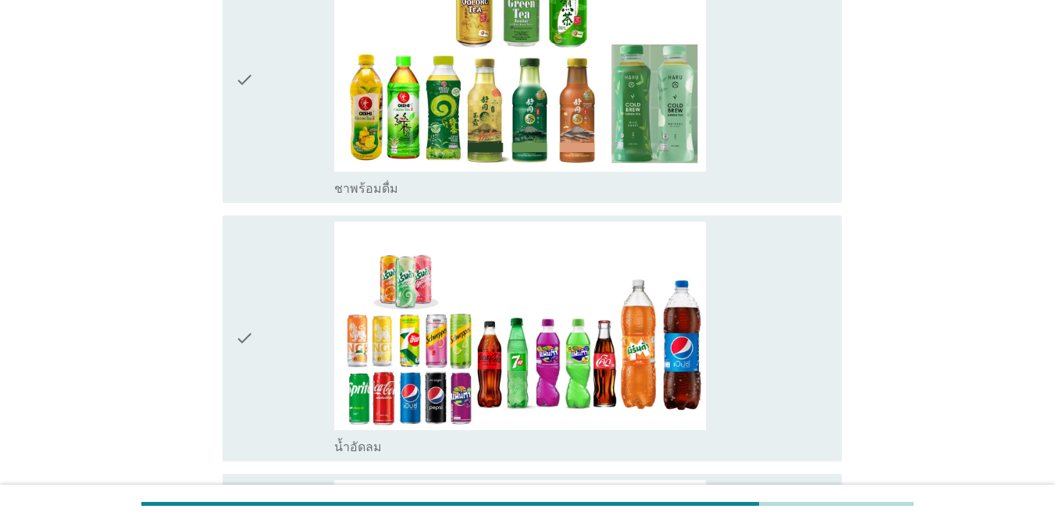
click at [328, 277] on div "check" at bounding box center [284, 338] width 99 height 233
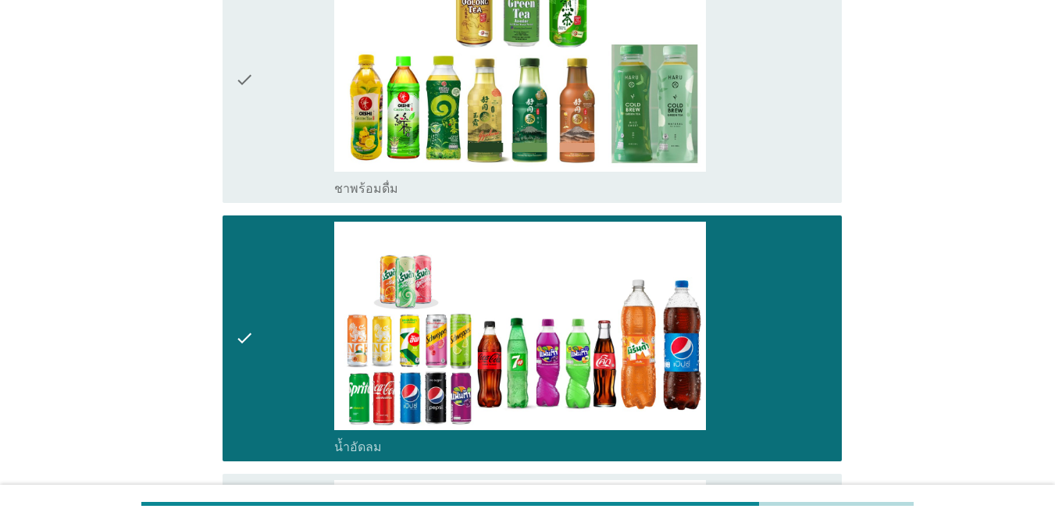
click at [283, 138] on div "check" at bounding box center [284, 79] width 99 height 233
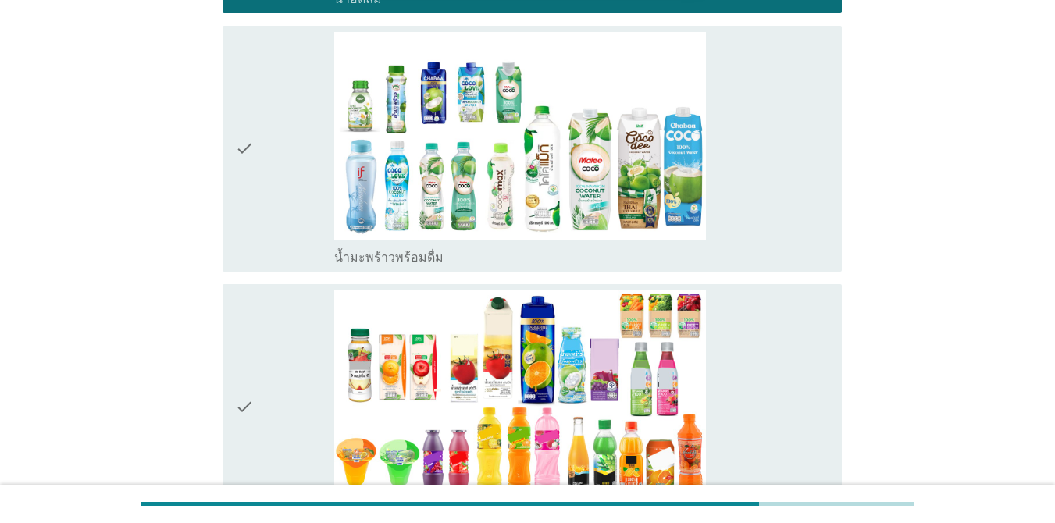
scroll to position [2576, 0]
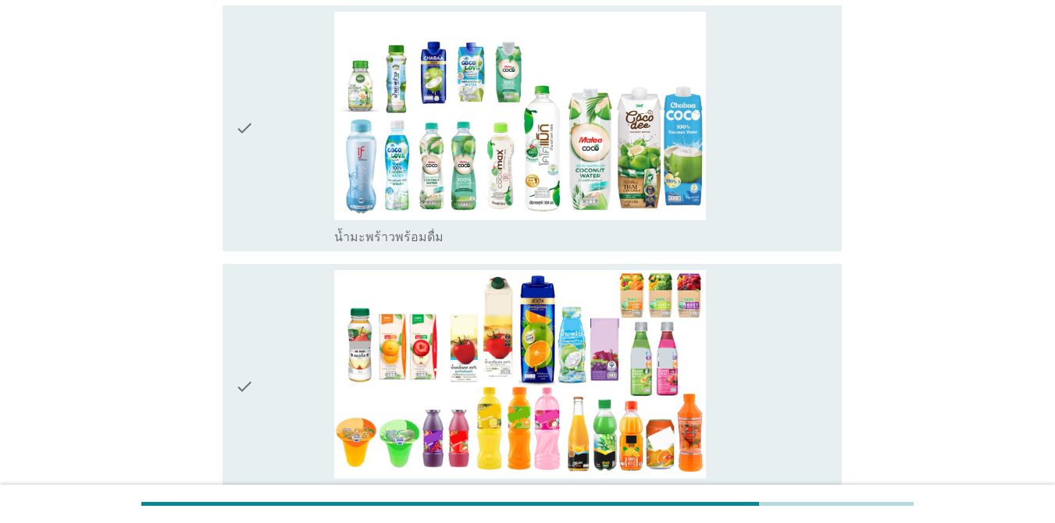
click at [300, 301] on div "check" at bounding box center [284, 386] width 99 height 233
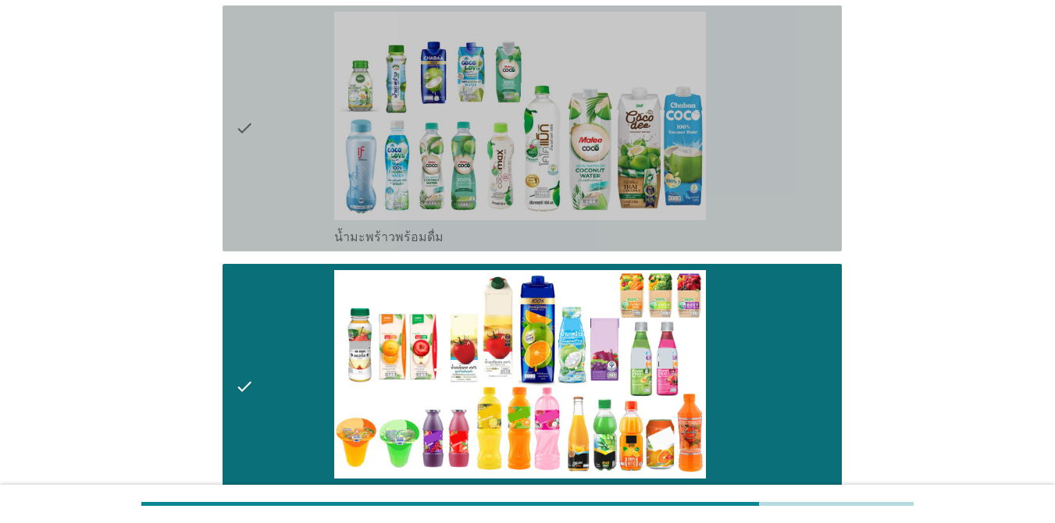
click at [252, 168] on icon "check" at bounding box center [244, 128] width 19 height 233
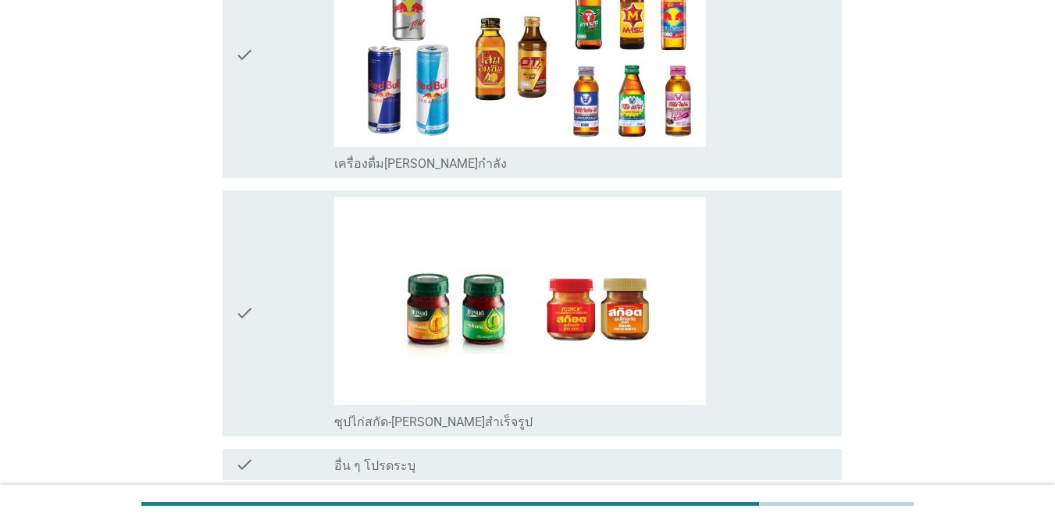
scroll to position [4052, 0]
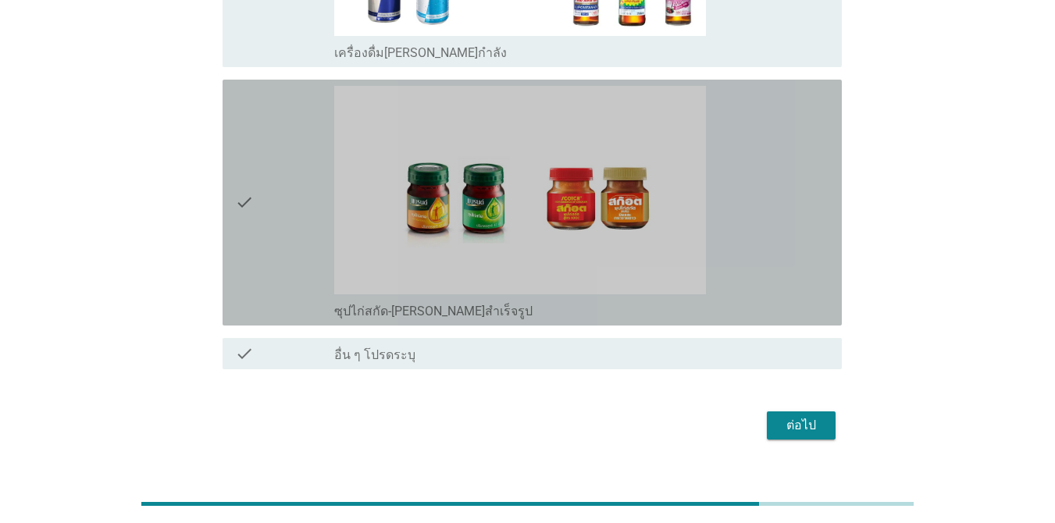
click at [270, 204] on div "check" at bounding box center [284, 202] width 99 height 233
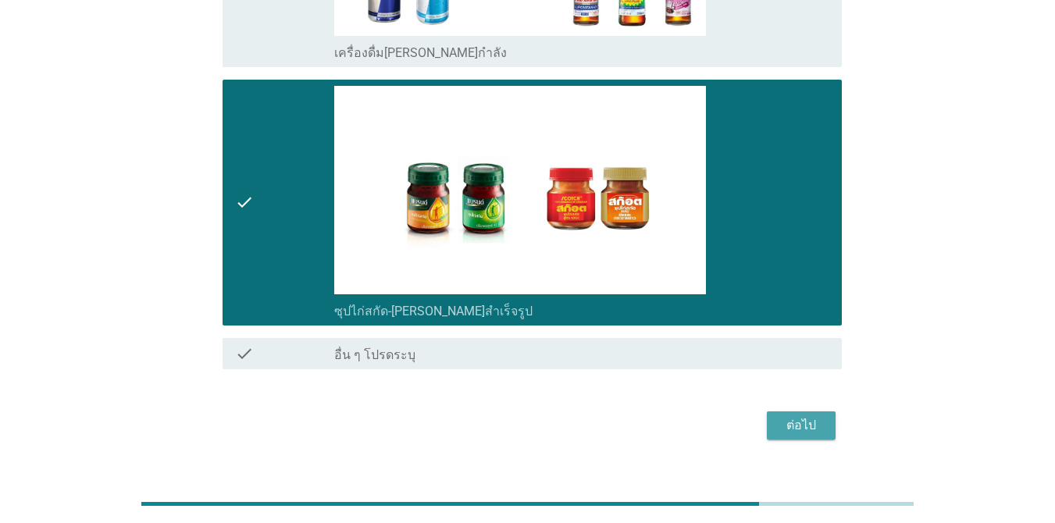
click at [813, 416] on div "ต่อไป" at bounding box center [801, 425] width 44 height 19
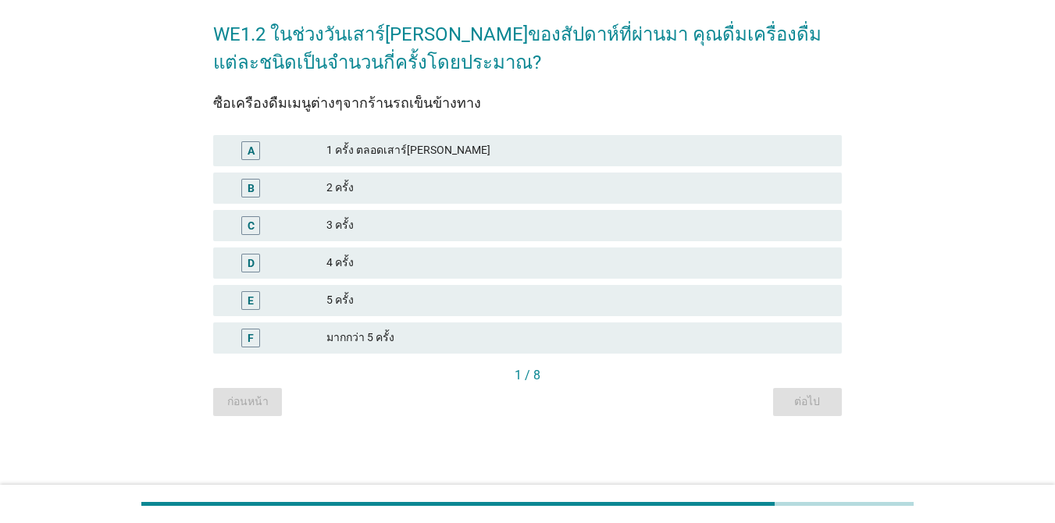
scroll to position [0, 0]
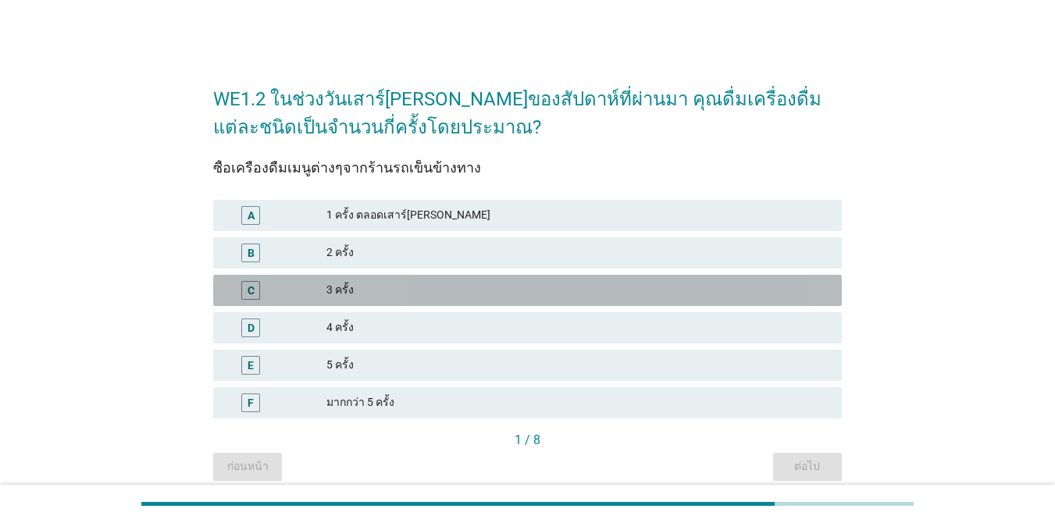
click at [431, 286] on div "3 ครั้ง" at bounding box center [577, 290] width 503 height 19
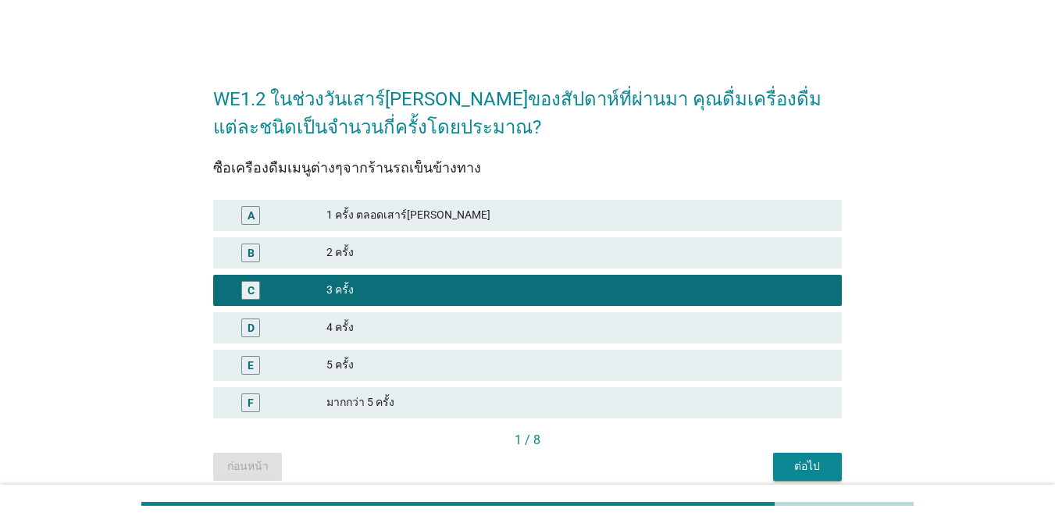
click at [788, 471] on div "ต่อไป" at bounding box center [807, 466] width 44 height 16
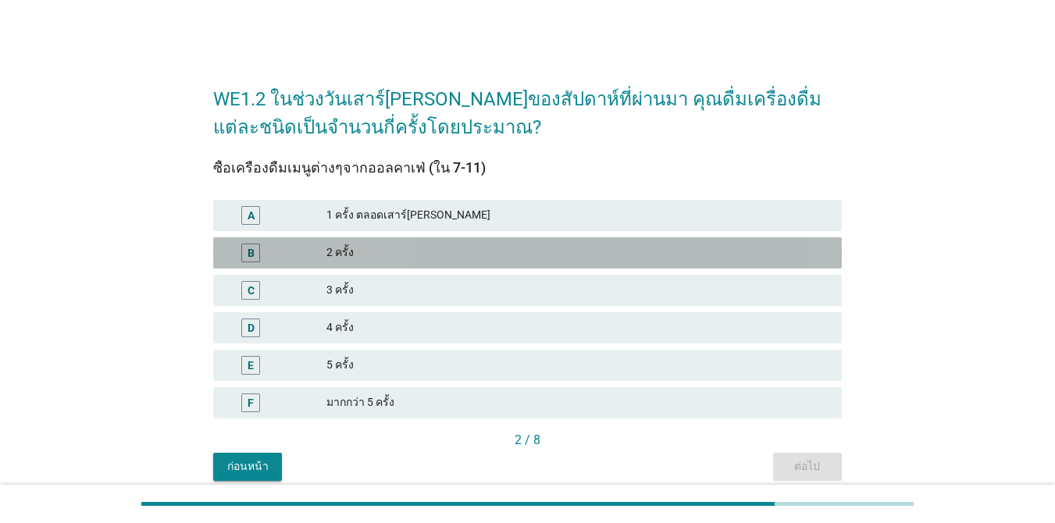
click at [461, 252] on div "2 ครั้ง" at bounding box center [577, 253] width 503 height 19
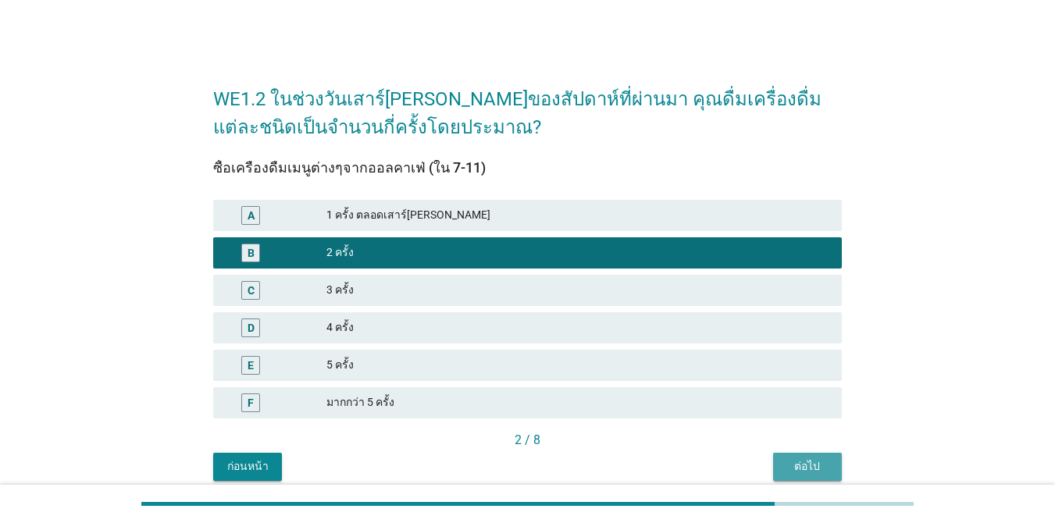
click at [796, 470] on div "ต่อไป" at bounding box center [807, 466] width 44 height 16
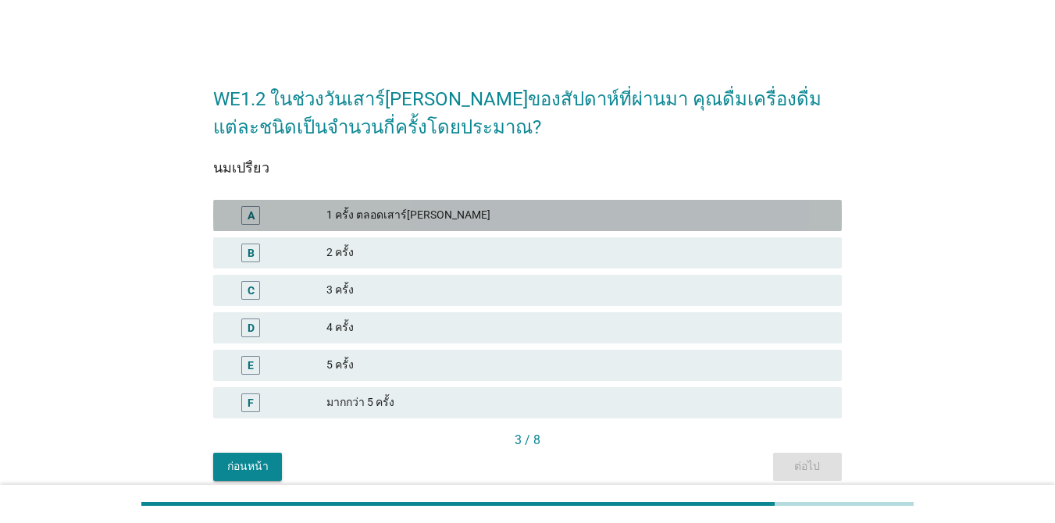
click at [398, 222] on div "1 ครั้ง ตลอดเสาร์[PERSON_NAME]" at bounding box center [577, 215] width 503 height 19
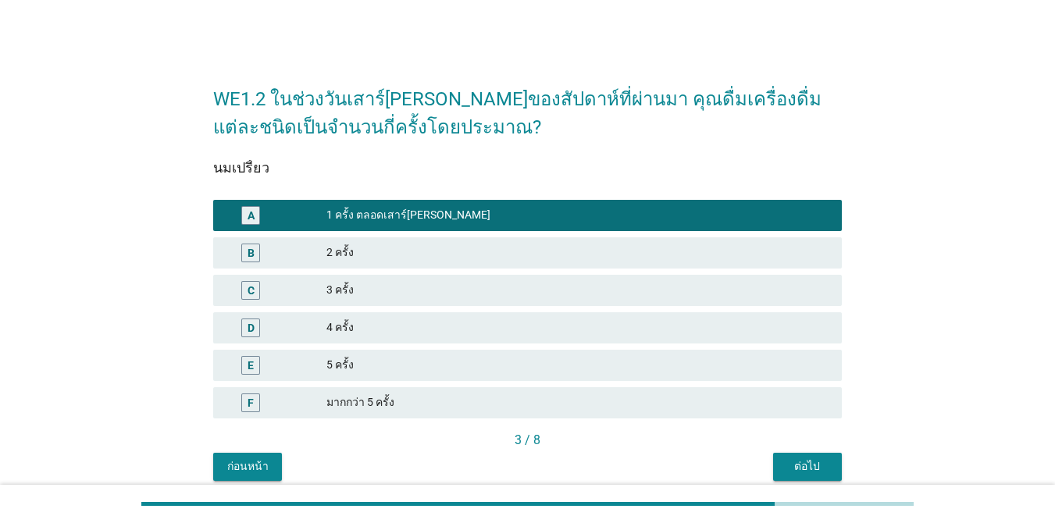
click at [796, 471] on div "ต่อไป" at bounding box center [807, 466] width 44 height 16
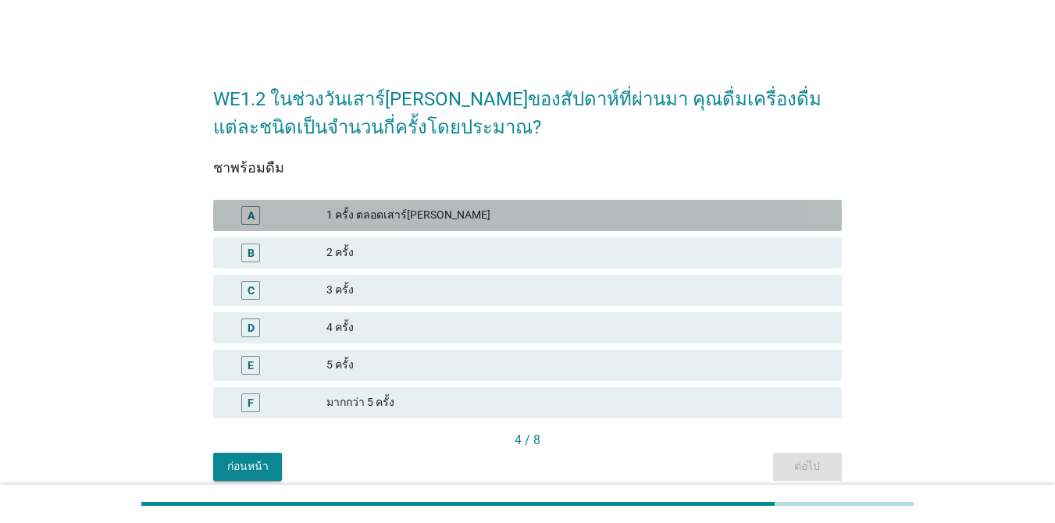
click at [461, 223] on div "1 ครั้ง ตลอดเสาร์[PERSON_NAME]" at bounding box center [577, 215] width 503 height 19
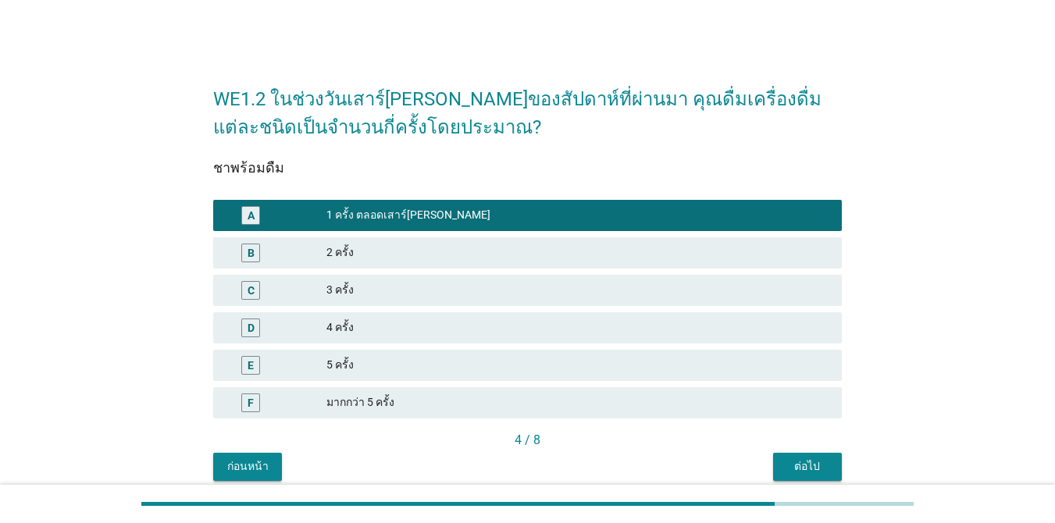
click at [834, 455] on button "ต่อไป" at bounding box center [807, 467] width 69 height 28
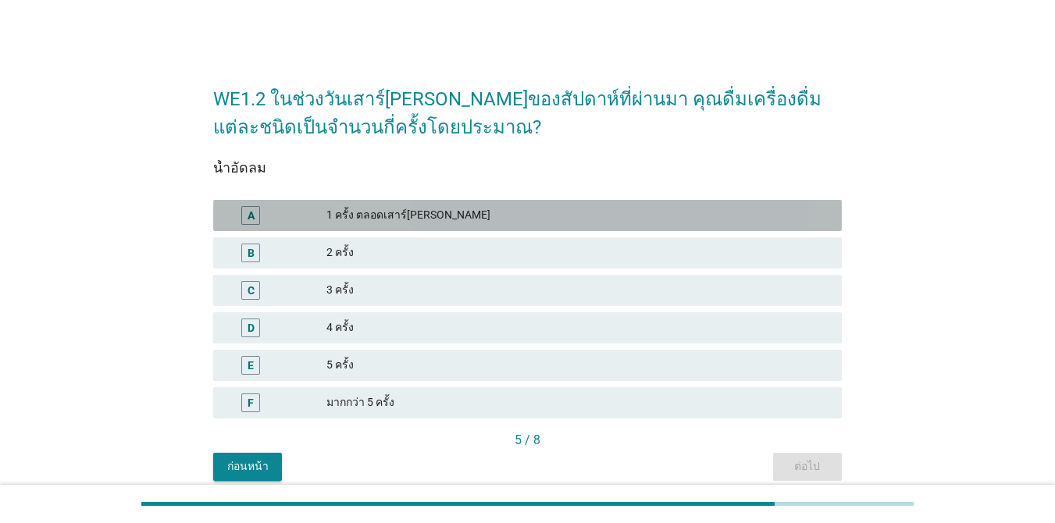
click at [457, 216] on div "1 ครั้ง ตลอดเสาร์[PERSON_NAME]" at bounding box center [577, 215] width 503 height 19
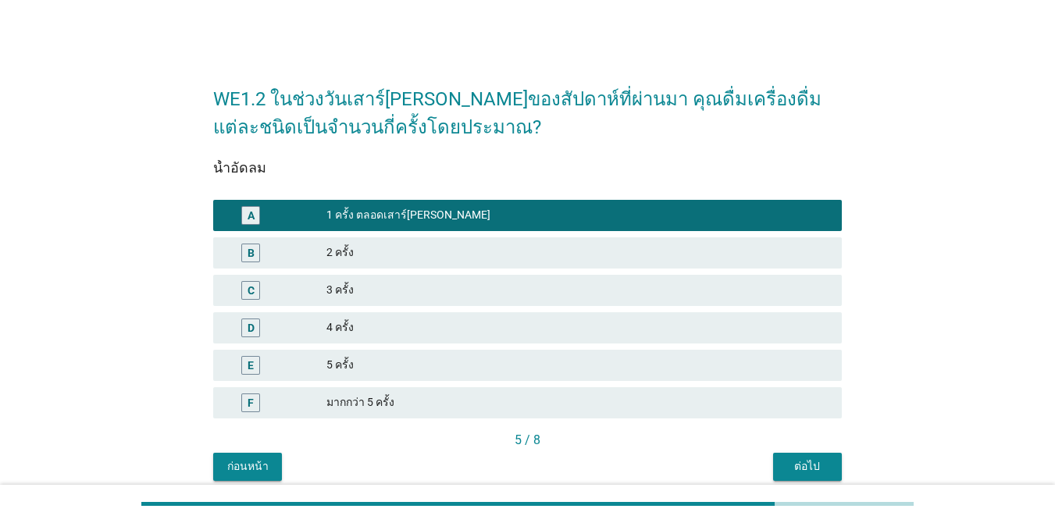
click at [488, 268] on div "B 2 ครั้ง" at bounding box center [527, 252] width 628 height 31
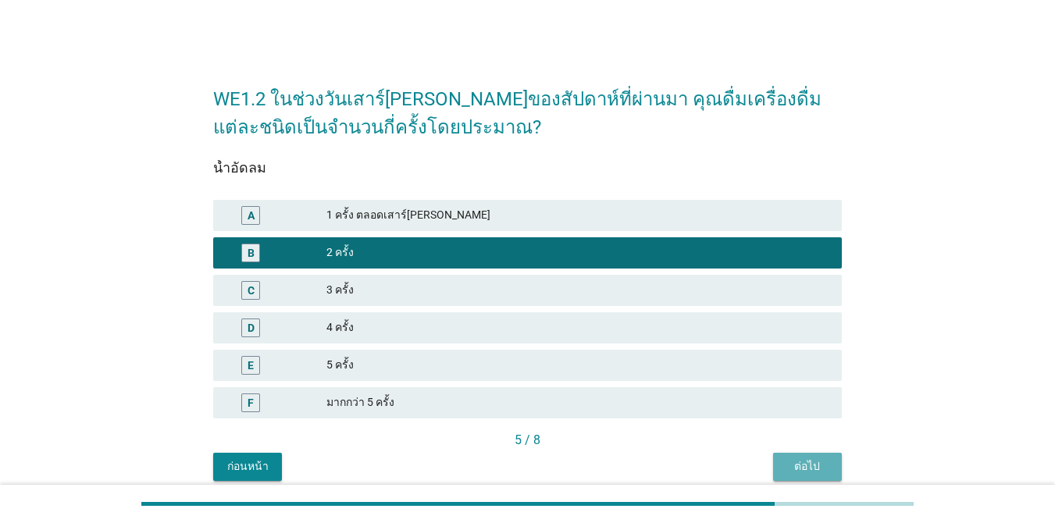
drag, startPoint x: 817, startPoint y: 468, endPoint x: 693, endPoint y: 377, distance: 154.1
click at [814, 467] on div "ต่อไป" at bounding box center [807, 466] width 44 height 16
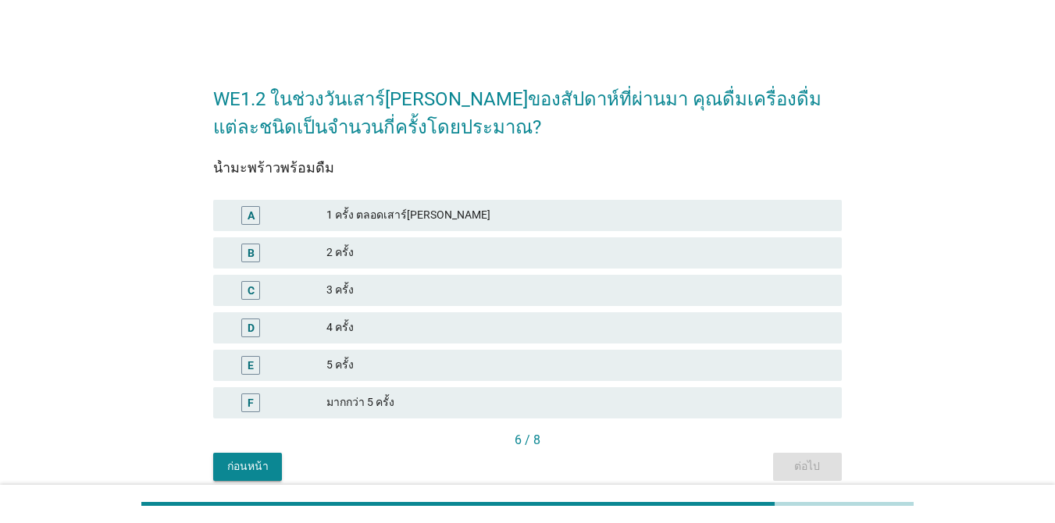
click at [348, 214] on div "1 ครั้ง ตลอดเสาร์[PERSON_NAME]" at bounding box center [577, 215] width 503 height 19
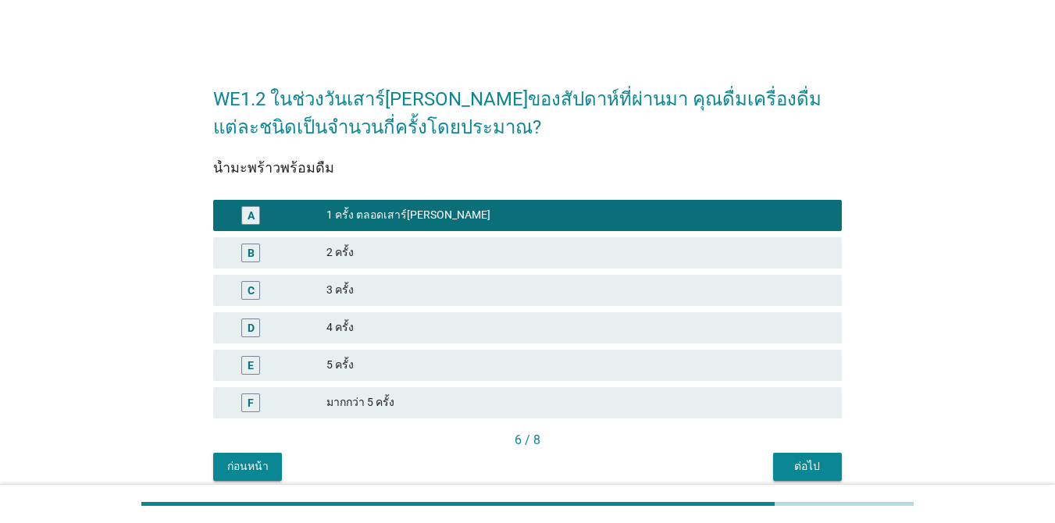
click at [803, 454] on button "ต่อไป" at bounding box center [807, 467] width 69 height 28
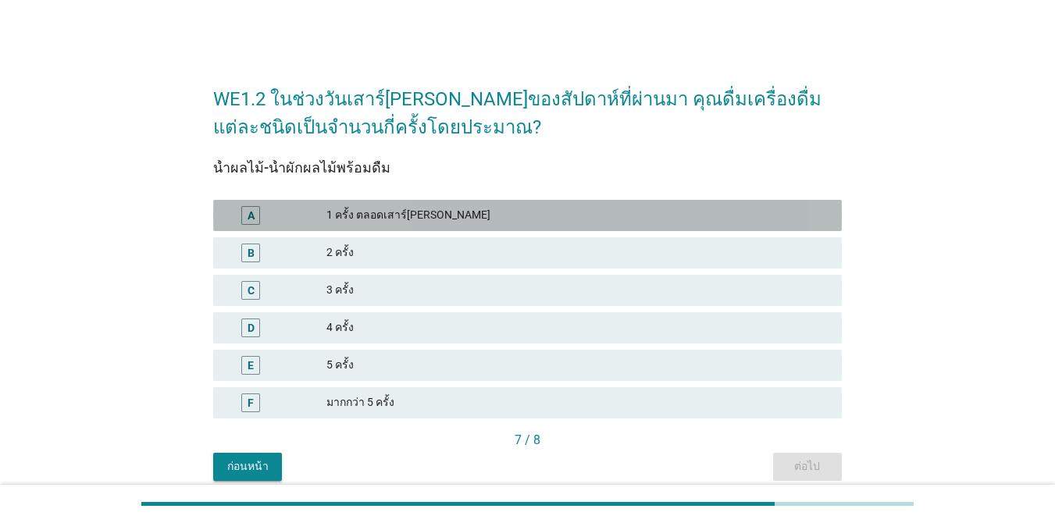
click at [417, 209] on div "1 ครั้ง ตลอดเสาร์[PERSON_NAME]" at bounding box center [577, 215] width 503 height 19
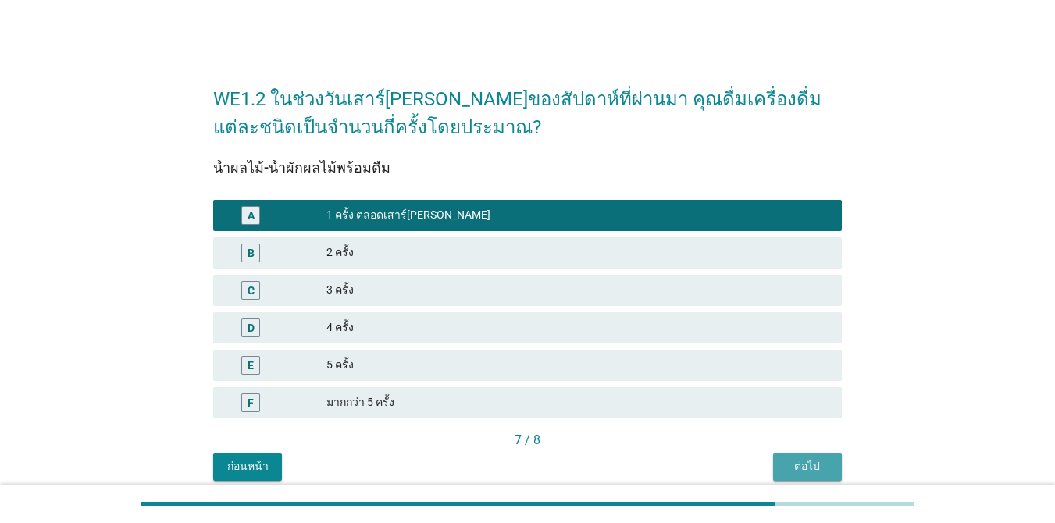
click at [813, 458] on div "ต่อไป" at bounding box center [807, 466] width 44 height 16
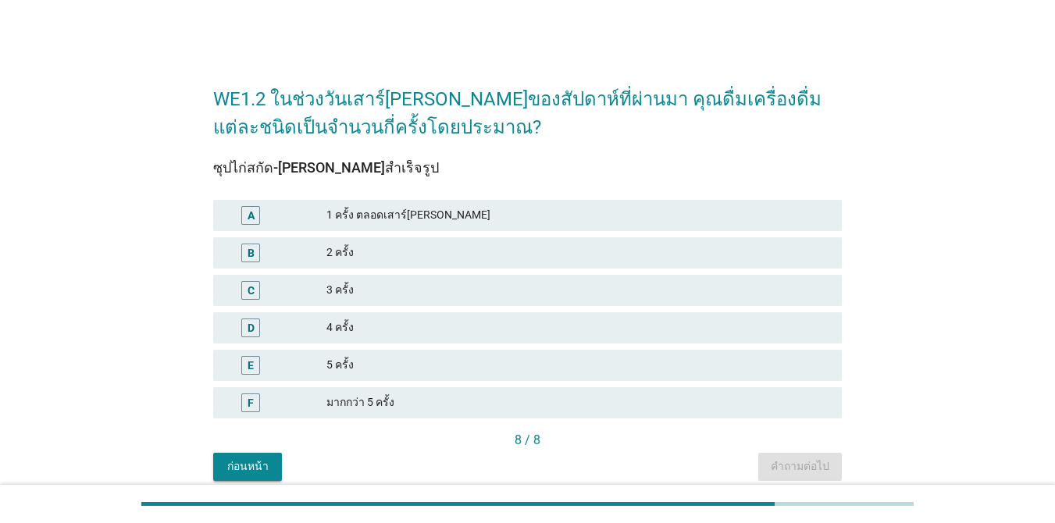
drag, startPoint x: 388, startPoint y: 233, endPoint x: 410, endPoint y: 244, distance: 24.8
click at [388, 232] on div "A 1 ครั้ง ตลอดเสาร์[PERSON_NAME]" at bounding box center [527, 215] width 635 height 37
click at [513, 190] on div "ซุปไก่สกัด-[PERSON_NAME]สำเร็จรูป A 1 ครั้ง ตลอดเสาร์[PERSON_NAME] B 2 ครั้ง C …" at bounding box center [527, 295] width 628 height 271
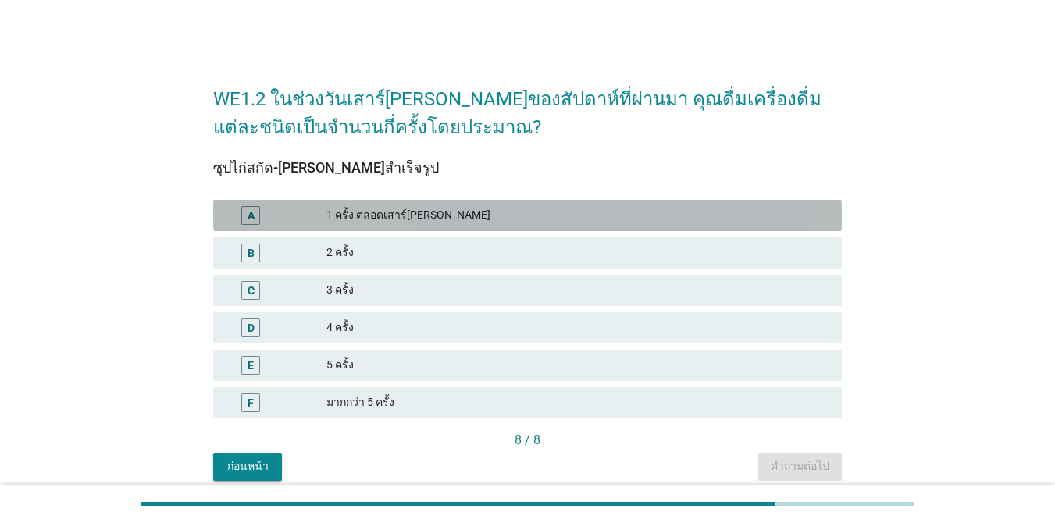
click at [521, 201] on div "A 1 ครั้ง ตลอดเสาร์[PERSON_NAME]" at bounding box center [527, 215] width 628 height 31
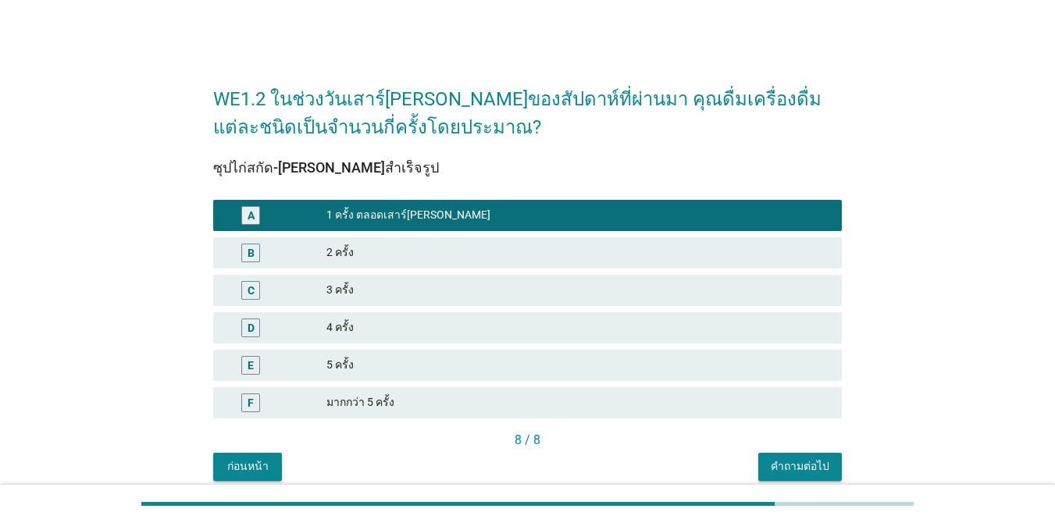
click at [808, 473] on div "คำถามต่อไป" at bounding box center [799, 466] width 59 height 16
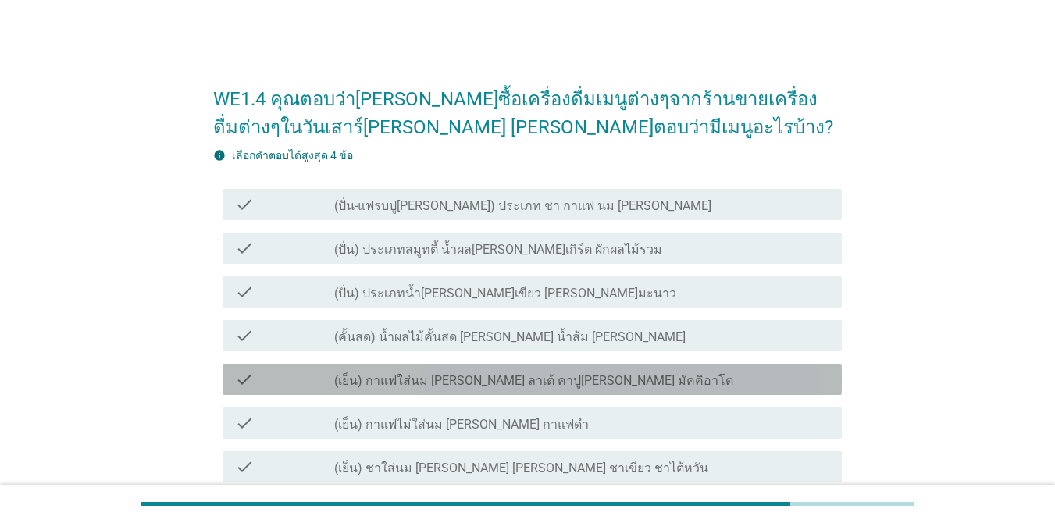
click at [619, 375] on div "check_box_outline_blank (เย็น) กาแฟใส่นม [PERSON_NAME] ลาเต้ คาปู[PERSON_NAME] …" at bounding box center [581, 379] width 495 height 19
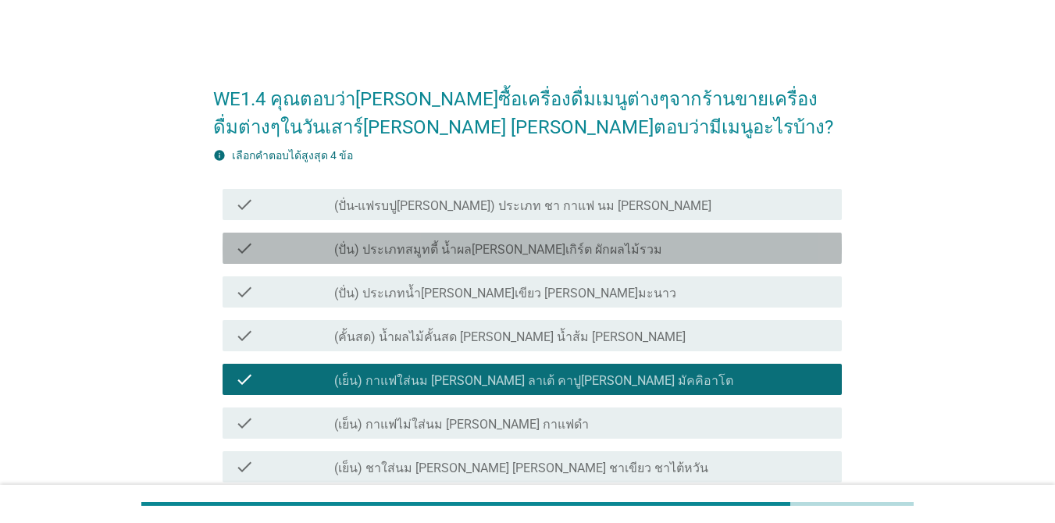
click at [599, 247] on div "check_box_outline_blank (ปั่น) ประเภทสมูทตี้ น้ำผล[PERSON_NAME]เกิร์ต ผักผลไม้ร…" at bounding box center [581, 248] width 495 height 19
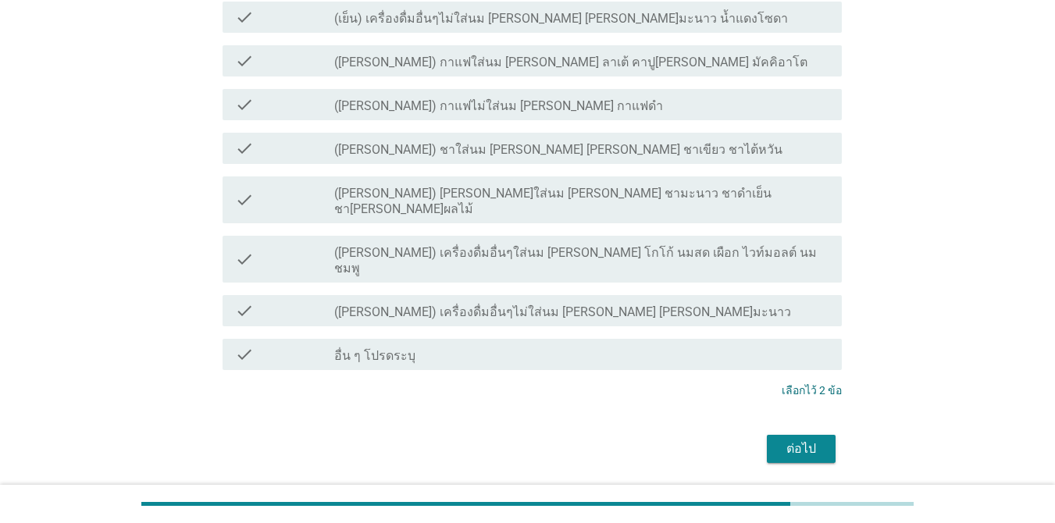
scroll to position [601, 0]
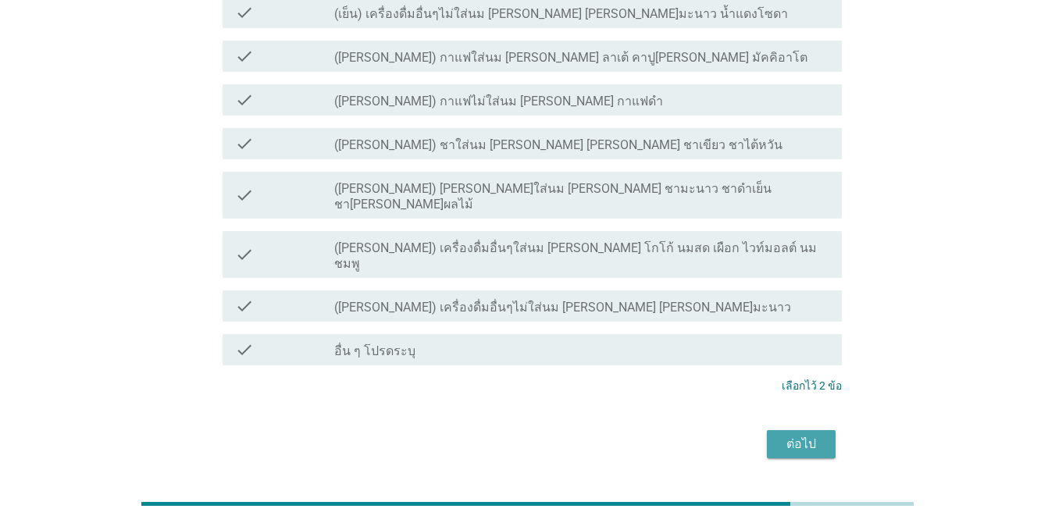
click at [767, 430] on button "ต่อไป" at bounding box center [801, 444] width 69 height 28
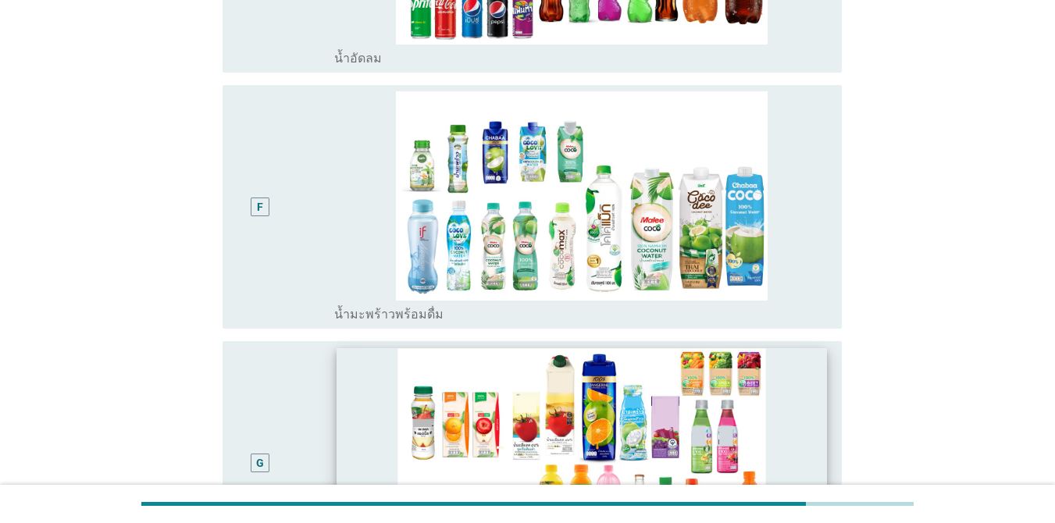
scroll to position [624, 0]
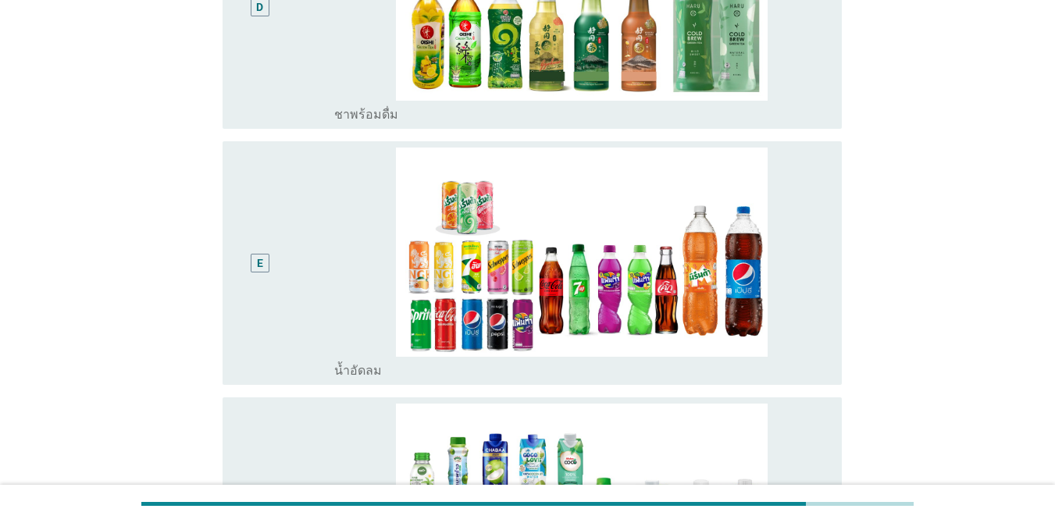
click at [308, 325] on div "E" at bounding box center [284, 263] width 99 height 231
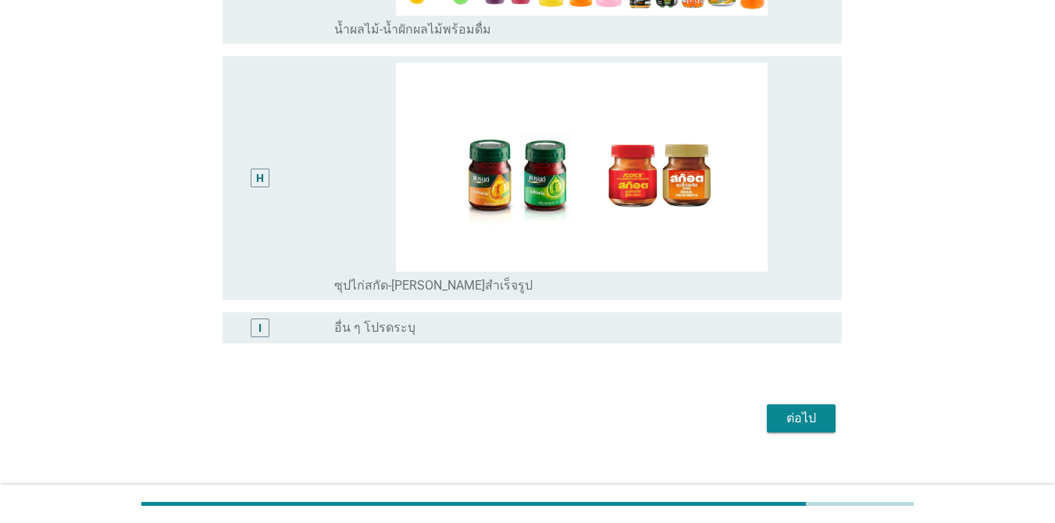
scroll to position [1483, 0]
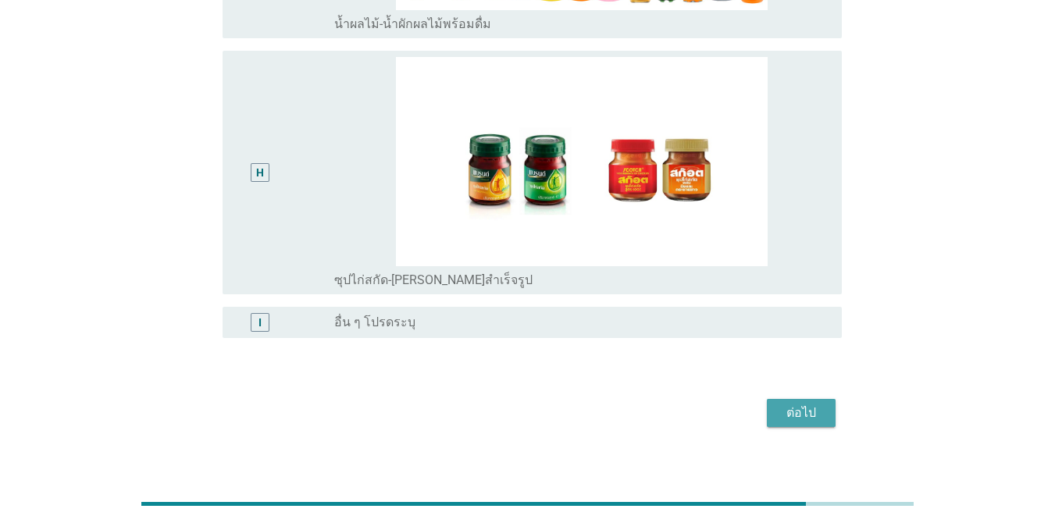
click at [800, 404] on div "ต่อไป" at bounding box center [801, 413] width 44 height 19
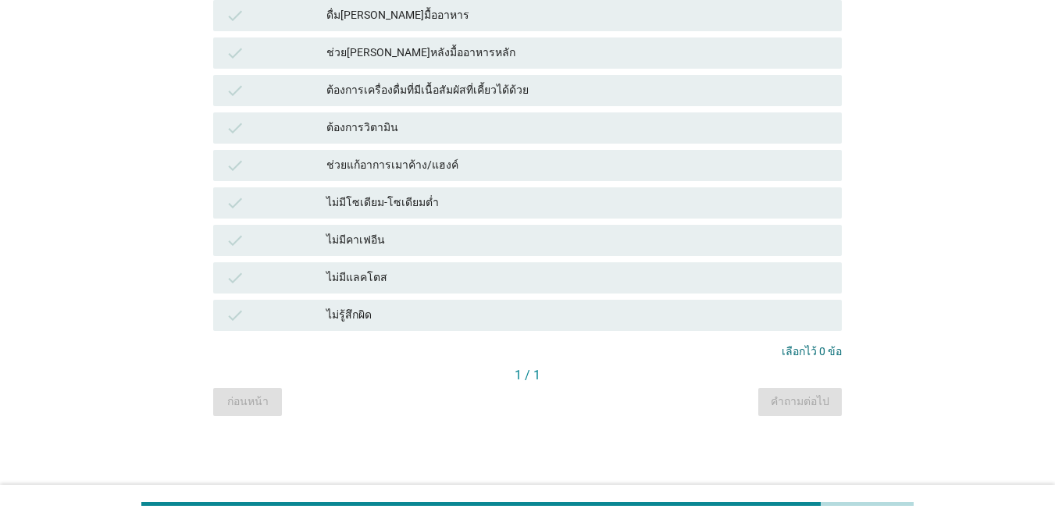
scroll to position [0, 0]
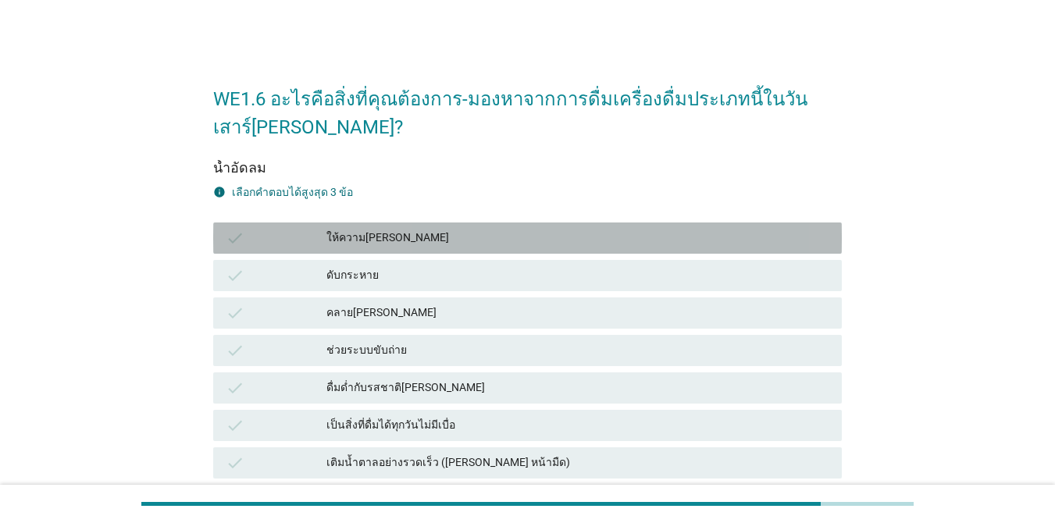
click at [374, 230] on div "ให้ความ[PERSON_NAME]" at bounding box center [577, 238] width 503 height 19
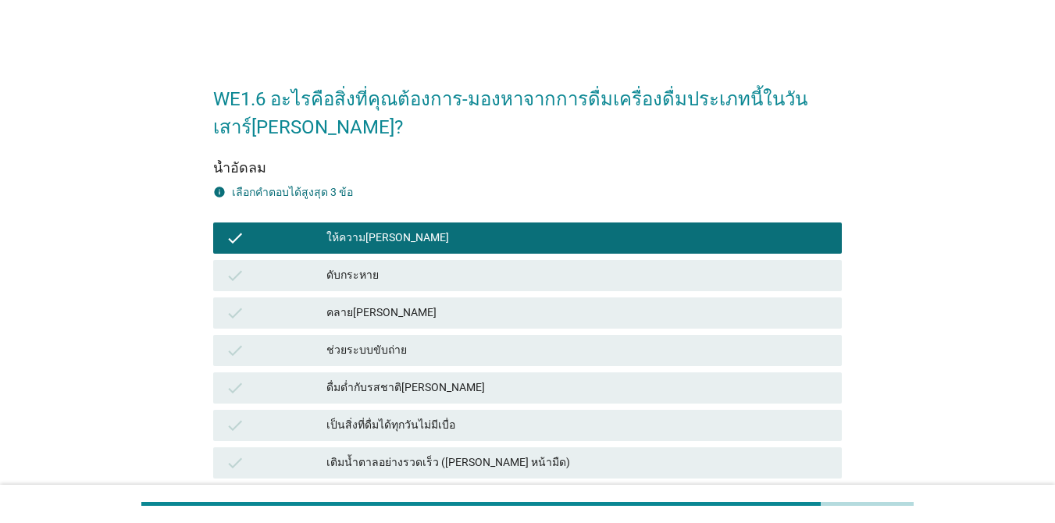
click at [404, 279] on div "ดับกระหาย" at bounding box center [577, 275] width 503 height 19
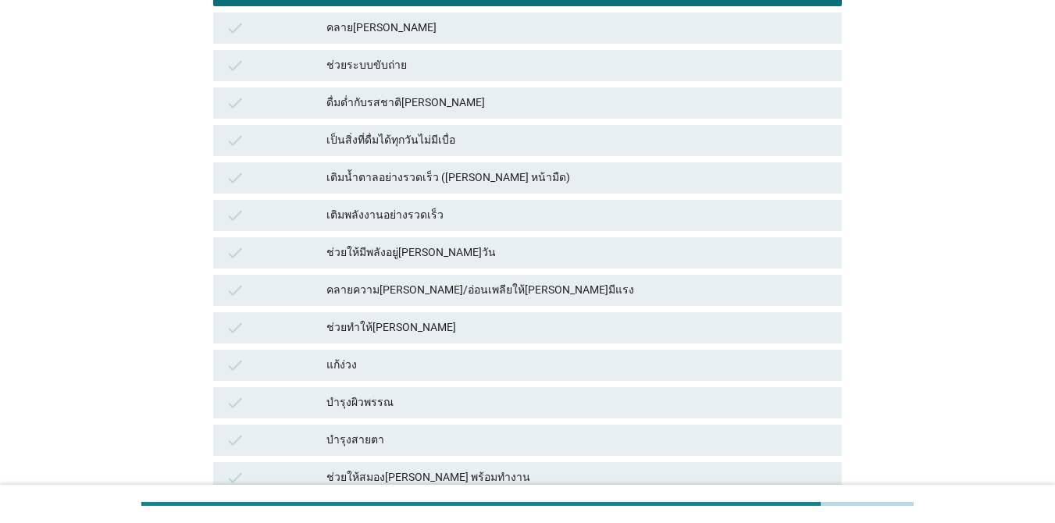
scroll to position [312, 0]
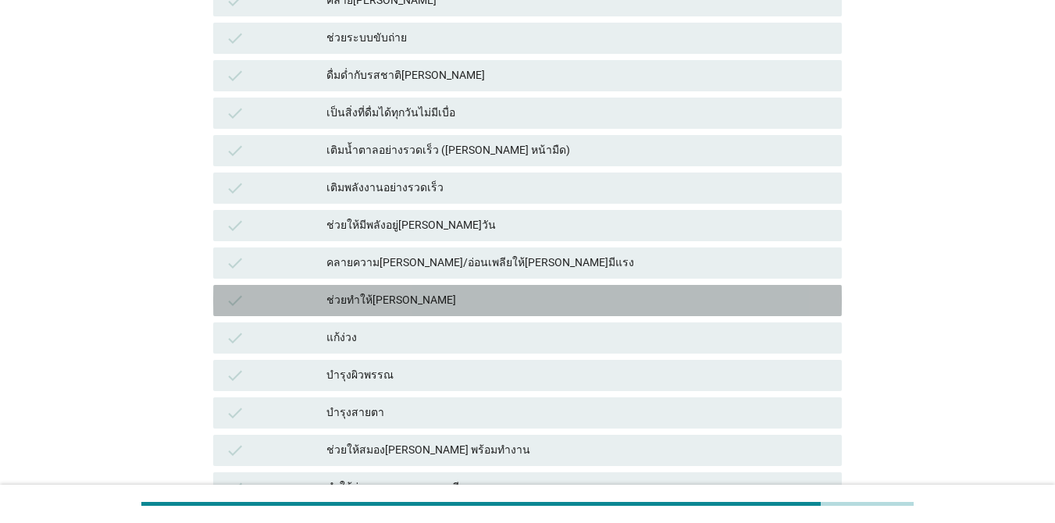
click at [372, 300] on div "ช่วยทำให้[PERSON_NAME]" at bounding box center [577, 300] width 503 height 19
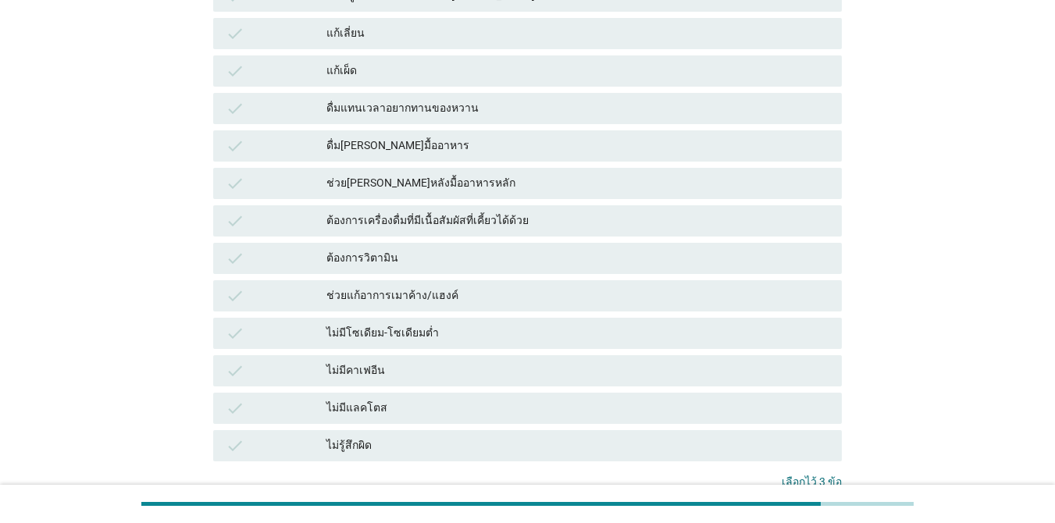
scroll to position [1122, 0]
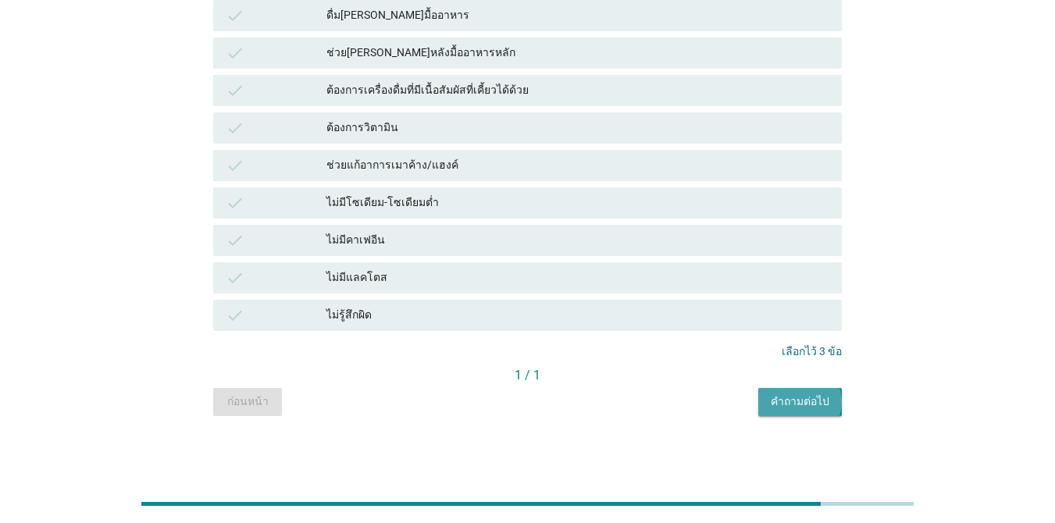
click at [784, 400] on div "คำถามต่อไป" at bounding box center [799, 401] width 59 height 16
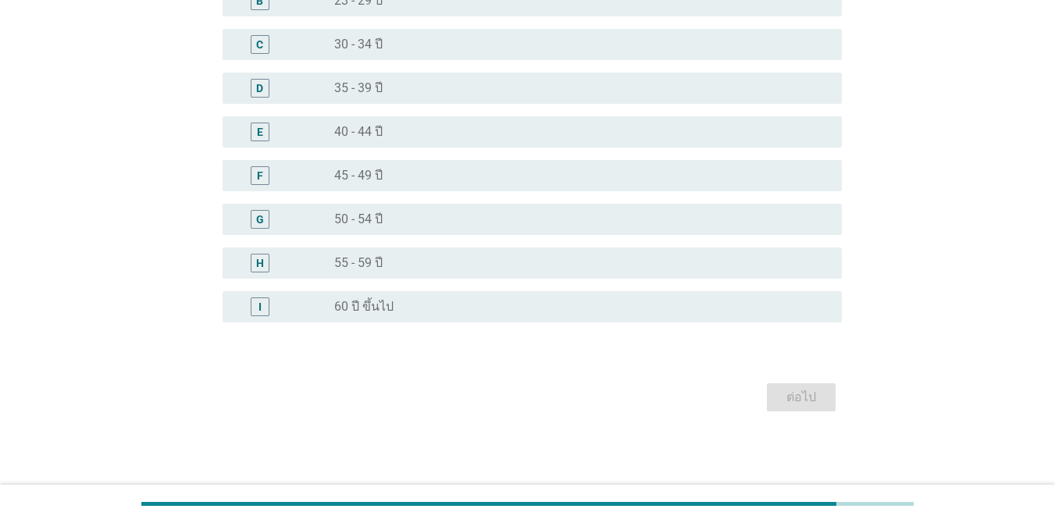
scroll to position [0, 0]
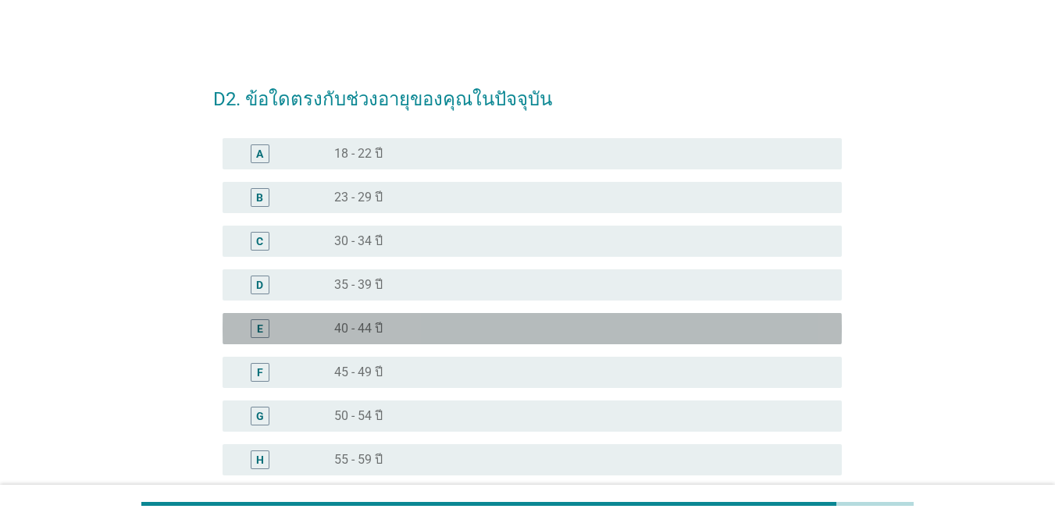
click at [388, 336] on div "radio_button_unchecked 40 - 44 ปี" at bounding box center [575, 329] width 482 height 16
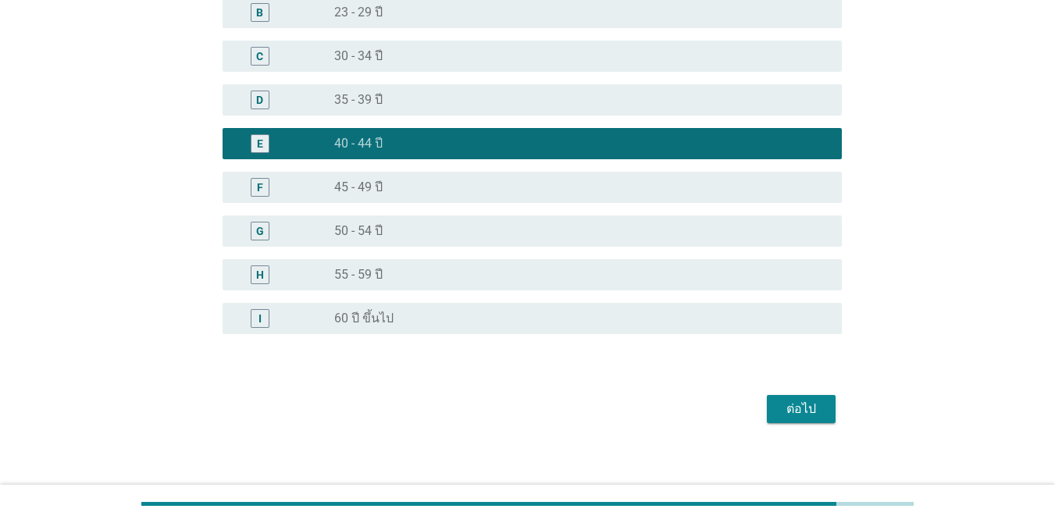
scroll to position [197, 0]
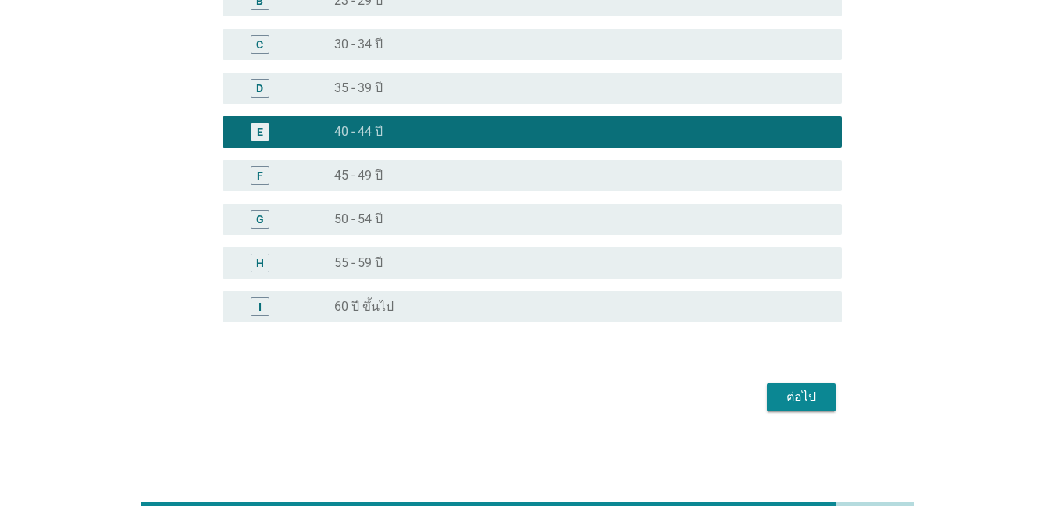
click at [828, 398] on button "ต่อไป" at bounding box center [801, 397] width 69 height 28
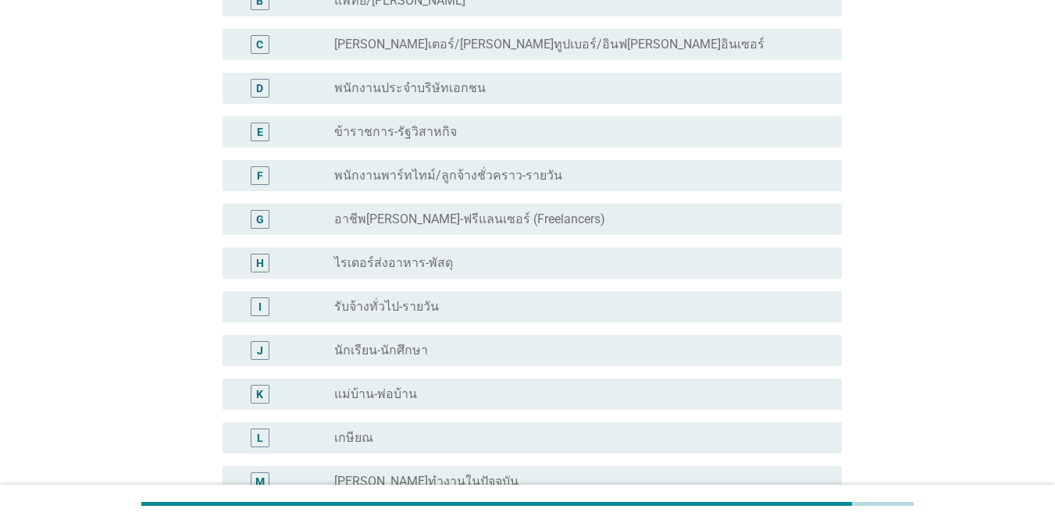
scroll to position [0, 0]
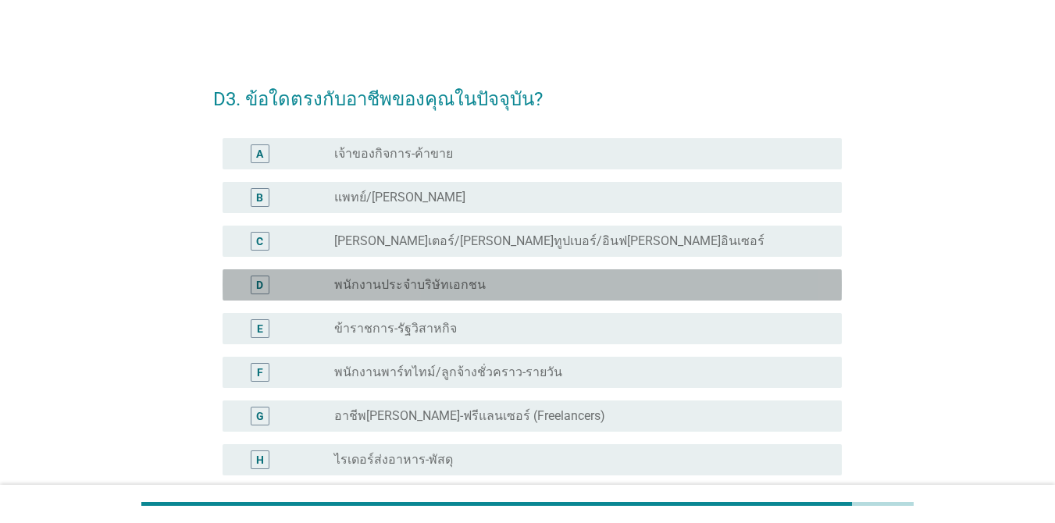
click at [482, 283] on div "radio_button_unchecked พนักงานประจำบริษัทเอกชน" at bounding box center [575, 285] width 482 height 16
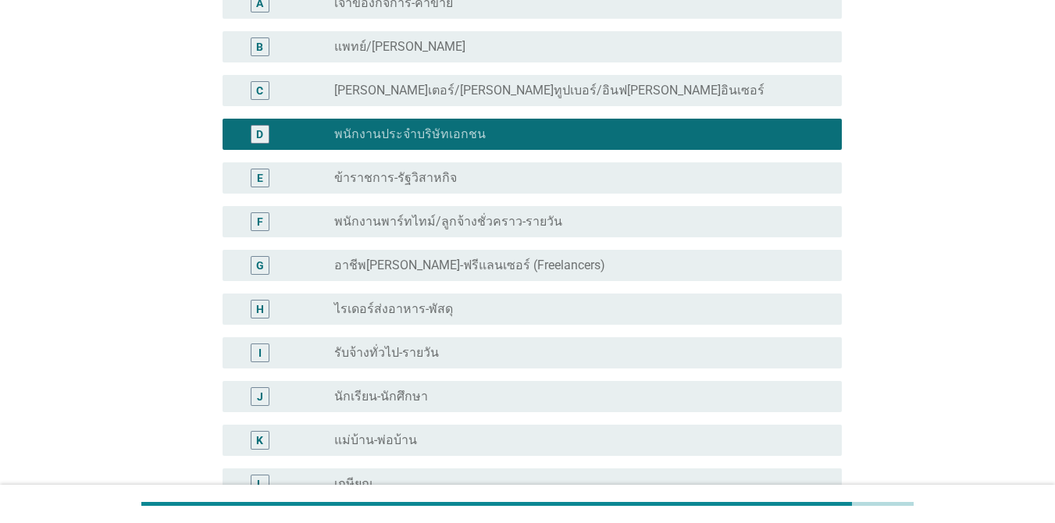
scroll to position [390, 0]
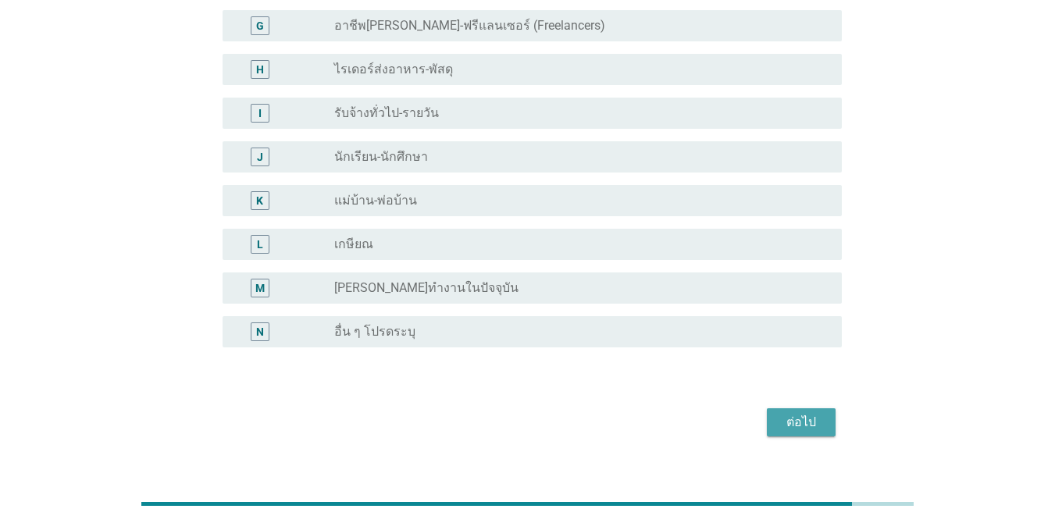
click at [774, 418] on button "ต่อไป" at bounding box center [801, 422] width 69 height 28
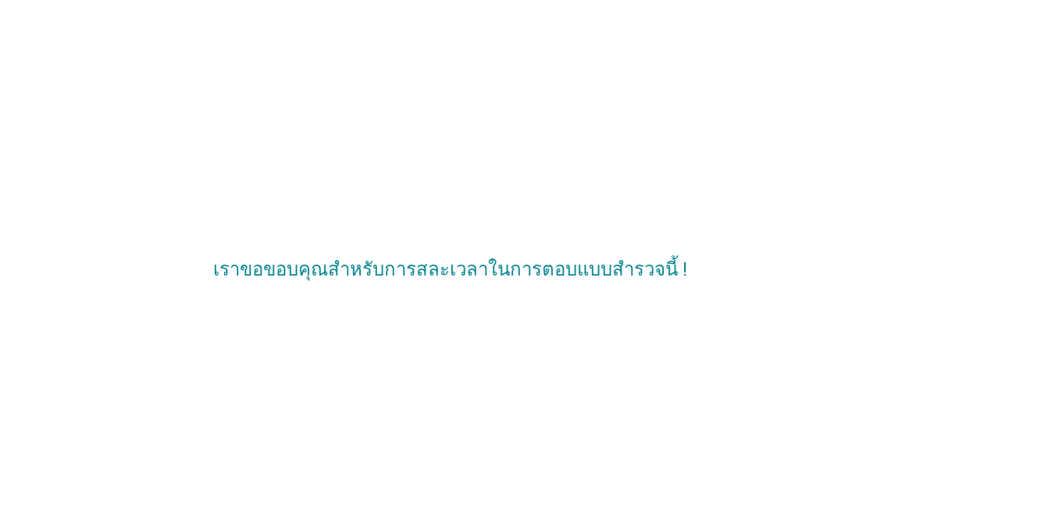
scroll to position [0, 0]
